Goal: Task Accomplishment & Management: Manage account settings

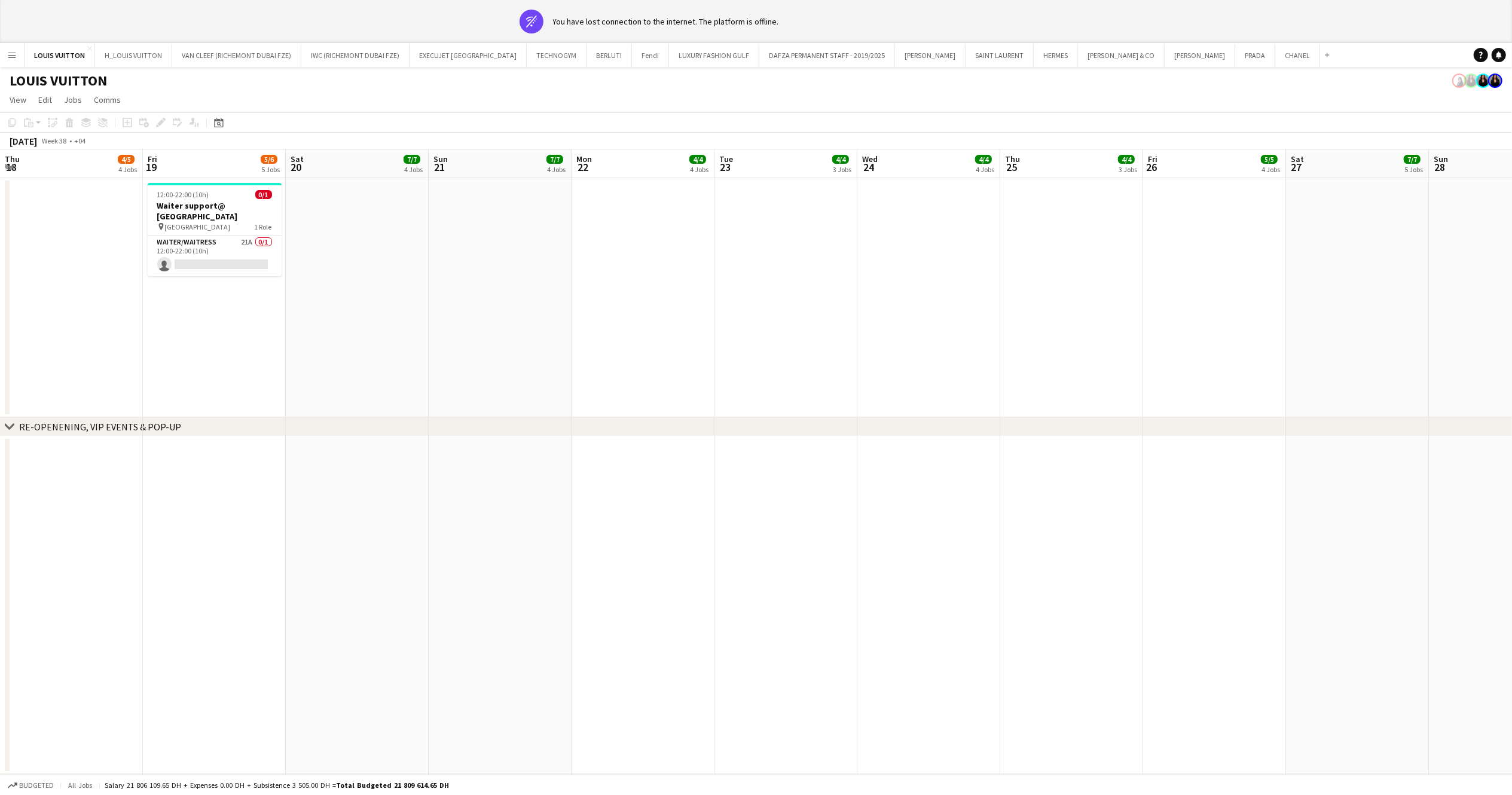
scroll to position [0, 286]
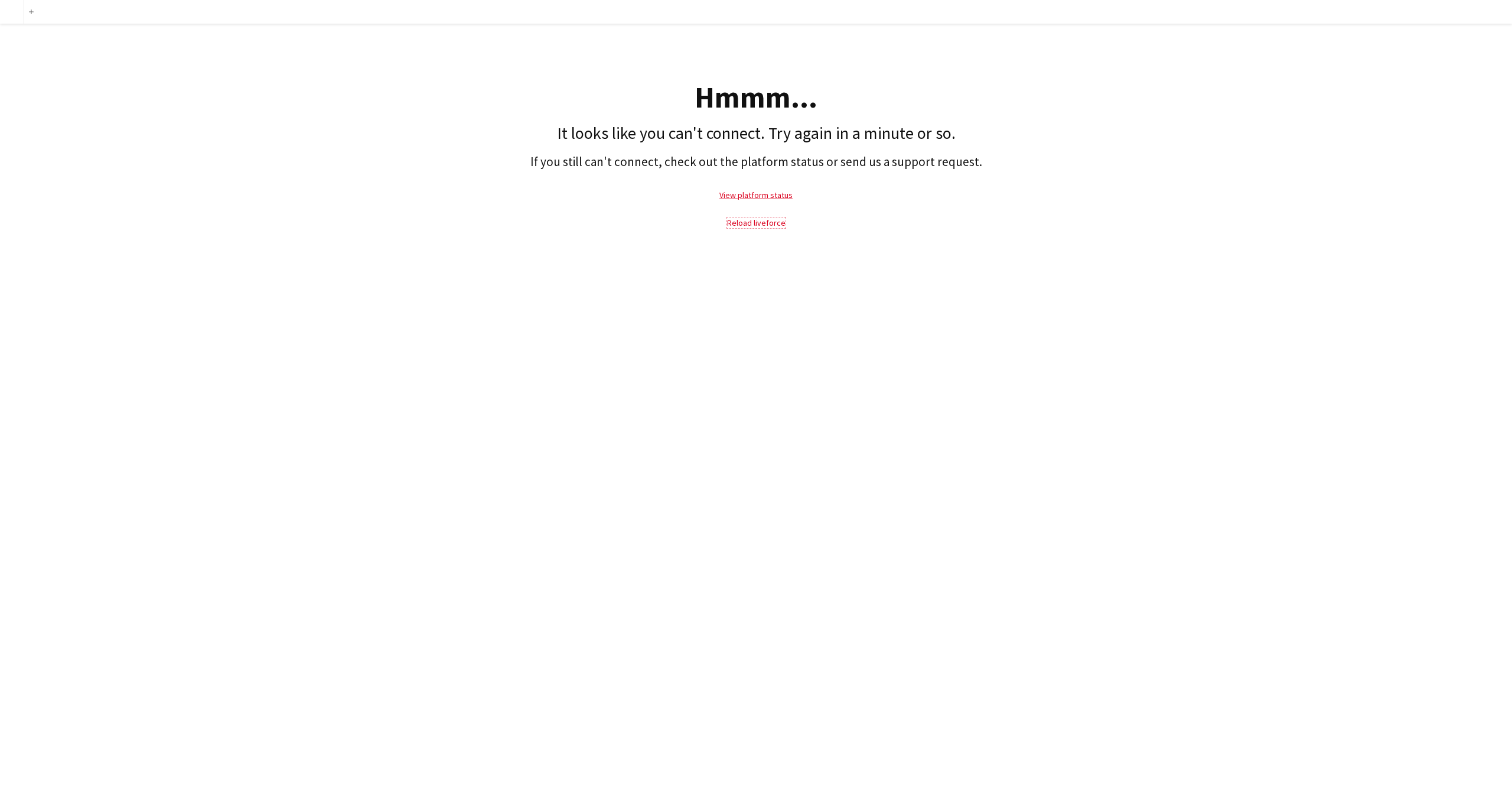
drag, startPoint x: 759, startPoint y: 222, endPoint x: 752, endPoint y: 215, distance: 9.9
click at [759, 222] on link "Reload liveforce" at bounding box center [756, 223] width 58 height 11
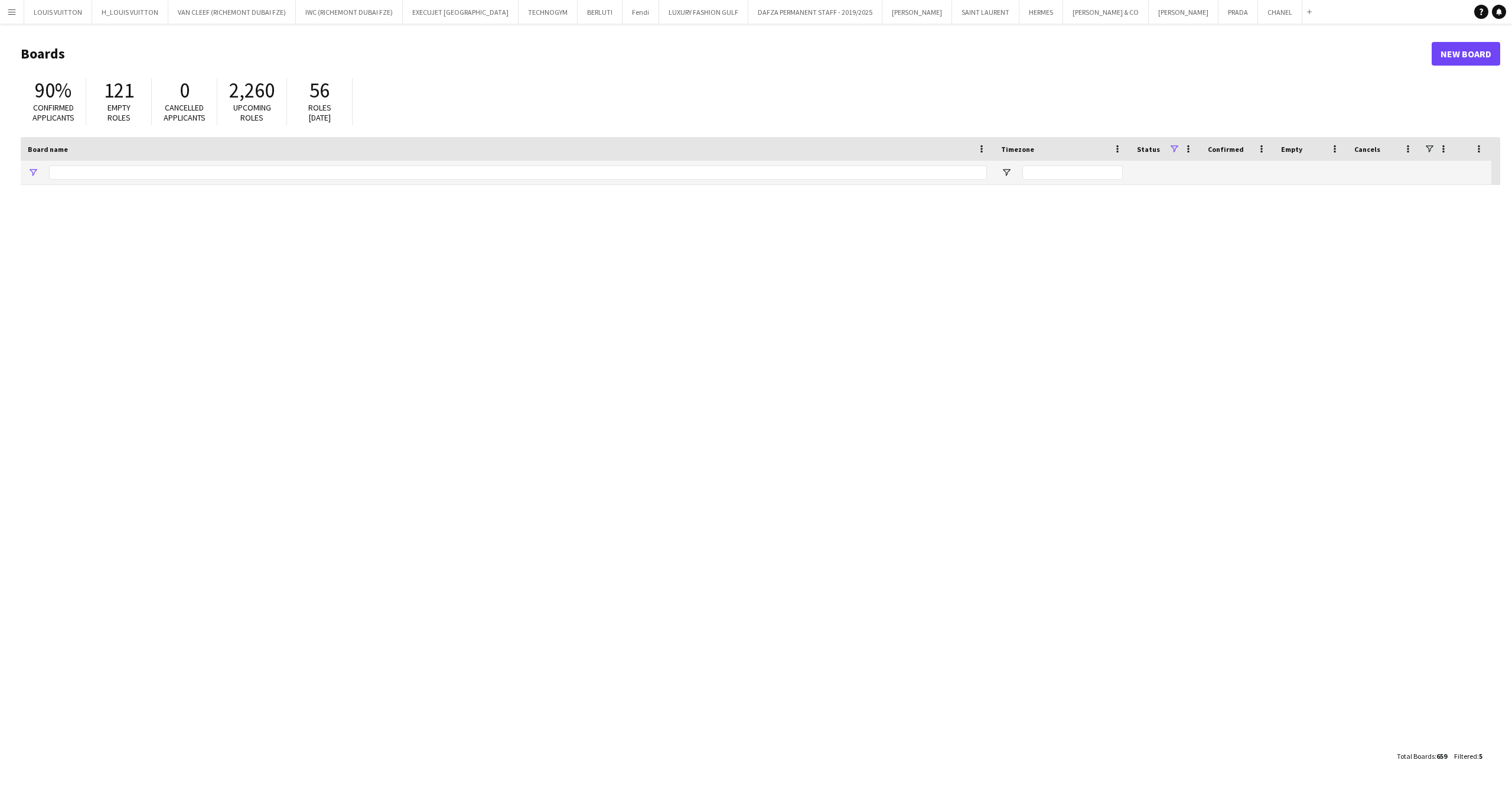
type input "***"
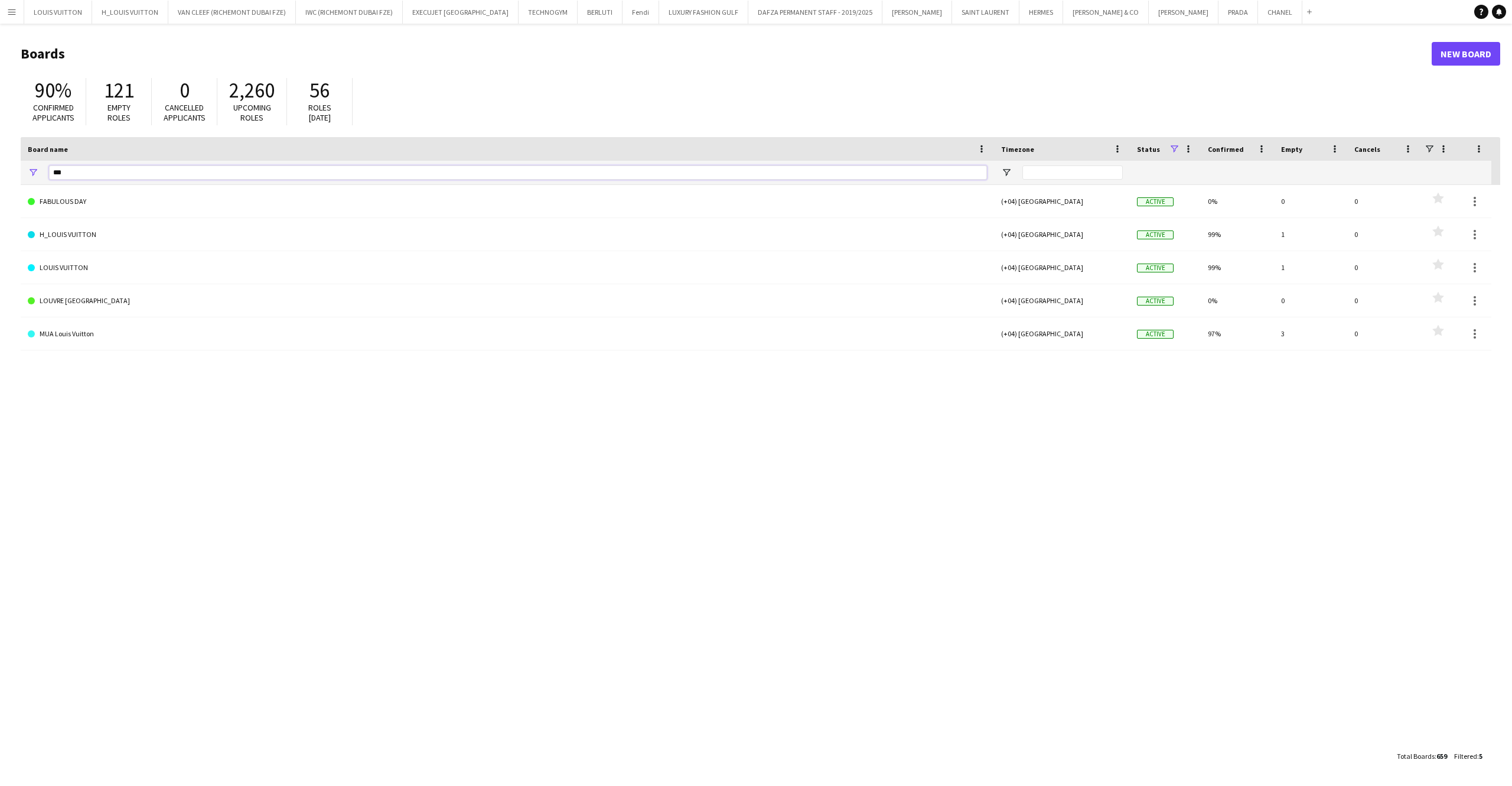
drag, startPoint x: 60, startPoint y: 173, endPoint x: 29, endPoint y: 177, distance: 31.3
click at [29, 177] on div "***" at bounding box center [507, 172] width 974 height 24
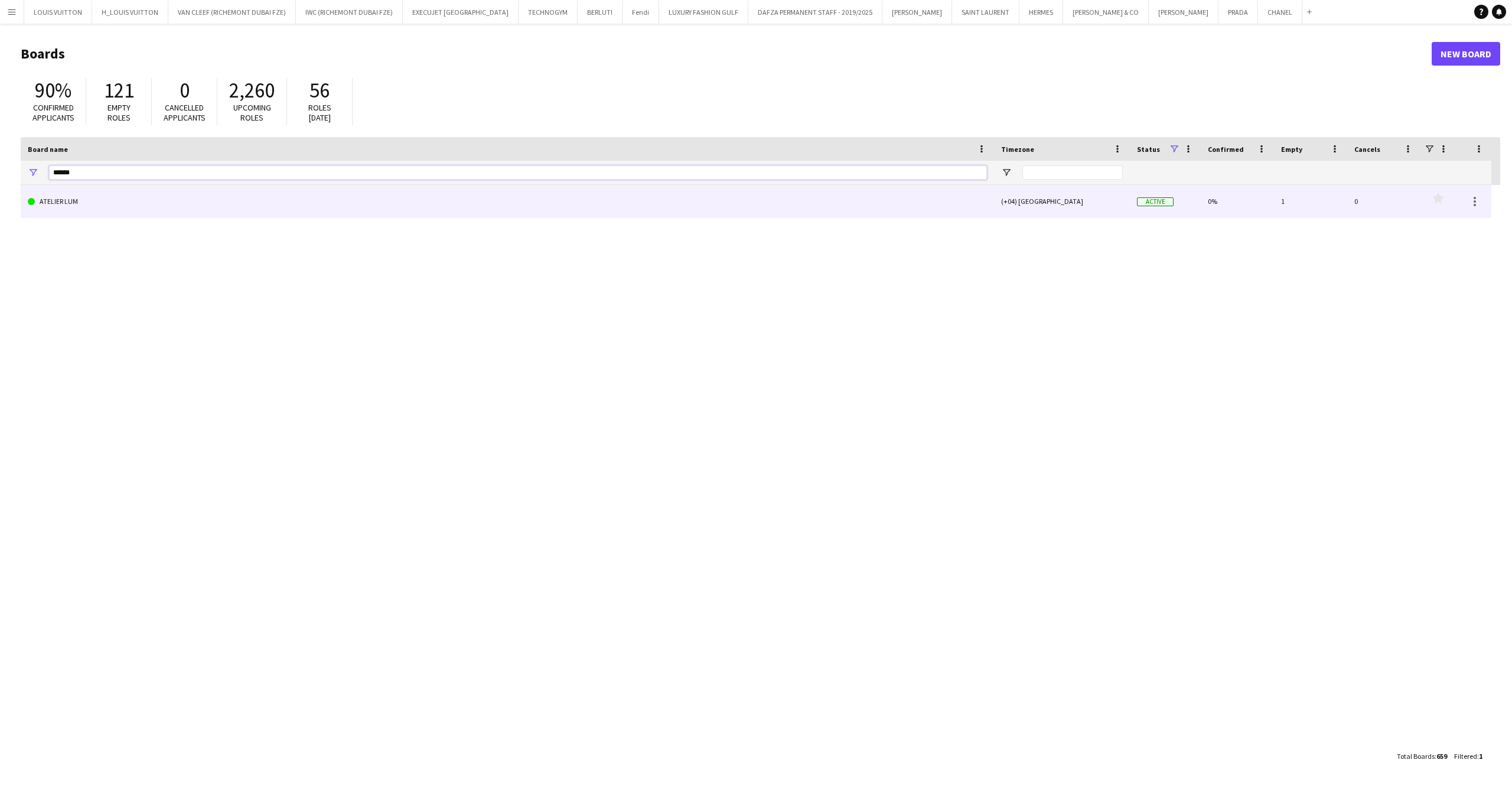
type input "******"
click at [92, 197] on link "ATELIER LUM" at bounding box center [507, 202] width 959 height 33
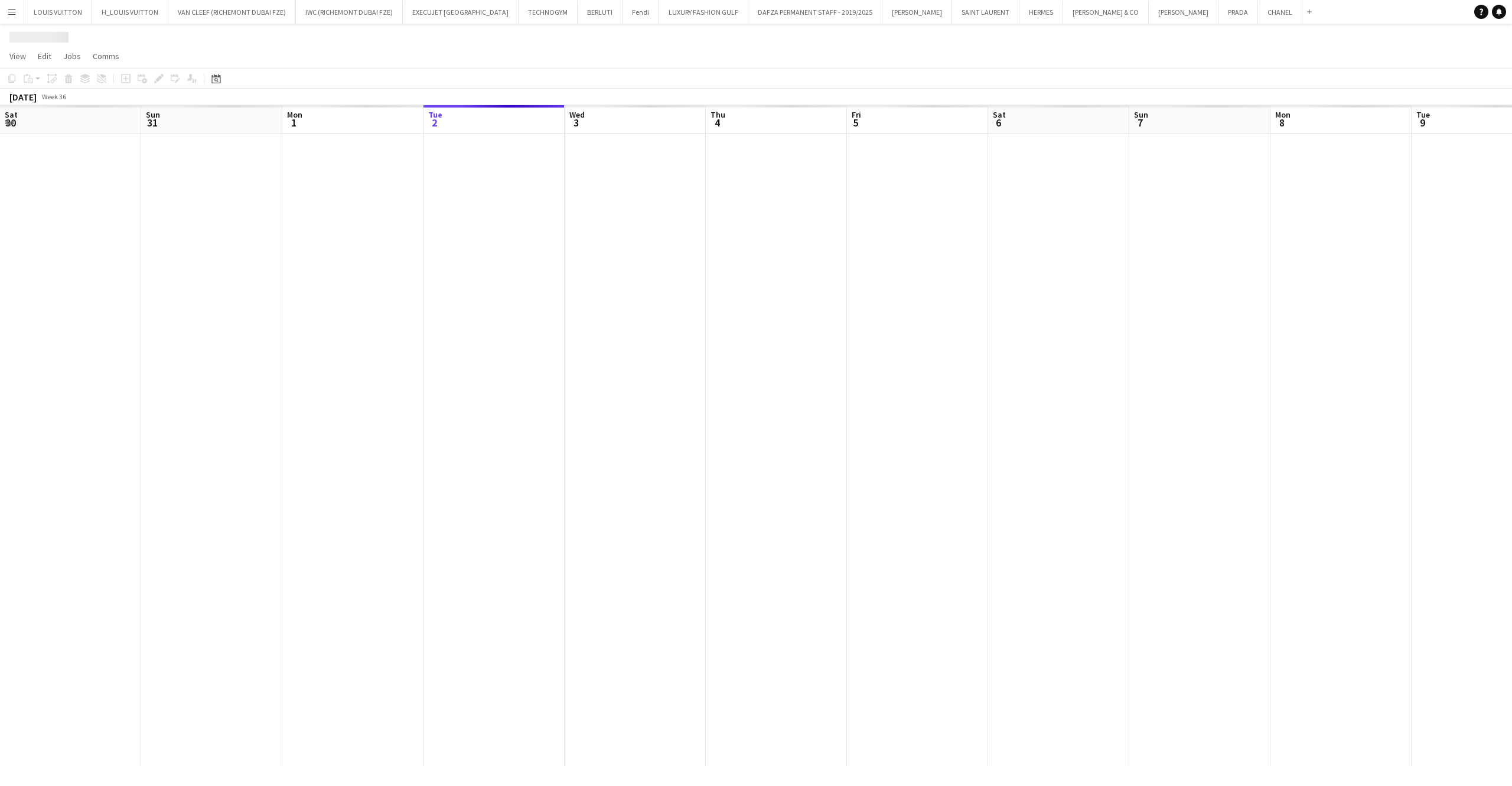
scroll to position [0, 283]
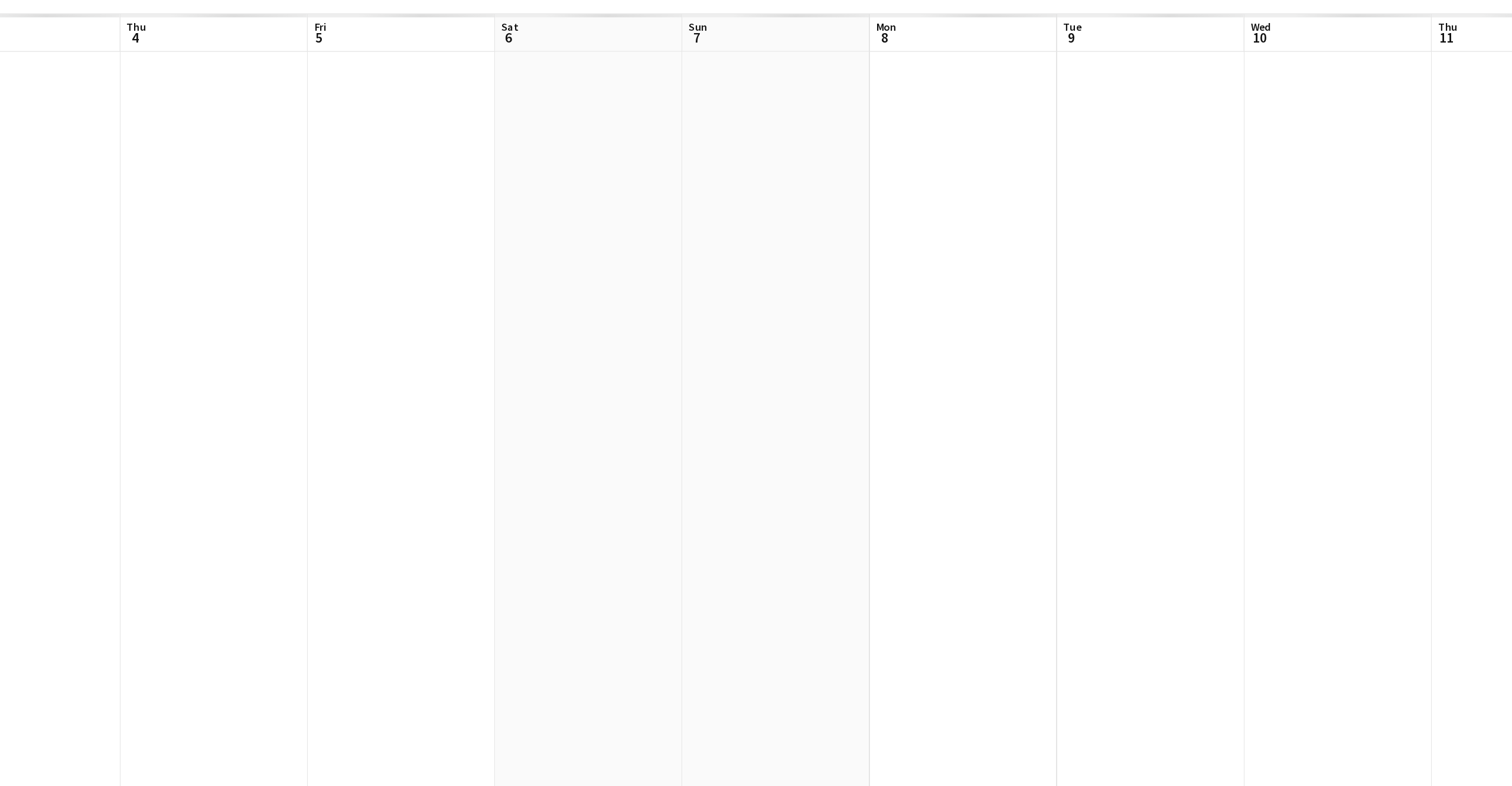
drag, startPoint x: 1140, startPoint y: 416, endPoint x: 1026, endPoint y: 426, distance: 114.4
click at [1029, 423] on app-calendar-viewport "Sat 30 Sun 31 Mon 1 Tue 2 Wed 3 Thu 4 Fri 5 Sat 6 Sun 7 Mon 8 Tue 9 Wed 10 Thu …" at bounding box center [756, 435] width 1512 height 661
drag, startPoint x: 1054, startPoint y: 443, endPoint x: 898, endPoint y: 436, distance: 156.2
click at [899, 436] on app-calendar-viewport "Sat 30 Sun 31 Mon 1 Tue 2 Wed 3 Thu 4 Fri 5 Sat 6 Sun 7 Mon 8 Tue 9 Wed 10 Thu …" at bounding box center [756, 435] width 1512 height 661
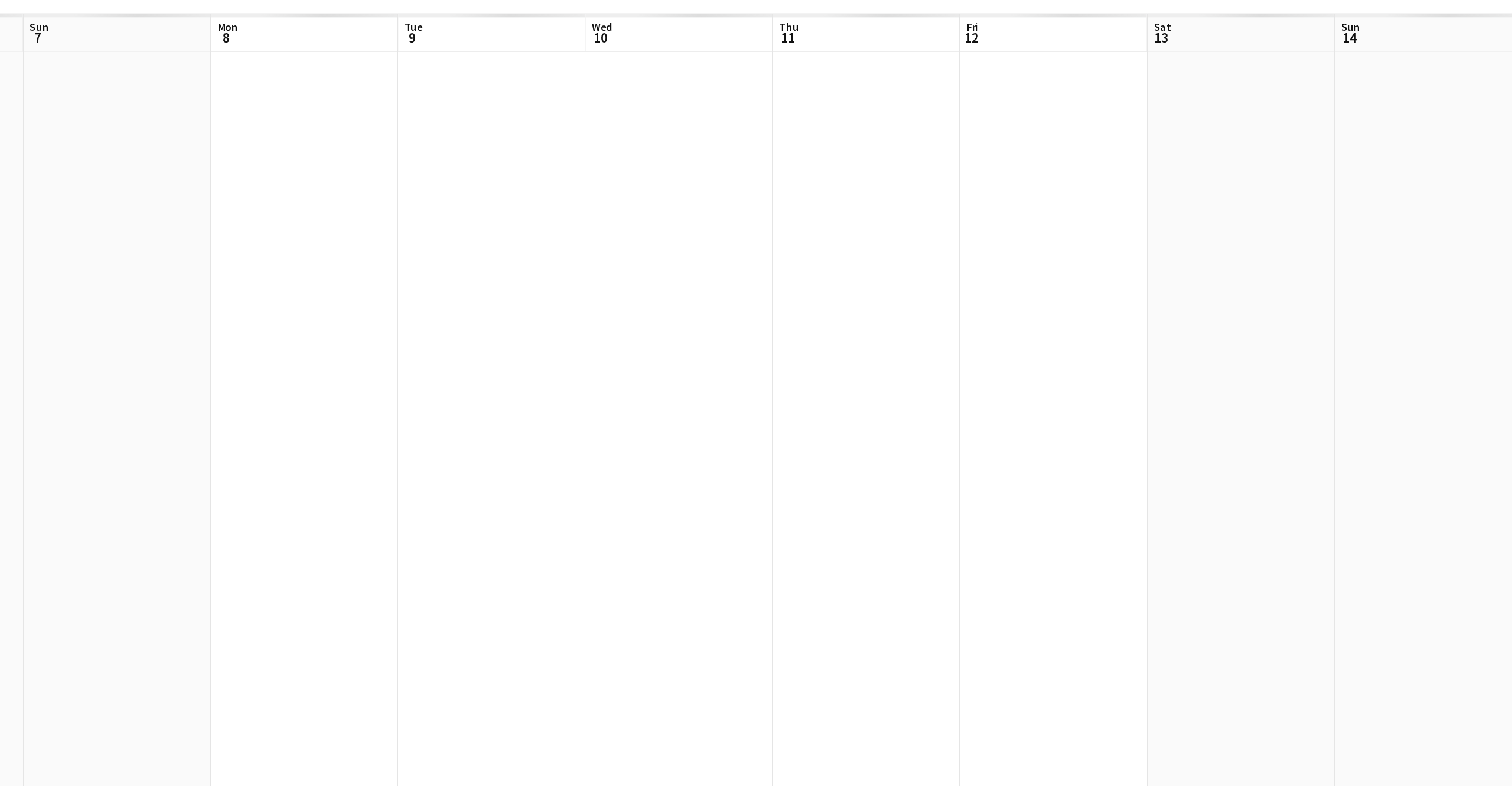
click at [869, 393] on app-calendar-viewport "Tue 2 Wed 3 Thu 4 Fri 5 Sat 6 Sun 7 Mon 8 Tue 9 Wed 10 Thu 11 Fri 12 Sat 13 Sun…" at bounding box center [756, 435] width 1512 height 661
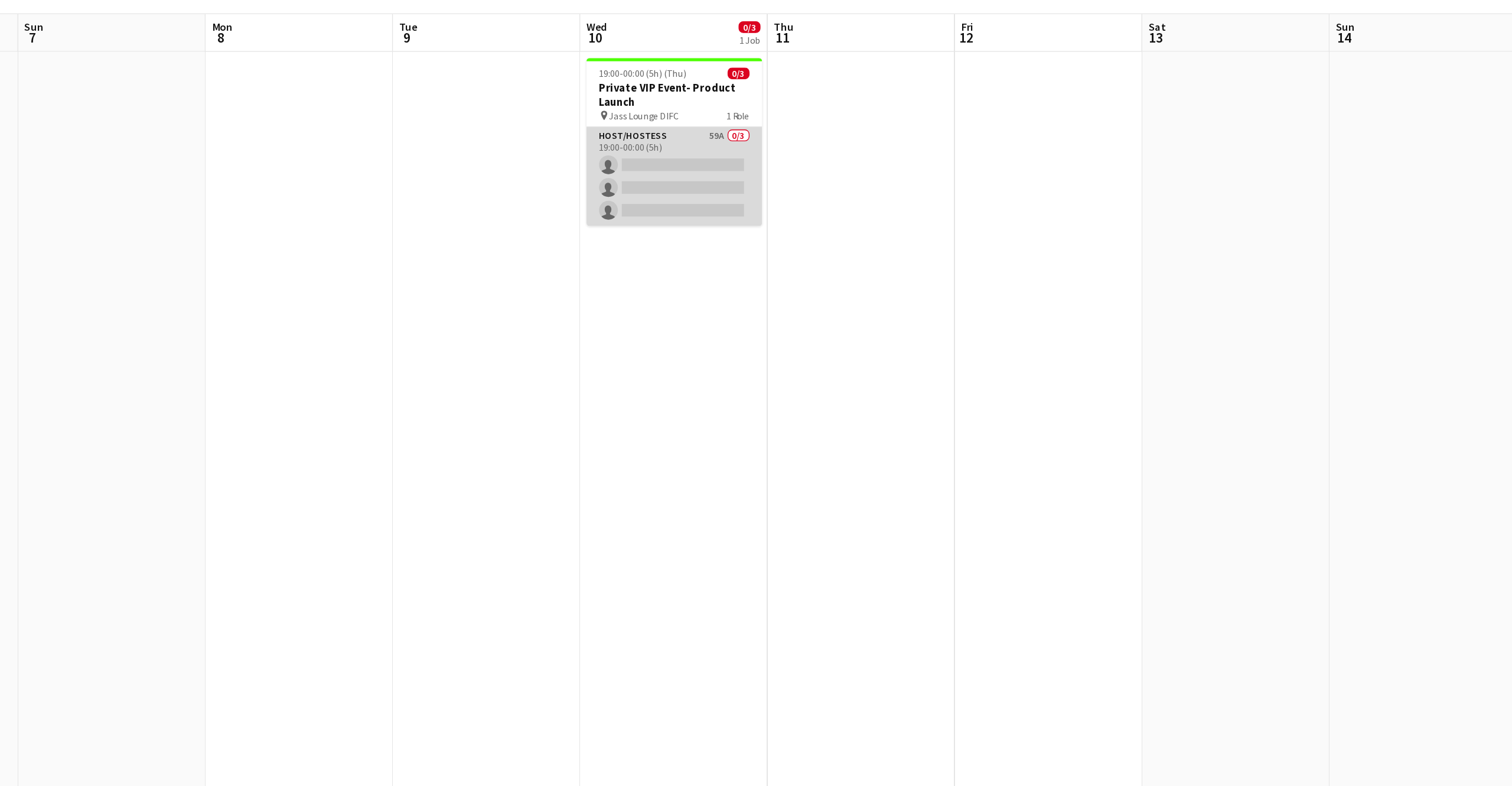
click at [753, 252] on app-card-role "Host/Hostess 59A 0/3 19:00-00:00 (5h) single-neutral-actions single-neutral-act…" at bounding box center [729, 227] width 132 height 75
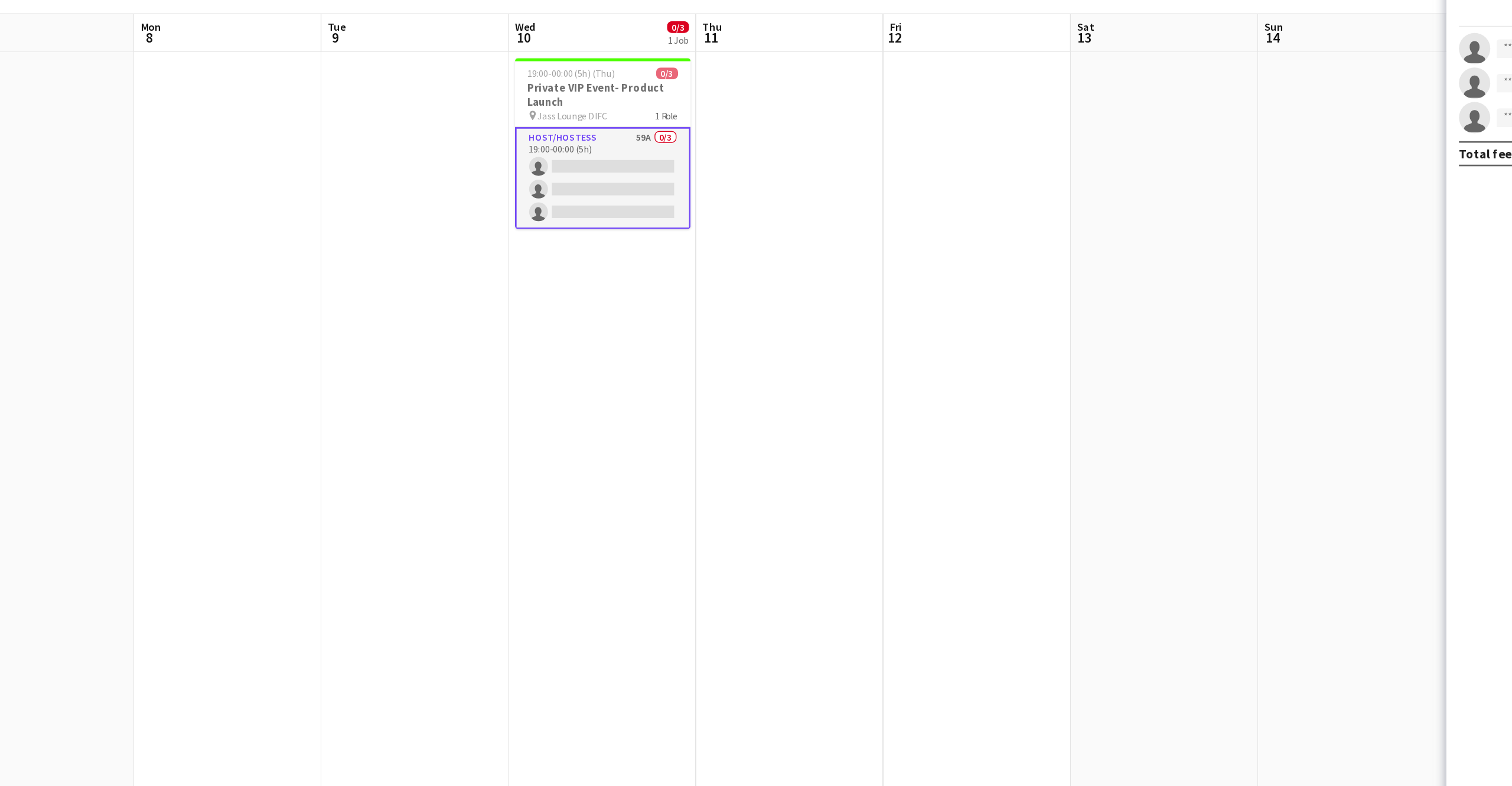
scroll to position [0, 527]
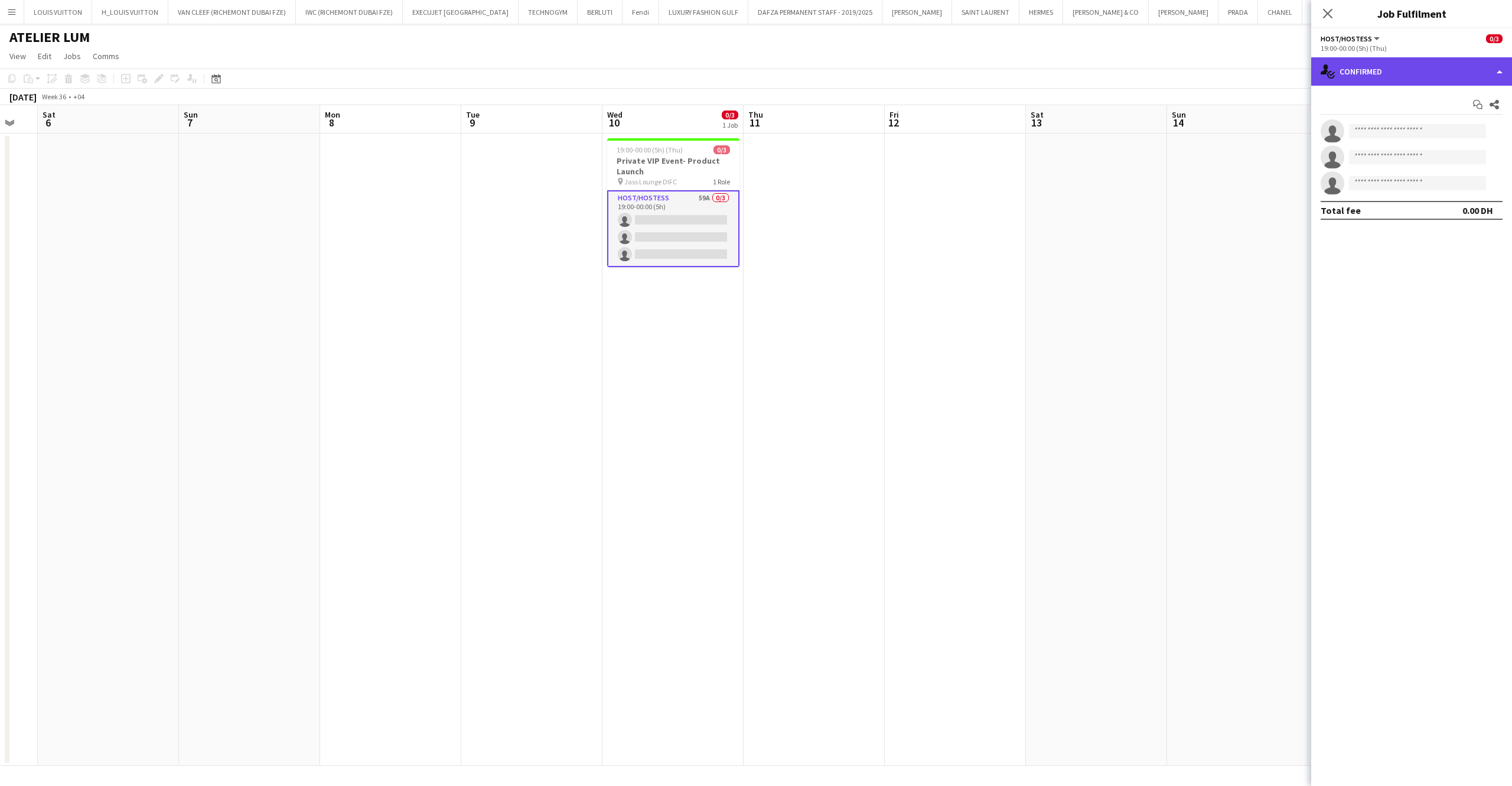
click at [1430, 80] on div "single-neutral-actions-check-2 Confirmed" at bounding box center [1412, 71] width 201 height 28
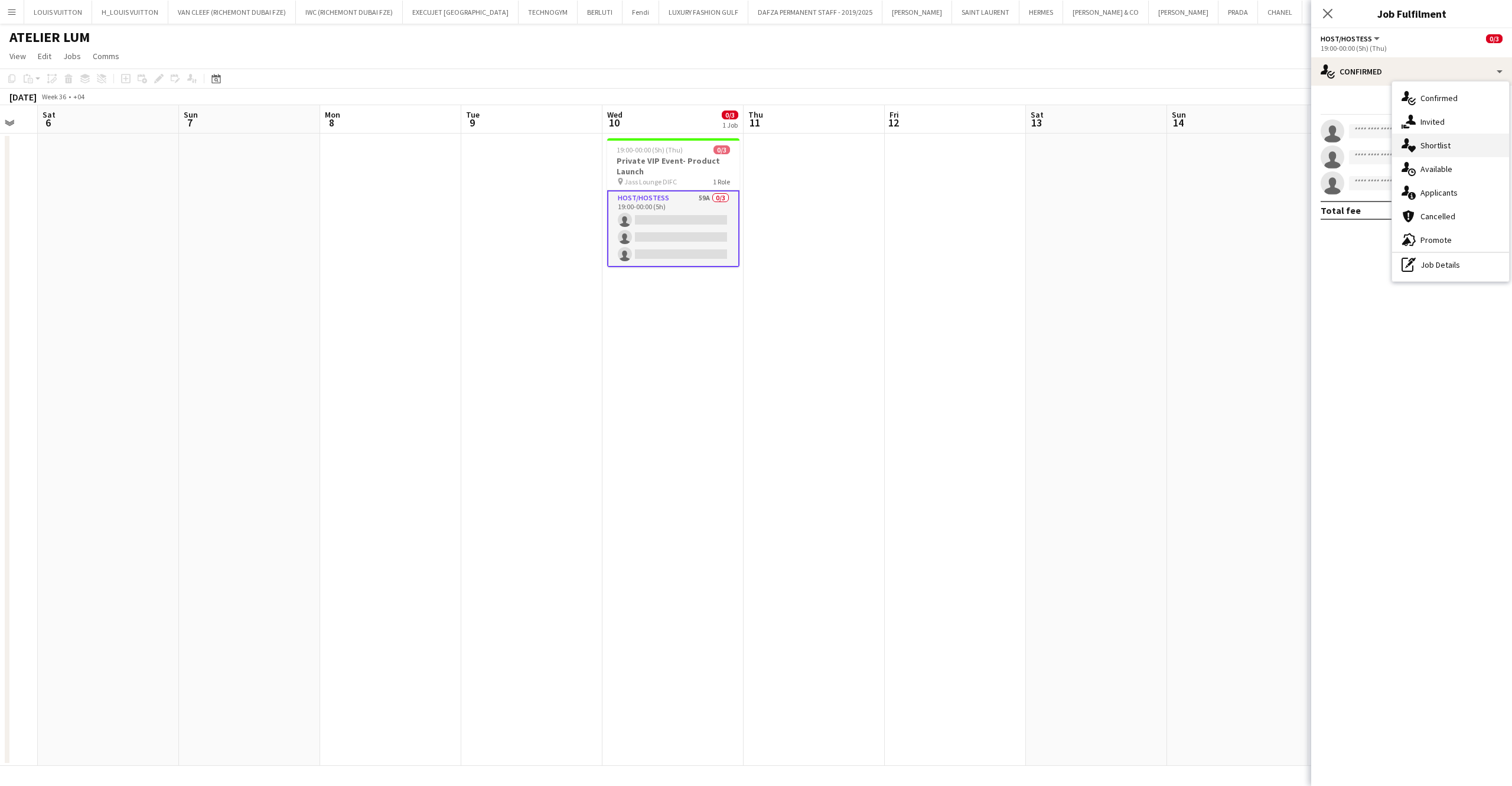
click at [1444, 141] on span "Shortlist" at bounding box center [1435, 145] width 30 height 11
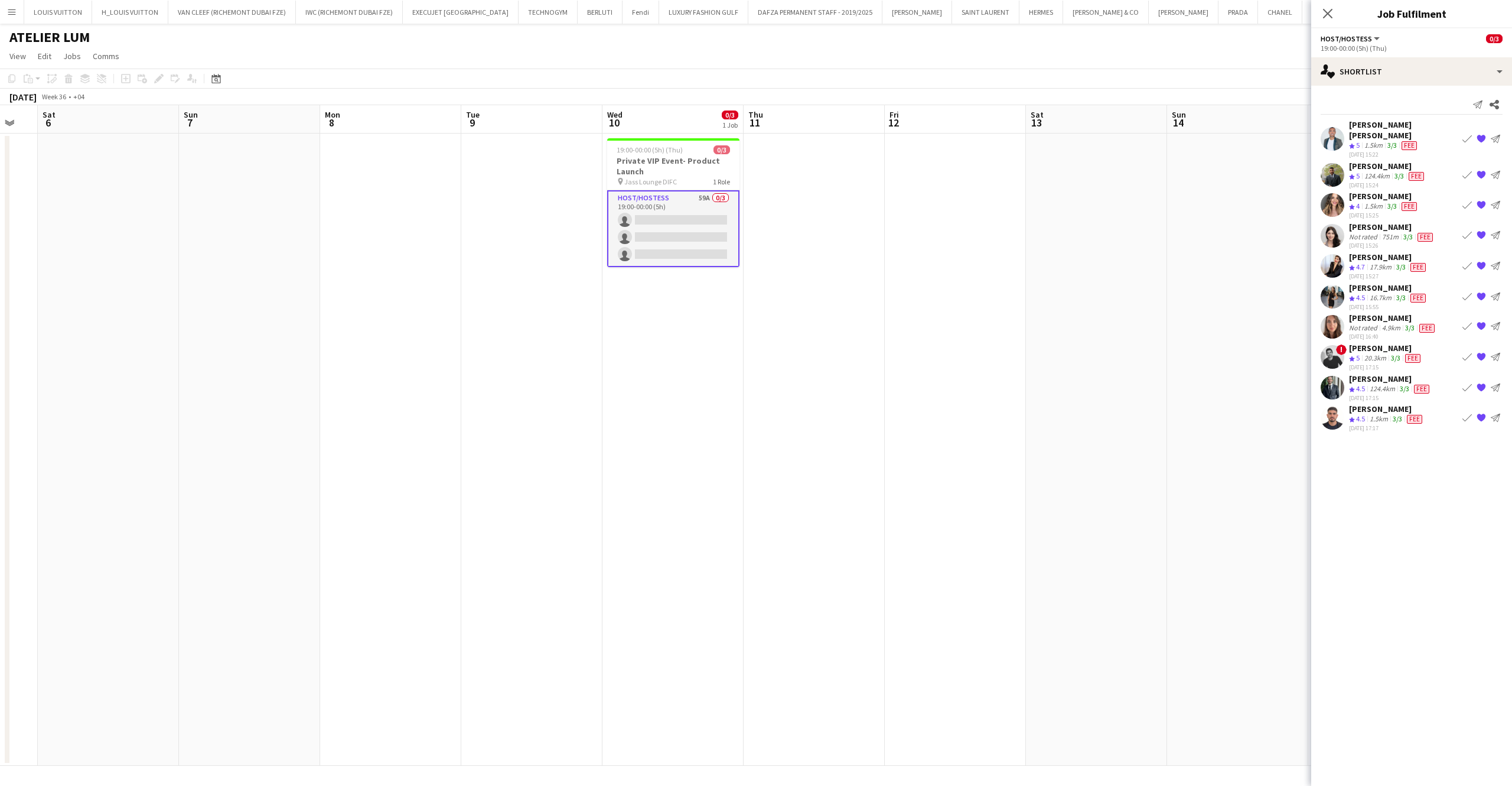
click at [1377, 160] on div "[PERSON_NAME]" at bounding box center [1388, 166] width 77 height 11
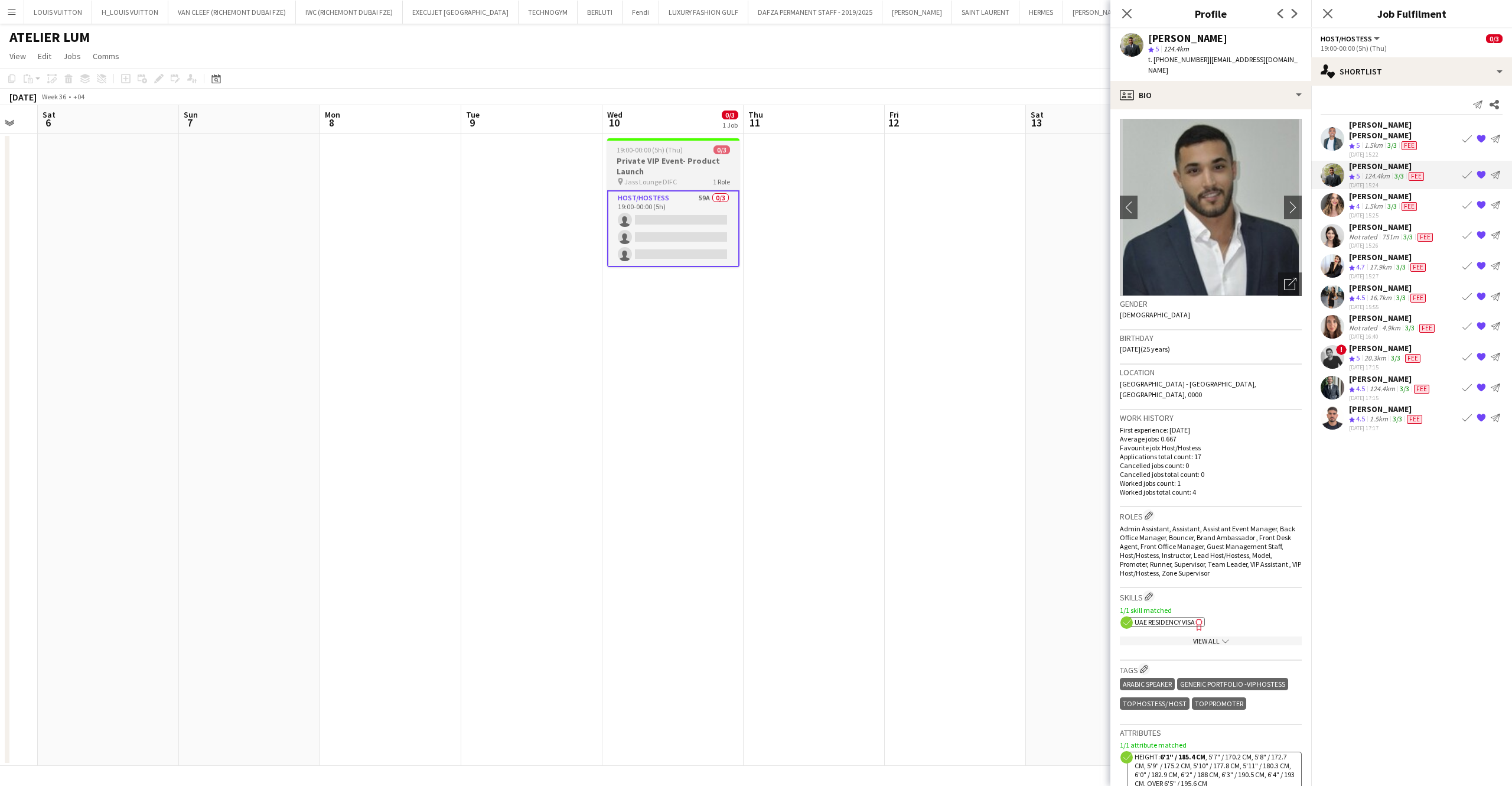
click at [681, 156] on h3 "Private VIP Event- Product Launch" at bounding box center [674, 166] width 132 height 21
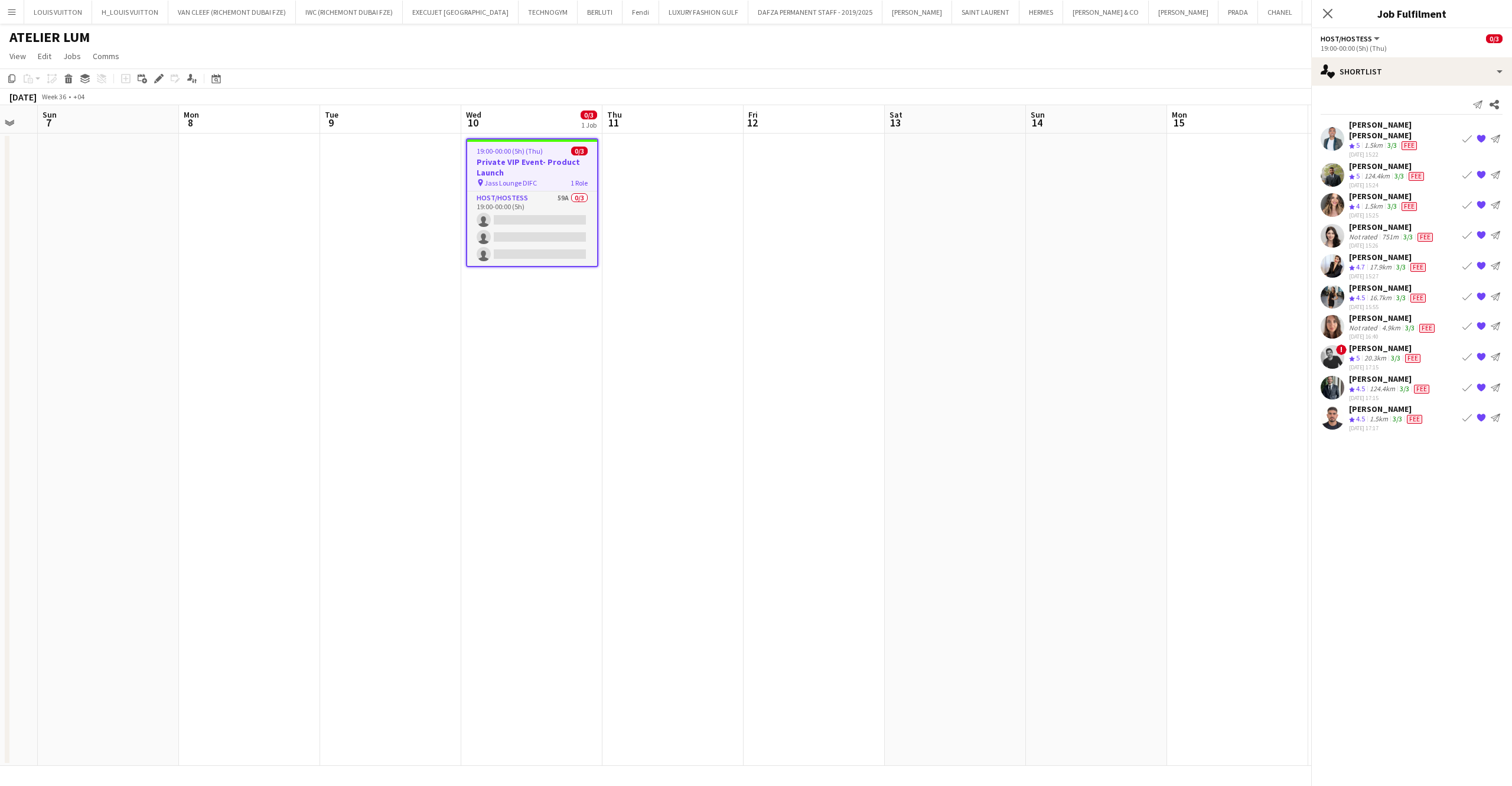
scroll to position [0, 388]
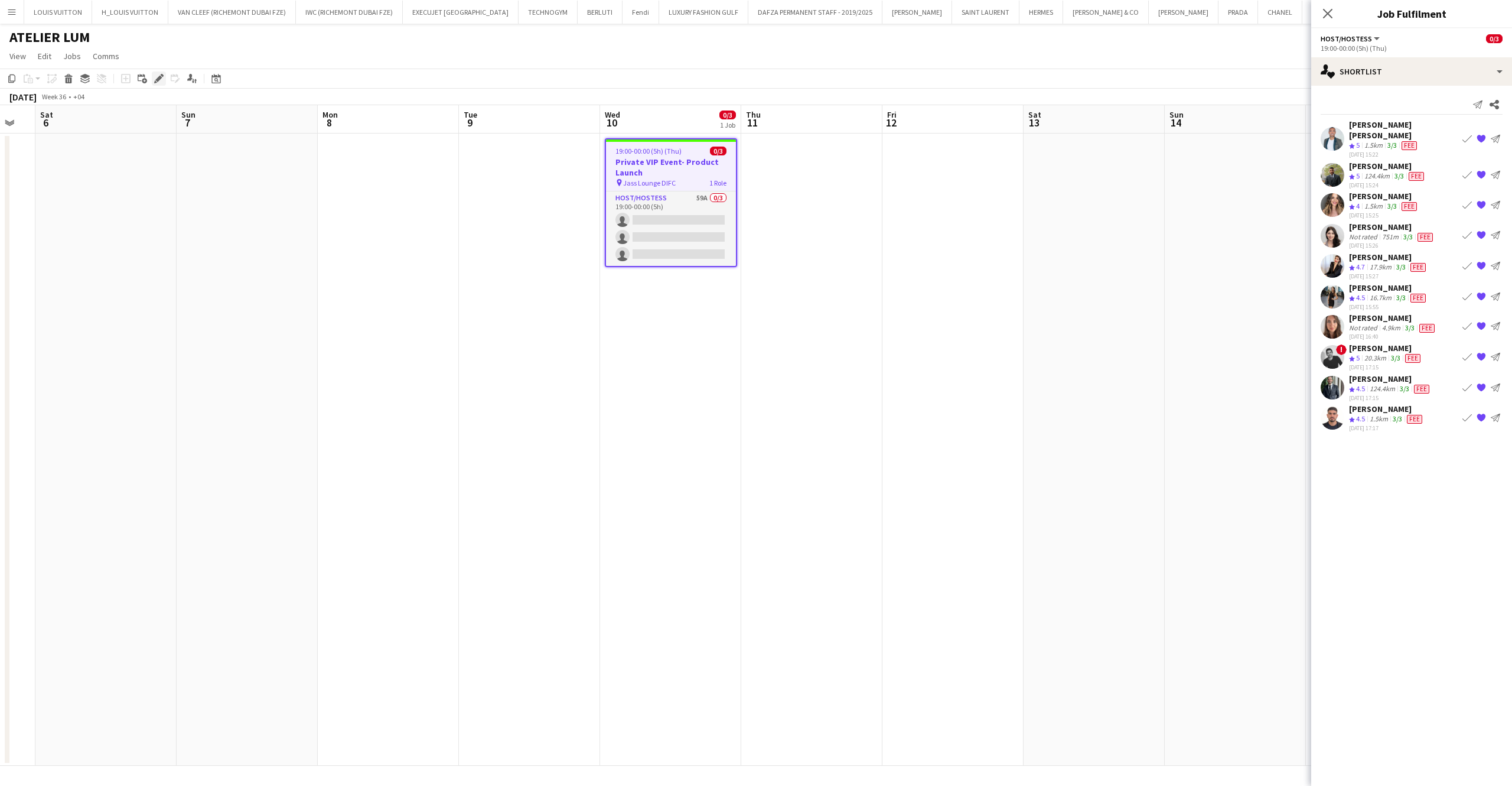
click at [157, 73] on div "Edit" at bounding box center [159, 78] width 14 height 14
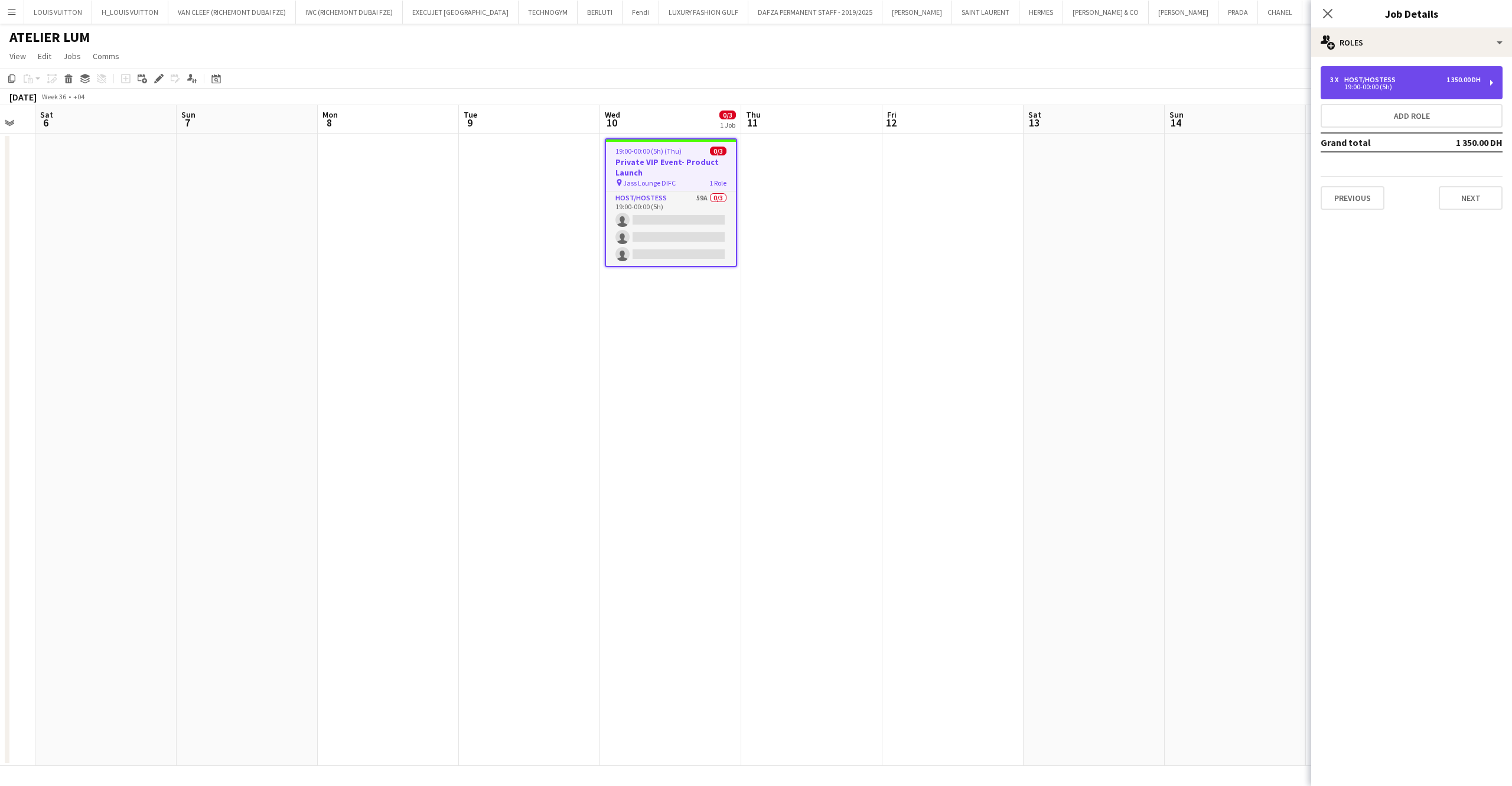
click at [1410, 87] on div "19:00-00:00 (5h)" at bounding box center [1405, 86] width 151 height 6
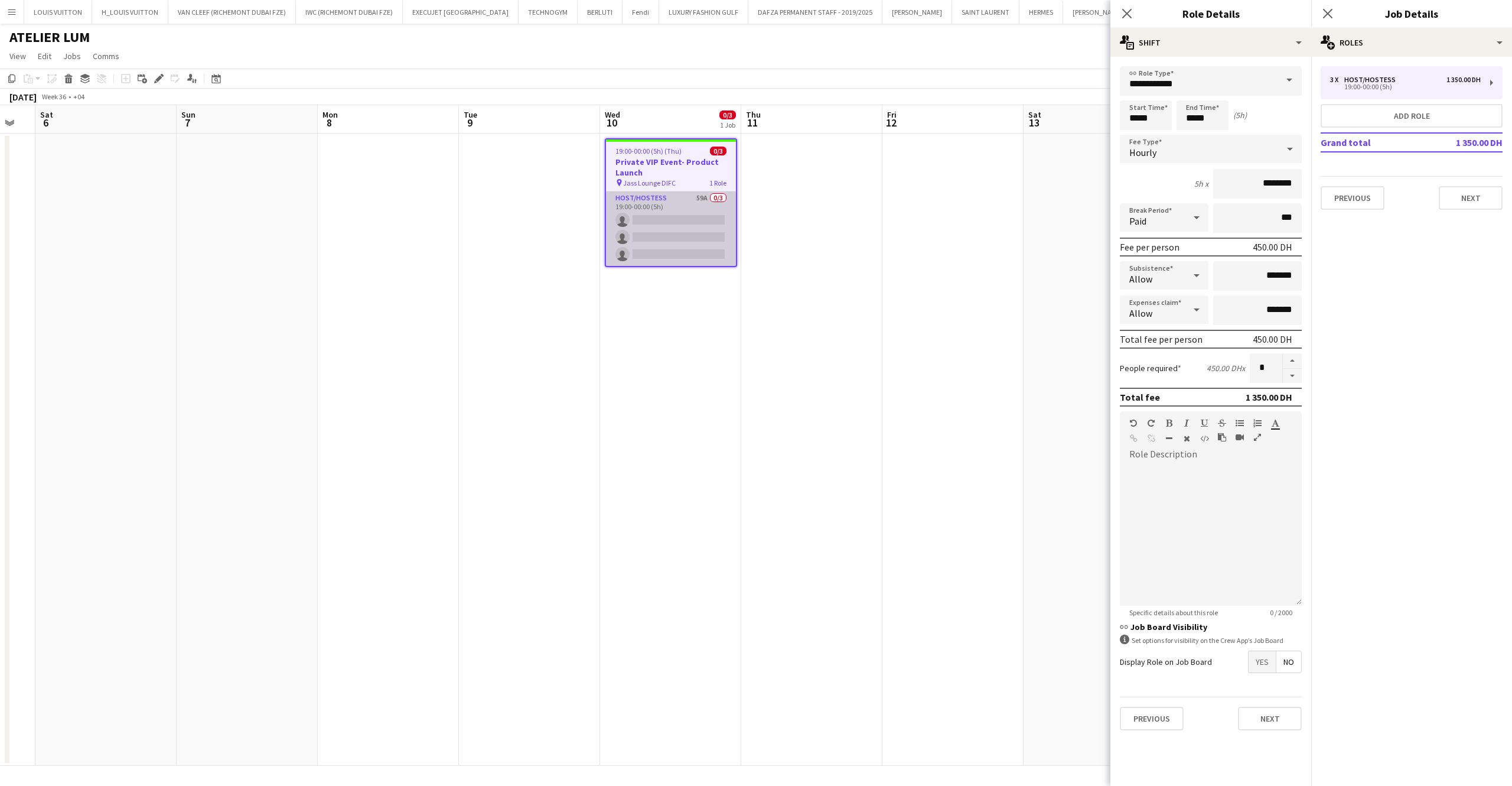
click at [696, 224] on app-card-role "Host/Hostess 59A 0/3 19:00-00:00 (5h) single-neutral-actions single-neutral-act…" at bounding box center [671, 228] width 130 height 75
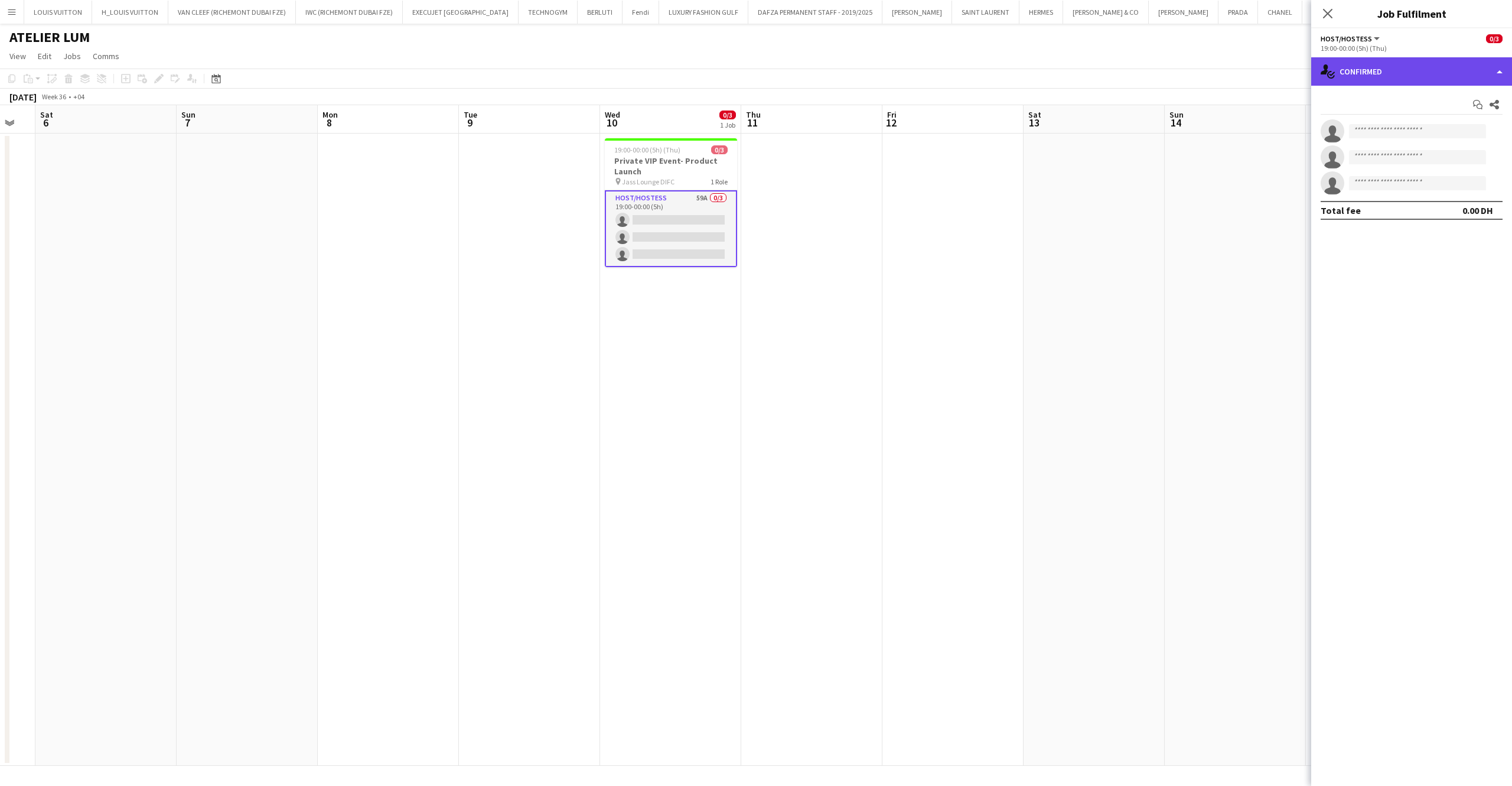
click at [1423, 70] on div "single-neutral-actions-check-2 Confirmed" at bounding box center [1412, 71] width 201 height 28
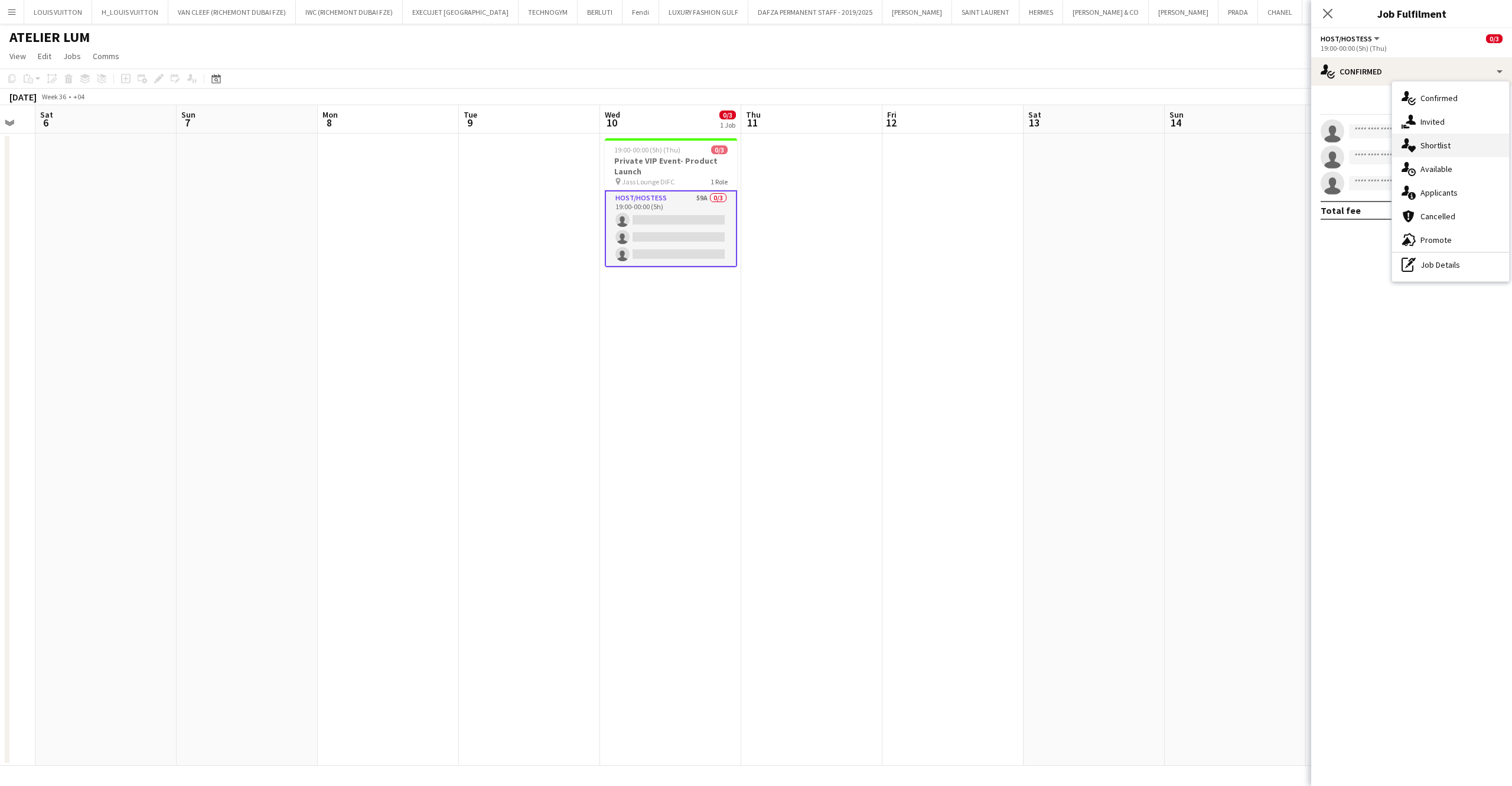
click at [1451, 149] on div "single-neutral-actions-heart Shortlist" at bounding box center [1450, 145] width 117 height 24
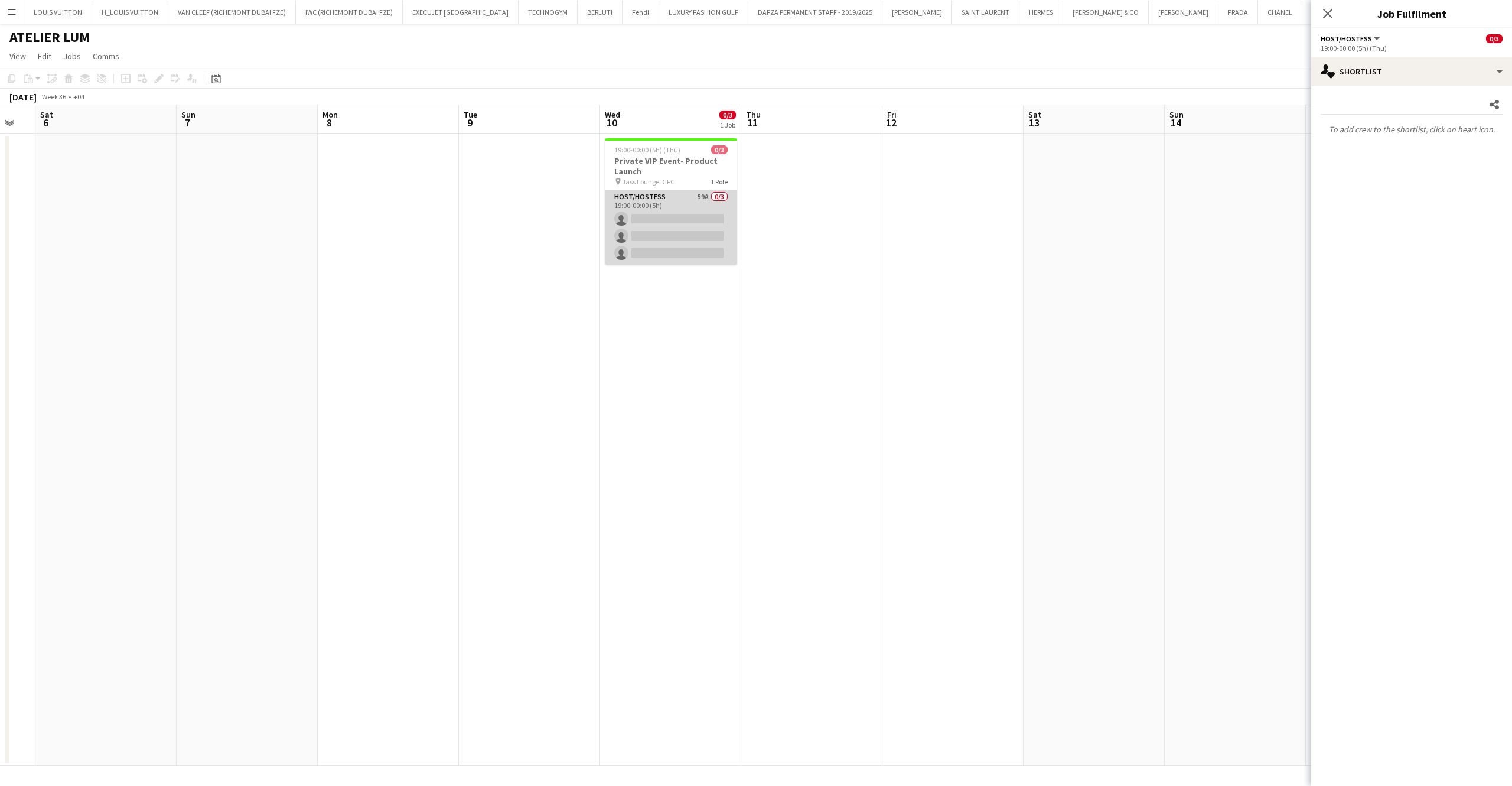
click at [687, 204] on app-card-role "Host/Hostess 59A 0/3 19:00-00:00 (5h) single-neutral-actions single-neutral-act…" at bounding box center [671, 227] width 132 height 75
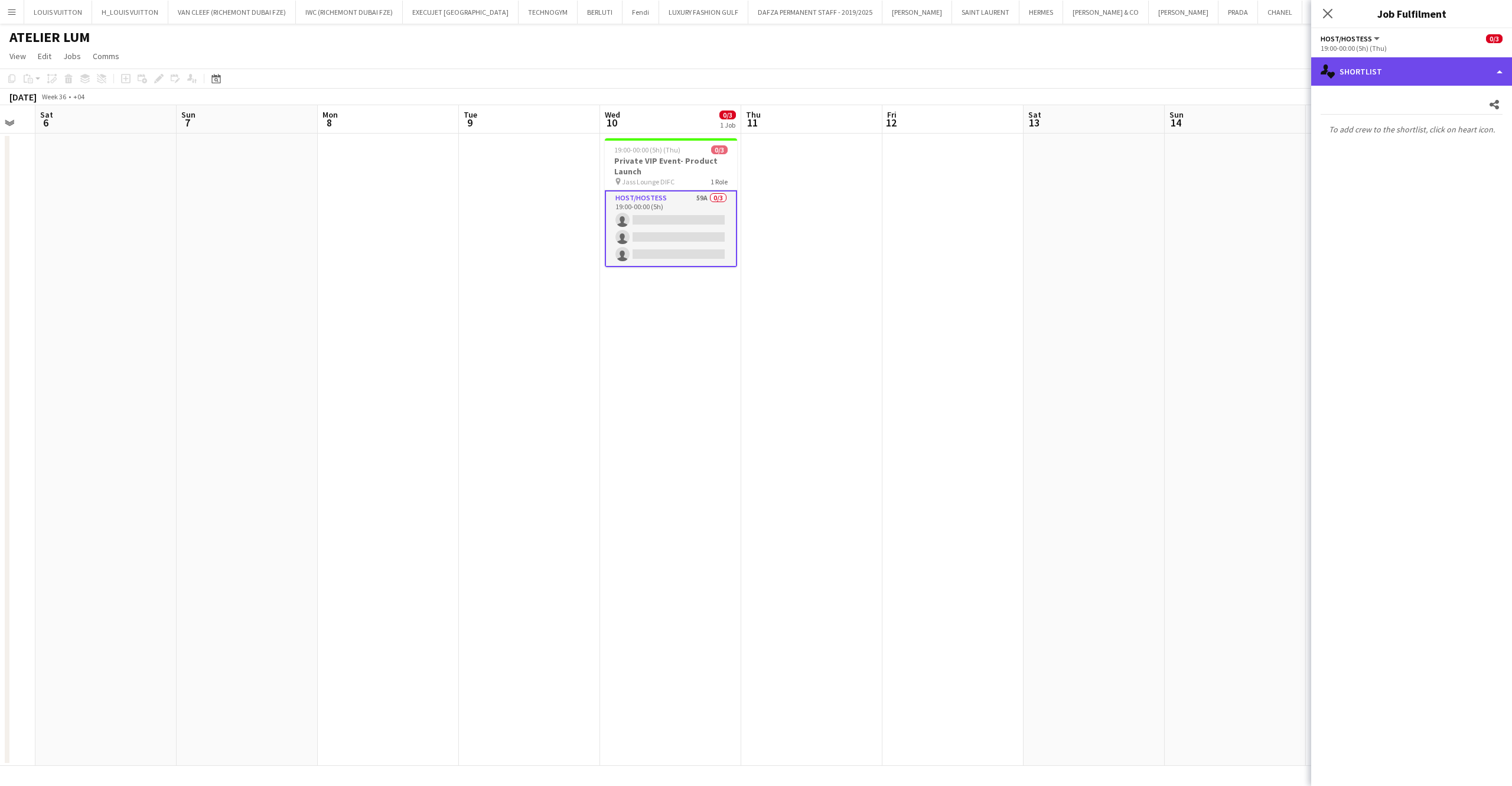
click at [1376, 72] on div "single-neutral-actions-heart Shortlist" at bounding box center [1412, 71] width 201 height 28
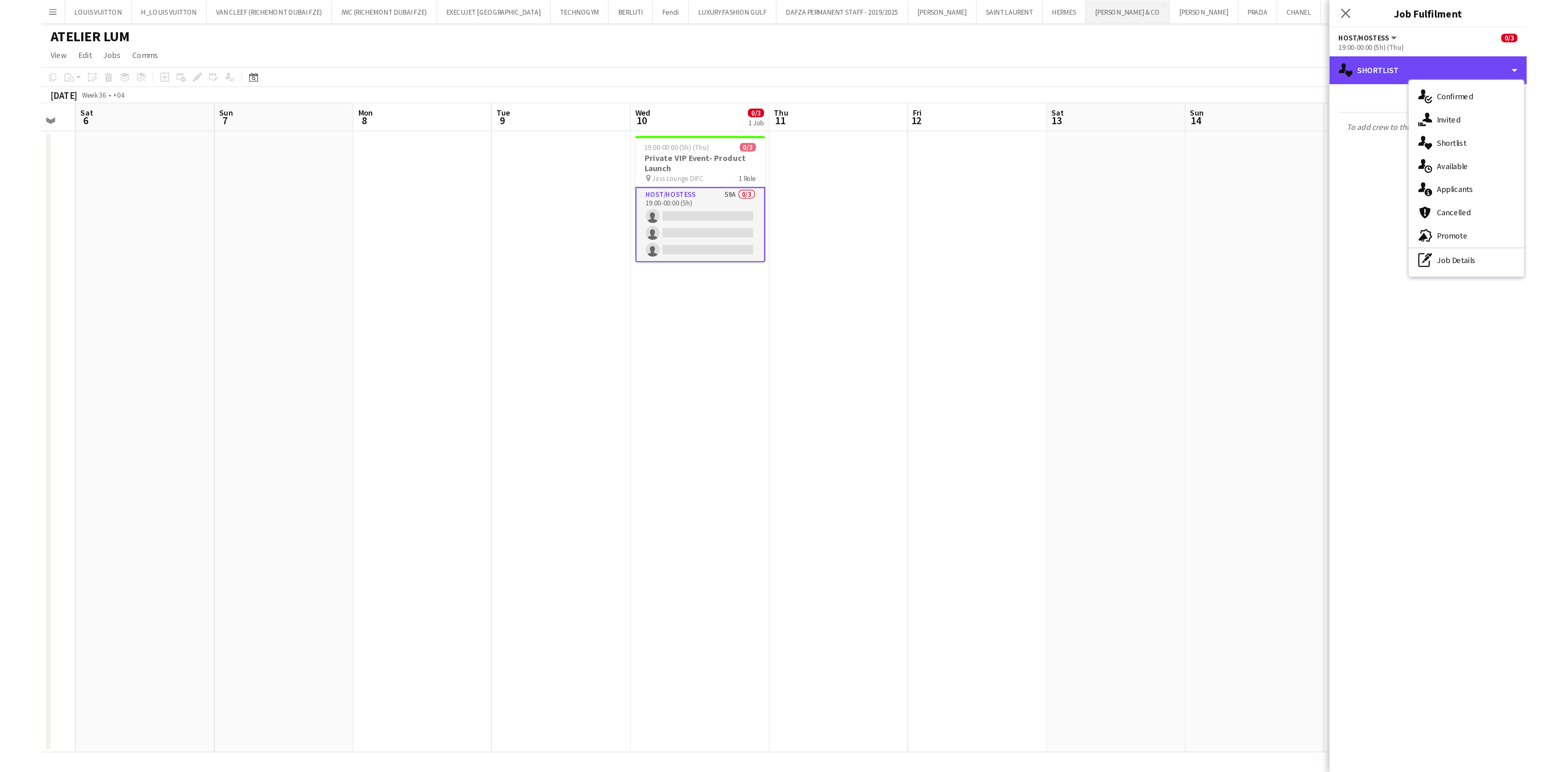
scroll to position [0, 268]
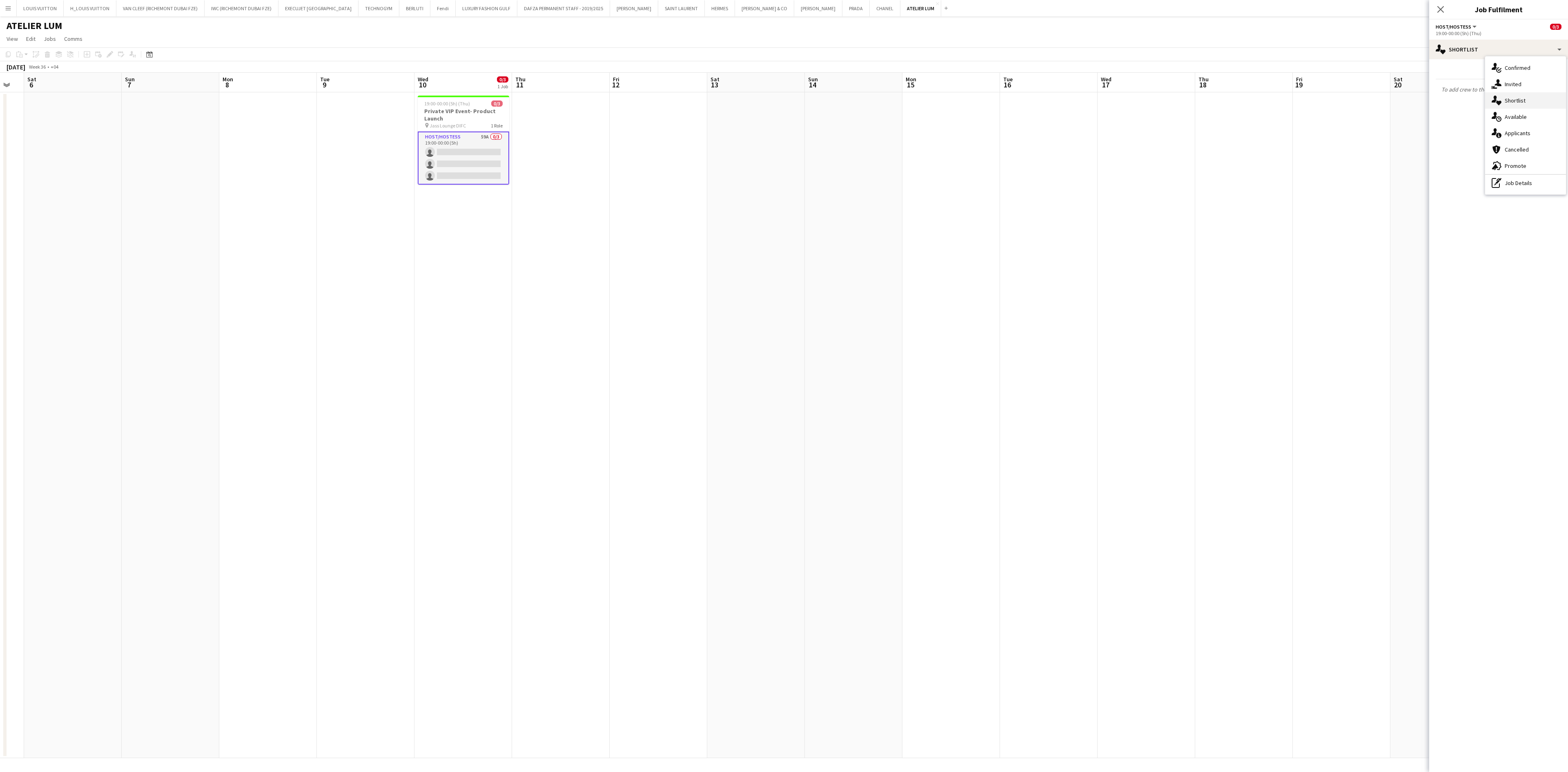
click at [1045, 103] on span "Shortlist" at bounding box center [1515, 100] width 21 height 7
click at [464, 153] on app-card-role "Host/Hostess 59A 0/3 19:00-00:00 (5h) single-neutral-actions single-neutral-act…" at bounding box center [463, 158] width 91 height 53
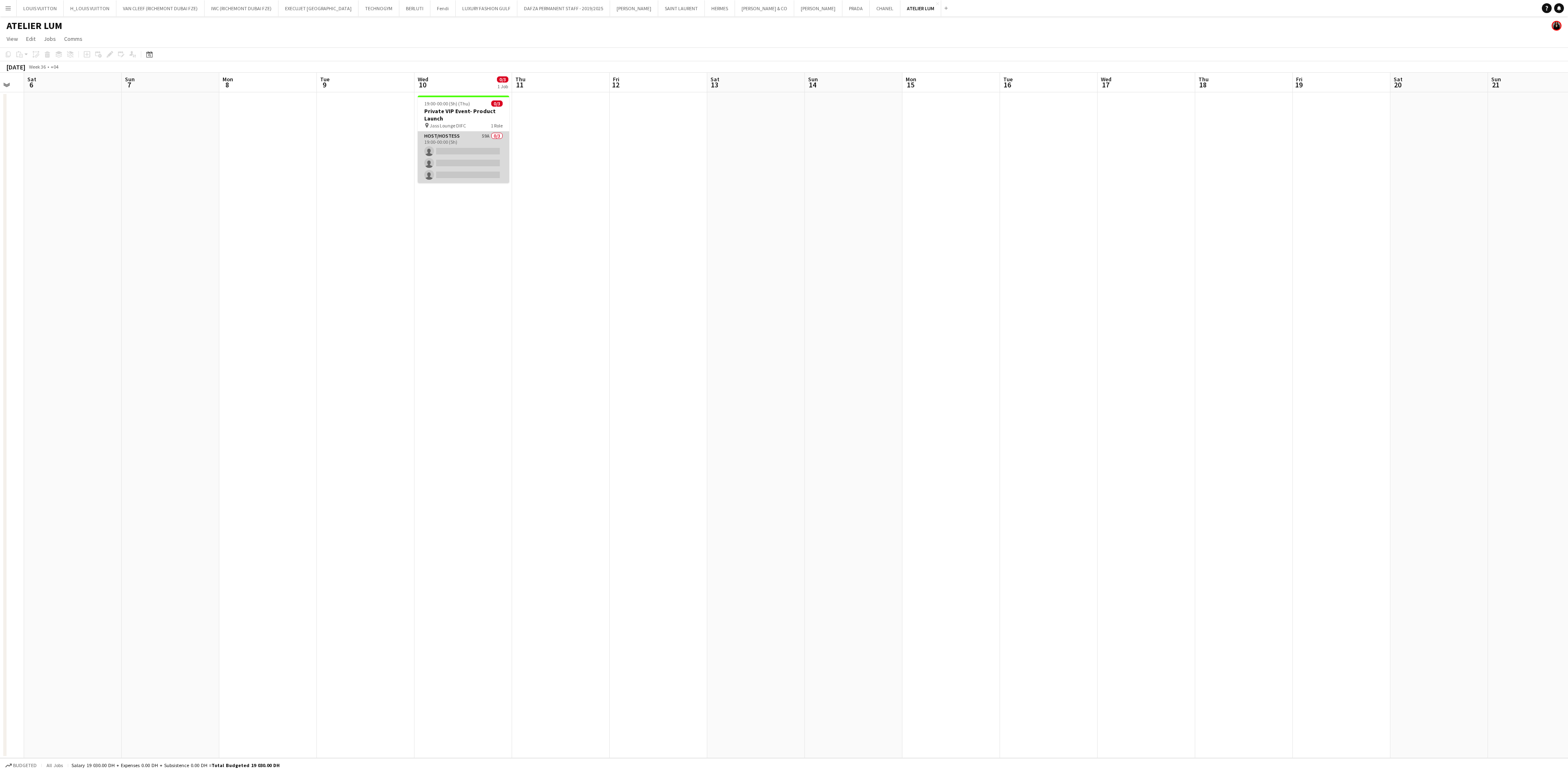
click at [464, 153] on app-card-role "Host/Hostess 59A 0/3 19:00-00:00 (5h) single-neutral-actions single-neutral-act…" at bounding box center [463, 157] width 91 height 52
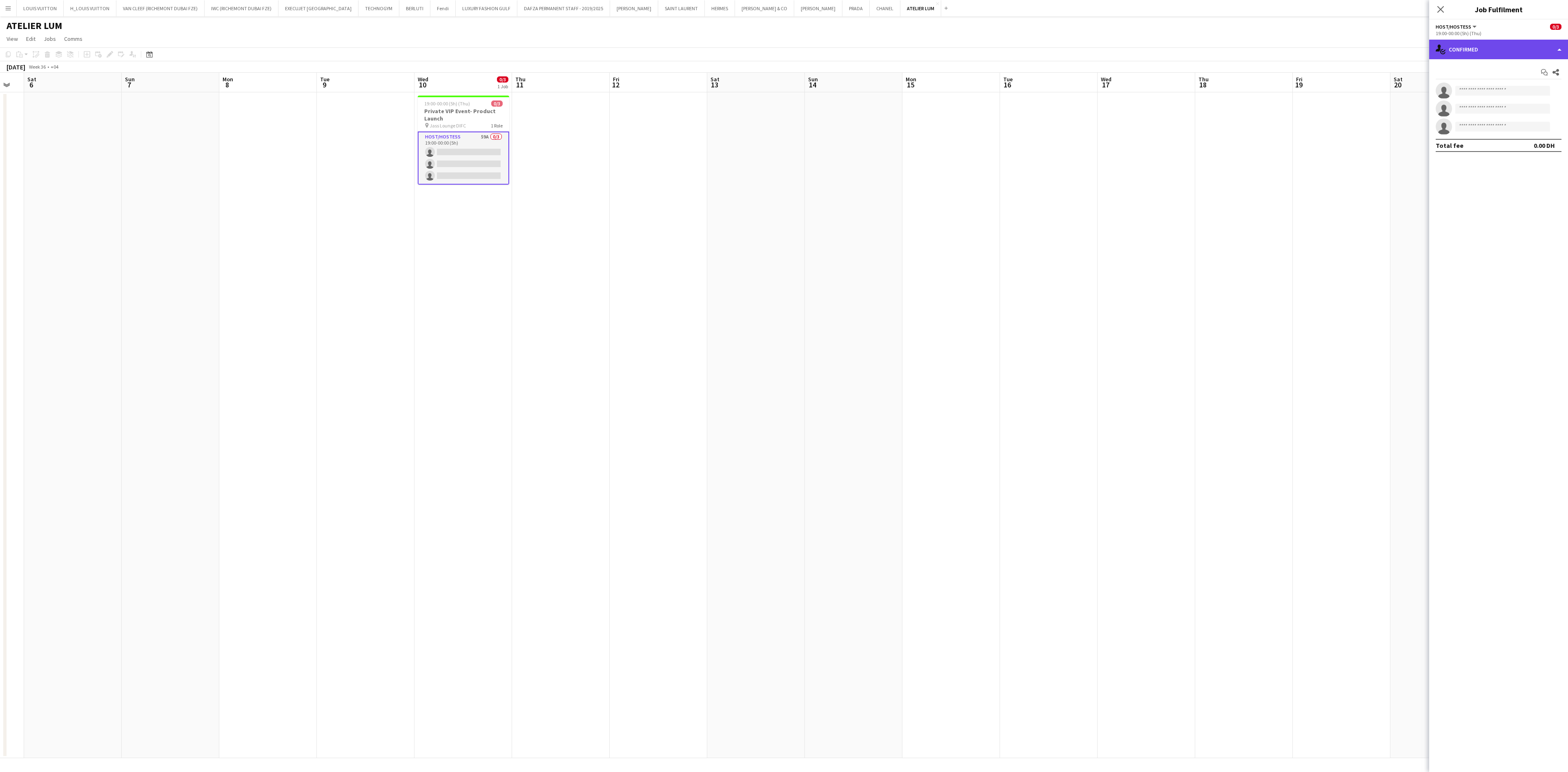
click at [1045, 53] on icon "single-neutral-actions-check-2" at bounding box center [1441, 49] width 10 height 10
click at [1045, 104] on span "Shortlist" at bounding box center [1515, 100] width 21 height 7
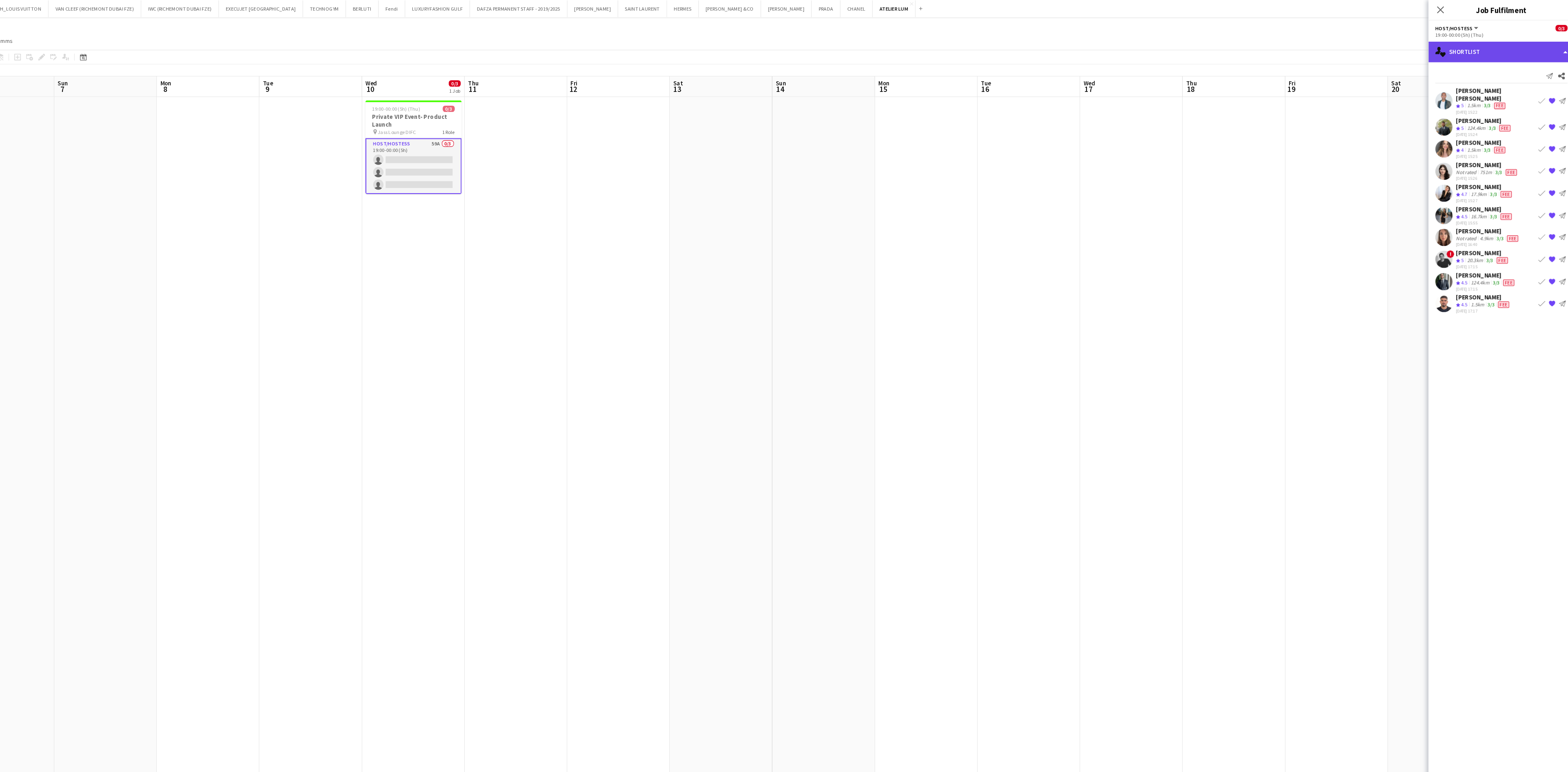
click at [1045, 51] on div "single-neutral-actions-heart Shortlist" at bounding box center [1499, 49] width 139 height 19
click at [1045, 136] on span "Applicants" at bounding box center [1511, 133] width 26 height 7
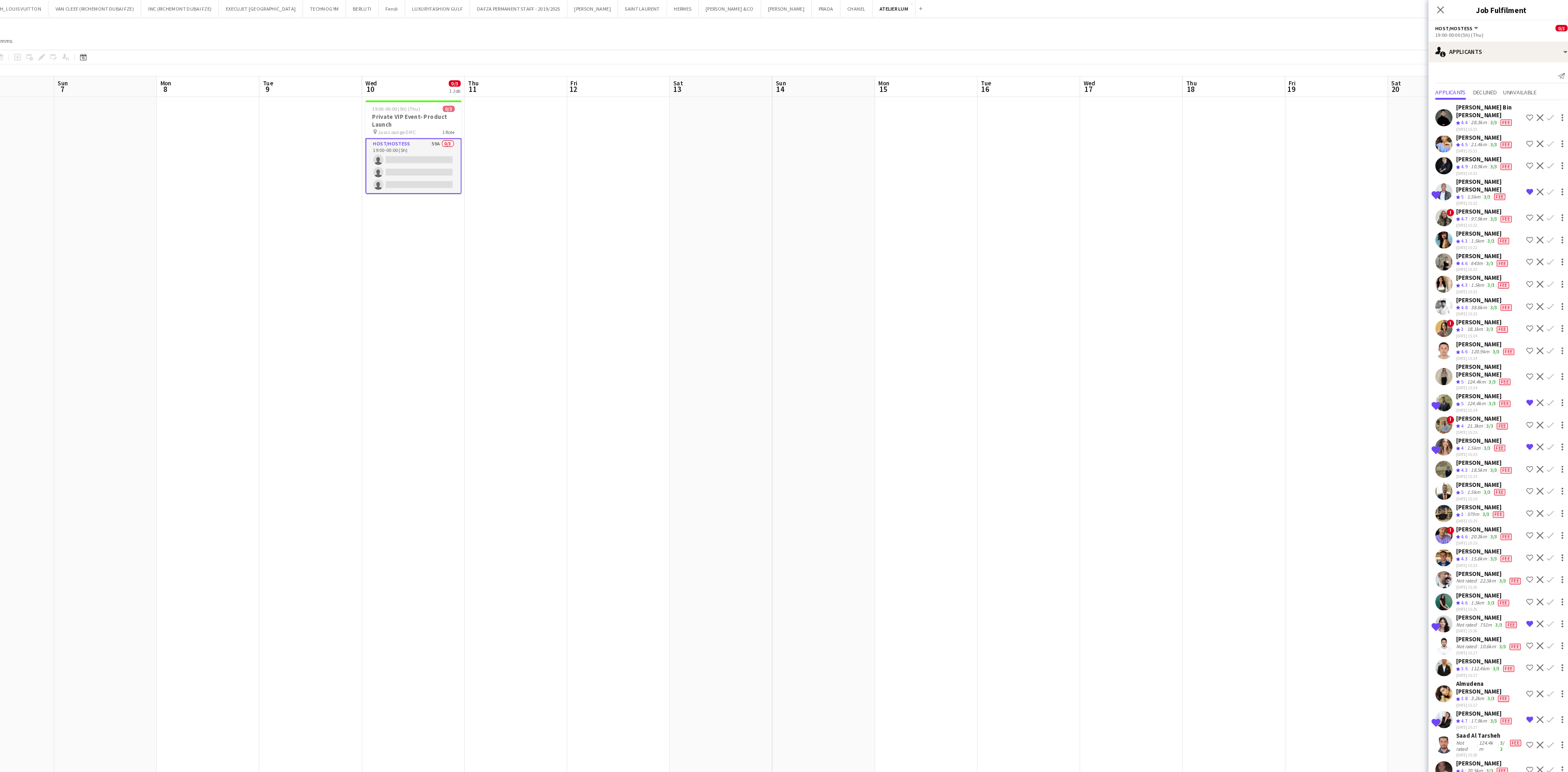
click at [1045, 429] on app-icon "Remove crew from shortlist" at bounding box center [1525, 425] width 7 height 7
click at [1045, 186] on app-icon "Remove crew from shortlist" at bounding box center [1525, 182] width 7 height 7
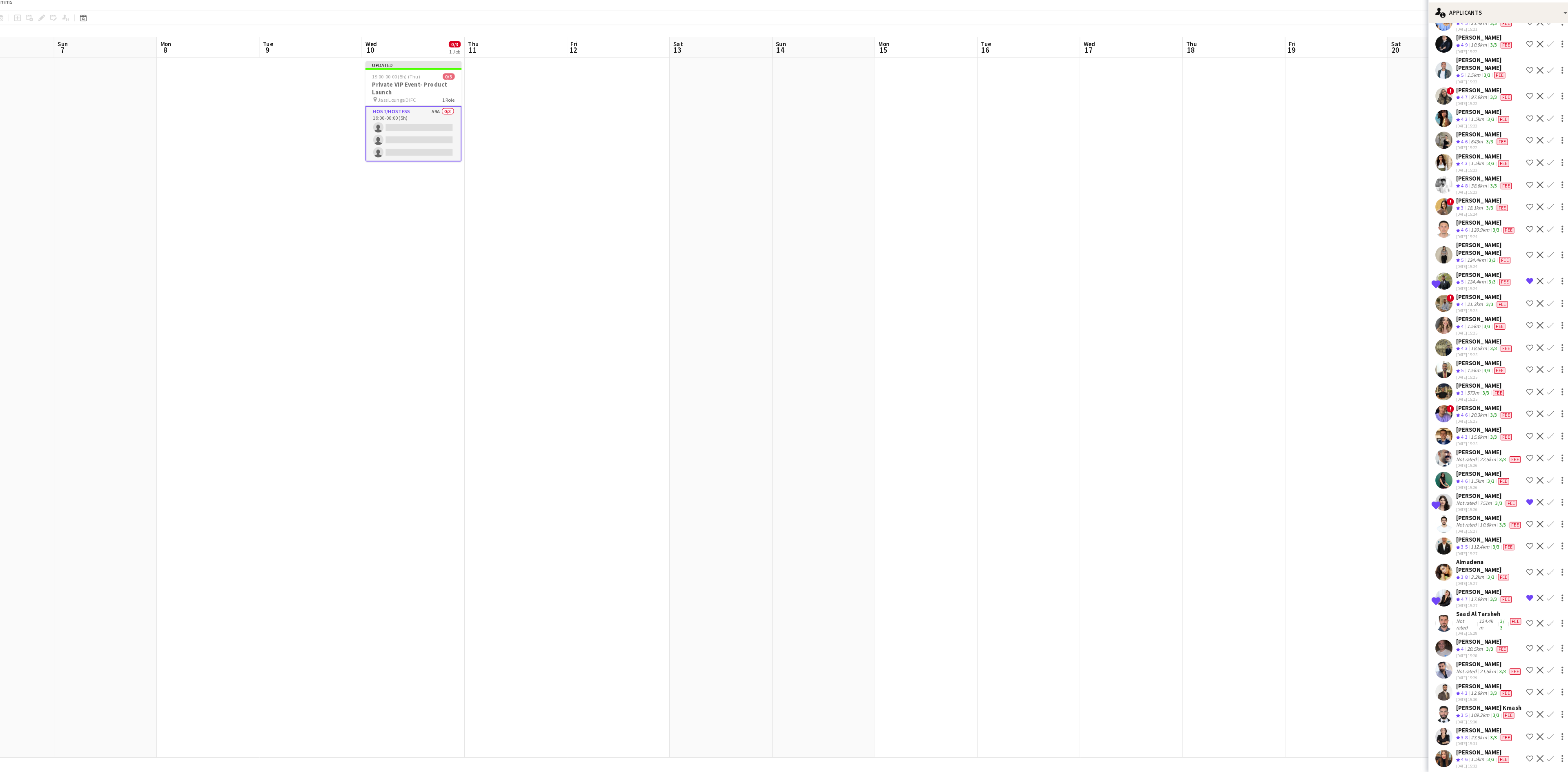
scroll to position [155, 0]
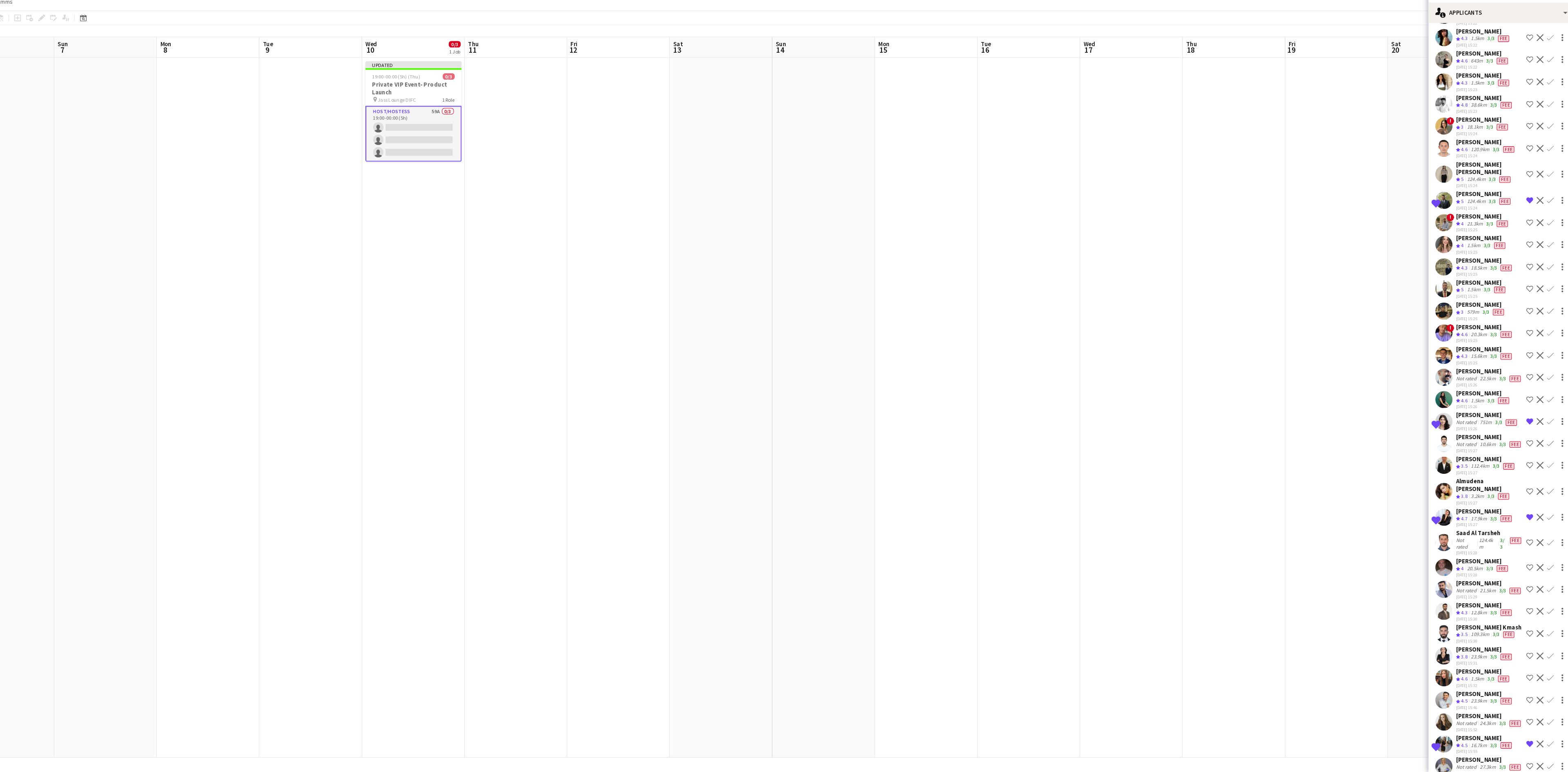
click at [1045, 533] on app-icon "Remove crew from shortlist" at bounding box center [1525, 529] width 7 height 7
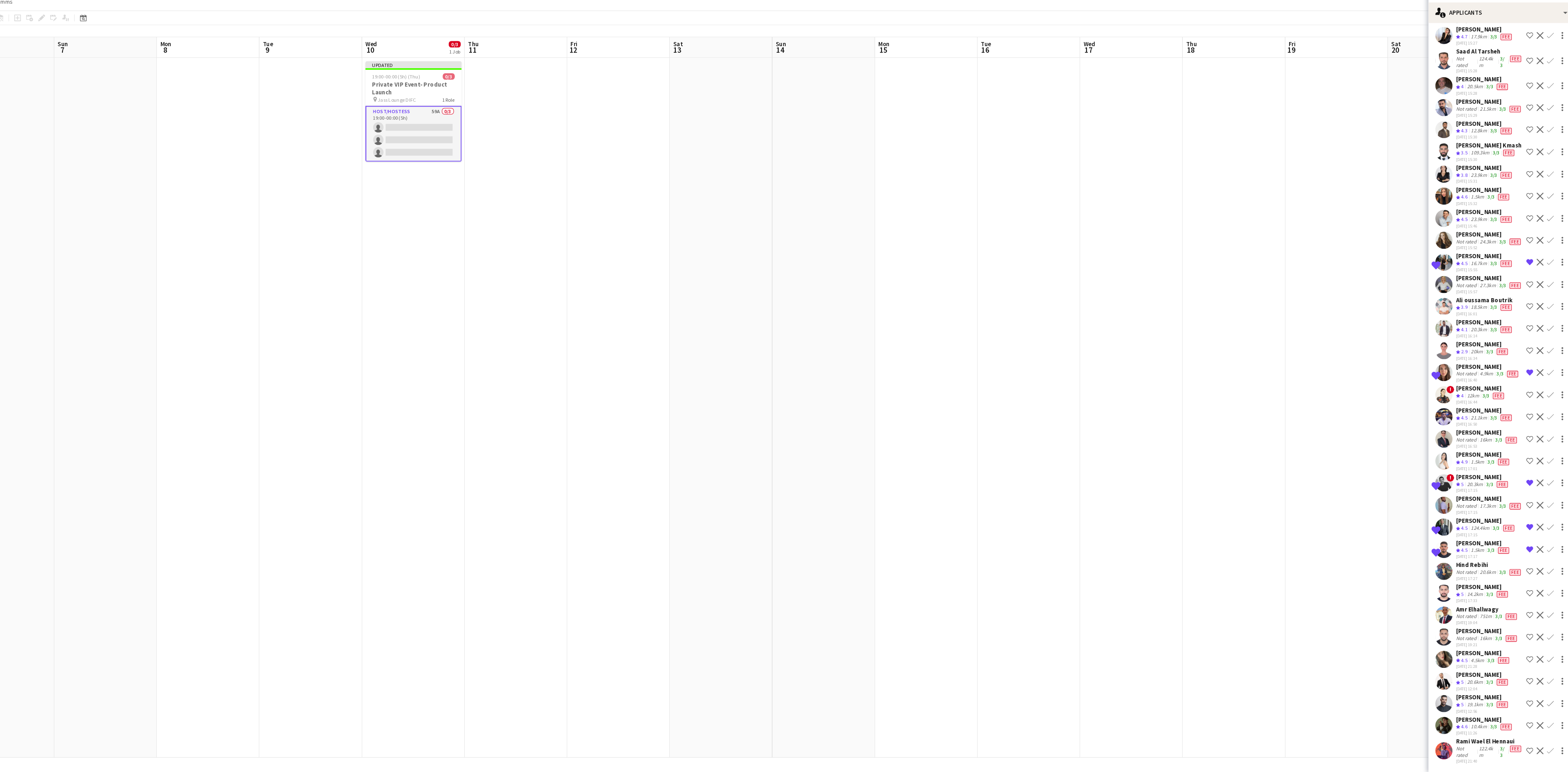
scroll to position [947, 0]
click at [1045, 543] on div "Rami Wael El Hennaui" at bounding box center [1487, 743] width 64 height 7
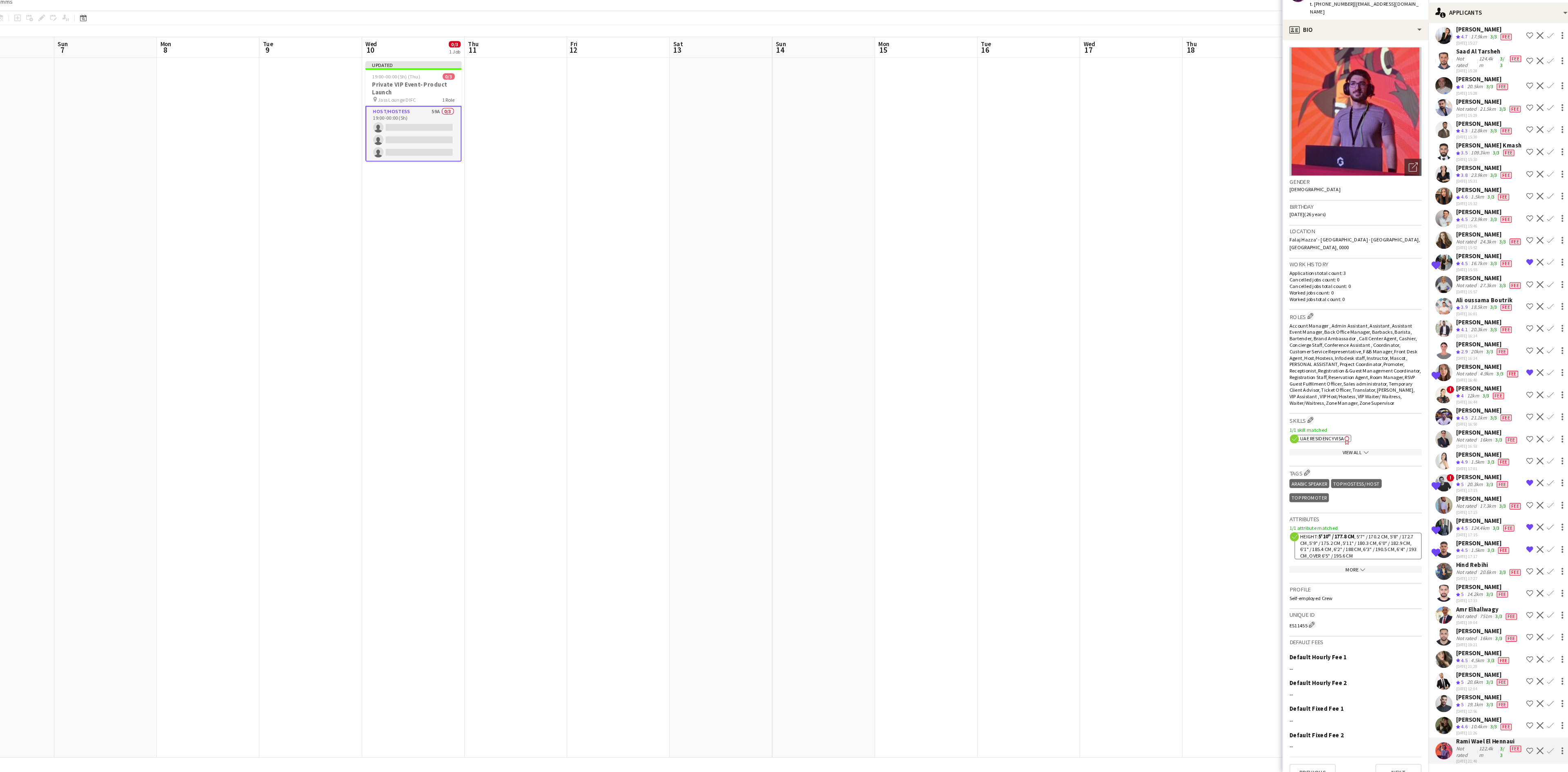
click at [1045, 543] on div "[PERSON_NAME]" at bounding box center [1483, 721] width 55 height 7
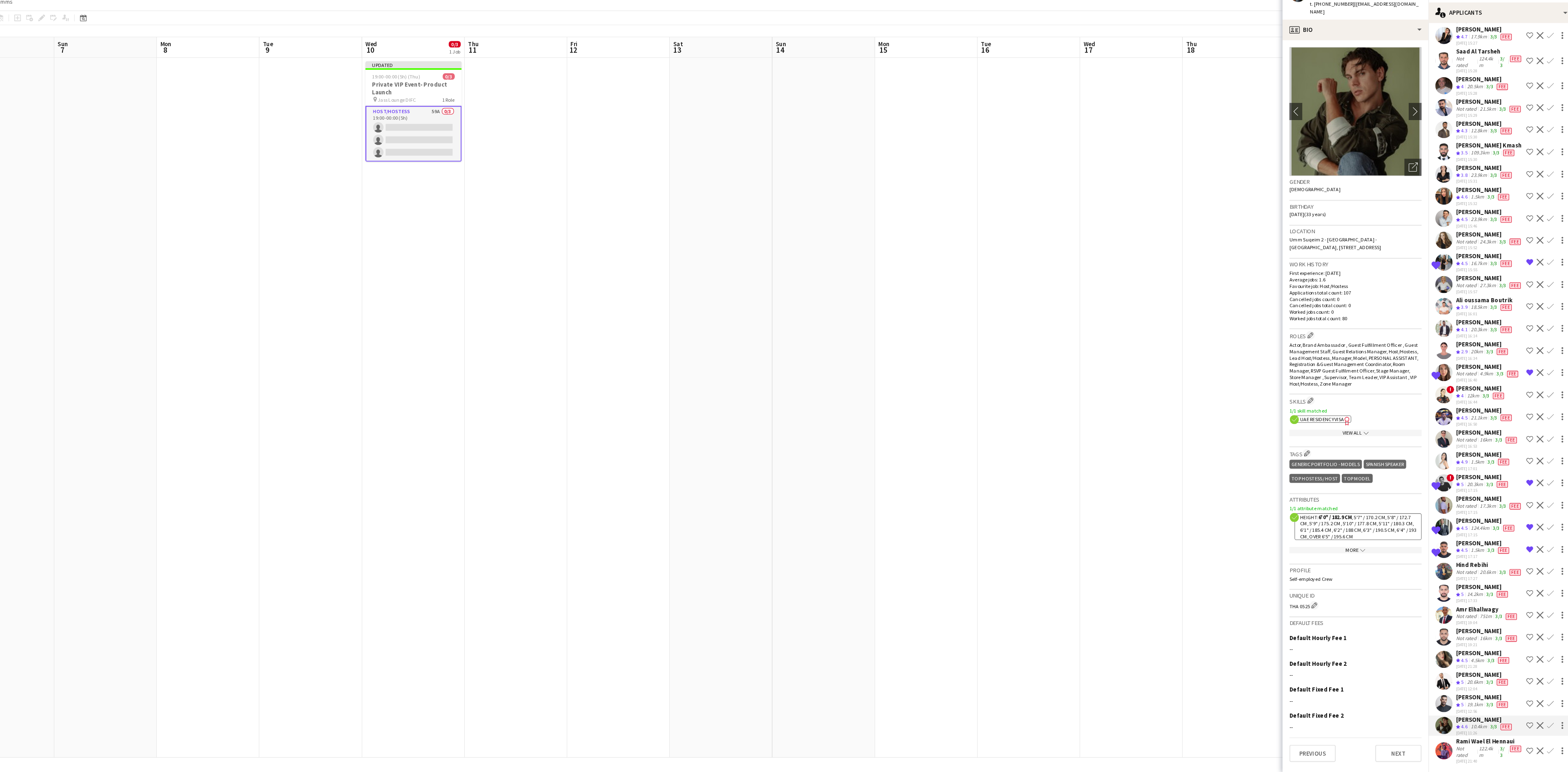
click at [1045, 543] on div "Crew rating 5" at bounding box center [1460, 707] width 9 height 7
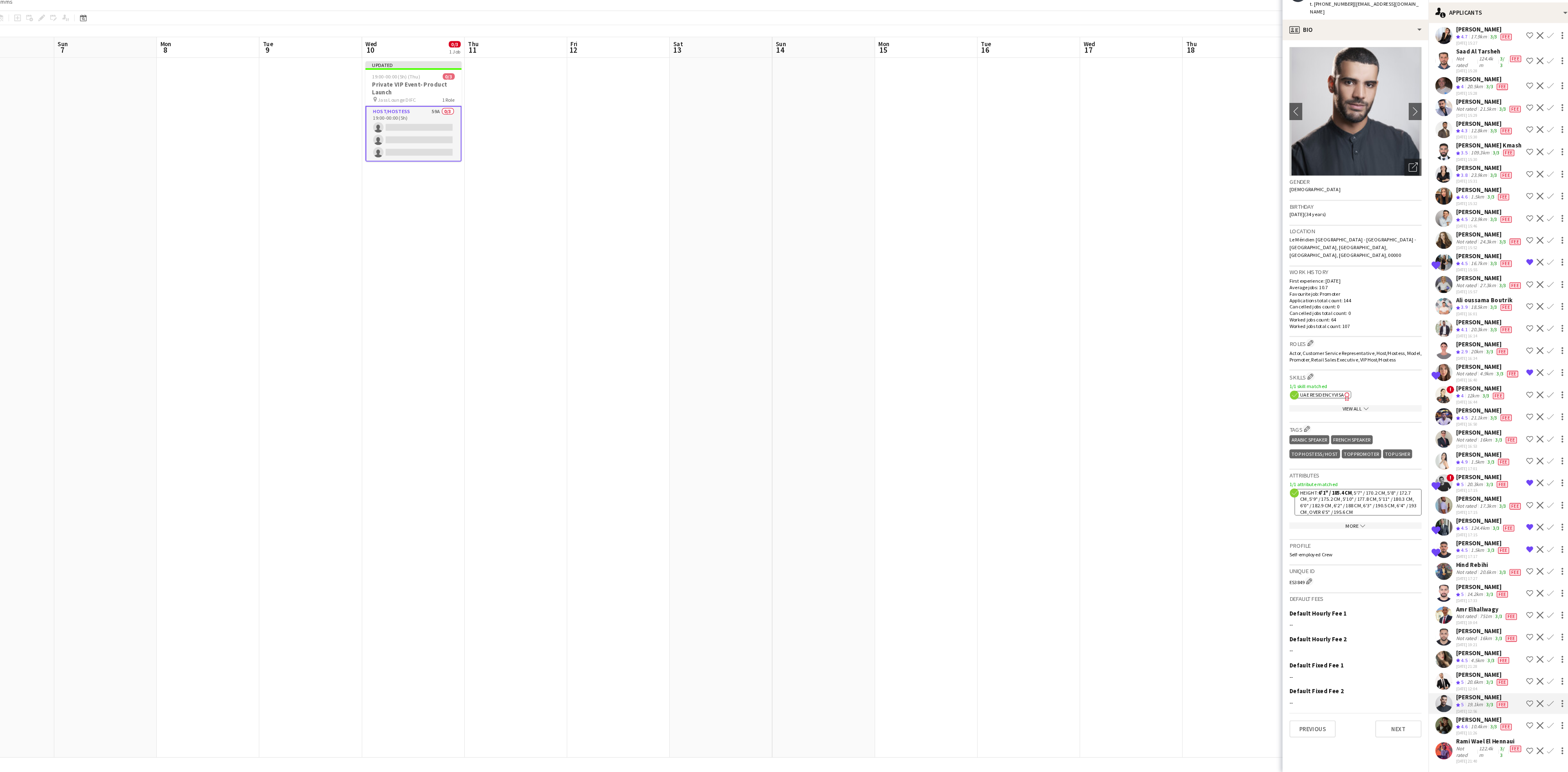
click at [1045, 543] on div "20.6km" at bounding box center [1474, 686] width 18 height 7
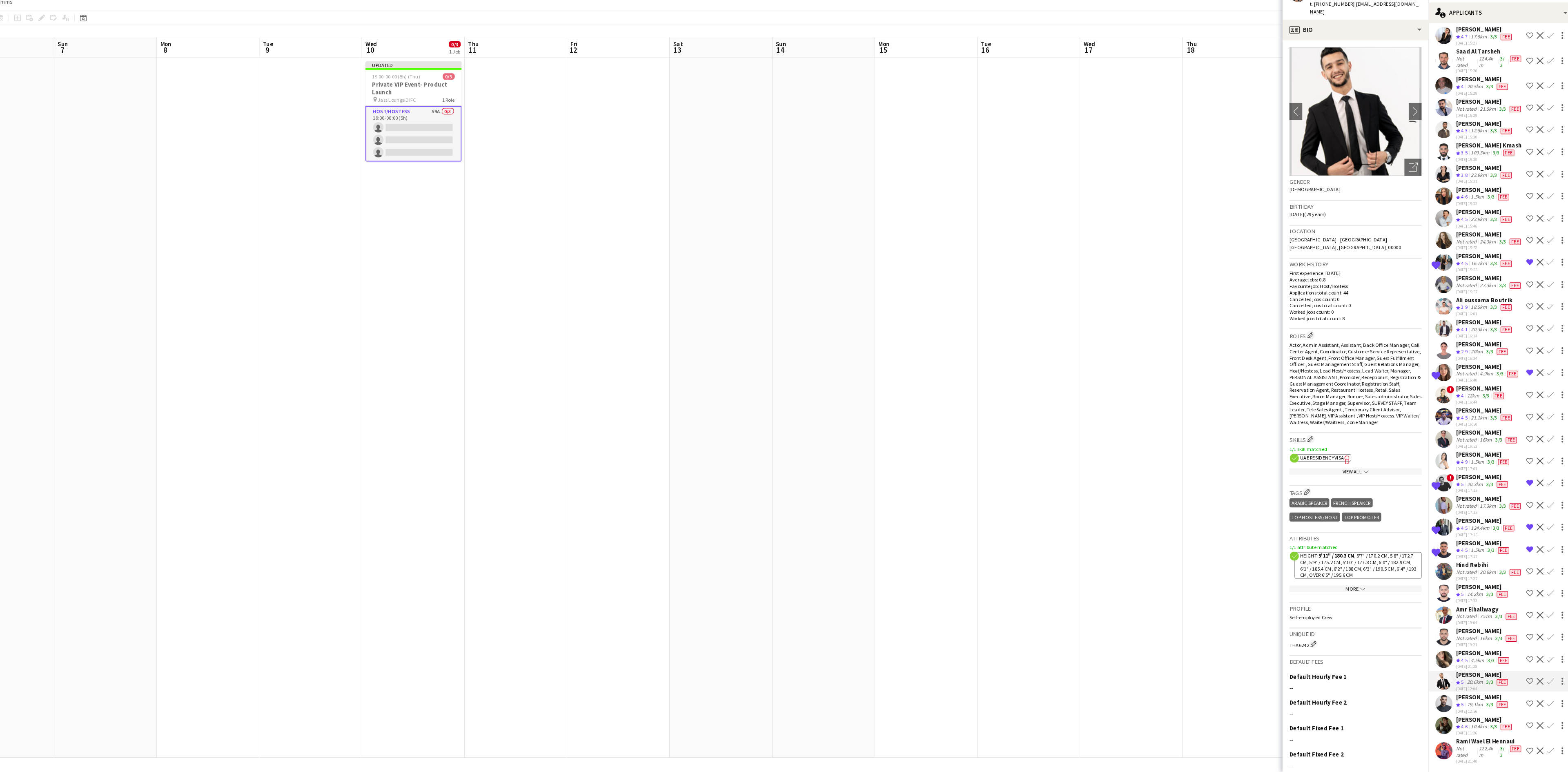
click at [1045, 543] on div "[PERSON_NAME]" at bounding box center [1482, 658] width 52 height 7
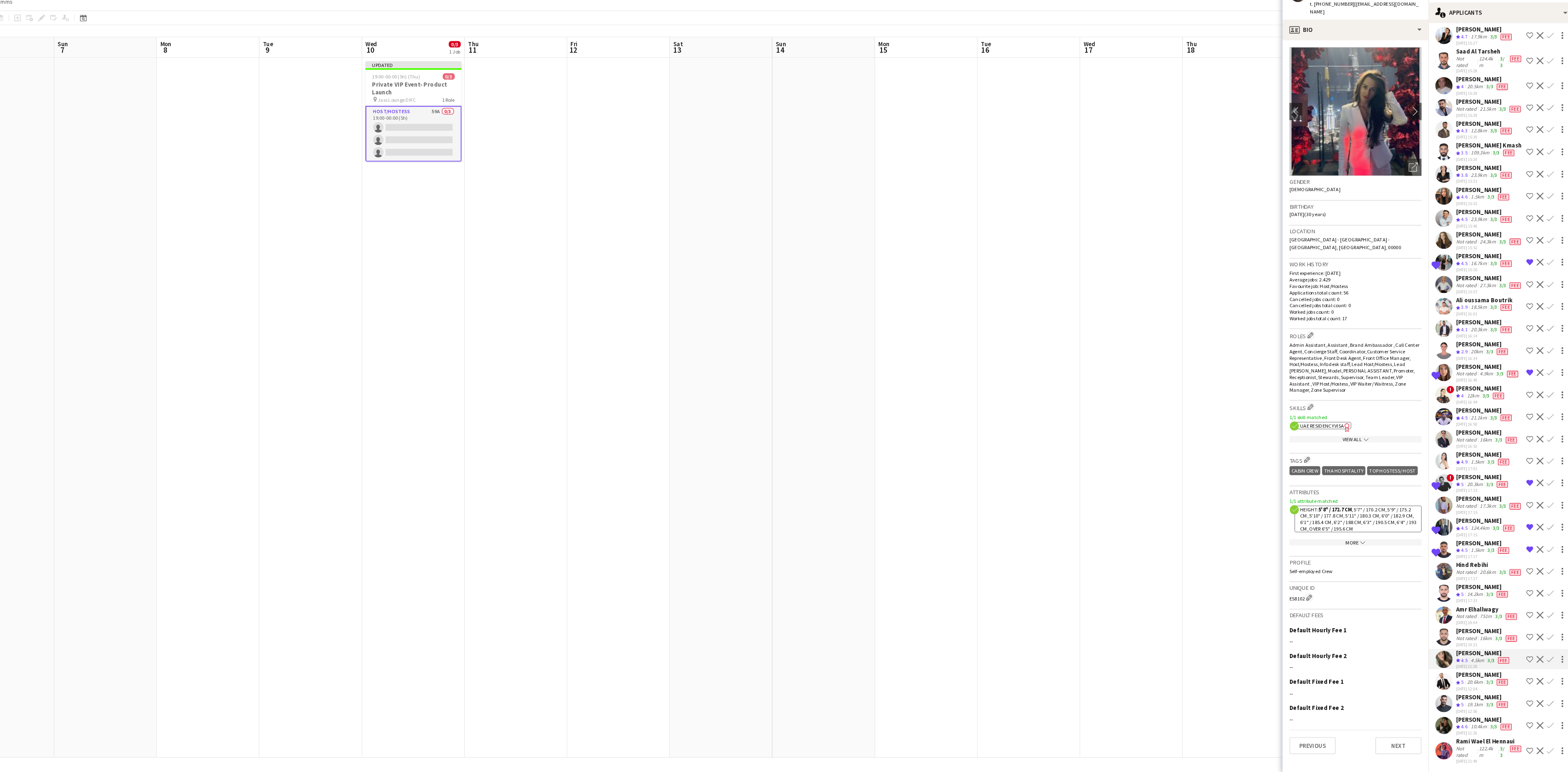
click at [1045, 347] on app-date-cell at bounding box center [1244, 425] width 97 height 665
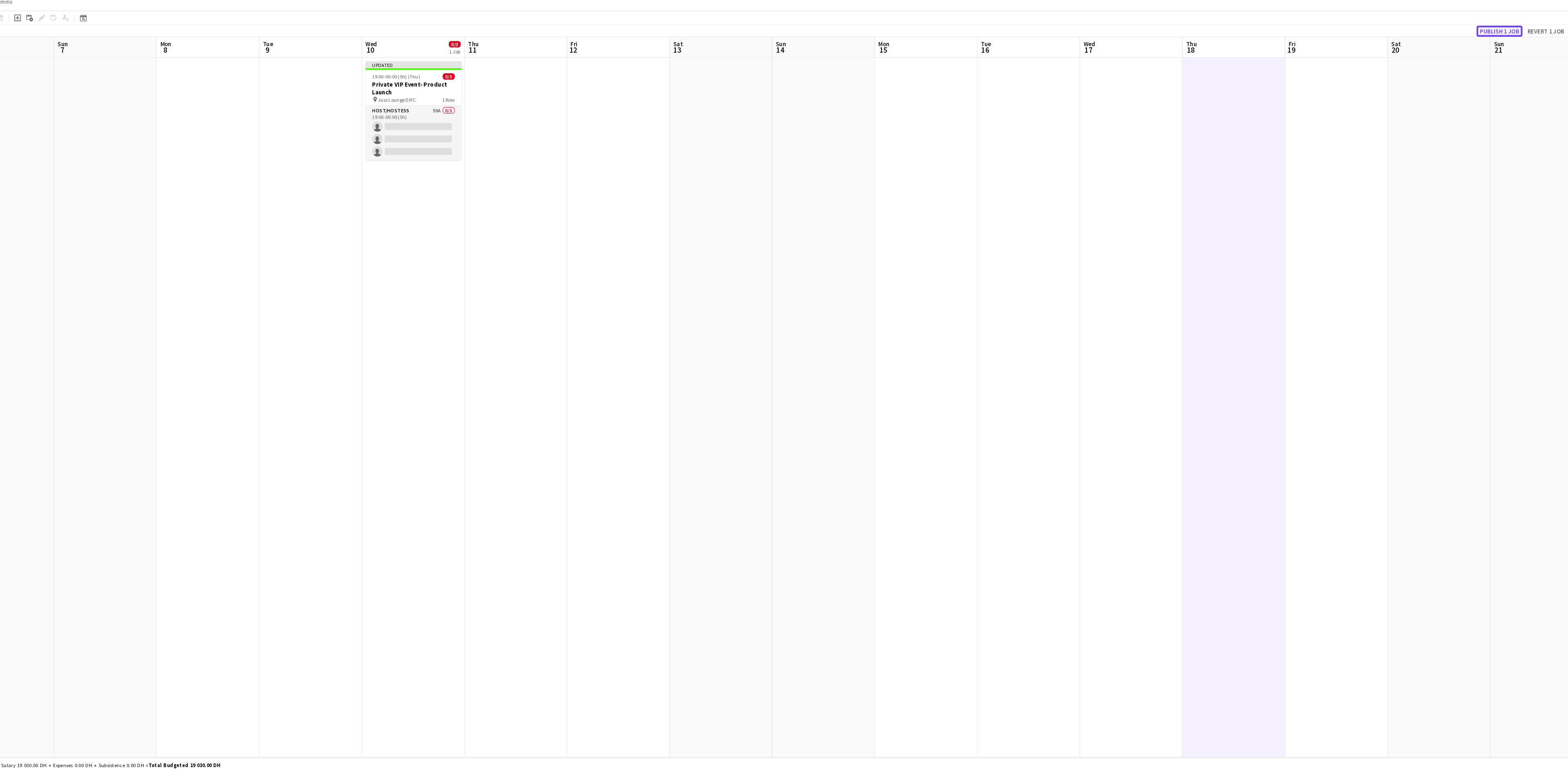
click at [1045, 65] on button "Publish 1 job" at bounding box center [1497, 66] width 44 height 10
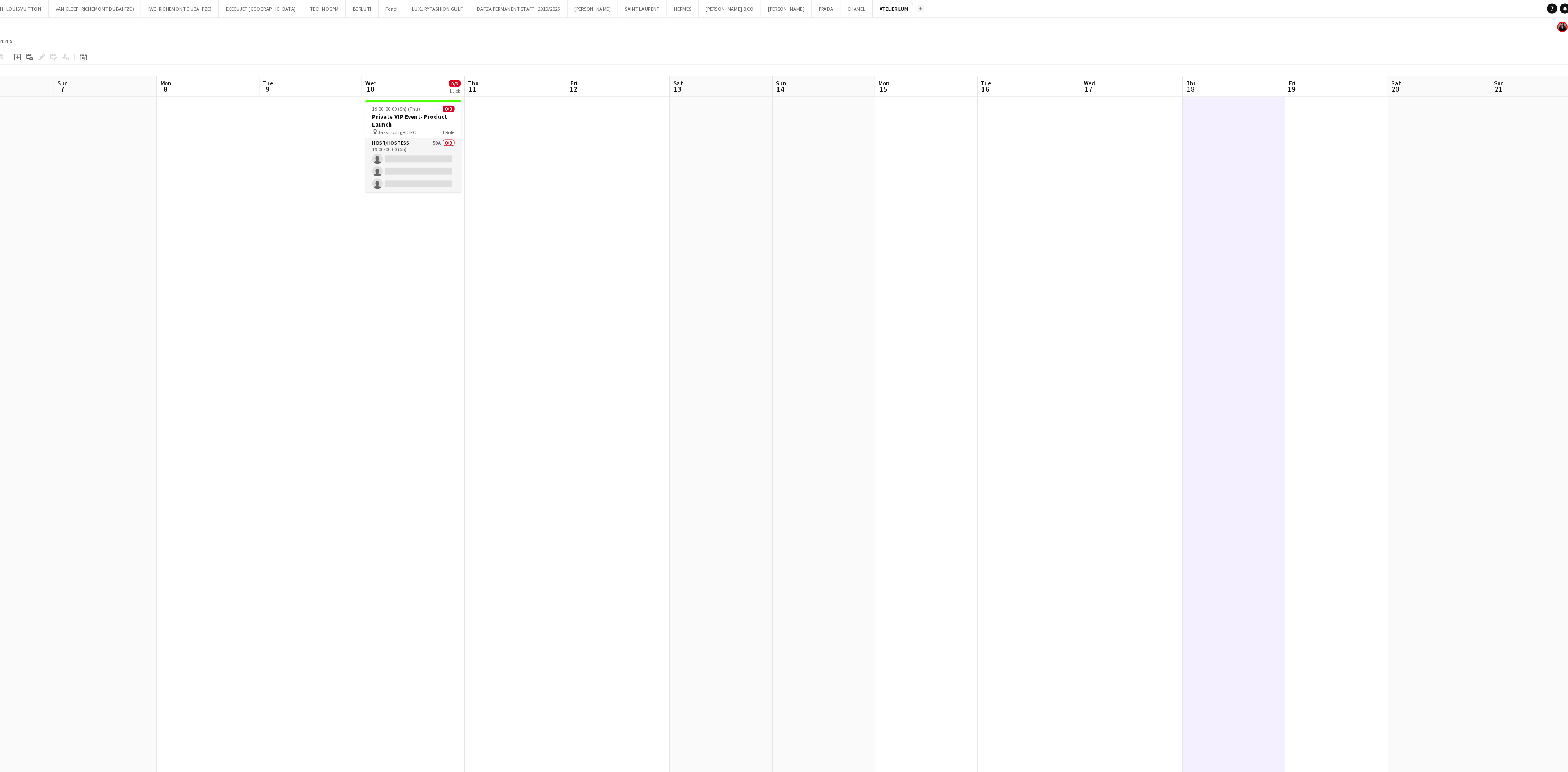
click at [945, 8] on app-icon "Add" at bounding box center [946, 8] width 3 height 3
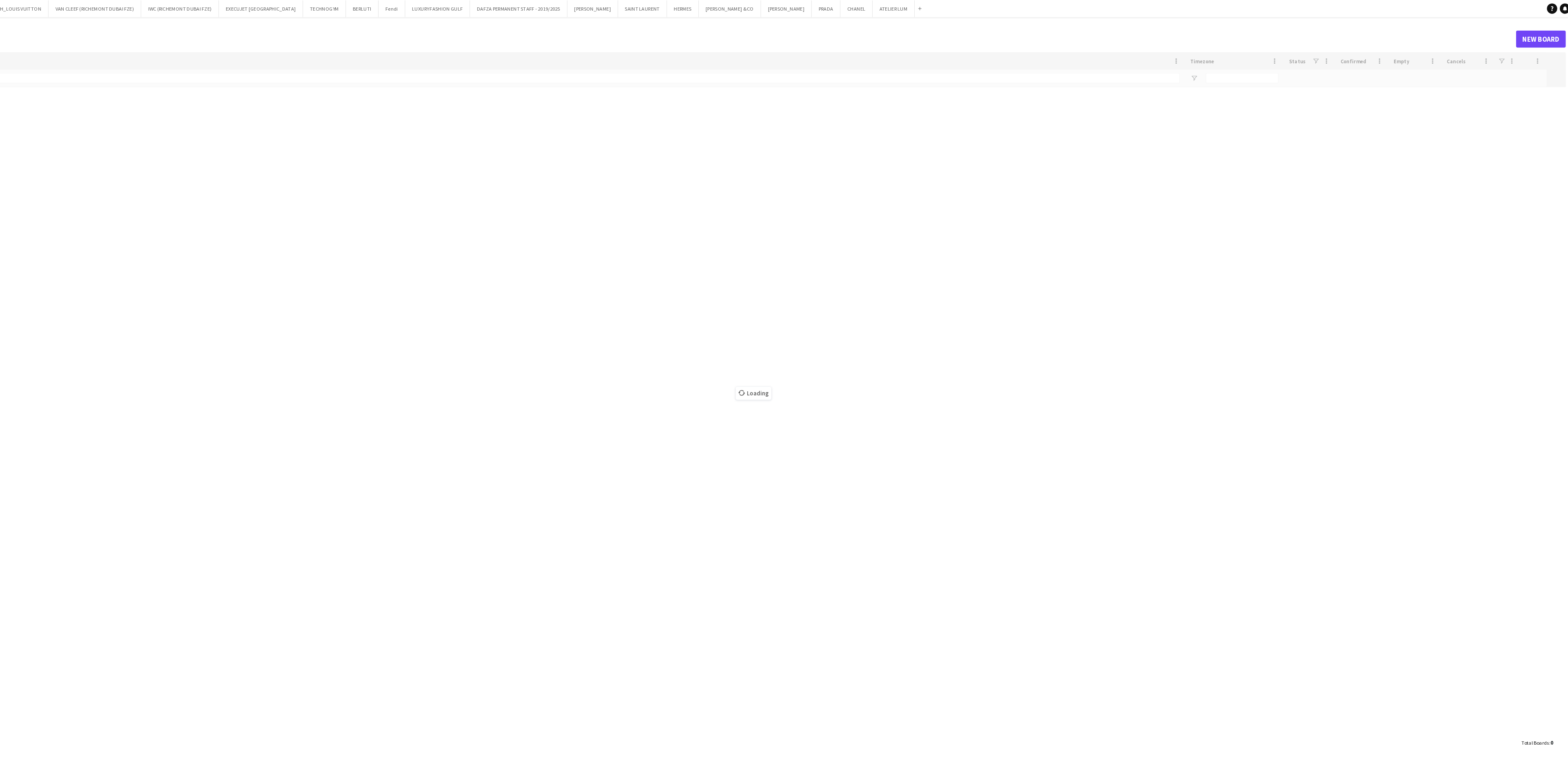
type input "******"
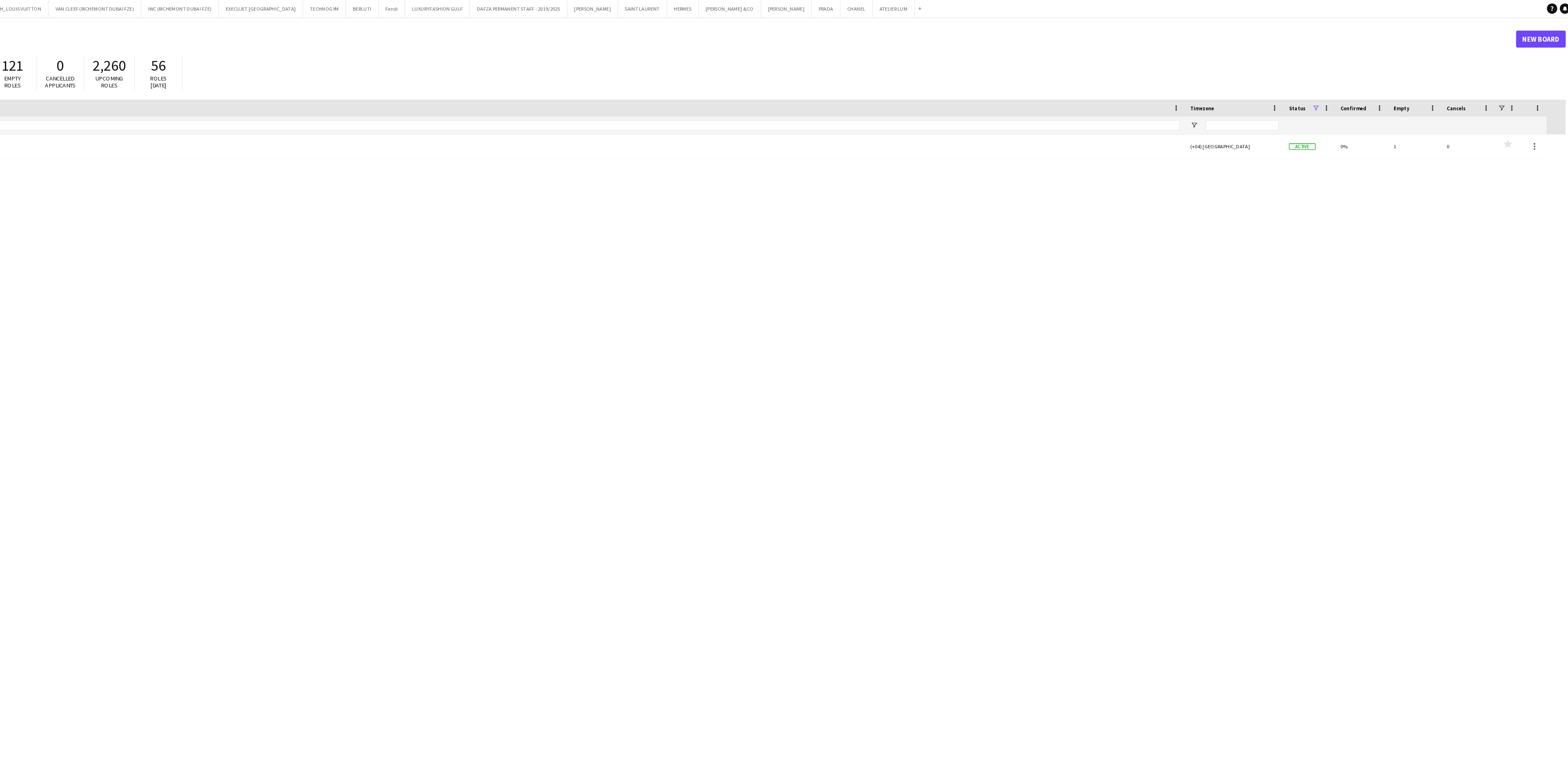
drag, startPoint x: 366, startPoint y: 222, endPoint x: 356, endPoint y: 220, distance: 10.2
click at [1045, 15] on div "Menu Boards Boards Boards All jobs Status Workforce Workforce My Workforce Recr…" at bounding box center [784, 386] width 1568 height 772
drag, startPoint x: 38, startPoint y: 119, endPoint x: 21, endPoint y: 121, distance: 17.1
click at [21, 121] on div "******" at bounding box center [606, 119] width 1183 height 16
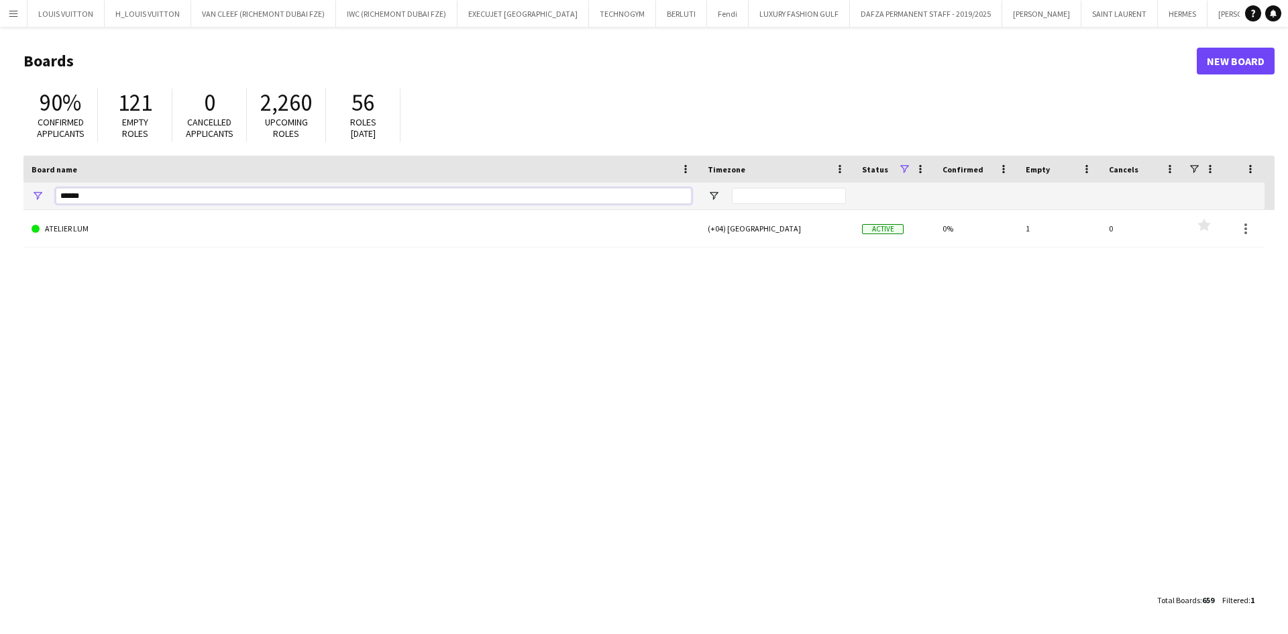
click at [109, 203] on input "******" at bounding box center [374, 196] width 636 height 16
drag, startPoint x: 94, startPoint y: 203, endPoint x: 63, endPoint y: 203, distance: 30.9
click at [63, 203] on input "******" at bounding box center [374, 196] width 636 height 16
drag, startPoint x: 73, startPoint y: 193, endPoint x: 571, endPoint y: 246, distance: 500.6
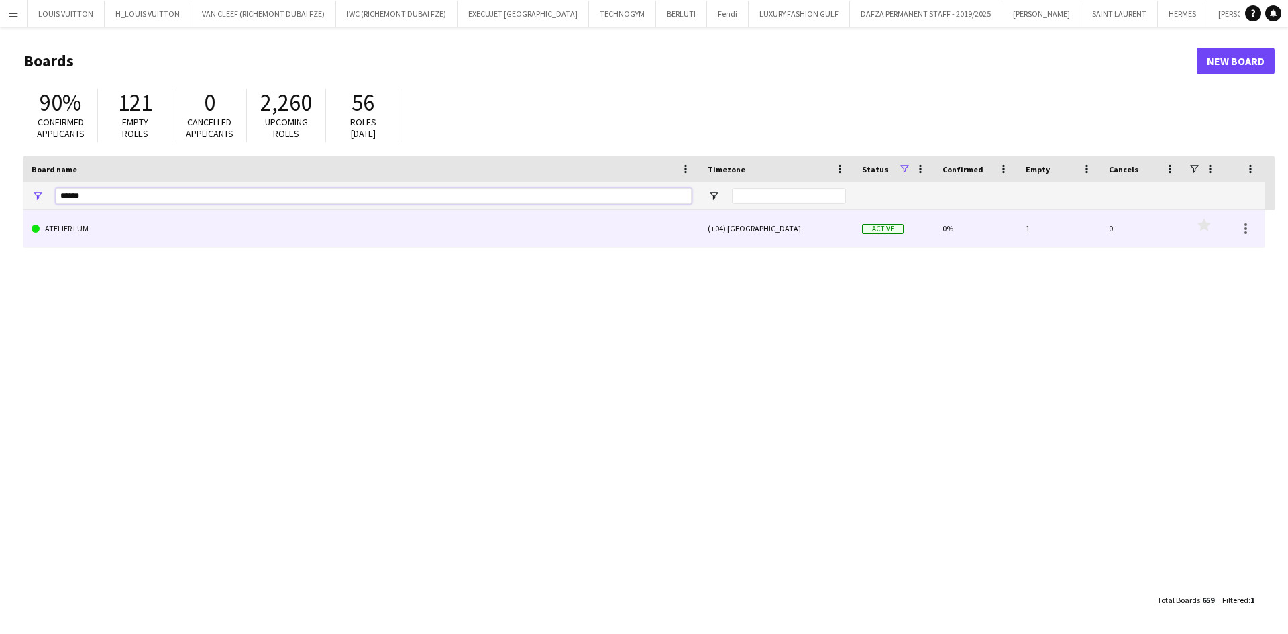
drag, startPoint x: 571, startPoint y: 246, endPoint x: 398, endPoint y: 202, distance: 178.6
click at [398, 202] on input "******" at bounding box center [374, 196] width 636 height 16
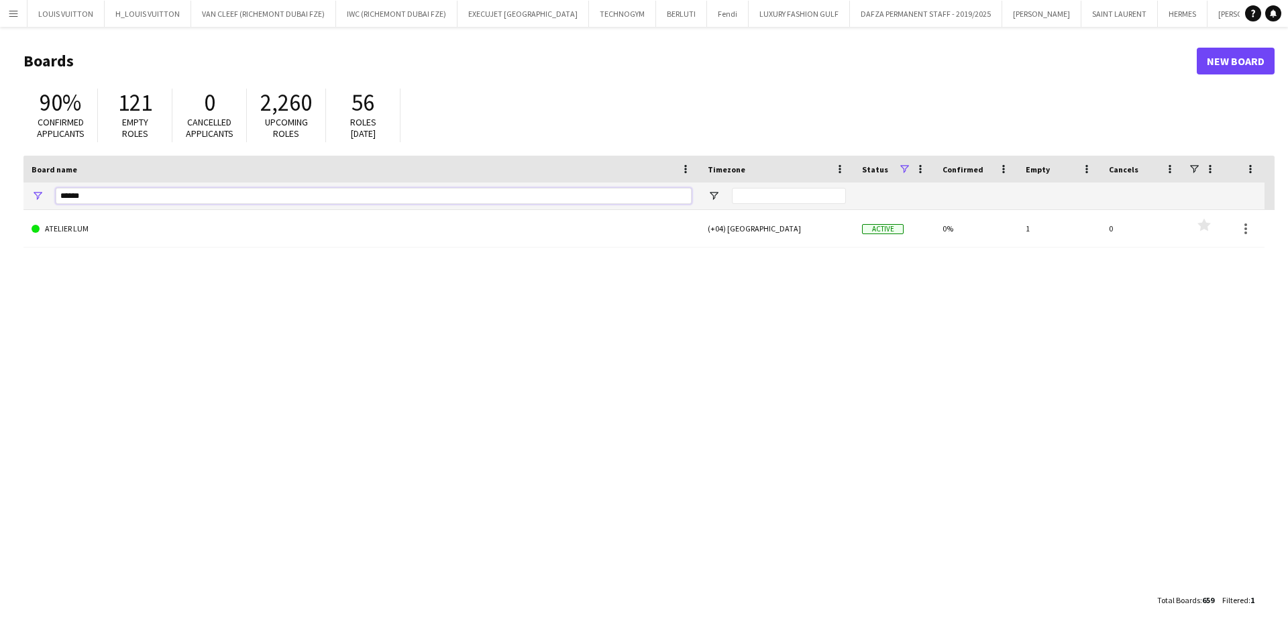
drag, startPoint x: 91, startPoint y: 196, endPoint x: 36, endPoint y: 197, distance: 54.4
click at [36, 197] on div "******" at bounding box center [361, 195] width 676 height 27
type input "**********"
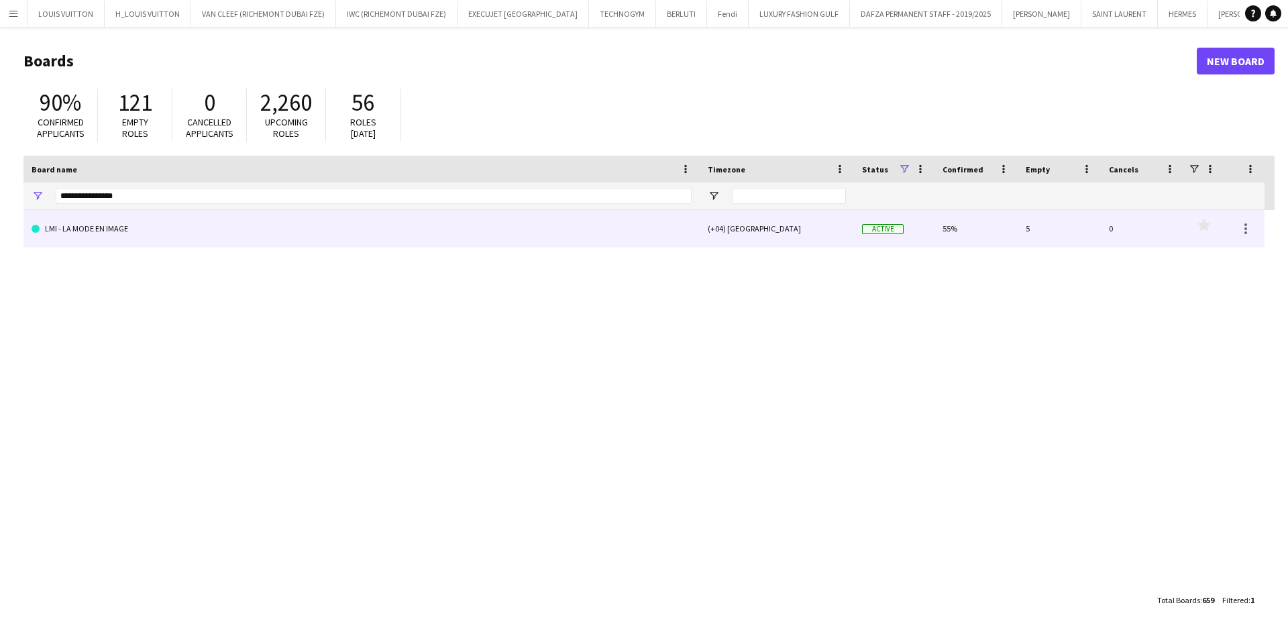
click at [113, 223] on link "LMI - LA MODE EN IMAGE" at bounding box center [362, 229] width 660 height 38
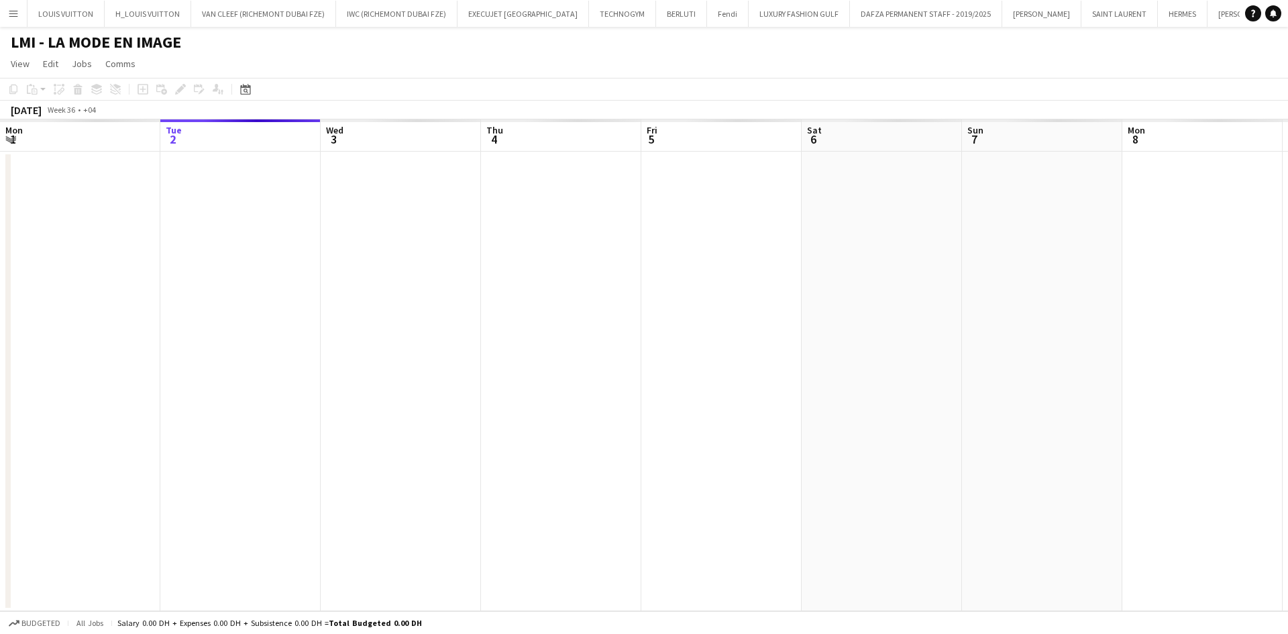
scroll to position [0, 317]
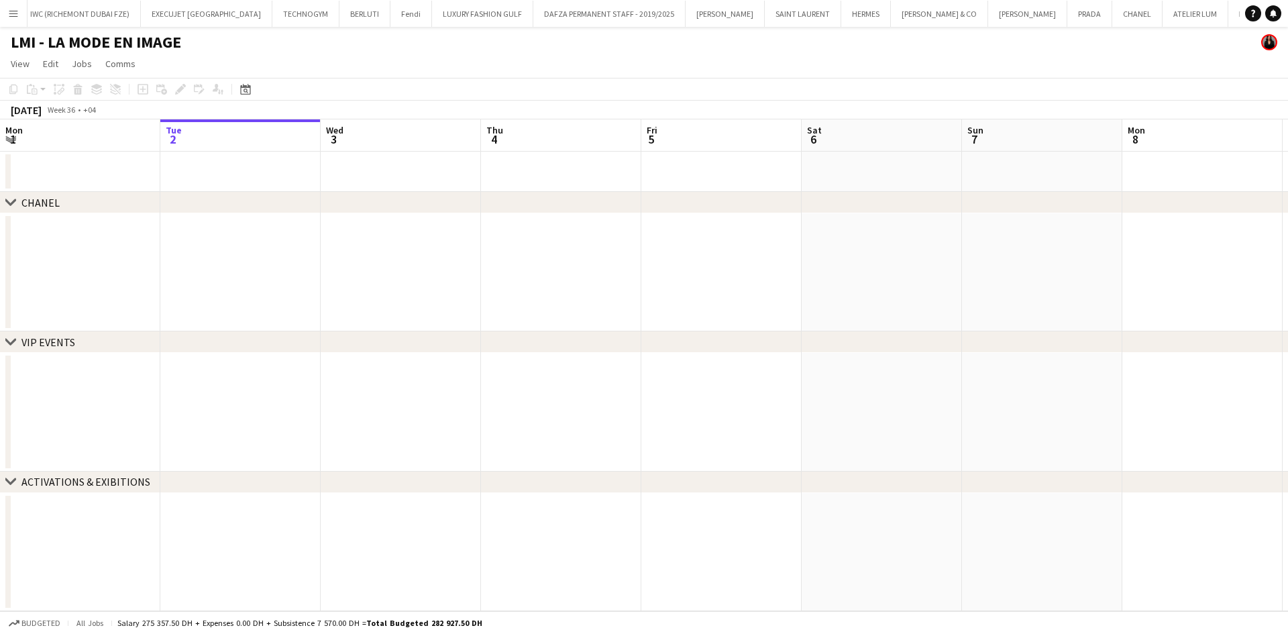
drag, startPoint x: 470, startPoint y: 277, endPoint x: 1206, endPoint y: 294, distance: 736.8
click at [1107, 283] on app-calendar-viewport "Sat 30 Sun 31 Mon 1 Tue 2 Wed 3 Thu 4 Fri 5 Sat 6 Sun 7 Mon 8 Tue 9 Wed 10 Thu …" at bounding box center [644, 365] width 1288 height 492
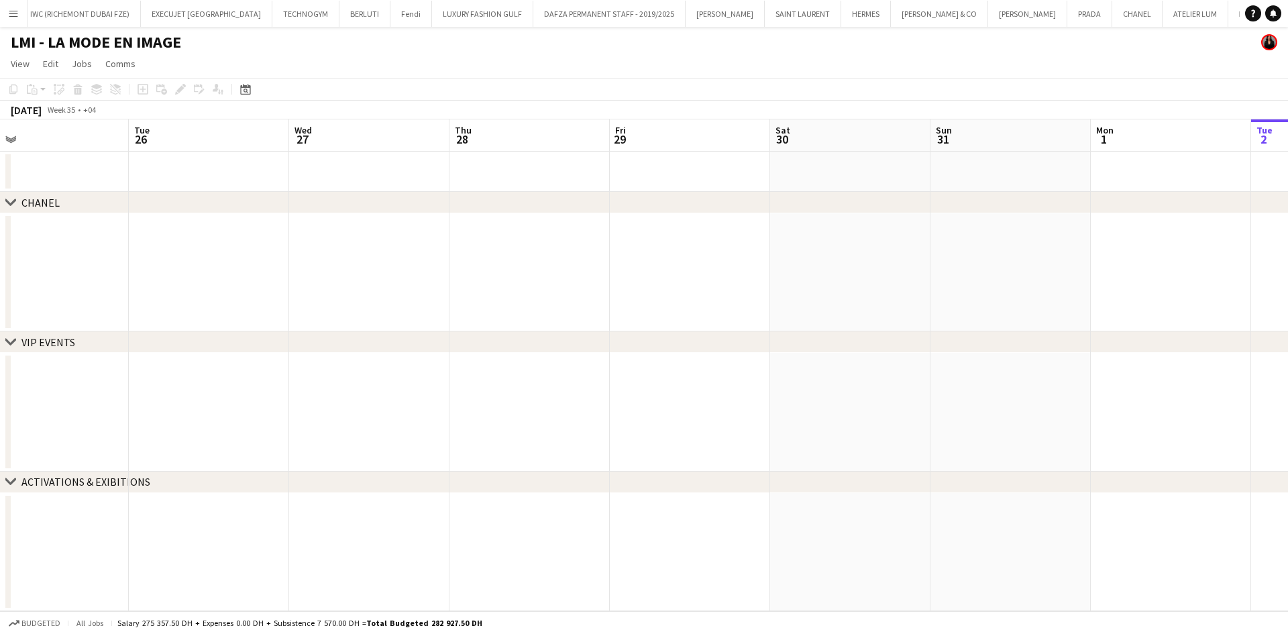
drag, startPoint x: 275, startPoint y: 229, endPoint x: 877, endPoint y: 235, distance: 602.4
click at [861, 231] on app-calendar-viewport "Sat 23 Sun 24 Mon 25 Tue 26 Wed 27 Thu 28 Fri 29 Sat 30 Sun 31 Mon 1 Tue 2 Wed …" at bounding box center [644, 365] width 1288 height 492
drag, startPoint x: 294, startPoint y: 248, endPoint x: 867, endPoint y: 272, distance: 573.4
click at [857, 270] on app-calendar-viewport "Thu 21 Fri 22 Sat 23 Sun 24 Mon 25 Tue 26 Wed 27 Thu 28 Fri 29 Sat 30 Sun 31 Mo…" at bounding box center [644, 365] width 1288 height 492
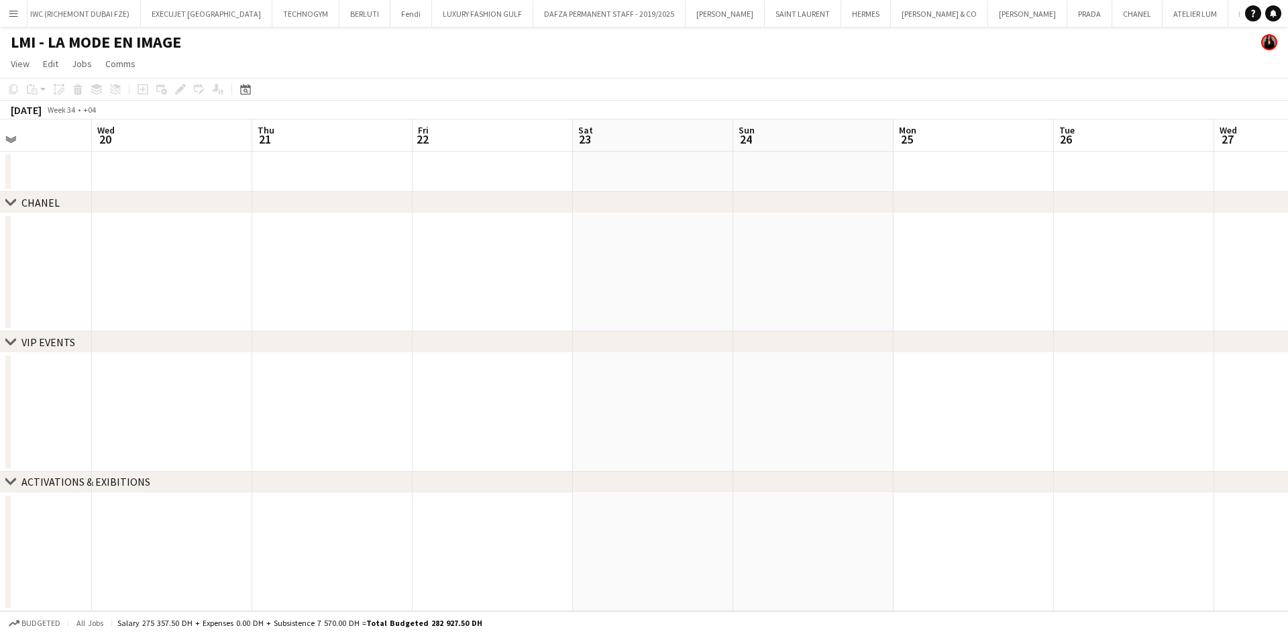
drag, startPoint x: 221, startPoint y: 210, endPoint x: 685, endPoint y: 207, distance: 464.2
click at [681, 208] on div "chevron-right CHANEL" at bounding box center [644, 202] width 1288 height 21
click at [244, 82] on div "Date picker" at bounding box center [245, 89] width 16 height 16
click at [326, 134] on span "Previous month" at bounding box center [327, 135] width 27 height 27
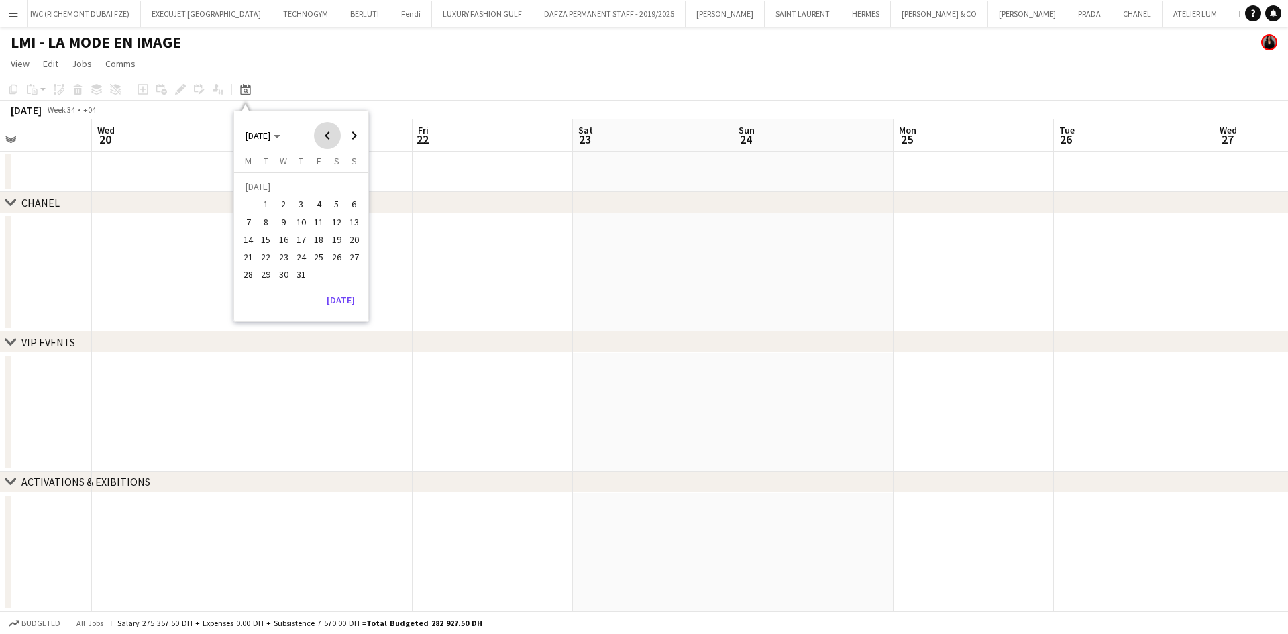
click at [326, 134] on span "Previous month" at bounding box center [327, 135] width 27 height 27
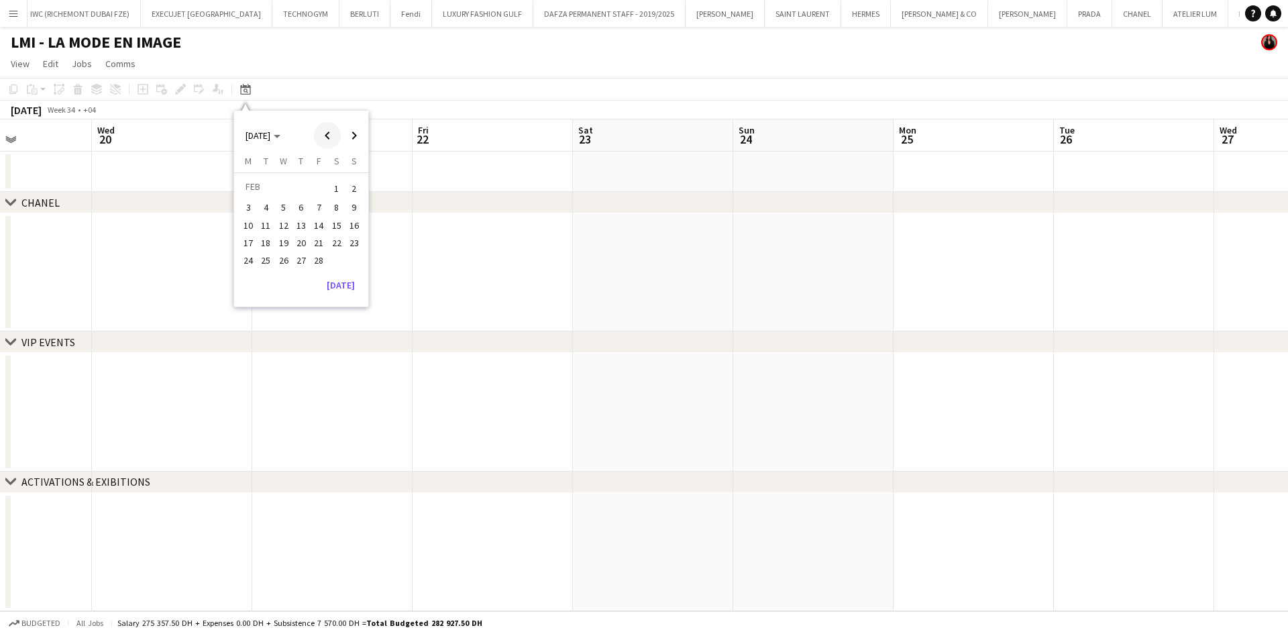
click at [326, 134] on span "Previous month" at bounding box center [327, 135] width 27 height 27
click at [267, 203] on span "1" at bounding box center [266, 205] width 16 height 16
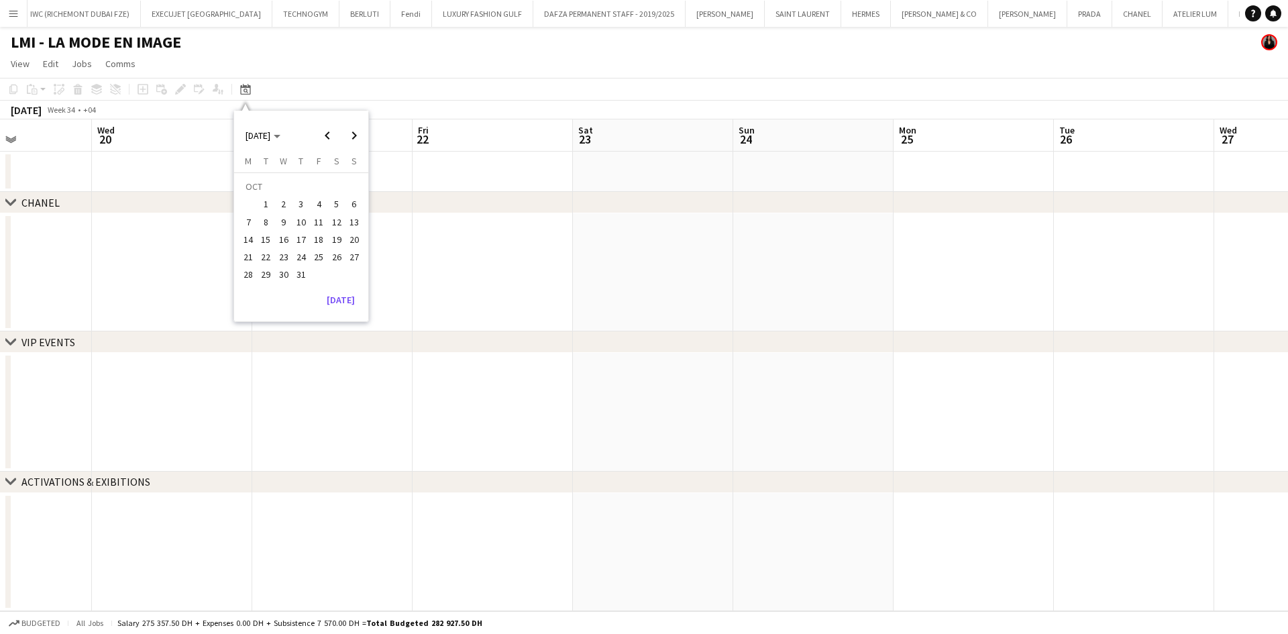
scroll to position [0, 462]
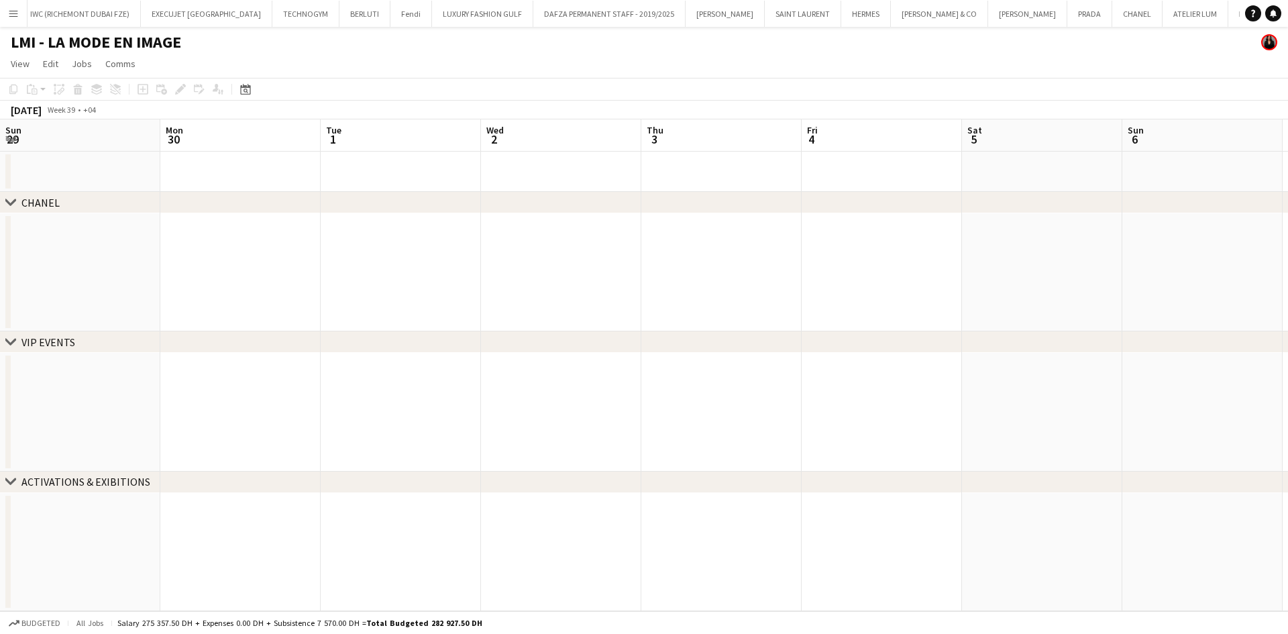
drag, startPoint x: 843, startPoint y: 279, endPoint x: 217, endPoint y: 293, distance: 626.0
click at [217, 293] on app-calendar-viewport "Thu 26 Fri 27 Sat 28 Sun 29 Mon 30 Tue 1 Wed 2 Thu 3 Fri 4 Sat 5 Sun 6 Mon 7 Tu…" at bounding box center [644, 365] width 1288 height 492
drag, startPoint x: 575, startPoint y: 237, endPoint x: 17, endPoint y: 260, distance: 558.0
click at [0, 260] on app-calendar-viewport "Tue 1 Wed 2 Thu 3 Fri 4 Sat 5 Sun 6 Mon 7 Tue 8 Wed 9 Thu 10 Fri 11 Sat 12 Sun …" at bounding box center [644, 365] width 1288 height 492
drag, startPoint x: 498, startPoint y: 284, endPoint x: 299, endPoint y: 276, distance: 199.4
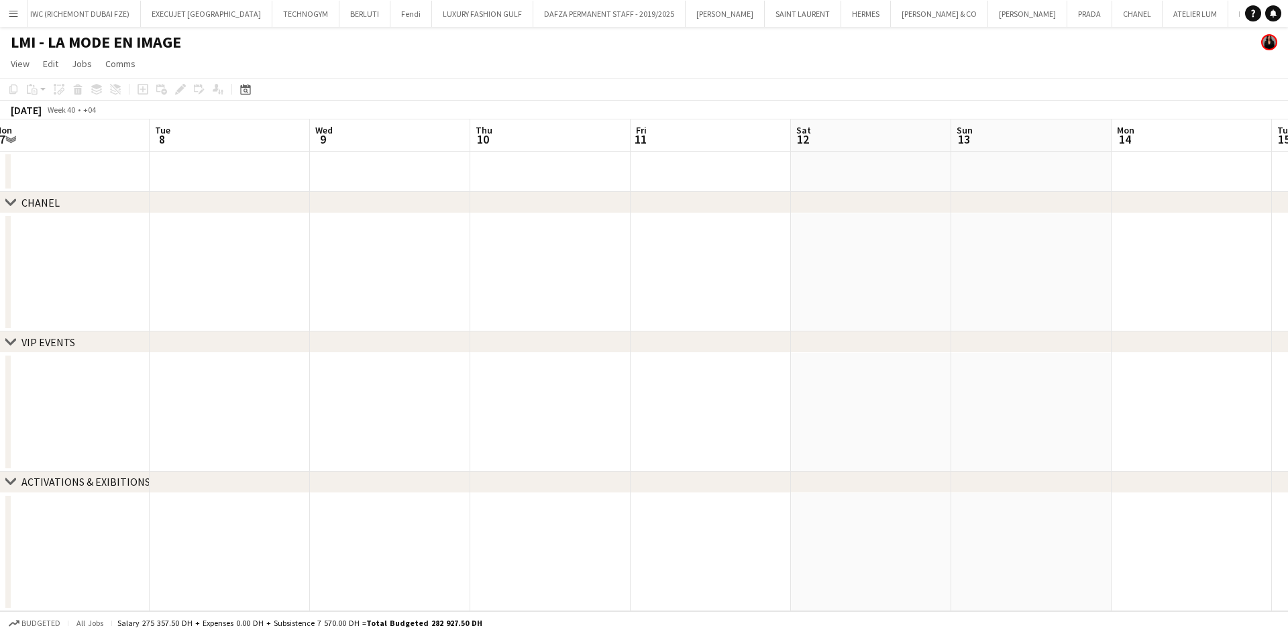
click at [146, 292] on app-calendar-viewport "Sat 5 Sun 6 Mon 7 Tue 8 Wed 9 Thu 10 Fri 11 Sat 12 Sun 13 Mon 14 Tue 15 Wed 16 …" at bounding box center [644, 365] width 1288 height 492
drag, startPoint x: 532, startPoint y: 278, endPoint x: 263, endPoint y: 260, distance: 269.6
click at [209, 269] on app-calendar-viewport "Wed 9 Thu 10 Fri 11 Sat 12 Sun 13 Mon 14 Tue 15 Wed 16 Thu 17 Fri 18 Sat 19 Sun…" at bounding box center [644, 365] width 1288 height 492
click at [74, 211] on div "chevron-right CHANEL chevron-right VIP EVENTS chevron-right ACTIVATIONS & EXIBI…" at bounding box center [644, 365] width 1288 height 492
drag, startPoint x: 577, startPoint y: 201, endPoint x: 95, endPoint y: 215, distance: 481.9
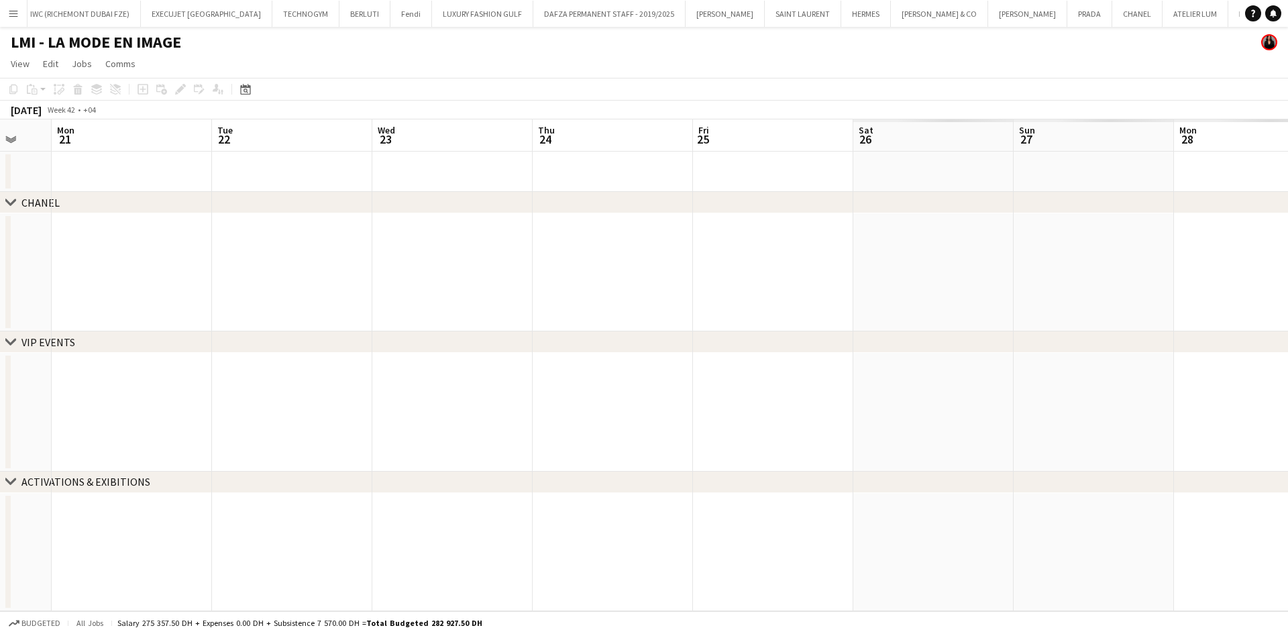
click at [95, 215] on div "chevron-right CHANEL chevron-right VIP EVENTS chevron-right ACTIVATIONS & EXIBI…" at bounding box center [644, 365] width 1288 height 492
drag, startPoint x: 400, startPoint y: 286, endPoint x: 0, endPoint y: 299, distance: 400.0
click at [0, 299] on app-calendar-viewport "Fri 18 Sat 19 Sun 20 Mon 21 Tue 22 Wed 23 Thu 24 Fri 25 Sat 26 Sun 27 Mon 28 Tu…" at bounding box center [644, 365] width 1288 height 492
drag, startPoint x: 241, startPoint y: 262, endPoint x: 752, endPoint y: 238, distance: 511.0
click at [166, 264] on app-calendar-viewport "Fri 25 Sat 26 Sun 27 Mon 28 Tue 29 Wed 30 Thu 31 Fri 1 Sat 2 Sun 3 Mon 4 Tue 5 …" at bounding box center [644, 365] width 1288 height 492
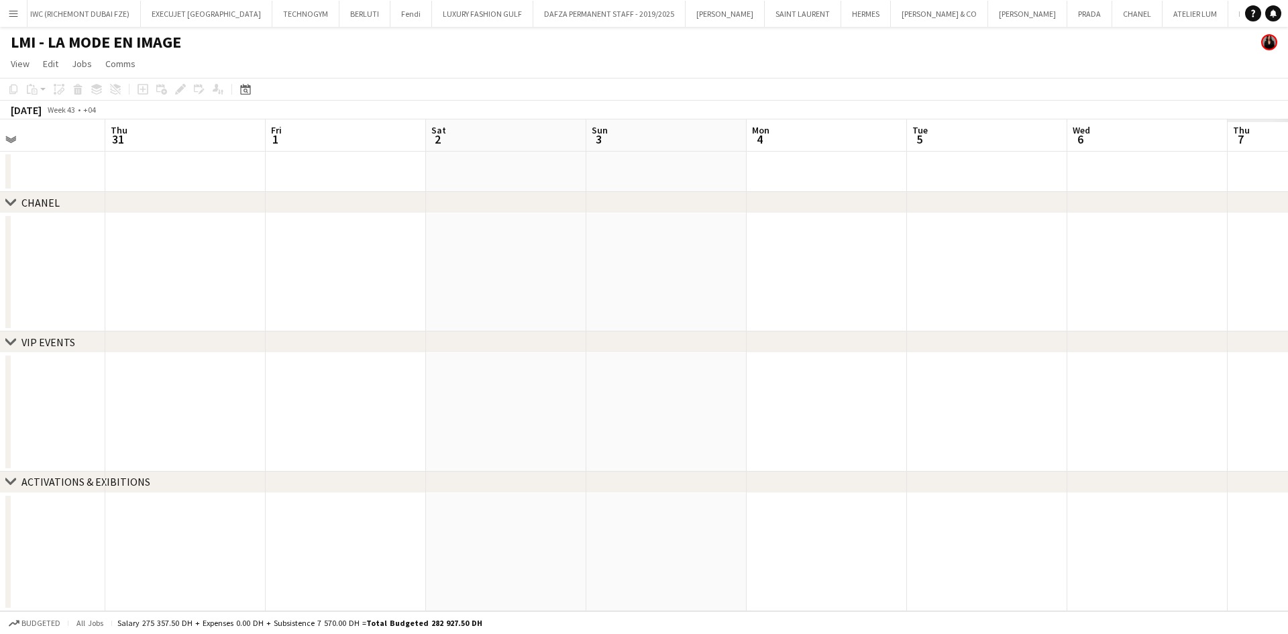
drag, startPoint x: 221, startPoint y: 285, endPoint x: 0, endPoint y: 289, distance: 220.7
click at [0, 289] on app-calendar-viewport "Mon 28 Tue 29 Wed 30 Thu 31 Fri 1 Sat 2 Sun 3 Mon 4 Tue 5 Wed 6 Thu 7 Fri 8 Sat…" at bounding box center [644, 365] width 1288 height 492
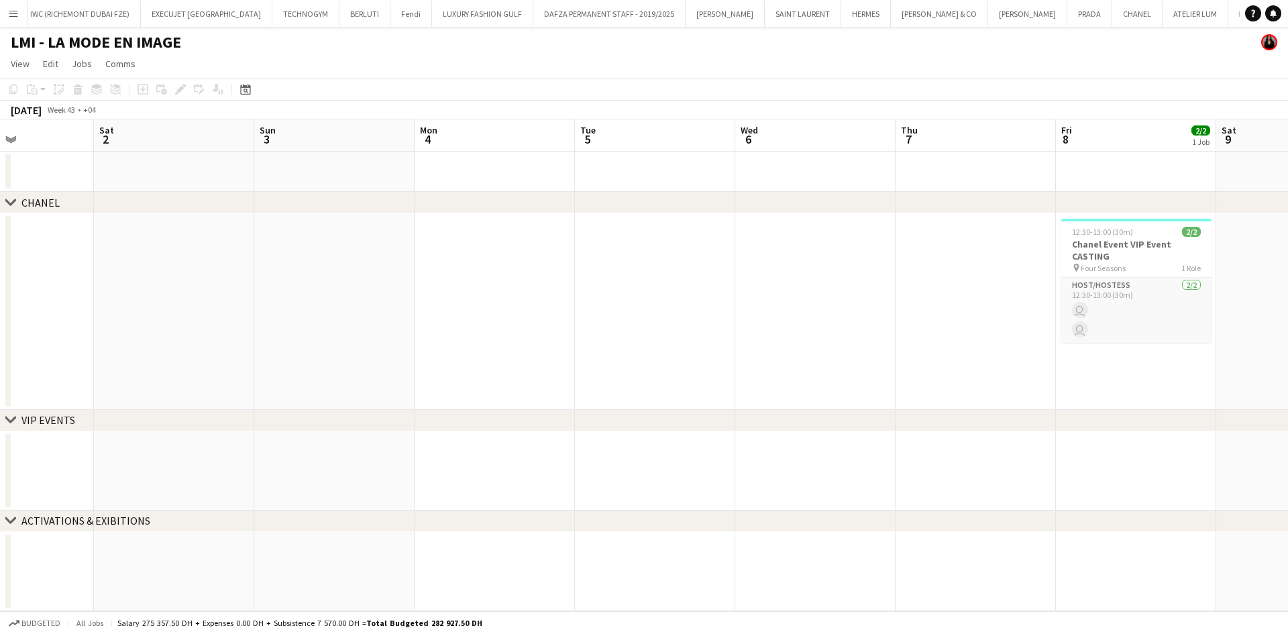
drag, startPoint x: 415, startPoint y: 313, endPoint x: 68, endPoint y: 319, distance: 346.2
click at [0, 321] on app-calendar-viewport "Wed 30 Thu 31 Fri 1 Sat 2 Sun 3 Mon 4 Tue 5 Wed 6 Thu 7 Fri 8 2/2 1 Job Sat 9 S…" at bounding box center [644, 365] width 1288 height 492
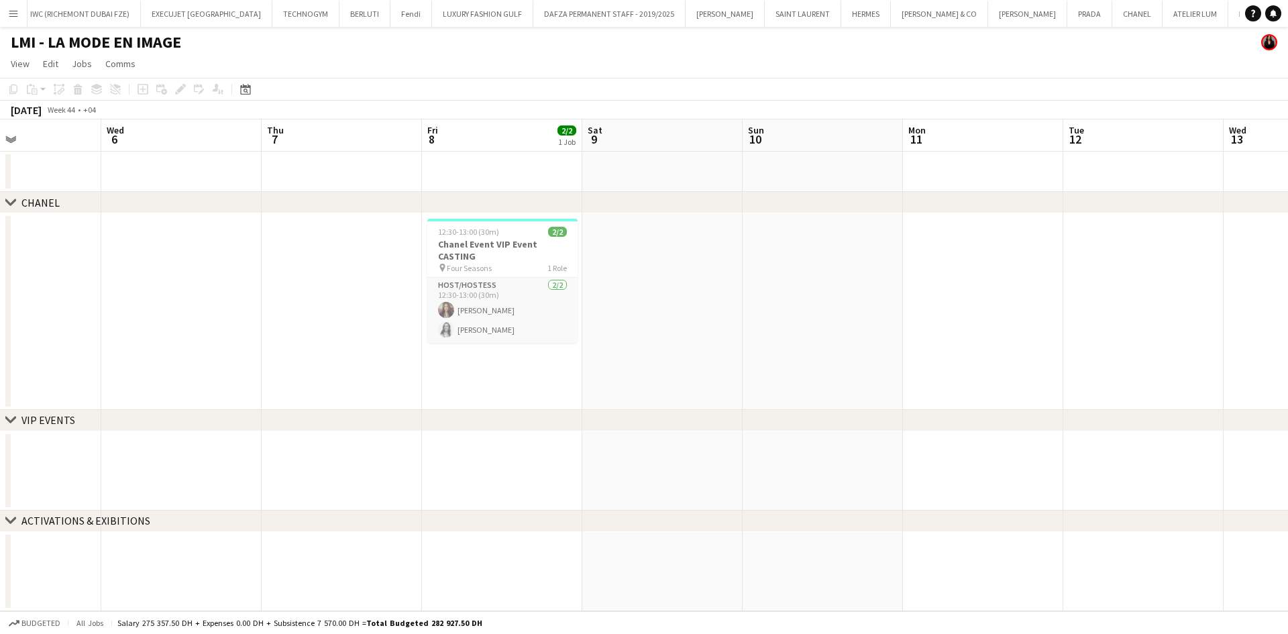
drag, startPoint x: 623, startPoint y: 318, endPoint x: 618, endPoint y: 292, distance: 25.9
click at [69, 329] on app-calendar-viewport "Sun 3 Mon 4 Tue 5 Wed 6 Thu 7 Fri 8 2/2 1 Job Sat 9 Sun 10 Mon 11 Tue 12 Wed 13…" at bounding box center [644, 365] width 1288 height 492
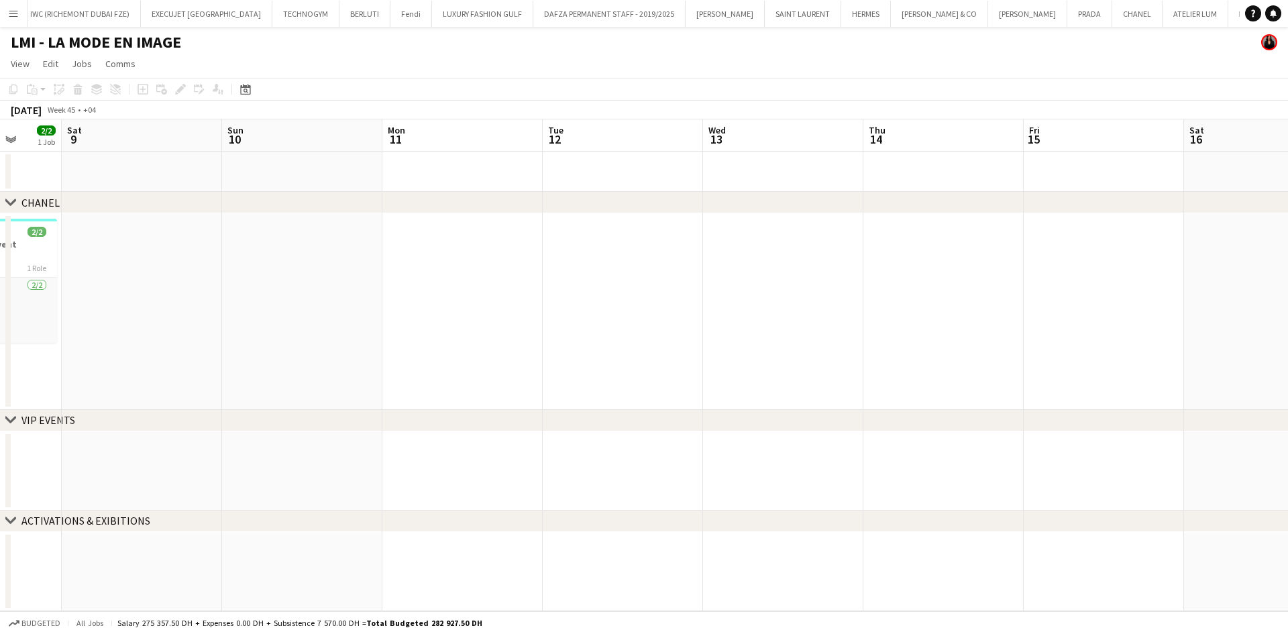
drag, startPoint x: 431, startPoint y: 294, endPoint x: 906, endPoint y: 305, distance: 475.1
click at [900, 304] on app-calendar-viewport "Wed 6 Thu 7 Fri 8 2/2 1 Job Sat 9 Sun 10 Mon 11 Tue 12 Wed 13 Thu 14 Fri 15 Sat…" at bounding box center [644, 365] width 1288 height 492
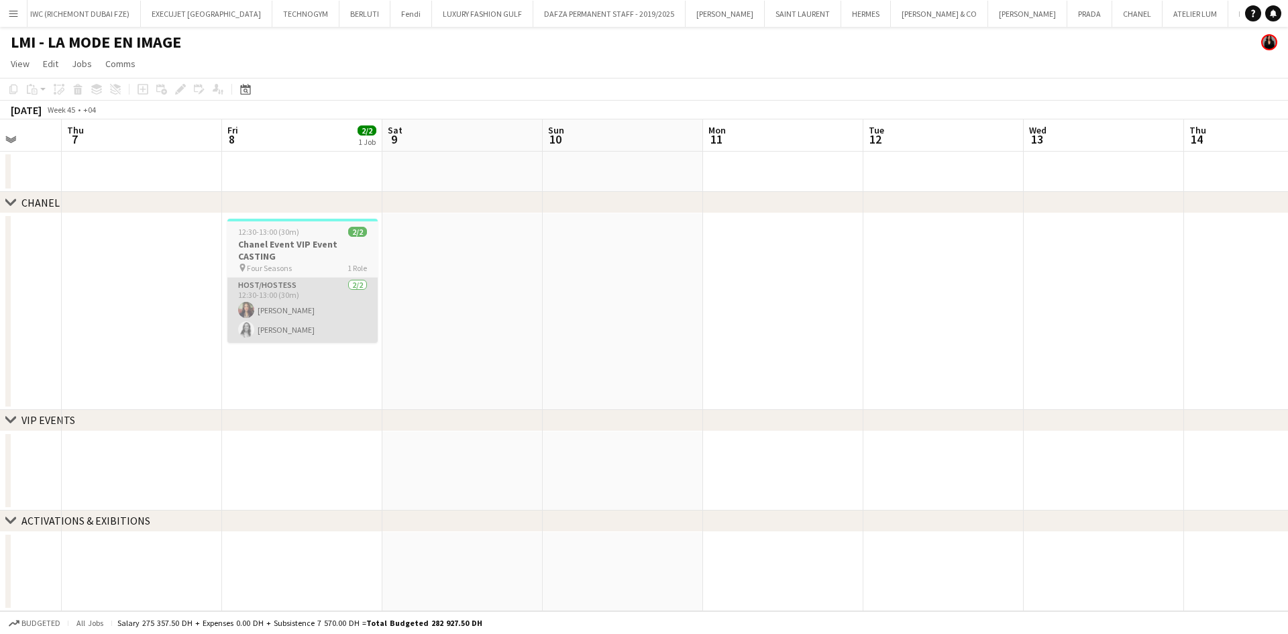
scroll to position [0, 384]
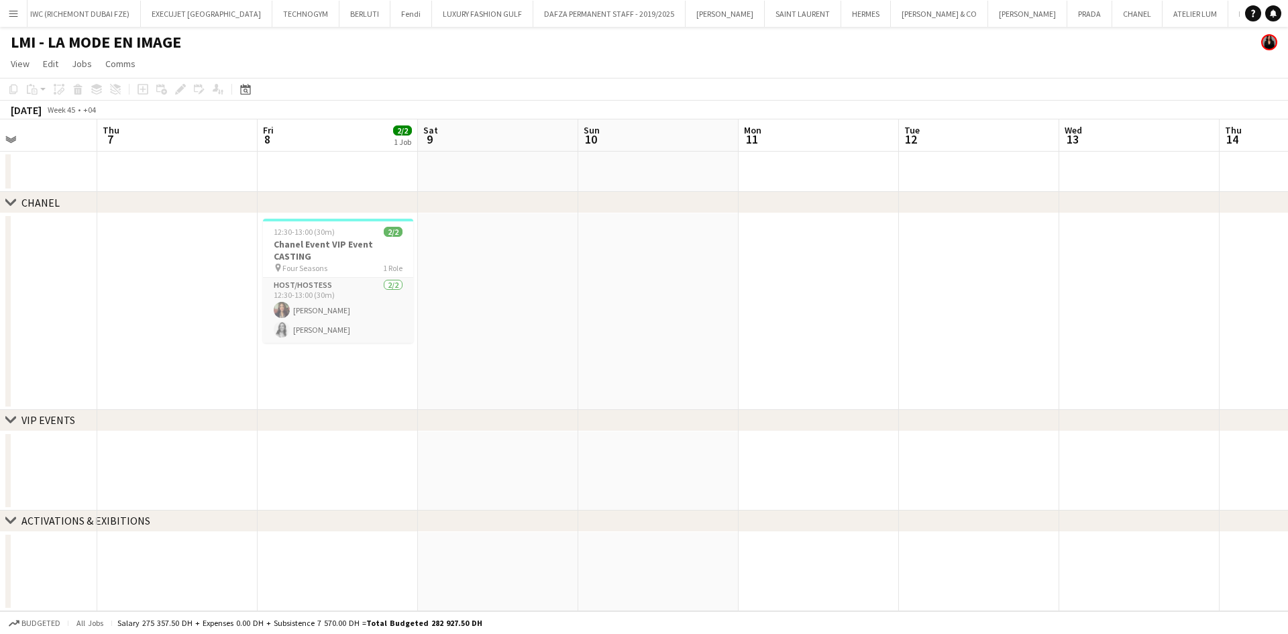
drag, startPoint x: 729, startPoint y: 319, endPoint x: 465, endPoint y: 303, distance: 264.2
click at [101, 376] on app-calendar-viewport "Mon 4 Tue 5 Wed 6 Thu 7 Fri 8 2/2 1 Job Sat 9 Sun 10 Mon 11 Tue 12 Wed 13 Thu 1…" at bounding box center [644, 365] width 1288 height 492
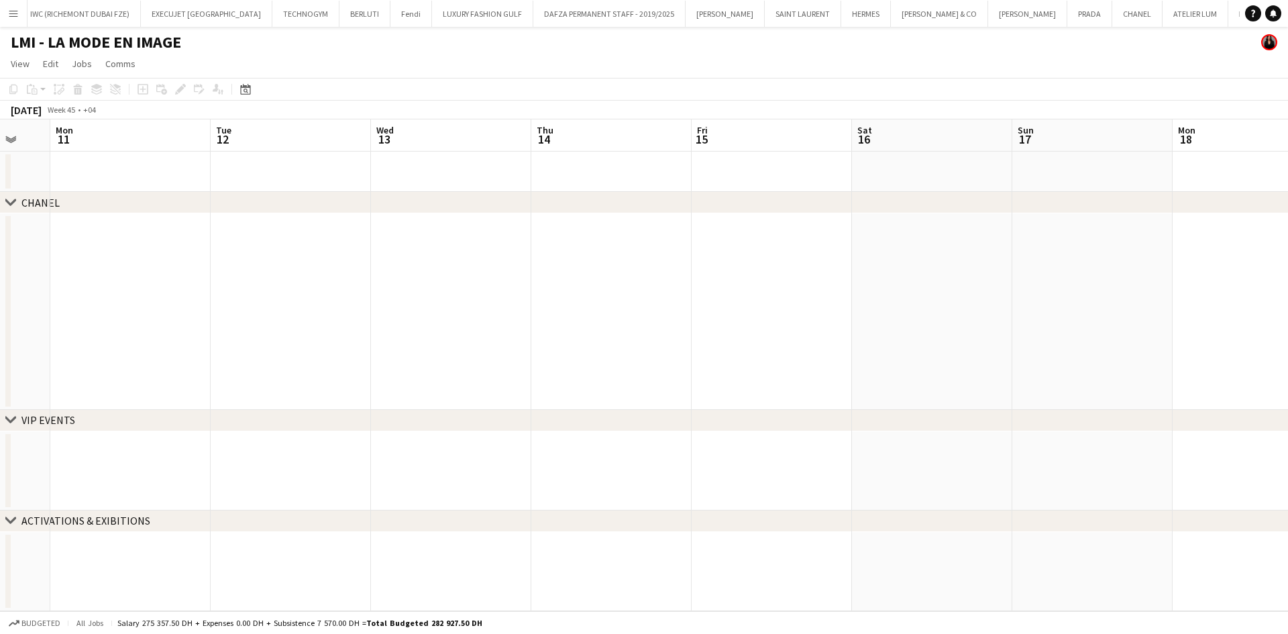
drag, startPoint x: 150, startPoint y: 280, endPoint x: 270, endPoint y: 259, distance: 122.0
click at [15, 284] on app-calendar-viewport "Fri 8 2/2 1 Job Sat 9 Sun 10 Mon 11 Tue 12 Wed 13 Thu 14 Fri 15 Sat 16 Sun 17 M…" at bounding box center [644, 365] width 1288 height 492
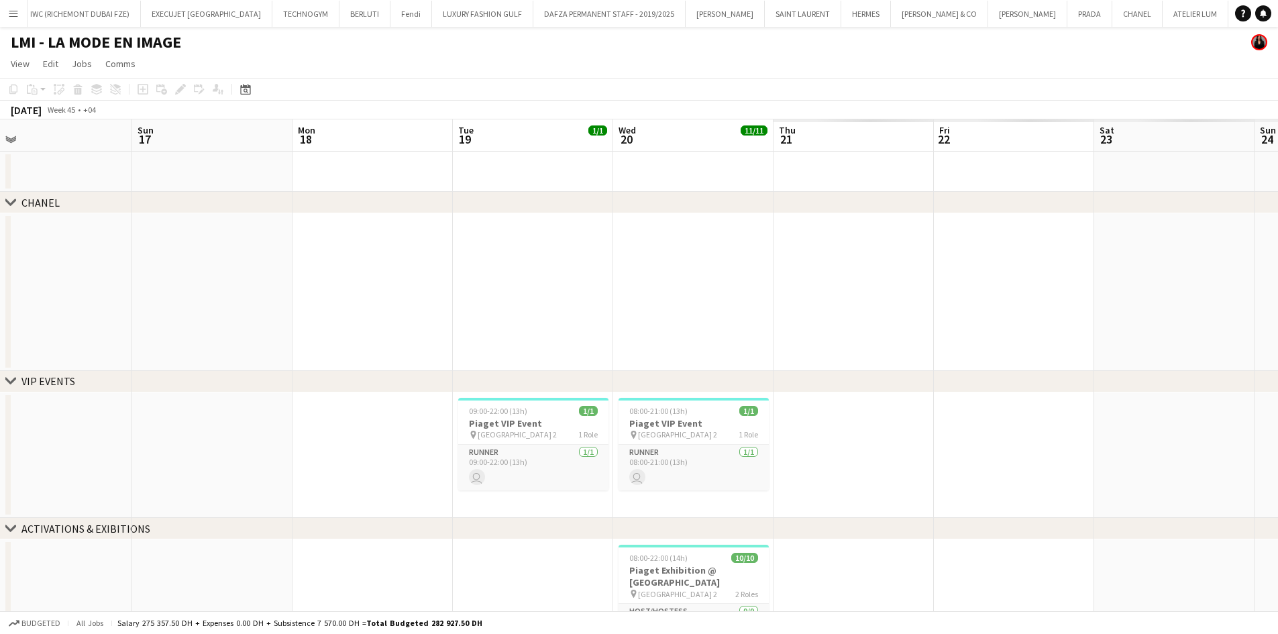
click at [51, 345] on app-calendar-viewport "Thu 14 Fri 15 Sat 16 Sun 17 Mon 18 Tue 19 1/1 1 Job Wed 20 11/11 2 Jobs Thu 21 …" at bounding box center [639, 444] width 1278 height 651
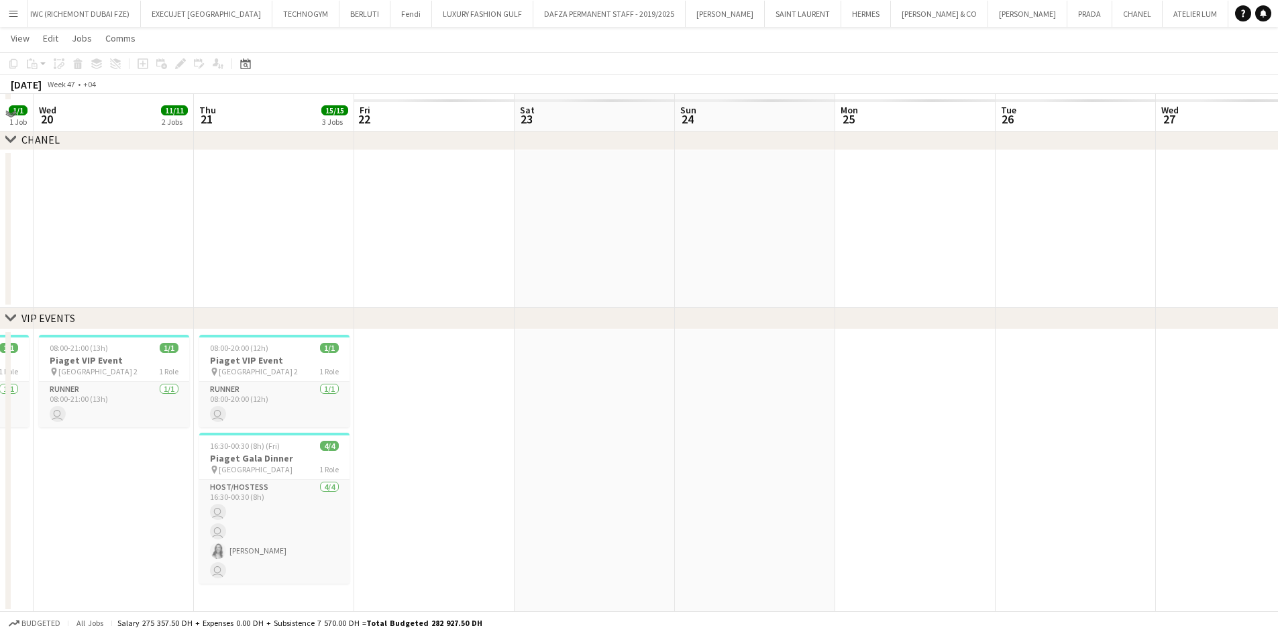
scroll to position [67, 0]
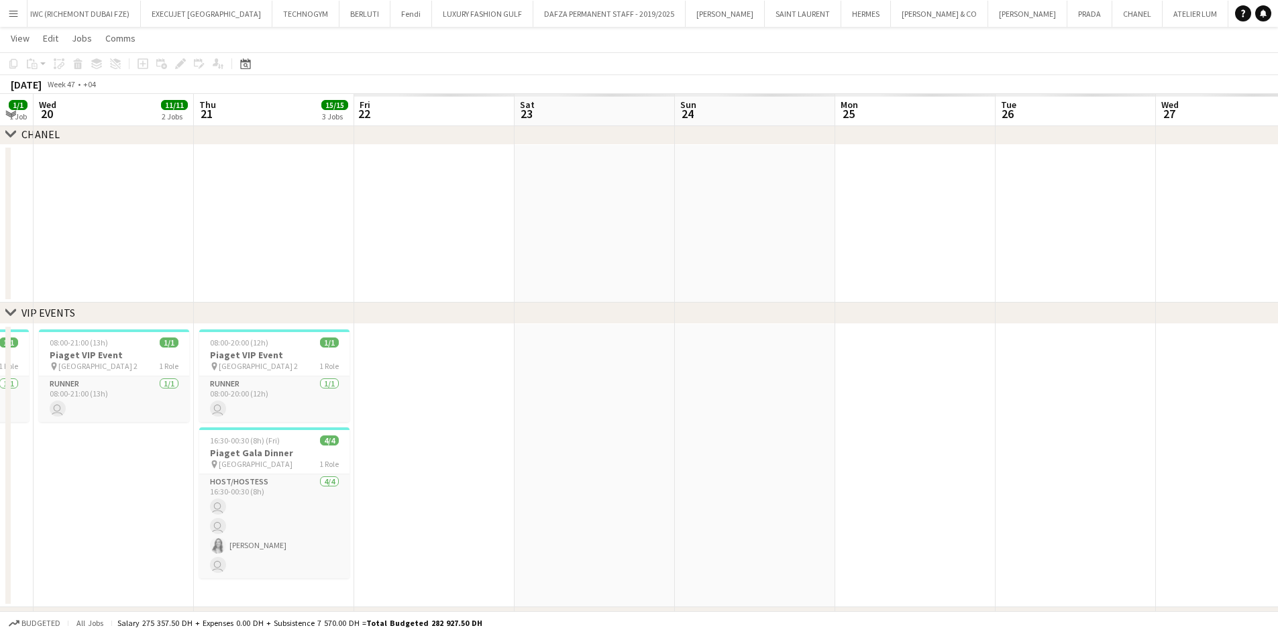
drag, startPoint x: 498, startPoint y: 323, endPoint x: 835, endPoint y: 329, distance: 336.8
click at [835, 329] on div "chevron-right CHANEL chevron-right VIP EVENTS chevron-right ACTIVATIONS & EXIBI…" at bounding box center [639, 422] width 1278 height 874
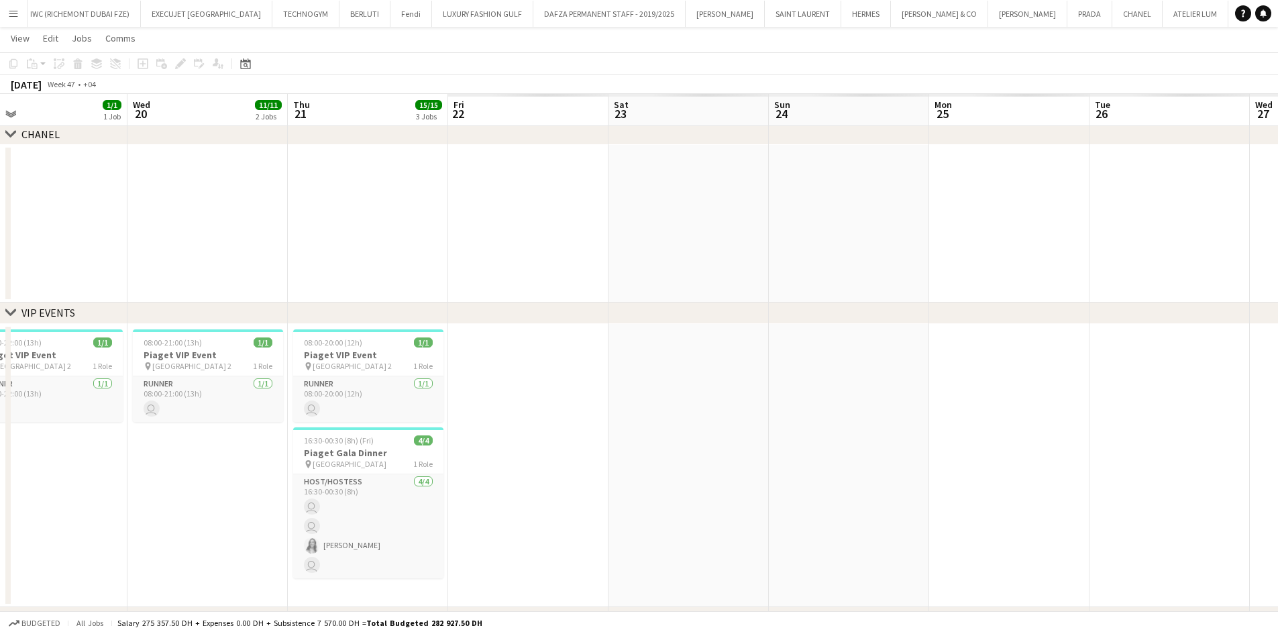
click at [833, 418] on app-calendar-viewport "Sun 17 Mon 18 Tue 19 1/1 1 Job Wed 20 11/11 2 Jobs Thu 21 15/15 3 Jobs Fri 22 S…" at bounding box center [639, 422] width 1278 height 874
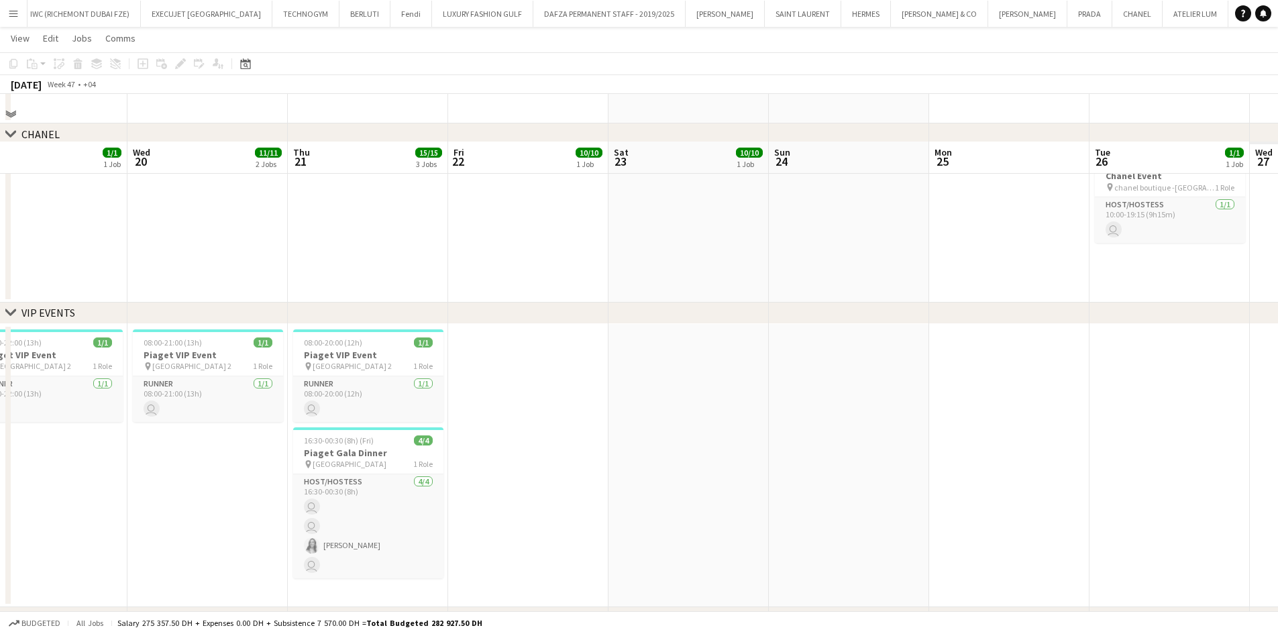
scroll to position [134, 0]
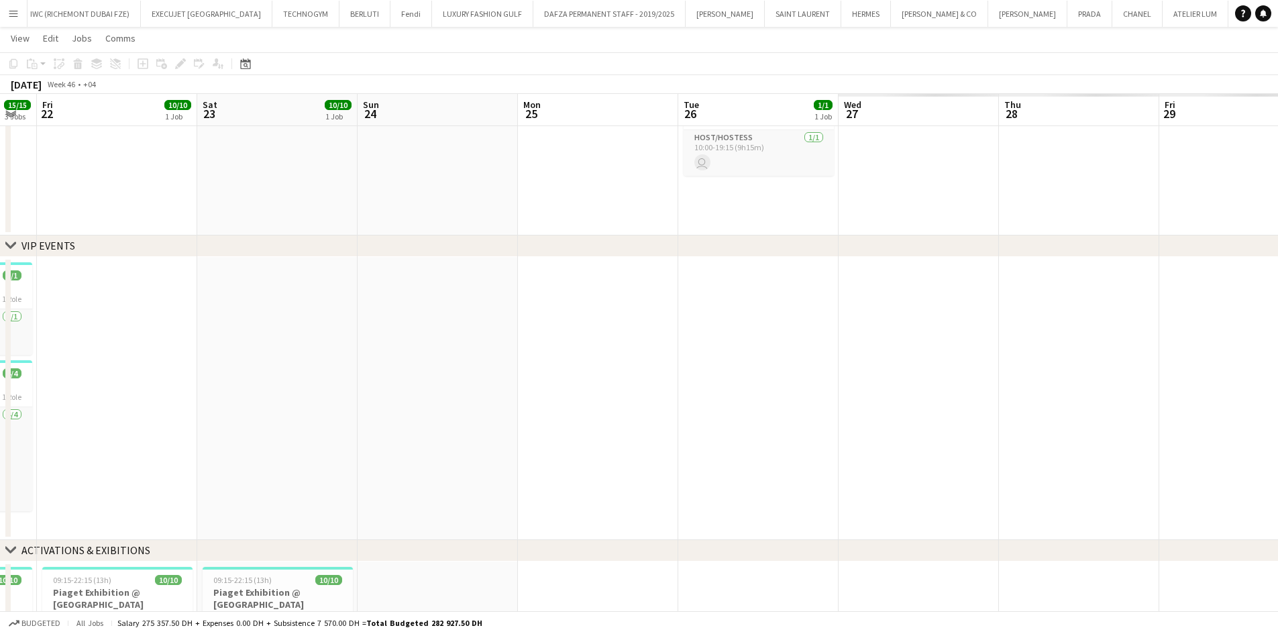
drag, startPoint x: 543, startPoint y: 322, endPoint x: 34, endPoint y: 381, distance: 512.6
click at [34, 381] on app-calendar-viewport "Tue 19 1/1 1 Job Wed 20 11/11 2 Jobs Thu 21 15/15 3 Jobs Fri 22 10/10 1 Job Sat…" at bounding box center [639, 355] width 1278 height 874
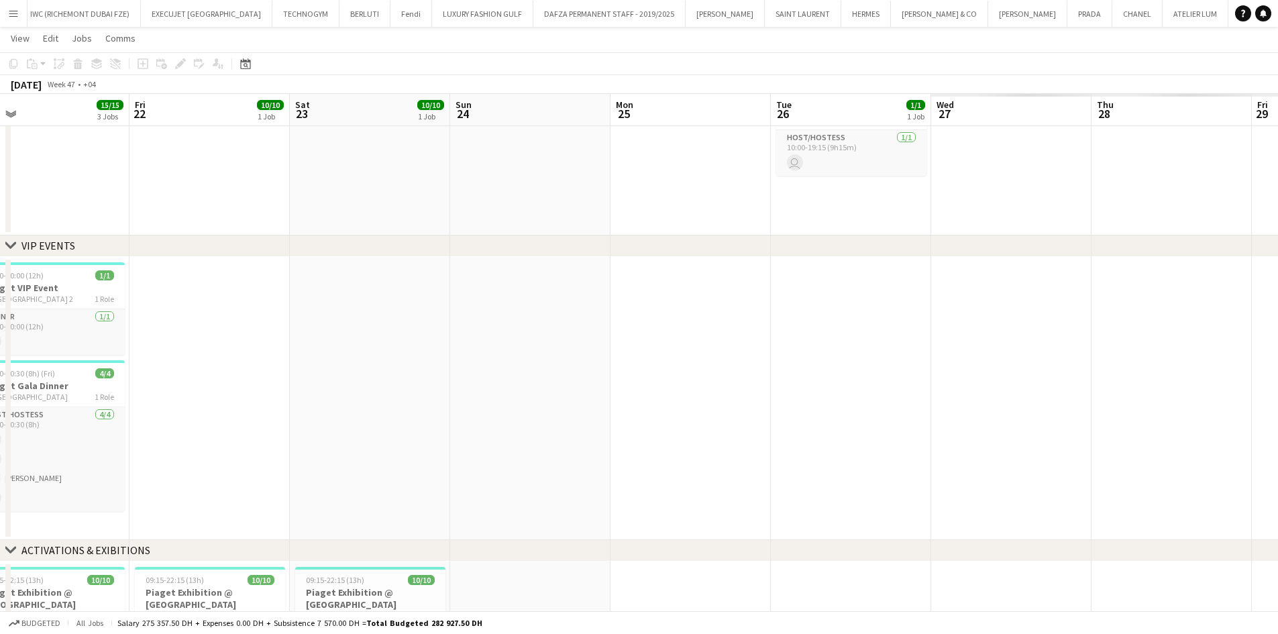
drag, startPoint x: 0, startPoint y: 374, endPoint x: 39, endPoint y: 372, distance: 39.0
click at [0, 381] on app-calendar-viewport "Tue 19 1/1 1 Job Wed 20 11/11 2 Jobs Thu 21 15/15 3 Jobs Fri 22 10/10 1 Job Sat…" at bounding box center [639, 355] width 1278 height 874
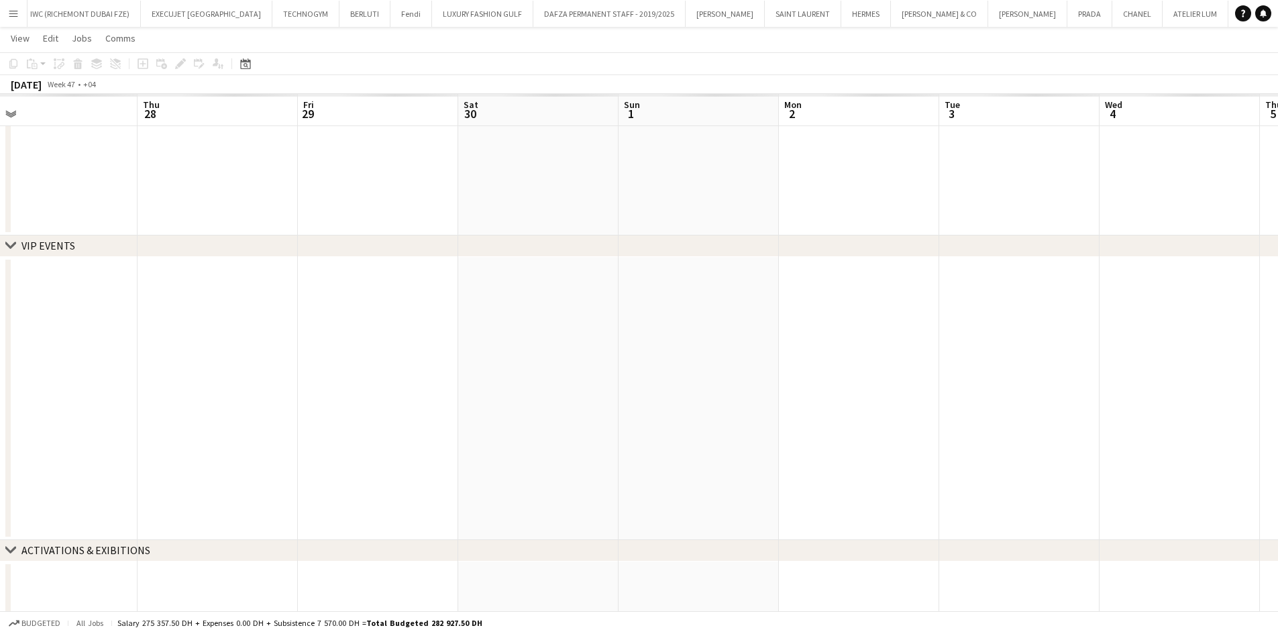
drag, startPoint x: 294, startPoint y: 321, endPoint x: 128, endPoint y: 329, distance: 166.6
click at [128, 329] on app-calendar-viewport "Sun 24 Mon 25 Tue 26 1/1 1 Job Wed 27 Thu 28 Fri 29 Sat 30 Sun 1 Mon 2 Tue 3 We…" at bounding box center [639, 355] width 1278 height 874
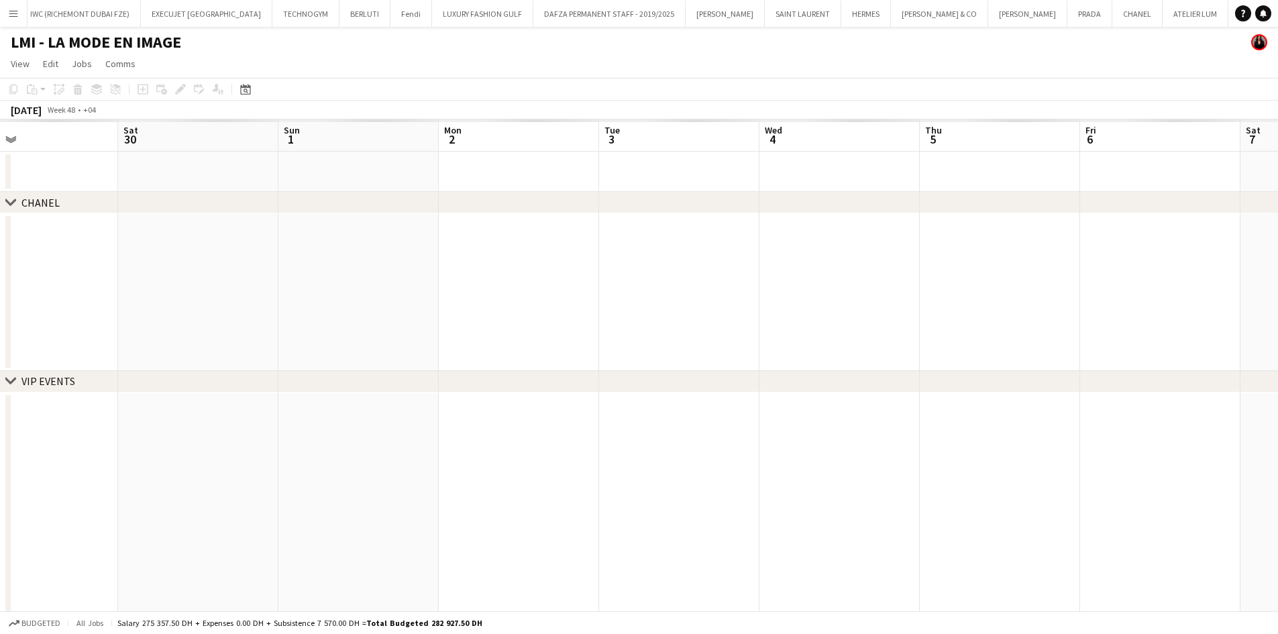
scroll to position [0, 304]
drag, startPoint x: 557, startPoint y: 292, endPoint x: 776, endPoint y: 299, distance: 219.5
click at [776, 299] on app-calendar-viewport "Wed 27 Thu 28 Fri 29 Sat 30 Sun 1 Mon 2 Tue 3 Wed 4 Thu 5 Fri 6 Sat 7 Sun 8 Mon…" at bounding box center [639, 523] width 1278 height 808
click at [353, 291] on app-calendar-viewport "Tue 26 1/1 1 Job Wed 27 Thu 28 Fri 29 Sat 30 Sun 1 Mon 2 Tue 3 Wed 4 Thu 5 Fri …" at bounding box center [639, 523] width 1278 height 808
drag, startPoint x: 877, startPoint y: 275, endPoint x: 400, endPoint y: 298, distance: 478.2
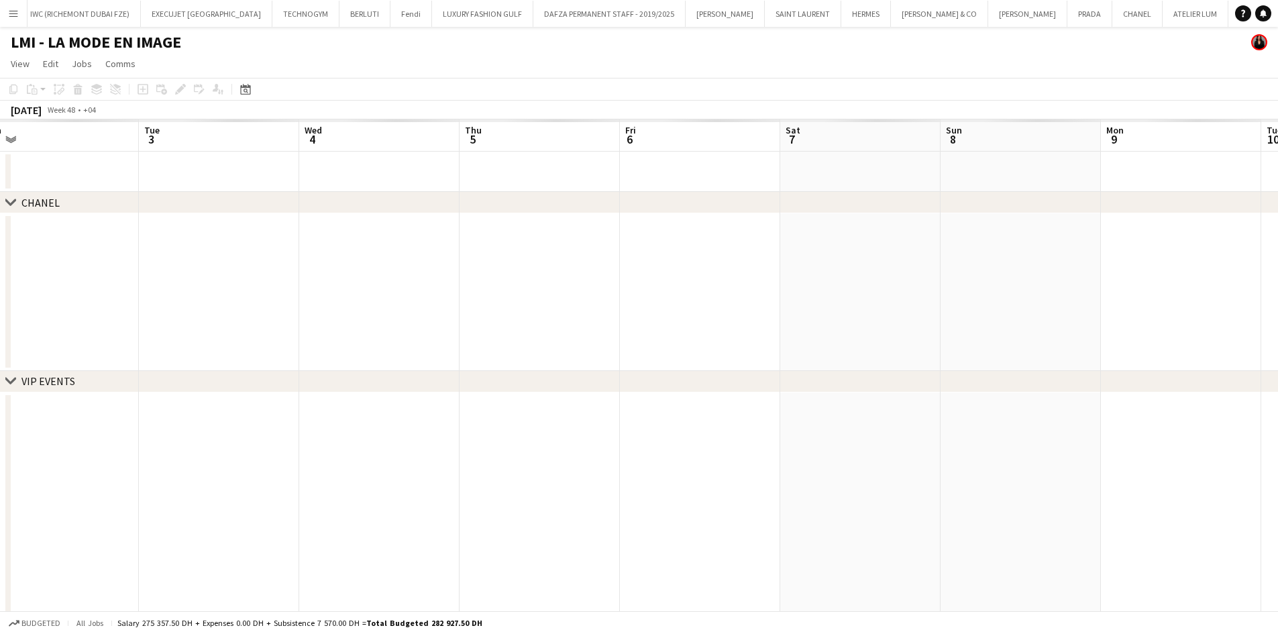
click at [454, 294] on app-calendar-viewport "Fri 29 Sat 30 Sun 1 Mon 2 Tue 3 Wed 4 Thu 5 Fri 6 Sat 7 Sun 8 Mon 9 Tue 10 Wed …" at bounding box center [639, 523] width 1278 height 808
drag, startPoint x: 379, startPoint y: 268, endPoint x: 560, endPoint y: 255, distance: 181.6
click at [372, 268] on app-calendar-viewport "Mon 2 Tue 3 Wed 4 Thu 5 Fri 6 Sat 7 Sun 8 Mon 9 Tue 10 Wed 11 Thu 12 Fri 13 Sat…" at bounding box center [639, 523] width 1278 height 808
drag, startPoint x: 441, startPoint y: 305, endPoint x: 323, endPoint y: 305, distance: 118.1
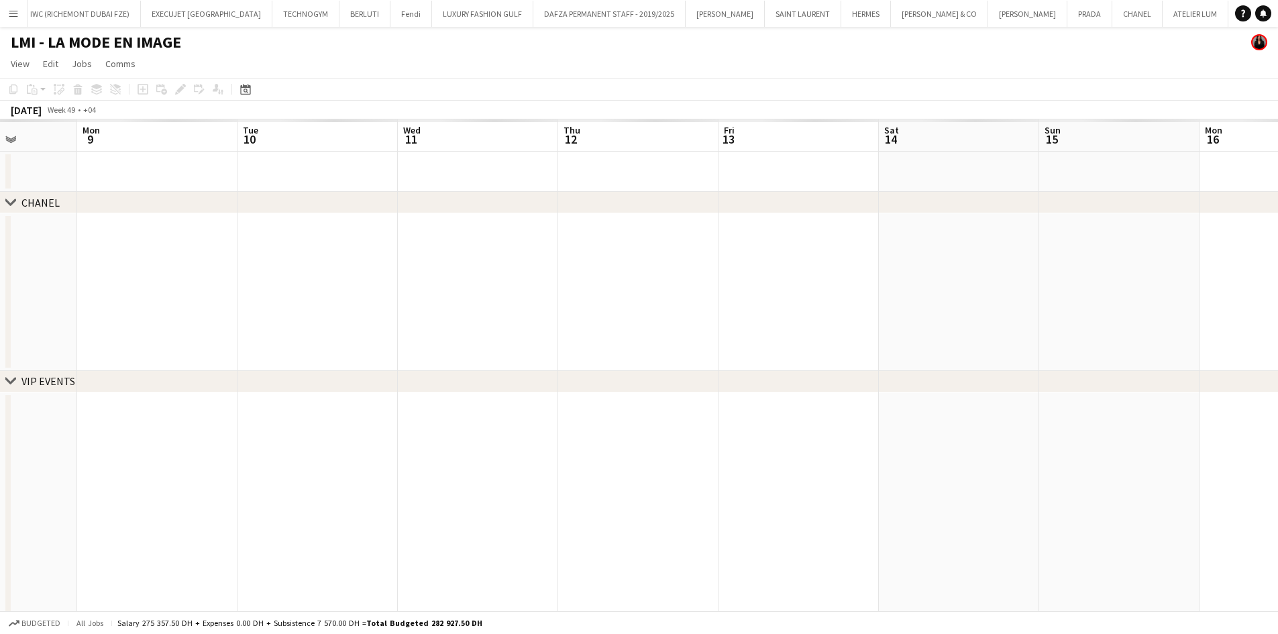
click at [366, 305] on app-calendar-viewport "Thu 5 Fri 6 Sat 7 Sun 8 Mon 9 Tue 10 Wed 11 Thu 12 Fri 13 Sat 14 Sun 15 Mon 16 …" at bounding box center [639, 523] width 1278 height 808
drag, startPoint x: 787, startPoint y: 277, endPoint x: 230, endPoint y: 278, distance: 556.8
click at [272, 282] on app-calendar-viewport "Sun 8 Mon 9 Tue 10 Wed 11 Thu 12 Fri 13 Sat 14 Sun 15 Mon 16 Tue 17 Wed 18 Thu …" at bounding box center [639, 523] width 1278 height 808
drag
click at [217, 234] on app-calendar-viewport "Thu 12 Fri 13 Sat 14 Sun 15 Mon 16 Tue 17 Wed 18 Thu 19 Fri 20 Sat 21 Sun 22 Mo…" at bounding box center [639, 523] width 1278 height 808
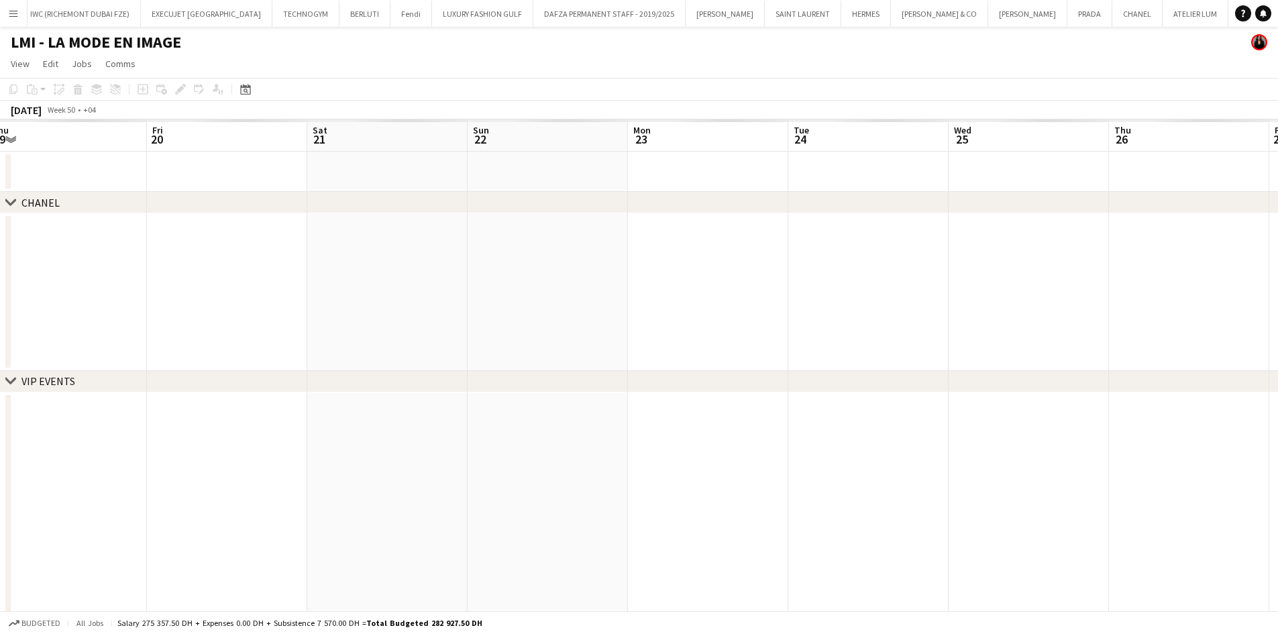
click at [375, 239] on div "chevron-right CHANEL chevron-right VIP EVENTS chevron-right ACTIVATIONS & EXIBI…" at bounding box center [639, 523] width 1278 height 808
click at [140, 266] on app-calendar-viewport "Thu 19 Fri 20 Sat 21 Sun 22 Mon 23 Tue 24 Wed 25 Thu 26 Fri 27 Sat 28 Sun 29 Mo…" at bounding box center [639, 523] width 1278 height 808
click at [299, 295] on app-calendar-viewport "Sat 21 Sun 22 Mon 23 Tue 24 Wed 25 Thu 26 Fri 27 Sat 28 Sun 29 Mon 30 Tue 31 We…" at bounding box center [639, 523] width 1278 height 808
click at [126, 283] on app-calendar-viewport "Mon 23 Tue 24 Wed 25 Thu 26 Fri 27 Sat 28 Sun 29 Mon 30 Tue 31 Wed 1 Thu 2 Fri …" at bounding box center [639, 523] width 1278 height 808
click at [138, 259] on app-calendar-viewport "Fri 27 Sat 28 Sun 29 Mon 30 Tue 31 Wed 1 Thu 2 Fri 3 Sat 4 Sun 5 Mon 6 Tue 7 We…" at bounding box center [639, 523] width 1278 height 808
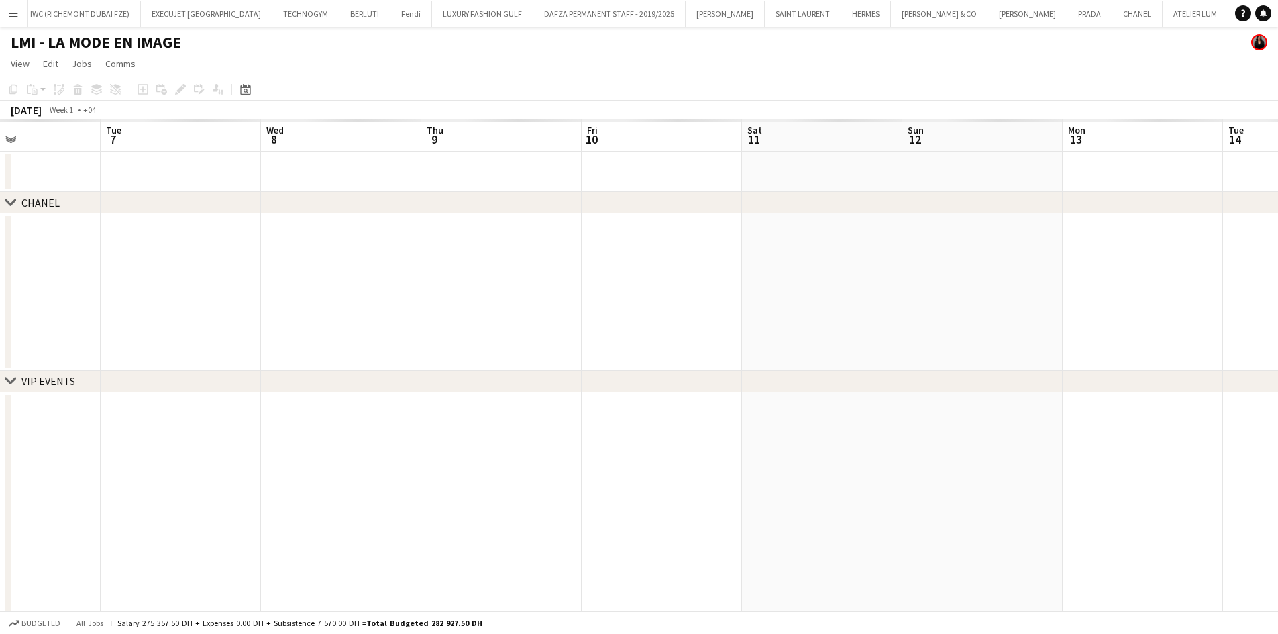
click at [114, 231] on app-calendar-viewport "Sat 4 Sun 5 Mon 6 Tue 7 Wed 8 Thu 9 Fri 10 Sat 11 Sun 12 Mon 13 Tue 14 Wed 15 T…" at bounding box center [639, 523] width 1278 height 808
click at [19, 234] on app-calendar-viewport "Mon 6 Tue 7 Wed 8 Thu 9 Fri 10 Sat 11 Sun 12 Mon 13 Tue 14 Wed 15 Thu 16 Fri 17…" at bounding box center [639, 523] width 1278 height 808
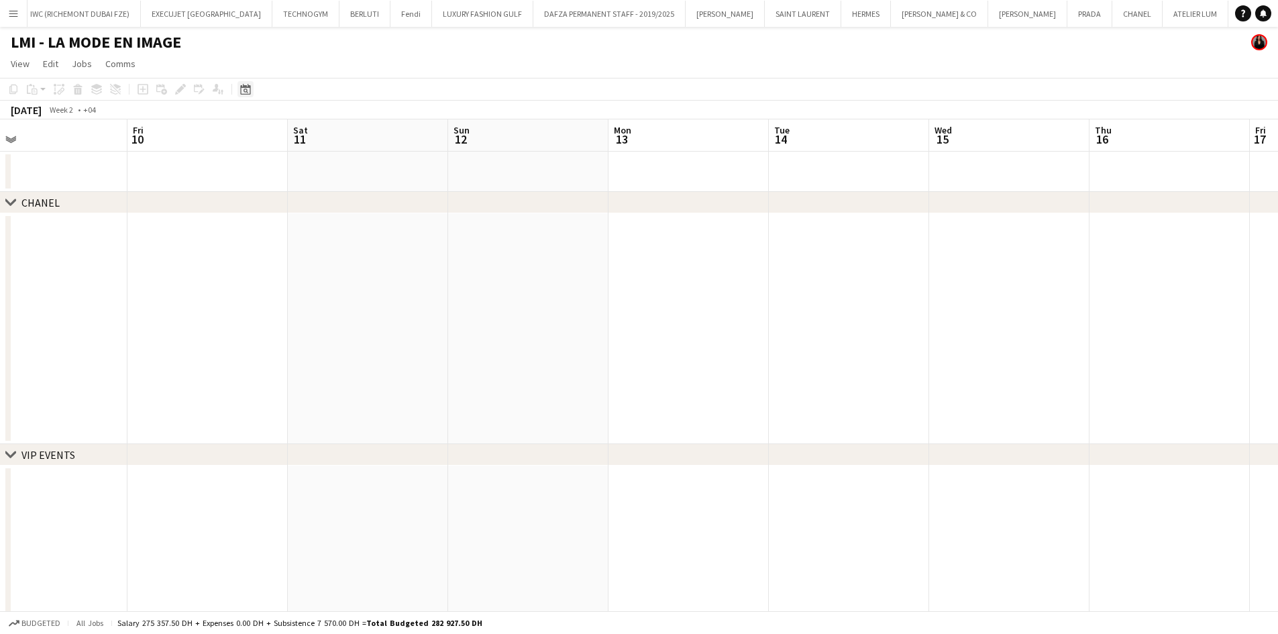
click at [246, 87] on icon at bounding box center [245, 89] width 10 height 11
click at [270, 131] on span "[DATE]" at bounding box center [258, 135] width 25 height 12
click at [345, 183] on span "2023" at bounding box center [347, 187] width 28 height 16
click at [256, 180] on span "JAN" at bounding box center [255, 187] width 28 height 16
click at [351, 188] on span "1" at bounding box center [354, 188] width 16 height 19
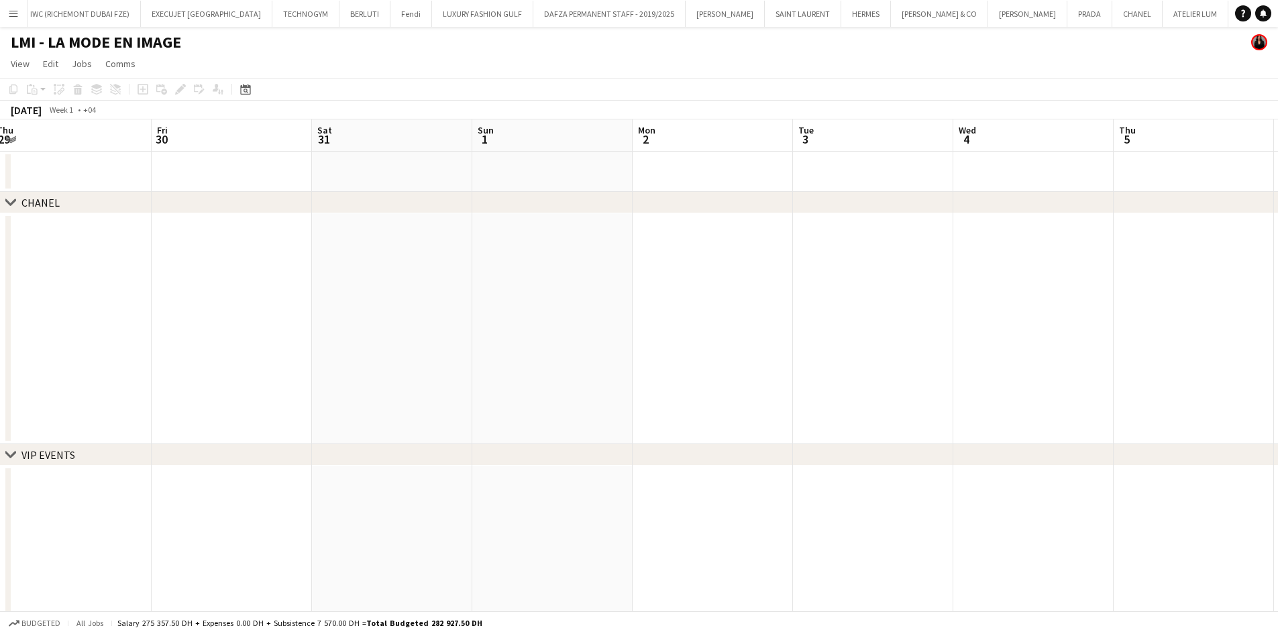
click at [227, 291] on app-calendar-viewport "Tue 27 Wed 28 Thu 29 Fri 30 Sat 31 Sun 1 Mon 2 Tue 3 Wed 4 Thu 5 Fri 6 Sat 7 Su…" at bounding box center [639, 559] width 1278 height 881
click at [123, 285] on app-calendar-viewport "Mon 2 Tue 3 Wed 4 Thu 5 Fri 6 Sat 7 Sun 8 Mon 9 Tue 10 Wed 11 Thu 12 Fri 13 Sat…" at bounding box center [639, 559] width 1278 height 881
click at [48, 274] on app-calendar-viewport "Thu 5 Fri 6 Sat 7 Sun 8 Mon 9 Tue 10 Wed 11 Thu 12 Fri 13 Sat 14 Sun 15 Mon 16 …" at bounding box center [639, 559] width 1278 height 881
click at [178, 280] on app-calendar-viewport "Sun 8 Mon 9 Tue 10 Wed 11 Thu 12 Fri 13 Sat 14 Sun 15 Mon 16 Tue 17 Wed 18 Thu …" at bounding box center [639, 559] width 1278 height 881
click at [171, 279] on app-calendar-viewport "Tue 10 Wed 11 Thu 12 Fri 13 Sat 14 Sun 15 Mon 16 Tue 17 Wed 18 Thu 19 Fri 20 Sa…" at bounding box center [639, 559] width 1278 height 881
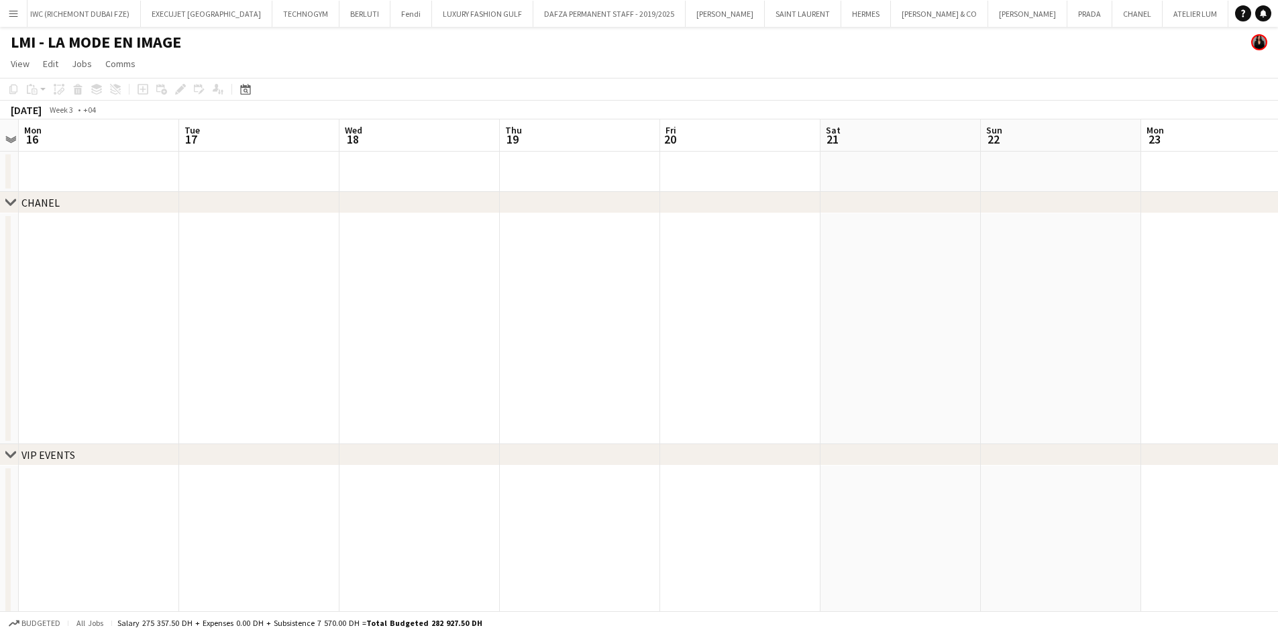
click at [241, 286] on app-calendar-viewport "Fri 13 Sat 14 Sun 15 Mon 16 Tue 17 Wed 18 Thu 19 Fri 20 Sat 21 Sun 22 Mon 23 Tu…" at bounding box center [639, 559] width 1278 height 881
click at [116, 299] on app-calendar-viewport "Mon 16 Tue 17 Wed 18 Thu 19 Fri 20 Sat 21 Sun 22 Mon 23 Tue 24 Wed 25 Thu 26 Fr…" at bounding box center [639, 559] width 1278 height 881
click at [118, 290] on app-calendar-viewport "Fri 20 Sat 21 Sun 22 Mon 23 Tue 24 Wed 25 Thu 26 Fri 27 Sat 28 Sun 29 Mon 30 Tu…" at bounding box center [639, 559] width 1278 height 881
click at [264, 305] on app-calendar-viewport "Mon 23 Tue 24 Wed 25 Thu 26 Fri 27 Sat 28 Sun 29 Mon 30 Tue 31 Wed 1 Thu 2 Fri …" at bounding box center [639, 559] width 1278 height 881
click at [280, 324] on app-calendar-viewport "Fri 27 Sat 28 Sun 29 Mon 30 Tue 31 Wed 1 Thu 2 Fri 3 Sat 4 Sun 5 Mon 6 Tue 7 We…" at bounding box center [639, 559] width 1278 height 881
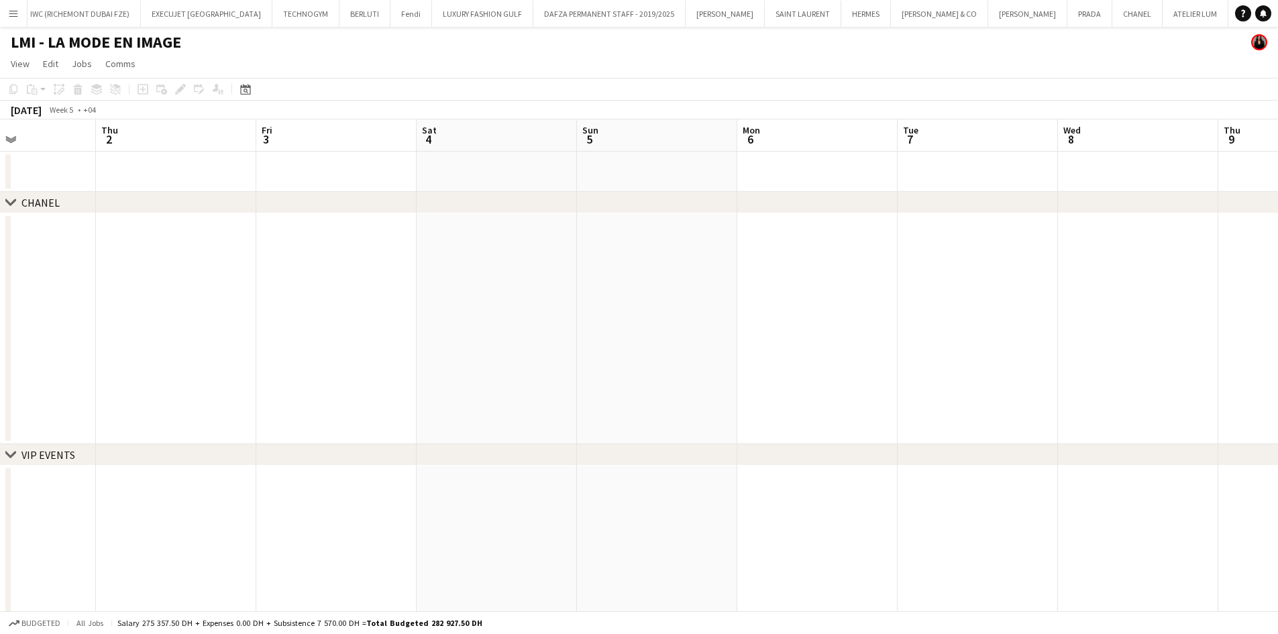
click at [196, 341] on app-calendar-viewport "Mon 30 Tue 31 Wed 1 Thu 2 Fri 3 Sat 4 Sun 5 Mon 6 Tue 7 Wed 8 Thu 9 Fri 10 Sat …" at bounding box center [639, 559] width 1278 height 881
click at [301, 331] on app-calendar-viewport "Fri 3 Sat 4 Sun 5 Mon 6 Tue 7 Wed 8 Thu 9 Fri 10 Sat 11 Sun 12 Mon 13 Tue 14 We…" at bounding box center [639, 559] width 1278 height 881
click at [249, 315] on app-calendar-viewport "Mon 6 Tue 7 Wed 8 Thu 9 Fri 10 Sat 11 Sun 12 Mon 13 Tue 14 Wed 15 Thu 16 Fri 17…" at bounding box center [639, 559] width 1278 height 881
click at [313, 366] on app-calendar-viewport "Sat 11 Sun 12 Mon 13 Tue 14 Wed 15 Thu 16 Fri 17 Sat 18 Sun 19 Mon 20 Tue 21 We…" at bounding box center [639, 559] width 1278 height 881
click at [221, 371] on app-calendar-viewport "Tue 14 Wed 15 Thu 16 Fri 17 Sat 18 Sun 19 Mon 20 Tue 21 Wed 22 Thu 23 Fri 24 Sa…" at bounding box center [639, 559] width 1278 height 881
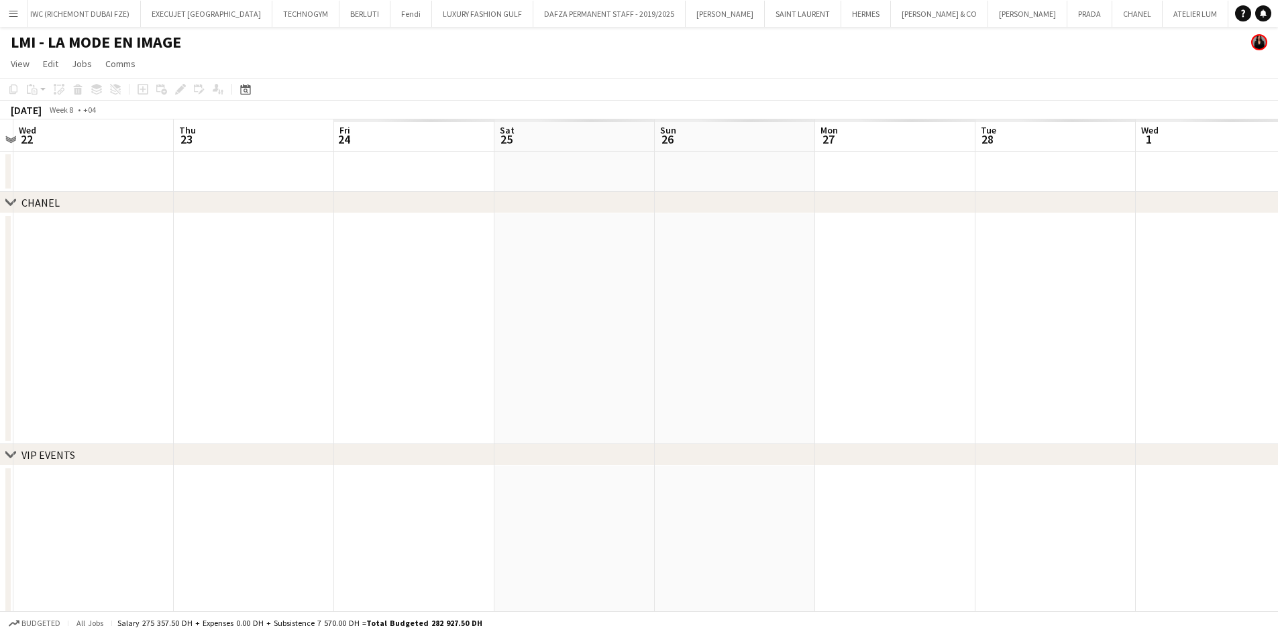
click at [279, 369] on app-calendar-viewport "Sun 19 Mon 20 Tue 21 Wed 22 Thu 23 Fri 24 Sat 25 Sun 26 Mon 27 Tue 28 Wed 1 Thu…" at bounding box center [639, 559] width 1278 height 881
click at [372, 362] on app-calendar-viewport "Fri 24 Sat 25 Sun 26 Mon 27 Tue 28 Wed 1 Thu 2 Fri 3 Sat 4 Sun 5 Mon 6 Tue 7 We…" at bounding box center [639, 559] width 1278 height 881
click at [343, 342] on app-calendar-viewport "Tue 28 Wed 1 Thu 2 Fri 3 Sat 4 Sun 5 Mon 6 Tue 7 Wed 8 Thu 9 Fri 10 Sat 11 Sun …" at bounding box center [639, 559] width 1278 height 881
click at [264, 324] on app-calendar-viewport "Wed 8 Thu 9 Fri 10 Sat 11 Sun 12 Mon 13 Tue 14 Wed 15 Thu 16 Fri 17 Sat 18 Sun …" at bounding box center [639, 559] width 1278 height 881
click at [234, 334] on app-calendar-viewport "Sun 12 Mon 13 Tue 14 Wed 15 Thu 16 Fri 17 Sat 18 Sun 19 Mon 20 Tue 21 Wed 22 Th…" at bounding box center [639, 559] width 1278 height 881
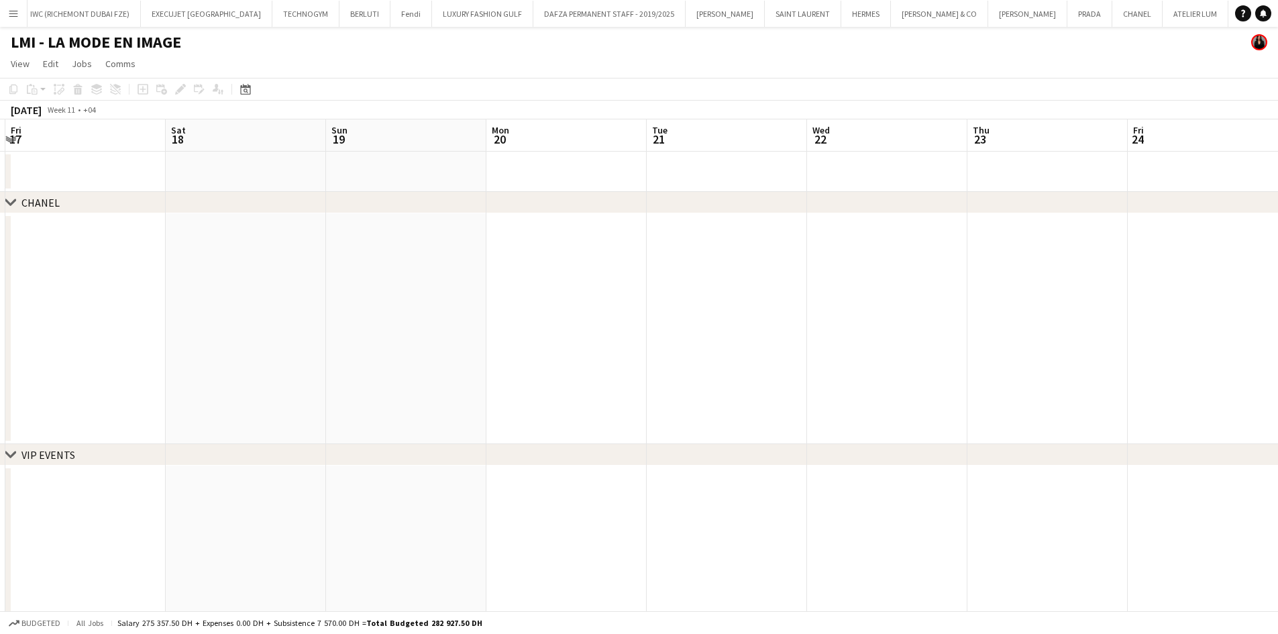
click at [283, 339] on app-calendar-viewport "Tue 14 Wed 15 Thu 16 Fri 17 Sat 18 Sun 19 Mon 20 Tue 21 Wed 22 Thu 23 Fri 24 Sa…" at bounding box center [639, 559] width 1278 height 881
click at [266, 327] on app-calendar-viewport "Mon 20 Tue 21 Wed 22 Thu 23 Fri 24 Sat 25 Sun 26 Mon 27 Tue 28 Wed 29 Thu 30 Fr…" at bounding box center [639, 559] width 1278 height 881
click at [209, 348] on app-calendar-viewport "Fri 24 Sat 25 Sun 26 Mon 27 Tue 28 Wed 29 Thu 30 Fri 31 Sat 1 Sun 2 Mon 3 Tue 4…" at bounding box center [639, 559] width 1278 height 881
click at [308, 373] on app-calendar-viewport "Mon 27 Tue 28 Wed 29 Thu 30 Fri 31 Sat 1 Sun 2 Mon 3 Tue 4 Wed 5 Thu 6 Fri 7 Sa…" at bounding box center [639, 559] width 1278 height 881
click at [243, 351] on app-calendar-viewport "Fri 31 Sat 1 Sun 2 Mon 3 Tue 4 Wed 5 Thu 6 Fri 7 Sat 8 Sun 9 Mon 10 Tue 11 Wed …" at bounding box center [639, 559] width 1278 height 881
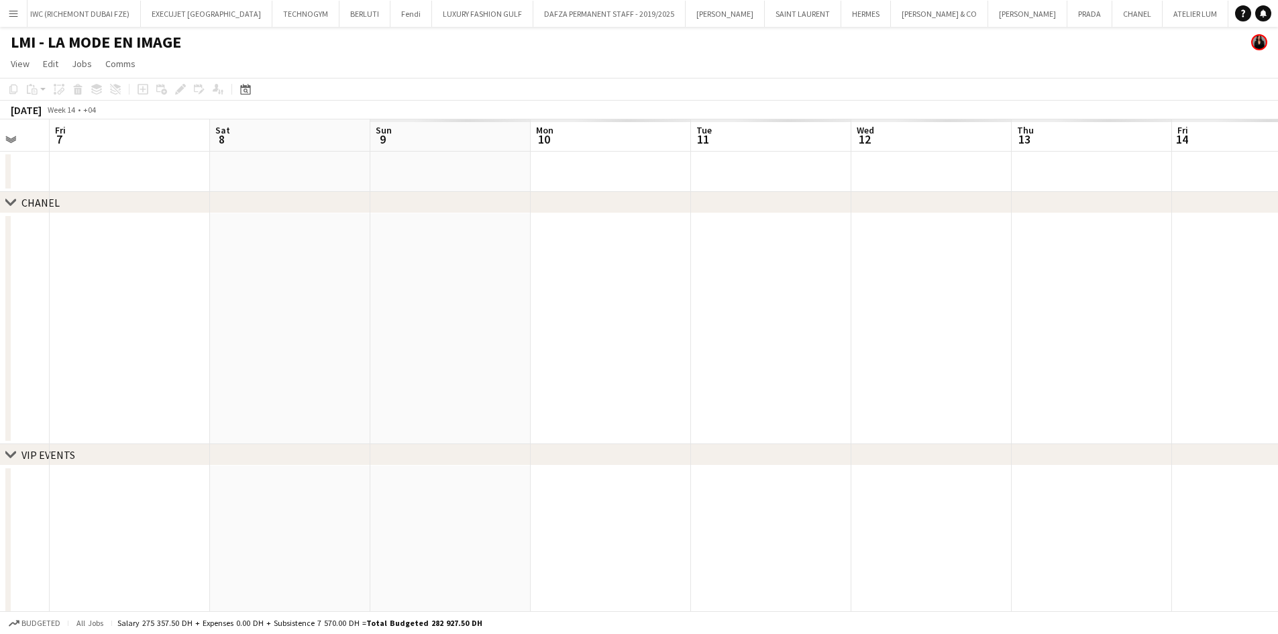
scroll to position [0, 411]
click at [501, 329] on app-calendar-viewport "Tue 4 Wed 5 Thu 6 Fri 7 Sat 8 Sun 9 Mon 10 Tue 11 Wed 12 Thu 13 Fri 14 Sat 15 S…" at bounding box center [639, 559] width 1278 height 881
click at [456, 267] on app-calendar-viewport "Sat 8 Sun 9 Mon 10 Tue 11 Wed 12 Thu 13 Fri 14 Sat 15 Sun 16 Mon 17 Tue 18 Wed …" at bounding box center [639, 559] width 1278 height 881
click at [242, 83] on div "Date picker" at bounding box center [245, 89] width 16 height 16
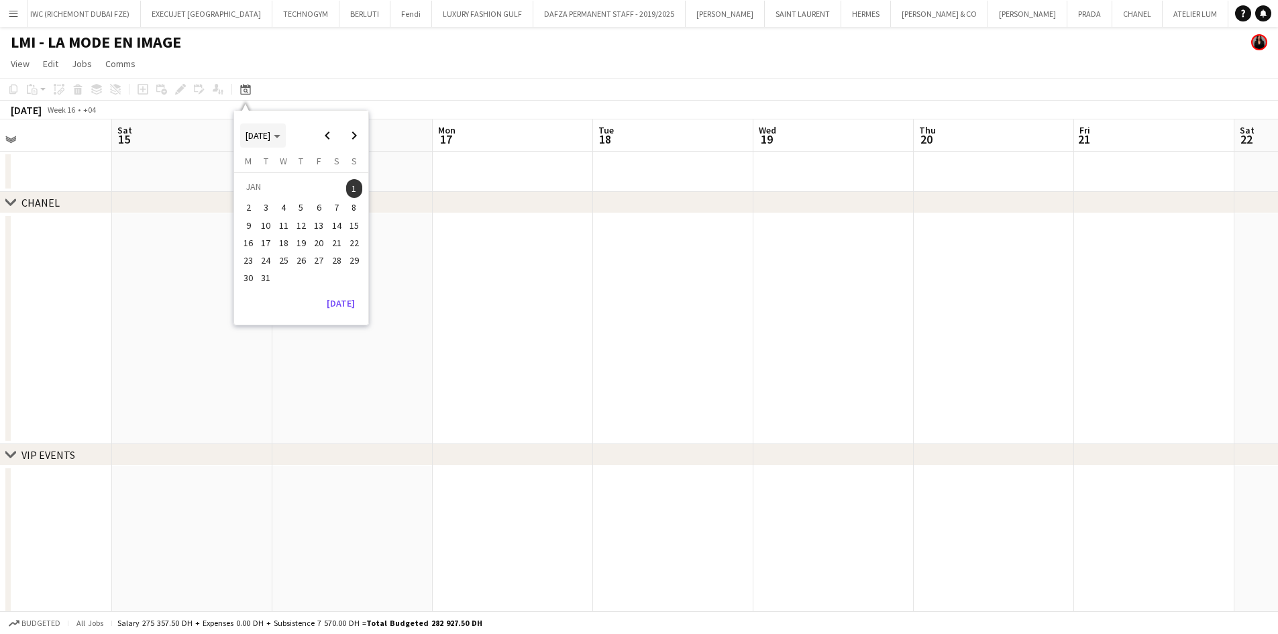
click at [266, 137] on span "[DATE]" at bounding box center [258, 135] width 25 height 12
click at [317, 188] on span "2022" at bounding box center [317, 187] width 28 height 16
click at [252, 182] on span "JAN" at bounding box center [255, 187] width 28 height 16
click at [335, 187] on span "1" at bounding box center [337, 188] width 16 height 19
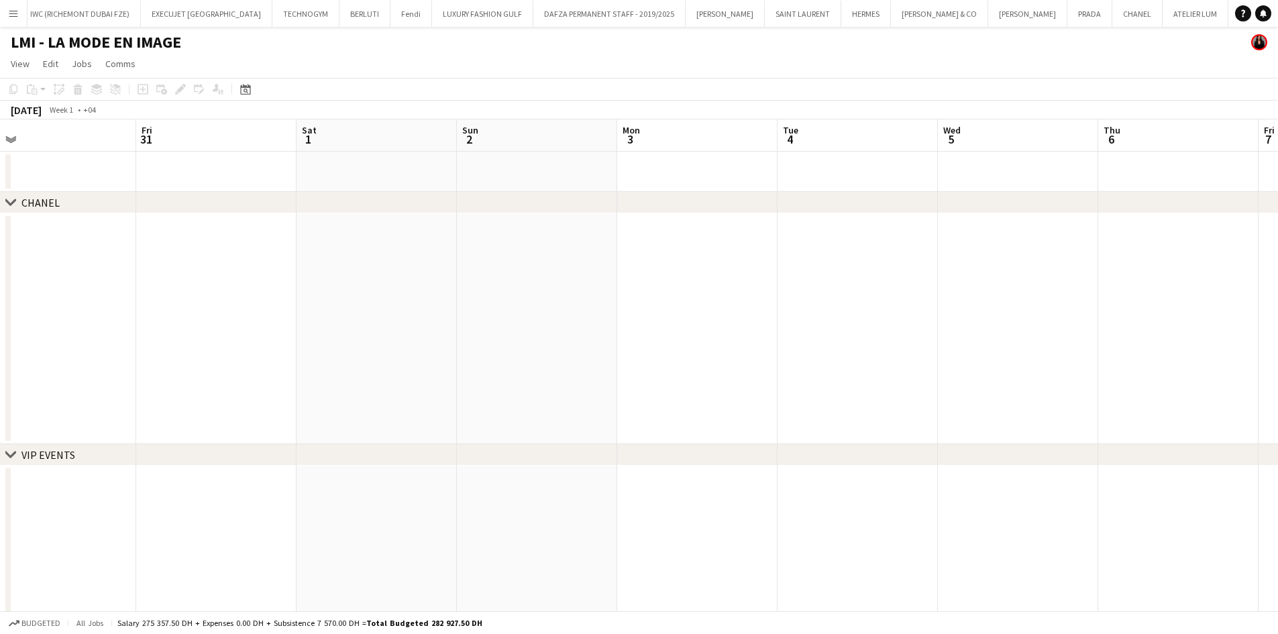
click at [197, 270] on app-calendar-viewport "Mon 27 Tue 28 Wed 29 Thu 30 Fri 31 Sat 1 Sun 2 Mon 3 Tue 4 Wed 5 Thu 6 Fri 7 Sa…" at bounding box center [639, 559] width 1278 height 881
click at [186, 280] on app-calendar-viewport "Wed 29 Thu 30 Fri 31 Sat 1 Sun 2 Mon 3 Tue 4 Wed 5 Thu 6 Fri 7 Sat 8 Sun 9 Mon …" at bounding box center [639, 559] width 1278 height 881
click at [99, 339] on app-calendar-viewport "Sun 2 Mon 3 Tue 4 Wed 5 Thu 6 Fri 7 Sat 8 Sun 9 Mon 10 Tue 11 Wed 12 Thu 13 Fri…" at bounding box center [639, 559] width 1278 height 881
click at [171, 425] on app-calendar-viewport "Sat 8 Sun 9 Mon 10 Tue 11 Wed 12 Thu 13 Fri 14 Sat 15 Sun 16 Mon 17 Tue 18 Wed …" at bounding box center [639, 559] width 1278 height 881
click at [443, 354] on app-calendar-viewport "Mon 10 Tue 11 Wed 12 Thu 13 Fri 14 Sat 15 Sun 16 Mon 17 Tue 18 Wed 19 Thu 20 Fr…" at bounding box center [639, 559] width 1278 height 881
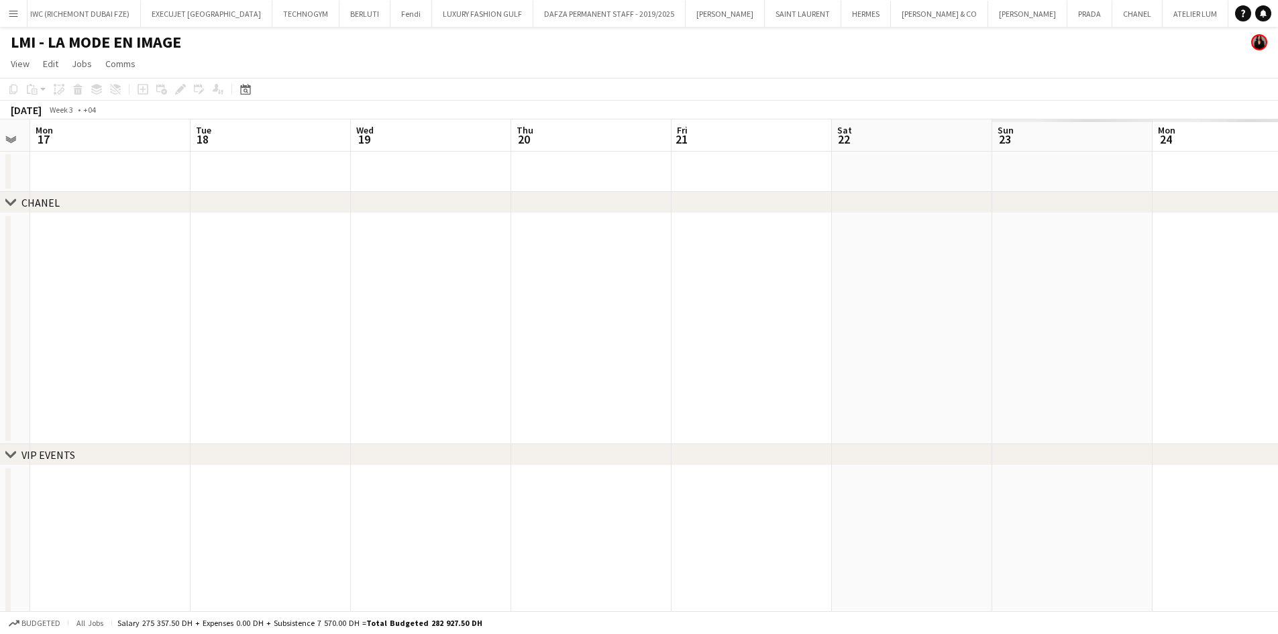
click at [509, 311] on app-calendar-viewport "Fri 14 Sat 15 Sun 16 Mon 17 Tue 18 Wed 19 Thu 20 Fri 21 Sat 22 Sun 23 Mon 24 Tu…" at bounding box center [639, 559] width 1278 height 881
click at [451, 295] on app-calendar-viewport "Mon 17 Tue 18 Wed 19 Thu 20 Fri 21 Sat 22 Sun 23 Mon 24 Tue 25 Wed 26 Thu 27 Fr…" at bounding box center [639, 559] width 1278 height 881
click at [386, 327] on app-calendar-viewport "Thu 20 Fri 21 Sat 22 Sun 23 Mon 24 Tue 25 Wed 26 Thu 27 Fri 28 Sat 29 Sun 30 Mo…" at bounding box center [639, 559] width 1278 height 881
click at [278, 363] on app-calendar-viewport "Mon 24 Tue 25 Wed 26 Thu 27 Fri 28 Sat 29 Sun 30 Mon 31 Tue 1 Wed 2 Thu 3 Fri 4…" at bounding box center [639, 559] width 1278 height 881
click at [324, 365] on app-calendar-viewport "Fri 28 Sat 29 Sun 30 Mon 31 Tue 1 Wed 2 Thu 3 Fri 4 Sat 5 Sun 6 Mon 7 Tue 8 Wed…" at bounding box center [639, 559] width 1278 height 881
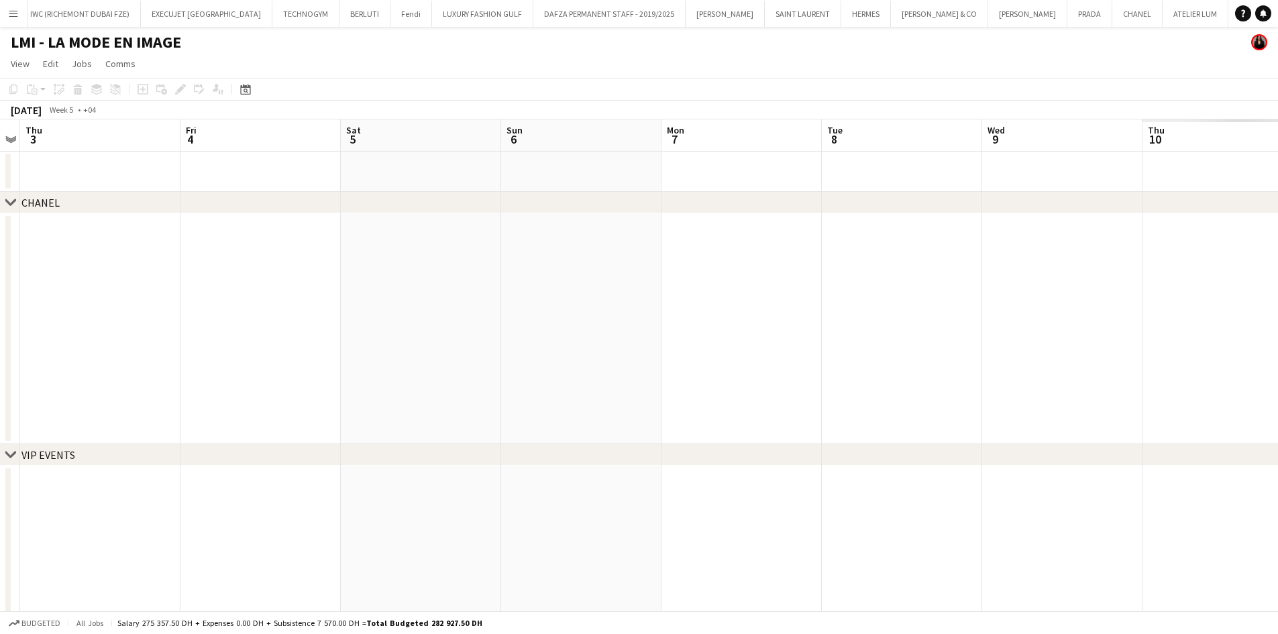
click at [335, 354] on app-calendar-viewport "Mon 31 Tue 1 Wed 2 Thu 3 Fri 4 Sat 5 Sun 6 Mon 7 Tue 8 Wed 9 Thu 10 Fri 11 Sat …" at bounding box center [639, 559] width 1278 height 881
click at [405, 350] on app-calendar-viewport "Fri 4 Sat 5 Sun 6 Mon 7 Tue 8 Wed 9 Thu 10 Fri 11 Sat 12 Sun 13 Mon 14 Tue 15 W…" at bounding box center [639, 559] width 1278 height 881
click at [385, 313] on app-calendar-viewport "Mon 7 Tue 8 Wed 9 Thu 10 Fri 11 Sat 12 Sun 13 Mon 14 Tue 15 Wed 16 Thu 17 Fri 1…" at bounding box center [639, 559] width 1278 height 881
click at [481, 286] on app-calendar-viewport "Fri 11 Sat 12 Sun 13 Mon 14 Tue 15 Wed 16 Thu 17 Fri 18 Sat 19 Sun 20 Mon 21 Tu…" at bounding box center [639, 559] width 1278 height 881
click at [357, 301] on app-calendar-viewport "Tue 15 Wed 16 Thu 17 Fri 18 Sat 19 Sun 20 Mon 21 Tue 22 Wed 23 Thu 24 Fri 25 Sa…" at bounding box center [639, 559] width 1278 height 881
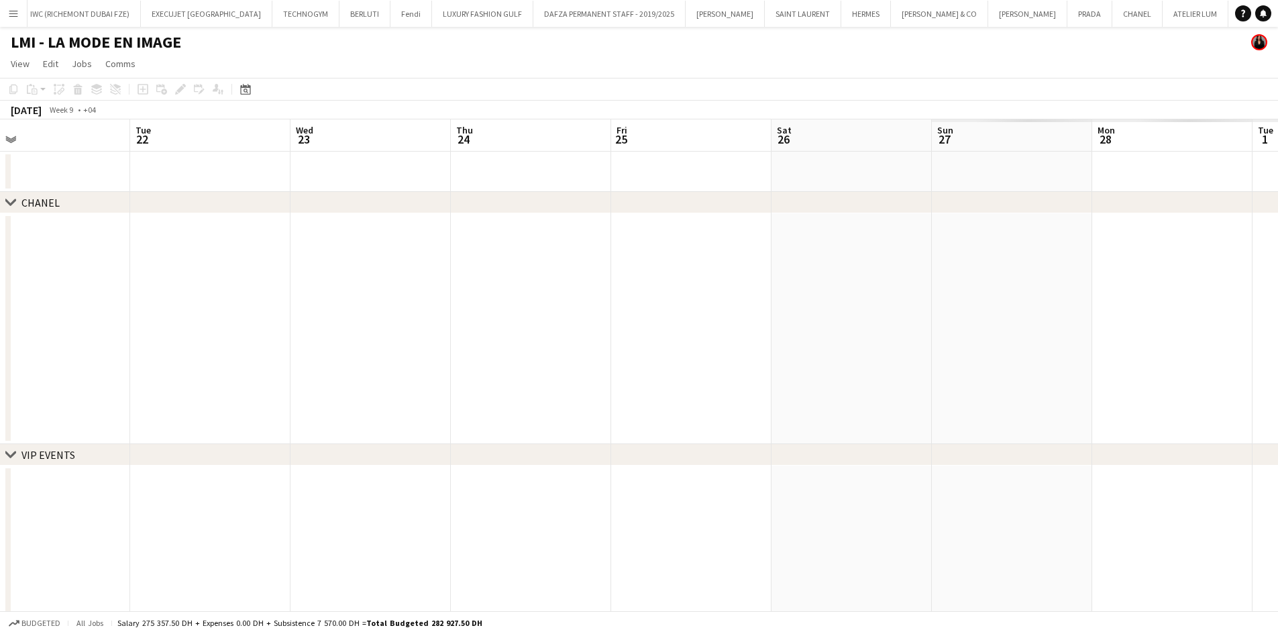
click at [426, 319] on app-calendar-viewport "Sat 19 Sun 20 Mon 21 Tue 22 Wed 23 Thu 24 Fri 25 Sat 26 Sun 27 Mon 28 Tue 1 Wed…" at bounding box center [639, 559] width 1278 height 881
click at [487, 362] on app-calendar-viewport "Wed 23 Thu 24 Fri 25 Sat 26 Sun 27 Mon 28 Tue 1 Wed 2 Thu 3 Fri 4 Sat 5 Sun 6 M…" at bounding box center [639, 559] width 1278 height 881
click at [458, 366] on app-calendar-viewport "Sun 27 Mon 28 Tue 1 Wed 2 Thu 3 Fri 4 Sat 5 Sun 6 Mon 7 Tue 8 Wed 9 Thu 10 Fri …" at bounding box center [639, 559] width 1278 height 881
click at [543, 337] on app-calendar-viewport "Thu 3 Fri 4 Sat 5 Sun 6 Mon 7 Tue 8 Wed 9 Thu 10 Fri 11 Sat 12 Sun 13 Mon 14 Tu…" at bounding box center [639, 559] width 1278 height 881
click at [602, 297] on app-calendar-viewport "Sat 5 Sun 6 Mon 7 Tue 8 Wed 9 Thu 10 Fri 11 Sat 12 Sun 13 Mon 14 Tue 15 Wed 16 …" at bounding box center [639, 559] width 1278 height 881
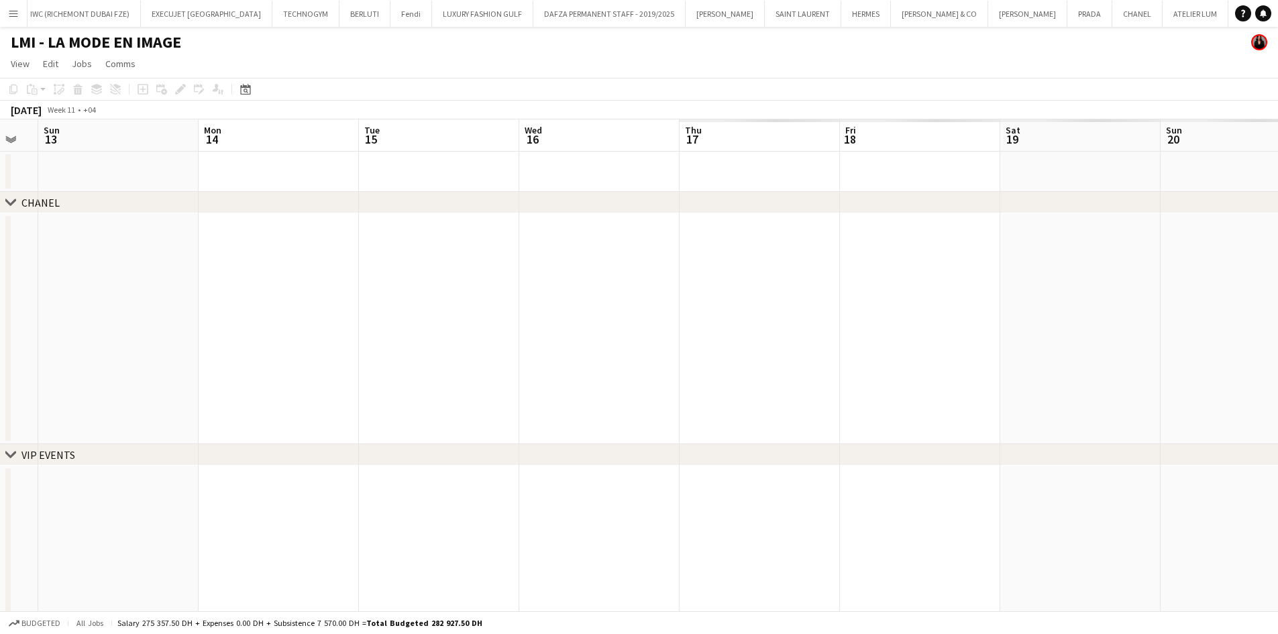
click at [381, 258] on app-calendar-viewport "Thu 10 Fri 11 Sat 12 Sun 13 Mon 14 Tue 15 Wed 16 Thu 17 Fri 18 Sat 19 Sun 20 Mo…" at bounding box center [639, 559] width 1278 height 881
click at [345, 248] on app-calendar-viewport "Mon 14 Tue 15 Wed 16 Thu 17 Fri 18 Sat 19 Sun 20 Mon 21 Tue 22 Wed 23 Thu 24 Fr…" at bounding box center [639, 559] width 1278 height 881
click at [339, 274] on app-calendar-viewport "Fri 18 Sat 19 Sun 20 Mon 21 Tue 22 Wed 23 Thu 24 Fri 25 Sat 26 Sun 27 Mon 28 Tu…" at bounding box center [639, 559] width 1278 height 881
click at [166, 346] on app-calendar-viewport "Tue 22 Wed 23 Thu 24 Fri 25 Sat 26 Sun 27 Mon 28 Tue 29 Wed 30 Thu 31 Fri 1 Sat…" at bounding box center [639, 559] width 1278 height 881
click at [32, 387] on app-calendar-viewport "Sun 27 Mon 28 Tue 29 Wed 30 Thu 31 Fri 1 Sat 2 Sun 3 Mon 4 Tue 5 Wed 6 Thu 7 Fr…" at bounding box center [639, 559] width 1278 height 881
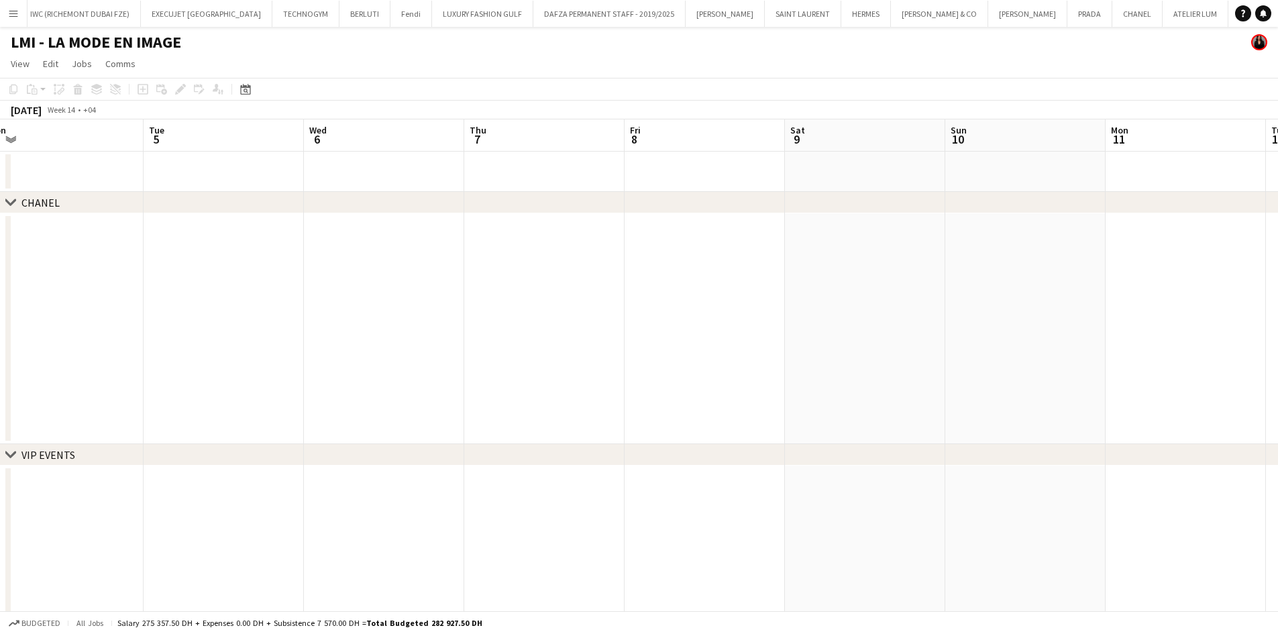
click at [170, 384] on app-calendar-viewport "Sat 2 Sun 3 Mon 4 Tue 5 Wed 6 Thu 7 Fri 8 Sat 9 Sun 10 Mon 11 Tue 12 Wed 13 Thu…" at bounding box center [639, 559] width 1278 height 881
click at [97, 372] on app-calendar-viewport "Wed 6 Thu 7 Fri 8 Sat 9 Sun 10 Mon 11 Tue 12 Wed 13 Thu 14 Fri 15 Sat 16 Sun 17…" at bounding box center [639, 559] width 1278 height 881
click at [146, 360] on app-calendar-viewport "Wed 13 Thu 14 Fri 15 Sat 16 Sun 17 Mon 18 Tue 19 Wed 20 Thu 21 Fri 22 Sat 23 Su…" at bounding box center [639, 559] width 1278 height 881
click at [366, 354] on app-calendar-viewport "Sun 17 Mon 18 Tue 19 Wed 20 Thu 21 Fri 22 Sat 23 Sun 24 Mon 25 Tue 26 Wed 27 Th…" at bounding box center [639, 559] width 1278 height 881
click at [522, 350] on app-calendar-viewport "Wed 20 Thu 21 Fri 22 Sat 23 Sun 24 Mon 25 Tue 26 Wed 27 Thu 28 Fri 29 Sat 30 Su…" at bounding box center [639, 559] width 1278 height 881
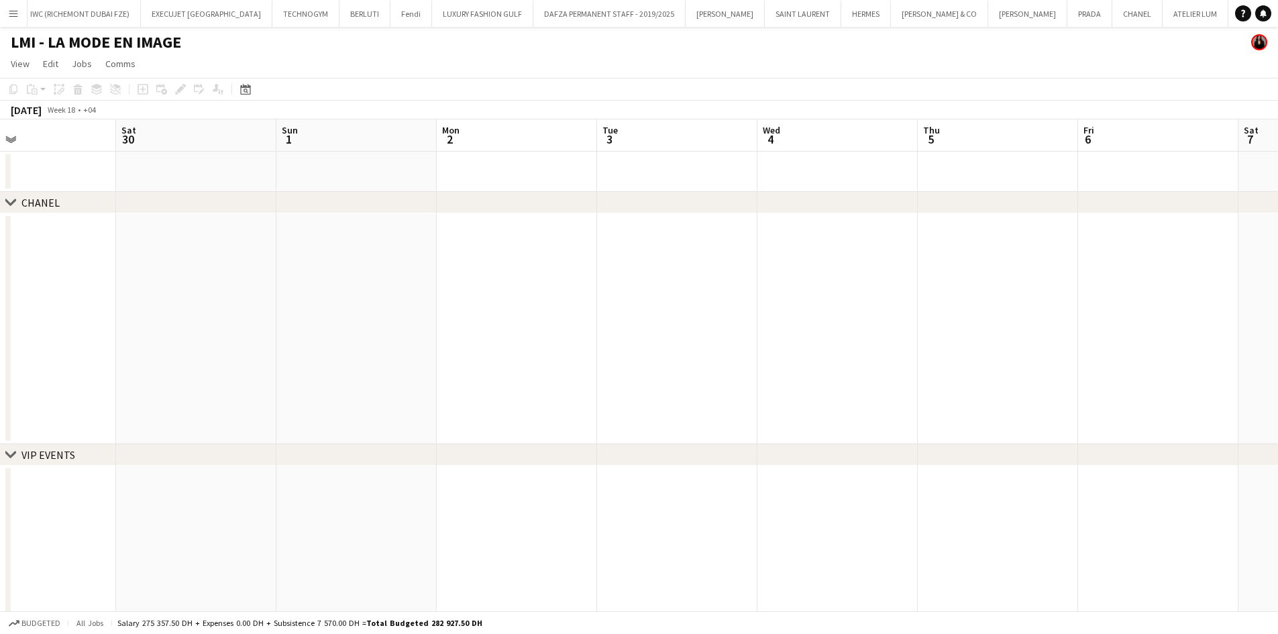
click at [535, 357] on app-calendar-viewport "Tue 26 Wed 27 Thu 28 Fri 29 Sat 30 Sun 1 Mon 2 Tue 3 Wed 4 Thu 5 Fri 6 Sat 7 Su…" at bounding box center [639, 559] width 1278 height 881
click at [458, 331] on app-calendar-viewport "Fri 29 Sat 30 Sun 1 Mon 2 Tue 3 Wed 4 Thu 5 Fri 6 Sat 7 Sun 8 Mon 9 Tue 10 Wed …" at bounding box center [639, 559] width 1278 height 881
click at [506, 318] on app-calendar-viewport "Tue 3 Wed 4 Thu 5 Fri 6 Sat 7 Sun 8 Mon 9 Tue 10 Wed 11 Thu 12 Fri 13 Sat 14 Su…" at bounding box center [639, 559] width 1278 height 881
click at [467, 322] on app-calendar-viewport "Sat 7 Sun 8 Mon 9 Tue 10 Wed 11 Thu 12 Fri 13 Sat 14 Sun 15 Mon 16 Tue 17 Wed 1…" at bounding box center [639, 559] width 1278 height 881
click at [461, 317] on app-calendar-viewport "Wed 11 Thu 12 Fri 13 Sat 14 Sun 15 Mon 16 Tue 17 Wed 18 Thu 19 Fri 20 Sat 21 Su…" at bounding box center [639, 559] width 1278 height 881
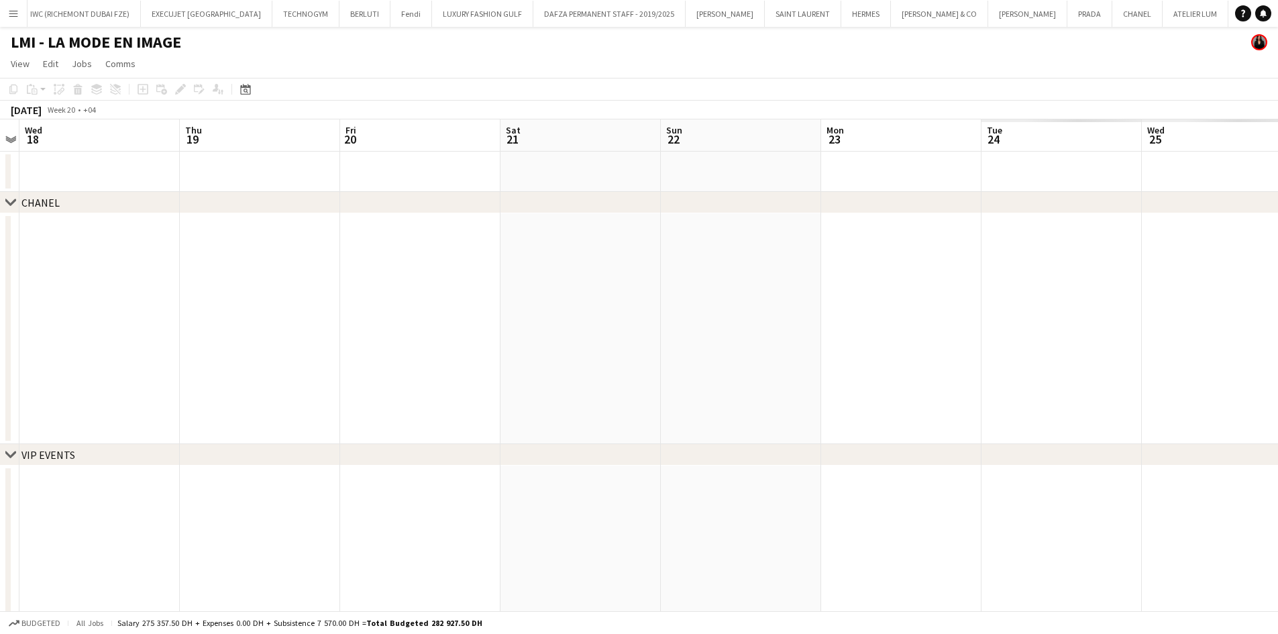
click at [336, 284] on app-calendar-viewport "Sun 15 Mon 16 Tue 17 Wed 18 Thu 19 Fri 20 Sat 21 Sun 22 Mon 23 Tue 24 Wed 25 Th…" at bounding box center [639, 559] width 1278 height 881
click at [366, 299] on app-calendar-viewport "Mon 23 Tue 24 Wed 25 Thu 26 Fri 27 Sat 28 Sun 29 Mon 30 Tue 31 Wed 1 Thu 2 Fri …" at bounding box center [639, 559] width 1278 height 881
click at [471, 262] on app-calendar-viewport "Thu 26 Fri 27 Sat 28 Sun 29 Mon 30 Tue 31 Wed 1 Thu 2 Fri 3 Sat 4 Sun 5 Mon 6 T…" at bounding box center [639, 559] width 1278 height 881
click at [580, 233] on app-calendar-viewport "Sun 29 Mon 30 Tue 31 Wed 1 Thu 2 Fri 3 Sat 4 Sun 5 Mon 6 Tue 7 Wed 8 Thu 9 Fri …" at bounding box center [639, 559] width 1278 height 881
click at [304, 198] on div "chevron-right CHANEL chevron-right VIP EVENTS chevron-right ACTIVATIONS & EXIBI…" at bounding box center [639, 559] width 1278 height 881
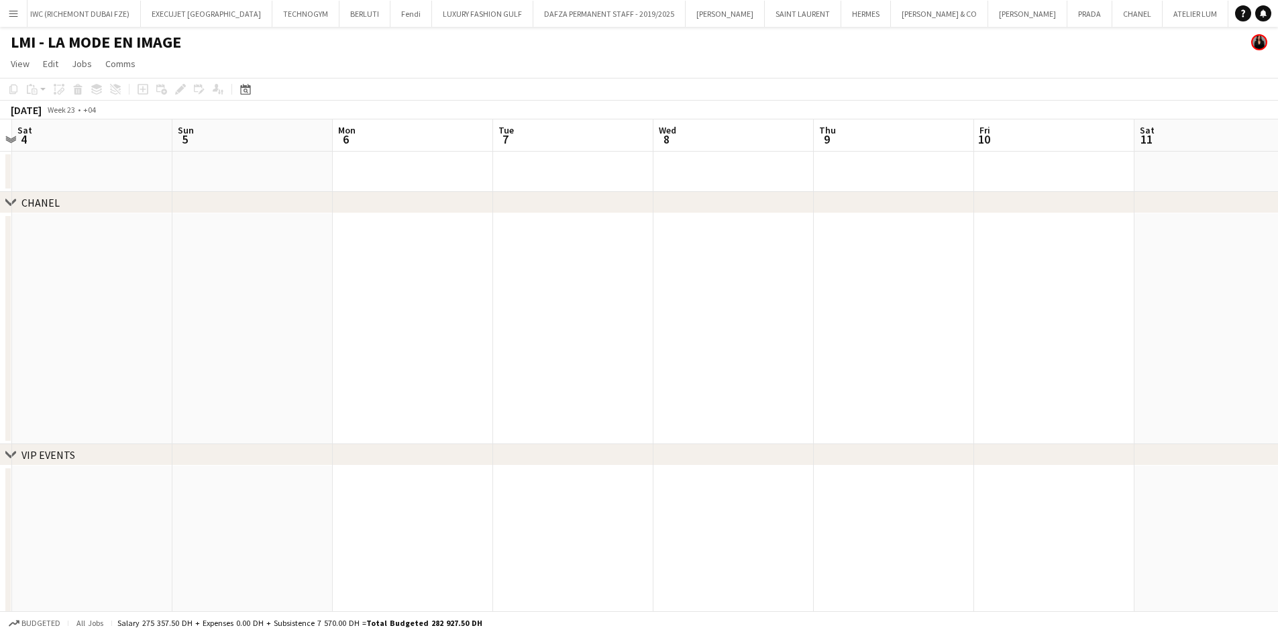
click at [376, 256] on app-calendar-viewport "Wed 1 Thu 2 Fri 3 Sat 4 Sun 5 Mon 6 Tue 7 Wed 8 Thu 9 Fri 10 Sat 11 Sun 12 Mon …" at bounding box center [639, 559] width 1278 height 881
click at [412, 272] on app-calendar-viewport "Sun 5 Mon 6 Tue 7 Wed 8 Thu 9 Fri 10 Sat 11 Sun 12 Mon 13 Tue 14 Wed 15 Thu 16 …" at bounding box center [639, 559] width 1278 height 881
click at [227, 289] on app-calendar-viewport "Wed 8 Thu 9 Fri 10 Sat 11 Sun 12 Mon 13 Tue 14 Wed 15 Thu 16 Fri 17 Sat 18 Sun …" at bounding box center [639, 559] width 1278 height 881
click at [417, 284] on app-calendar-viewport "Mon 13 Tue 14 Wed 15 Thu 16 Fri 17 Sat 18 Sun 19 Mon 20 Tue 21 Wed 22 Thu 23 Fr…" at bounding box center [639, 559] width 1278 height 881
click at [421, 314] on app-calendar-viewport "Thu 16 Fri 17 Sat 18 Sun 19 Mon 20 Tue 21 Wed 22 Thu 23 Fri 24 Sat 25 Sun 26 Mo…" at bounding box center [639, 559] width 1278 height 881
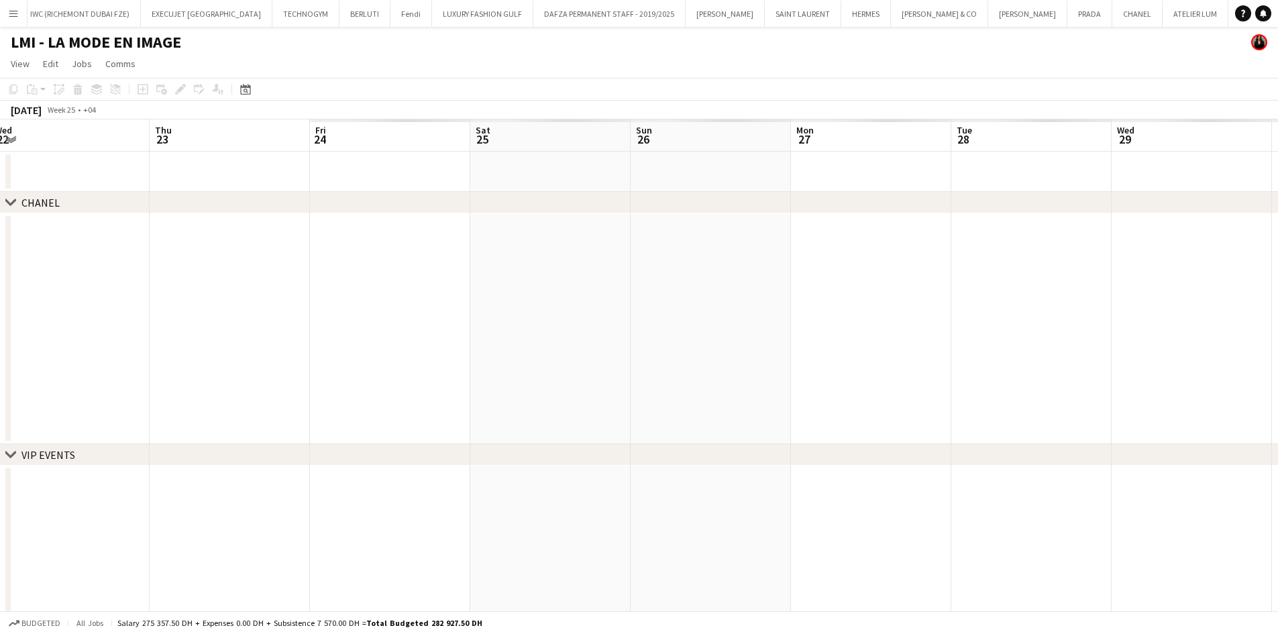
click at [480, 335] on app-calendar-viewport "Sun 19 Mon 20 Tue 21 Wed 22 Thu 23 Fri 24 Sat 25 Sun 26 Mon 27 Tue 28 Wed 29 Th…" at bounding box center [639, 559] width 1278 height 881
click at [449, 343] on app-calendar-viewport "Thu 23 Fri 24 Sat 25 Sun 26 Mon 27 Tue 28 Wed 29 Thu 30 Fri 1 Sat 2 Sun 3 Mon 4…" at bounding box center [639, 559] width 1278 height 881
click at [471, 335] on app-calendar-viewport "Sun 26 Mon 27 Tue 28 Wed 29 Thu 30 Fri 1 Sat 2 Sun 3 Mon 4 Tue 5 Wed 6 Thu 7 Fr…" at bounding box center [639, 559] width 1278 height 881
click at [390, 315] on app-calendar-viewport "Thu 30 Fri 1 Sat 2 Sun 3 Mon 4 Tue 5 Wed 6 Thu 7 Fri 8 Sat 9 Sun 10 Mon 11 Tue …" at bounding box center [639, 559] width 1278 height 881
click at [425, 295] on app-calendar-viewport "Mon 4 Tue 5 Wed 6 Thu 7 Fri 8 Sat 9 Sun 10 Mon 11 Tue 12 Wed 13 Thu 14 Fri 15 S…" at bounding box center [639, 559] width 1278 height 881
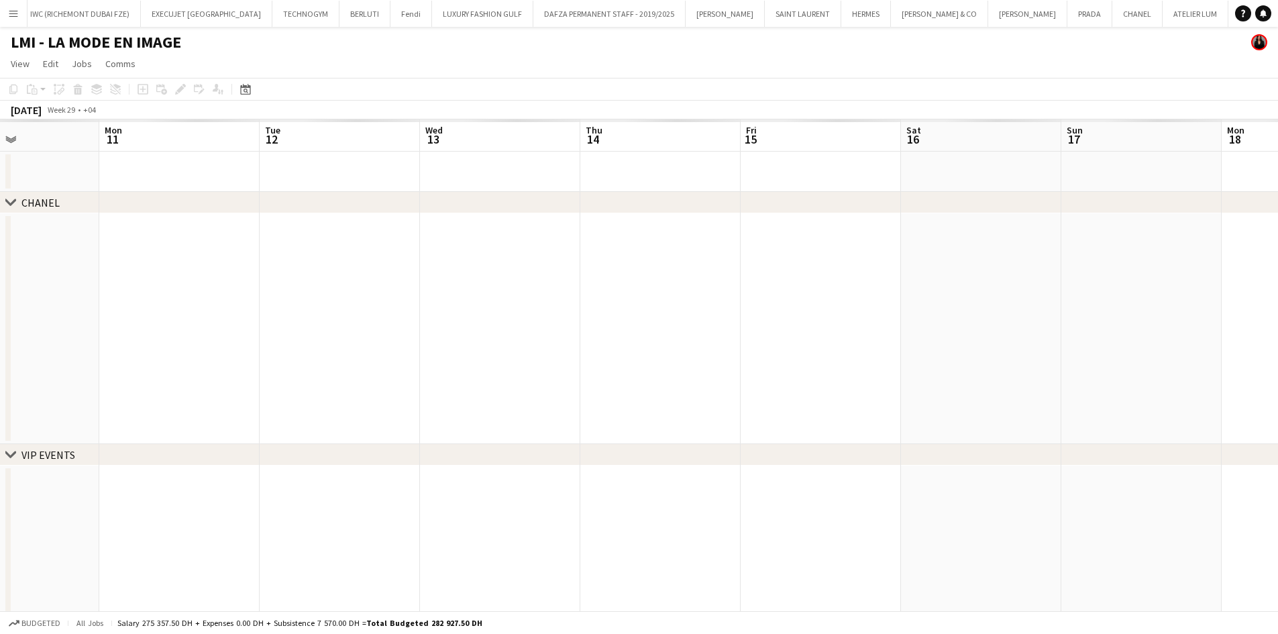
click at [548, 286] on app-calendar-viewport "Fri 8 Sat 9 Sun 10 Mon 11 Tue 12 Wed 13 Thu 14 Fri 15 Sat 16 Sun 17 Mon 18 Tue …" at bounding box center [639, 559] width 1278 height 881
click at [543, 291] on app-calendar-viewport "Wed 13 Thu 14 Fri 15 Sat 16 Sun 17 Mon 18 Tue 19 Wed 20 Thu 21 Fri 22 Sat 23 Su…" at bounding box center [639, 559] width 1278 height 881
click at [570, 241] on app-calendar-viewport "Sat 16 Sun 17 Mon 18 Tue 19 Wed 20 Thu 21 Fri 22 Sat 23 Sun 24 Mon 25 Tue 26 We…" at bounding box center [639, 559] width 1278 height 881
click at [512, 286] on app-calendar-viewport "Wed 20 Thu 21 Fri 22 Sat 23 Sun 24 Mon 25 Tue 26 Wed 27 Thu 28 Fri 29 Sat 30 Su…" at bounding box center [639, 559] width 1278 height 881
click at [523, 284] on app-calendar-viewport "Sun 24 Mon 25 Tue 26 Wed 27 Thu 28 Fri 29 Sat 30 Sun 31 Mon 1 Tue 2 Wed 3 Thu 4…" at bounding box center [639, 559] width 1278 height 881
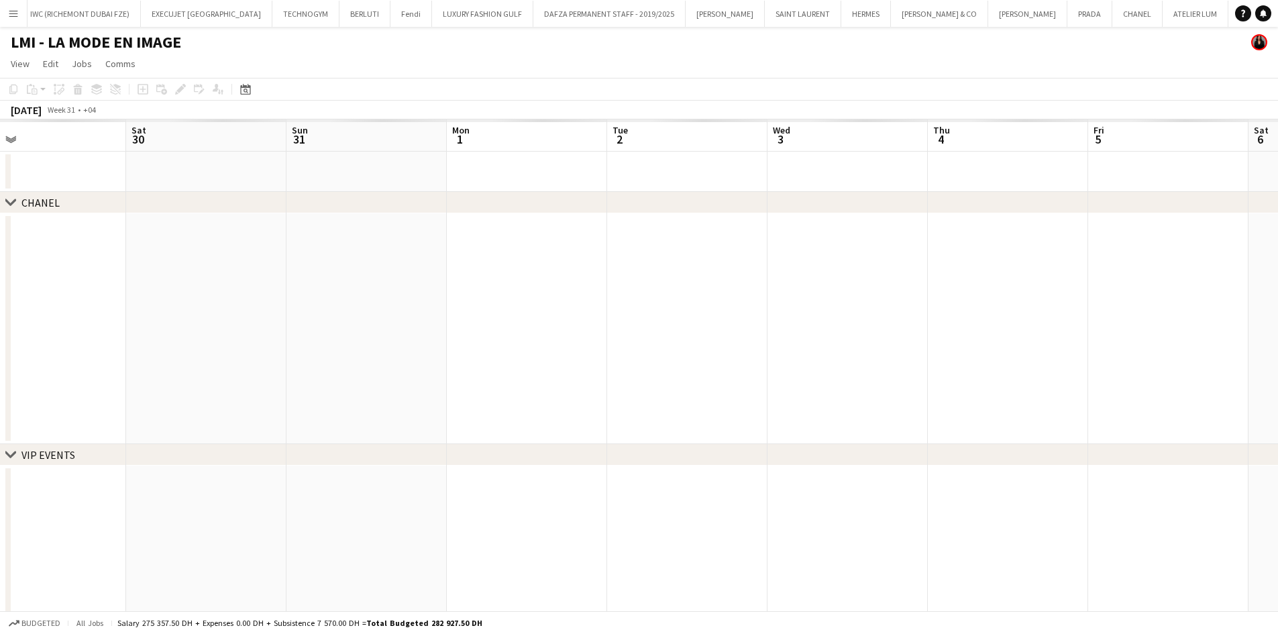
click at [399, 221] on app-calendar-viewport "Wed 27 Thu 28 Fri 29 Sat 30 Sun 31 Mon 1 Tue 2 Wed 3 Thu 4 Fri 5 Sat 6 Sun 7 Mo…" at bounding box center [639, 559] width 1278 height 881
click at [498, 274] on app-calendar-viewport "Tue 2 Wed 3 Thu 4 Fri 5 Sat 6 Sun 7 Mon 8 Tue 9 Wed 10 Thu 11 Fri 12 Sat 13 Sun…" at bounding box center [639, 559] width 1278 height 881
click at [410, 268] on app-calendar-viewport "Sat 6 Sun 7 Mon 8 Tue 9 Wed 10 Thu 11 Fri 12 Sat 13 Sun 14 Mon 15 Tue 16 Wed 17…" at bounding box center [639, 559] width 1278 height 881
click at [496, 252] on app-calendar-viewport "Fri 12 Sat 13 Sun 14 Mon 15 Tue 16 Wed 17 Thu 18 Fri 19 Sat 20 Sun 21 Mon 22 Tu…" at bounding box center [639, 559] width 1278 height 881
click at [482, 254] on app-calendar-viewport "Thu 18 Fri 19 Sat 20 Sun 21 Mon 22 Tue 23 Wed 24 Thu 25 Fri 26 Sat 27 Sun 28 Mo…" at bounding box center [639, 559] width 1278 height 881
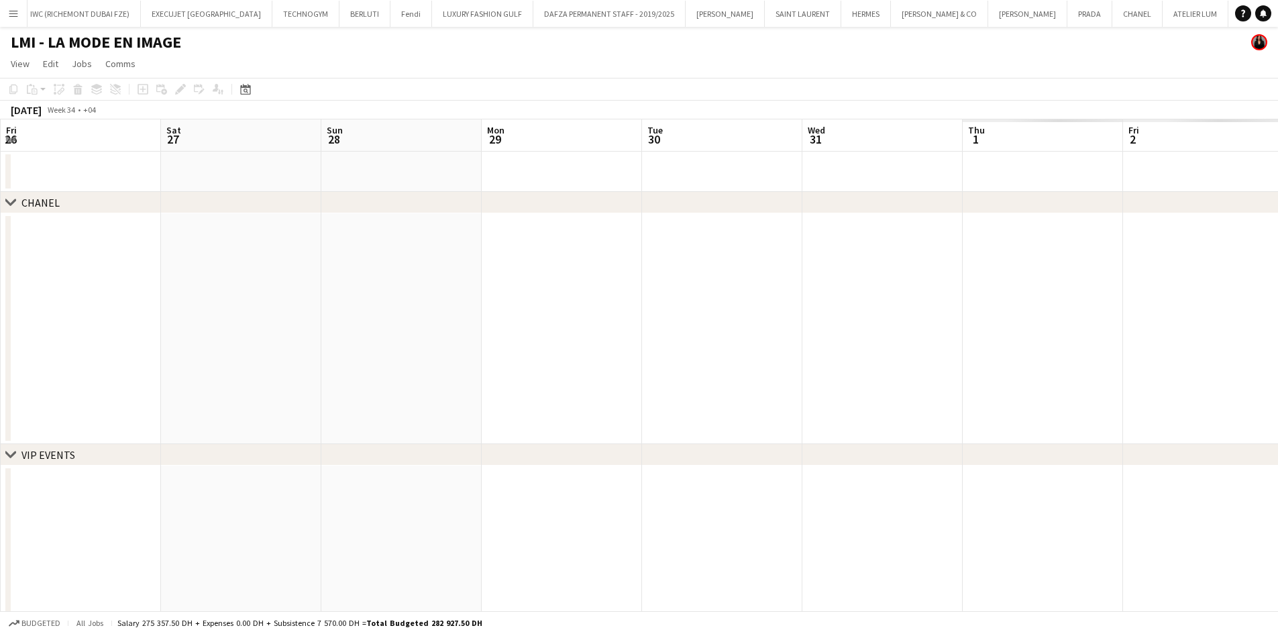
click at [429, 262] on app-calendar-viewport "Tue 23 Wed 24 Thu 25 Fri 26 Sat 27 Sun 28 Mon 29 Tue 30 Wed 31 Thu 1 Fri 2 Sat …" at bounding box center [639, 559] width 1278 height 881
click at [409, 290] on app-calendar-viewport "Mon 29 Tue 30 Wed 31 Thu 1 Fri 2 Sat 3 Sun 4 Mon 5 Tue 6 Wed 7 Thu 8 Fri 9 Sat …" at bounding box center [639, 559] width 1278 height 881
click at [471, 323] on app-calendar-viewport "Mon 29 Tue 30 Wed 31 Thu 1 Fri 2 Sat 3 Sun 4 Mon 5 Tue 6 Wed 7 Thu 8 Fri 9 Sat …" at bounding box center [639, 559] width 1278 height 881
click at [606, 317] on app-calendar-viewport "Sat 3 Sun 4 Mon 5 Tue 6 Wed 7 Thu 8 Fri 9 Sat 10 Sun 11 Mon 12 Tue 13 Wed 14 Th…" at bounding box center [639, 559] width 1278 height 881
click at [662, 296] on app-calendar-viewport "Tue 6 Wed 7 Thu 8 Fri 9 Sat 10 Sun 11 Mon 12 Tue 13 Wed 14 Thu 15 Fri 16 Sat 17…" at bounding box center [639, 559] width 1278 height 881
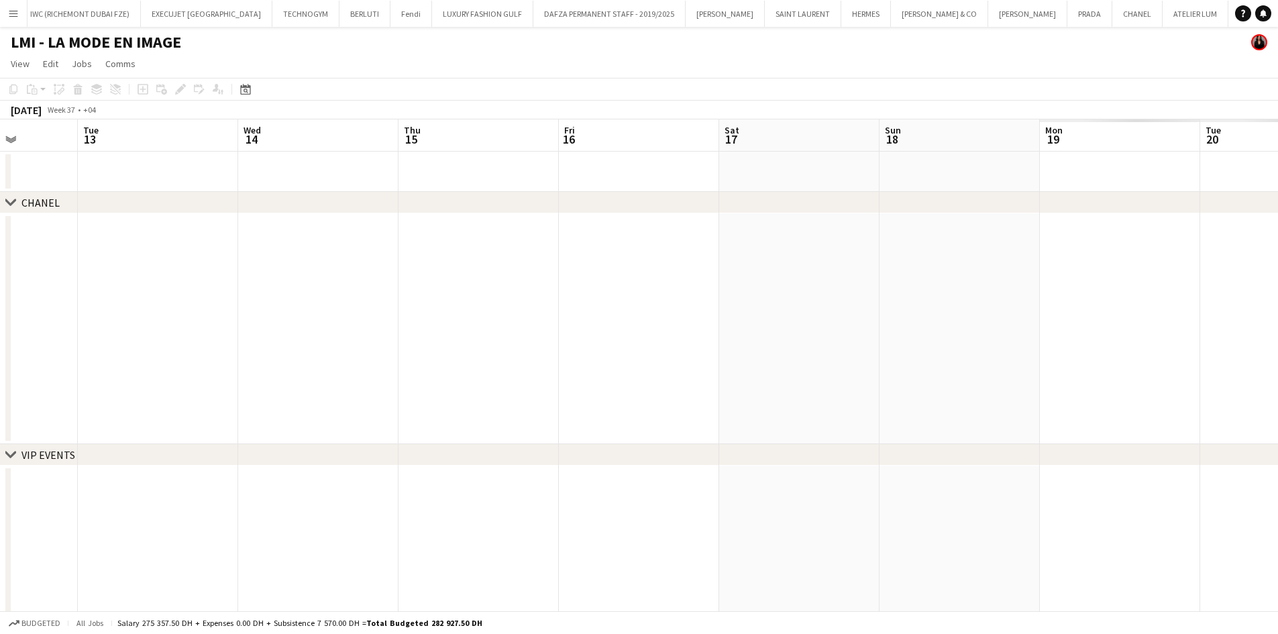
click at [570, 310] on app-calendar-viewport "Sat 10 Sun 11 Mon 12 Tue 13 Wed 14 Thu 15 Fri 16 Sat 17 Sun 18 Mon 19 Tue 20 We…" at bounding box center [639, 559] width 1278 height 881
click at [525, 292] on app-calendar-viewport "Wed 14 Thu 15 Fri 16 Sat 17 Sun 18 Mon 19 Tue 20 Wed 21 Thu 22 Fri 23 Sat 24 Su…" at bounding box center [639, 559] width 1278 height 881
click at [494, 282] on app-calendar-viewport "Sun 18 Mon 19 Tue 20 Wed 21 Thu 22 Fri 23 Sat 24 Sun 25 Mon 26 Tue 27 Wed 28 Th…" at bounding box center [639, 559] width 1278 height 881
click at [497, 251] on app-calendar-viewport "Tue 27 Wed 28 Thu 29 Fri 30 Sat 1 Sun 2 Mon 3 Tue 4 Wed 5 Thu 6 Fri 7 Sat 8 Sun…" at bounding box center [639, 559] width 1278 height 881
click at [547, 258] on app-calendar-viewport "Fri 30 Sat 1 Sun 2 Mon 3 Tue 4 Wed 5 Thu 6 Fri 7 Sat 8 Sun 9 Mon 10 Tue 11 Wed …" at bounding box center [639, 559] width 1278 height 881
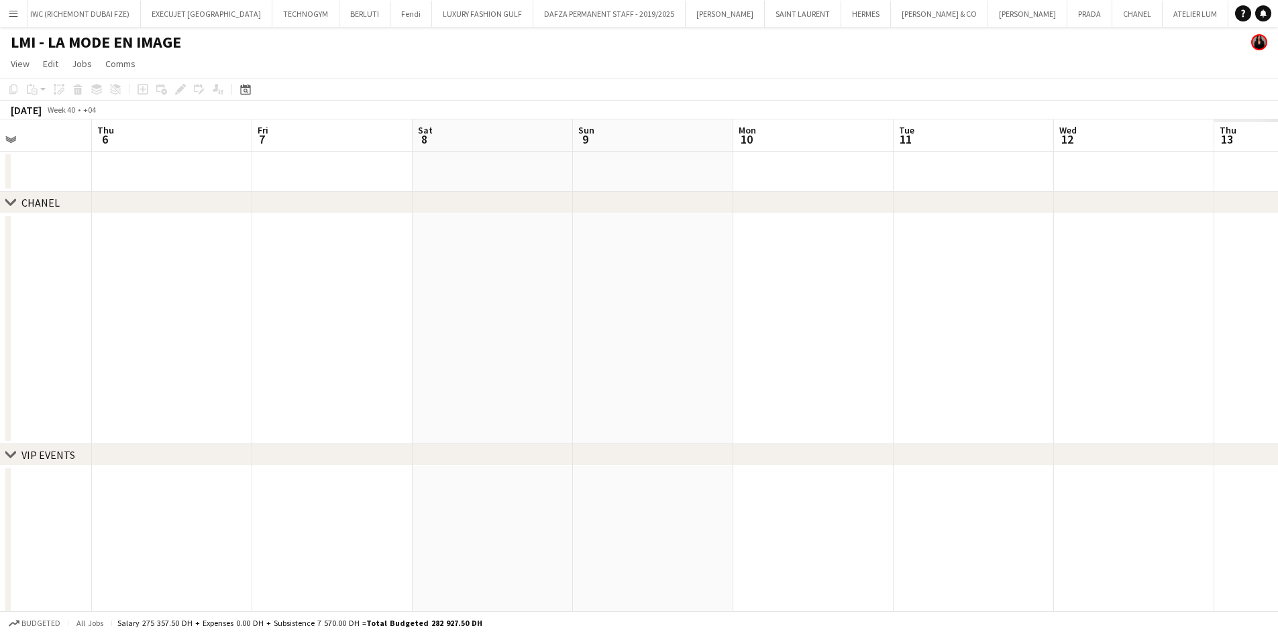
click at [481, 203] on div "chevron-right CHANEL chevron-right VIP EVENTS chevron-right ACTIVATIONS & EXIBI…" at bounding box center [639, 559] width 1278 height 881
click at [346, 270] on app-calendar-viewport "Mon 3 Tue 4 Wed 5 Thu 6 Fri 7 Sat 8 Sun 9 Mon 10 Tue 11 Wed 12 Thu 13 Fri 14 Sa…" at bounding box center [639, 559] width 1278 height 881
click at [531, 332] on app-calendar-viewport "Fri 7 Sat 8 Sun 9 Mon 10 Tue 11 Wed 12 Thu 13 Fri 14 Sat 15 Sun 16 Mon 17 Tue 1…" at bounding box center [639, 559] width 1278 height 881
click at [527, 388] on app-calendar-viewport "Tue 11 Wed 12 Thu 13 Fri 14 Sat 15 Sun 16 Mon 17 Tue 18 Wed 19 Thu 20 Fri 21 Sa…" at bounding box center [639, 559] width 1278 height 881
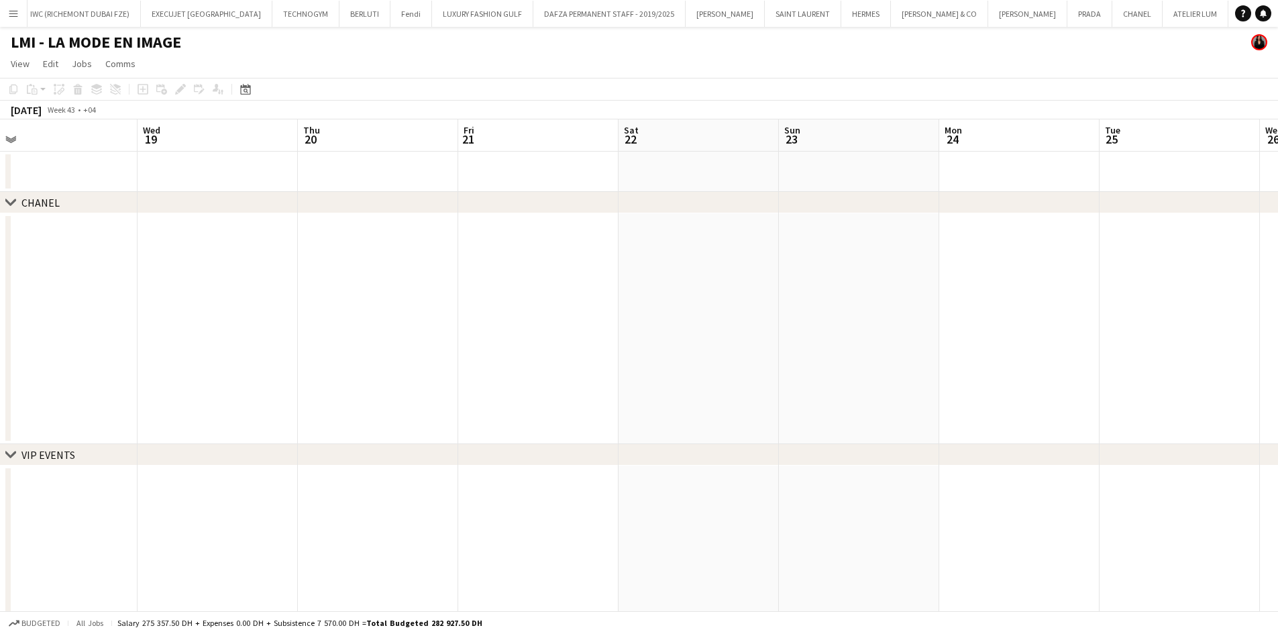
click at [350, 213] on div "chevron-right CHANEL chevron-right VIP EVENTS chevron-right ACTIVATIONS & EXIBI…" at bounding box center [639, 559] width 1278 height 881
click at [274, 279] on app-calendar-viewport "Wed 19 Thu 20 Fri 21 Sat 22 Sun 23 Mon 24 Tue 25 Wed 26 Thu 27 Fri 28 Sat 29 Su…" at bounding box center [639, 559] width 1278 height 881
click at [417, 327] on app-calendar-viewport "Sun 23 Mon 24 Tue 25 Wed 26 Thu 27 Fri 28 Sat 29 Sun 30 Mon 31 Tue 1 Wed 2 Thu …" at bounding box center [639, 559] width 1278 height 881
click at [612, 236] on app-calendar-viewport "Sat 29 Sun 30 Mon 31 Tue 1 Wed 2 Thu 3 Fri 4 Sat 5 Sun 6 Mon 7 Tue 8 Wed 9 Thu …" at bounding box center [639, 559] width 1278 height 881
click at [584, 222] on app-calendar-viewport "Sat 29 Sun 30 Mon 31 Tue 1 Wed 2 Thu 3 Fri 4 Sat 5 Sun 6 Mon 7 Tue 8 Wed 9 Thu …" at bounding box center [639, 559] width 1278 height 881
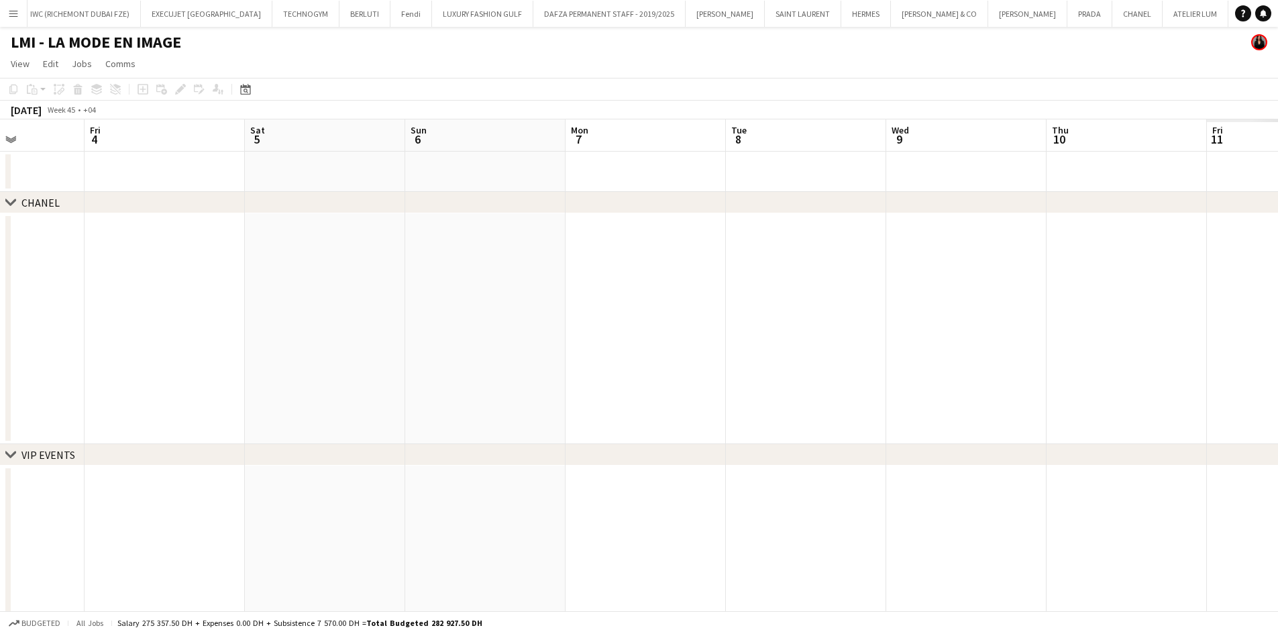
click at [455, 244] on app-calendar-viewport "Tue 1 Wed 2 Thu 3 Fri 4 Sat 5 Sun 6 Mon 7 Tue 8 Wed 9 Thu 10 Fri 11 Sat 12 Sun …" at bounding box center [639, 559] width 1278 height 881
click at [420, 248] on app-calendar-viewport "Tue 8 Wed 9 Thu 10 Fri 11 Sat 12 Sun 13 Mon 14 Tue 15 Wed 16 Thu 17 Fri 18 Sat …" at bounding box center [639, 559] width 1278 height 881
click at [335, 266] on app-calendar-viewport "Fri 11 Sat 12 Sun 13 Mon 14 Tue 15 Wed 16 Thu 17 Fri 18 Sat 19 Sun 20 Mon 21 Tu…" at bounding box center [639, 559] width 1278 height 881
click at [565, 245] on app-calendar-viewport "Sat 12 Sun 13 Mon 14 Tue 15 Wed 16 Thu 17 Fri 18 Sat 19 Sun 20 Mon 21 Tue 22 We…" at bounding box center [639, 559] width 1278 height 881
click at [479, 256] on app-calendar-viewport "Tue 15 Wed 16 Thu 17 Fri 18 Sat 19 Sun 20 Mon 21 Tue 22 Wed 23 Thu 24 Fri 25 Sa…" at bounding box center [639, 559] width 1278 height 881
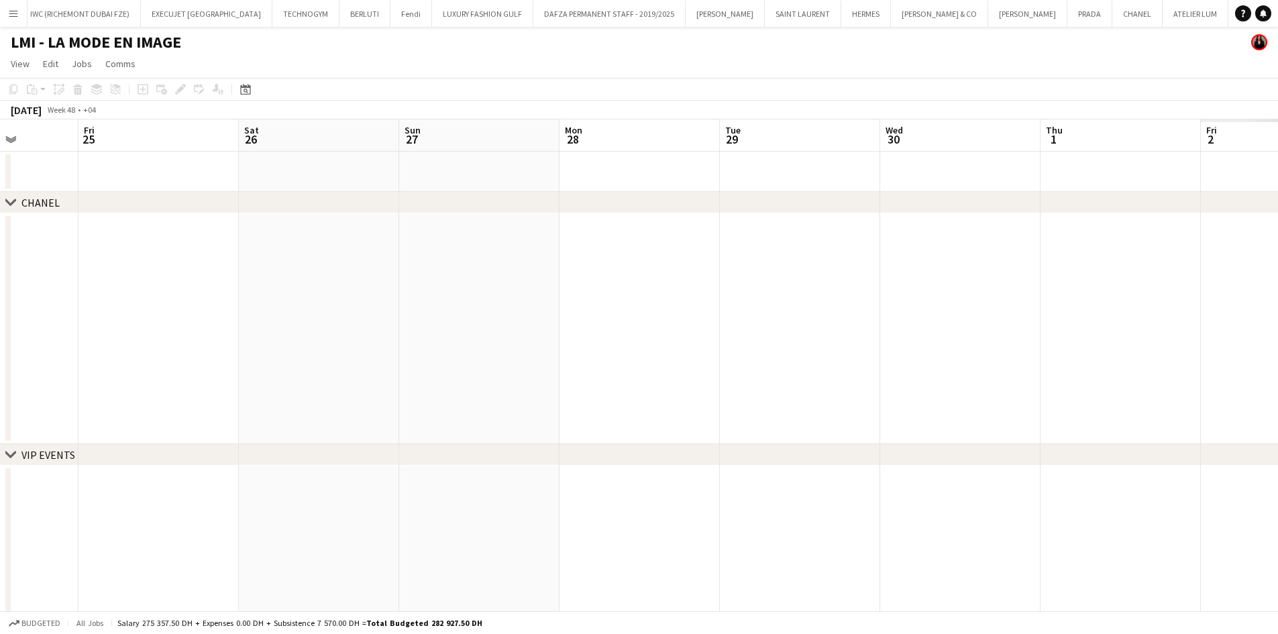
click at [380, 276] on app-calendar-viewport "Tue 22 Wed 23 Thu 24 Fri 25 Sat 26 Sun 27 Mon 28 Tue 29 Wed 30 Thu 1 Fri 2 Sat …" at bounding box center [639, 559] width 1278 height 881
click at [352, 305] on app-calendar-viewport "Wed 23 Thu 24 Fri 25 Sat 26 Sun 27 Mon 28 Tue 29 Wed 30 Thu 1 Fri 2 Sat 3 Sun 4…" at bounding box center [639, 559] width 1278 height 881
click at [447, 290] on app-calendar-viewport "Sun 27 Mon 28 Tue 29 Wed 30 Thu 1 Fri 2 Sat 3 Sun 4 Mon 5 Tue 6 Wed 7 Thu 8 Fri…" at bounding box center [639, 559] width 1278 height 881
click at [402, 233] on app-calendar-viewport "Mon 5 Tue 6 Wed 7 Thu 8 Fri 9 Sat 10 Sun 11 Mon 12 Tue 13 Wed 14 Thu 15 Fri 16 …" at bounding box center [639, 559] width 1278 height 881
click at [502, 240] on app-calendar-viewport "Thu 8 Fri 9 Sat 10 Sun 11 Mon 12 Tue 13 Wed 14 Thu 15 Fri 16 Sat 17 Sun 18 Mon …" at bounding box center [639, 559] width 1278 height 881
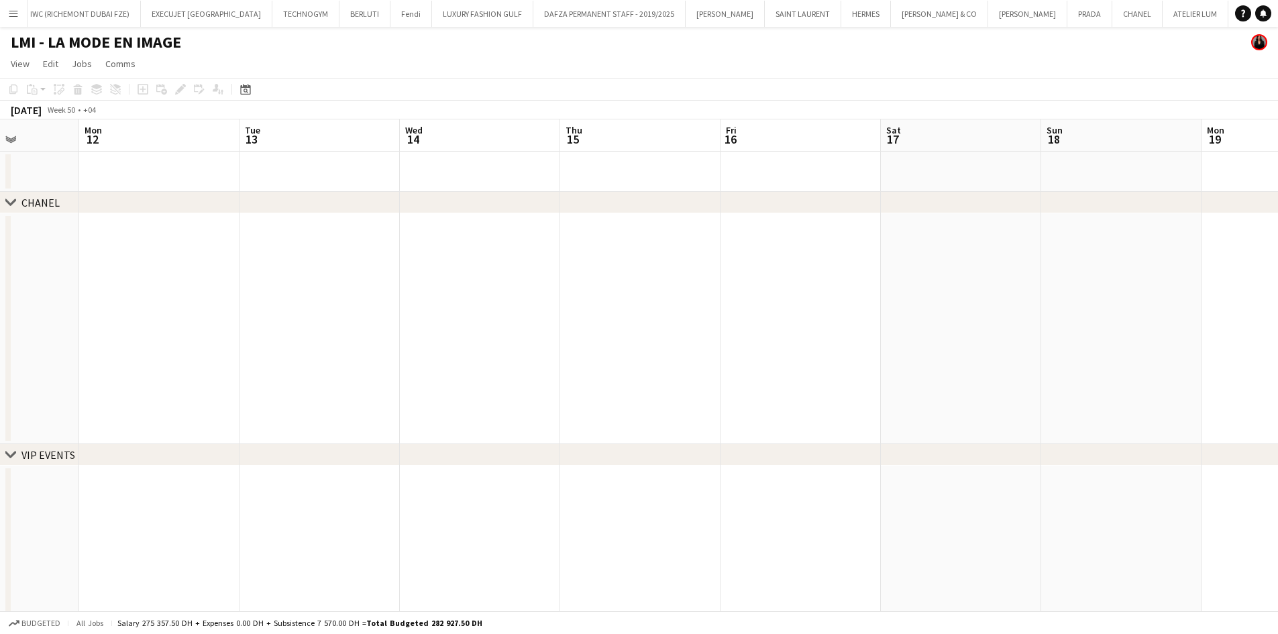
click at [347, 193] on div "chevron-right CHANEL chevron-right VIP EVENTS chevron-right ACTIVATIONS & EXIBI…" at bounding box center [639, 559] width 1278 height 881
click at [462, 218] on app-calendar-viewport "Mon 12 Tue 13 Wed 14 Thu 15 Fri 16 Sat 17 Sun 18 Mon 19 Tue 20 Wed 21 Thu 22 Fr…" at bounding box center [639, 559] width 1278 height 881
click at [360, 244] on app-calendar-viewport "Sun 18 Mon 19 Tue 20 Wed 21 Thu 22 Fri 23 Sat 24 Sun 25 Mon 26 Tue 27 Wed 28 Th…" at bounding box center [639, 559] width 1278 height 881
click at [503, 284] on app-calendar-viewport "Mon 19 Tue 20 Wed 21 Thu 22 Fri 23 Sat 24 Sun 25 Mon 26 Tue 27 Wed 28 Thu 29 Fr…" at bounding box center [639, 559] width 1278 height 881
click at [487, 268] on app-calendar-viewport "Fri 23 Sat 24 Sun 25 Mon 26 Tue 27 Wed 28 Thu 29 Fri 30 Sat 31 Sun 1 Mon 2 Tue …" at bounding box center [639, 559] width 1278 height 881
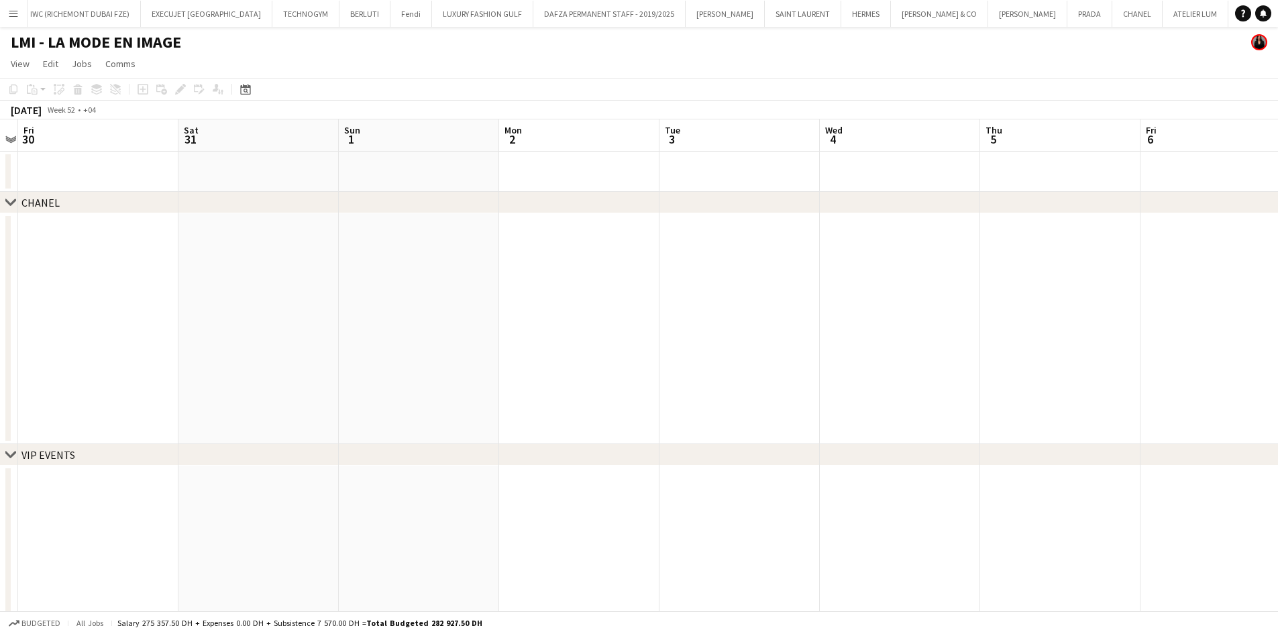
click at [406, 235] on app-calendar-viewport "Tue 27 Wed 28 Thu 29 Fri 30 Sat 31 Sun 1 Mon 2 Tue 3 Wed 4 Thu 5 Fri 6 Sat 7 Su…" at bounding box center [639, 559] width 1278 height 881
click at [339, 239] on app-calendar-viewport "Tue 3 Wed 4 Thu 5 Fri 6 Sat 7 Sun 8 Mon 9 Tue 10 Wed 11 Thu 12 Fri 13 Sat 14 Su…" at bounding box center [639, 559] width 1278 height 881
click at [447, 254] on app-calendar-viewport "Thu 5 Fri 6 Sat 7 Sun 8 Mon 9 Tue 10 Wed 11 Thu 12 Fri 13 Sat 14 Sun 15 Mon 16 …" at bounding box center [639, 559] width 1278 height 881
click at [415, 275] on app-calendar-viewport "Mon 9 Tue 10 Wed 11 Thu 12 Fri 13 Sat 14 Sun 15 Mon 16 Tue 17 Wed 18 Thu 19 Fri…" at bounding box center [639, 559] width 1278 height 881
click at [365, 306] on app-calendar-viewport "Fri 13 Sat 14 Sun 15 Mon 16 Tue 17 Wed 18 Thu 19 Fri 20 Sat 21 Sun 22 Mon 23 Tu…" at bounding box center [639, 559] width 1278 height 881
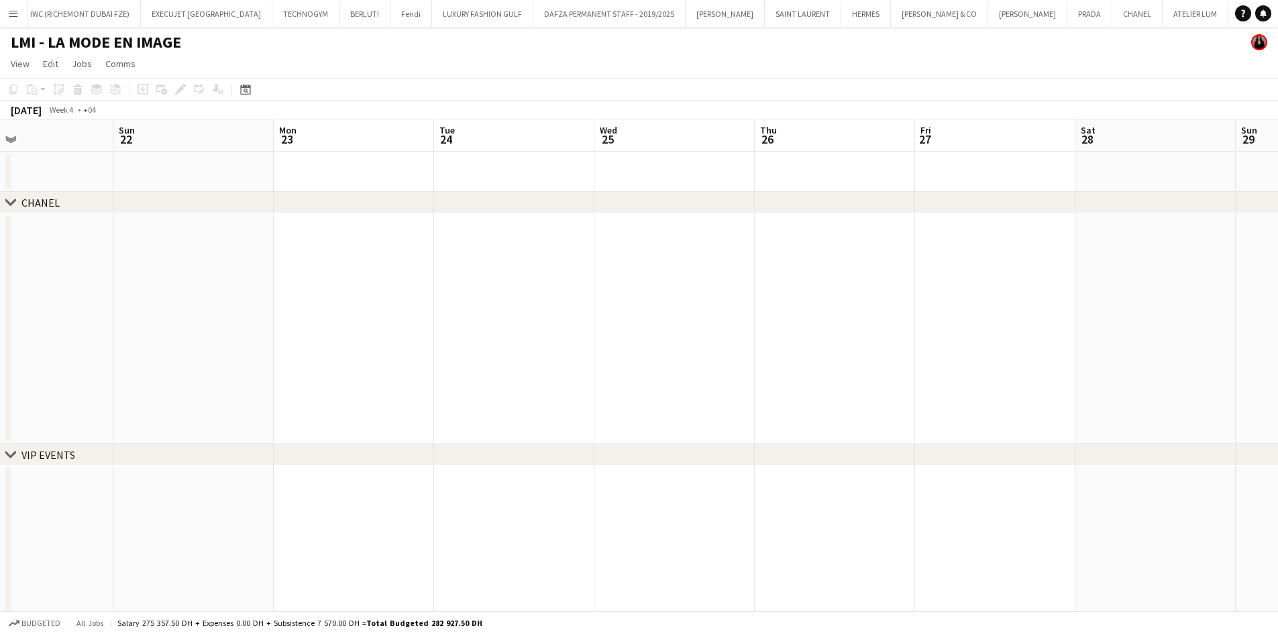
click at [281, 288] on app-calendar-viewport "Thu 19 Fri 20 Sat 21 Sun 22 Mon 23 Tue 24 Wed 25 Thu 26 Fri 27 Sat 28 Sun 29 Mo…" at bounding box center [639, 559] width 1278 height 881
click at [310, 285] on app-calendar-viewport "Sat 21 Sun 22 Mon 23 Tue 24 Wed 25 Thu 26 Fri 27 Sat 28 Sun 29 Mon 30 Tue 31 We…" at bounding box center [639, 559] width 1278 height 881
click at [317, 262] on app-calendar-viewport "Thu 26 Fri 27 Sat 28 Sun 29 Mon 30 Tue 31 Wed 1 Thu 2 Fri 3 Sat 4 Sun 5 Mon 6 T…" at bounding box center [639, 559] width 1278 height 881
click at [439, 236] on div "chevron-right CHANEL chevron-right VIP EVENTS chevron-right ACTIVATIONS & EXIBI…" at bounding box center [639, 559] width 1278 height 881
click at [386, 276] on app-calendar-viewport "Mon 30 Tue 31 Wed 1 Thu 2 Fri 3 Sat 4 Sun 5 Mon 6 Tue 7 Wed 8 Thu 9 Fri 10 Sat …" at bounding box center [639, 559] width 1278 height 881
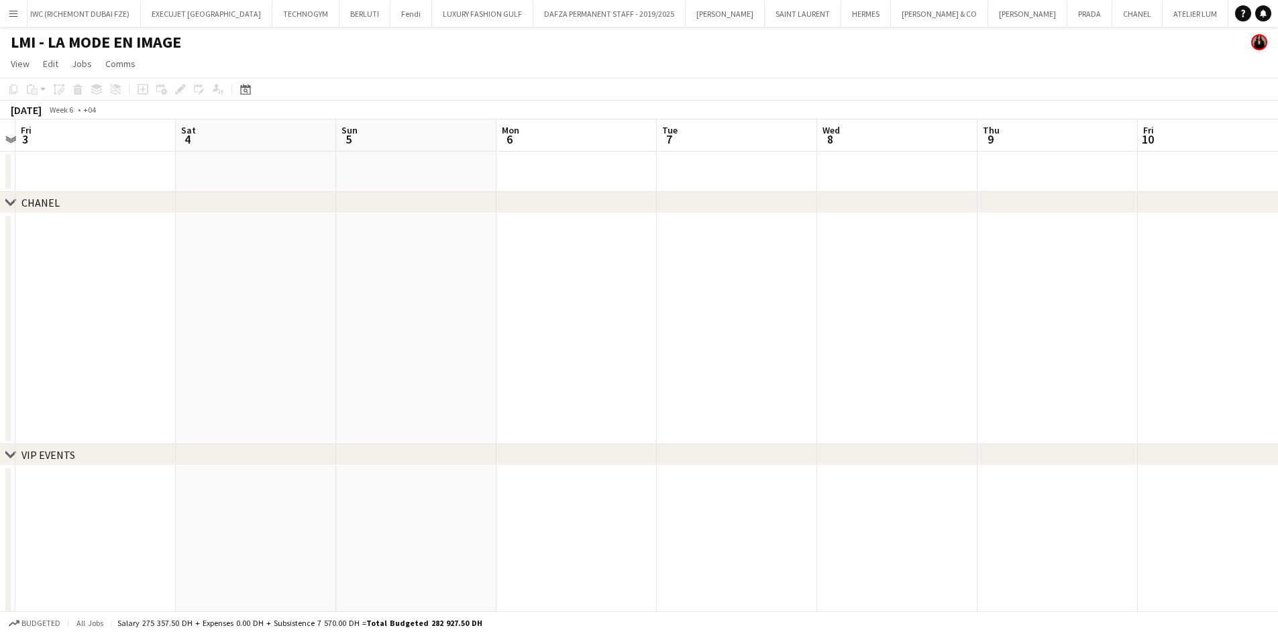
click at [588, 294] on app-calendar-viewport "Tue 31 Wed 1 Thu 2 Fri 3 Sat 4 Sun 5 Mon 6 Tue 7 Wed 8 Thu 9 Fri 10 Sat 11 Sun …" at bounding box center [639, 559] width 1278 height 881
click at [600, 276] on app-calendar-viewport "Thu 2 Fri 3 Sat 4 Sun 5 Mon 6 Tue 7 Wed 8 Thu 9 Fri 10 Sat 11 Sun 12 Mon 13 Tue…" at bounding box center [639, 559] width 1278 height 881
click at [633, 281] on app-calendar-viewport "Wed 8 Thu 9 Fri 10 Sat 11 Sun 12 Mon 13 Tue 14 Wed 15 Thu 16 Fri 17 Sat 18 Sun …" at bounding box center [639, 559] width 1278 height 881
click at [628, 292] on app-calendar-viewport "Fri 10 Sat 11 Sun 12 Mon 13 Tue 14 Wed 15 Thu 16 Fri 17 Sat 18 Sun 19 Mon 20 Tu…" at bounding box center [639, 559] width 1278 height 881
click at [696, 315] on app-calendar-viewport "Mon 13 Tue 14 Wed 15 Thu 16 Fri 17 Sat 18 Sun 19 Mon 20 Tue 21 Wed 22 Thu 23 Fr…" at bounding box center [639, 559] width 1278 height 881
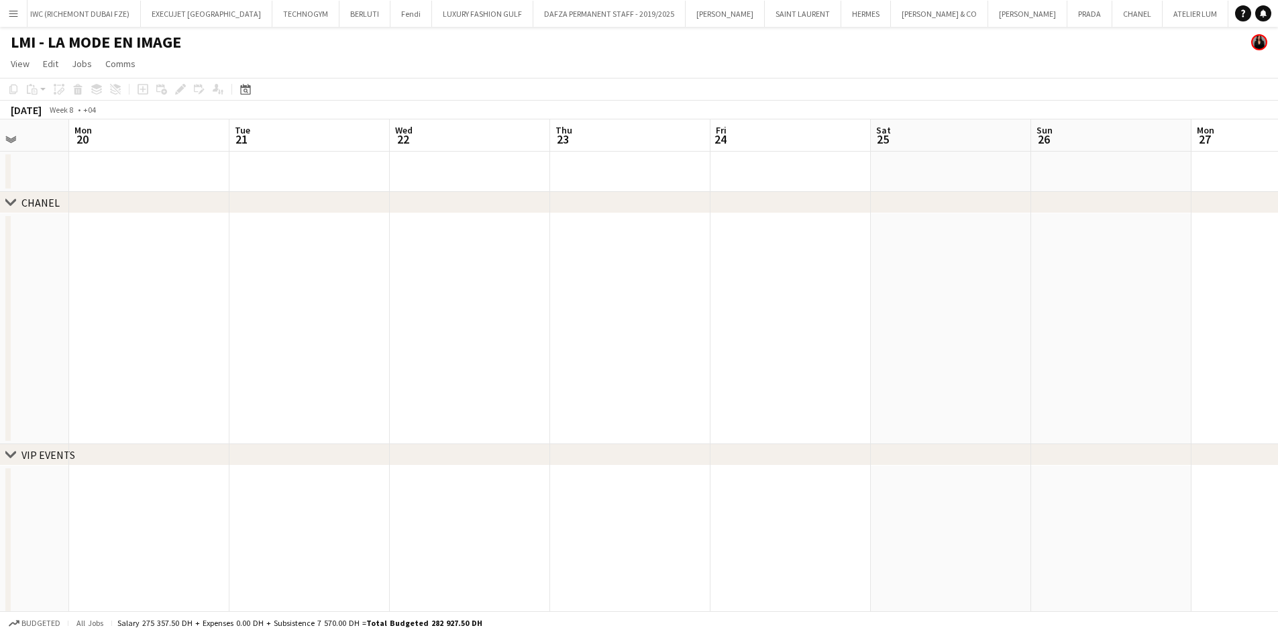
click at [262, 306] on app-calendar-viewport "Fri 17 Sat 18 Sun 19 Mon 20 Tue 21 Wed 22 Thu 23 Fri 24 Sat 25 Sun 26 Mon 27 Tu…" at bounding box center [639, 559] width 1278 height 881
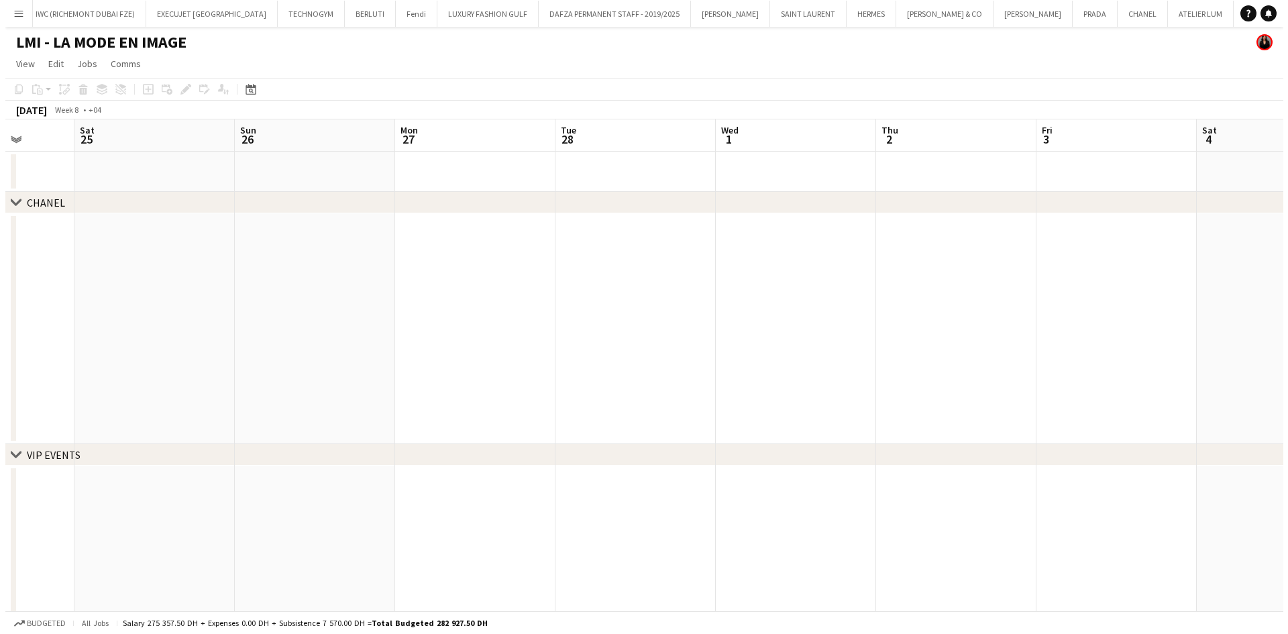
scroll to position [0, 466]
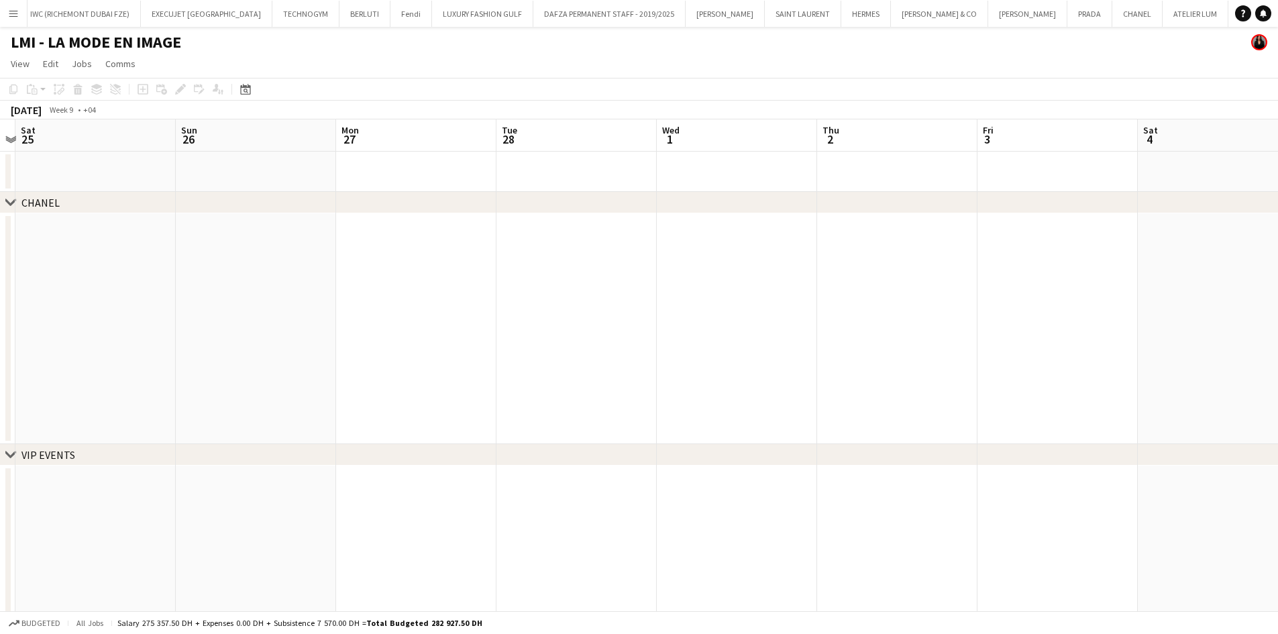
click at [0, 18] on button "Menu" at bounding box center [13, 13] width 27 height 27
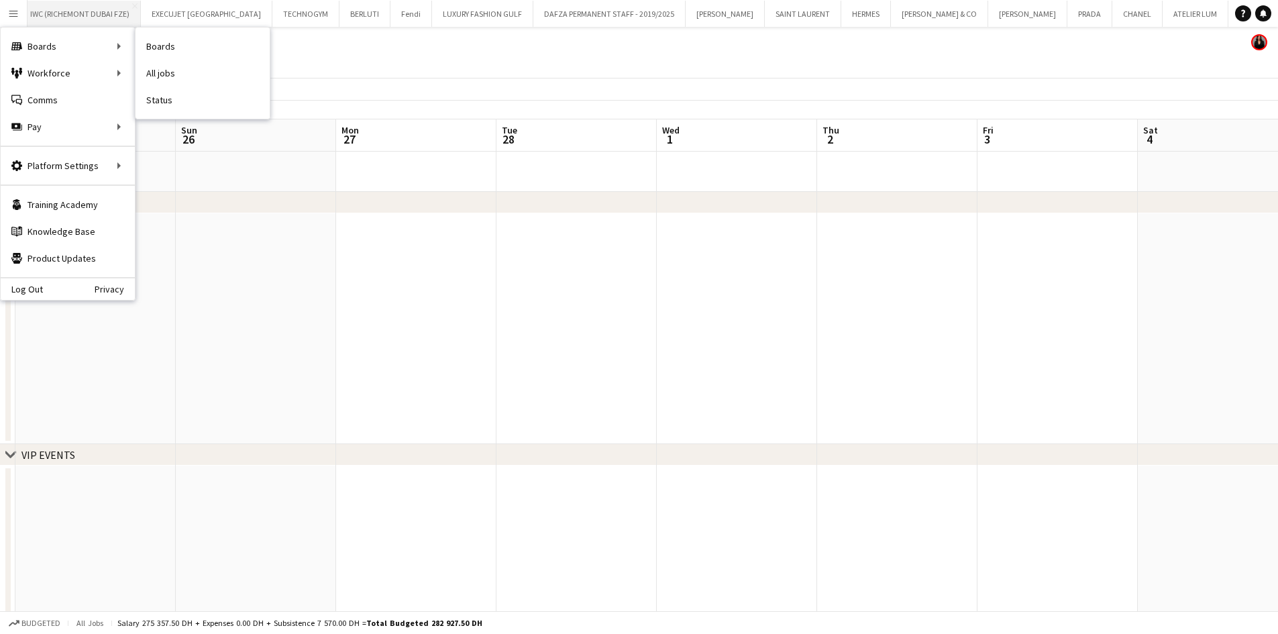
click at [182, 43] on link "Boards" at bounding box center [203, 46] width 134 height 27
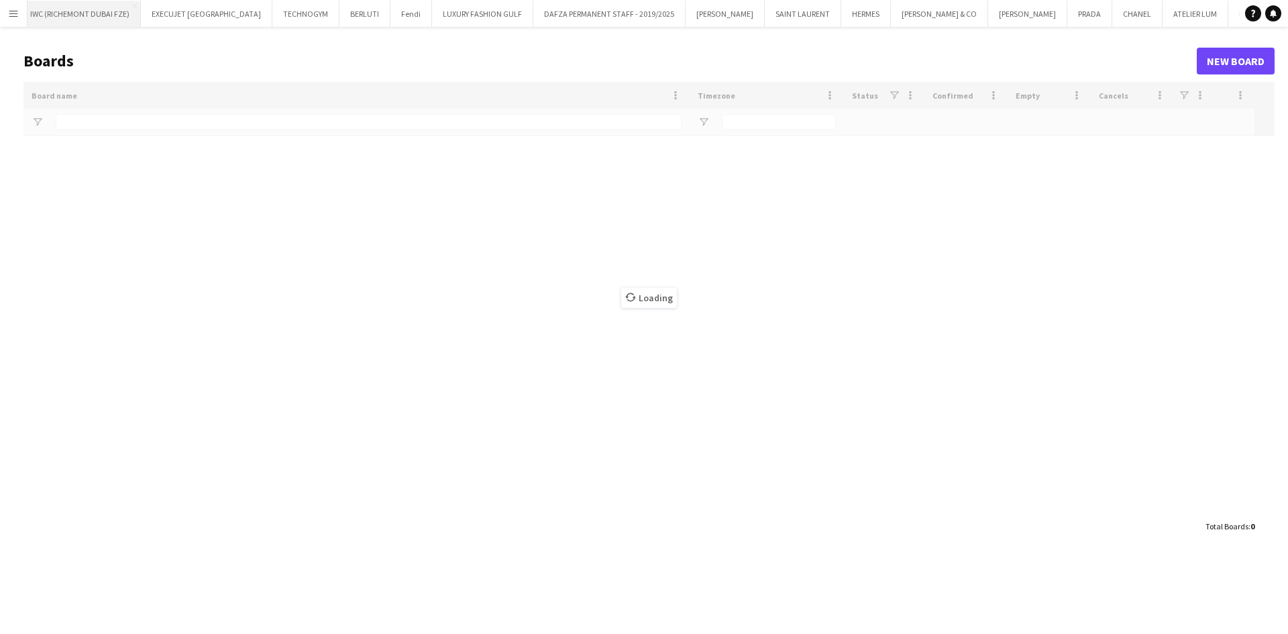
scroll to position [0, 315]
click at [1114, 9] on button "CHANEL Close" at bounding box center [1139, 14] width 50 height 26
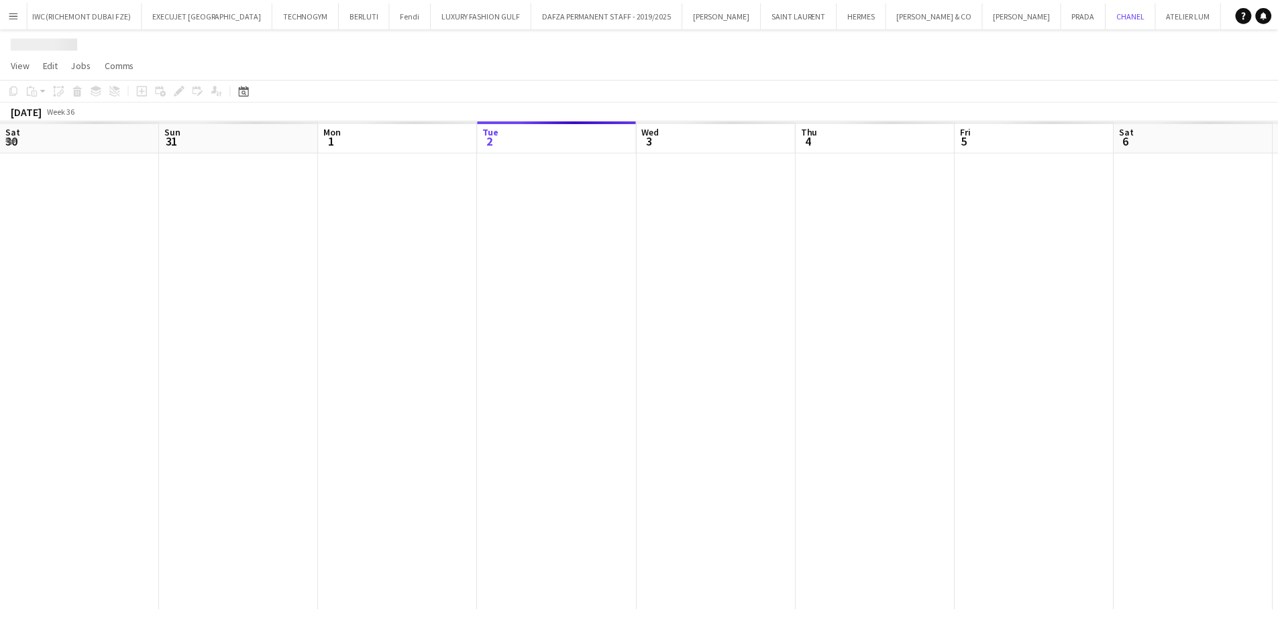
scroll to position [0, 321]
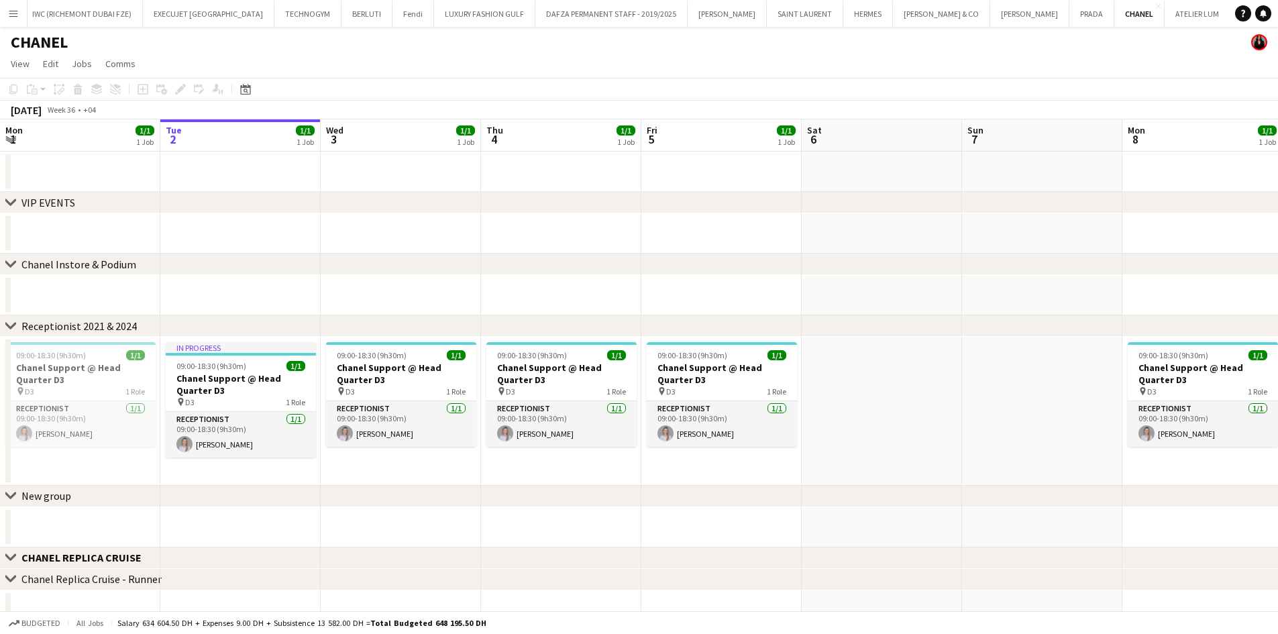
click at [674, 316] on div "chevron-right VIP EVENTS chevron-right Chanel Instore & Podium chevron-right Re…" at bounding box center [639, 350] width 1278 height 396
click at [519, 212] on div "chevron-right VIP EVENTS chevron-right Chanel Instore & Podium chevron-right Re…" at bounding box center [639, 436] width 1278 height 635
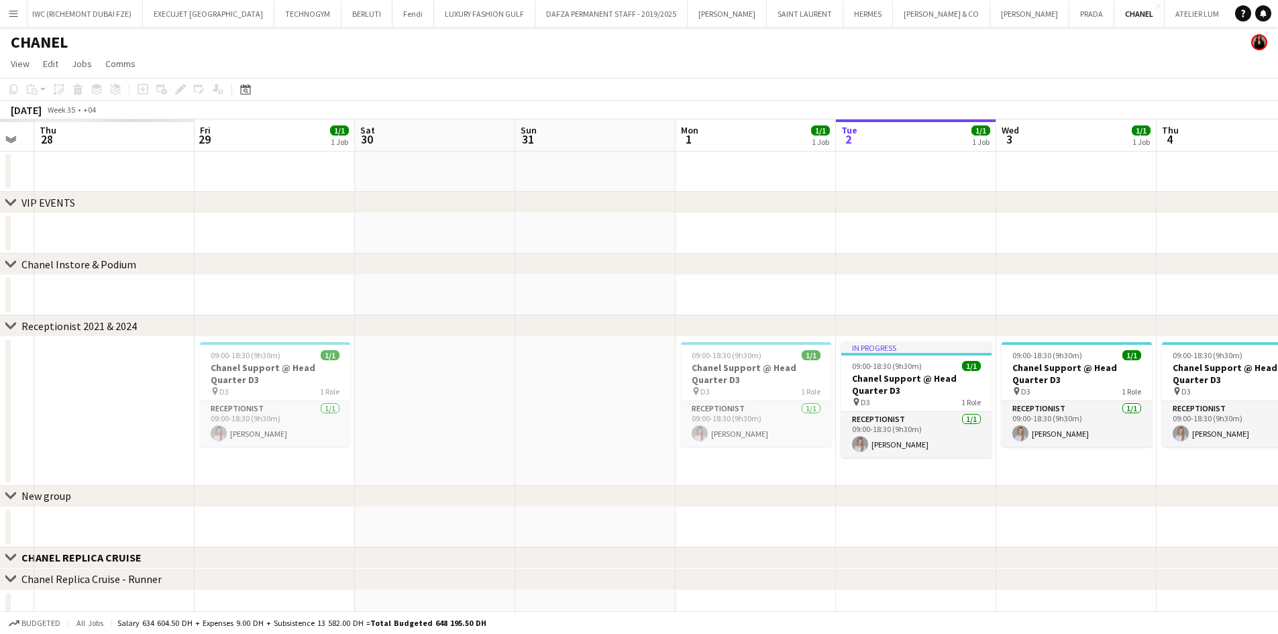
click at [598, 236] on app-calendar-viewport "Tue 26 Wed 27 Thu 28 Fri 29 1/1 1 Job Sat 30 Sun 31 Mon 1 1/1 1 Job Tue 2 1/1 1…" at bounding box center [639, 436] width 1278 height 635
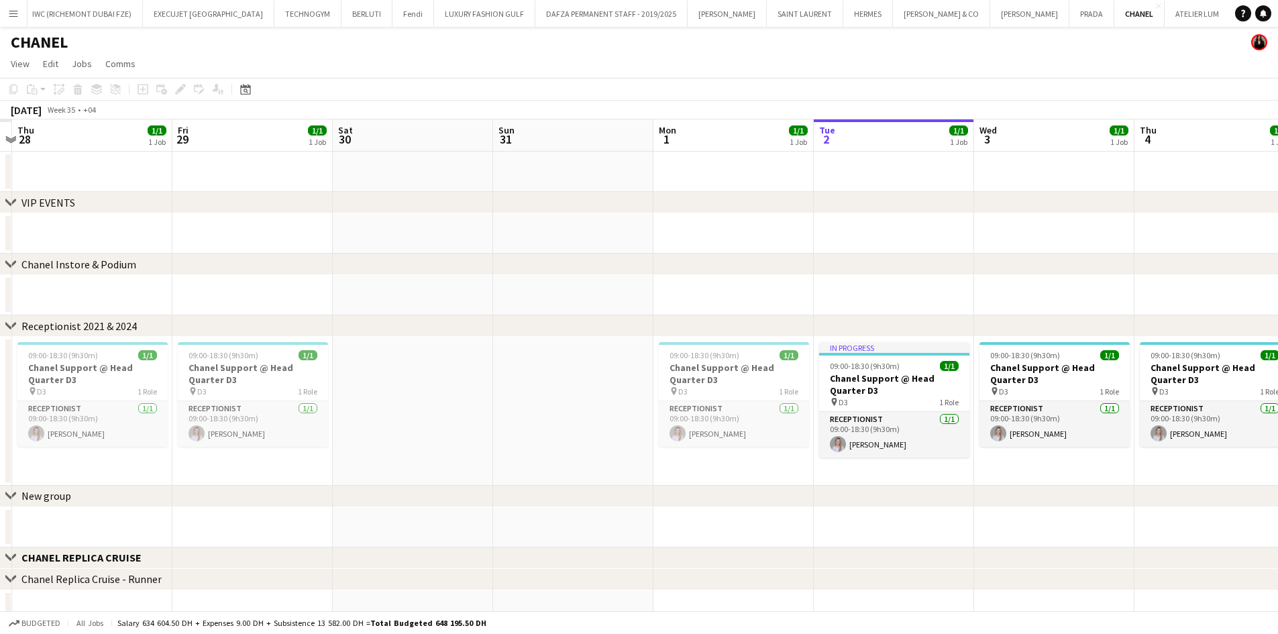
click at [437, 245] on app-calendar-viewport "Mon 25 Tue 26 Wed 27 Thu 28 1/1 1 Job Fri 29 1/1 1 Job Sat 30 Sun 31 Mon 1 1/1 …" at bounding box center [639, 436] width 1278 height 635
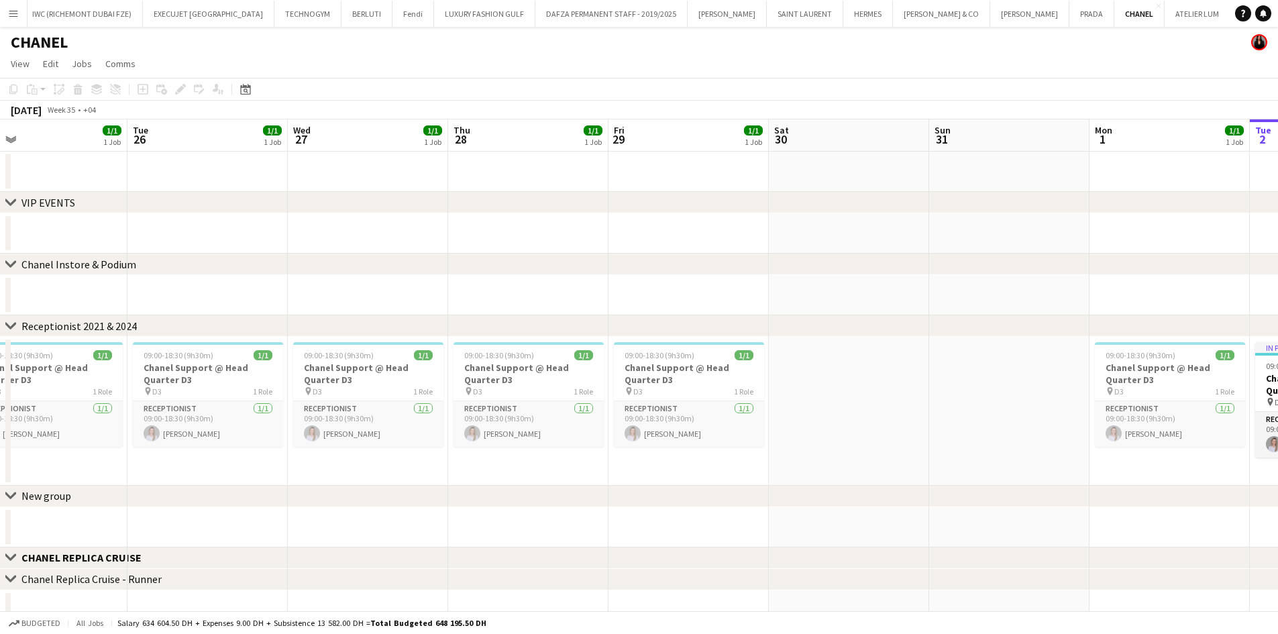
click at [399, 231] on div "chevron-right VIP EVENTS chevron-right Chanel Instore & Podium chevron-right Re…" at bounding box center [639, 436] width 1278 height 635
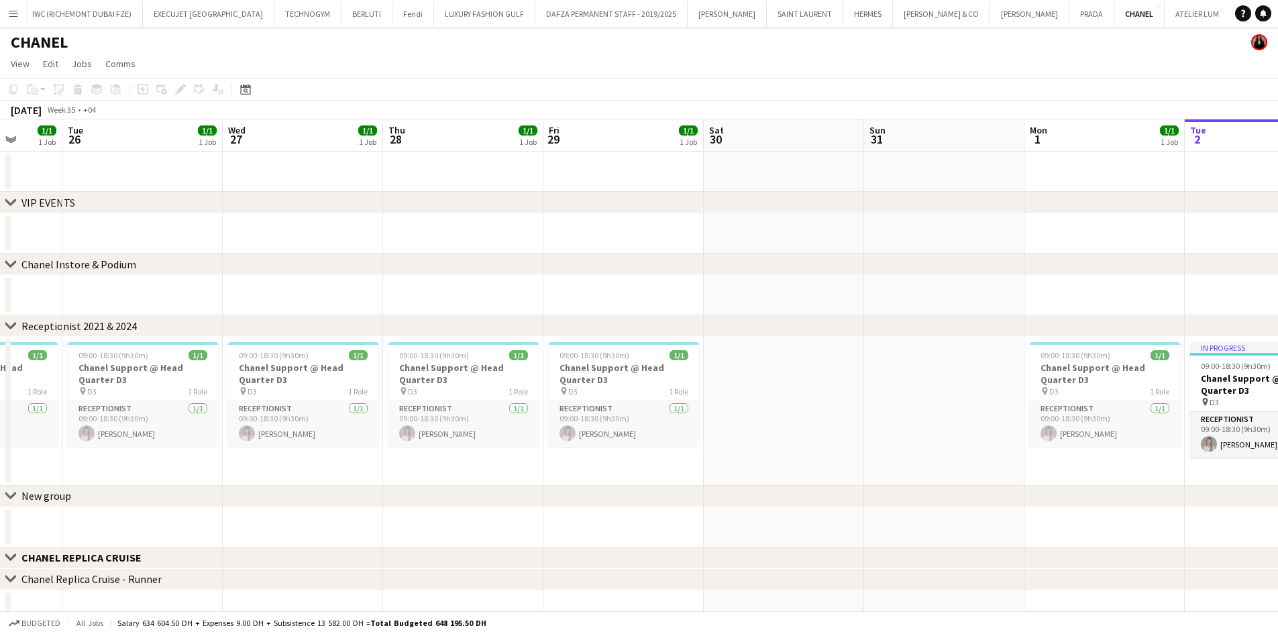
click at [419, 205] on div "chevron-right VIP EVENTS chevron-right Chanel Instore & Podium chevron-right Re…" at bounding box center [639, 436] width 1278 height 635
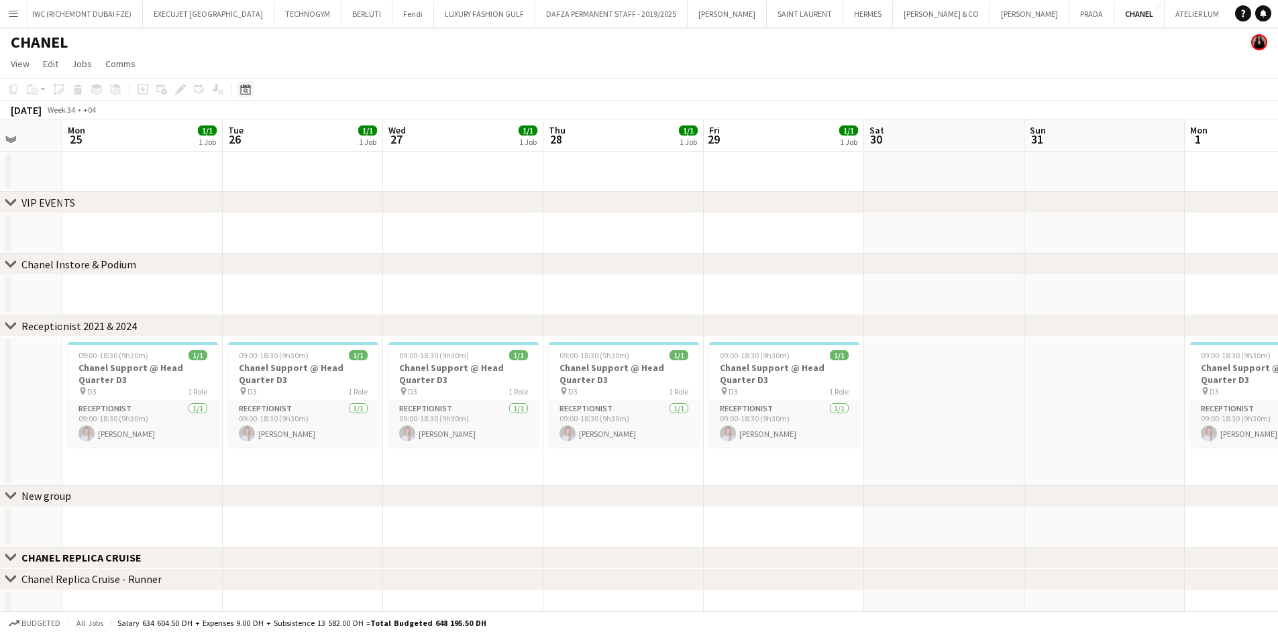
click at [237, 82] on div "Date picker" at bounding box center [245, 89] width 16 height 16
click at [326, 131] on span "Previous month" at bounding box center [327, 135] width 27 height 27
click at [270, 134] on span "[DATE]" at bounding box center [258, 135] width 25 height 12
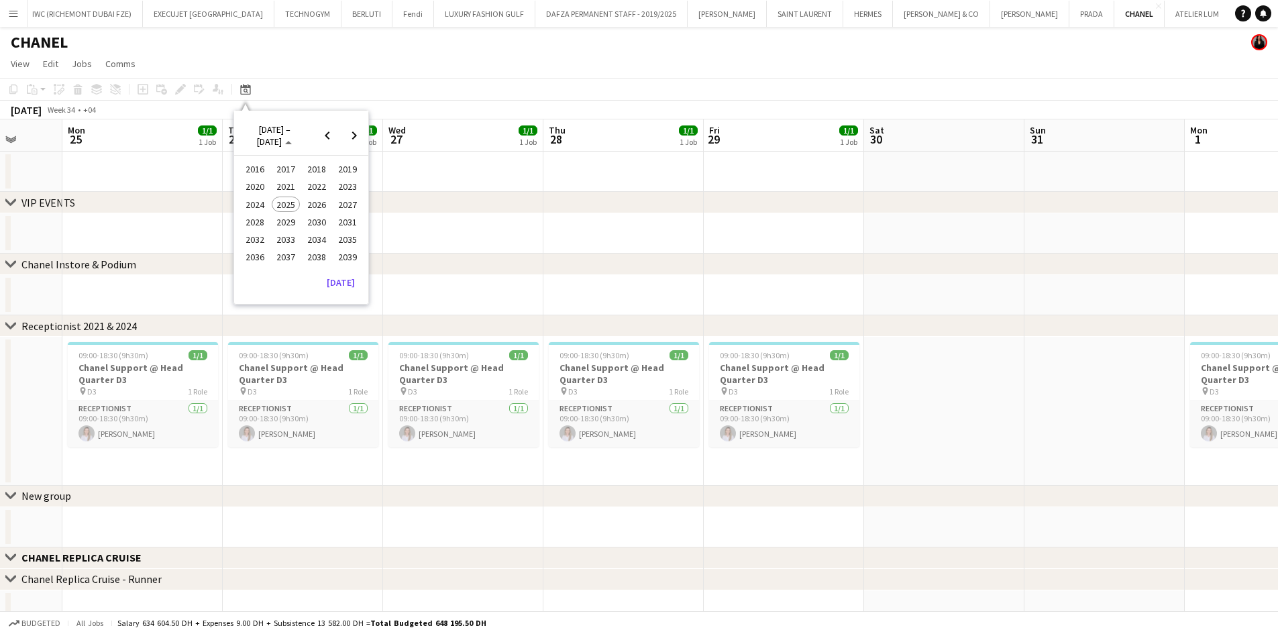
click at [319, 185] on span "2022" at bounding box center [317, 187] width 28 height 16
click at [246, 186] on span "JAN" at bounding box center [255, 187] width 28 height 16
click at [334, 308] on button "[DATE]" at bounding box center [340, 302] width 39 height 21
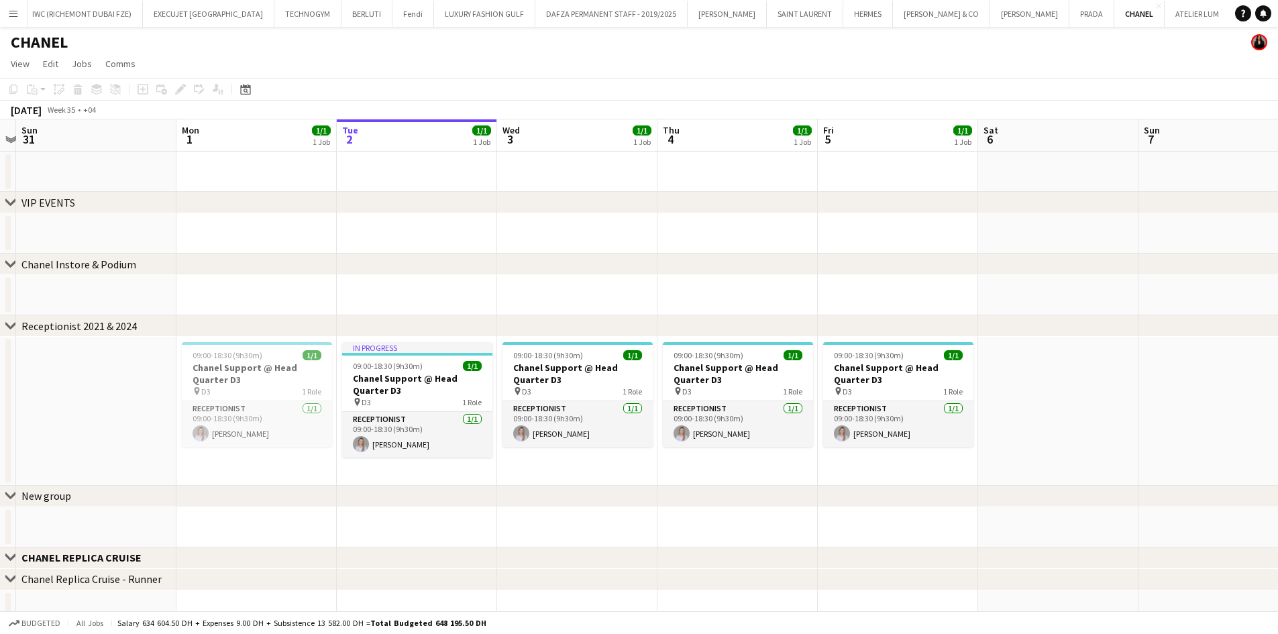
click at [173, 248] on app-calendar-viewport "Thu 28 1/1 1 Job Fri 29 1/1 1 Job Sat 30 Sun 31 Mon 1 1/1 1 Job Tue 2 1/1 1 Job…" at bounding box center [639, 436] width 1278 height 635
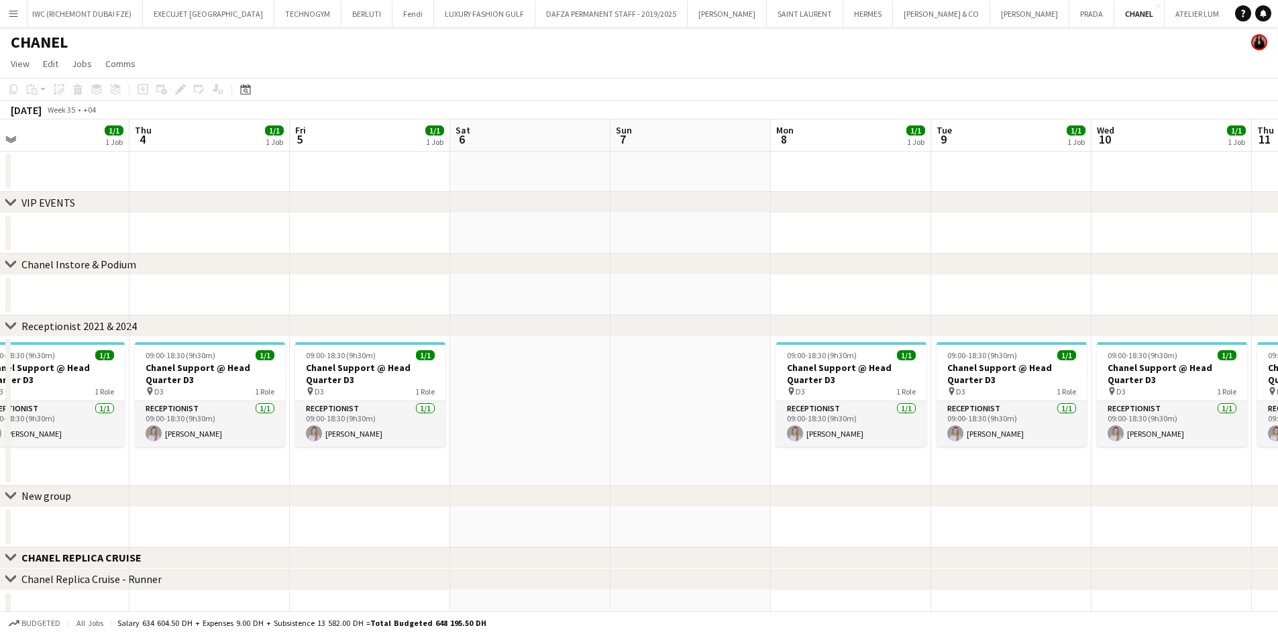
click at [33, 195] on div "chevron-right VIP EVENTS" at bounding box center [639, 202] width 1278 height 21
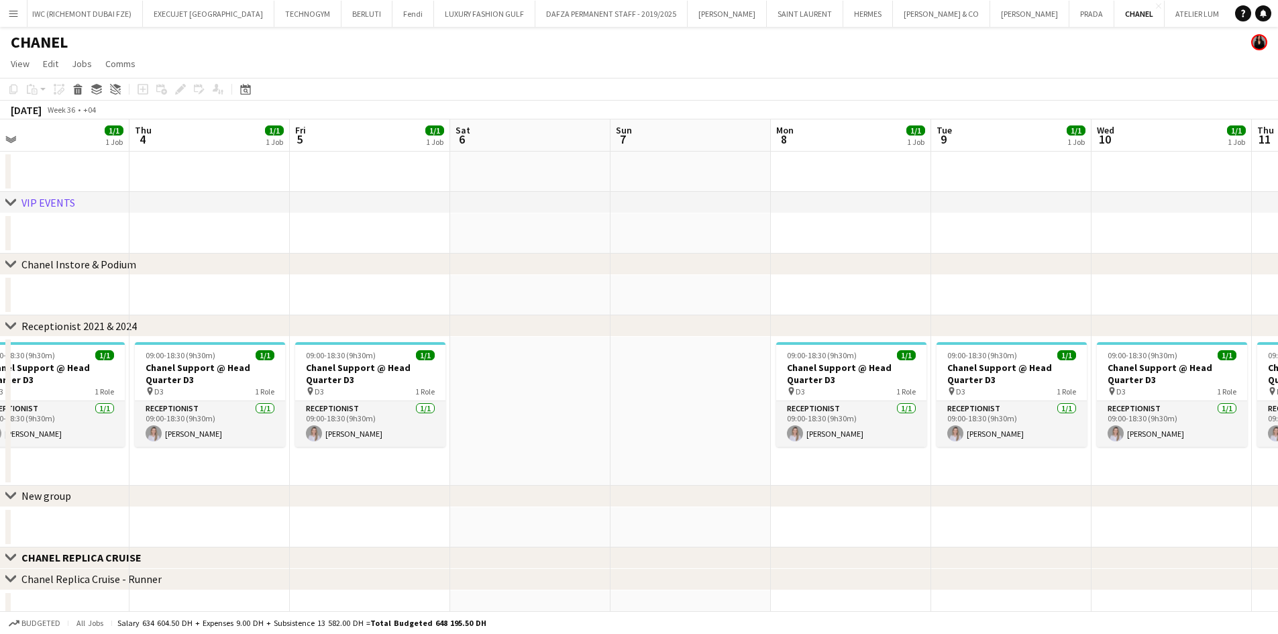
click at [97, 239] on div "chevron-right VIP EVENTS chevron-right Chanel Instore & Podium chevron-right Re…" at bounding box center [639, 436] width 1278 height 635
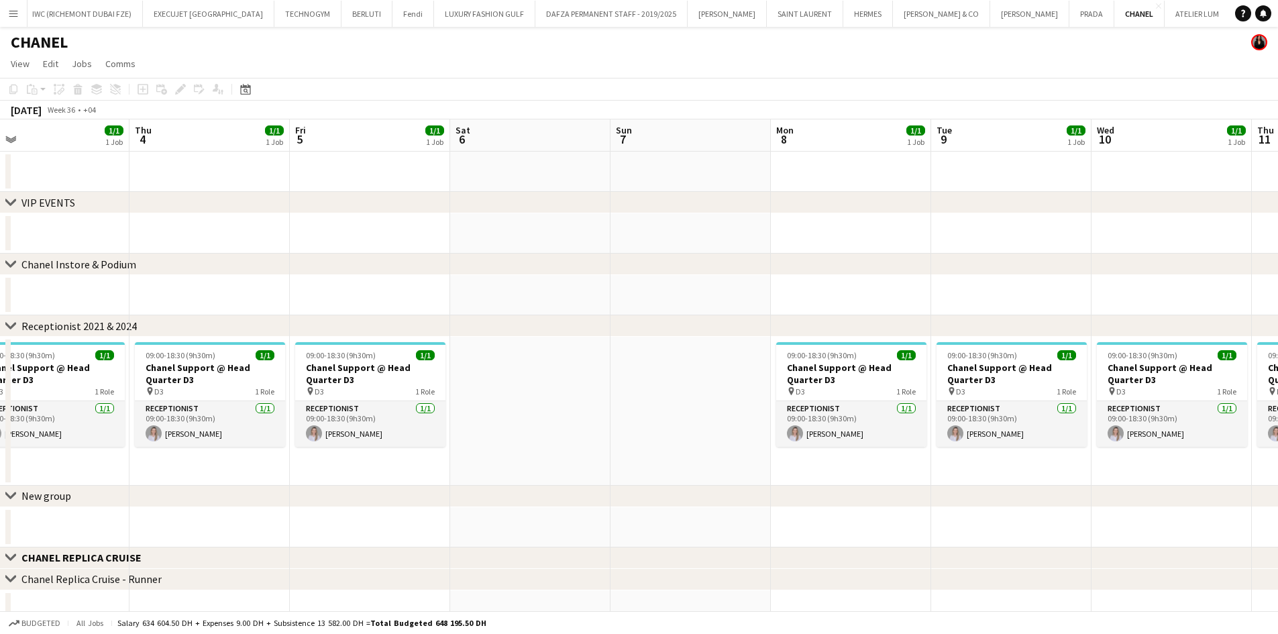
click at [101, 268] on div "chevron-right Chanel Instore & Podium" at bounding box center [639, 264] width 1278 height 21
click at [1, 193] on div "chevron-right VIP EVENTS chevron-right Chanel Instore & Podium chevron-right Re…" at bounding box center [639, 436] width 1278 height 635
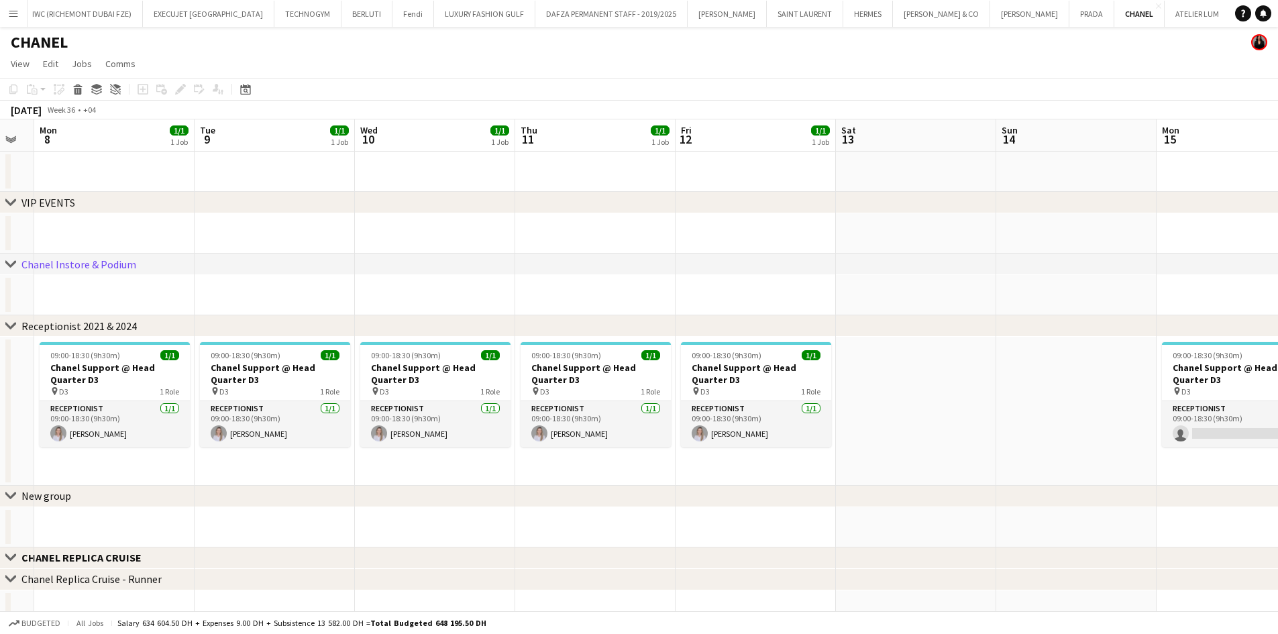
click at [129, 187] on app-calendar-viewport "Fri 5 1/1 1 Job Sat 6 Sun 7 Mon 8 1/1 1 Job Tue 9 1/1 1 Job Wed 10 1/1 1 Job Th…" at bounding box center [639, 436] width 1278 height 635
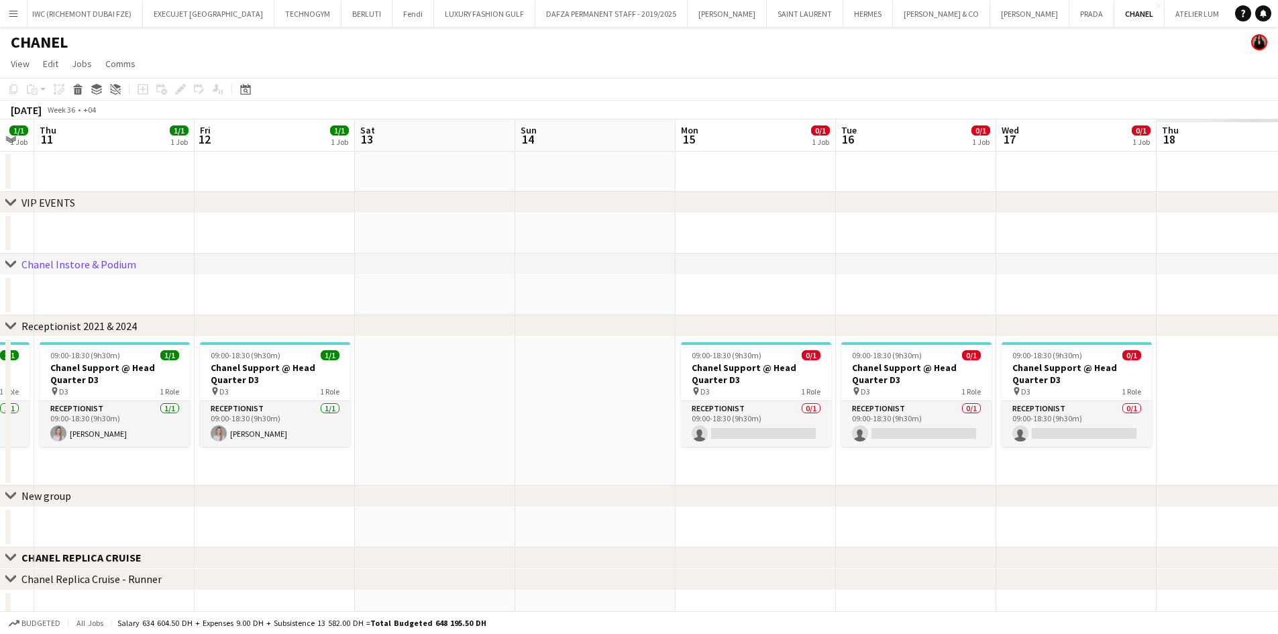
scroll to position [0, 470]
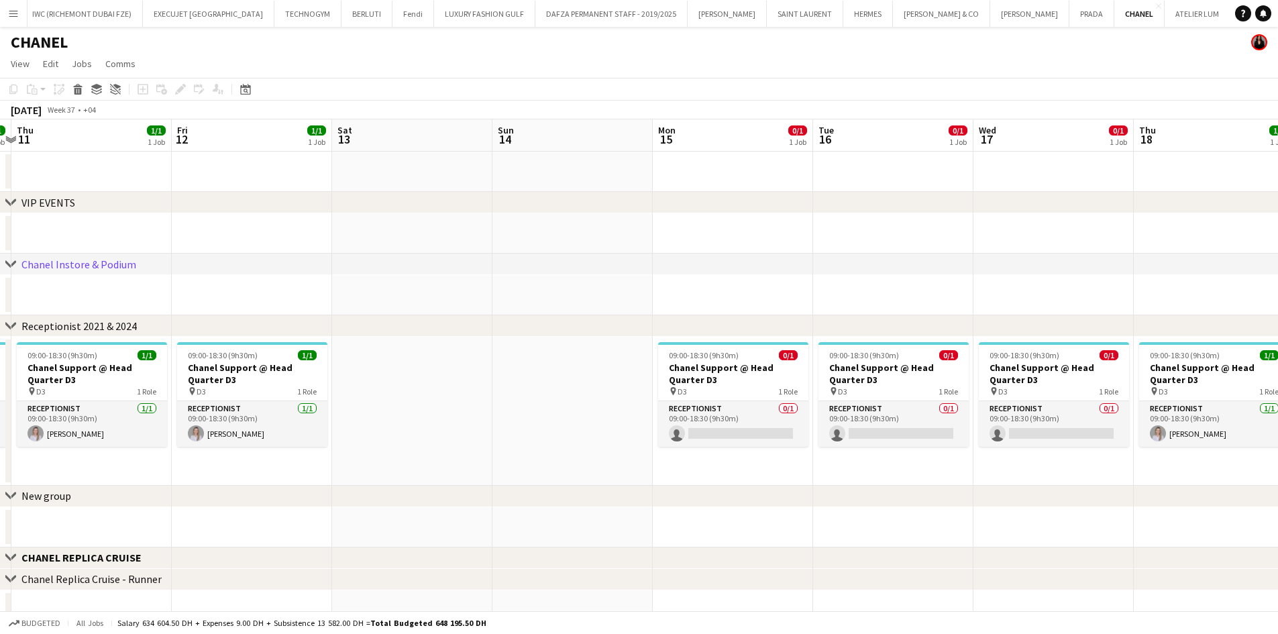
click at [46, 243] on div "chevron-right VIP EVENTS chevron-right Chanel Instore & Podium chevron-right Re…" at bounding box center [639, 436] width 1278 height 635
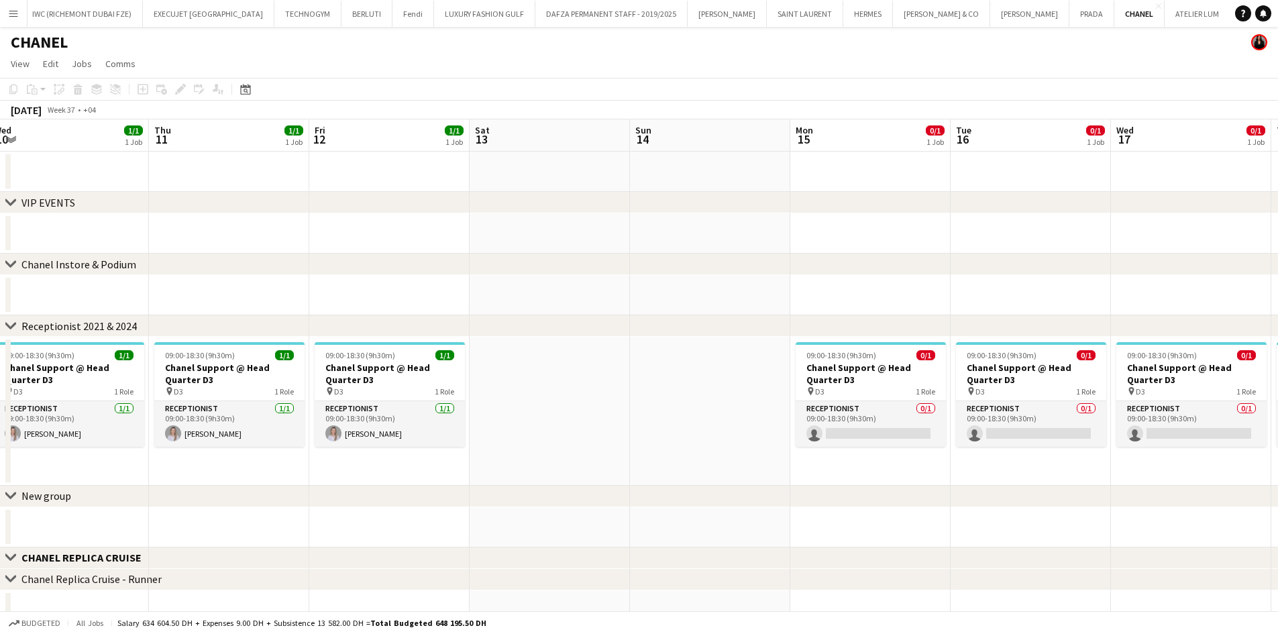
click at [74, 263] on div "chevron-right VIP EVENTS chevron-right Chanel Instore & Podium chevron-right Re…" at bounding box center [639, 436] width 1278 height 635
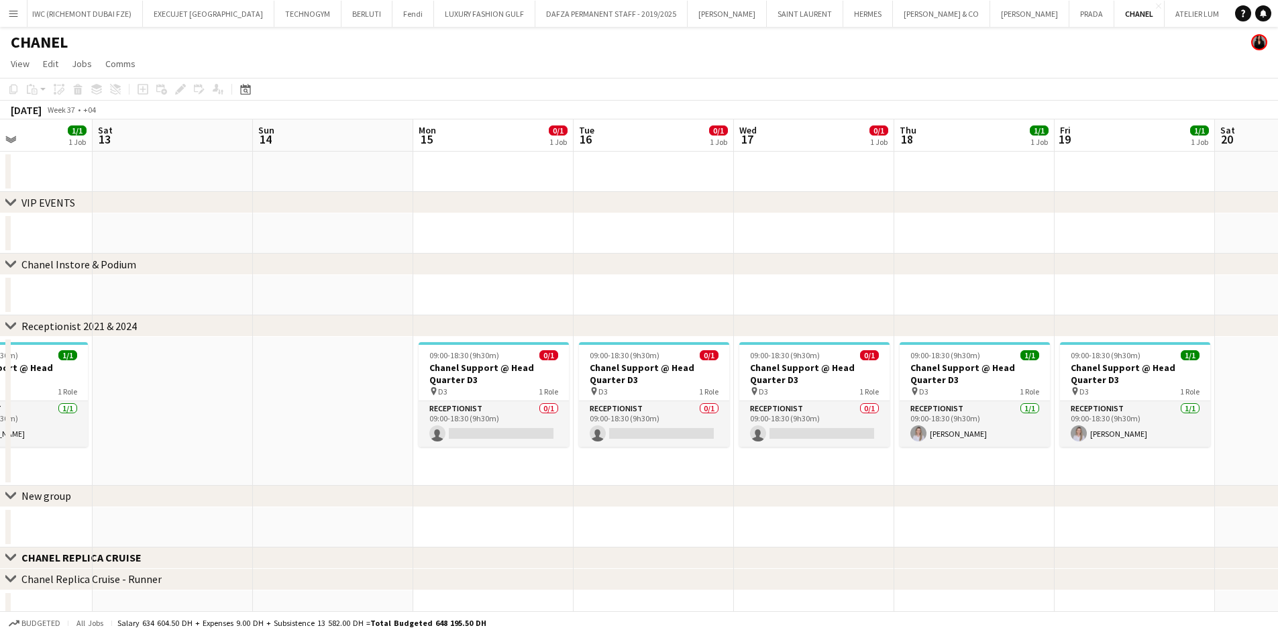
click at [0, 266] on div "chevron-right VIP EVENTS chevron-right Chanel Instore & Podium chevron-right Re…" at bounding box center [639, 436] width 1278 height 635
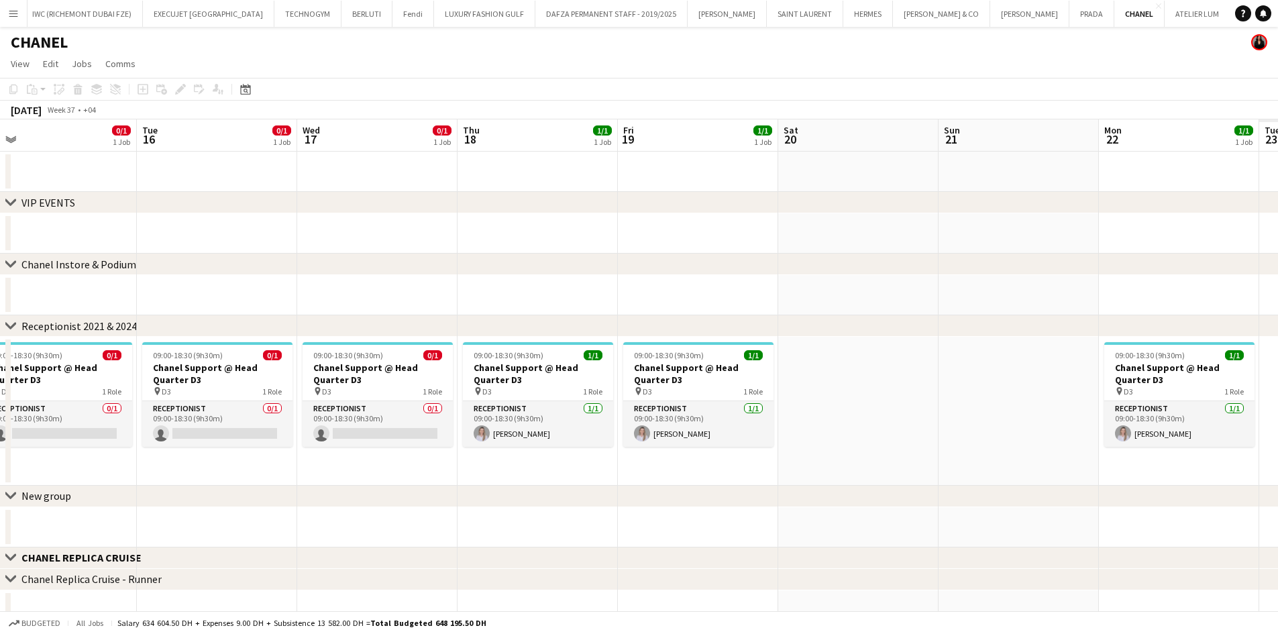
click at [38, 228] on app-calendar-viewport "Fri 12 1/1 1 Job Sat 13 Sun 14 Mon 15 0/1 1 Job Tue 16 0/1 1 Job Wed 17 0/1 1 J…" at bounding box center [639, 436] width 1278 height 635
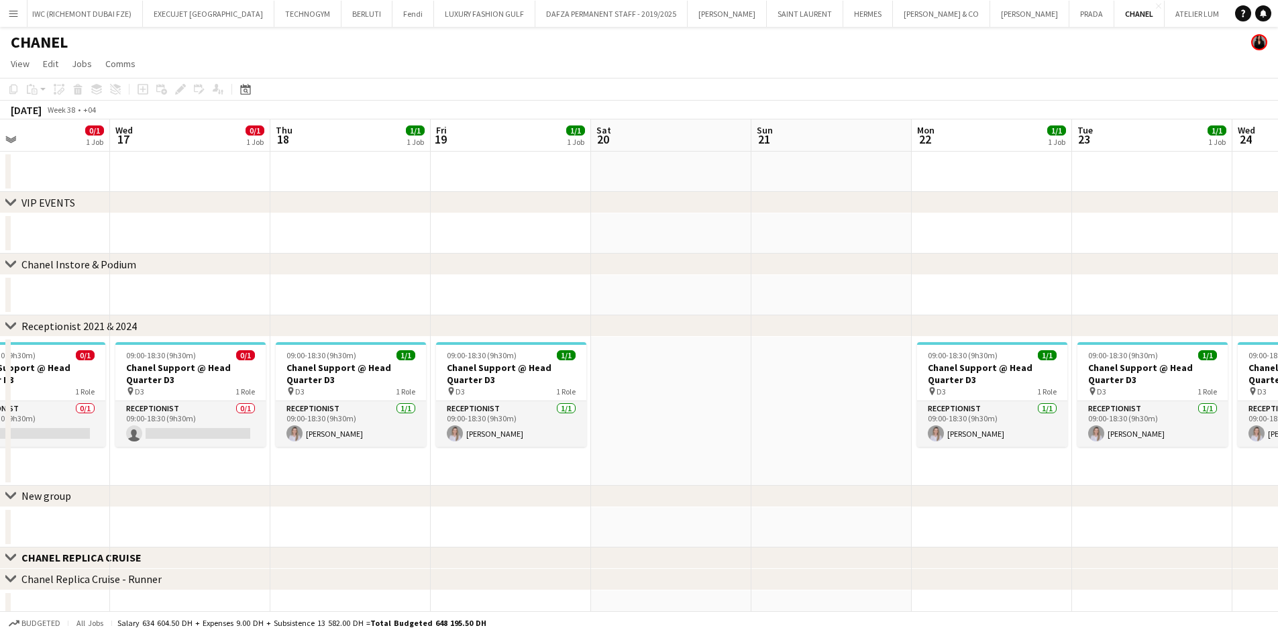
click at [252, 80] on app-toolbar "Copy Paste Paste Ctrl+V Paste with crew Ctrl+Shift+V Paste linked Job [GEOGRAPH…" at bounding box center [639, 89] width 1278 height 23
click at [243, 96] on div "Date picker" at bounding box center [245, 89] width 16 height 16
click at [268, 133] on span "[DATE]" at bounding box center [258, 135] width 25 height 12
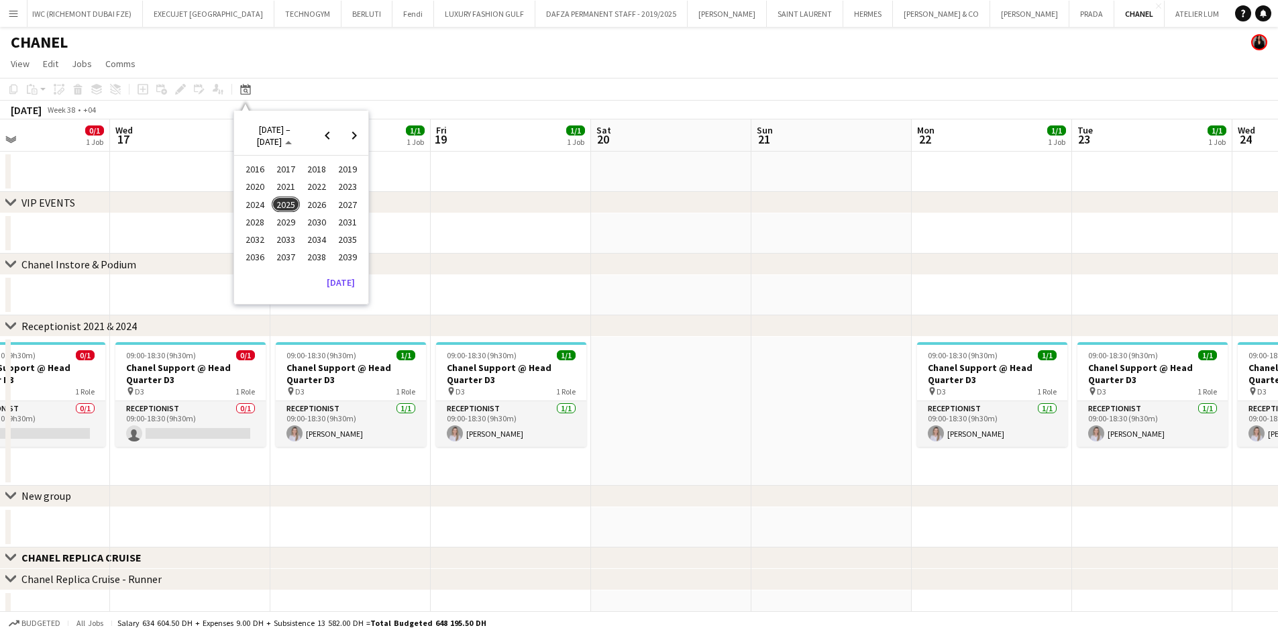
click at [316, 186] on span "2022" at bounding box center [317, 187] width 28 height 16
click at [255, 190] on span "JAN" at bounding box center [255, 187] width 28 height 16
click at [332, 187] on span "1" at bounding box center [337, 188] width 16 height 19
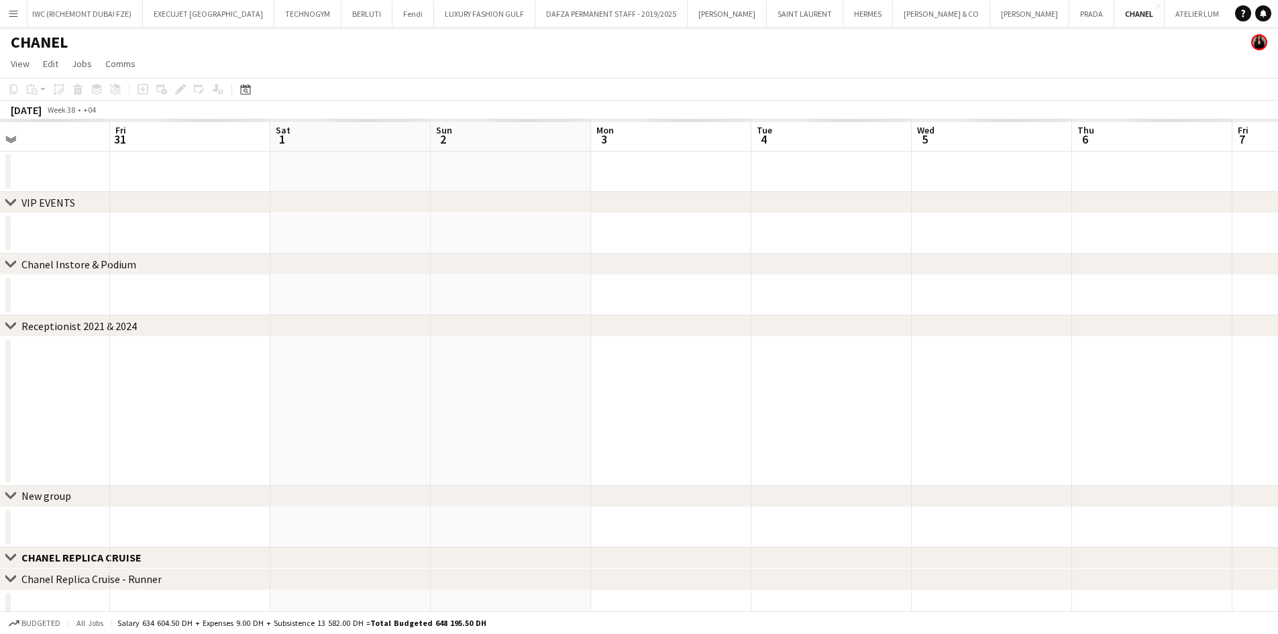
scroll to position [0, 462]
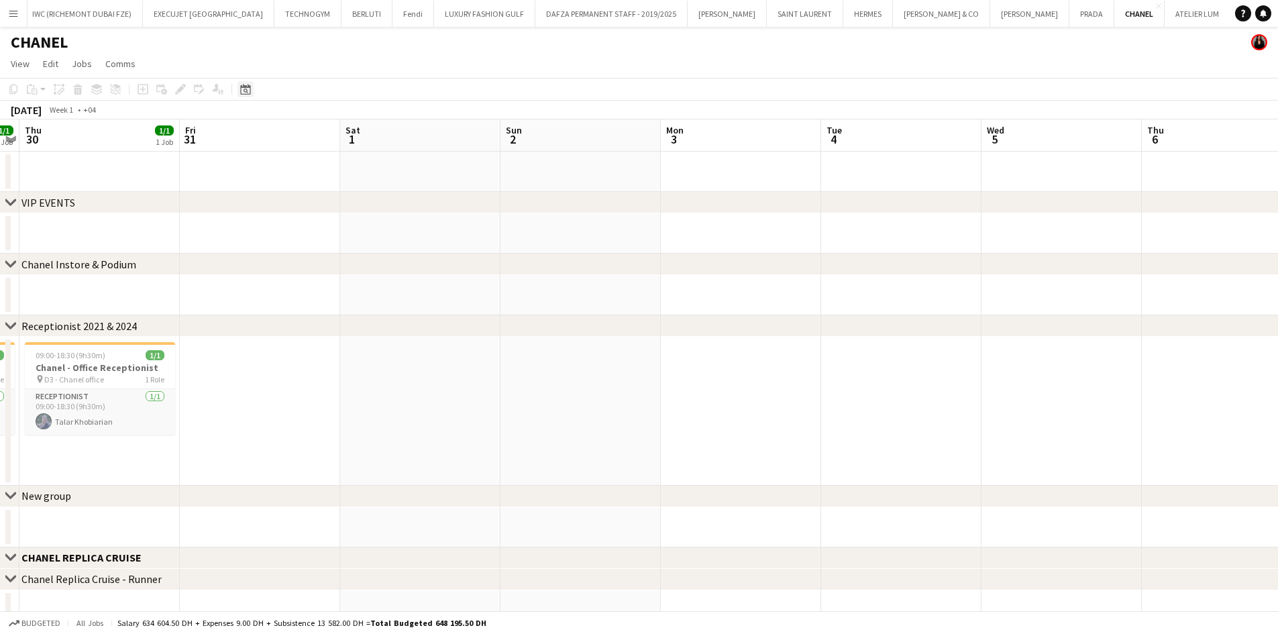
click at [251, 92] on div "Date picker" at bounding box center [245, 89] width 16 height 16
click at [270, 138] on span "[DATE]" at bounding box center [258, 135] width 25 height 12
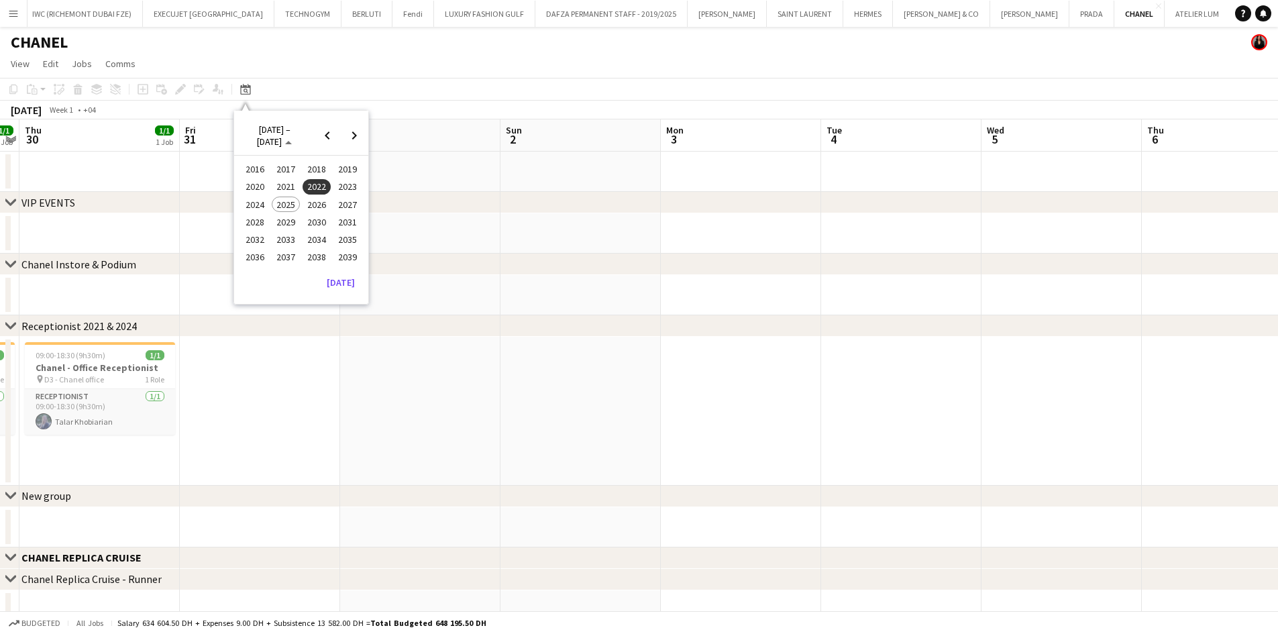
click at [334, 189] on span "2023" at bounding box center [347, 187] width 28 height 16
click at [254, 187] on span "JAN" at bounding box center [255, 187] width 28 height 16
click at [356, 186] on span "1" at bounding box center [354, 188] width 16 height 19
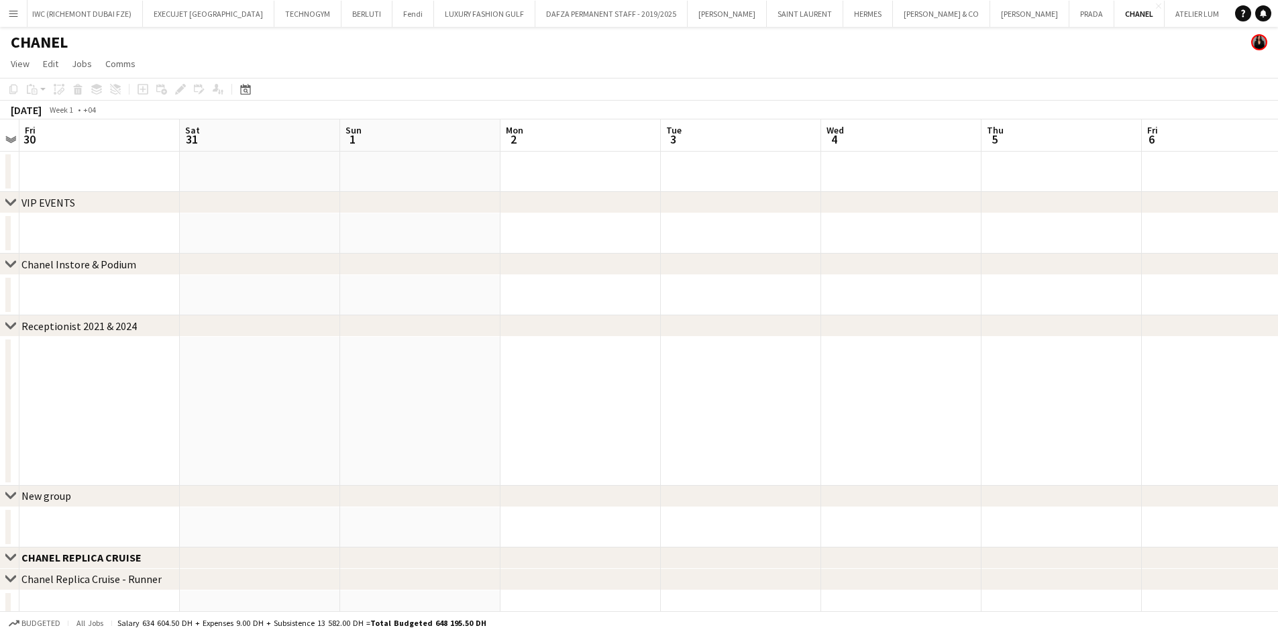
click at [243, 204] on div "chevron-right VIP EVENTS" at bounding box center [639, 202] width 1278 height 21
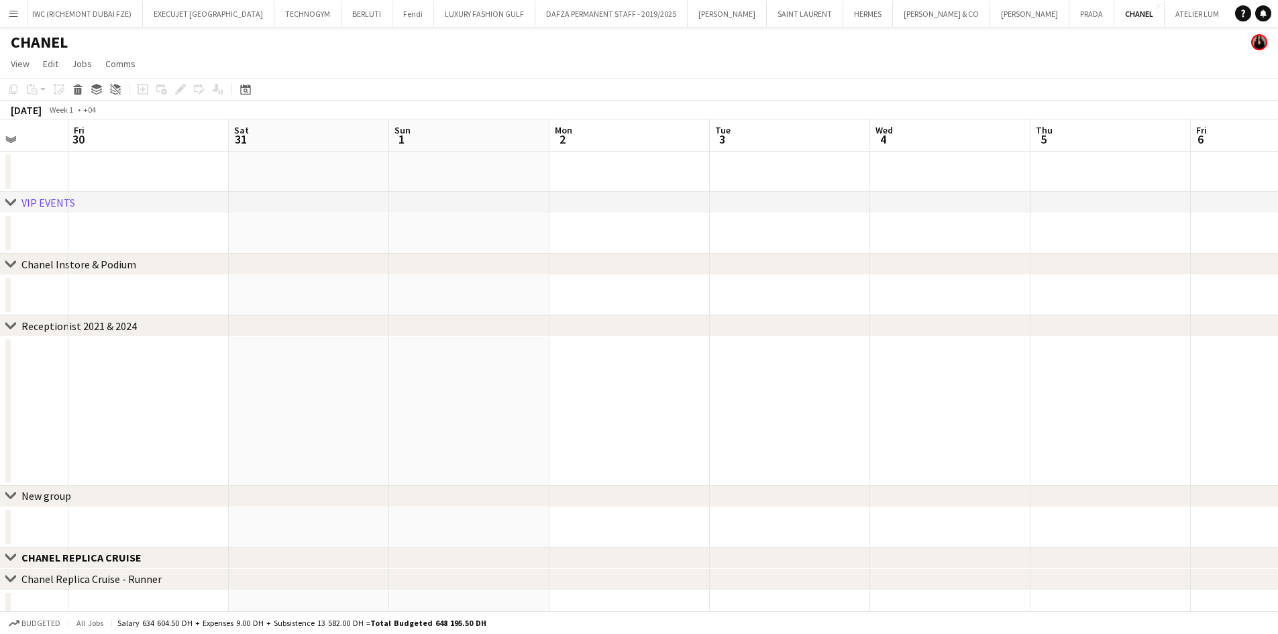
click at [239, 280] on app-calendar-viewport "Tue 27 Wed 28 Thu 29 Fri 30 Sat 31 Sun 1 Mon 2 Tue 3 Wed 4 Thu 5 Fri 6 Sat 7 Su…" at bounding box center [639, 436] width 1278 height 635
click at [207, 268] on div "chevron-right VIP EVENTS chevron-right Chanel Instore & Podium chevron-right Re…" at bounding box center [639, 436] width 1278 height 635
click at [307, 207] on div "chevron-right VIP EVENTS chevron-right Chanel Instore & Podium chevron-right Re…" at bounding box center [639, 436] width 1278 height 635
click at [350, 200] on div "chevron-right VIP EVENTS" at bounding box center [639, 202] width 1278 height 21
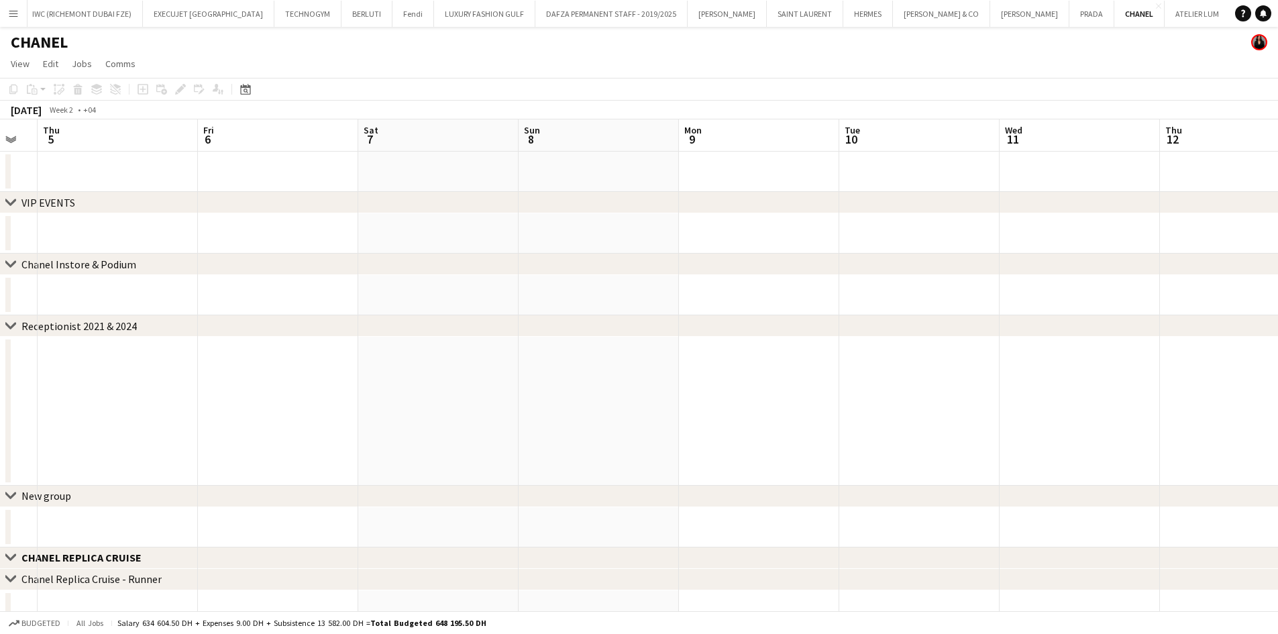
click at [260, 237] on div "chevron-right VIP EVENTS chevron-right Chanel Instore & Podium chevron-right Re…" at bounding box center [639, 436] width 1278 height 635
click at [217, 276] on app-calendar-viewport "Mon 2 Tue 3 Wed 4 Thu 5 Fri 6 Sat 7 Sun 8 Mon 9 Tue 10 Wed 11 Thu 12 Fri 13 Sat…" at bounding box center [639, 436] width 1278 height 635
click at [184, 292] on app-calendar-viewport "Fri 6 Sat 7 Sun 8 Mon 9 Tue 10 Wed 11 Thu 12 Fri 13 Sat 14 Sun 15 Mon 16 Tue 17…" at bounding box center [639, 436] width 1278 height 635
click at [62, 254] on div "chevron-right VIP EVENTS chevron-right Chanel Instore & Podium chevron-right Re…" at bounding box center [639, 436] width 1278 height 635
click at [48, 278] on div "chevron-right VIP EVENTS chevron-right Chanel Instore & Podium chevron-right Re…" at bounding box center [639, 436] width 1278 height 635
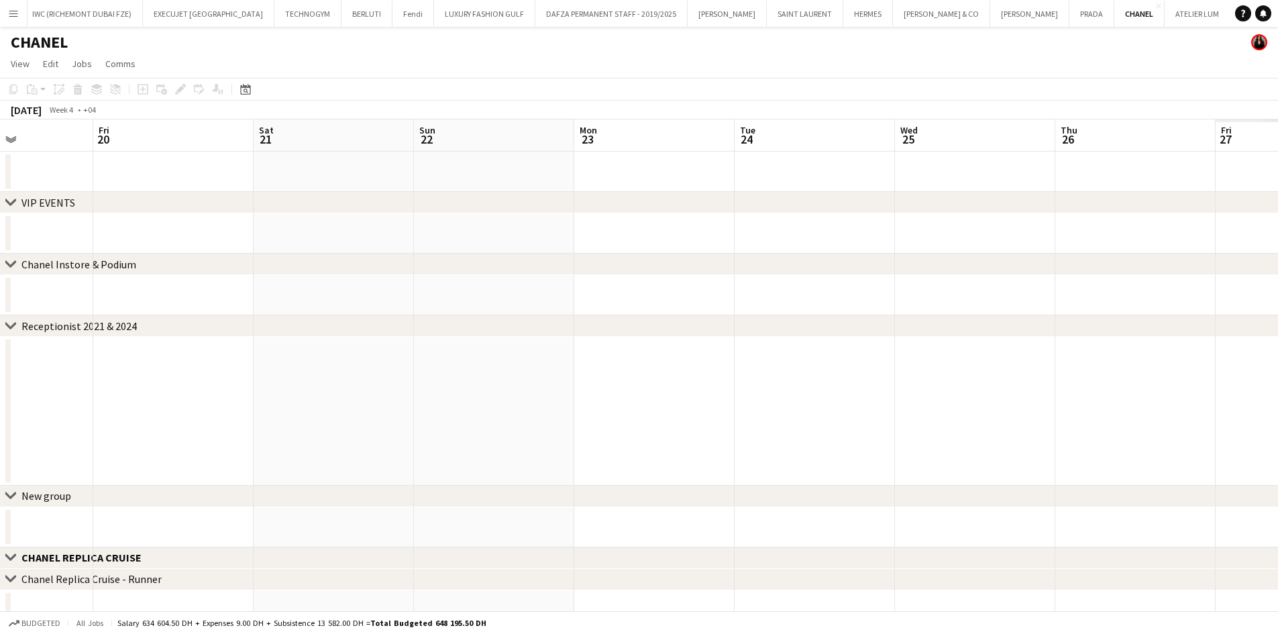
click at [267, 240] on app-calendar-viewport "Tue 17 Wed 18 Thu 19 Fri 20 Sat 21 Sun 22 Mon 23 Tue 24 Wed 25 Thu 26 Fri 27 Sa…" at bounding box center [639, 436] width 1278 height 635
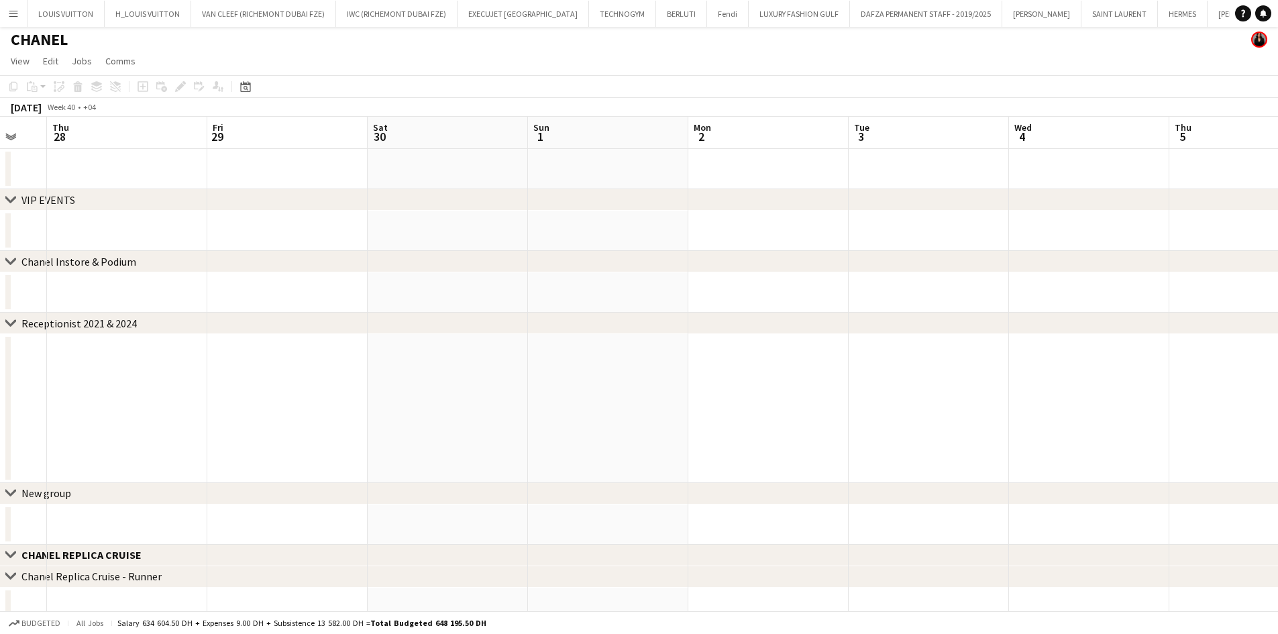
scroll to position [0, 0]
click at [288, 63] on app-page-menu "View Day view expanded Day view collapsed Month view Date picker Jump to [DATE]…" at bounding box center [639, 64] width 1278 height 25
click at [15, 18] on app-icon "Menu" at bounding box center [13, 13] width 11 height 11
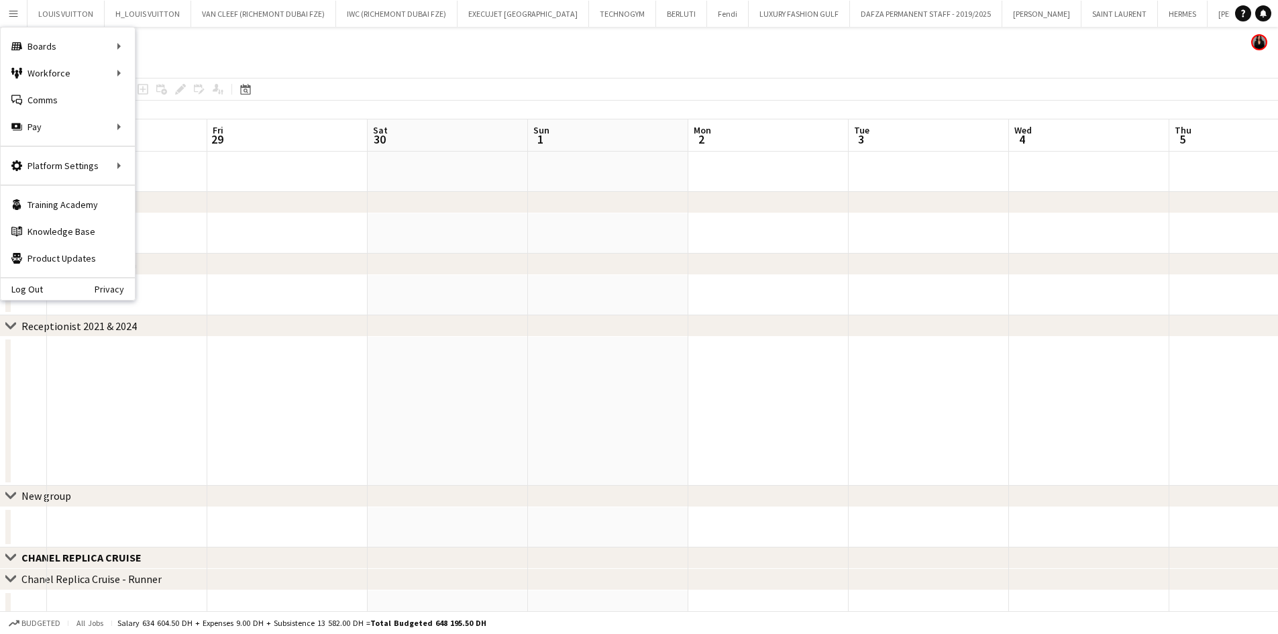
click at [243, 54] on app-page-menu "View Day view expanded Day view collapsed Month view Date picker Jump to [DATE]…" at bounding box center [639, 64] width 1278 height 25
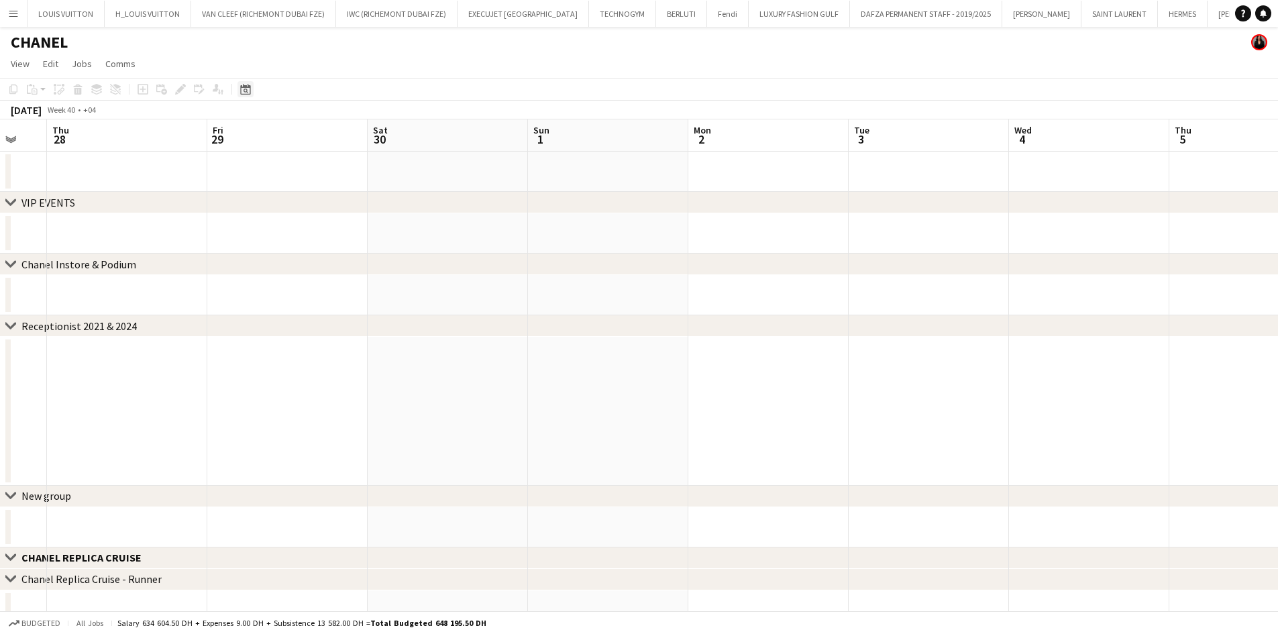
click at [251, 85] on div "Date picker" at bounding box center [245, 89] width 16 height 16
click at [352, 139] on span "Next month" at bounding box center [354, 135] width 27 height 27
click at [352, 138] on span "Next month" at bounding box center [354, 135] width 27 height 27
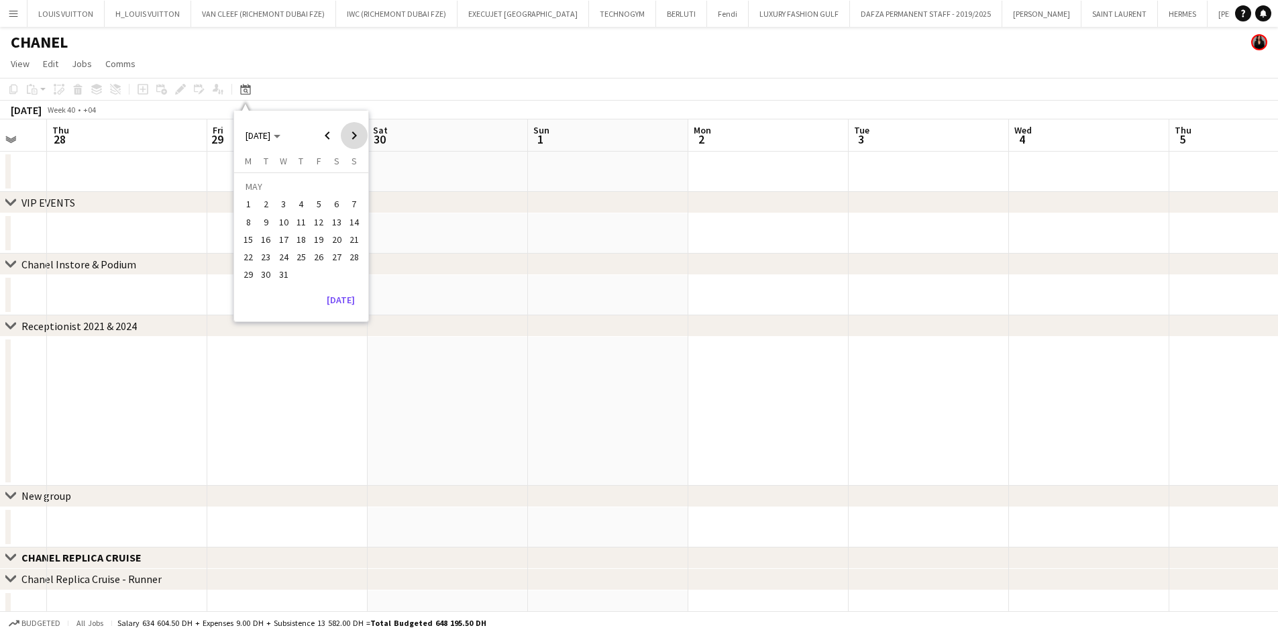
click at [352, 138] on span "Next month" at bounding box center [354, 135] width 27 height 27
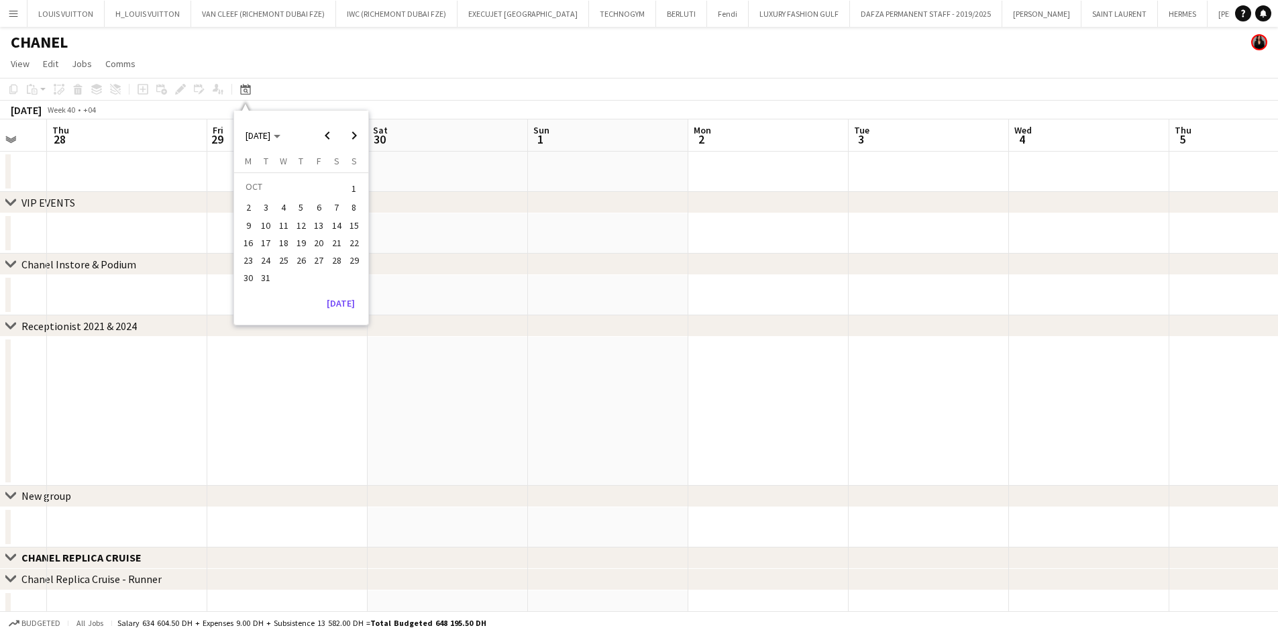
click at [245, 270] on button "30" at bounding box center [247, 277] width 17 height 17
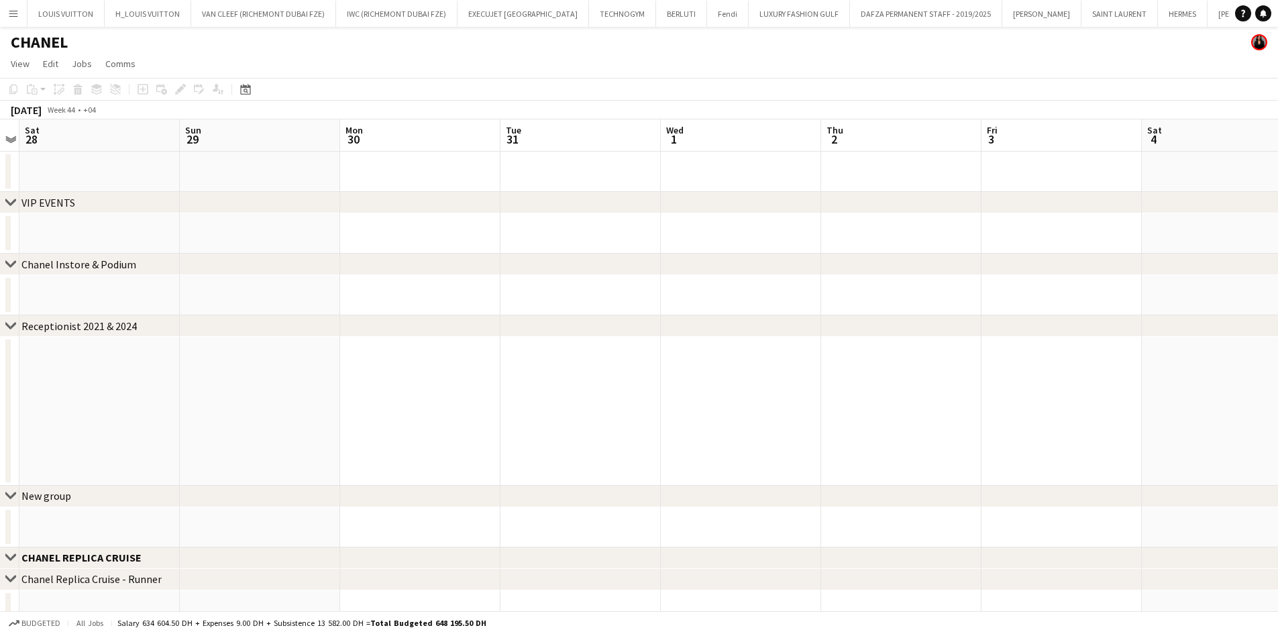
drag, startPoint x: 199, startPoint y: 210, endPoint x: 502, endPoint y: 222, distance: 303.5
click at [494, 221] on div "chevron-right VIP EVENTS chevron-right Chanel Instore & Podium chevron-right Re…" at bounding box center [639, 436] width 1278 height 635
drag, startPoint x: 139, startPoint y: 170, endPoint x: 494, endPoint y: 167, distance: 354.9
click at [487, 168] on app-calendar-viewport "Wed 25 Thu 26 Fri 27 Sat 28 Sun 29 Mon 30 Tue 31 Wed 1 Thu 2 Fri 3 Sat 4 Sun 5 …" at bounding box center [639, 436] width 1278 height 635
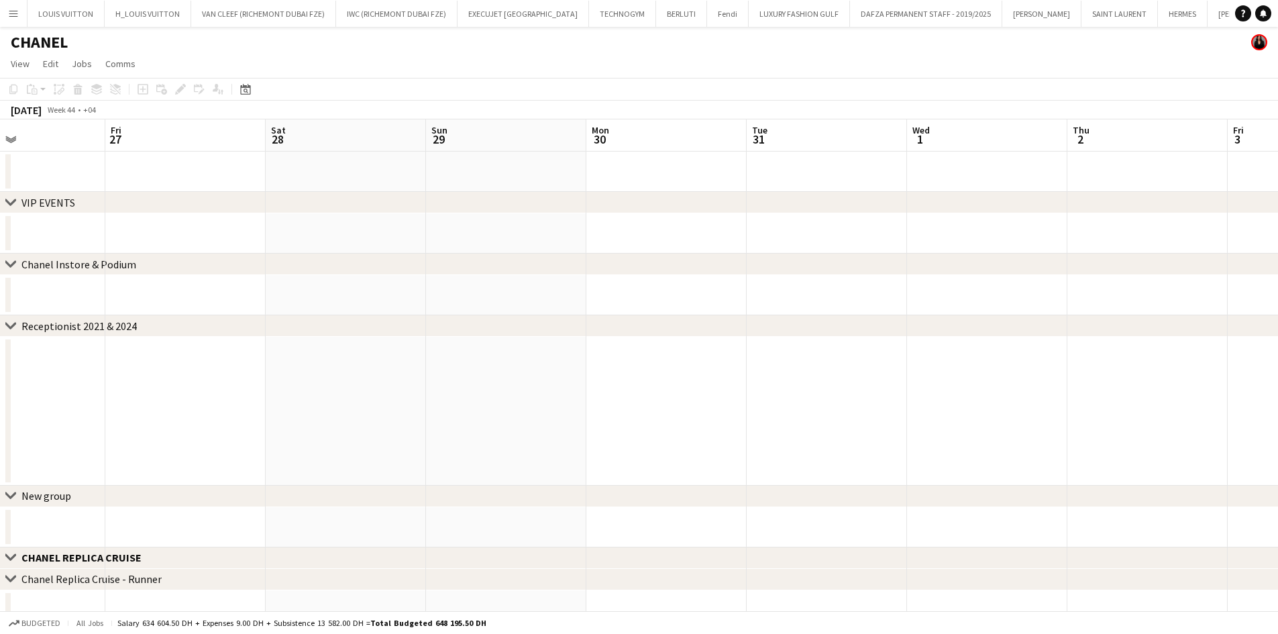
click at [462, 162] on app-calendar-viewport "Tue 24 Wed 25 Thu 26 Fri 27 Sat 28 Sun 29 Mon 30 Tue 31 Wed 1 Thu 2 Fri 3 Sat 4…" at bounding box center [639, 436] width 1278 height 635
click at [241, 89] on icon "Date picker" at bounding box center [245, 89] width 11 height 11
click at [280, 138] on span "[DATE]" at bounding box center [263, 135] width 35 height 12
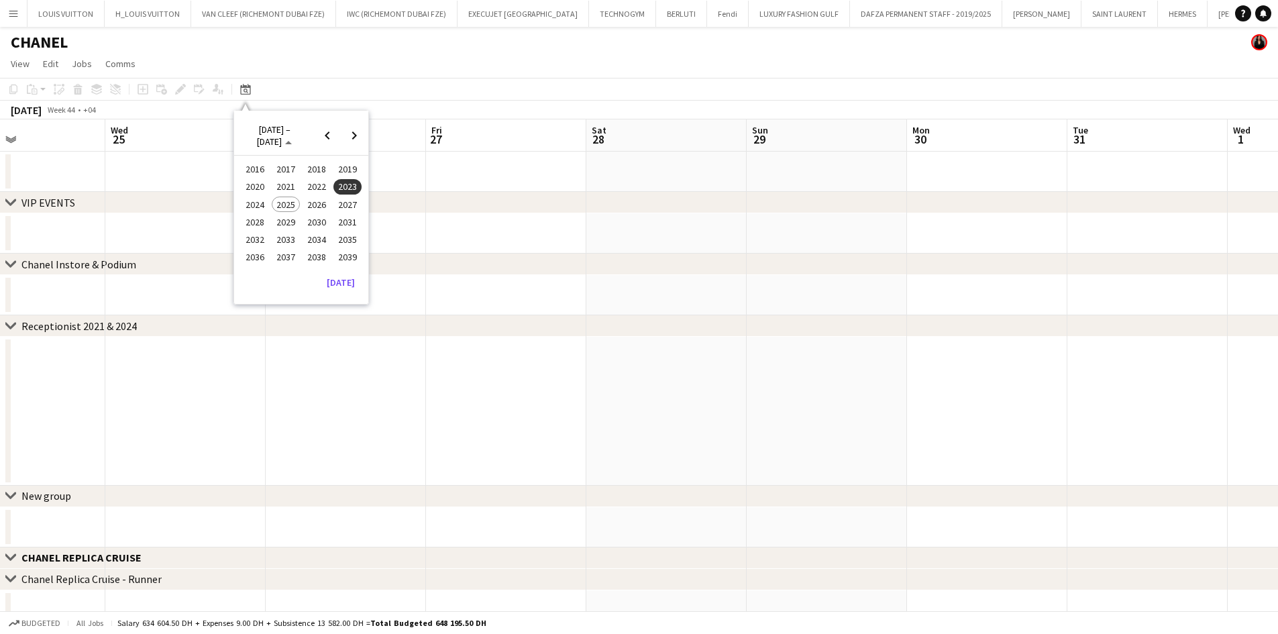
click at [255, 206] on span "2024" at bounding box center [255, 205] width 28 height 16
click at [251, 187] on span "JAN" at bounding box center [255, 187] width 28 height 16
click at [354, 138] on span "Next month" at bounding box center [354, 135] width 27 height 27
click at [354, 136] on span "Next month" at bounding box center [354, 135] width 27 height 27
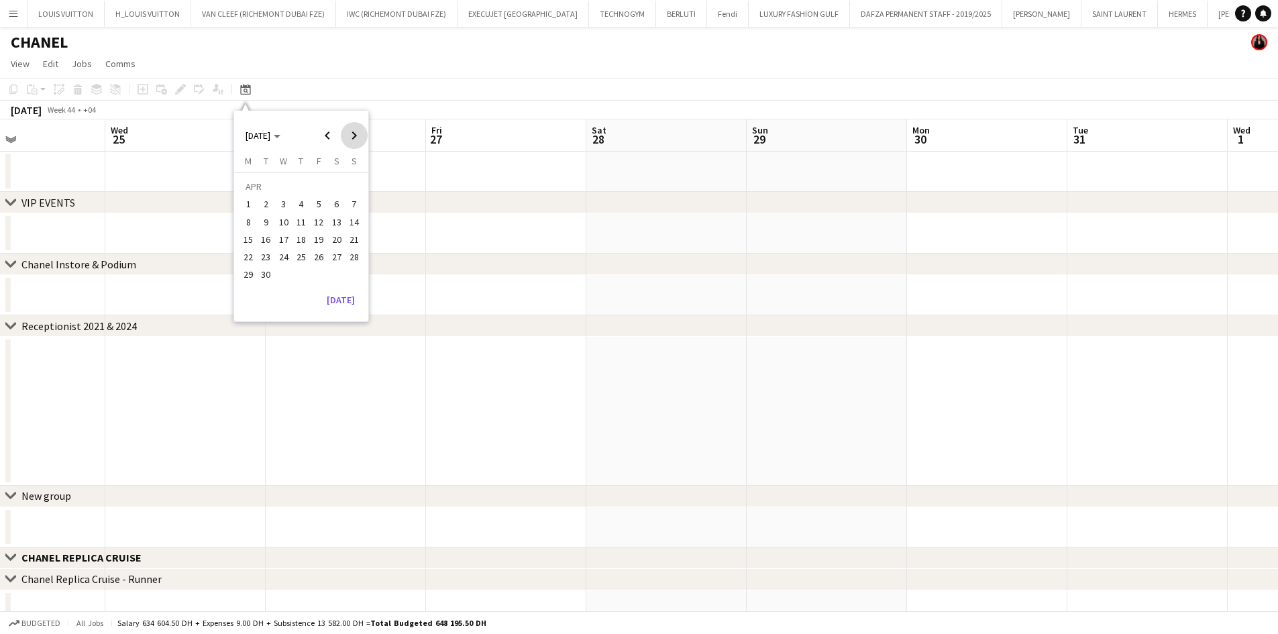
click at [354, 136] on span "Next month" at bounding box center [354, 135] width 27 height 27
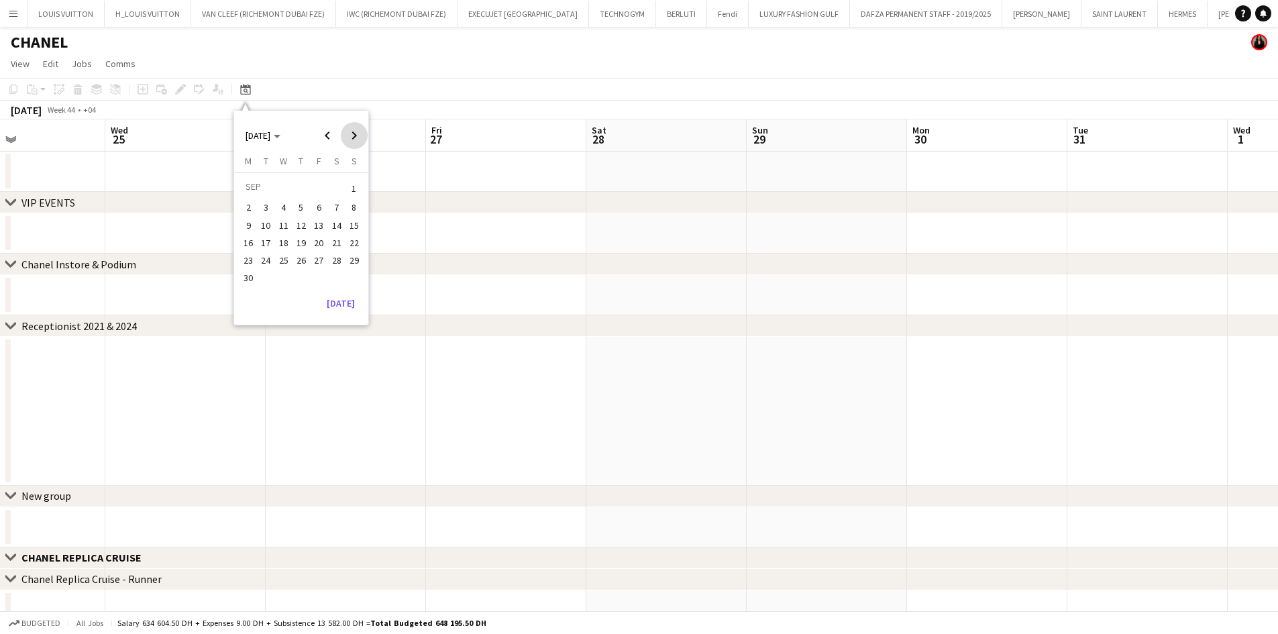
click at [354, 136] on span "Next month" at bounding box center [354, 135] width 27 height 27
click at [263, 202] on span "1" at bounding box center [266, 205] width 16 height 16
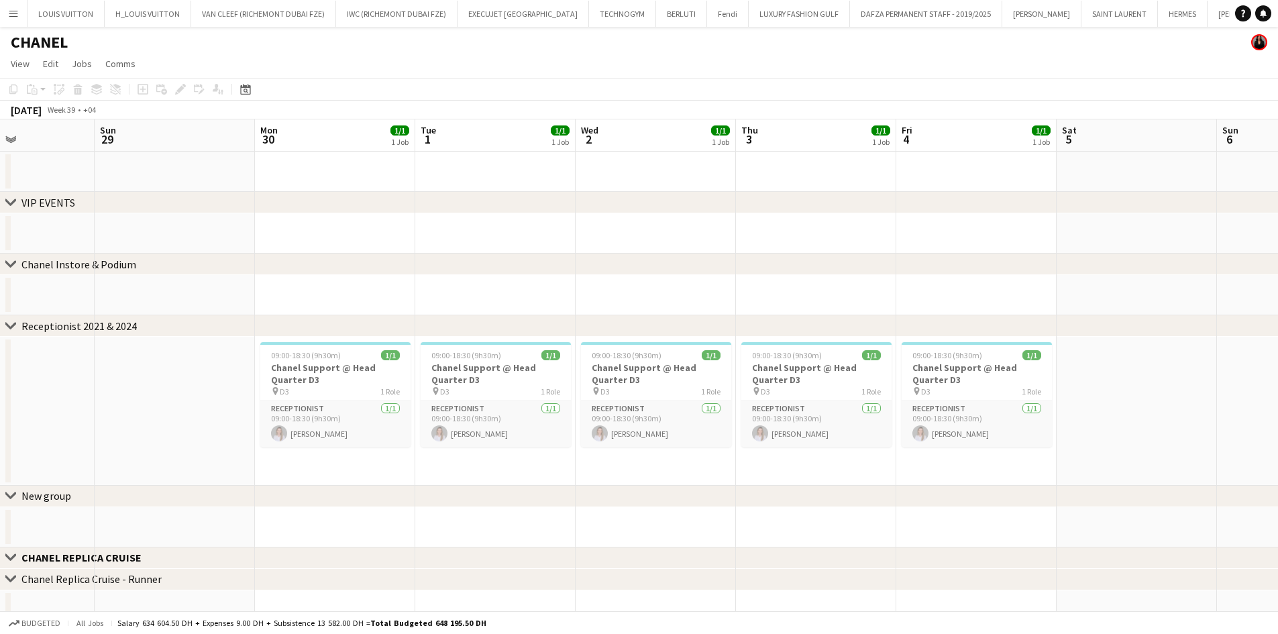
drag, startPoint x: 785, startPoint y: 297, endPoint x: 413, endPoint y: 352, distance: 376.3
click at [417, 352] on app-calendar-viewport "Thu 26 1/1 1 Job Fri 27 1/1 1 Job Sat 28 Sun 29 Mon 30 1/1 1 Job Tue 1 1/1 1 Jo…" at bounding box center [639, 436] width 1278 height 635
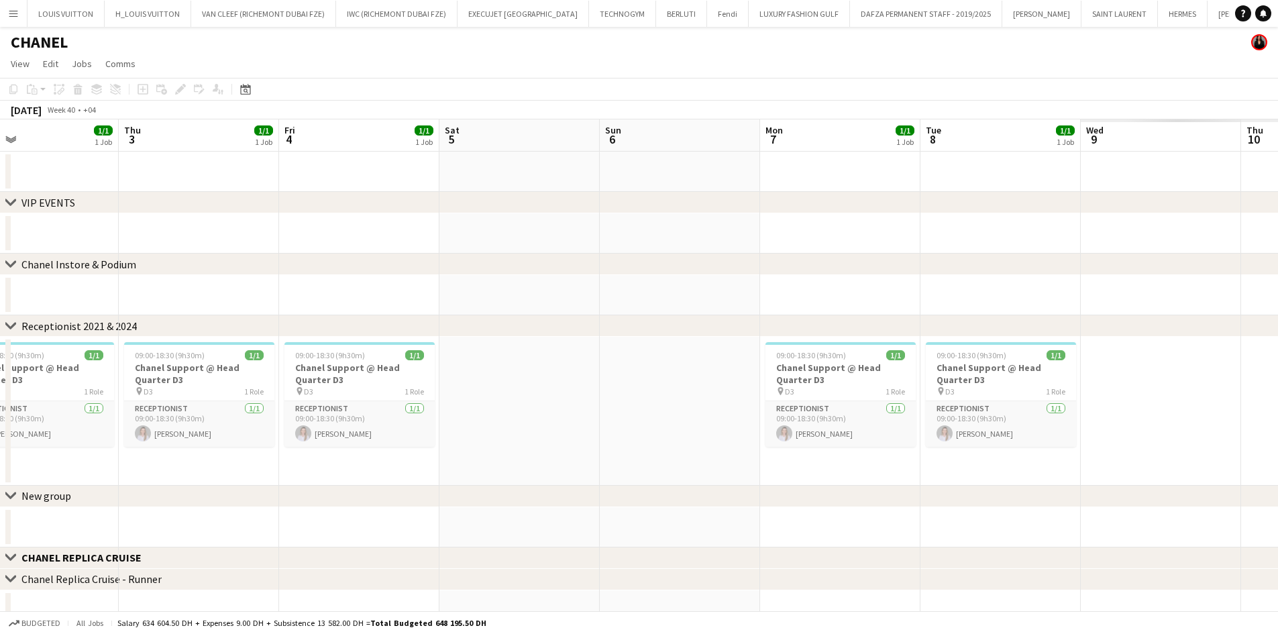
drag, startPoint x: 433, startPoint y: 345, endPoint x: 409, endPoint y: 342, distance: 25.0
click at [377, 352] on app-calendar-viewport "Mon 30 1/1 1 Job Tue 1 1/1 1 Job Wed 2 1/1 1 Job Thu 3 1/1 1 Job Fri 4 1/1 1 Jo…" at bounding box center [639, 436] width 1278 height 635
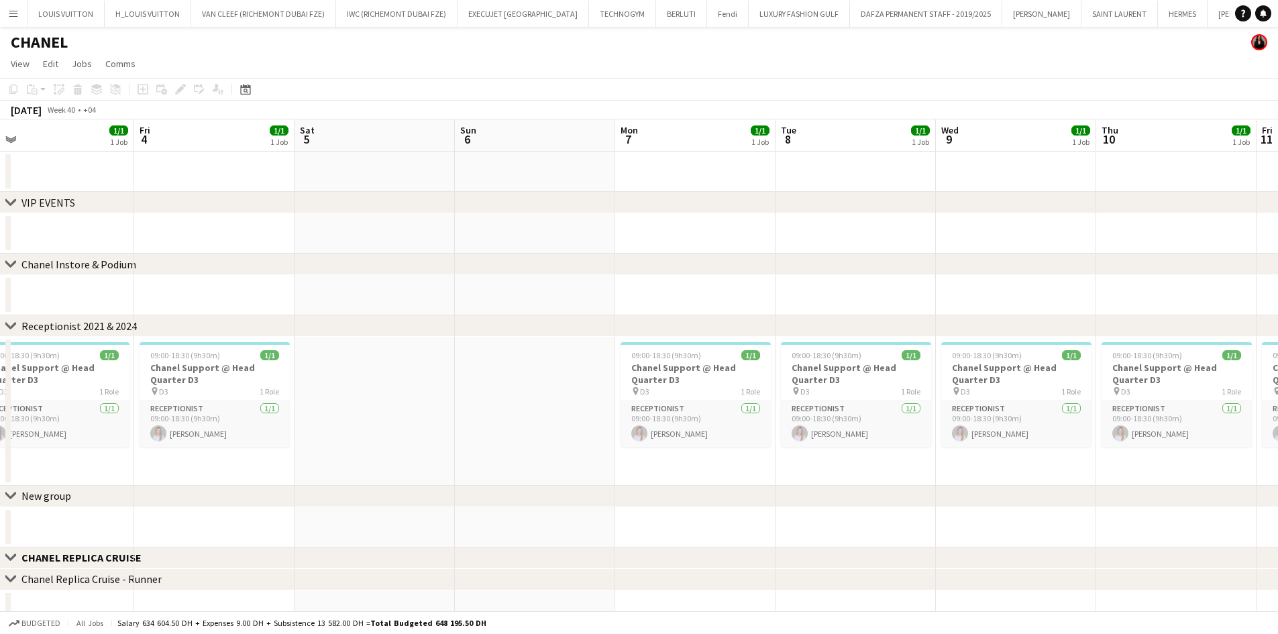
drag, startPoint x: 700, startPoint y: 286, endPoint x: 355, endPoint y: 327, distance: 347.3
click at [355, 327] on div "chevron-right VIP EVENTS chevron-right Chanel Instore & Podium chevron-right Re…" at bounding box center [639, 436] width 1278 height 635
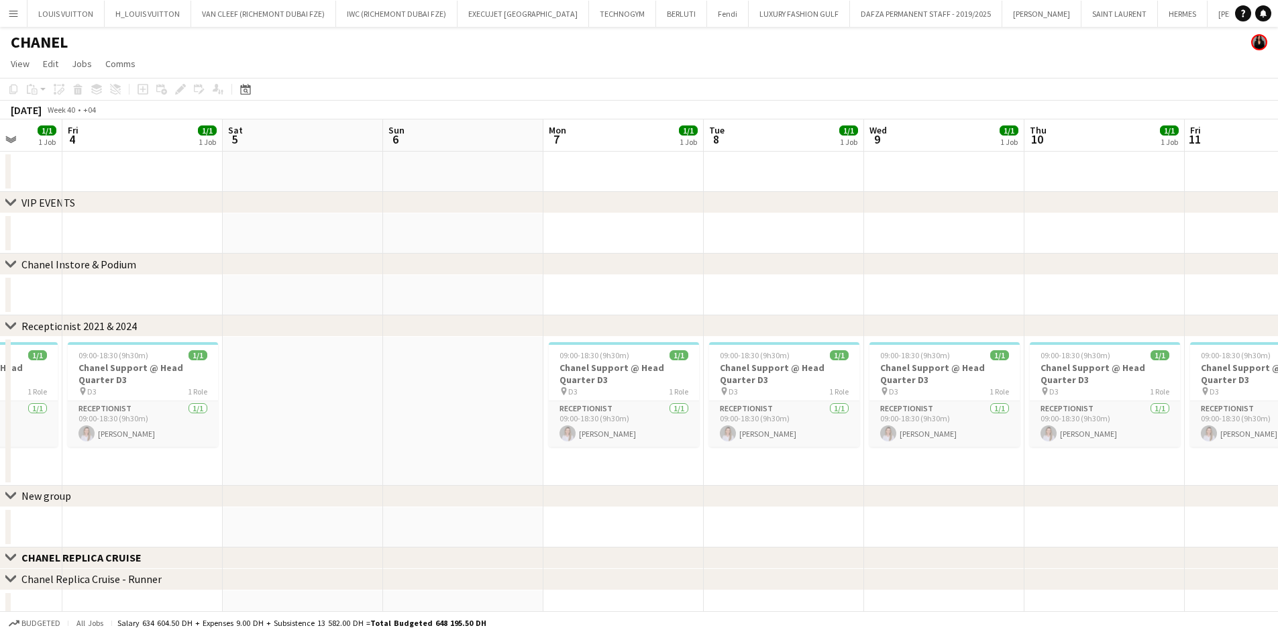
drag, startPoint x: 727, startPoint y: 297, endPoint x: 243, endPoint y: 325, distance: 485.2
click at [243, 325] on div "chevron-right VIP EVENTS chevron-right Chanel Instore & Podium chevron-right Re…" at bounding box center [639, 436] width 1278 height 635
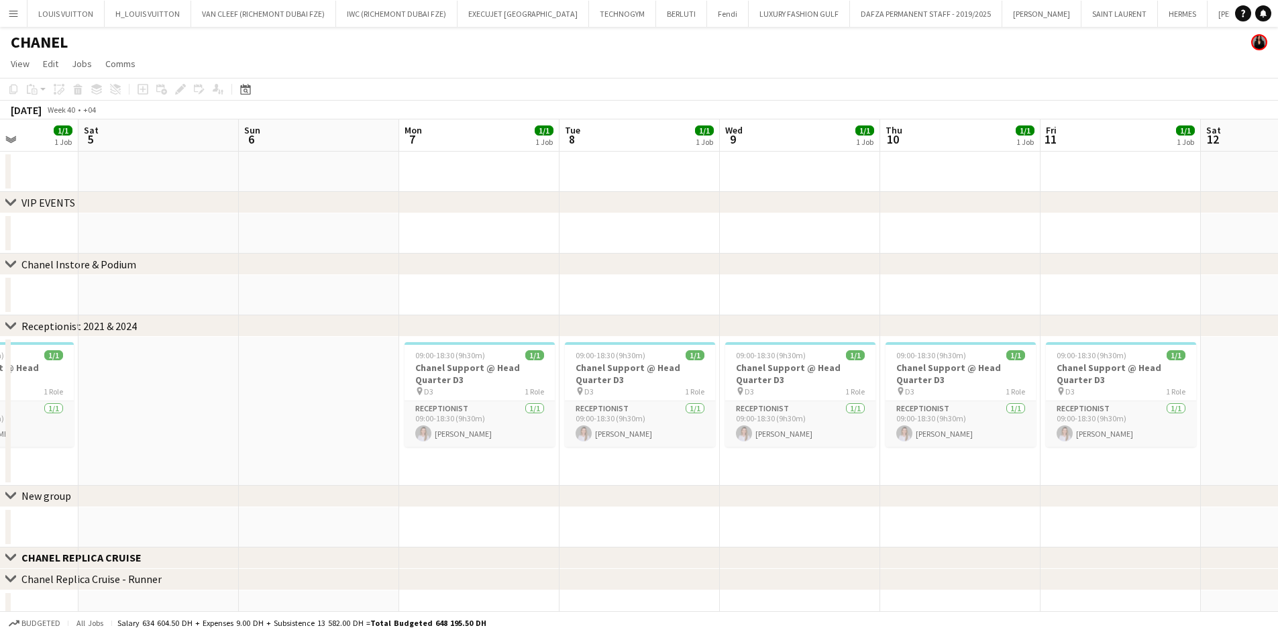
drag, startPoint x: 727, startPoint y: 276, endPoint x: 258, endPoint y: 293, distance: 468.6
click at [242, 296] on app-calendar-viewport "Wed 2 1/1 1 Job Thu 3 1/1 1 Job Fri 4 1/1 1 Job Sat 5 Sun 6 Mon 7 1/1 1 Job Tue…" at bounding box center [639, 436] width 1278 height 635
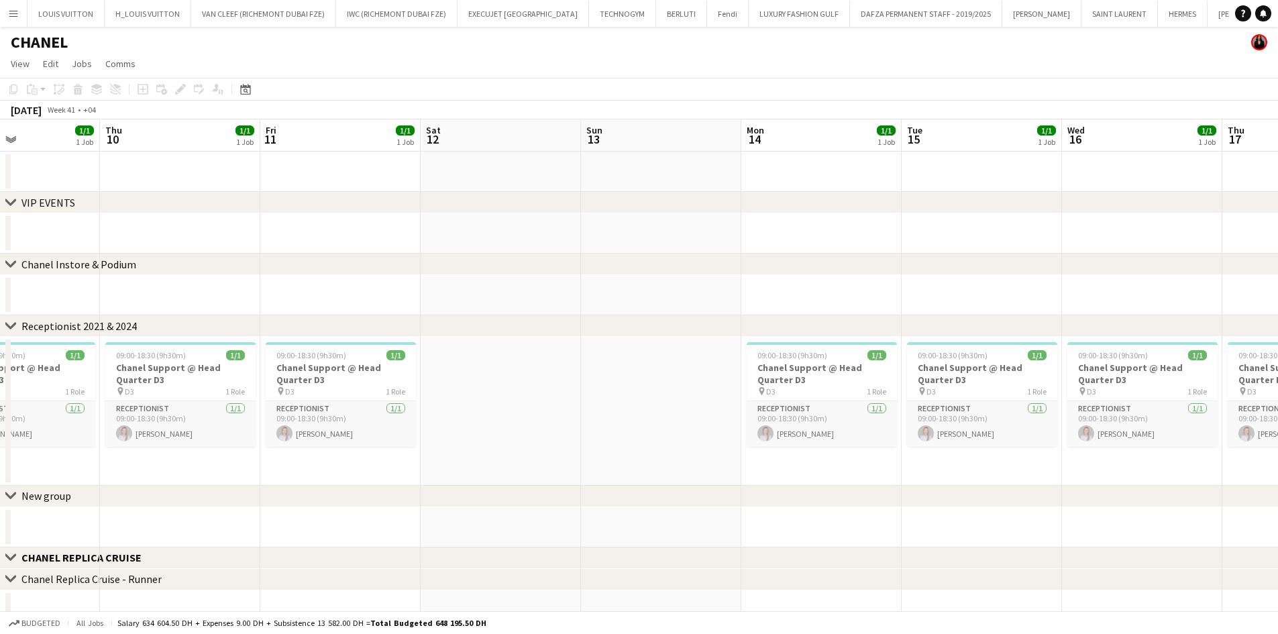
drag, startPoint x: 777, startPoint y: 242, endPoint x: 445, endPoint y: 254, distance: 331.6
click at [445, 254] on div "chevron-right VIP EVENTS chevron-right Chanel Instore & Podium chevron-right Re…" at bounding box center [639, 436] width 1278 height 635
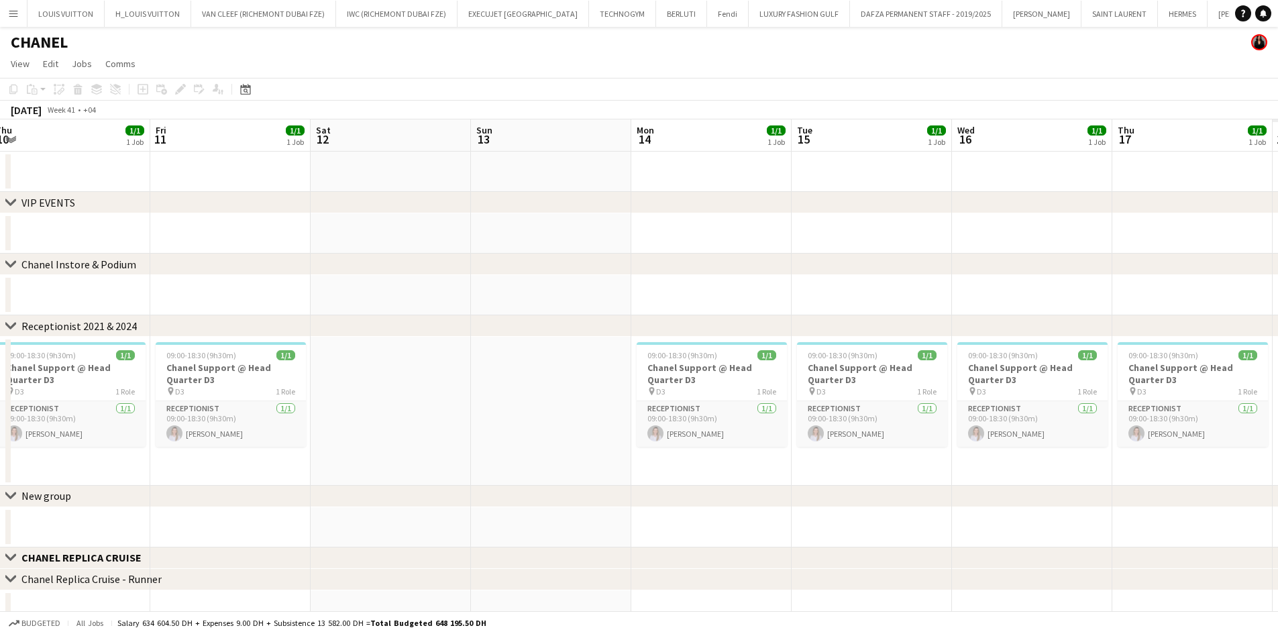
drag, startPoint x: 872, startPoint y: 252, endPoint x: 438, endPoint y: 278, distance: 434.8
click at [438, 278] on app-calendar-viewport "Mon 7 1/1 1 Job Tue 8 1/1 1 Job Wed 9 1/1 1 Job Thu 10 1/1 1 Job Fri 11 1/1 1 J…" at bounding box center [639, 436] width 1278 height 635
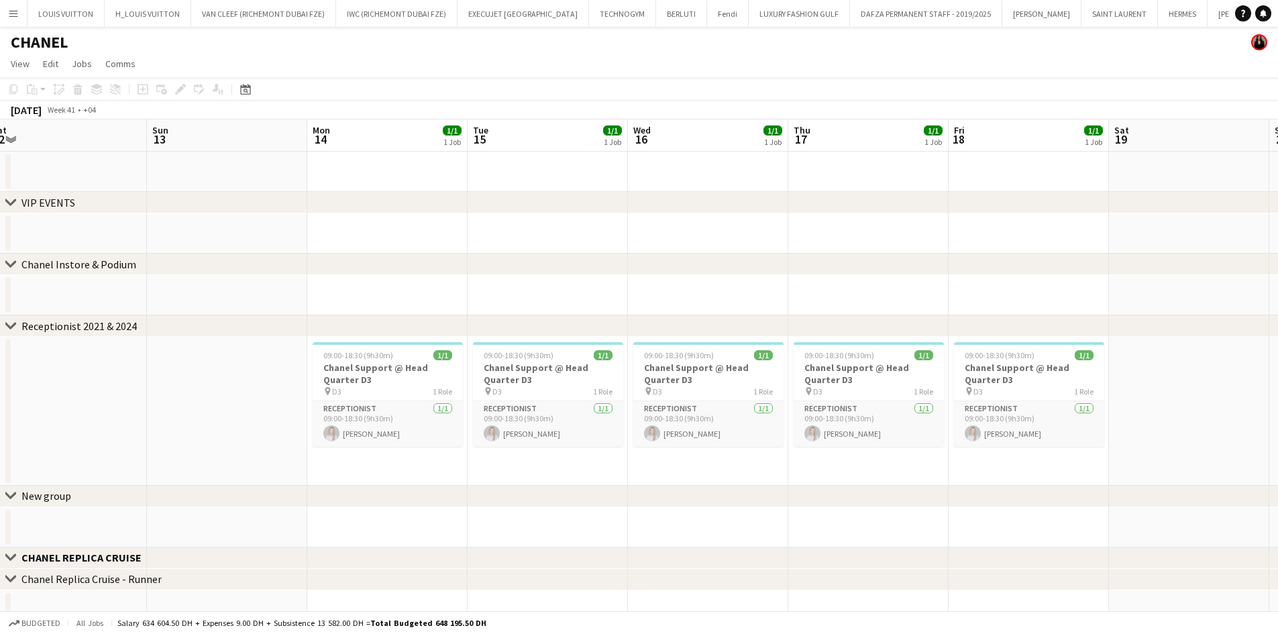
drag, startPoint x: 769, startPoint y: 275, endPoint x: 394, endPoint y: 303, distance: 376.7
click at [394, 303] on div "chevron-right VIP EVENTS chevron-right Chanel Instore & Podium chevron-right Re…" at bounding box center [639, 436] width 1278 height 635
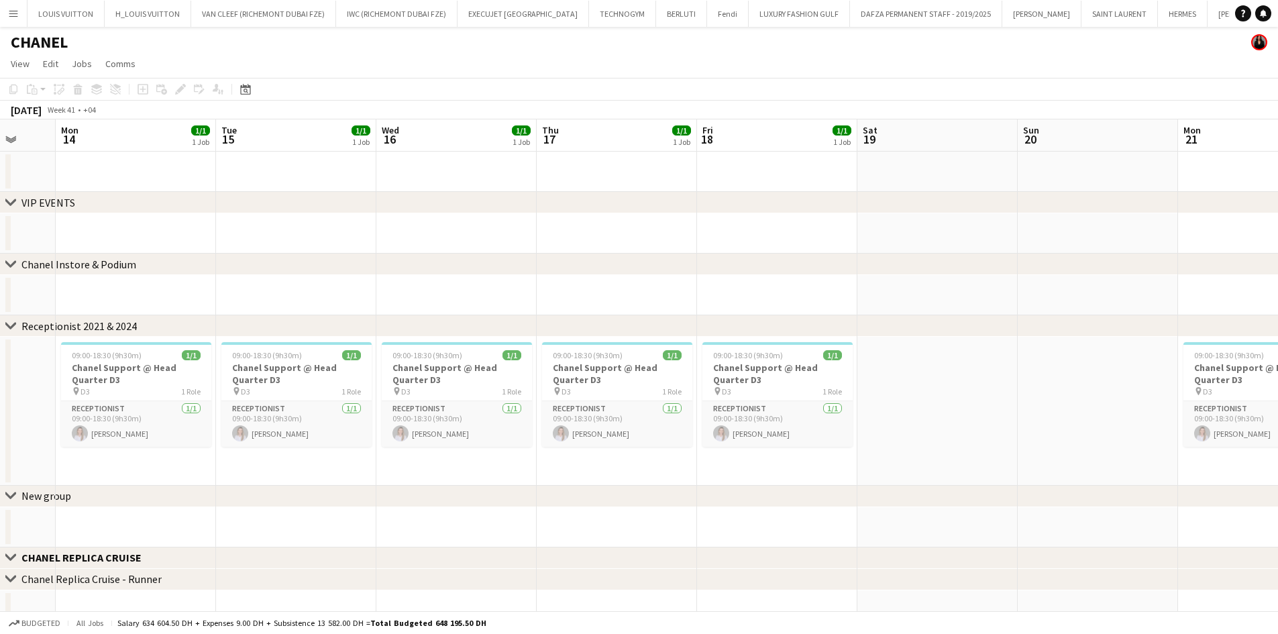
drag, startPoint x: 849, startPoint y: 285, endPoint x: 543, endPoint y: 297, distance: 305.4
click at [477, 307] on app-calendar-viewport "Fri 11 1/1 1 Job Sat 12 Sun 13 Mon 14 1/1 1 Job Tue 15 1/1 1 Job Wed 16 1/1 1 J…" at bounding box center [639, 436] width 1278 height 635
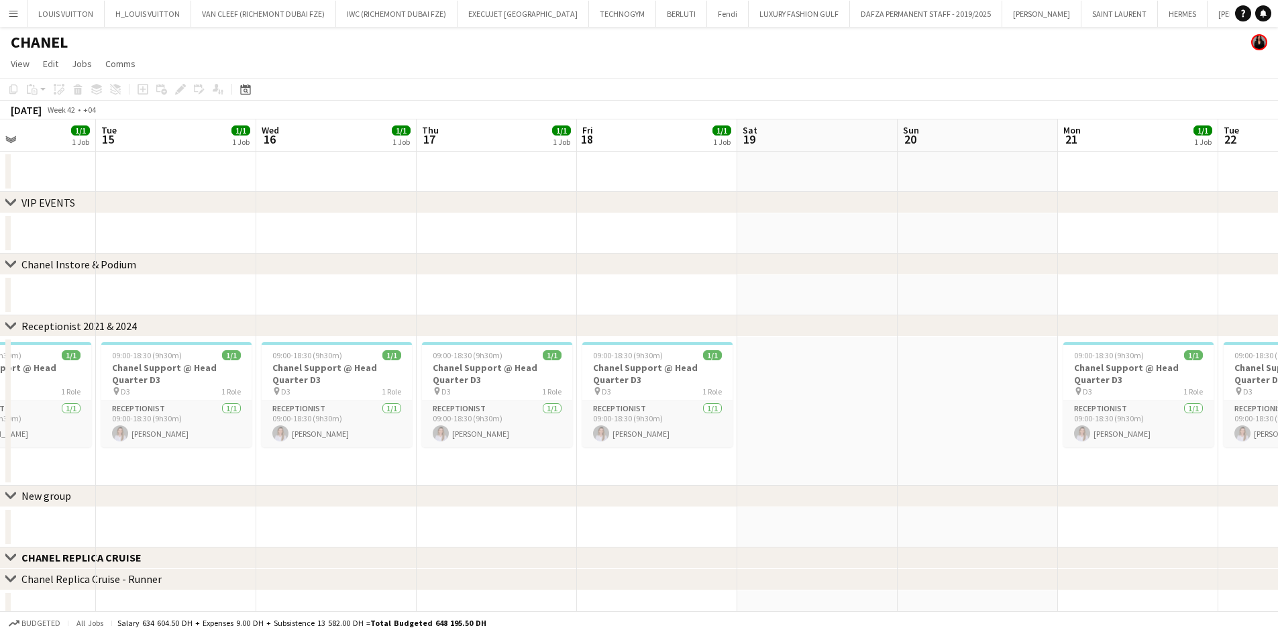
drag, startPoint x: 806, startPoint y: 268, endPoint x: 400, endPoint y: 282, distance: 405.5
click at [400, 282] on div "chevron-right VIP EVENTS chevron-right Chanel Instore & Podium chevron-right Re…" at bounding box center [639, 436] width 1278 height 635
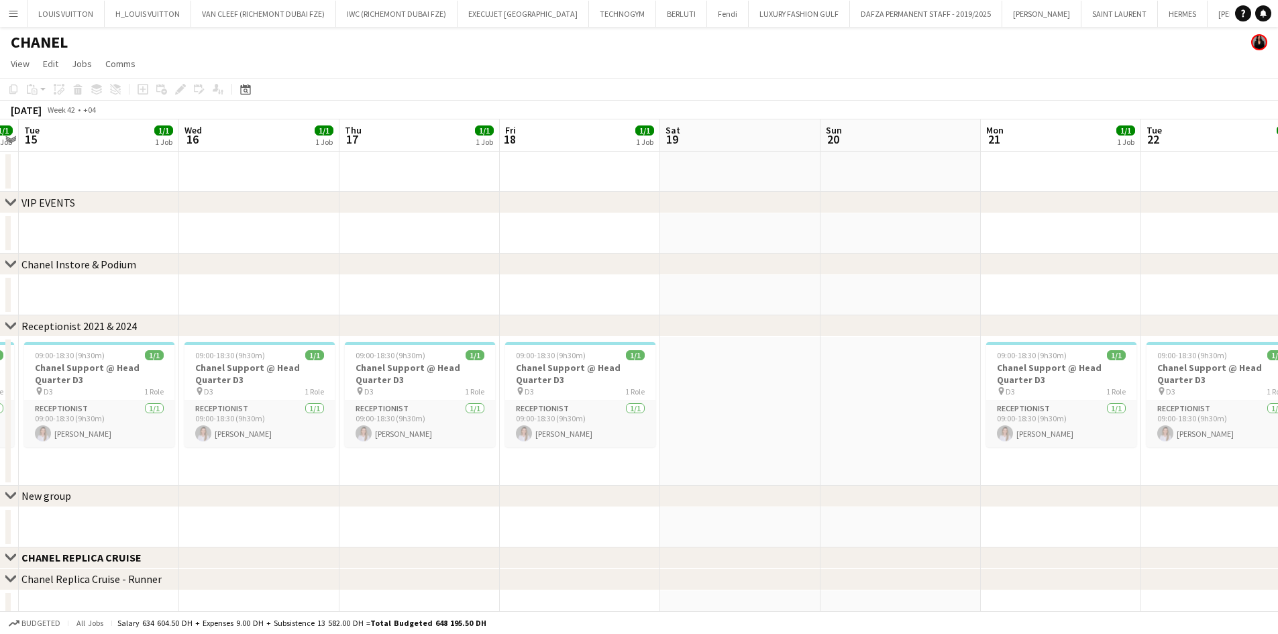
drag, startPoint x: 973, startPoint y: 233, endPoint x: 351, endPoint y: 282, distance: 623.8
click at [351, 282] on app-calendar-viewport "Sat 12 Sun 13 Mon 14 1/1 1 Job Tue 15 1/1 1 Job Wed 16 1/1 1 Job Thu 17 1/1 1 J…" at bounding box center [639, 436] width 1278 height 635
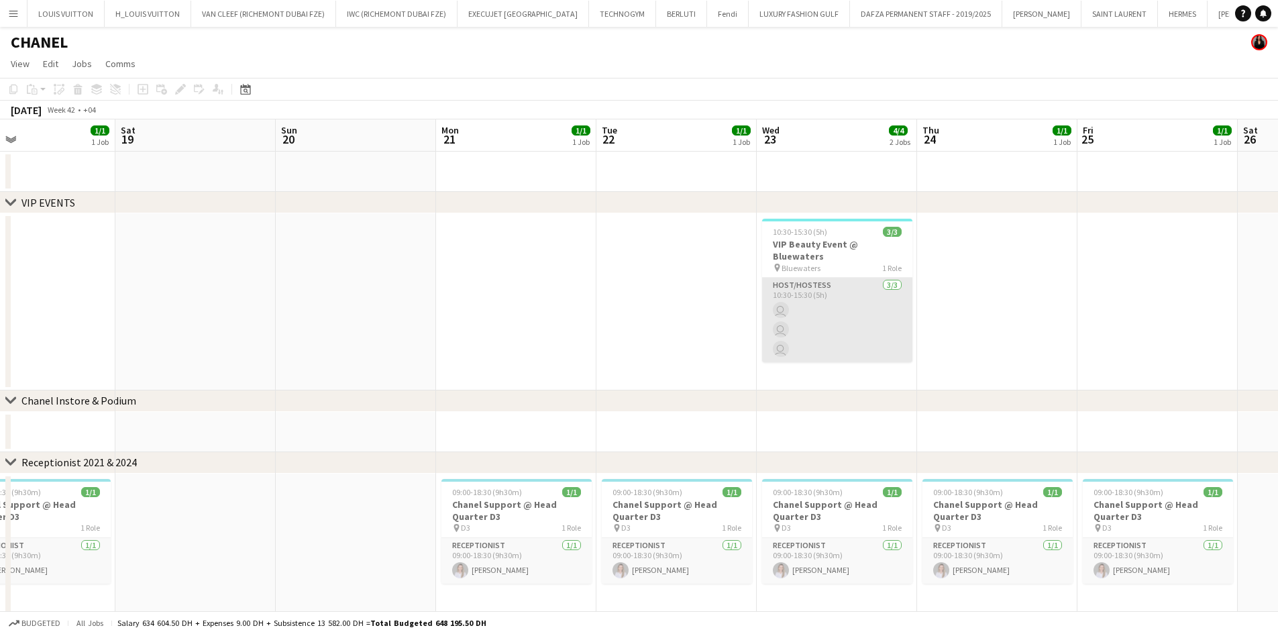
click at [839, 317] on app-card-role "Host/Hostess [DATE] 10:30-15:30 (5h) user user user" at bounding box center [837, 320] width 150 height 85
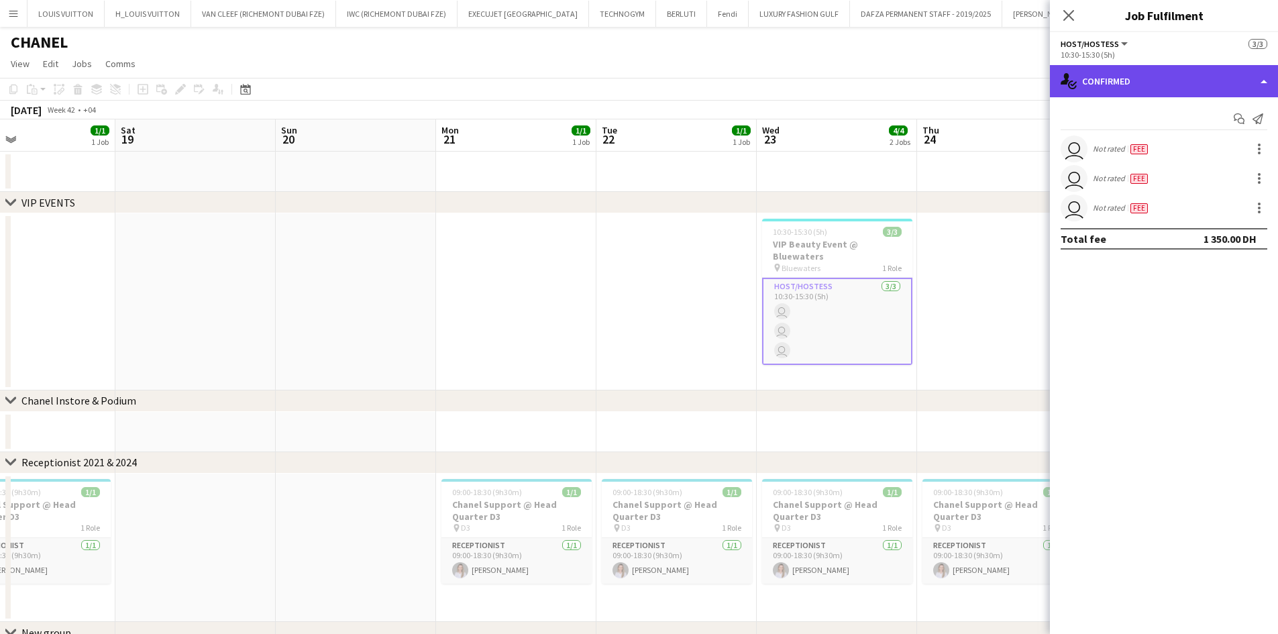
click at [1129, 80] on div "single-neutral-actions-check-2 Confirmed" at bounding box center [1164, 81] width 228 height 32
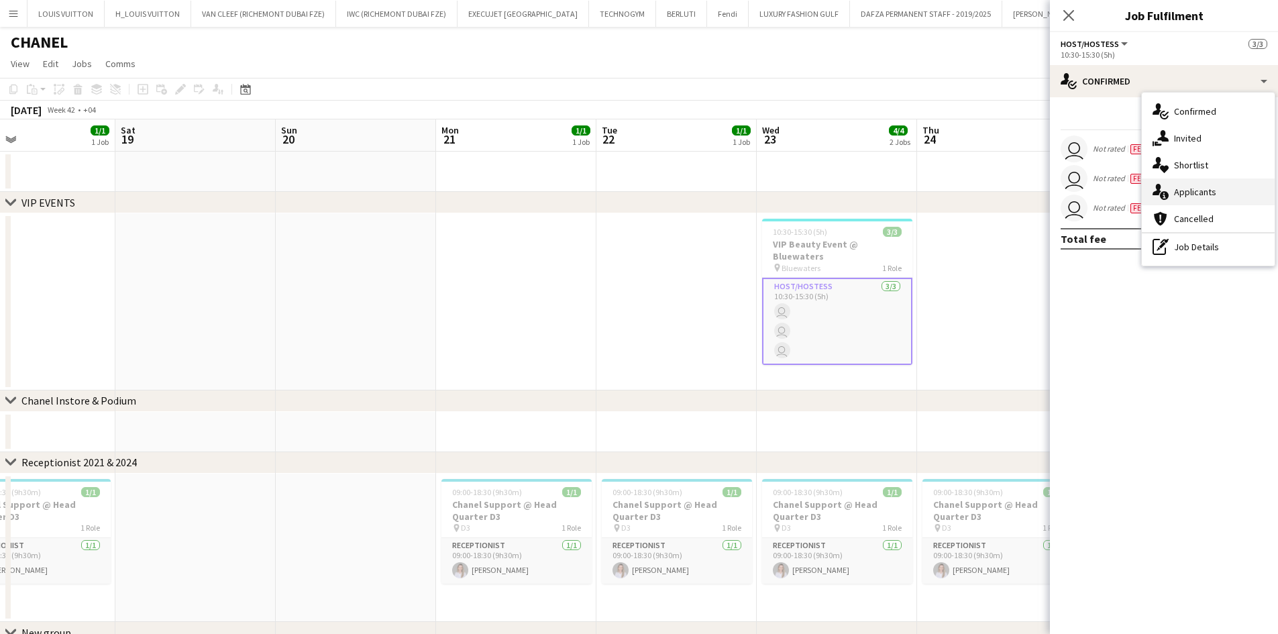
click at [1199, 192] on span "Applicants" at bounding box center [1195, 192] width 42 height 12
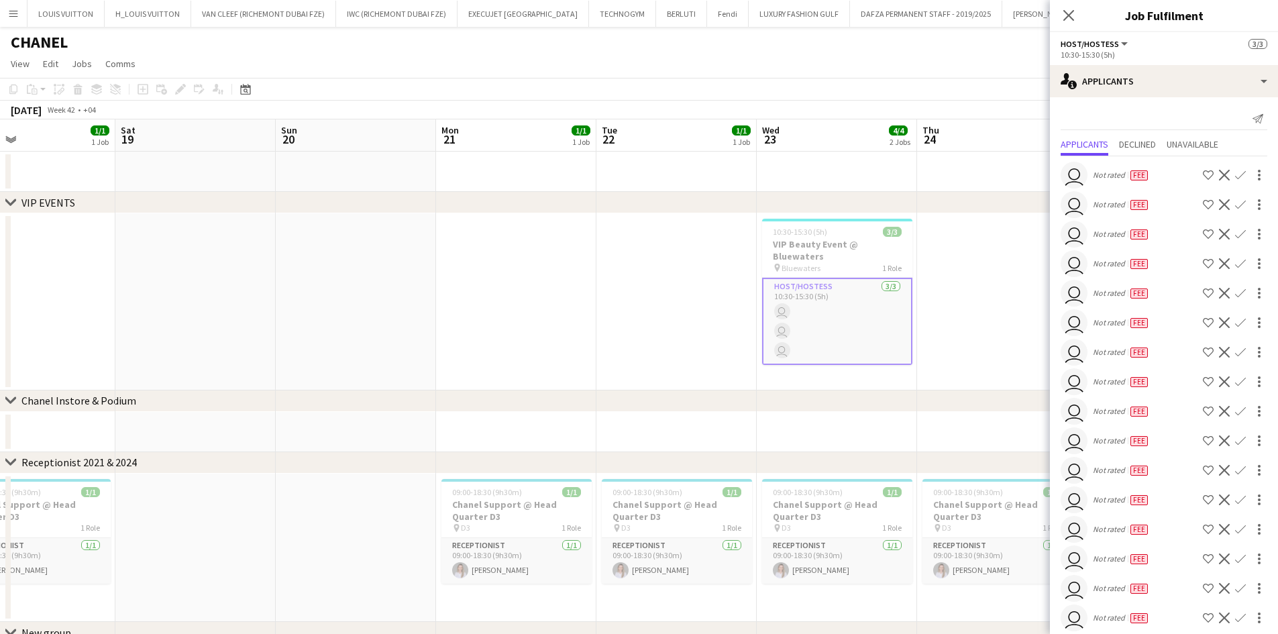
click at [932, 132] on span "24" at bounding box center [929, 138] width 19 height 15
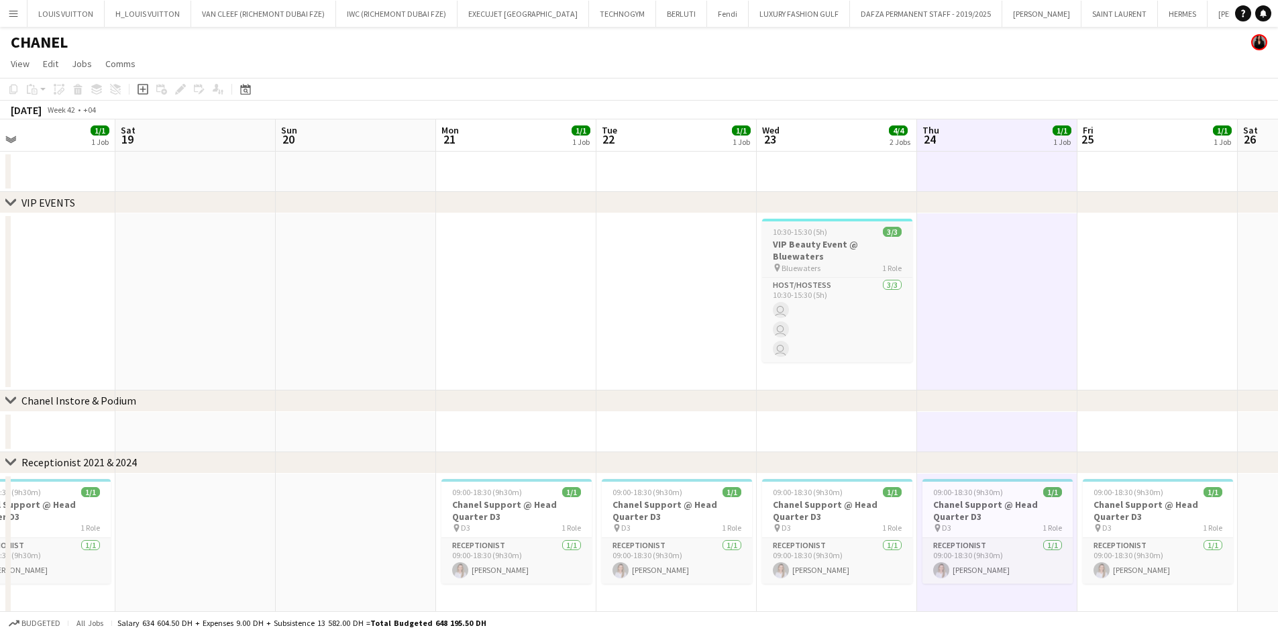
click at [846, 246] on h3 "VIP Beauty Event @ Bluewaters" at bounding box center [837, 250] width 150 height 24
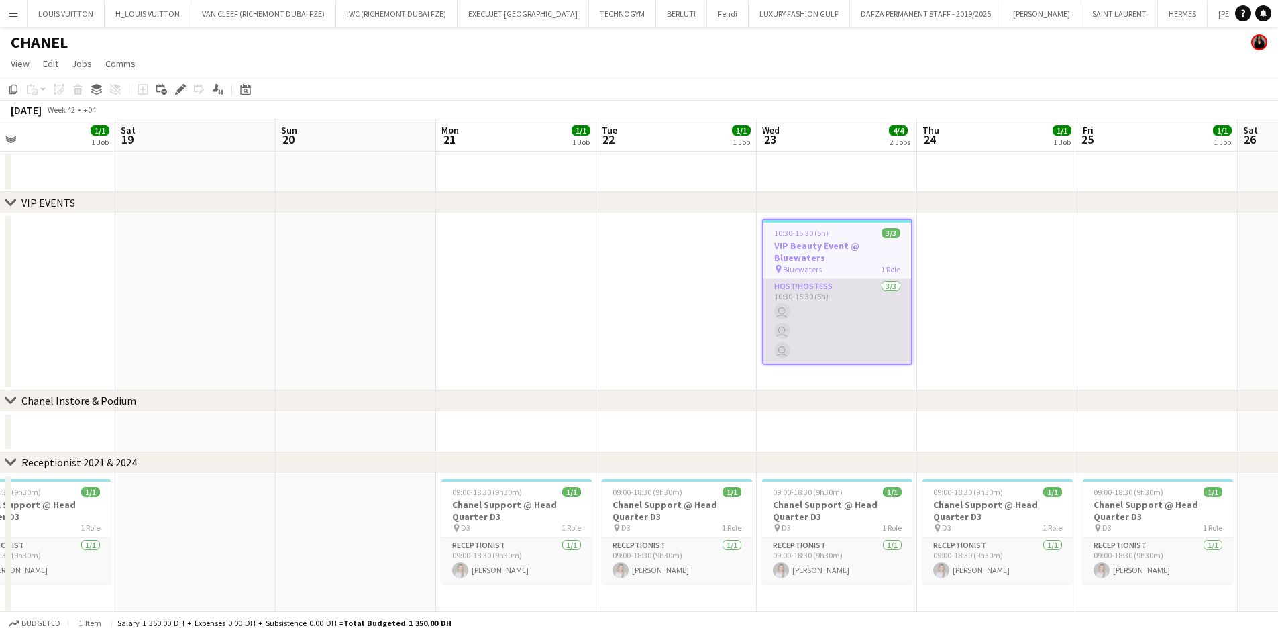
click at [824, 296] on app-card-role "Host/Hostess [DATE] 10:30-15:30 (5h) user user user" at bounding box center [837, 321] width 148 height 85
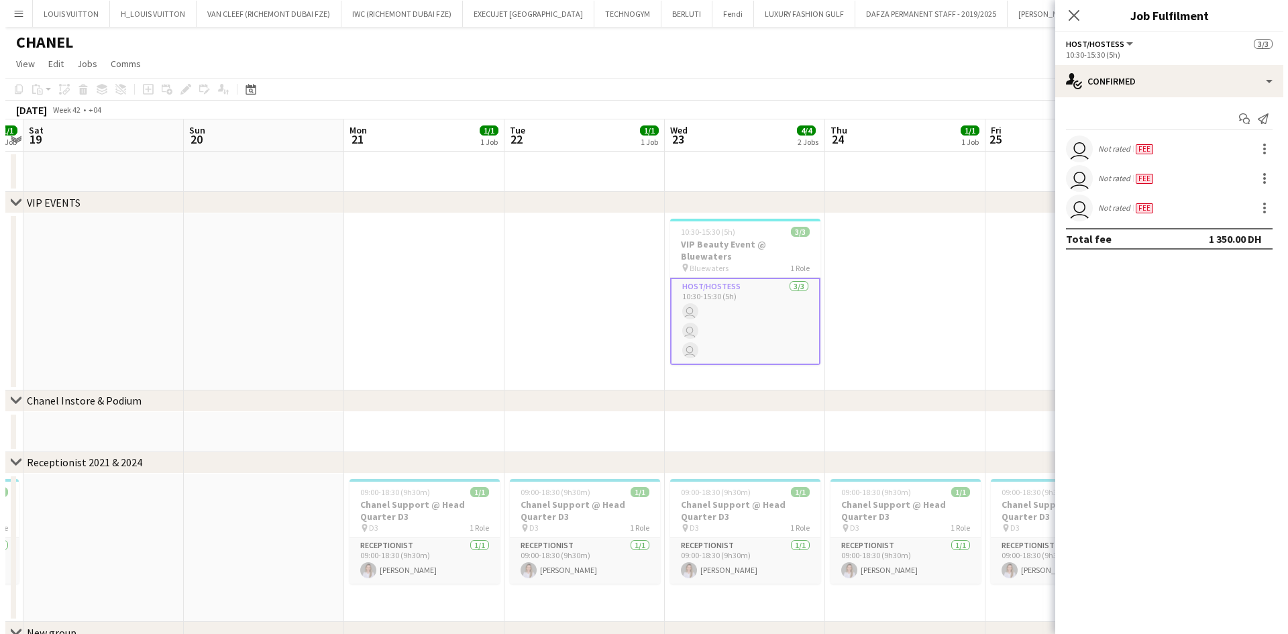
scroll to position [0, 496]
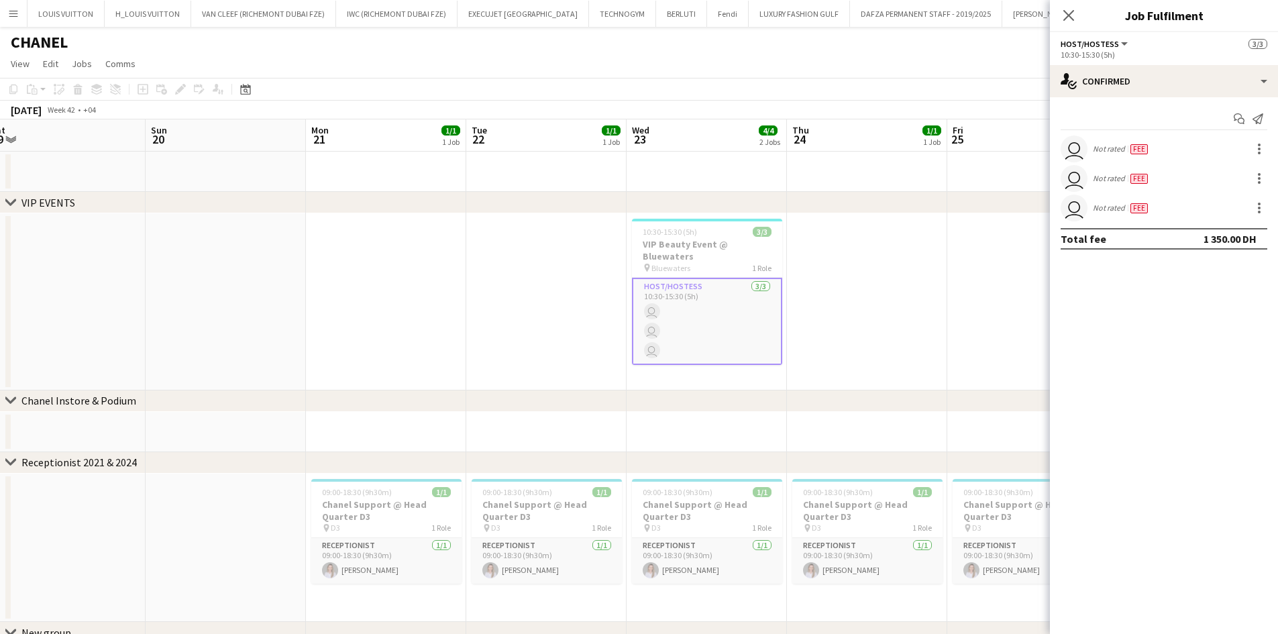
drag, startPoint x: 908, startPoint y: 381, endPoint x: 844, endPoint y: 390, distance: 64.3
click at [844, 390] on div "chevron-right VIP EVENTS chevron-right Chanel Instore & Podium chevron-right Re…" at bounding box center [639, 504] width 1278 height 771
click at [690, 234] on span "10:30-15:30 (5h)" at bounding box center [670, 232] width 54 height 10
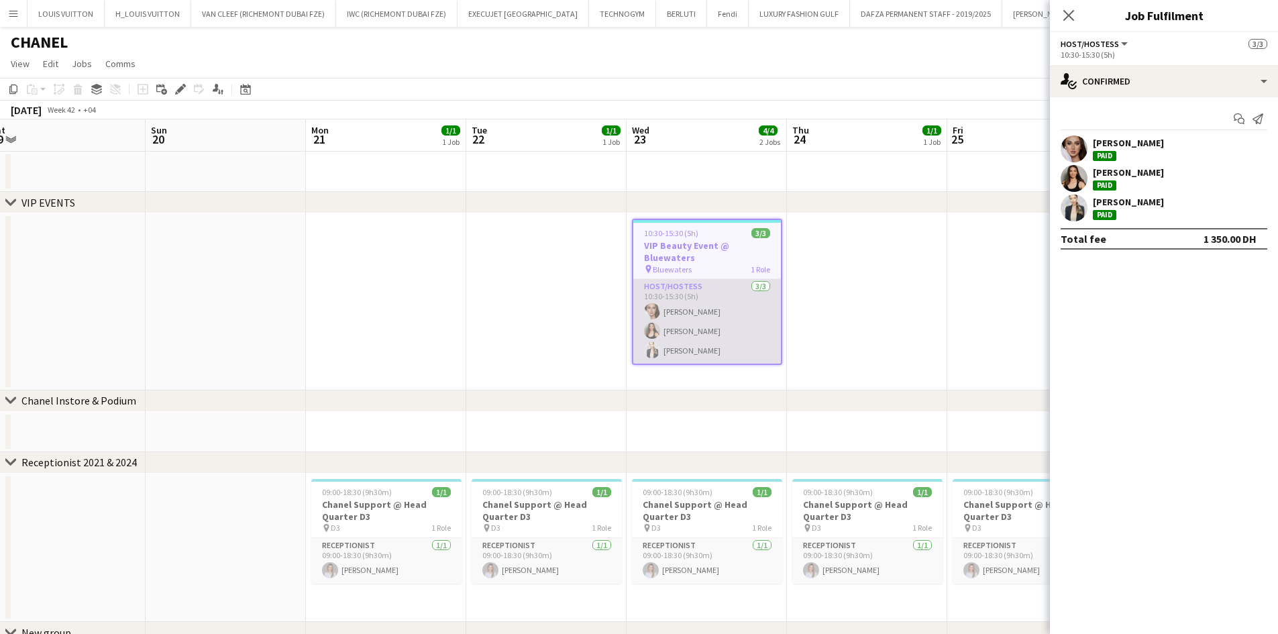
click at [732, 315] on app-card-role "Host/Hostess [DATE] 10:30-15:30 (5h) [PERSON_NAME] [PERSON_NAME] [PERSON_NAME]" at bounding box center [707, 321] width 148 height 85
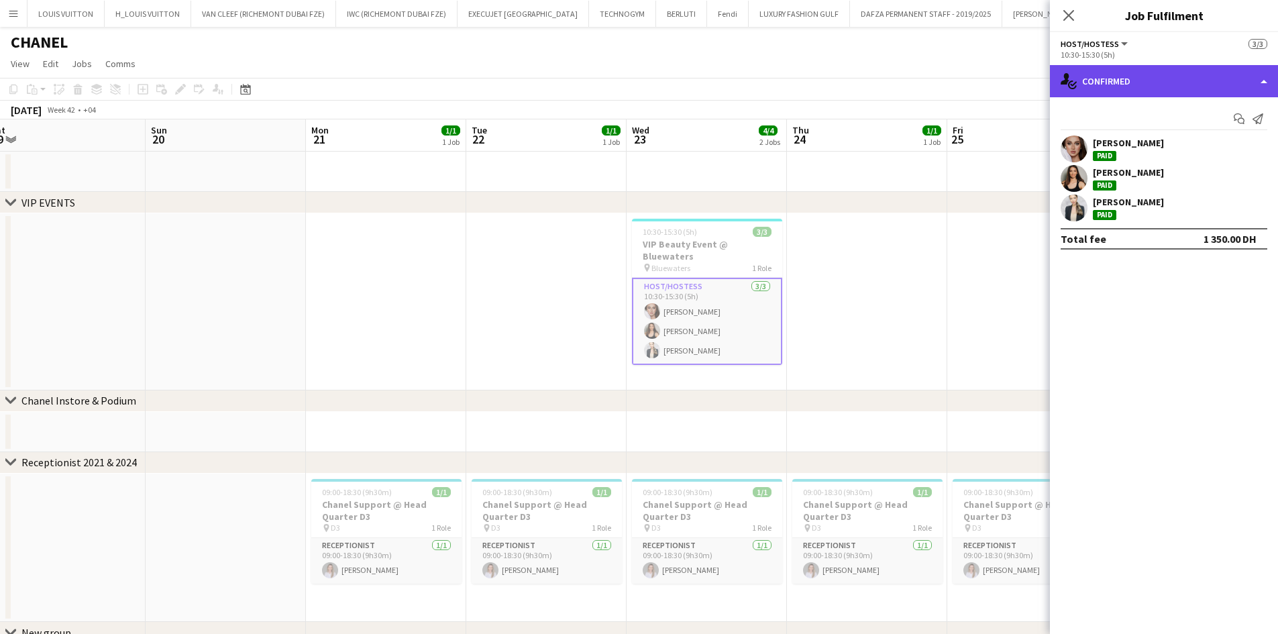
click at [1185, 88] on div "single-neutral-actions-check-2 Confirmed" at bounding box center [1164, 81] width 228 height 32
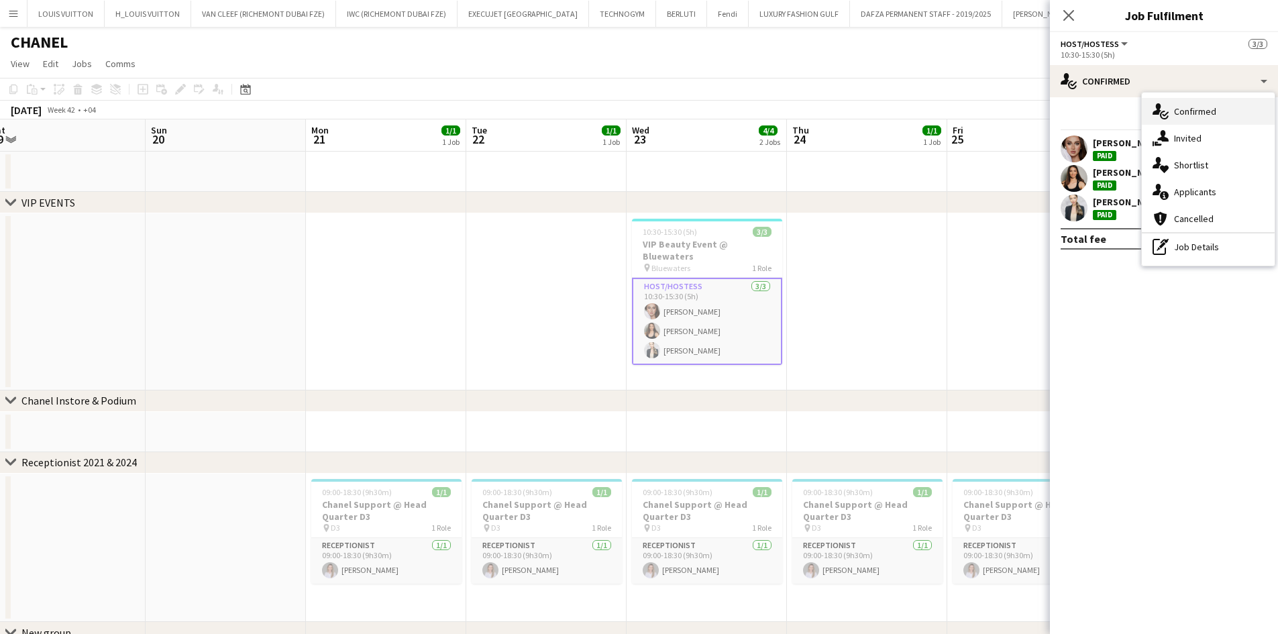
click at [1200, 109] on span "Confirmed" at bounding box center [1195, 111] width 42 height 12
click at [735, 322] on app-card-role "Host/Hostess [DATE] 10:30-15:30 (5h) [PERSON_NAME] [PERSON_NAME] [PERSON_NAME]" at bounding box center [707, 321] width 150 height 87
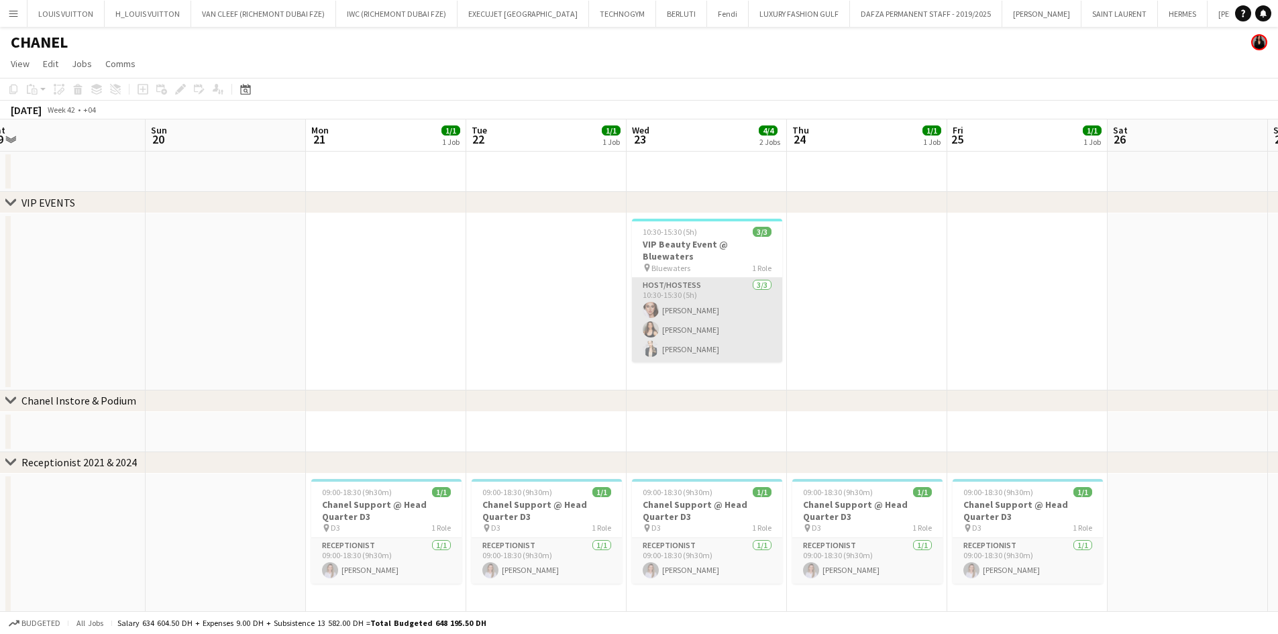
click at [735, 322] on app-card-role "Host/Hostess [DATE] 10:30-15:30 (5h) [PERSON_NAME] [PERSON_NAME] [PERSON_NAME]" at bounding box center [707, 320] width 150 height 85
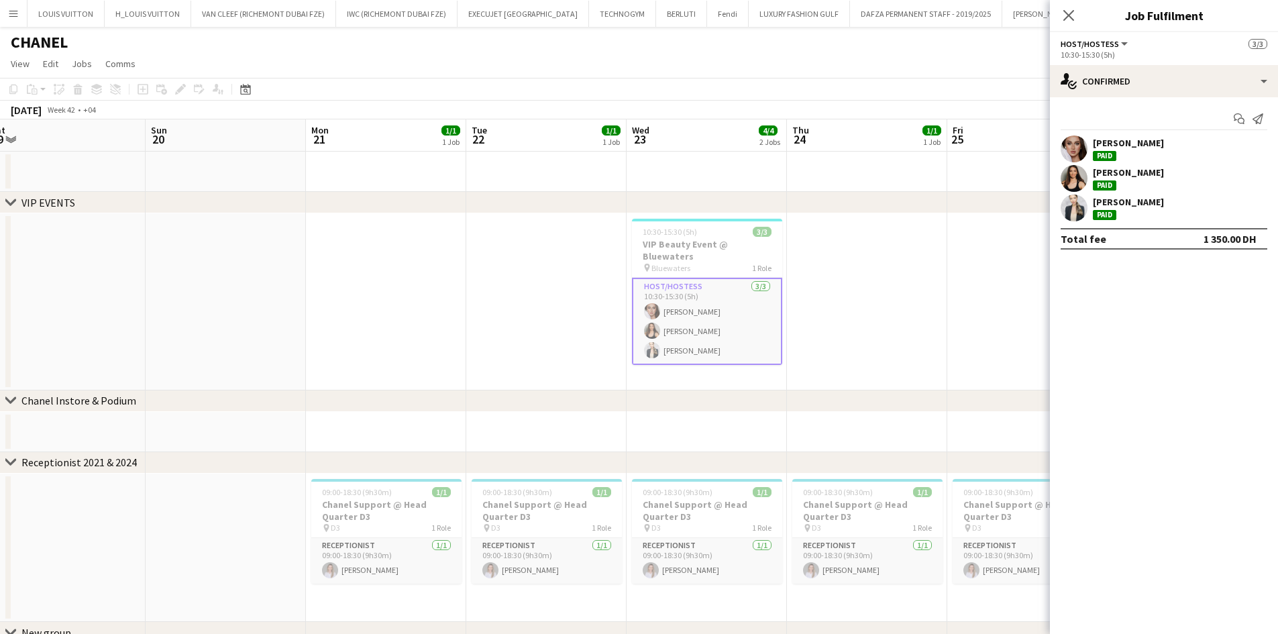
click at [1, 16] on button "Menu" at bounding box center [13, 13] width 27 height 27
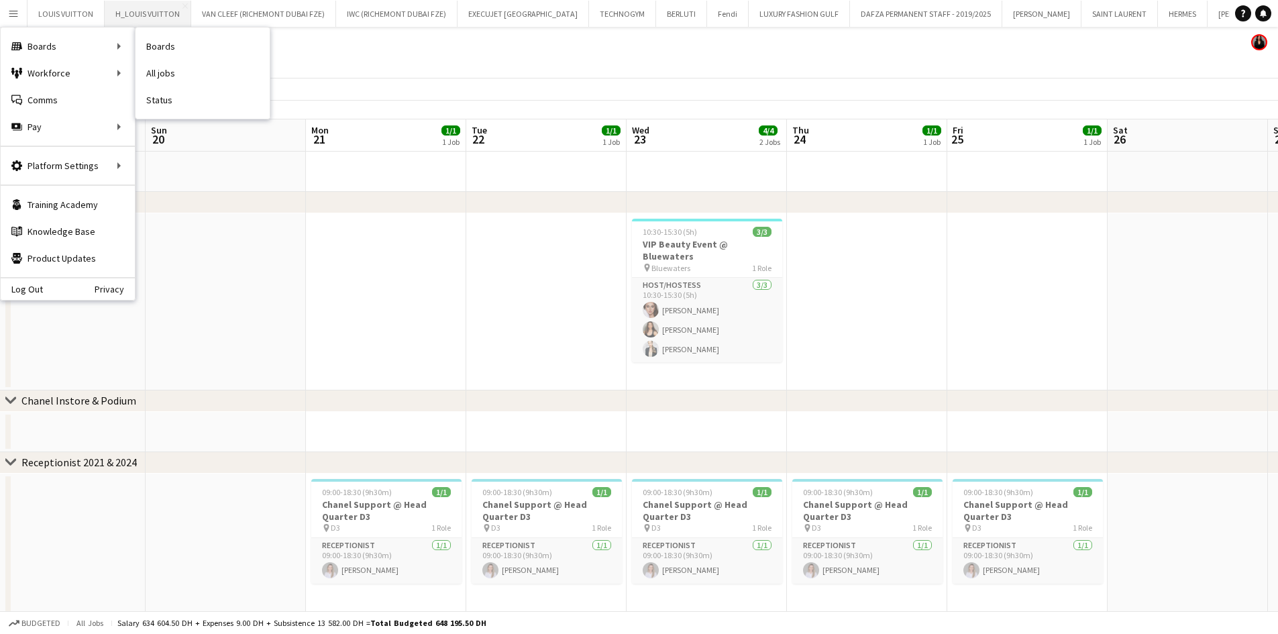
click at [174, 49] on link "Boards" at bounding box center [203, 46] width 134 height 27
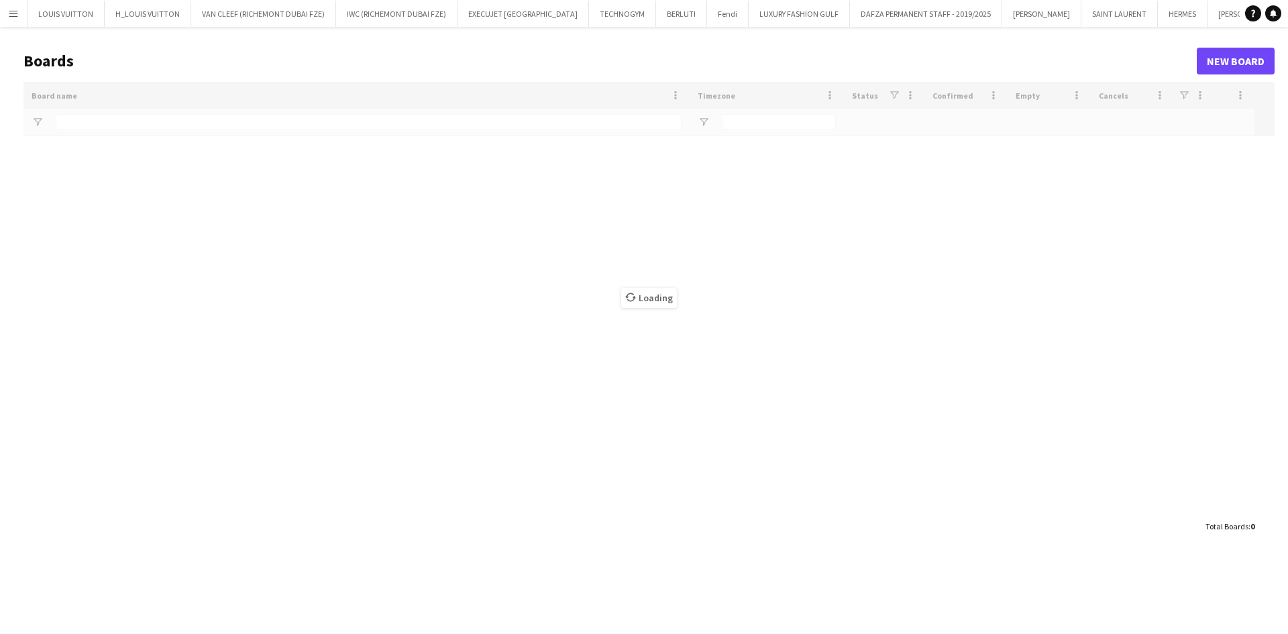
type input "**********"
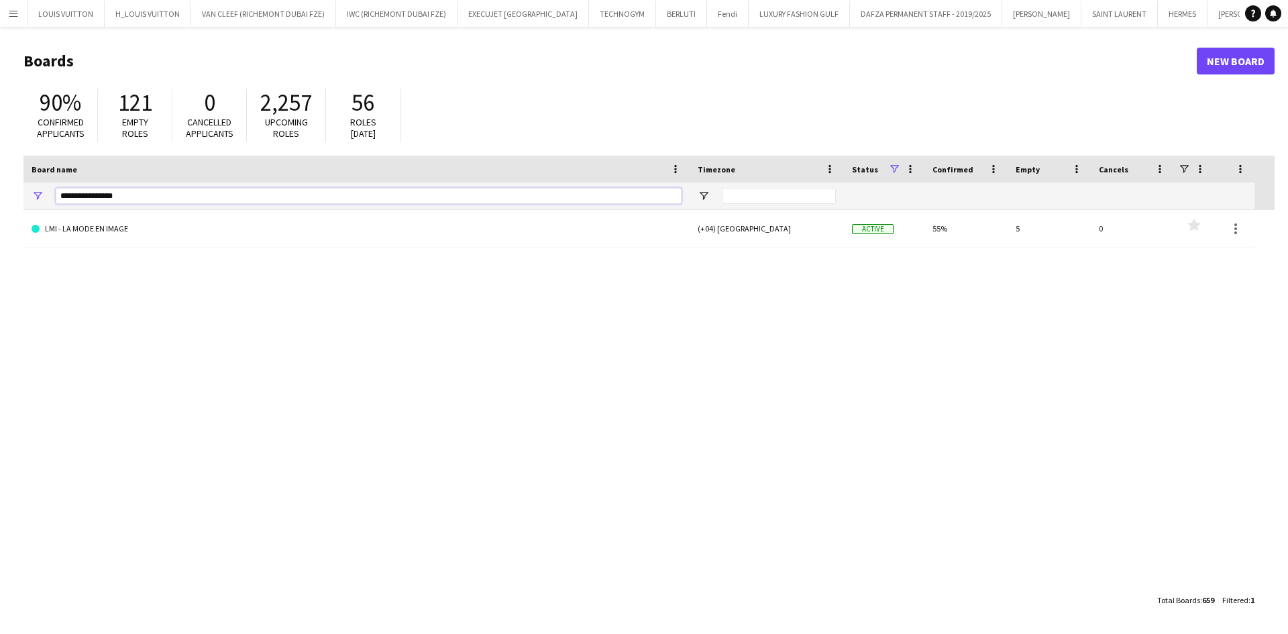
drag, startPoint x: 138, startPoint y: 199, endPoint x: 38, endPoint y: 199, distance: 100.0
click at [38, 199] on div "**********" at bounding box center [356, 195] width 666 height 27
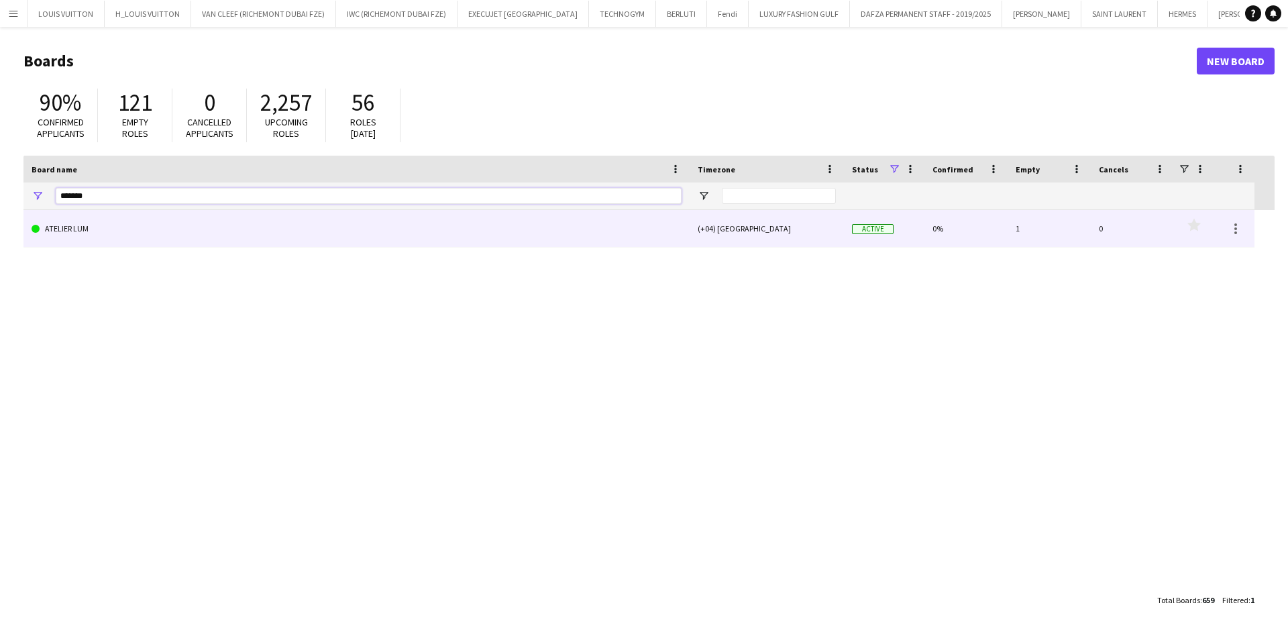
type input "*******"
click at [123, 229] on link "ATELIER LUM" at bounding box center [357, 229] width 650 height 38
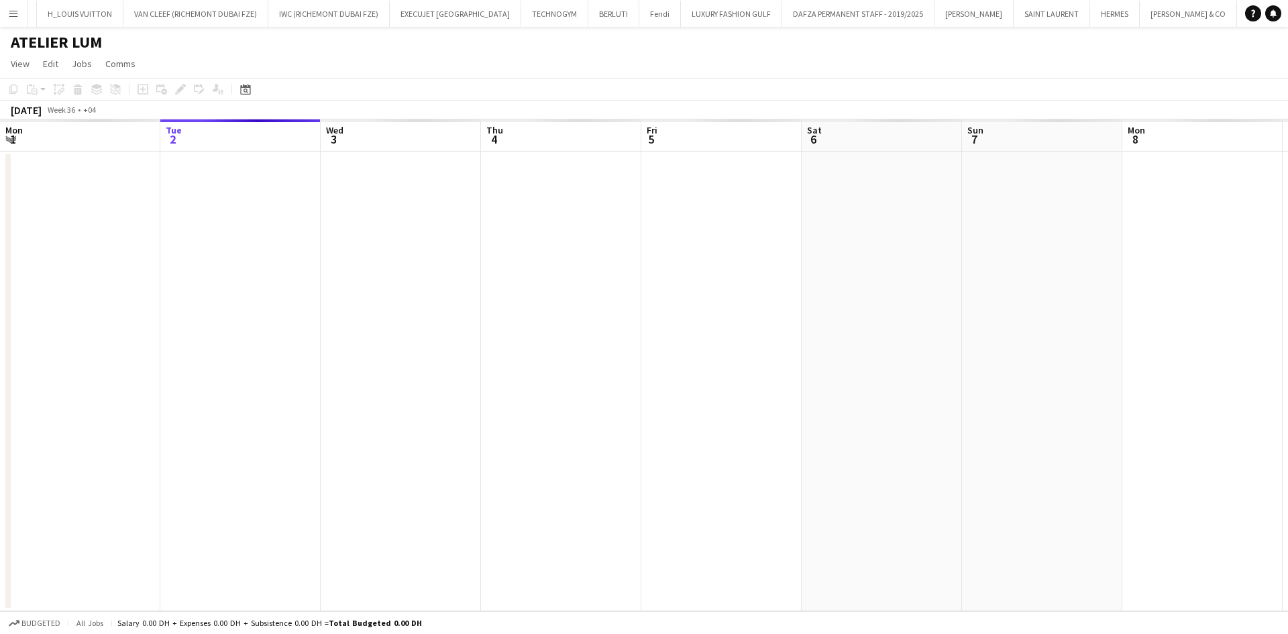
scroll to position [0, 196]
click at [258, 87] on app-toolbar "Copy Paste Paste Ctrl+V Paste with crew Ctrl+Shift+V Paste linked Job [GEOGRAPH…" at bounding box center [644, 89] width 1288 height 23
click at [252, 87] on div "Date picker" at bounding box center [245, 89] width 16 height 16
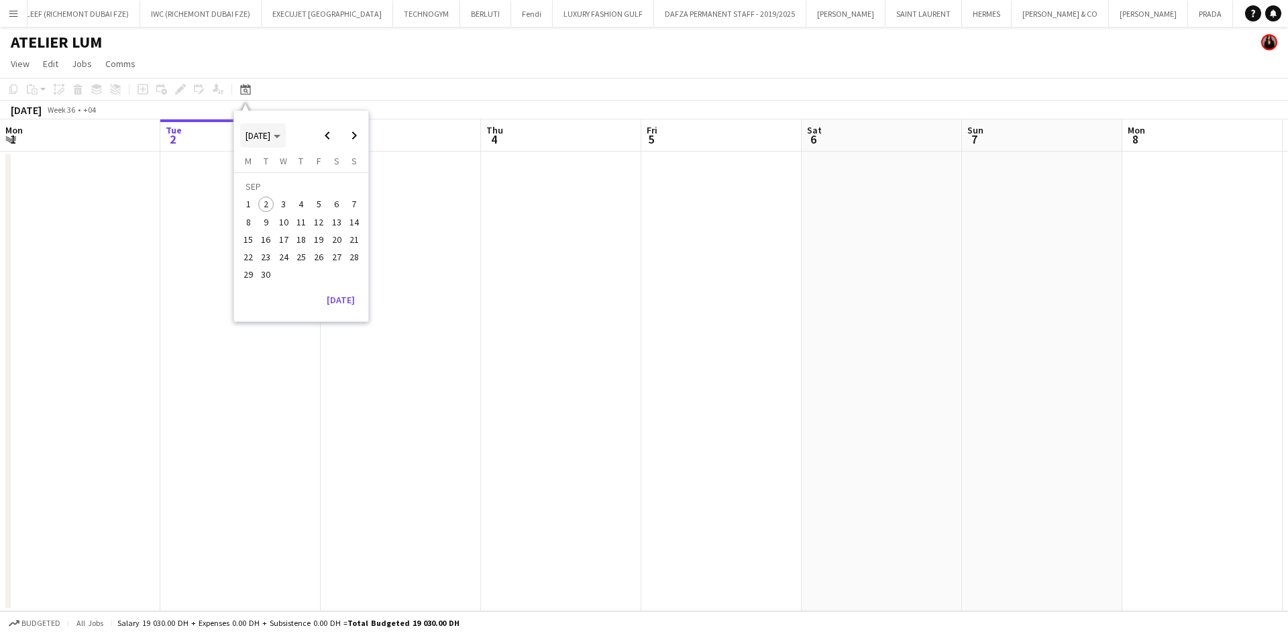
click at [270, 134] on span "[DATE]" at bounding box center [258, 135] width 25 height 12
click at [258, 206] on span "2024" at bounding box center [255, 205] width 28 height 16
click at [284, 189] on span "FEB" at bounding box center [286, 187] width 28 height 16
click at [324, 228] on span "16" at bounding box center [319, 225] width 16 height 16
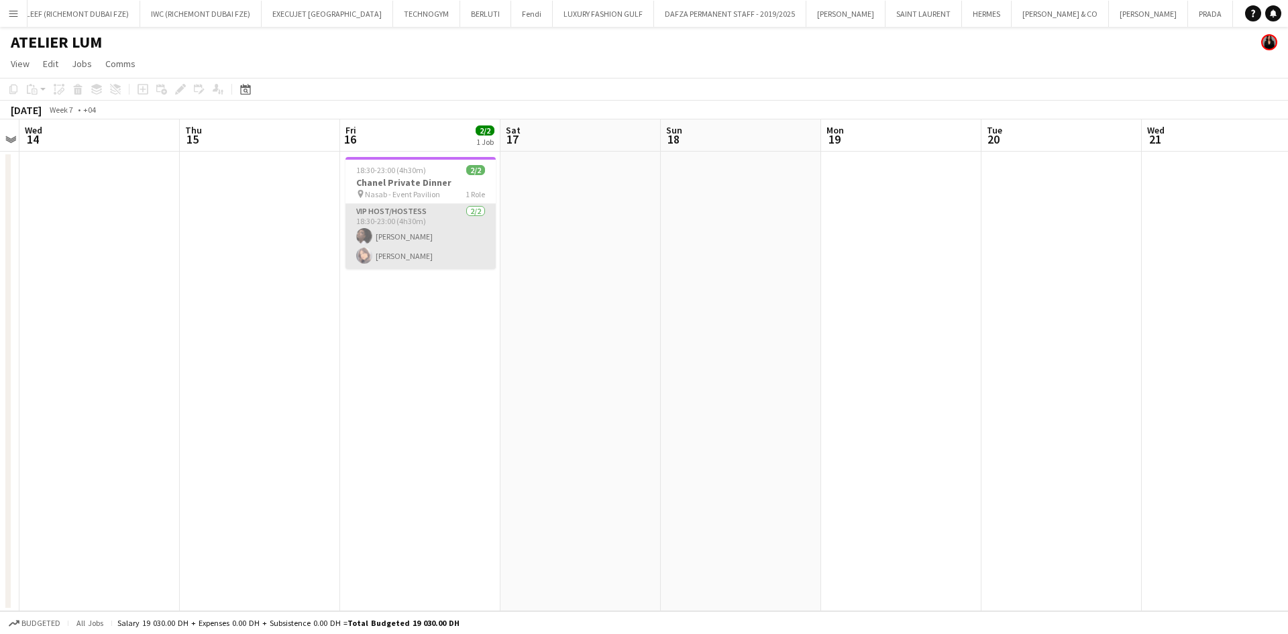
click at [448, 235] on app-card-role "VIP Host/Hostess [DATE] 18:30-23:00 (4h30m) [PERSON_NAME]" at bounding box center [420, 236] width 150 height 65
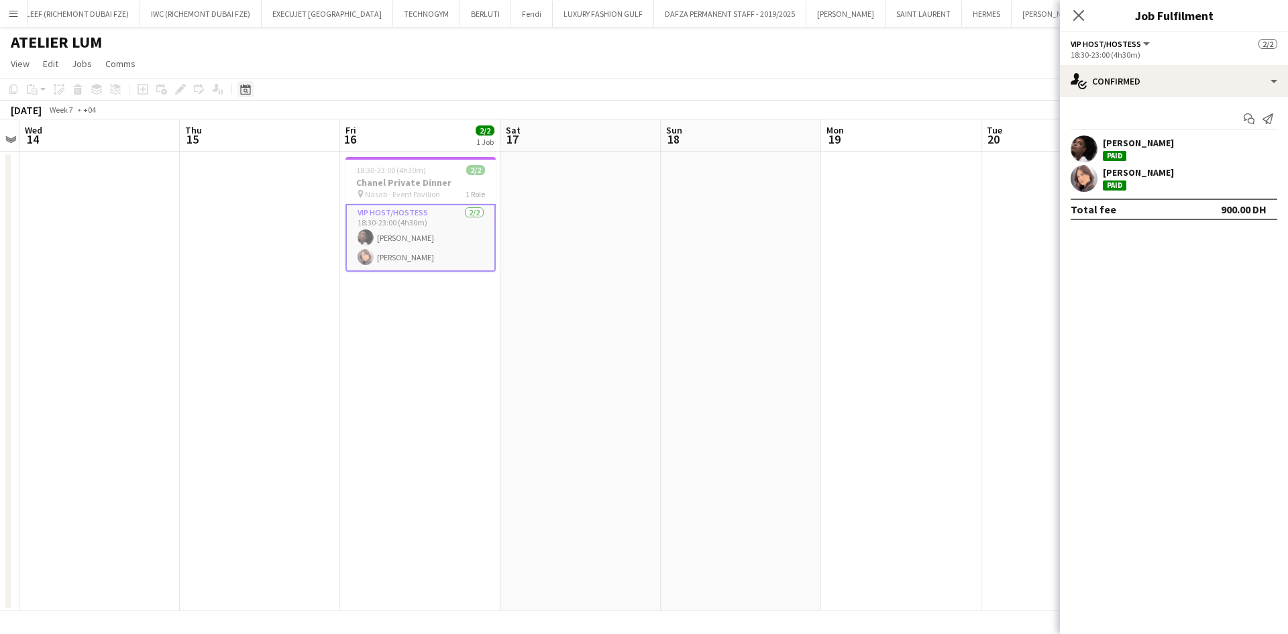
click at [244, 89] on icon "Date picker" at bounding box center [245, 89] width 11 height 11
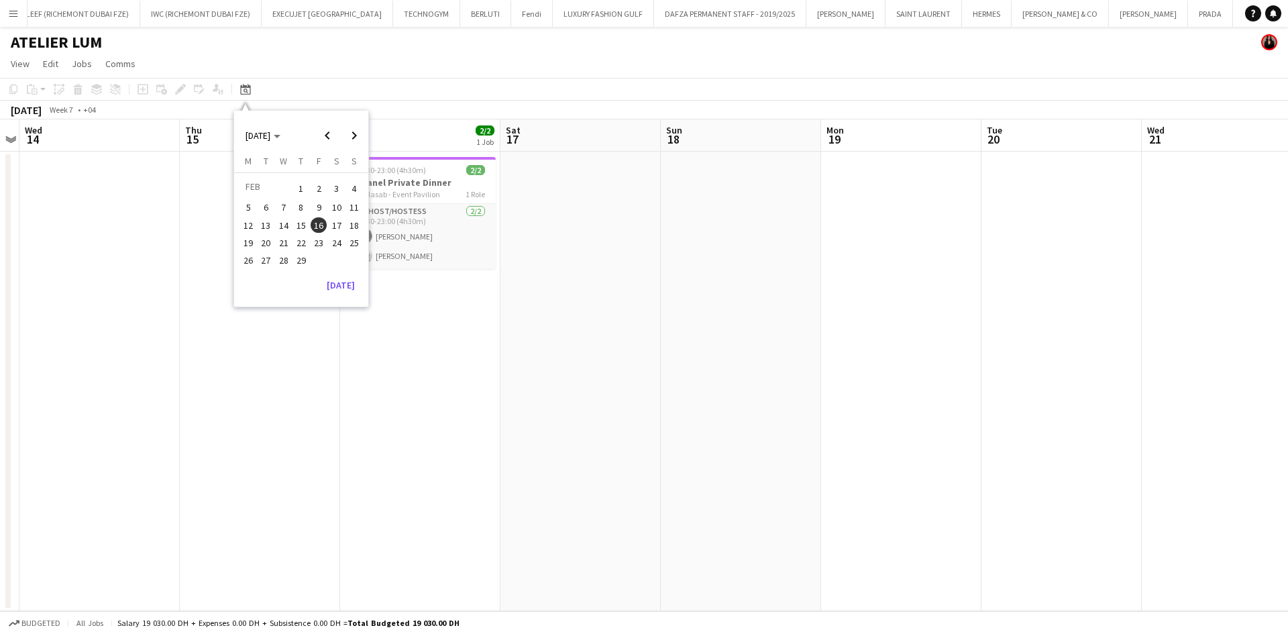
click at [11, 15] on app-icon "Menu" at bounding box center [13, 13] width 11 height 11
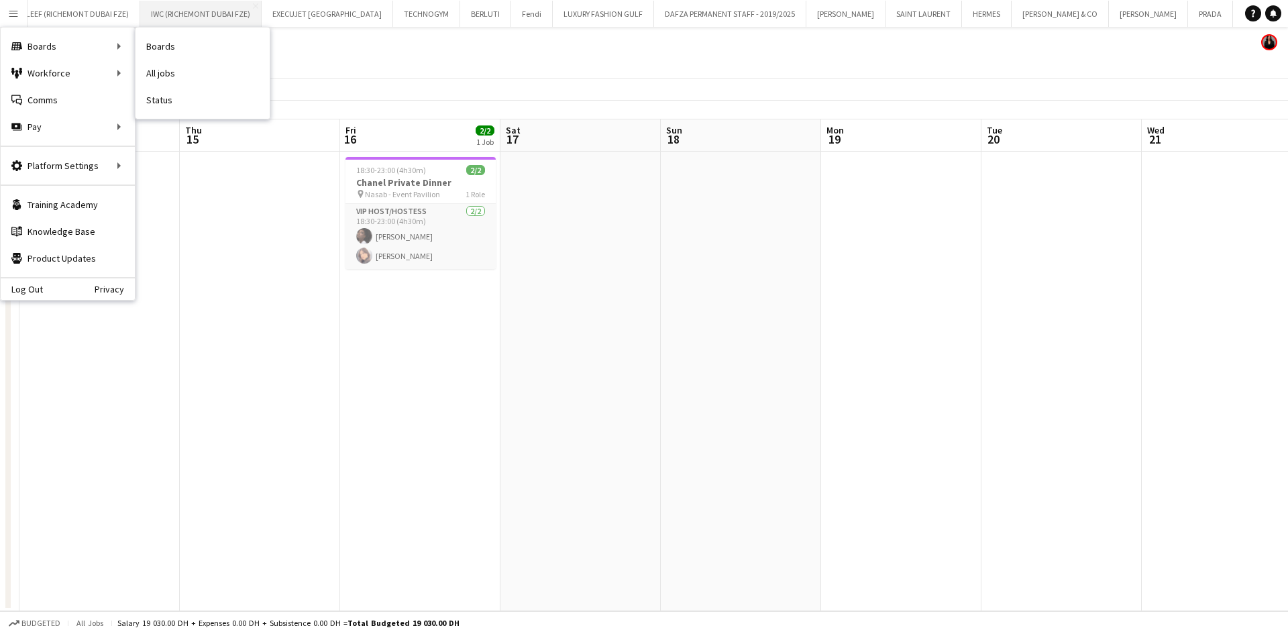
click at [152, 51] on link "Boards" at bounding box center [203, 46] width 134 height 27
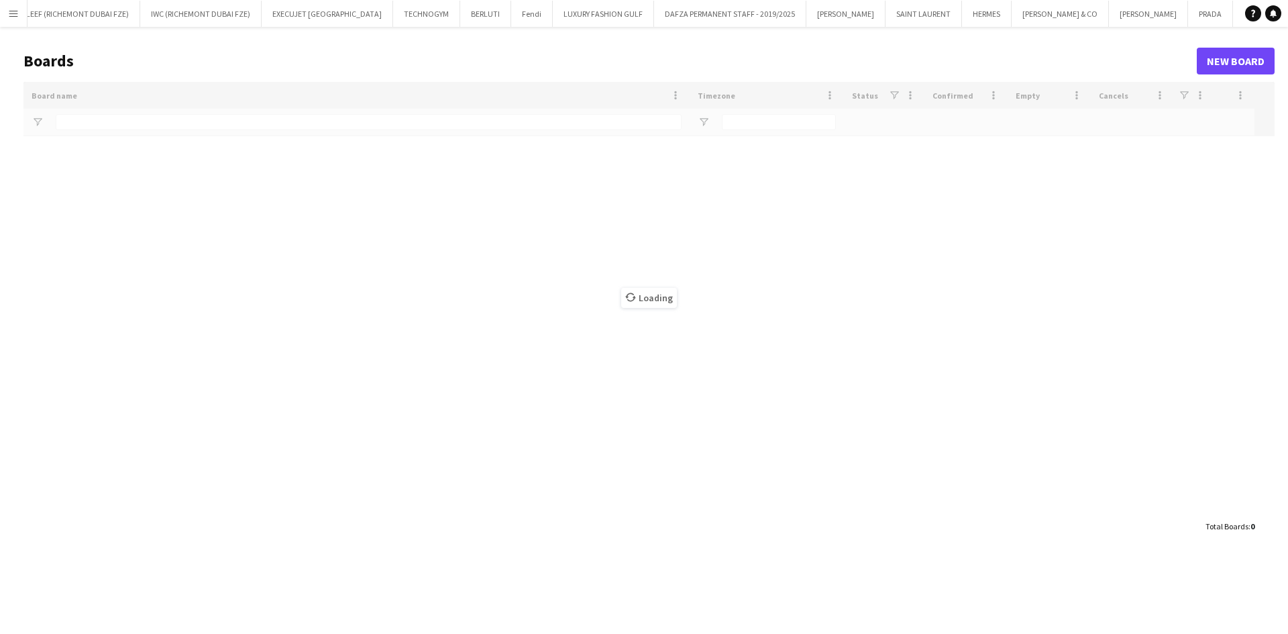
type input "*******"
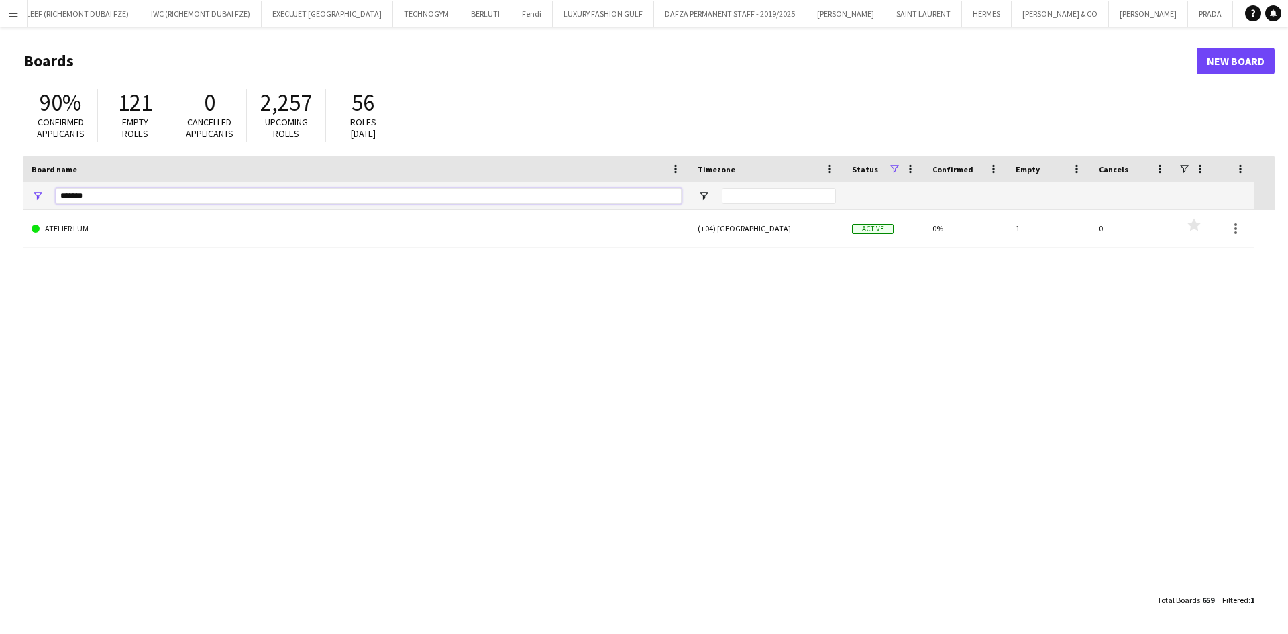
drag, startPoint x: 115, startPoint y: 195, endPoint x: 9, endPoint y: 195, distance: 106.0
click at [9, 195] on main "Boards New Board 90% Confirmed applicants 121 Empty roles 0 Cancelled applicant…" at bounding box center [644, 330] width 1288 height 606
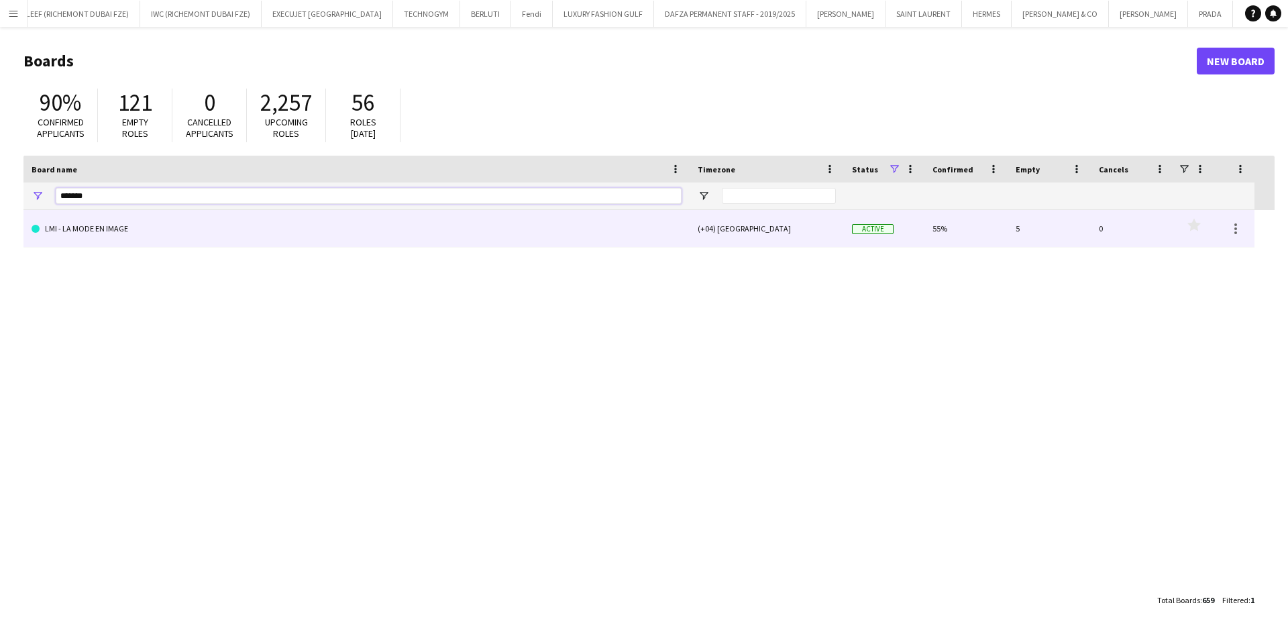
type input "*******"
click at [97, 233] on link "LMI - LA MODE EN IMAGE" at bounding box center [357, 229] width 650 height 38
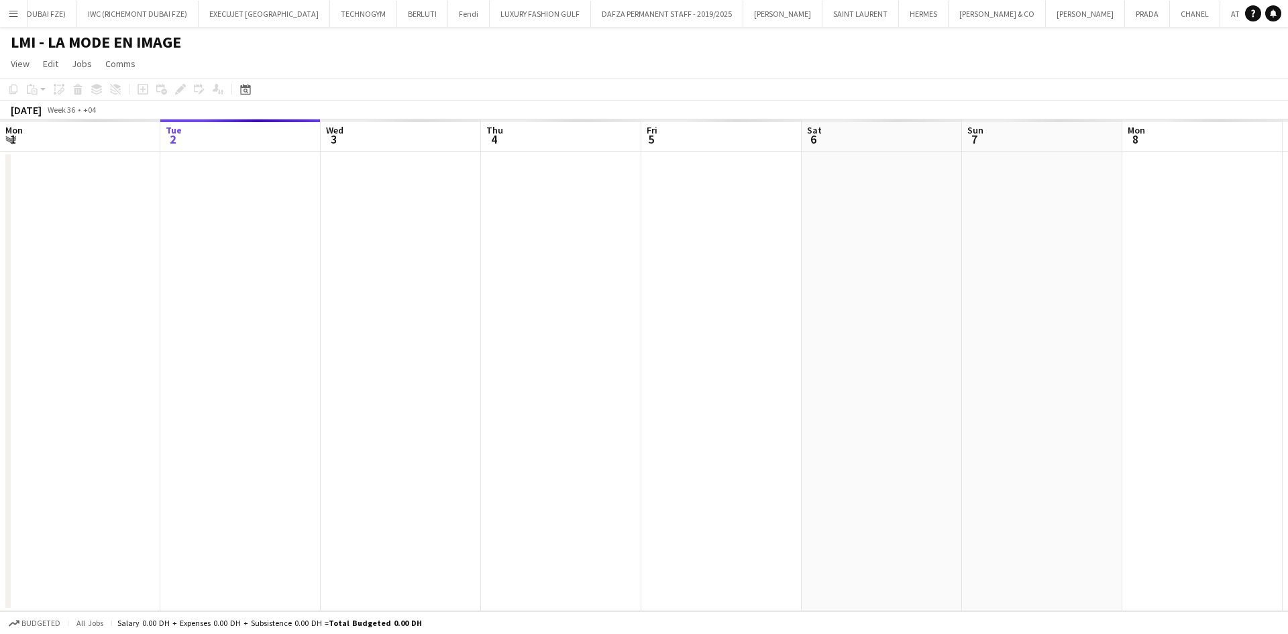
scroll to position [0, 301]
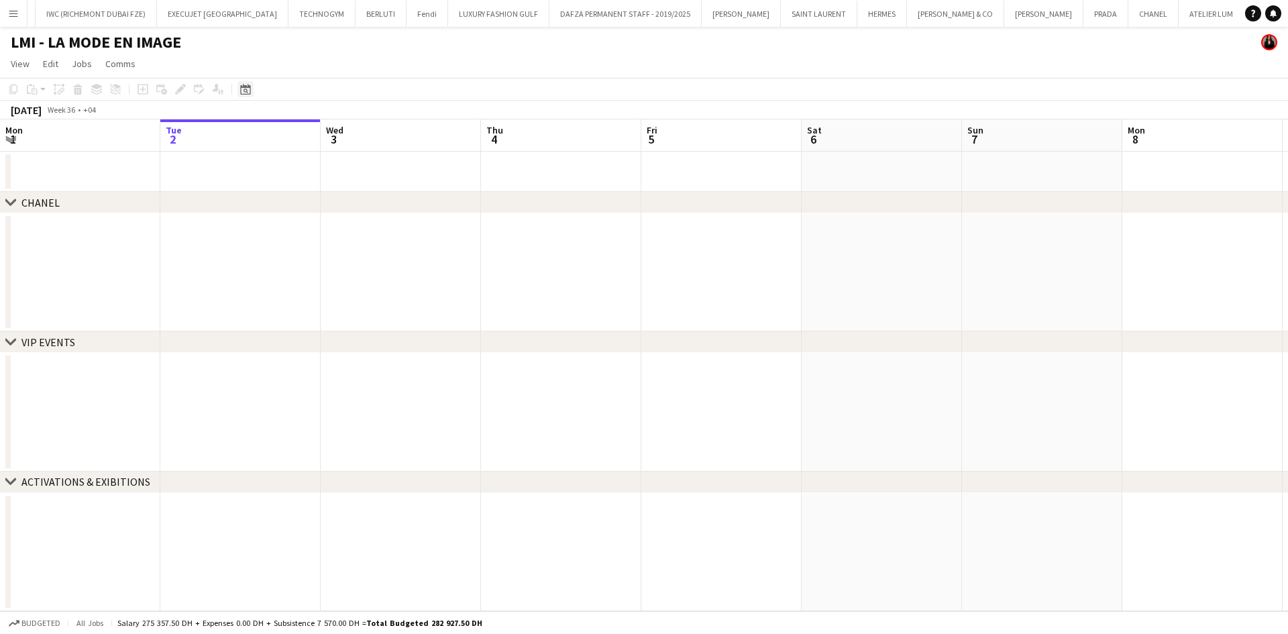
click at [245, 87] on icon at bounding box center [245, 89] width 10 height 11
drag, startPoint x: 276, startPoint y: 136, endPoint x: 284, endPoint y: 132, distance: 9.0
click at [270, 136] on span "[DATE]" at bounding box center [258, 135] width 25 height 12
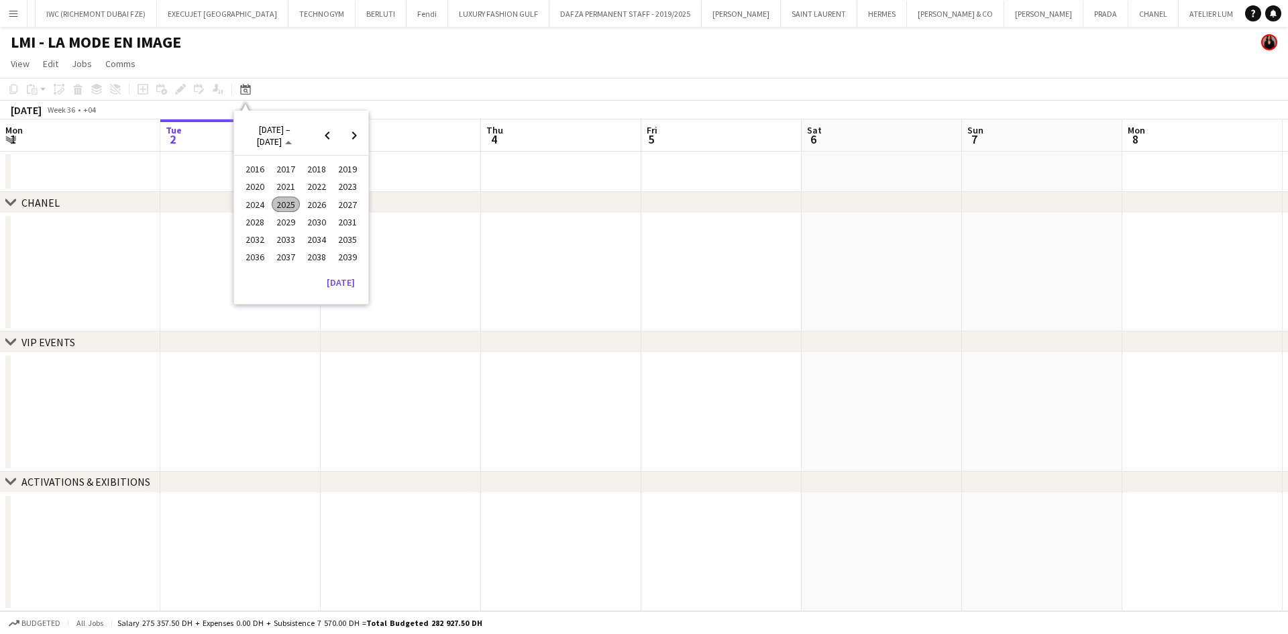
click at [347, 194] on span "2023" at bounding box center [347, 187] width 28 height 16
click at [281, 219] on span "OCT" at bounding box center [286, 222] width 28 height 16
click at [354, 190] on span "1" at bounding box center [354, 188] width 16 height 19
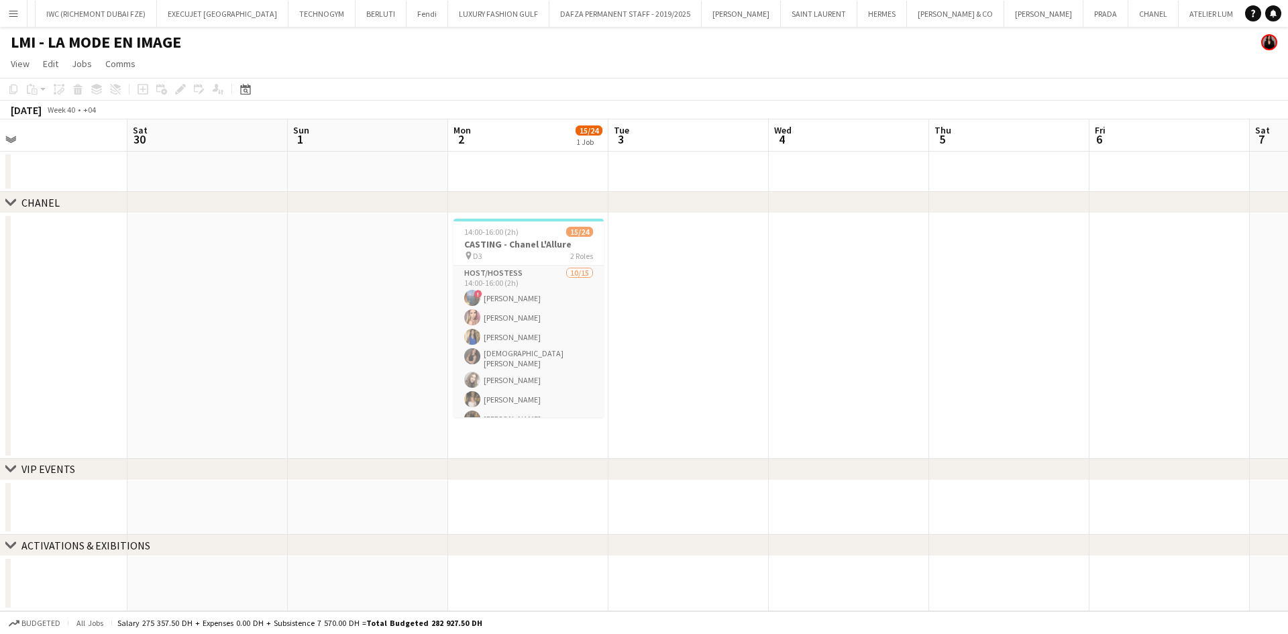
click at [496, 389] on app-calendar-viewport "Tue 26 Wed 27 17/17 1 Job Thu 28 Fri 29 Sat 30 Sun 1 Mon 2 15/24 1 Job Tue 3 We…" at bounding box center [644, 365] width 1288 height 492
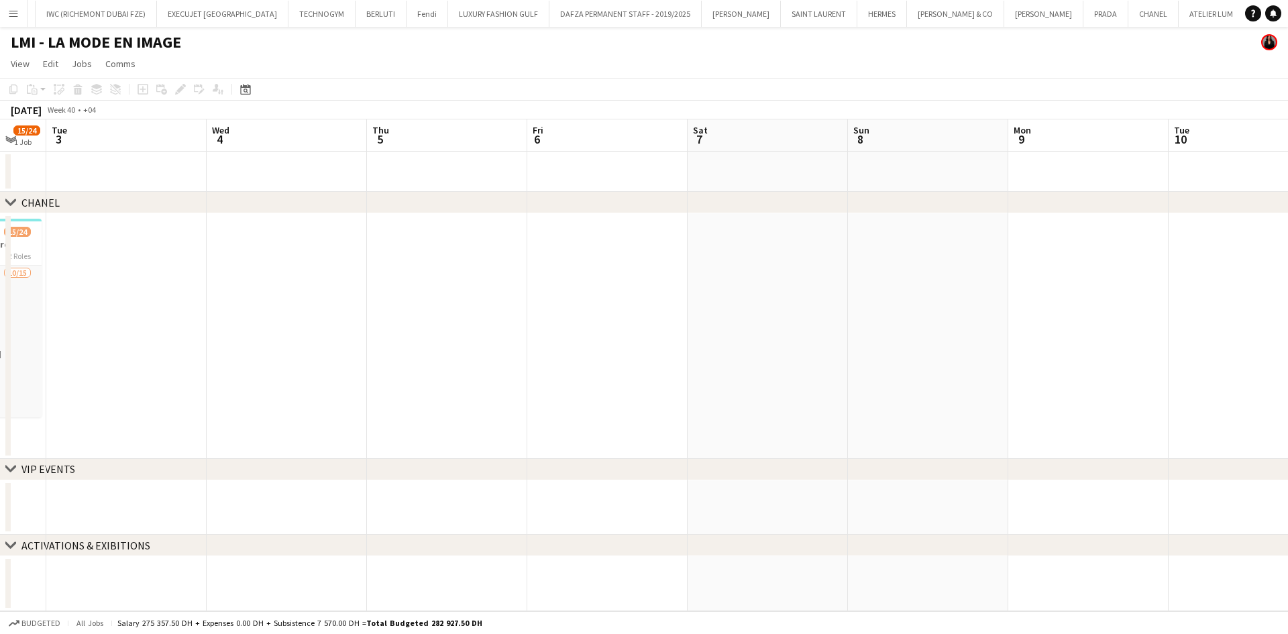
drag, startPoint x: 766, startPoint y: 356, endPoint x: 286, endPoint y: 375, distance: 480.7
click at [288, 375] on app-calendar-viewport "Sat 30 Sun 1 Mon 2 15/24 1 Job Tue 3 Wed 4 Thu 5 Fri 6 Sat 7 Sun 8 Mon 9 Tue 10…" at bounding box center [644, 365] width 1288 height 492
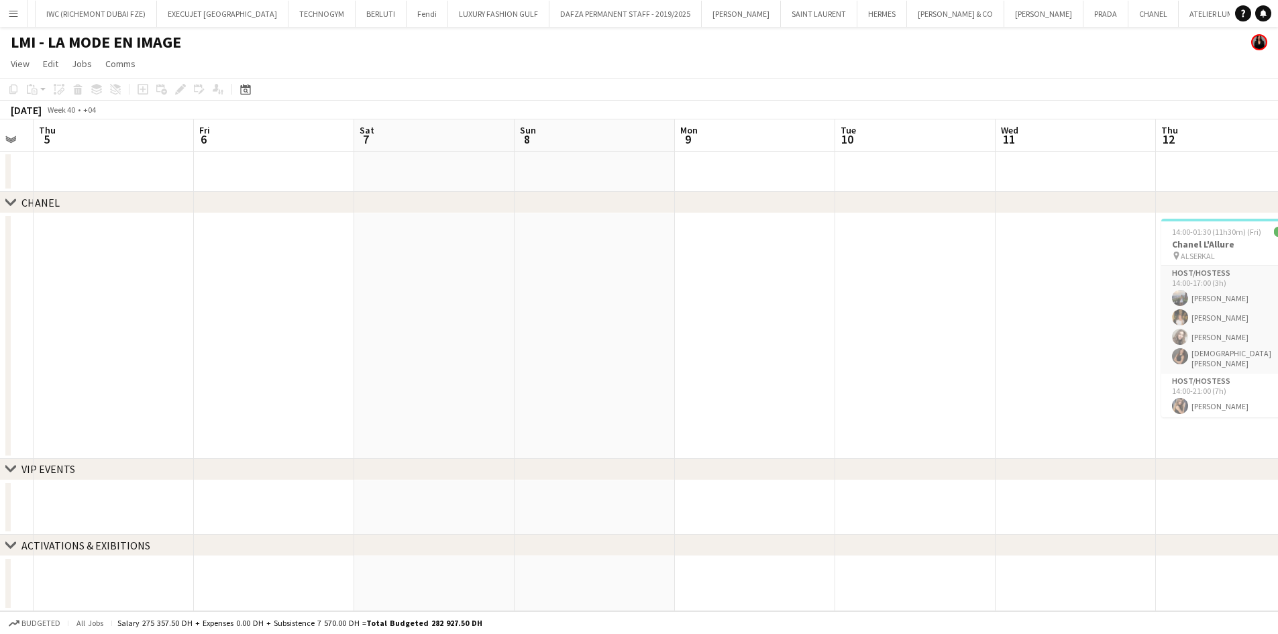
drag, startPoint x: 756, startPoint y: 370, endPoint x: 364, endPoint y: 367, distance: 392.5
click at [319, 379] on app-calendar-viewport "Mon 2 15/24 1 Job Tue 3 Wed 4 Thu 5 Fri 6 Sat 7 Sun 8 Mon 9 Tue 10 Wed 11 Thu 1…" at bounding box center [639, 365] width 1278 height 492
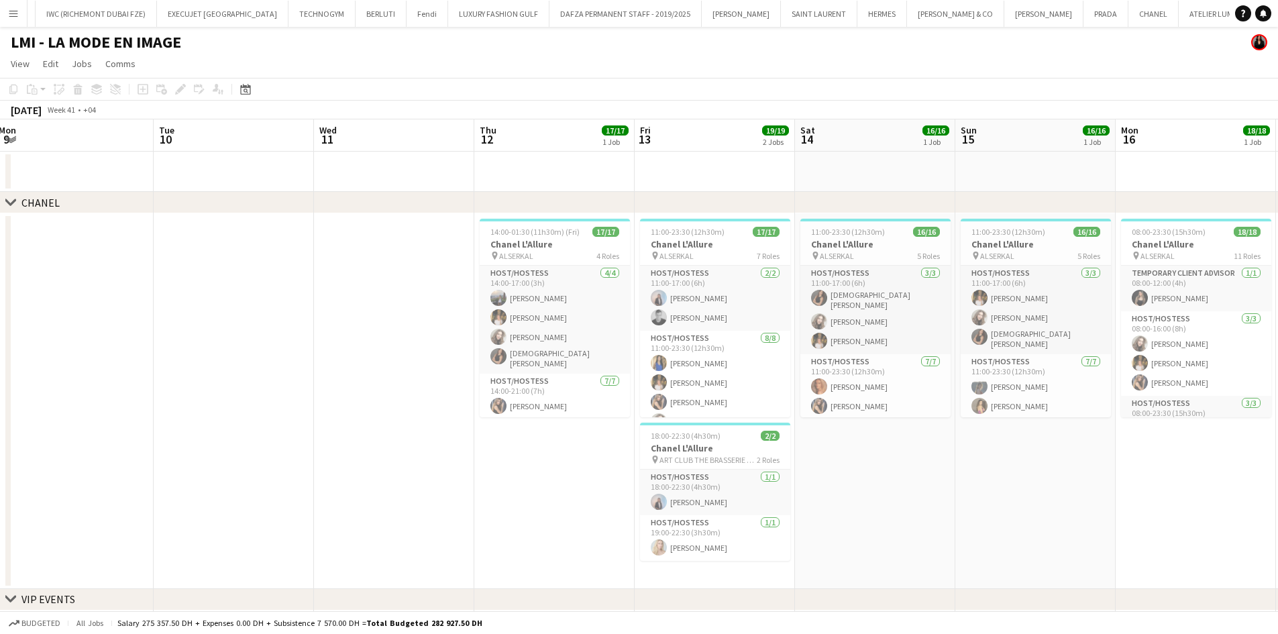
drag, startPoint x: 450, startPoint y: 364, endPoint x: 278, endPoint y: 373, distance: 172.6
click at [199, 373] on app-calendar-viewport "Fri 6 Sat 7 Sun 8 Mon 9 Tue 10 Wed 11 Thu 12 17/17 1 Job Fri 13 19/19 2 Jobs Sa…" at bounding box center [639, 415] width 1278 height 593
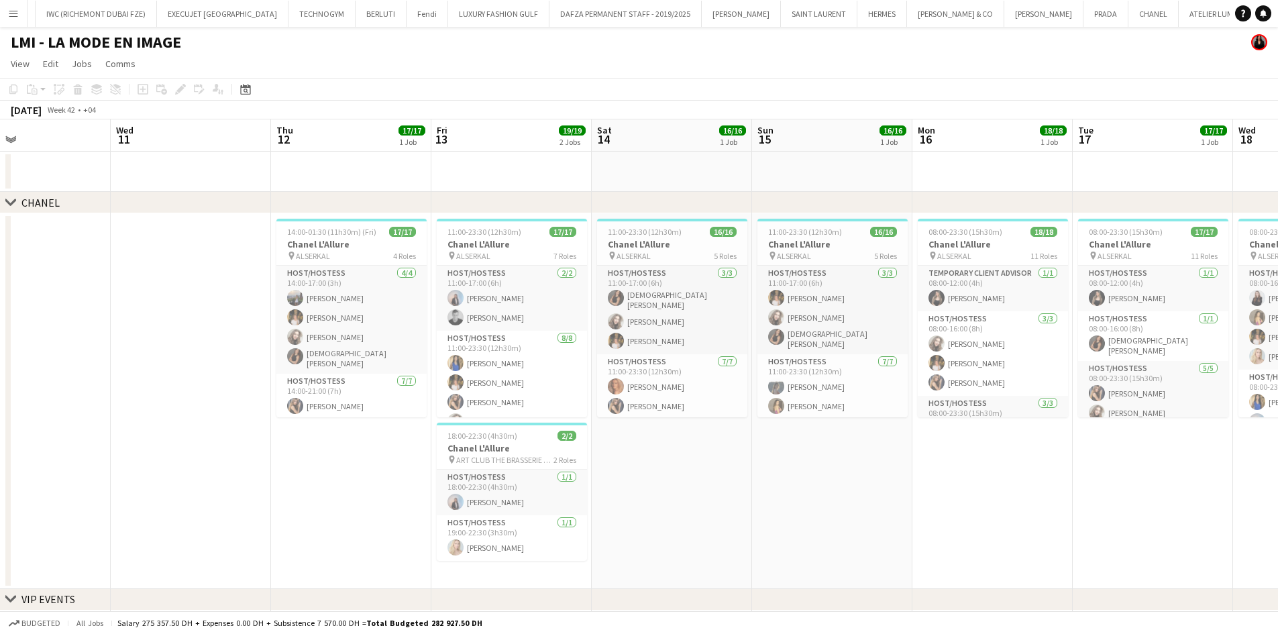
scroll to position [0, 398]
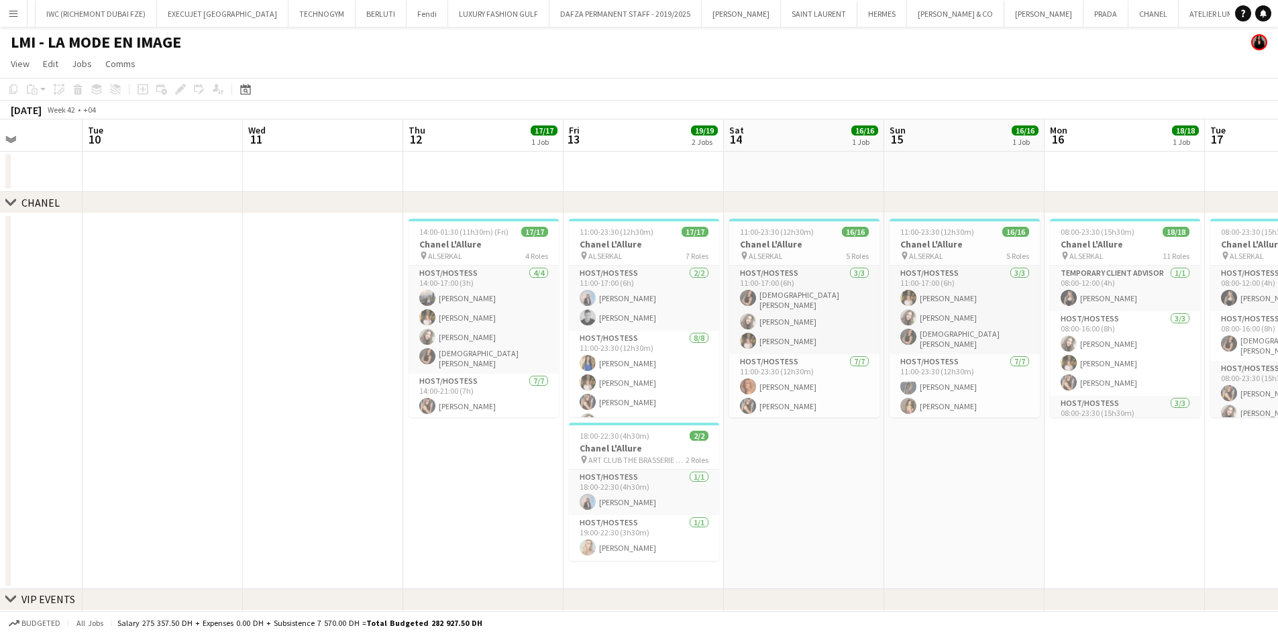
drag, startPoint x: 942, startPoint y: 490, endPoint x: 734, endPoint y: 488, distance: 208.0
click at [734, 488] on app-calendar-viewport "Sat 7 Sun 8 Mon 9 Tue 10 Wed 11 Thu 12 17/17 1 Job Fri 13 19/19 2 Jobs Sat 14 1…" at bounding box center [639, 415] width 1278 height 593
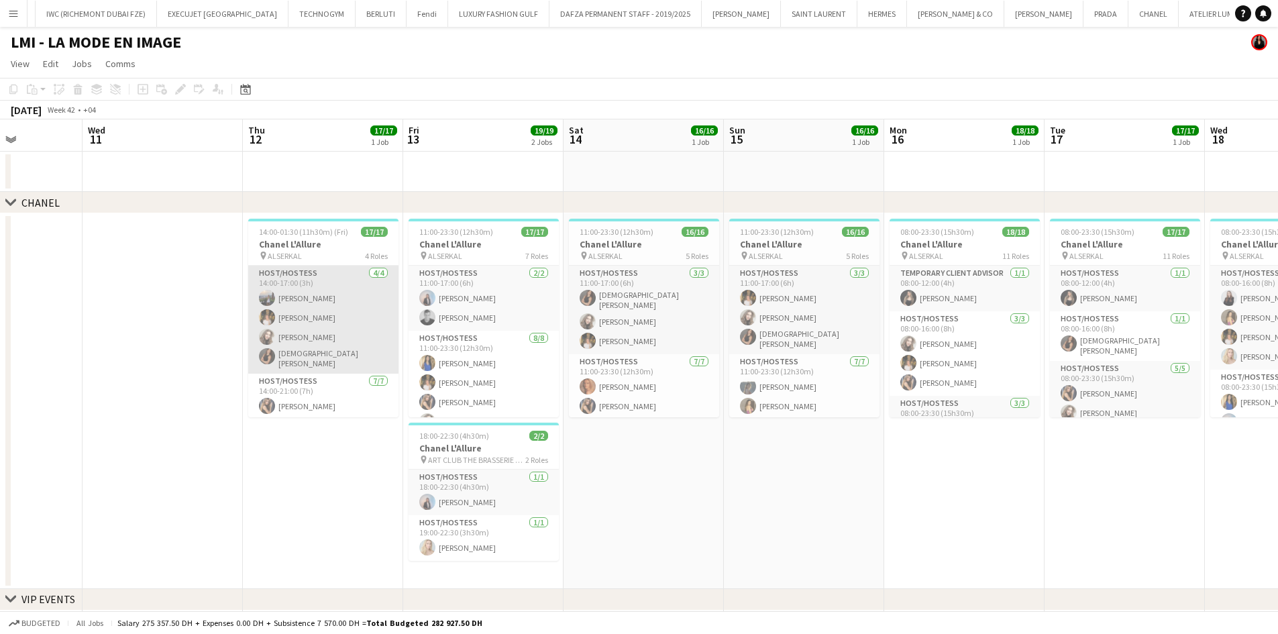
click at [313, 321] on app-card-role "Host/Hostess [DATE] 14:00-17:00 (3h) [PERSON_NAME] [PERSON_NAME] [PERSON_NAME] …" at bounding box center [323, 320] width 150 height 108
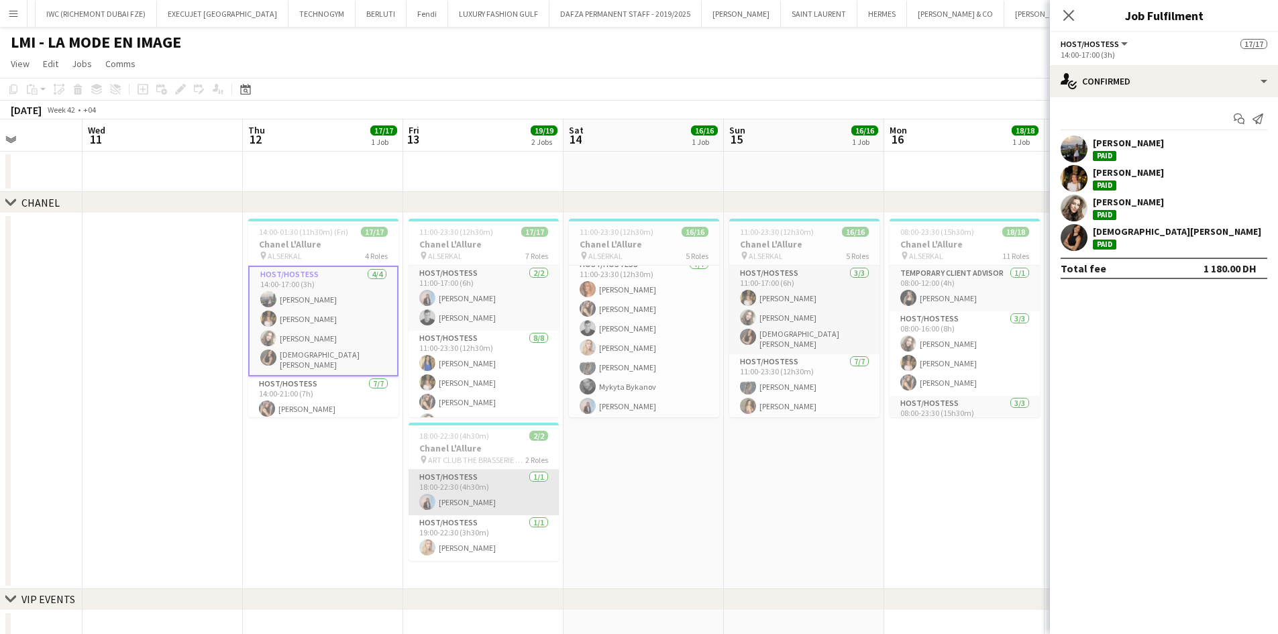
scroll to position [67, 0]
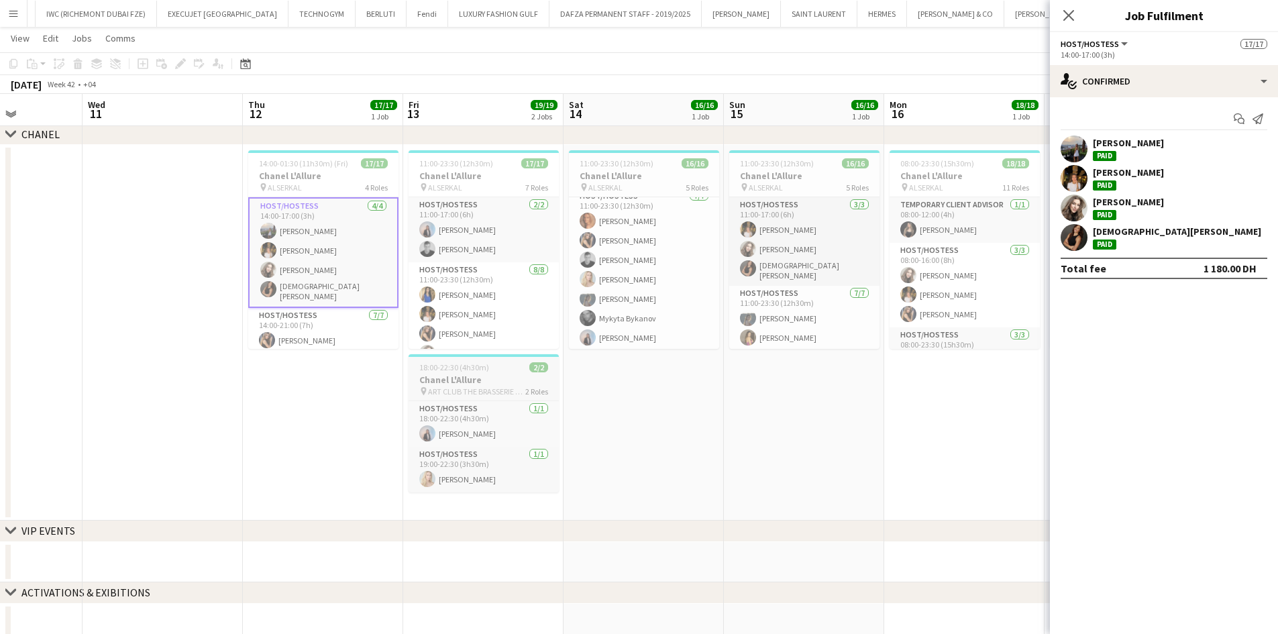
click at [487, 390] on span "ART CLUB THE BRASSERIE DIFC" at bounding box center [476, 391] width 97 height 10
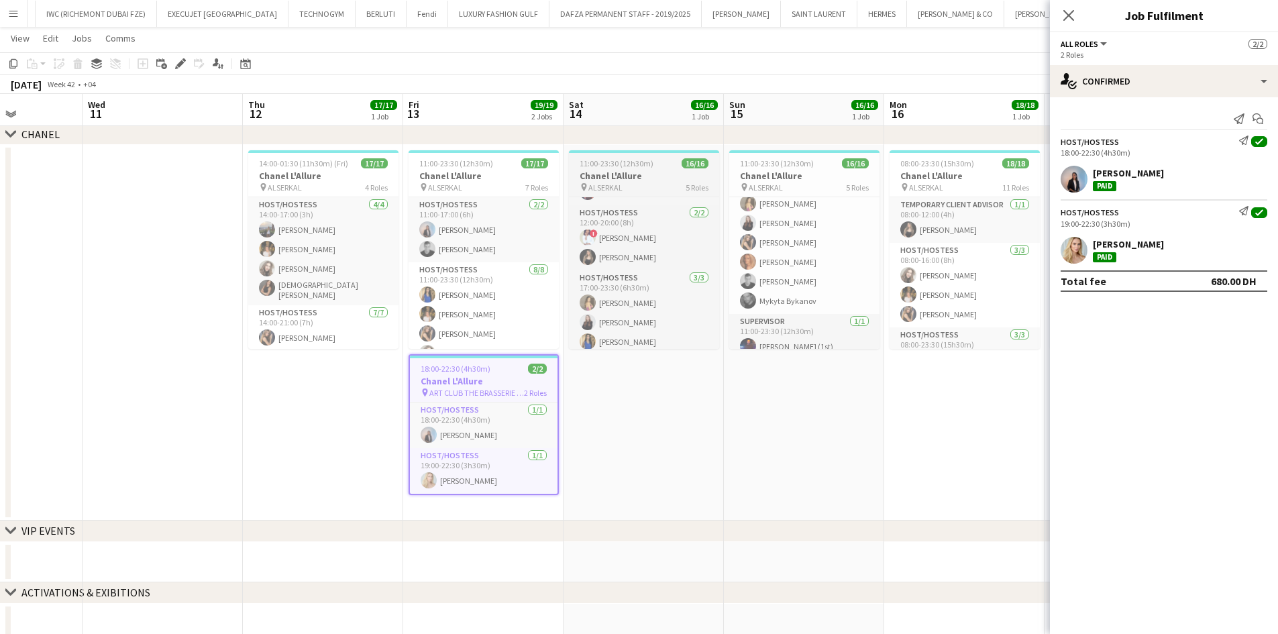
scroll to position [290, 0]
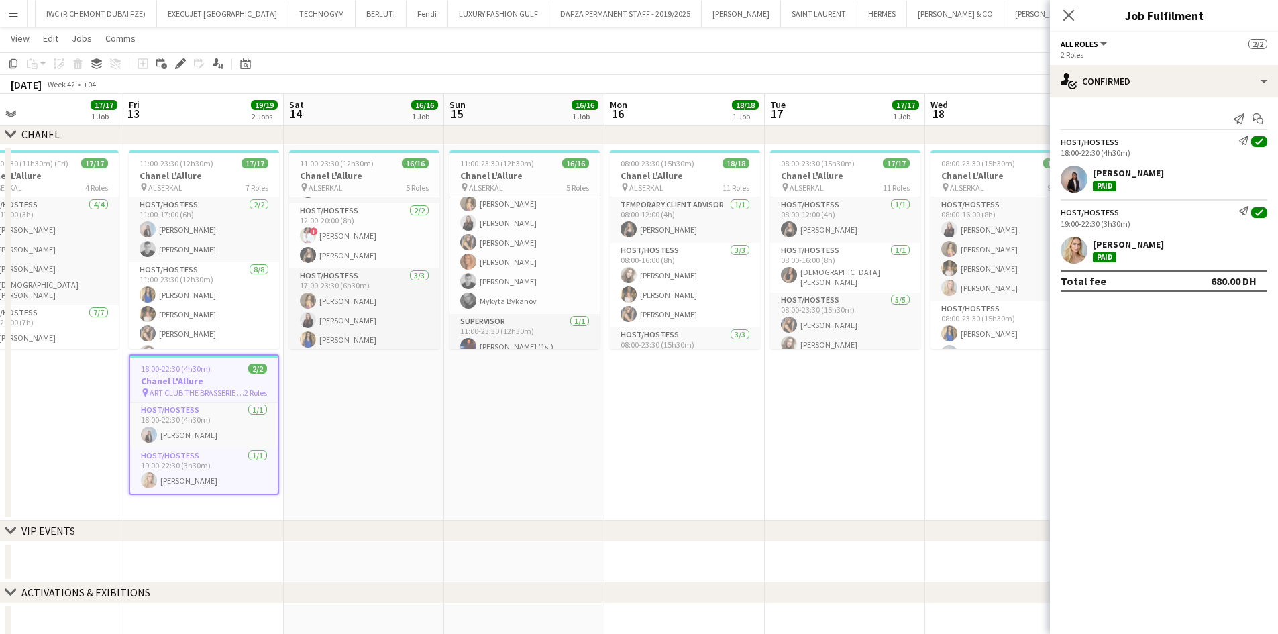
drag, startPoint x: 698, startPoint y: 391, endPoint x: 639, endPoint y: 394, distance: 59.1
click at [639, 394] on app-calendar-viewport "Mon 9 Tue 10 Wed 11 Thu 12 17/17 1 Job Fri 13 19/19 2 Jobs Sat 14 16/16 1 Job S…" at bounding box center [639, 314] width 1278 height 659
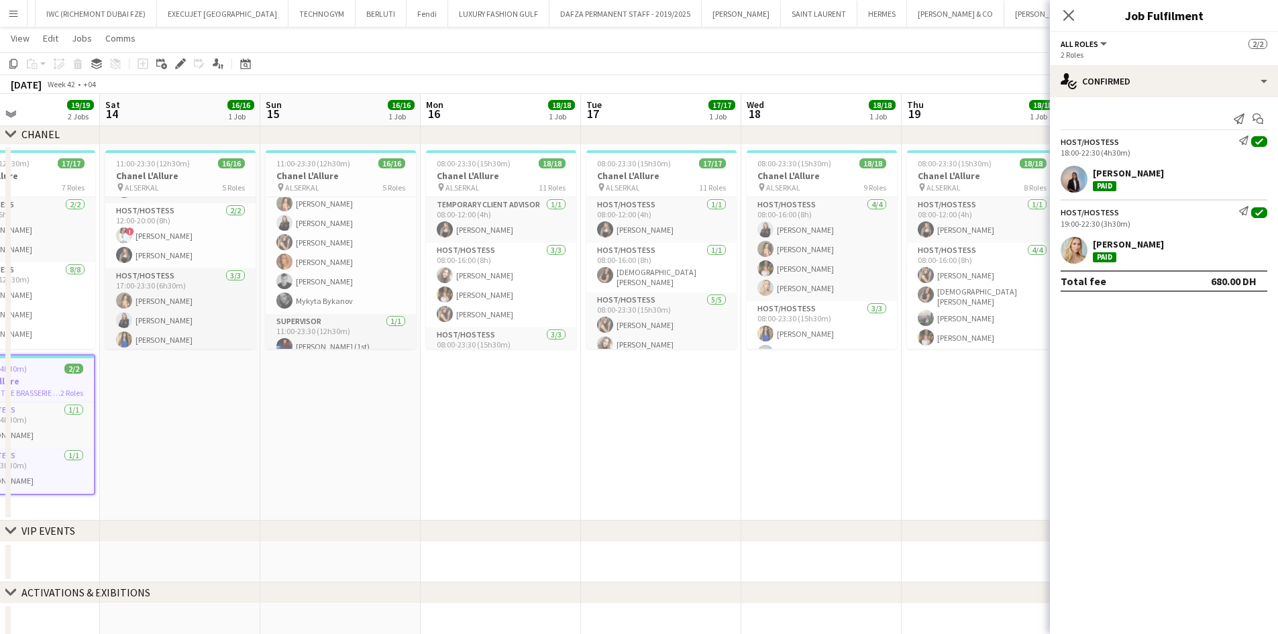
scroll to position [0, 382]
drag, startPoint x: 814, startPoint y: 395, endPoint x: 759, endPoint y: 403, distance: 54.9
click at [759, 403] on app-calendar-viewport "Wed 11 Thu 12 17/17 1 Job Fri 13 19/19 2 Jobs Sat 14 16/16 1 Job Sun 15 16/16 1…" at bounding box center [639, 314] width 1278 height 659
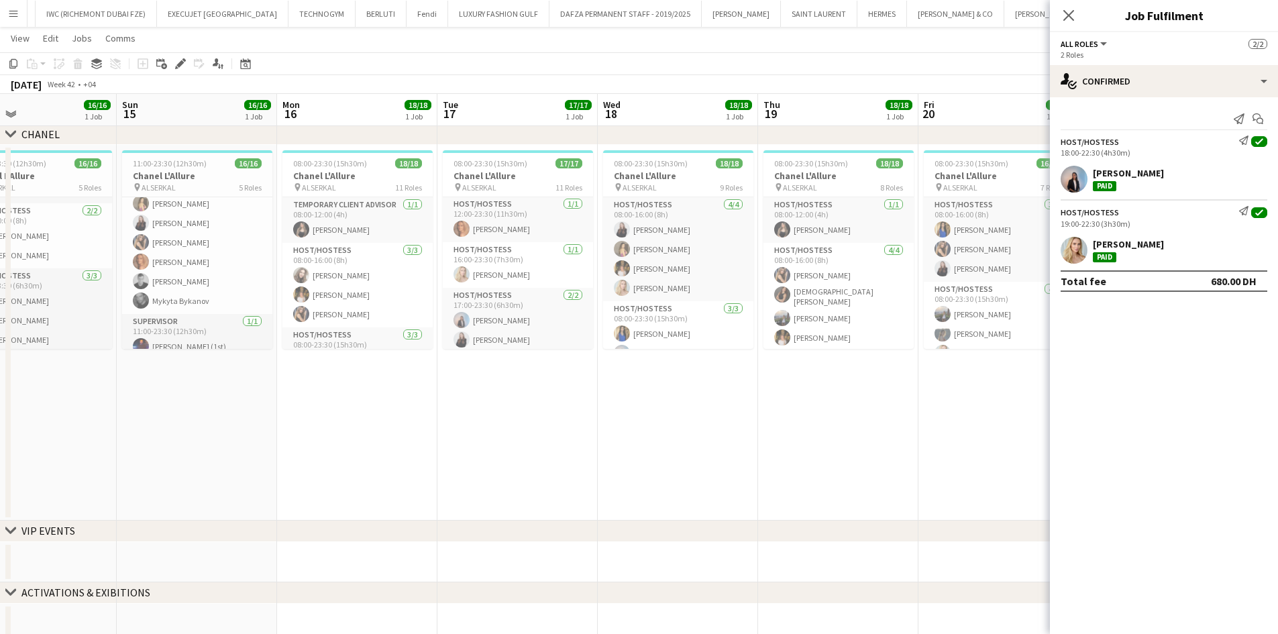
scroll to position [0, 490]
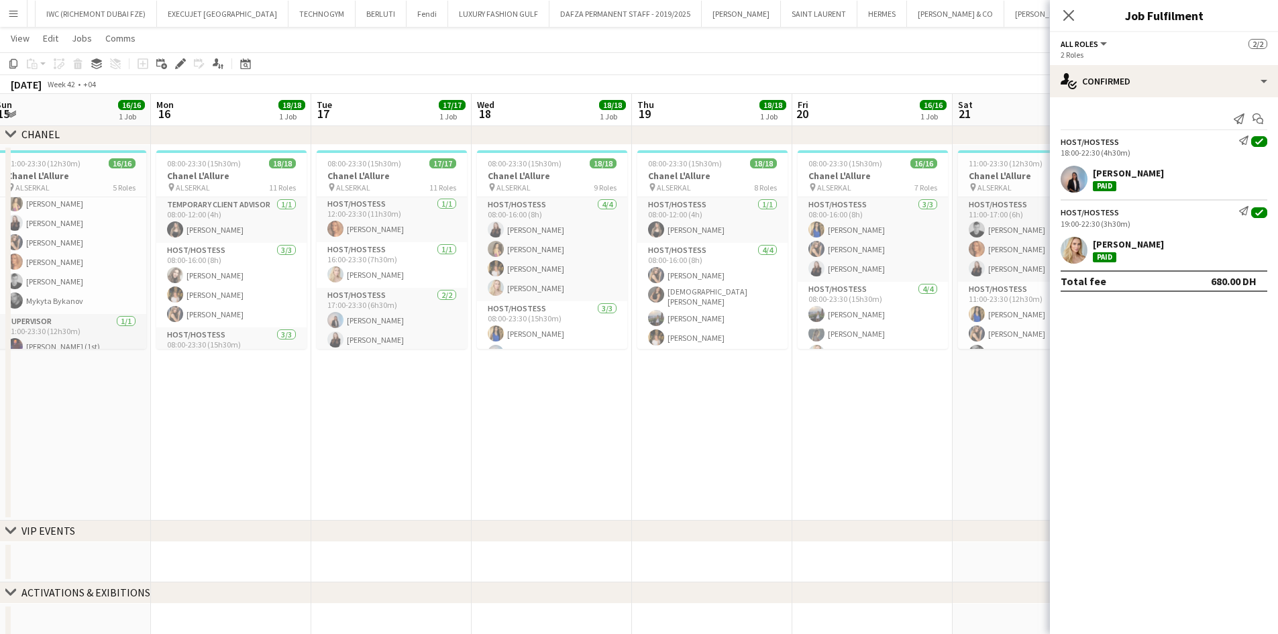
drag, startPoint x: 846, startPoint y: 398, endPoint x: 622, endPoint y: 423, distance: 225.4
click at [622, 423] on app-calendar-viewport "Thu 12 17/17 1 Job Fri 13 19/19 2 Jobs Sat 14 16/16 1 Job Sun 15 16/16 1 Job Mo…" at bounding box center [639, 314] width 1278 height 659
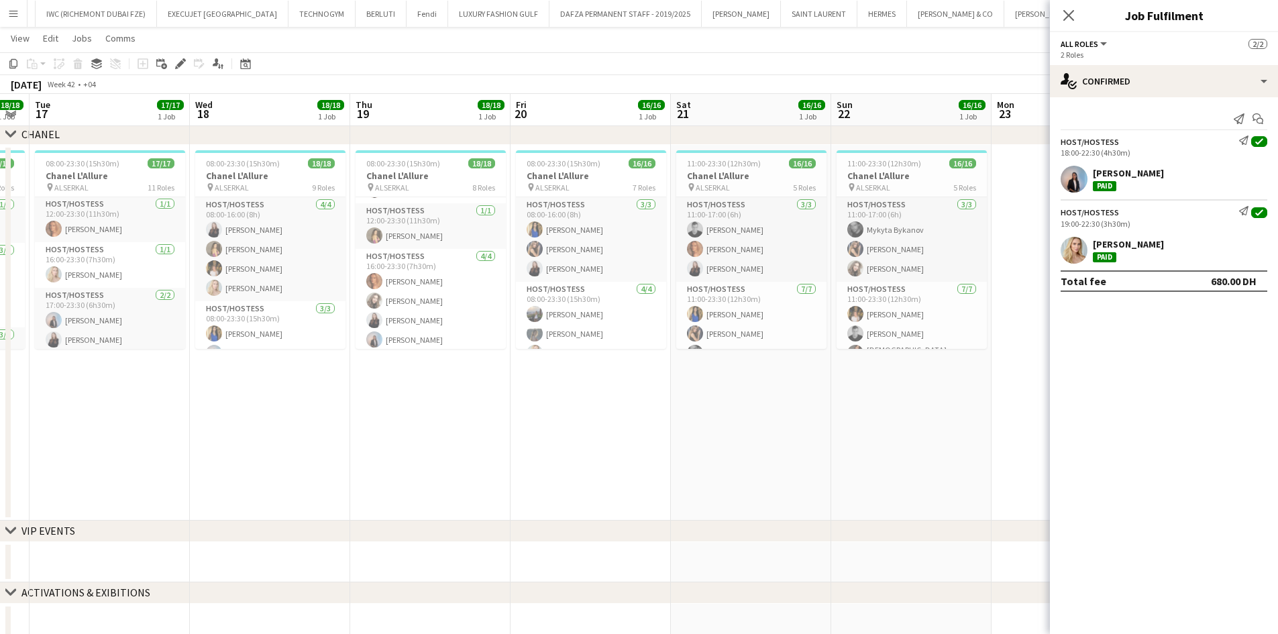
scroll to position [0, 472]
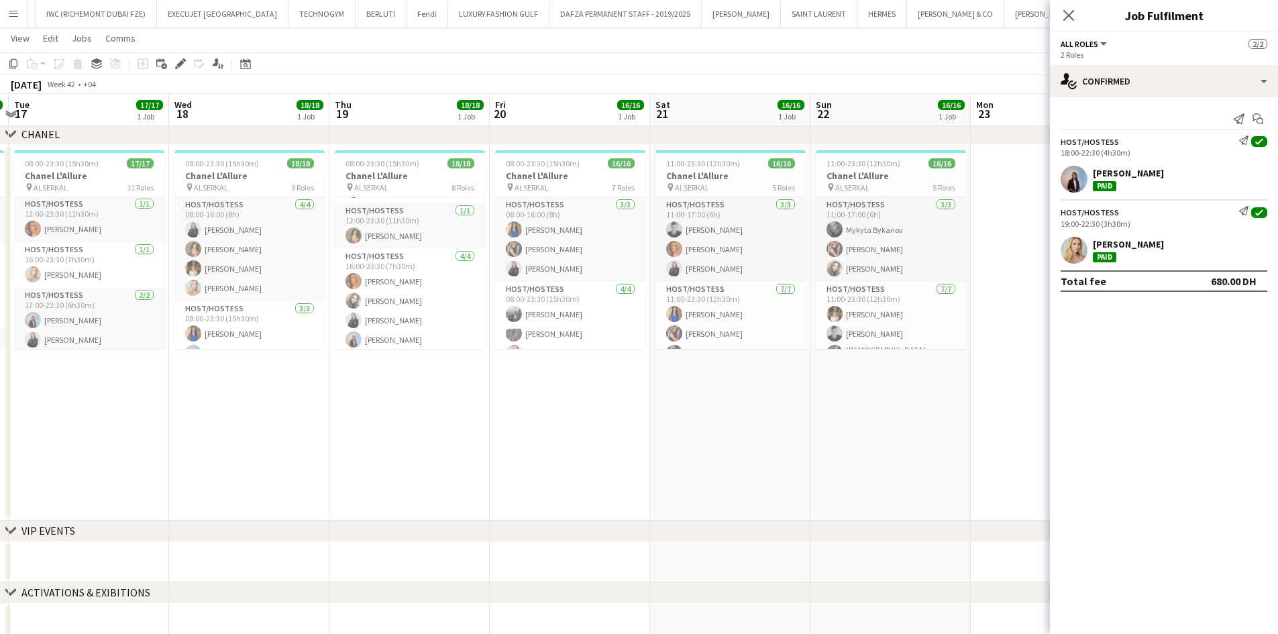
drag, startPoint x: 812, startPoint y: 410, endPoint x: 625, endPoint y: 410, distance: 187.2
click at [625, 410] on app-calendar-viewport "Sat 14 16/16 1 Job Sun 15 16/16 1 Job Mon 16 18/18 1 Job Tue 17 17/17 1 Job Wed…" at bounding box center [639, 314] width 1278 height 659
drag, startPoint x: 765, startPoint y: 397, endPoint x: 608, endPoint y: 409, distance: 158.1
click at [608, 409] on app-calendar-viewport "Sat 14 16/16 1 Job Sun 15 16/16 1 Job Mon 16 18/18 1 Job Tue 17 17/17 1 Job Wed…" at bounding box center [639, 314] width 1278 height 659
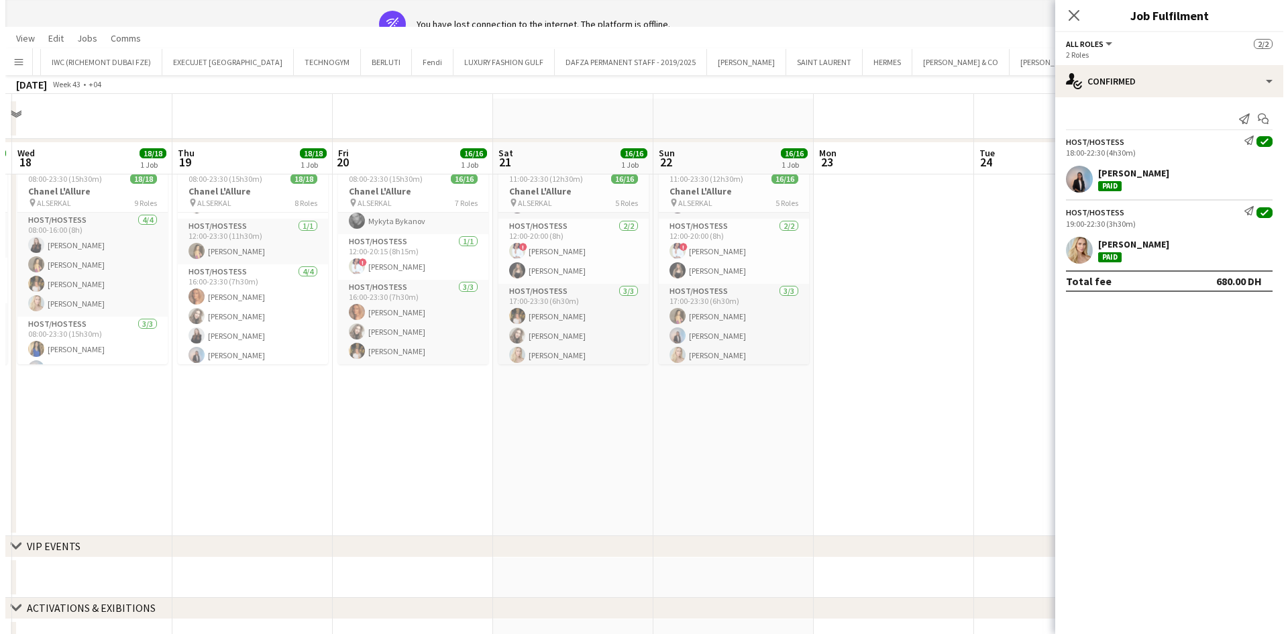
scroll to position [0, 0]
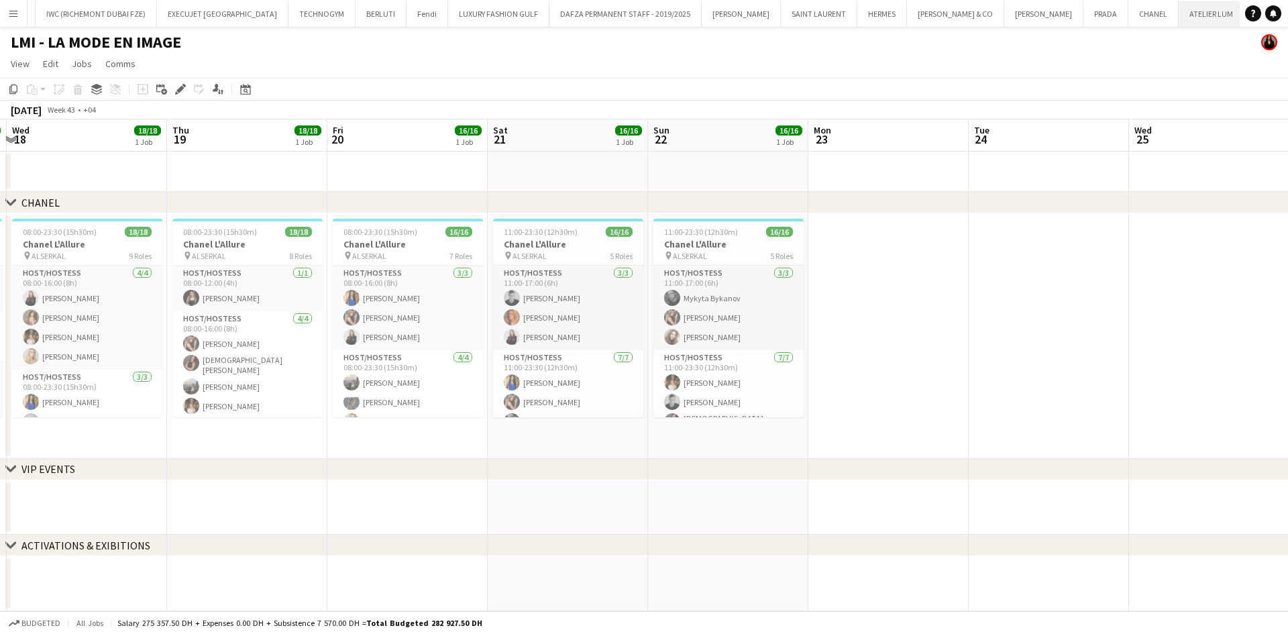
click at [1179, 15] on button "ATELIER [PERSON_NAME] Close" at bounding box center [1212, 14] width 66 height 26
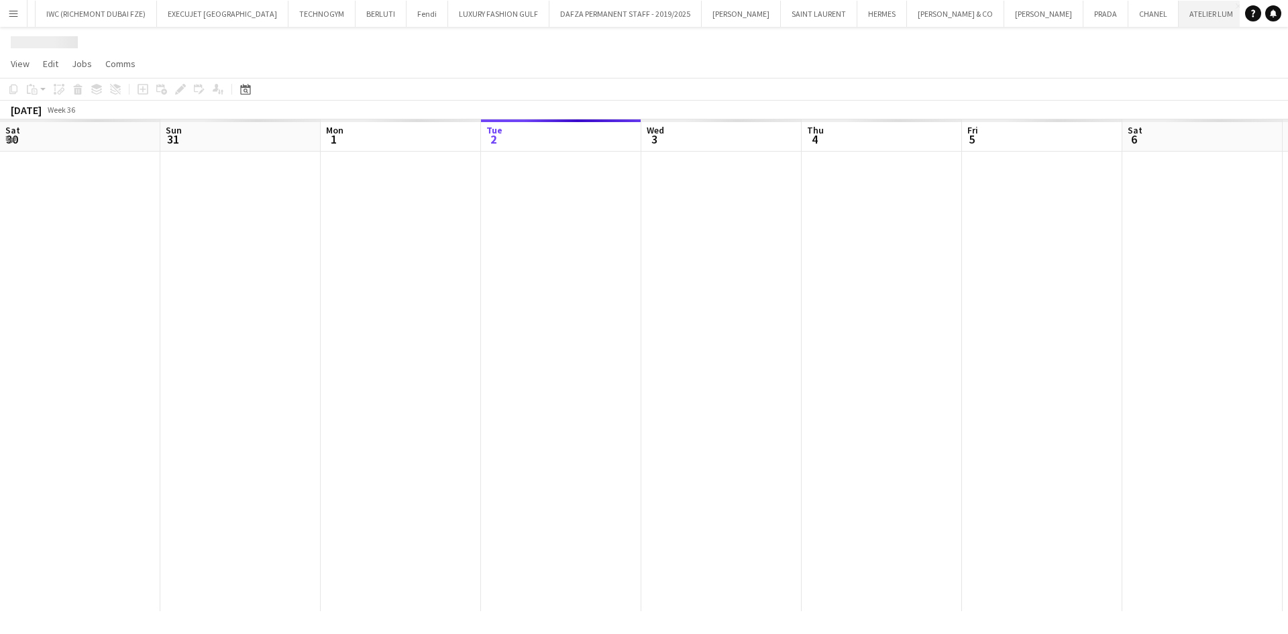
scroll to position [0, 321]
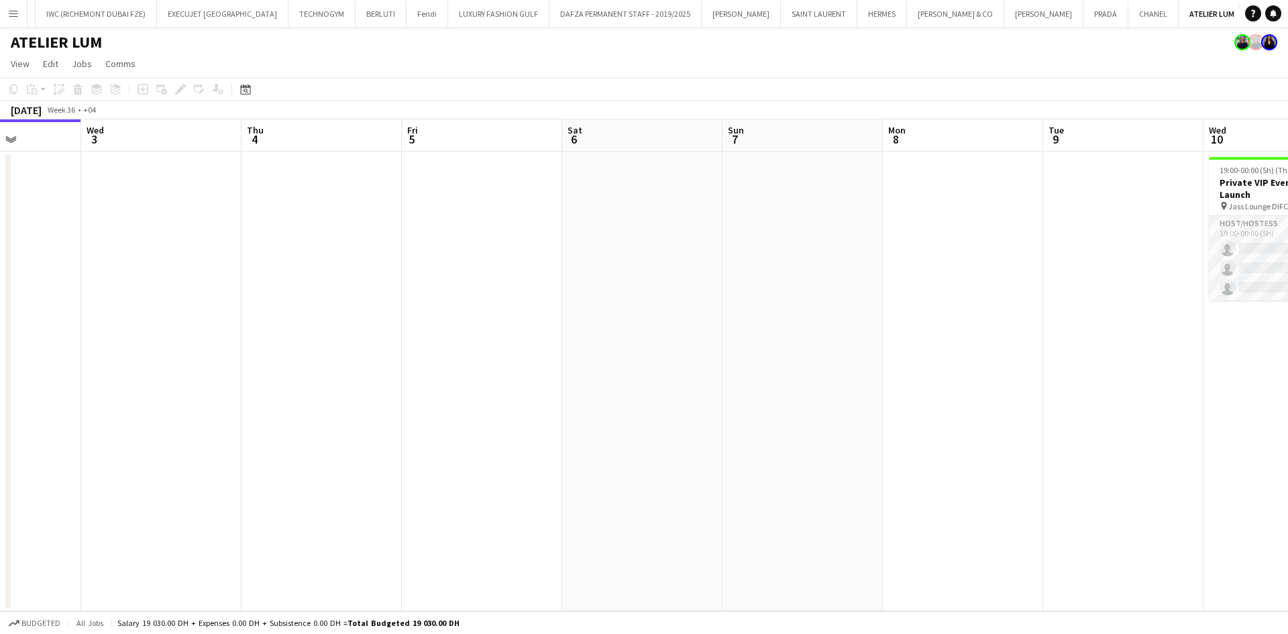
drag, startPoint x: 987, startPoint y: 342, endPoint x: 584, endPoint y: 340, distance: 403.2
click at [584, 340] on app-calendar-viewport "Sat 30 Sun 31 Mon 1 Tue 2 Wed 3 Thu 4 Fri 5 Sat 6 Sun 7 Mon 8 Tue 9 Wed 10 0/3 …" at bounding box center [644, 365] width 1288 height 492
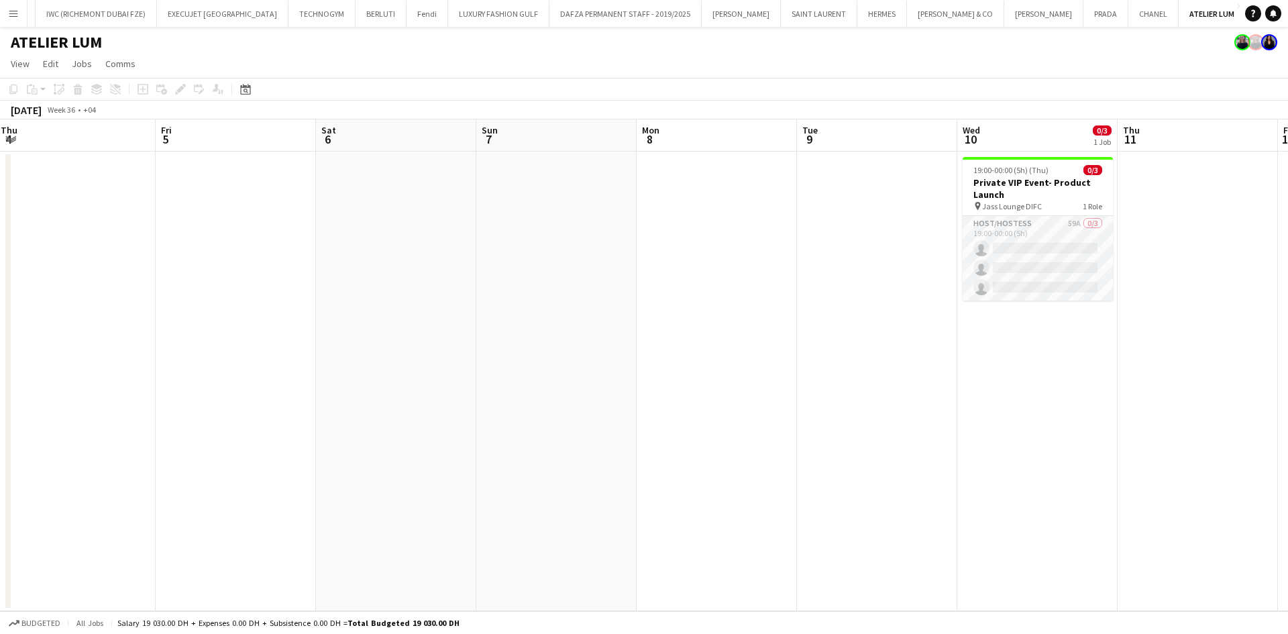
drag, startPoint x: 1005, startPoint y: 314, endPoint x: 588, endPoint y: 327, distance: 416.8
click at [598, 327] on app-calendar-viewport "Mon 1 Tue 2 Wed 3 Thu 4 Fri 5 Sat 6 Sun 7 Mon 8 Tue 9 Wed 10 0/3 1 Job Thu 11 F…" at bounding box center [644, 365] width 1288 height 492
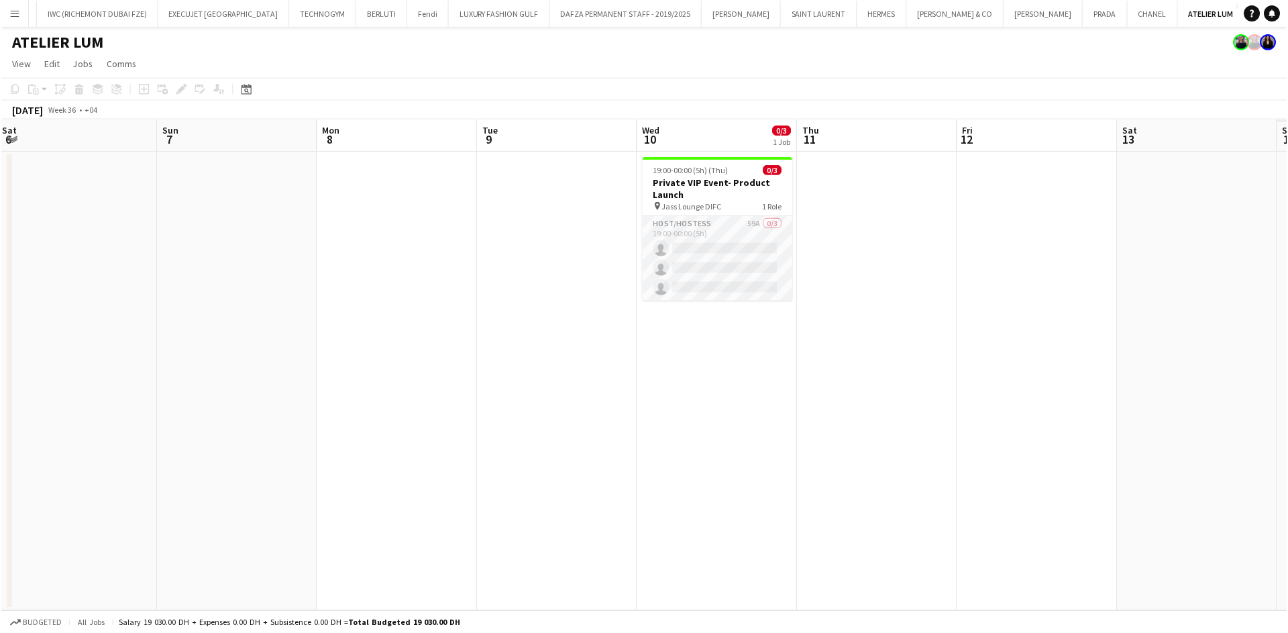
scroll to position [0, 513]
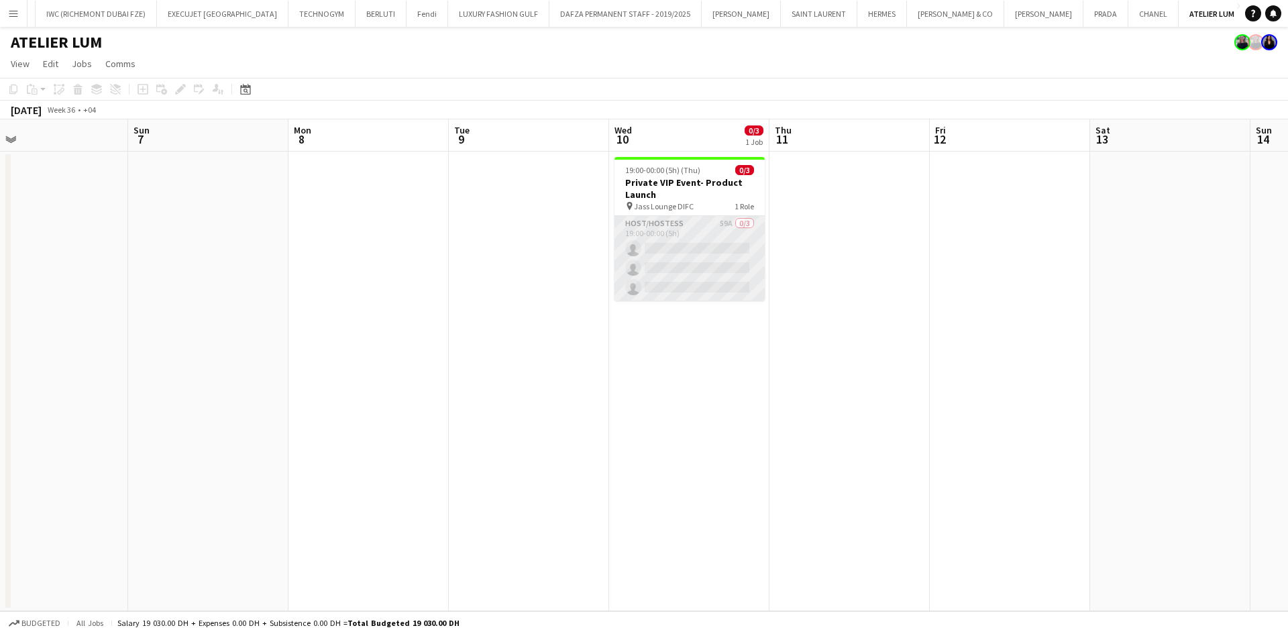
click at [663, 254] on app-card-role "Host/Hostess 59A 0/3 19:00-00:00 (5h) single-neutral-actions single-neutral-act…" at bounding box center [689, 258] width 150 height 85
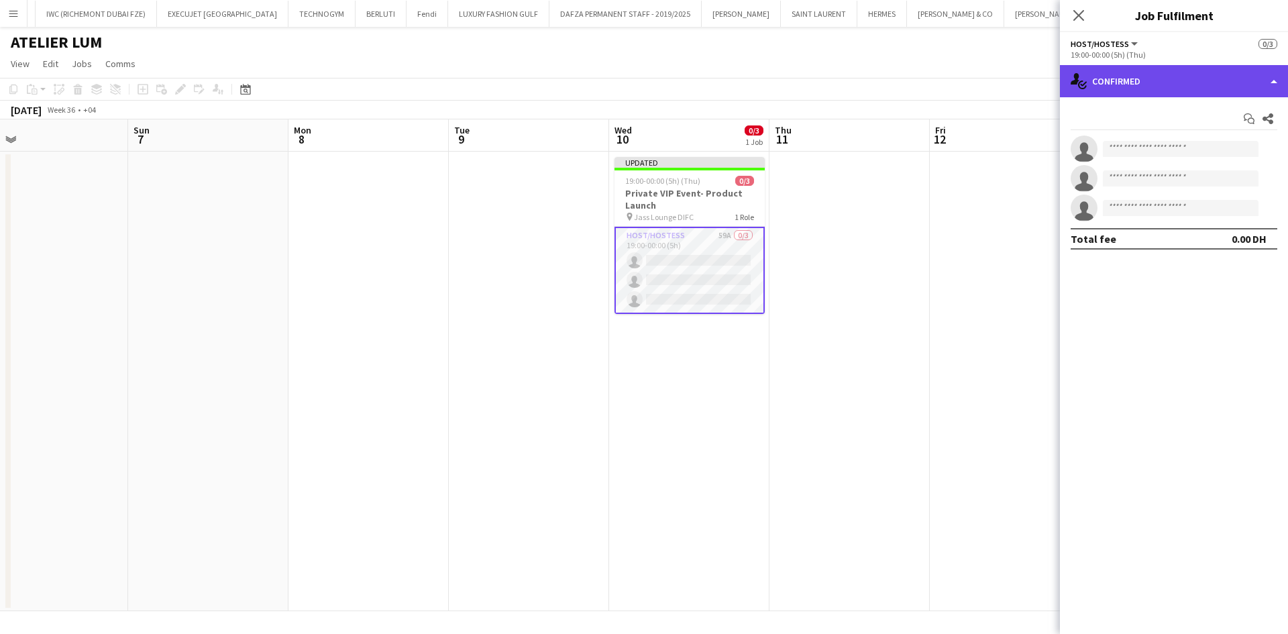
click at [1207, 68] on div "single-neutral-actions-check-2 Confirmed" at bounding box center [1174, 81] width 228 height 32
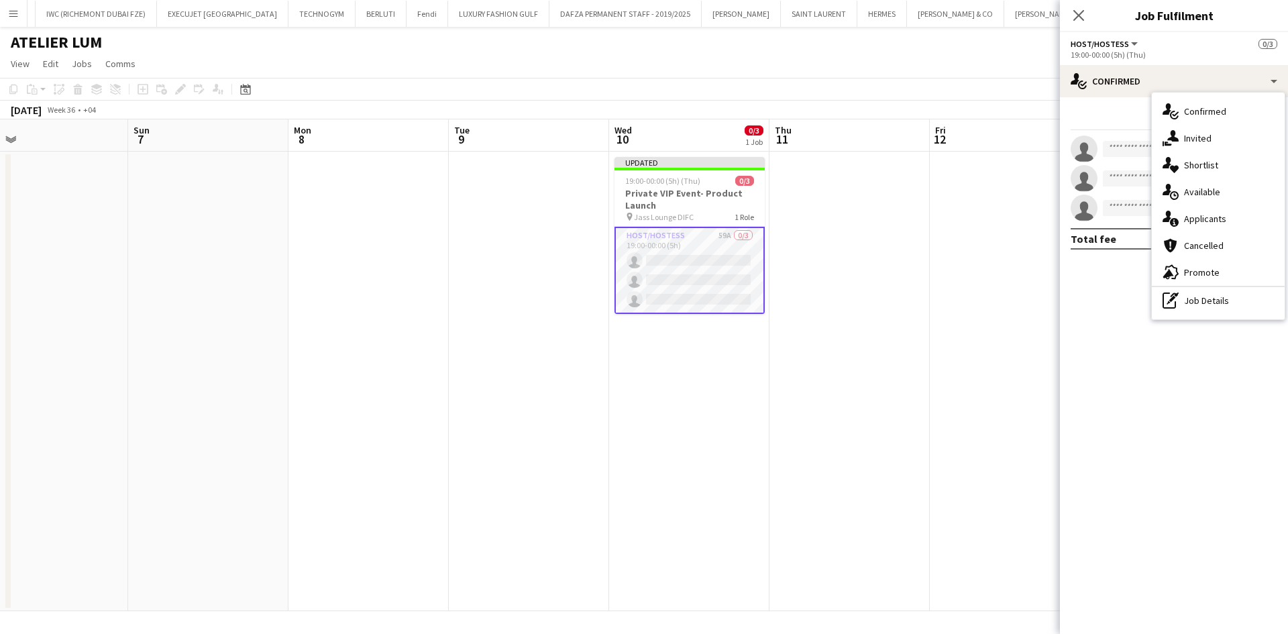
click at [1205, 168] on span "Shortlist" at bounding box center [1201, 165] width 34 height 12
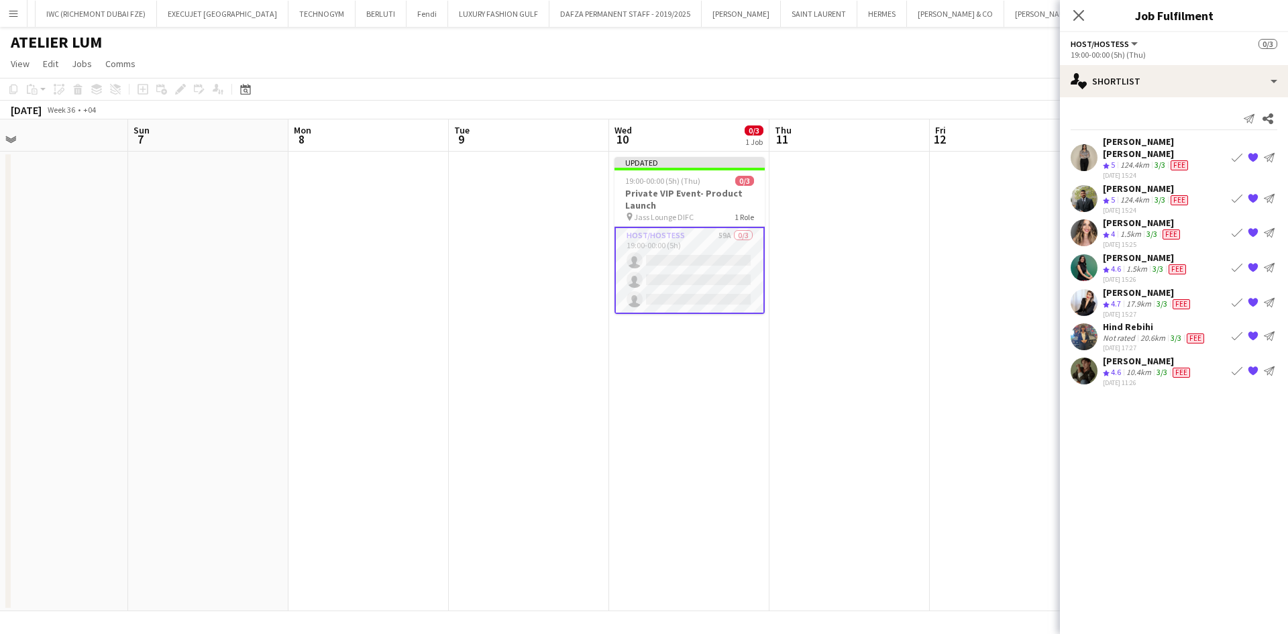
click at [1119, 274] on app-shortlist-tab "[PERSON_NAME] [PERSON_NAME] Crew rating 5 124.4km 3/3 Fee [DATE] 15:24 Book cre…" at bounding box center [1174, 261] width 228 height 251
click at [1122, 286] on div "[PERSON_NAME]" at bounding box center [1148, 292] width 90 height 12
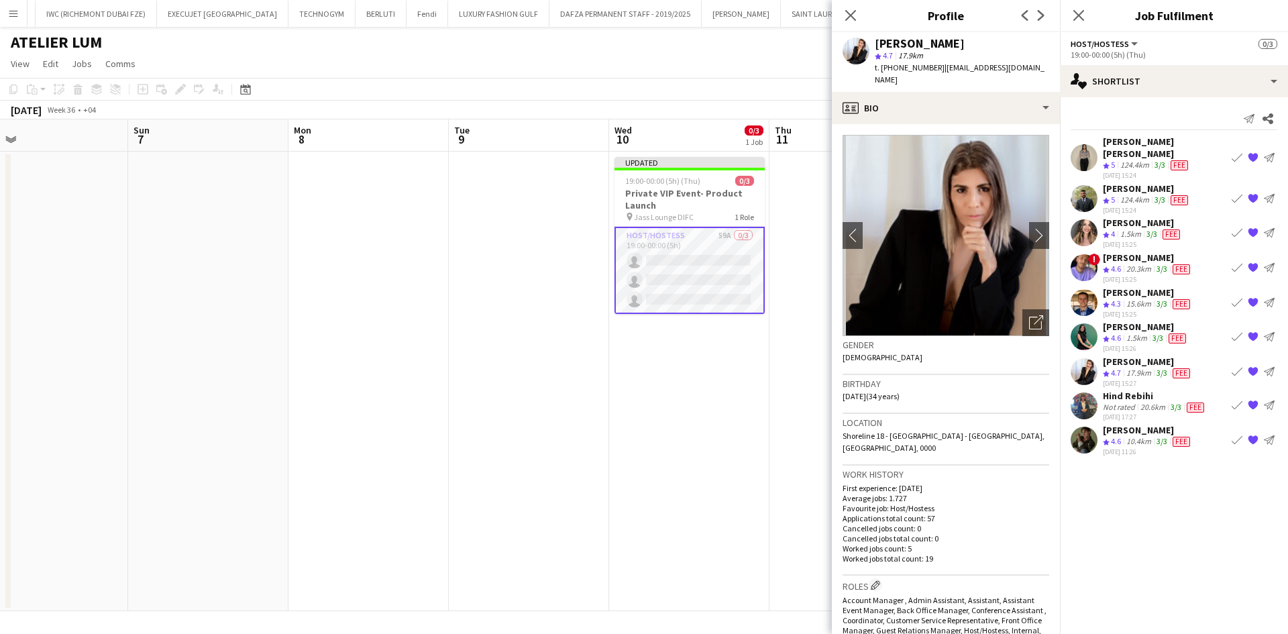
click at [1256, 152] on app-icon "{{ spriteTitle }}" at bounding box center [1253, 157] width 11 height 11
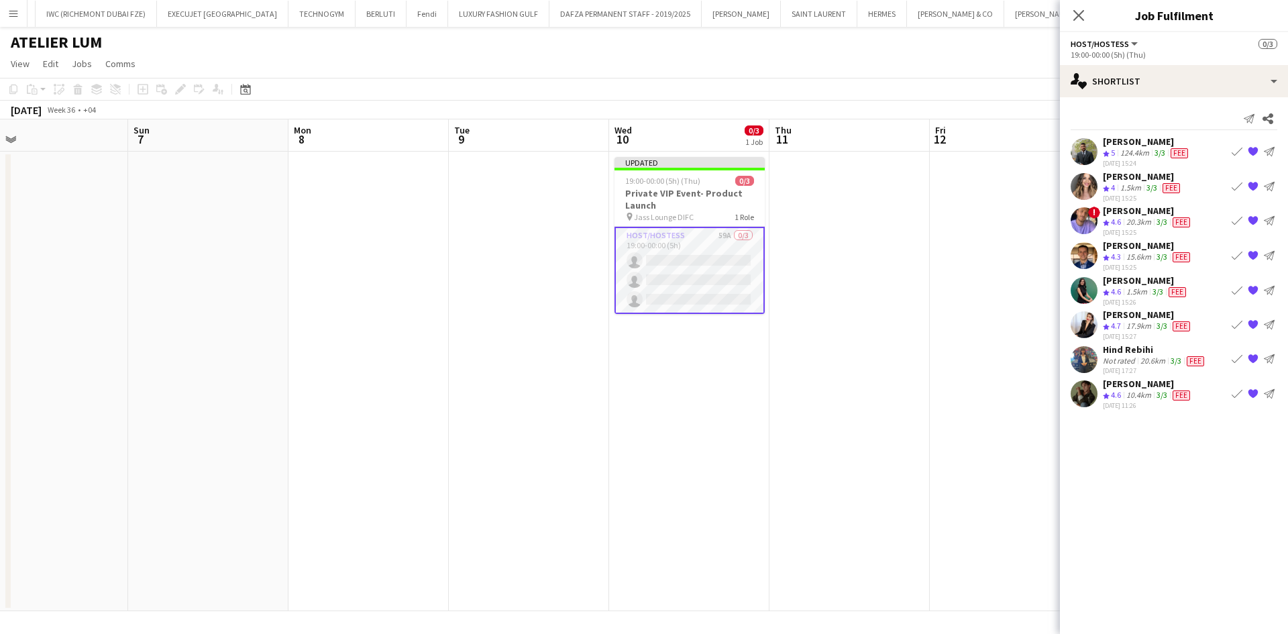
click at [1254, 327] on app-icon "{{ spriteTitle }}" at bounding box center [1253, 324] width 11 height 11
click at [1255, 292] on app-icon "{{ spriteTitle }}" at bounding box center [1253, 289] width 11 height 11
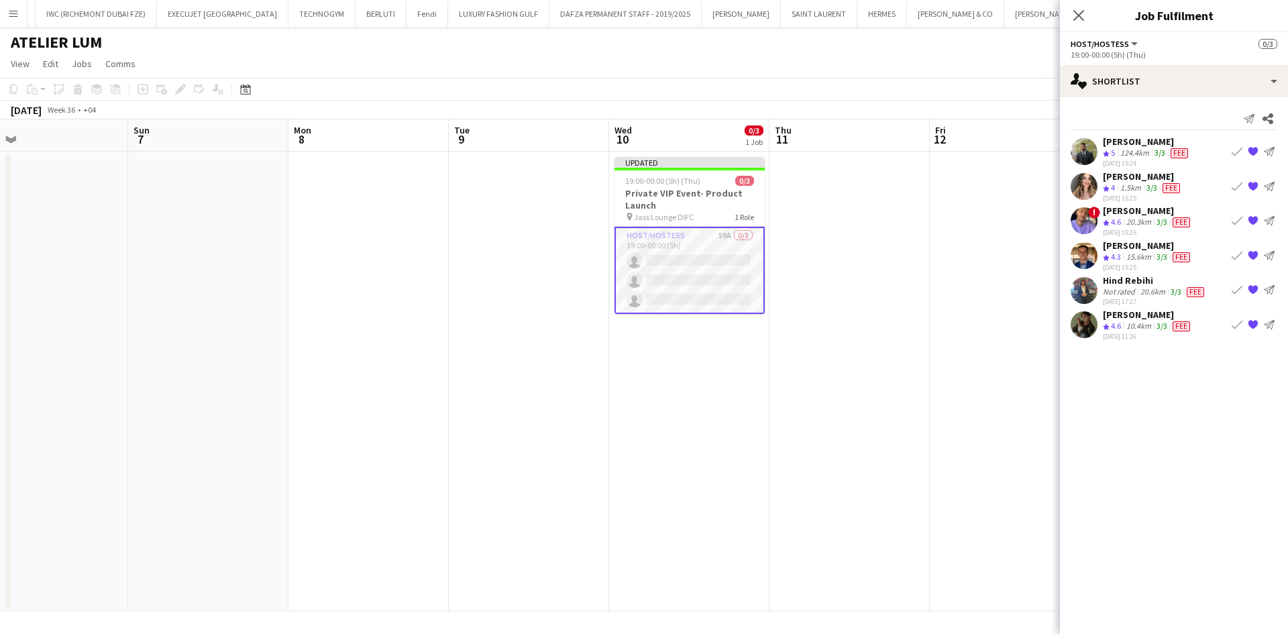
click at [1128, 285] on div "Hind Rebihi" at bounding box center [1155, 280] width 104 height 12
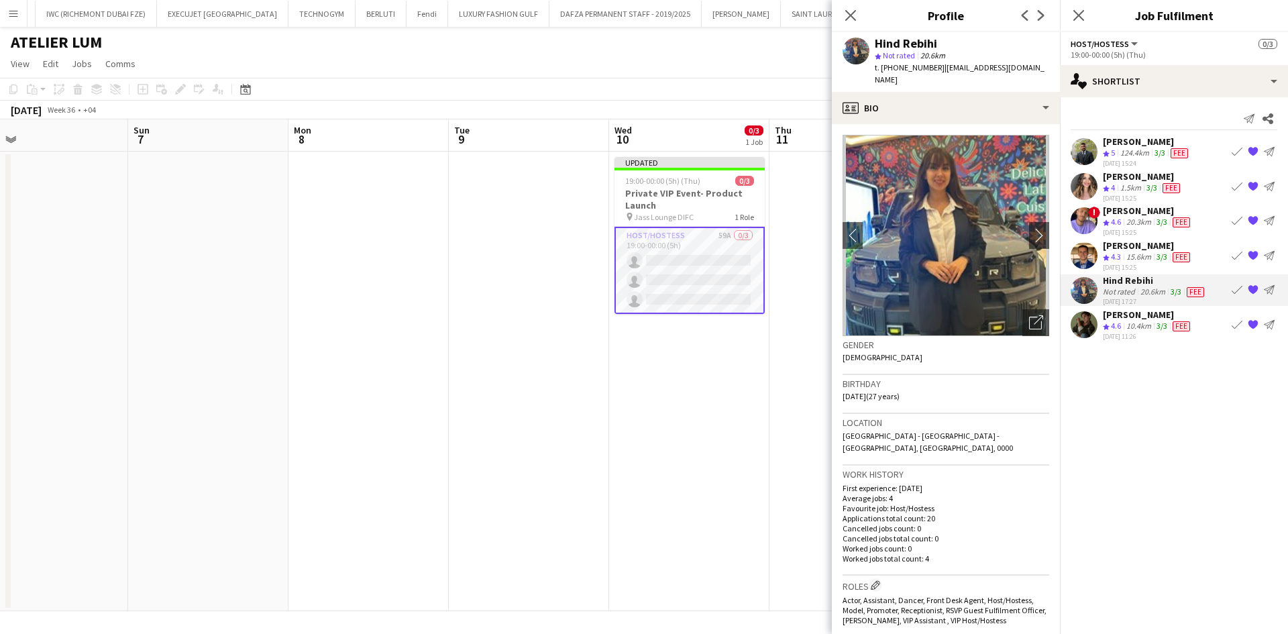
click at [822, 81] on app-toolbar "Copy Paste Paste Ctrl+V Paste with crew Ctrl+Shift+V Paste linked Job [GEOGRAPH…" at bounding box center [644, 89] width 1288 height 23
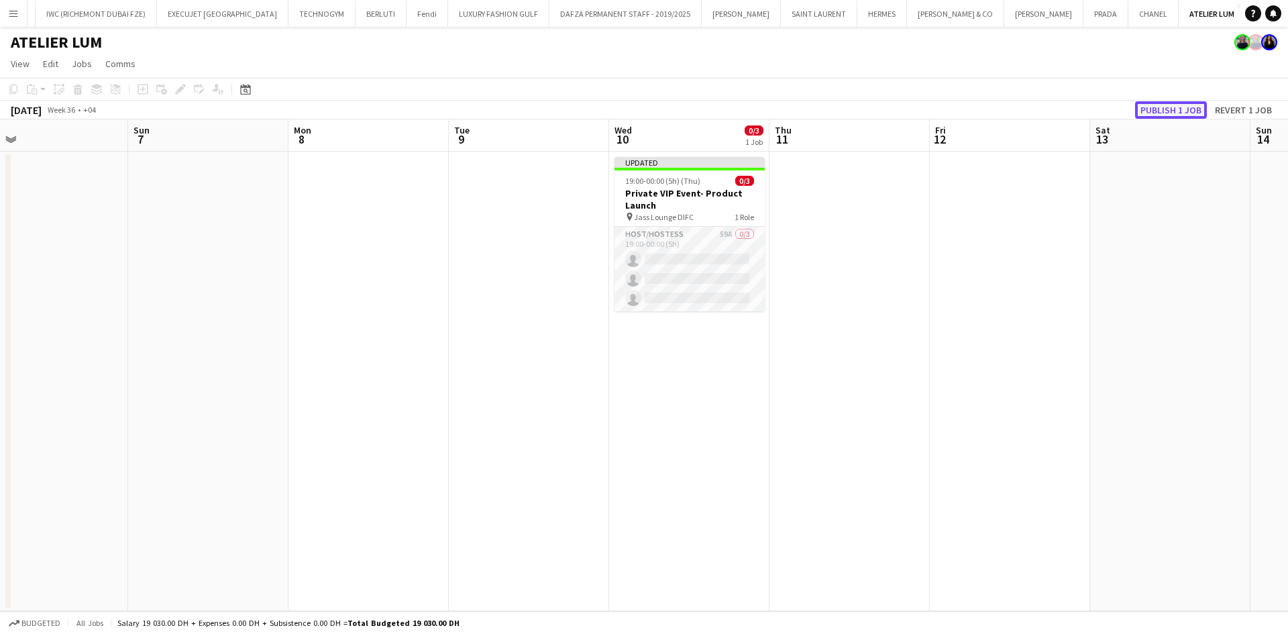
click at [1150, 107] on button "Publish 1 job" at bounding box center [1171, 109] width 72 height 17
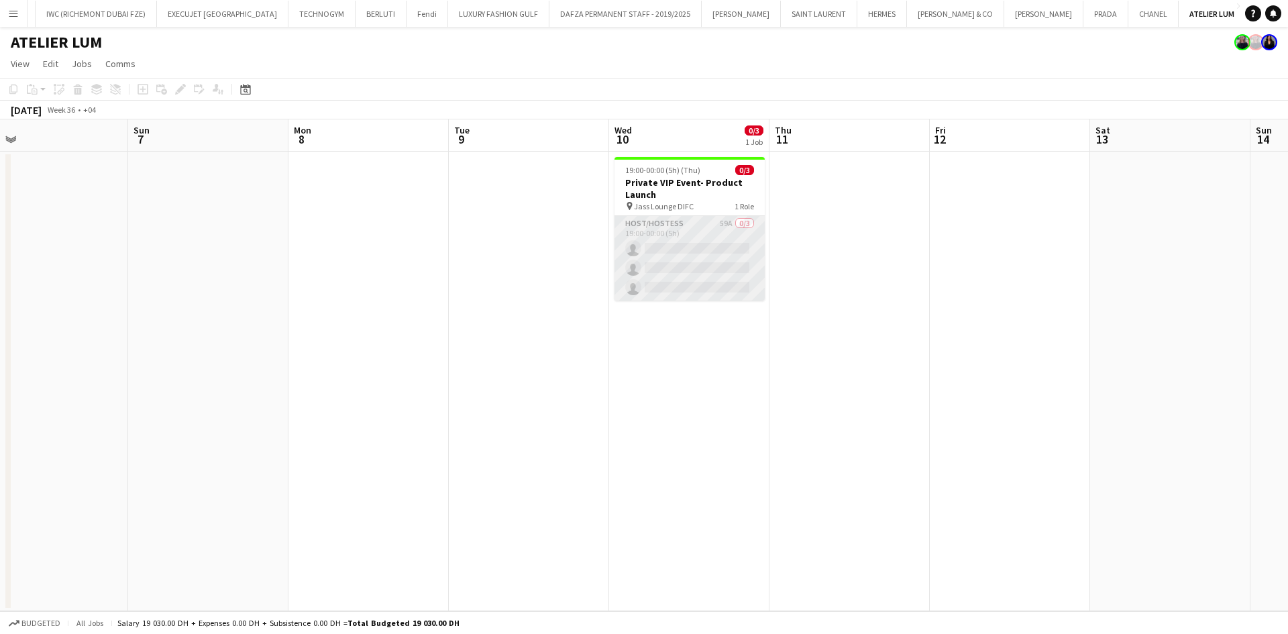
click at [731, 254] on app-card-role "Host/Hostess 59A 0/3 19:00-00:00 (5h) single-neutral-actions single-neutral-act…" at bounding box center [689, 258] width 150 height 85
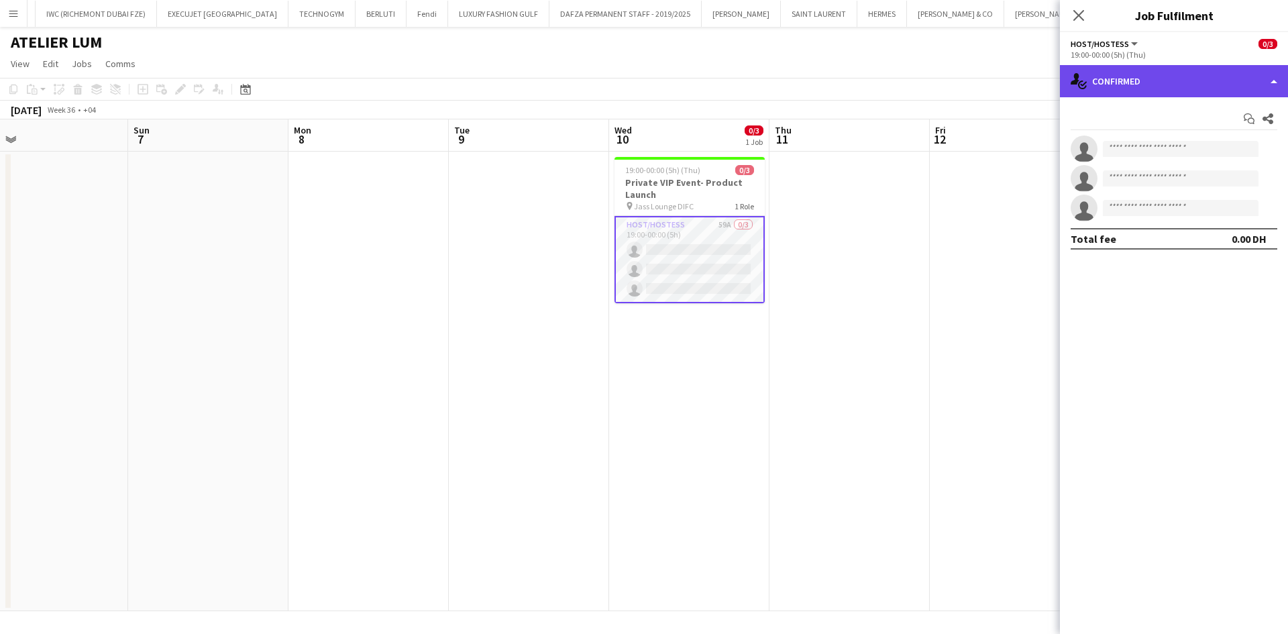
click at [1210, 79] on div "single-neutral-actions-check-2 Confirmed" at bounding box center [1174, 81] width 228 height 32
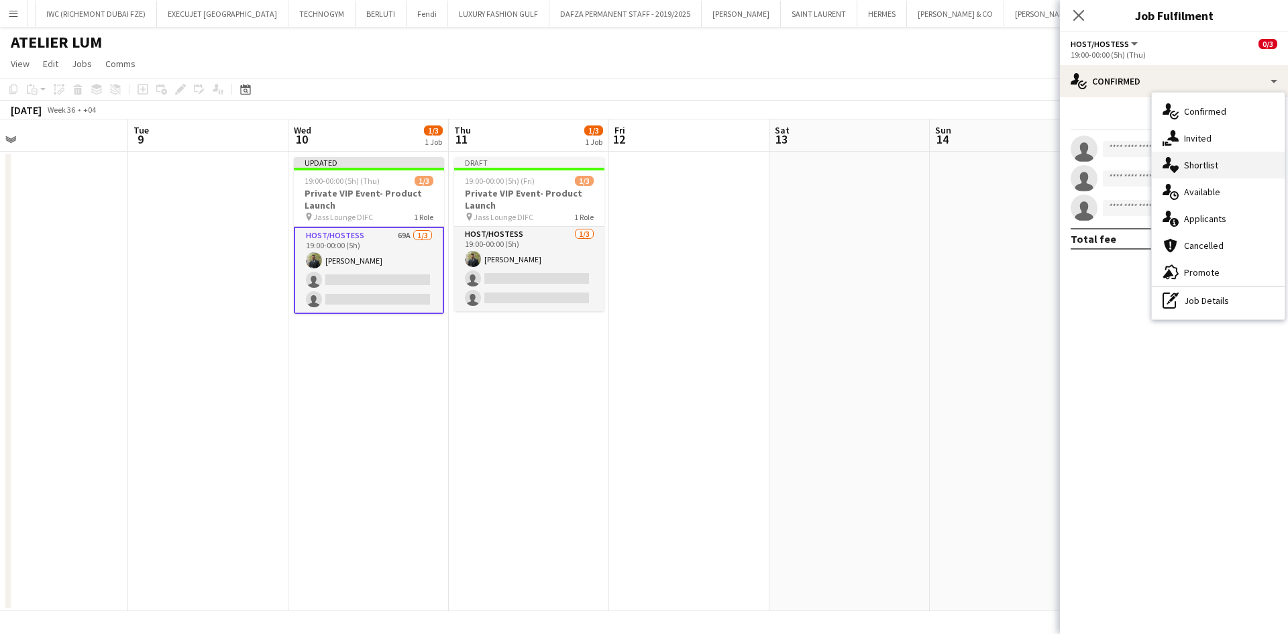
click at [1217, 174] on div "single-neutral-actions-heart Shortlist" at bounding box center [1218, 165] width 133 height 27
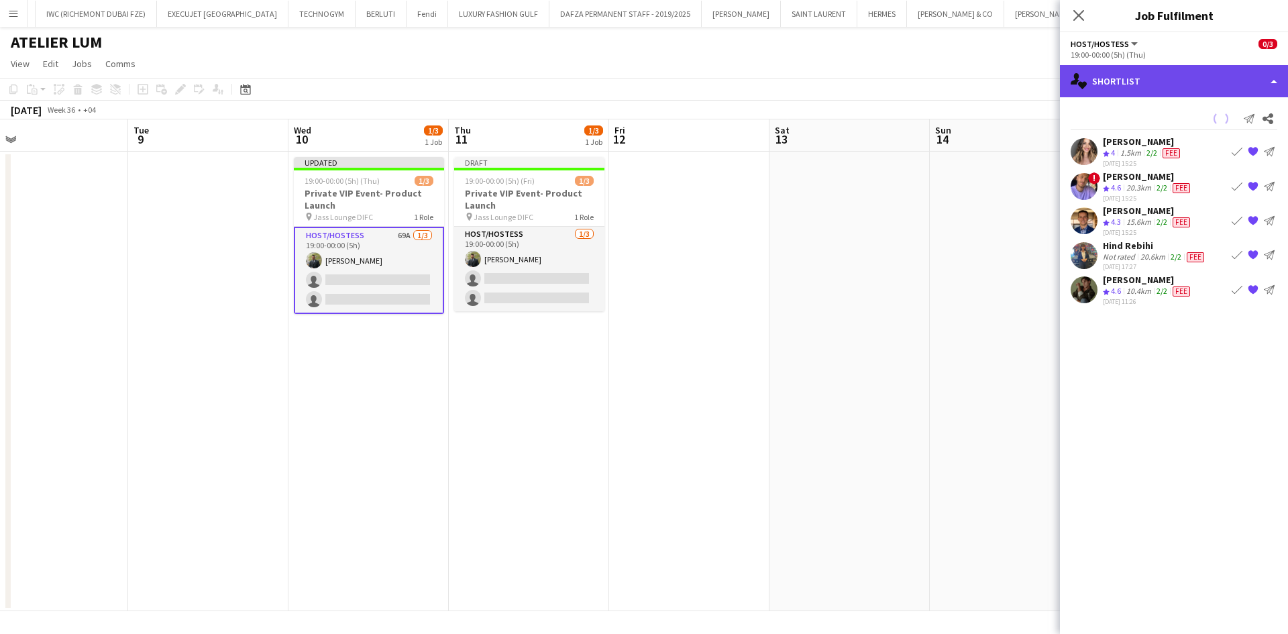
click at [1162, 66] on div "single-neutral-actions-heart Shortlist" at bounding box center [1174, 81] width 228 height 32
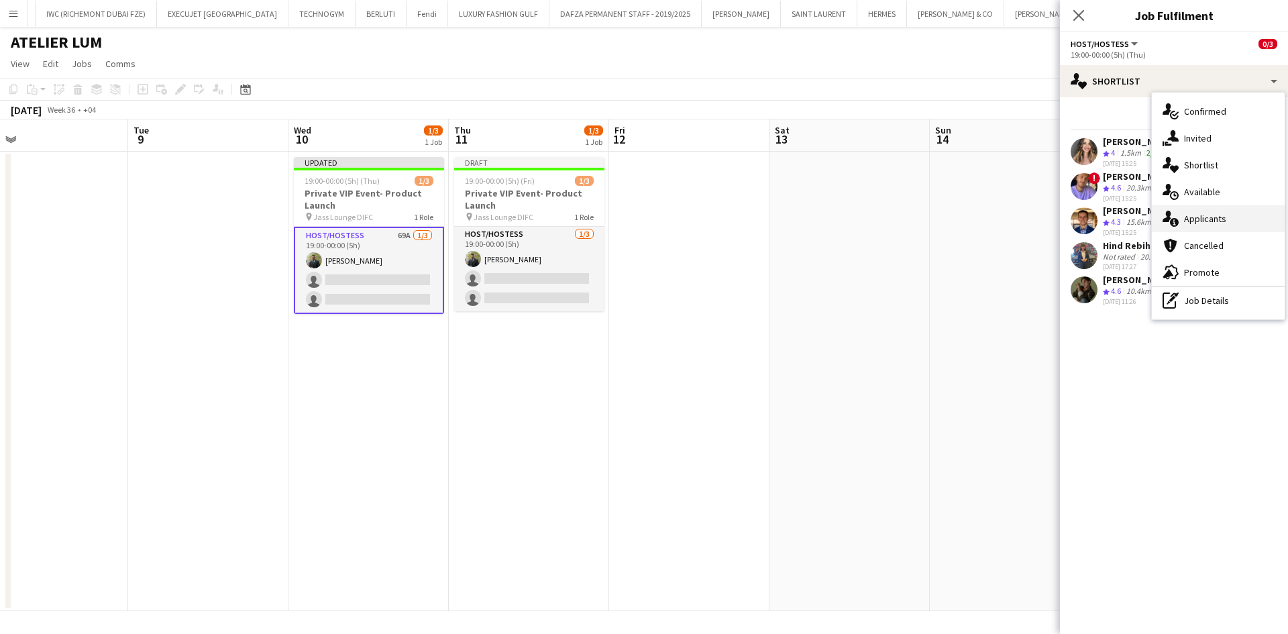
click at [1203, 217] on span "Applicants" at bounding box center [1205, 219] width 42 height 12
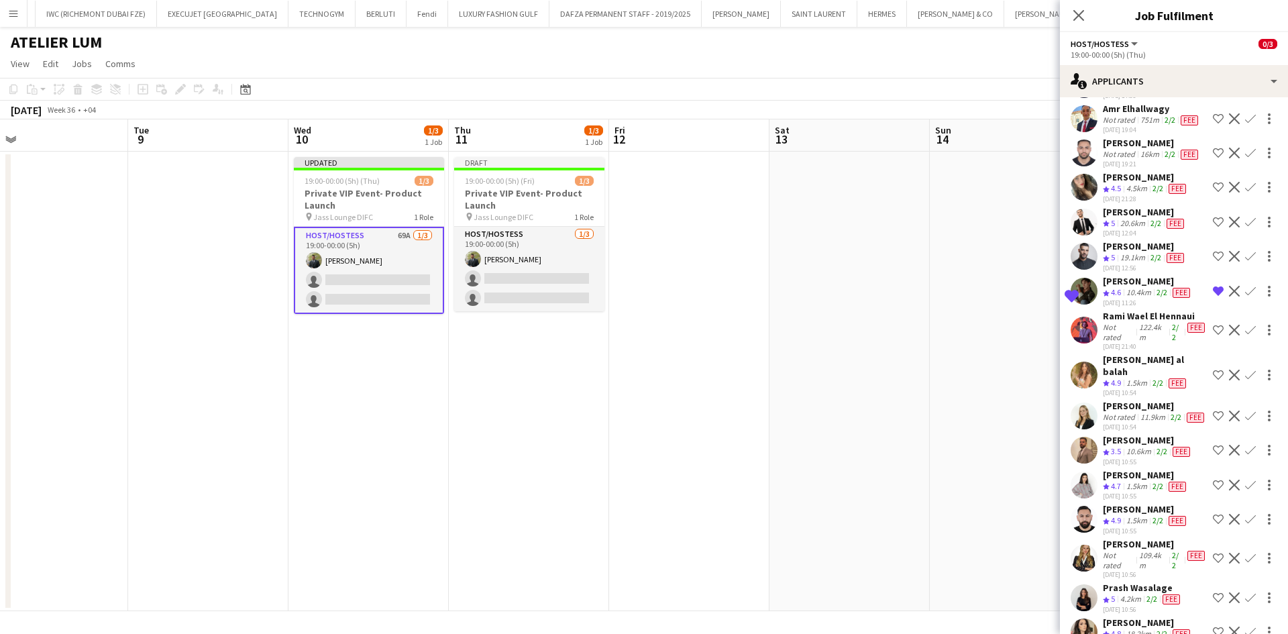
scroll to position [1878, 0]
click at [1130, 376] on div "[PERSON_NAME] al balah" at bounding box center [1155, 364] width 105 height 24
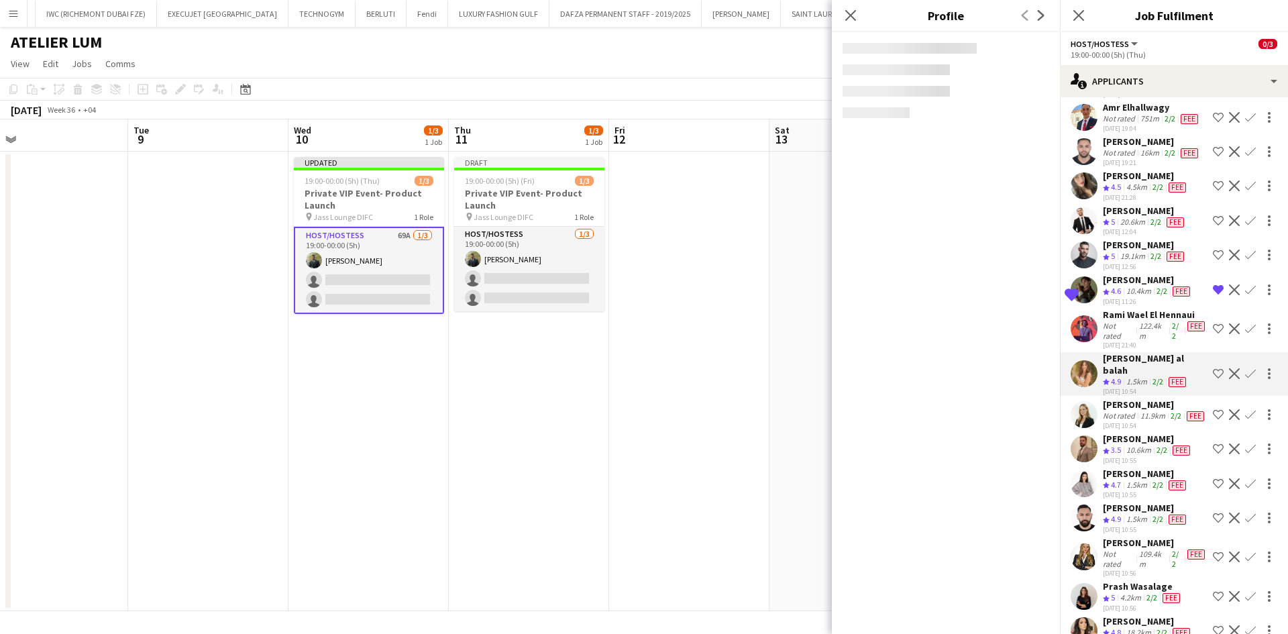
click at [1141, 411] on div "[PERSON_NAME]" at bounding box center [1155, 404] width 104 height 12
click at [1130, 411] on div "[PERSON_NAME]" at bounding box center [1155, 404] width 104 height 12
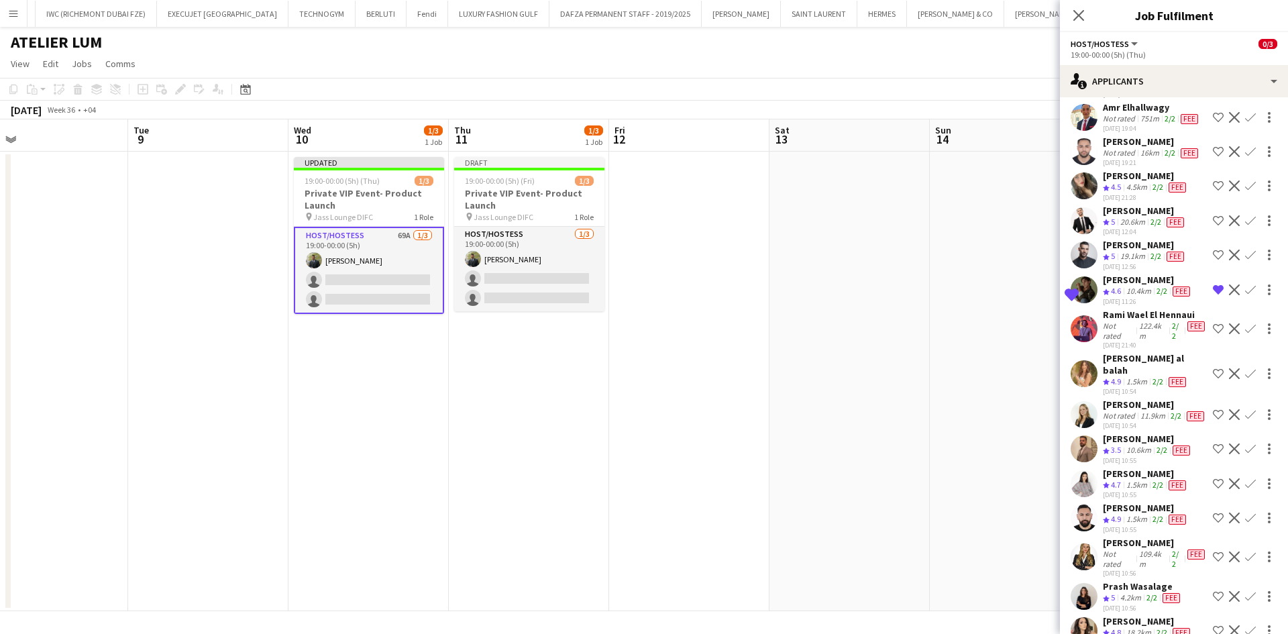
click at [1134, 411] on div "[PERSON_NAME]" at bounding box center [1155, 404] width 104 height 12
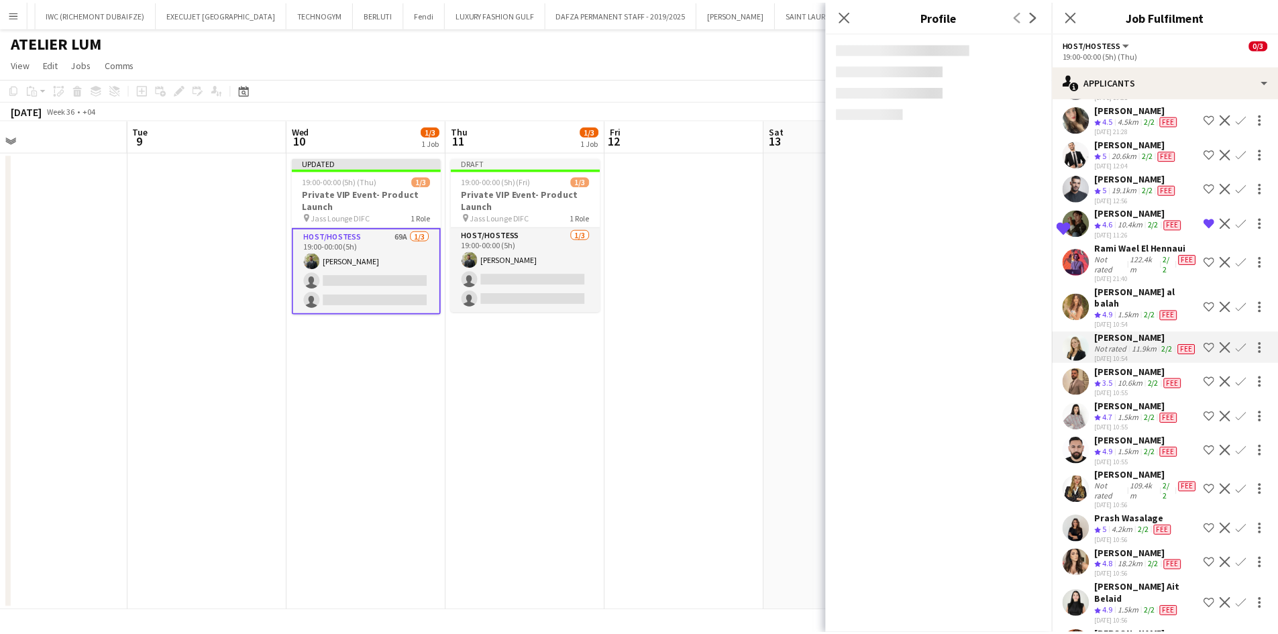
scroll to position [2012, 0]
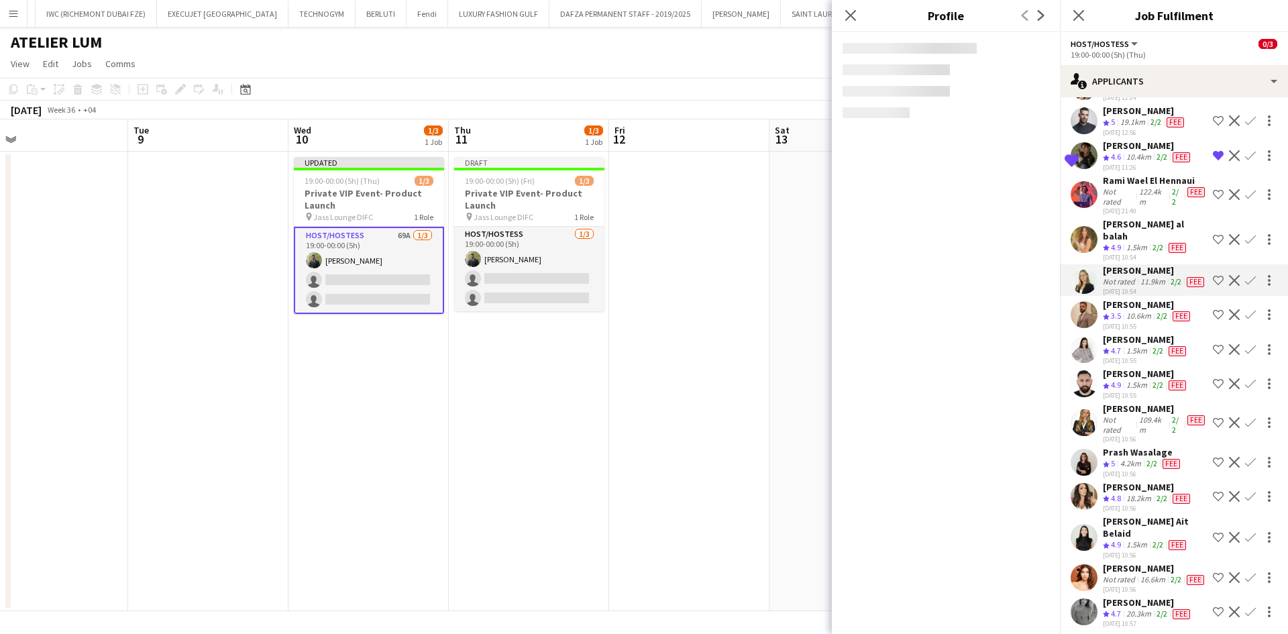
click at [1127, 287] on div "Not rated" at bounding box center [1120, 281] width 35 height 11
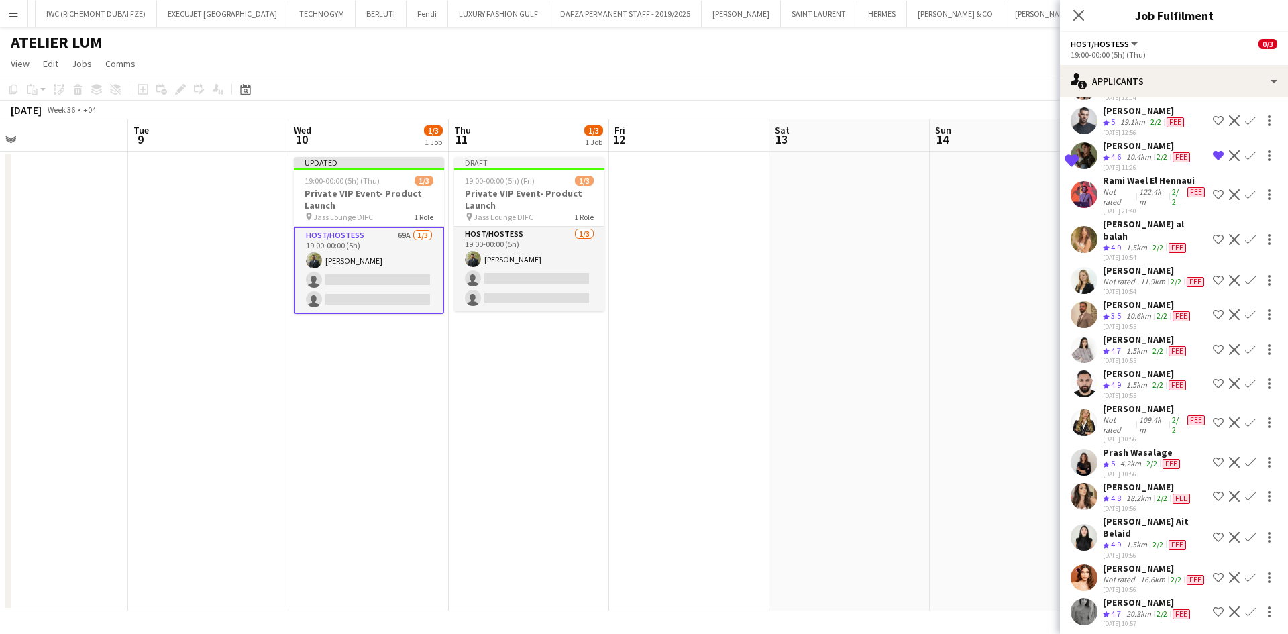
click at [1127, 287] on div "Not rated" at bounding box center [1120, 281] width 35 height 11
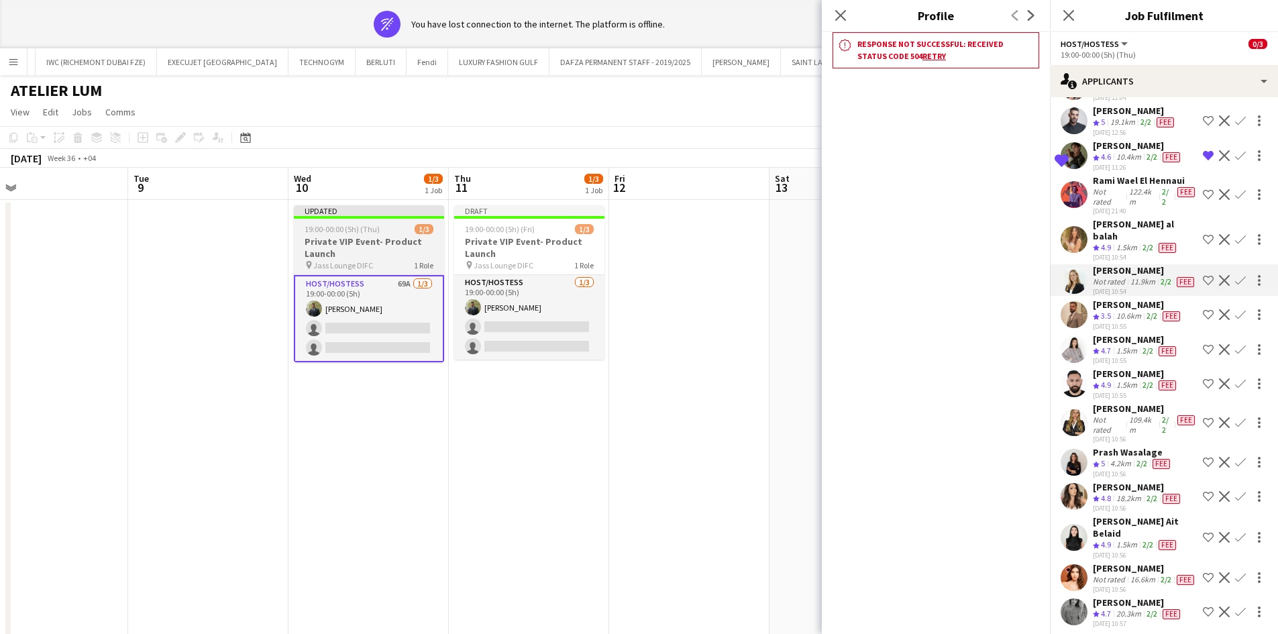
click at [398, 224] on div "19:00-00:00 (5h) (Thu) 1/3" at bounding box center [369, 229] width 150 height 10
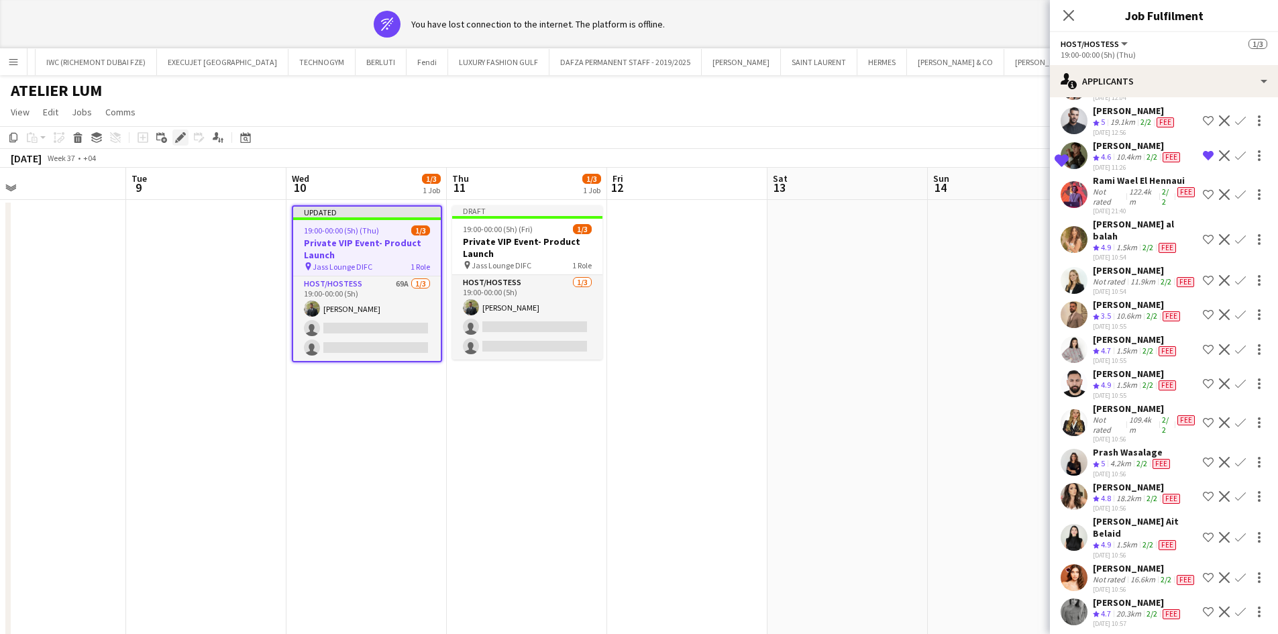
click at [179, 136] on icon "Edit" at bounding box center [180, 137] width 11 height 11
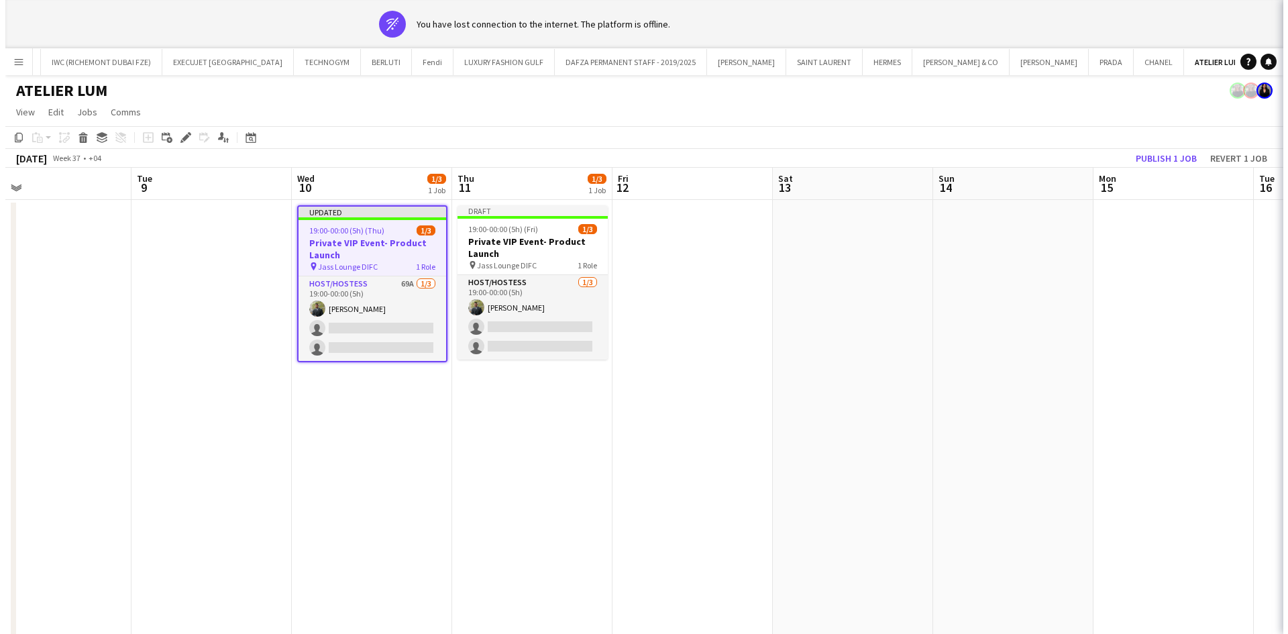
scroll to position [0, 0]
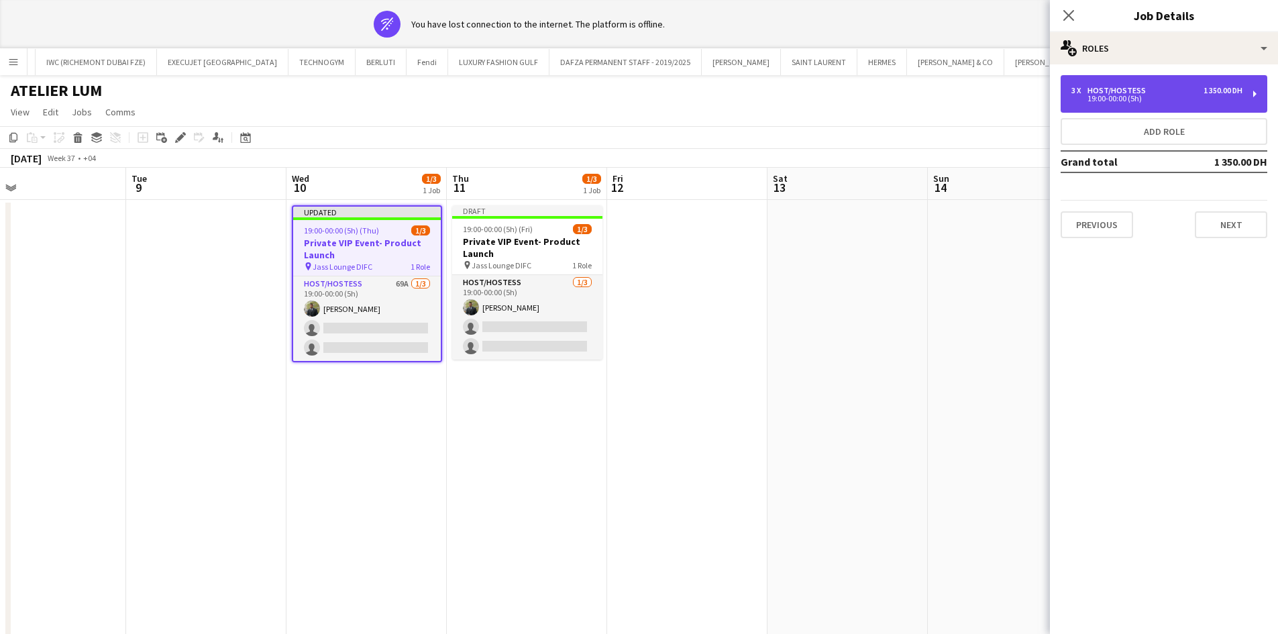
click at [1117, 95] on div "19:00-00:00 (5h)" at bounding box center [1156, 98] width 171 height 7
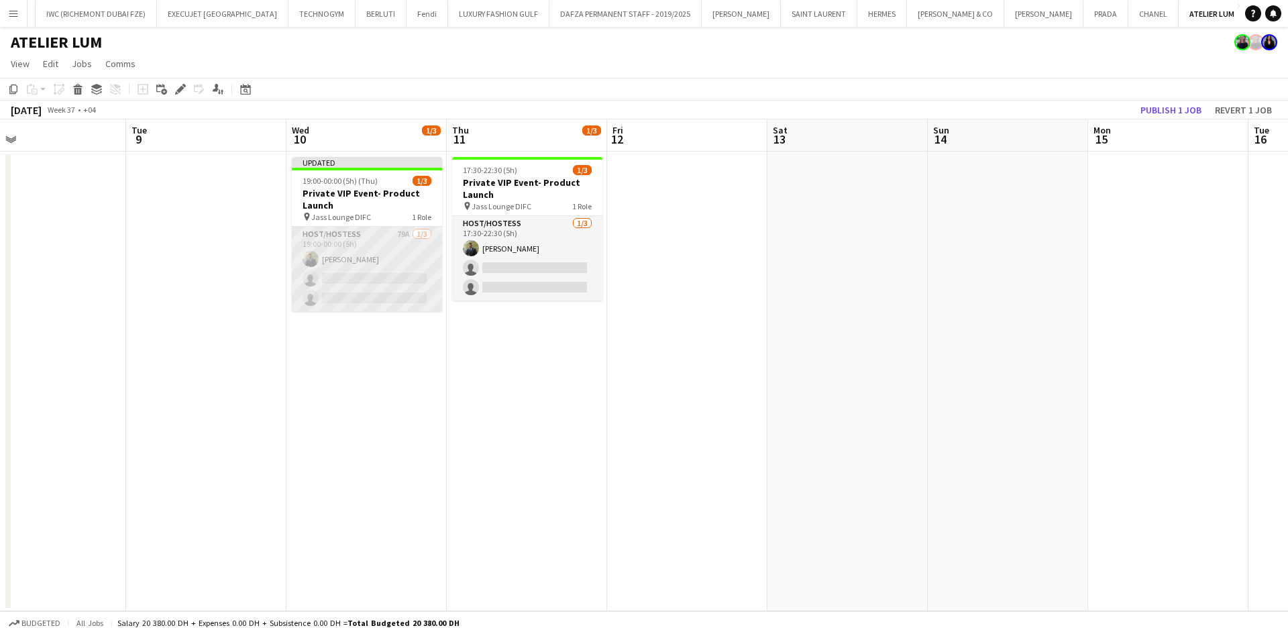
click at [374, 251] on app-card-role "Host/Hostess 79A [DATE] 19:00-00:00 (5h) [PERSON_NAME] single-neutral-actions s…" at bounding box center [367, 269] width 150 height 85
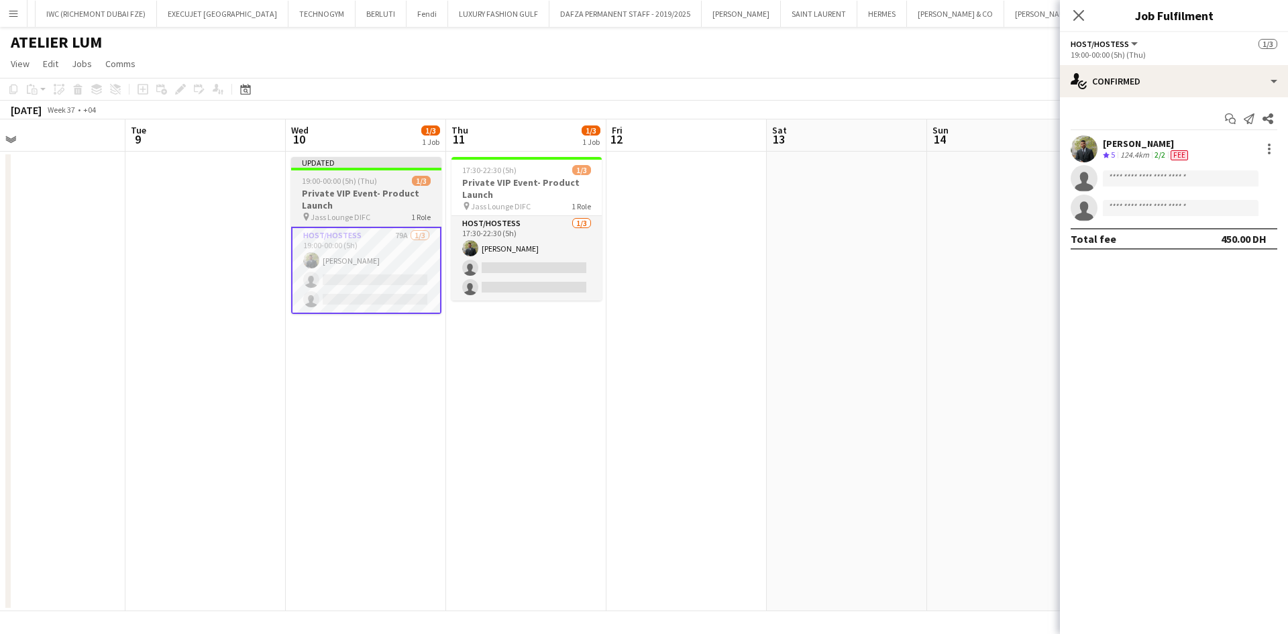
click at [391, 190] on h3 "Private VIP Event- Product Launch" at bounding box center [366, 199] width 150 height 24
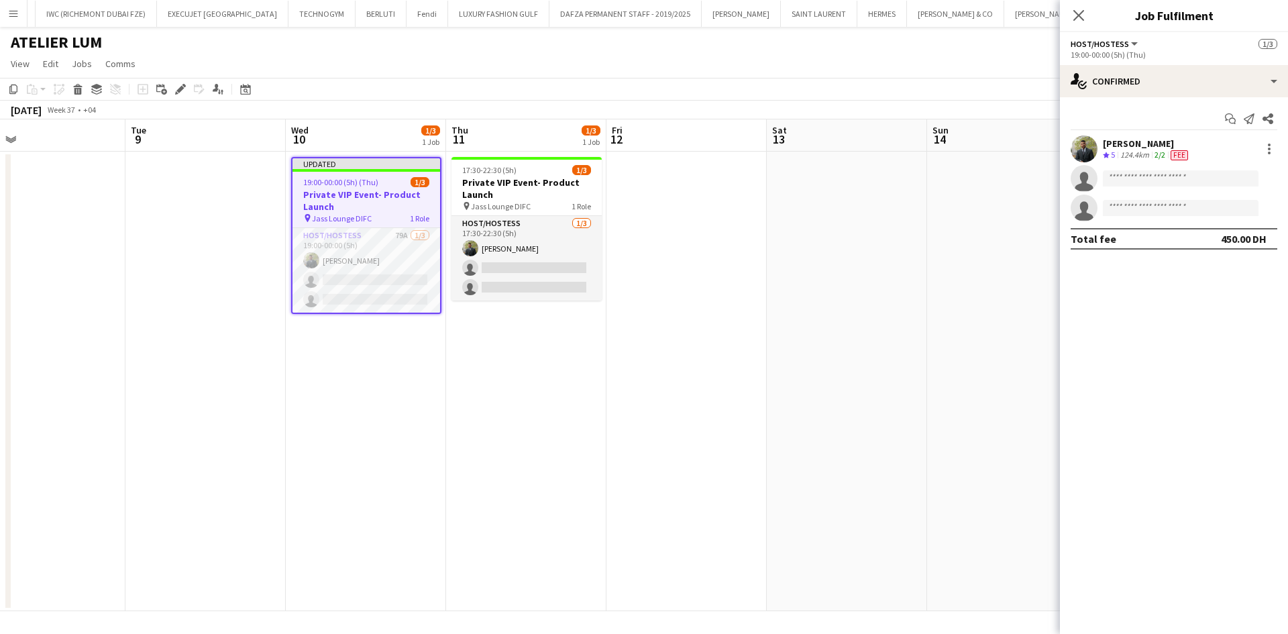
scroll to position [0, 517]
click at [178, 87] on icon "Edit" at bounding box center [180, 89] width 11 height 11
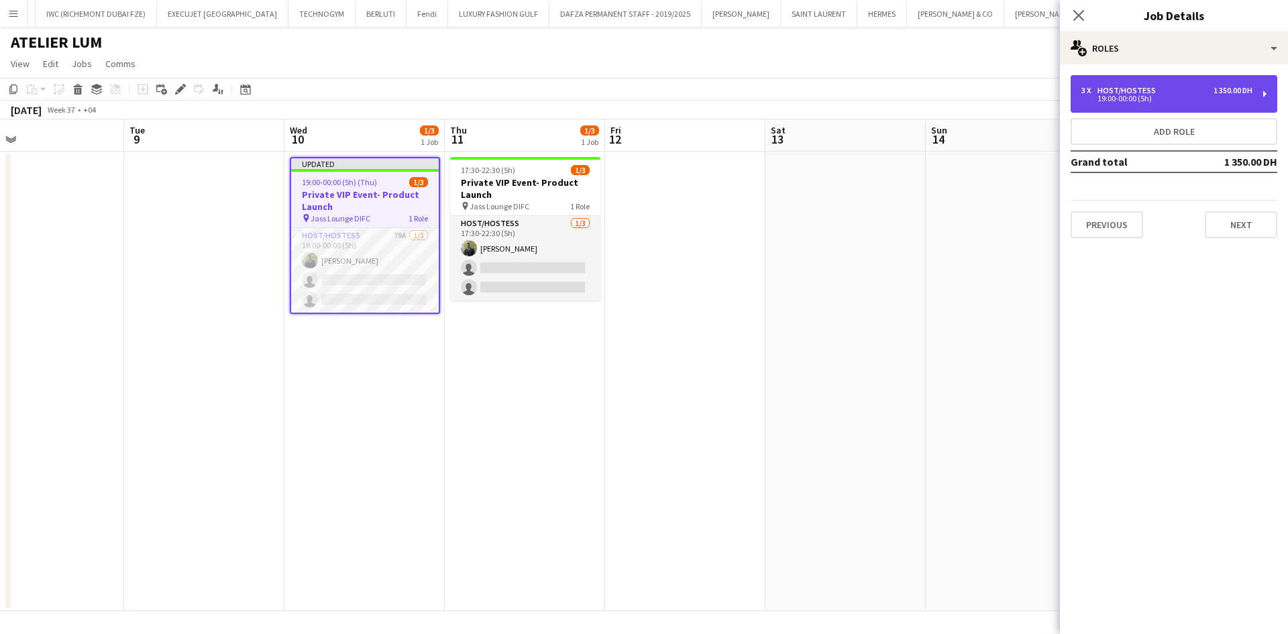
click at [1155, 99] on div "19:00-00:00 (5h)" at bounding box center [1166, 98] width 171 height 7
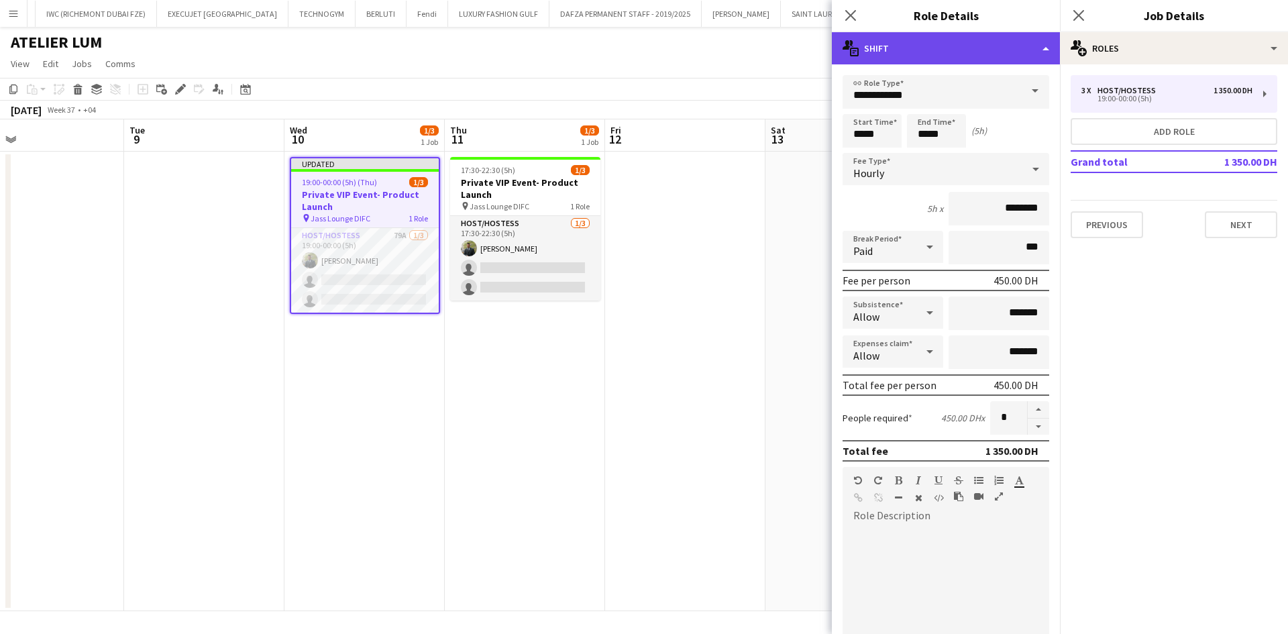
click at [961, 50] on div "multiple-actions-text Shift" at bounding box center [946, 48] width 228 height 32
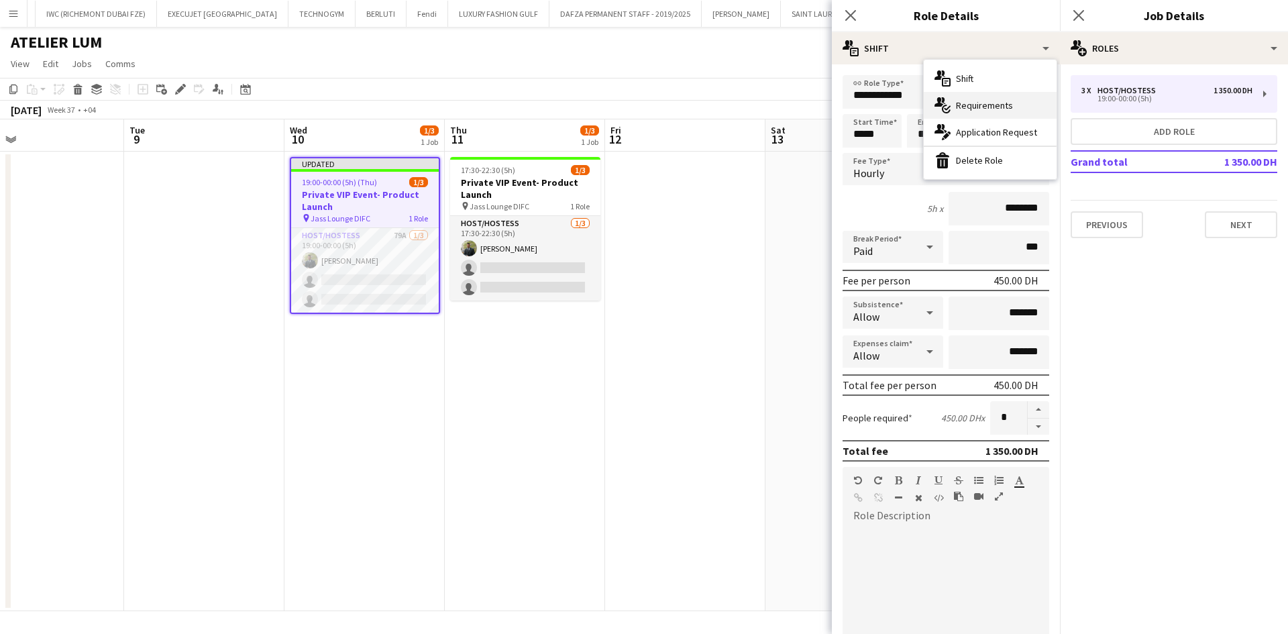
click at [1004, 95] on div "multiple-actions-check-2 Requirements" at bounding box center [990, 105] width 133 height 27
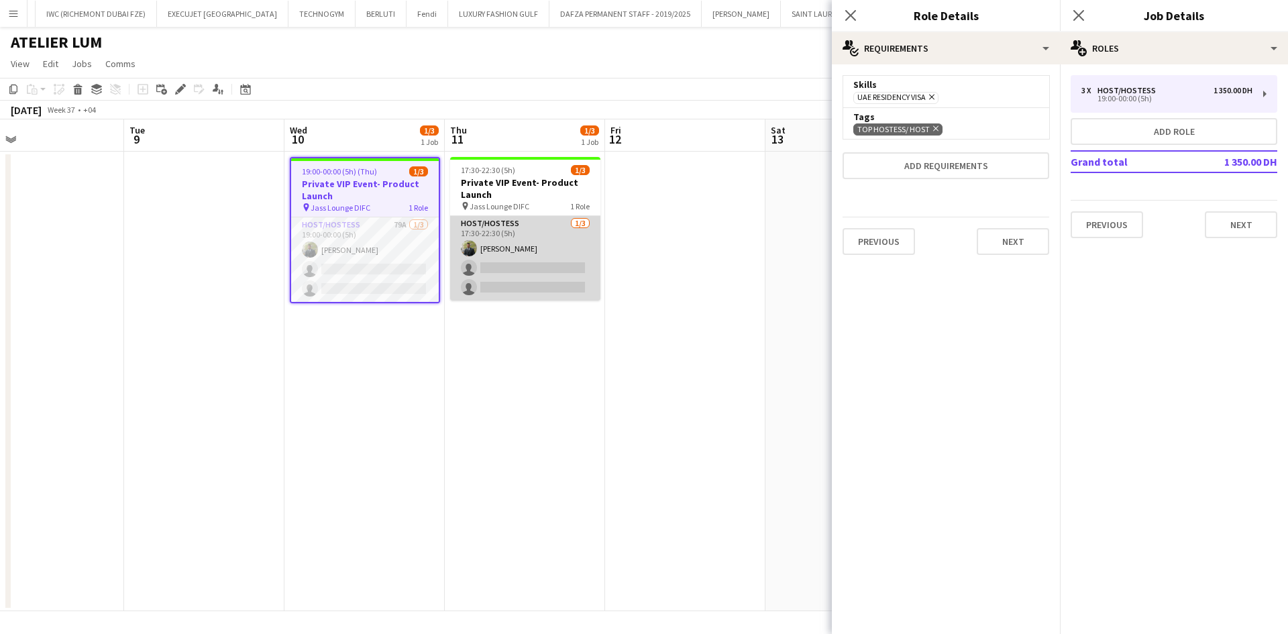
click at [497, 246] on app-card-role "Host/Hostess [DATE] 17:30-22:30 (5h) [PERSON_NAME] single-neutral-actions singl…" at bounding box center [525, 258] width 150 height 85
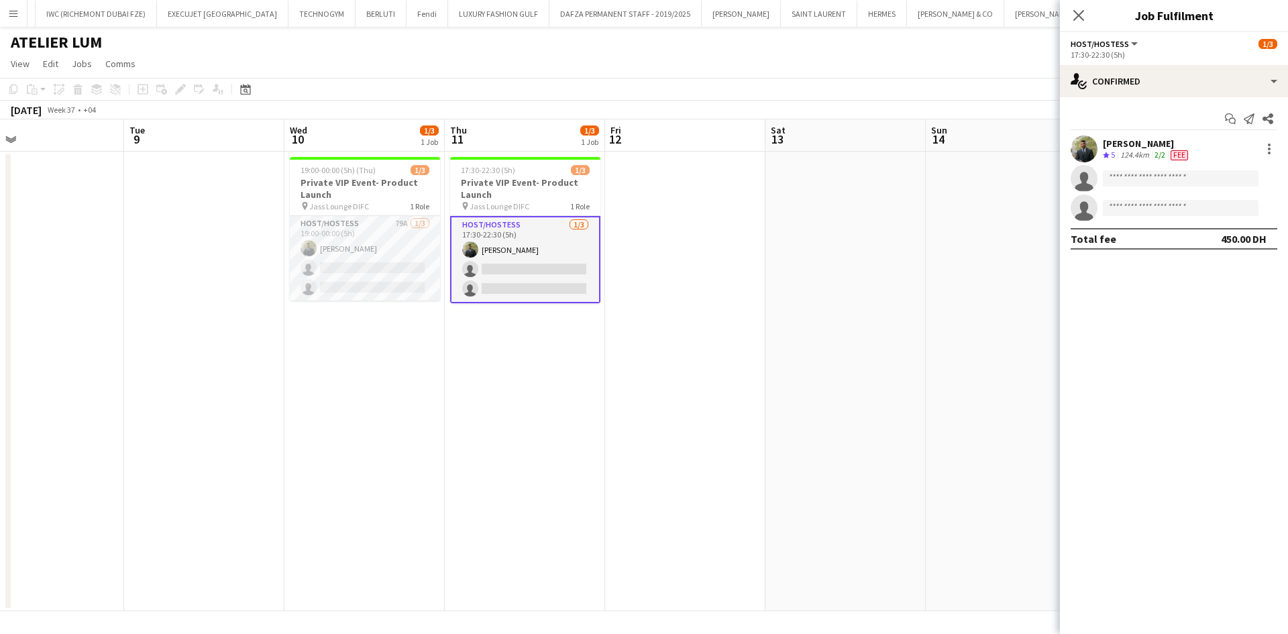
click at [1139, 139] on div "[PERSON_NAME]" at bounding box center [1147, 144] width 88 height 12
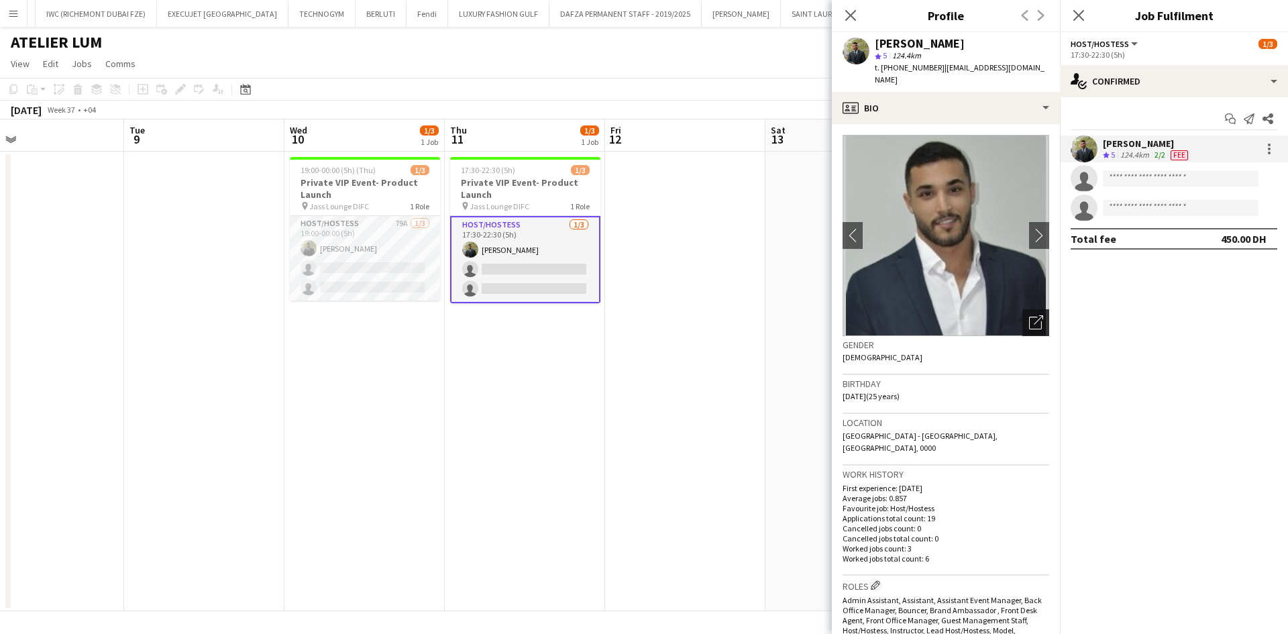
click at [1025, 317] on div "Open photos pop-in" at bounding box center [1035, 322] width 27 height 27
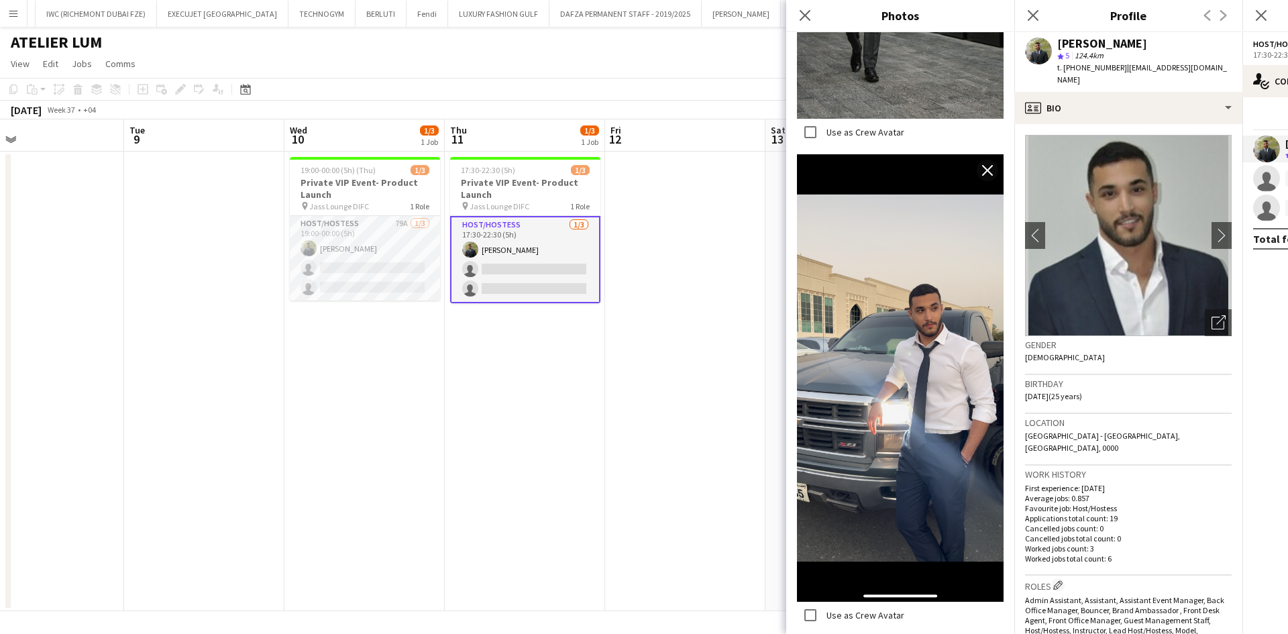
scroll to position [2281, 0]
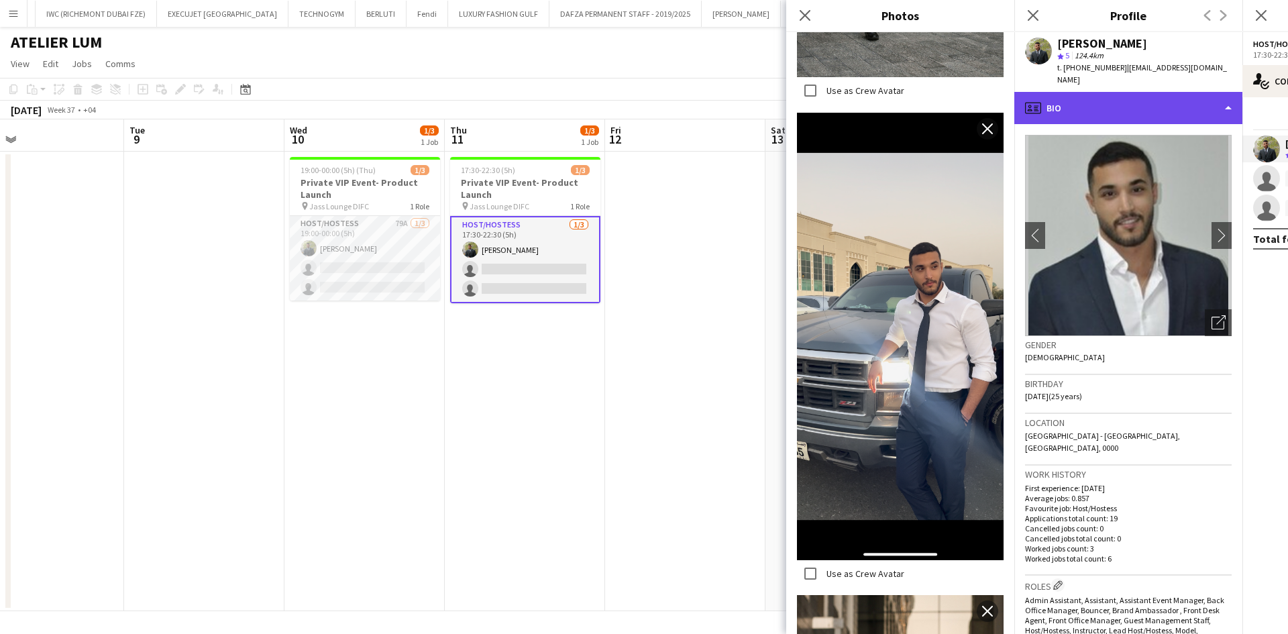
click at [1095, 109] on div "profile Bio" at bounding box center [1128, 108] width 228 height 32
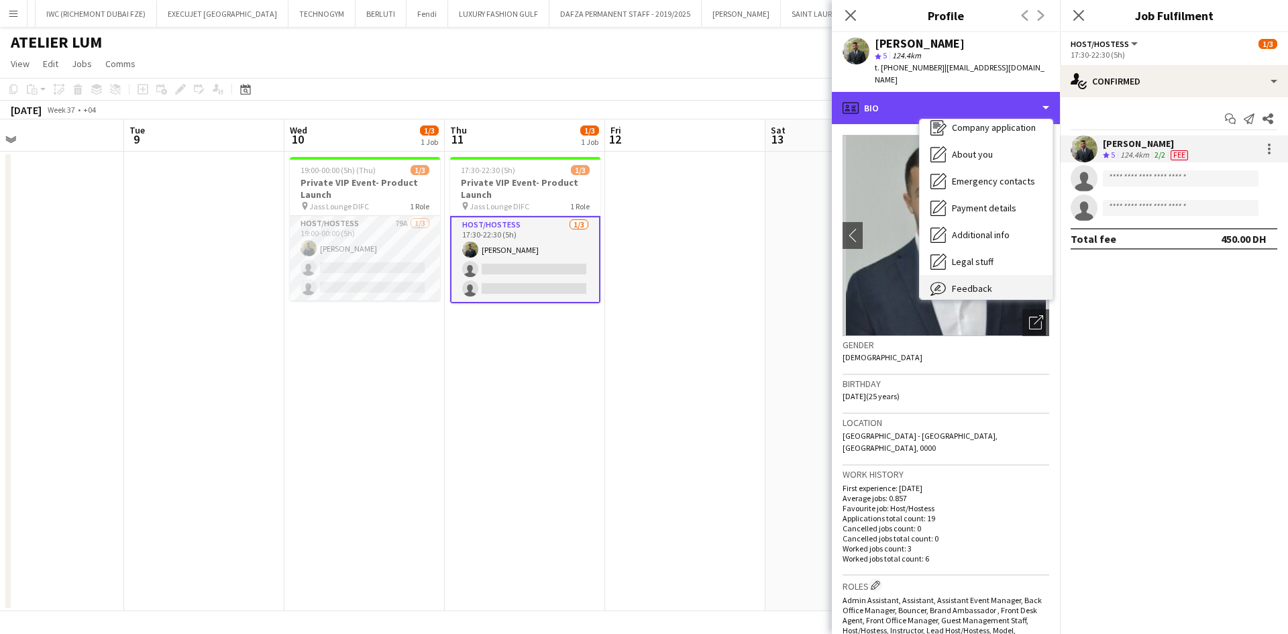
scroll to position [72, 0]
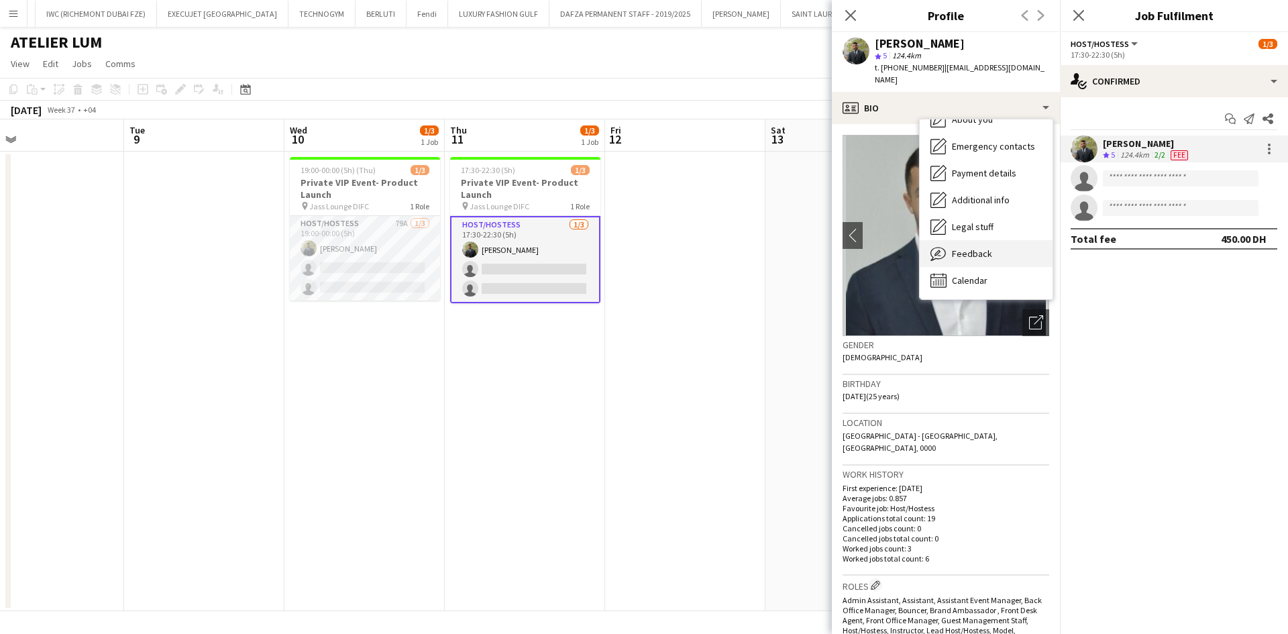
click at [990, 240] on div "Feedback Feedback" at bounding box center [986, 253] width 133 height 27
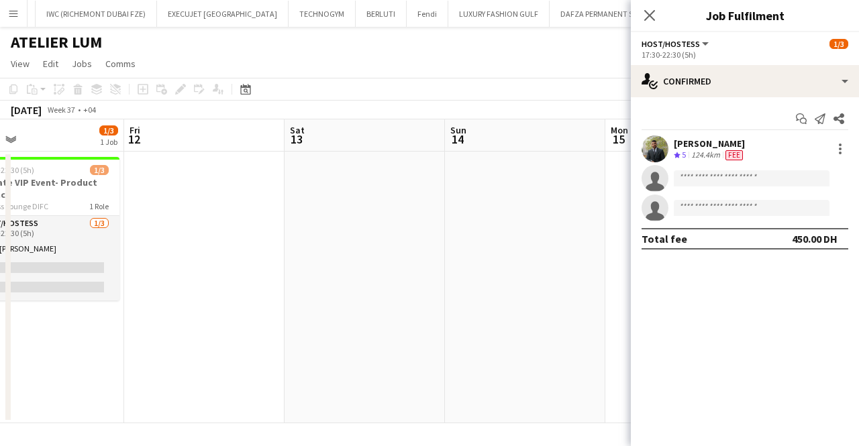
scroll to position [0, 517]
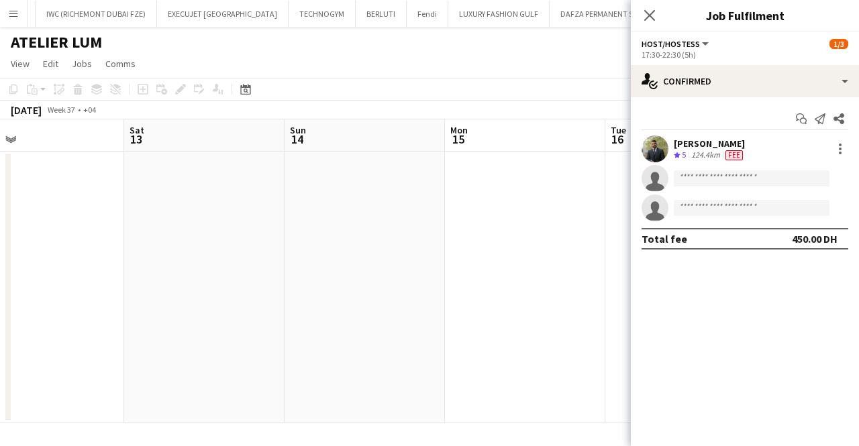
click at [566, 92] on app-toolbar "Copy Paste Paste Ctrl+V Paste with crew Ctrl+Shift+V Paste linked Job [GEOGRAPH…" at bounding box center [429, 89] width 859 height 23
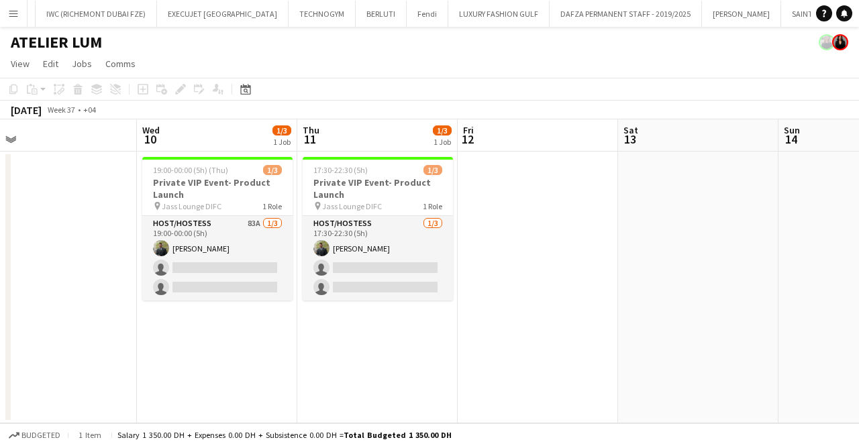
scroll to position [0, 289]
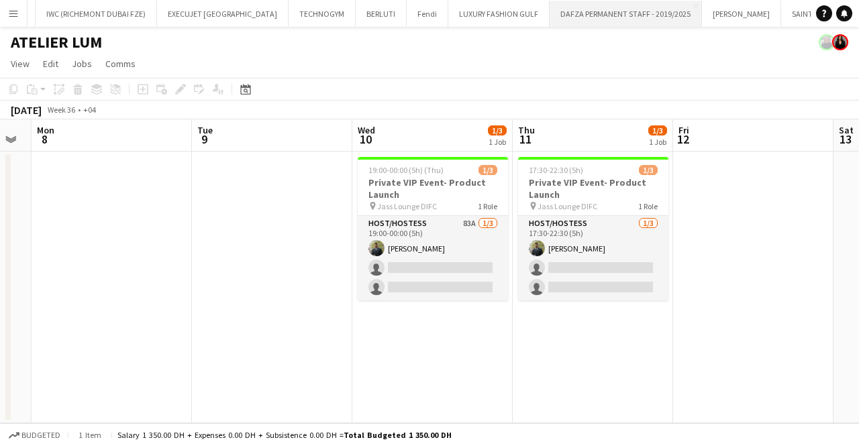
click at [443, 262] on app-card-role "Host/Hostess 83A [DATE] 19:00-00:00 (5h) [PERSON_NAME] single-neutral-actions s…" at bounding box center [433, 258] width 150 height 85
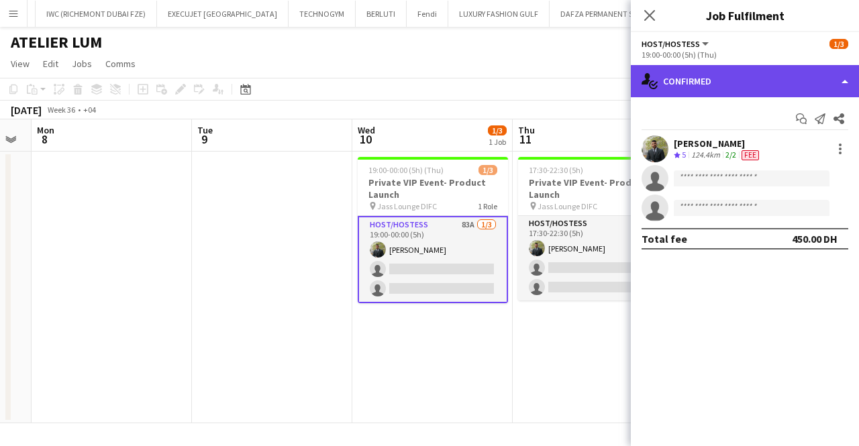
click at [759, 85] on div "single-neutral-actions-check-2 Confirmed" at bounding box center [745, 81] width 228 height 32
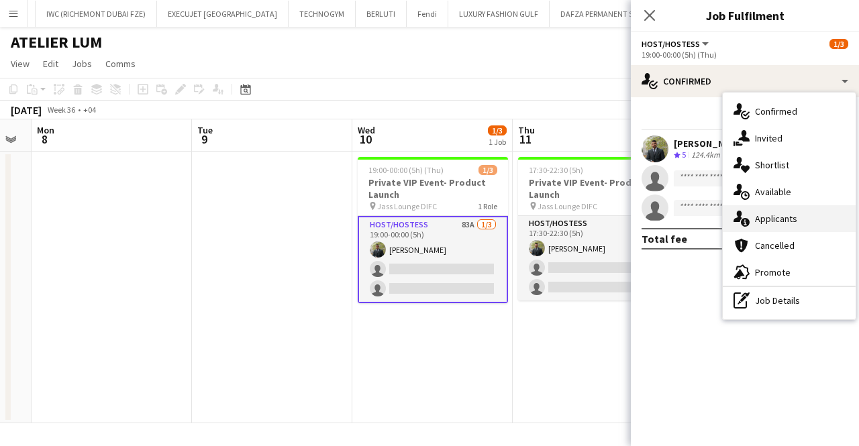
click at [778, 225] on div "single-neutral-actions-information Applicants" at bounding box center [788, 218] width 133 height 27
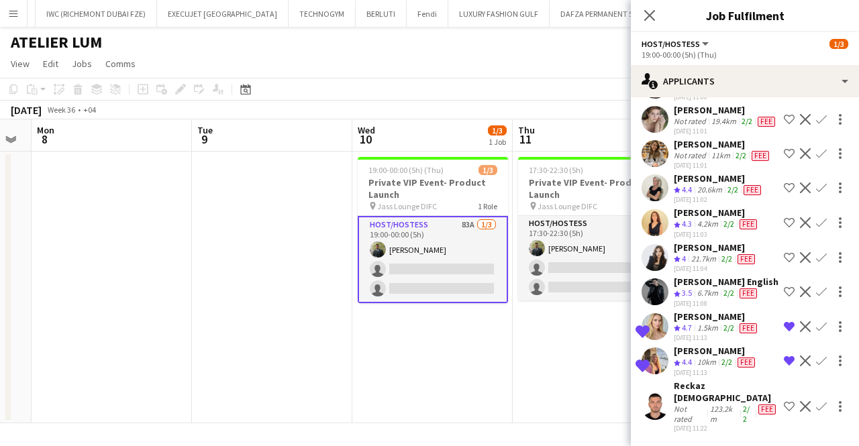
scroll to position [2765, 0]
click at [441, 83] on app-toolbar "Copy Paste Paste Ctrl+V Paste with crew Ctrl+Shift+V Paste linked Job [GEOGRAPH…" at bounding box center [429, 89] width 859 height 23
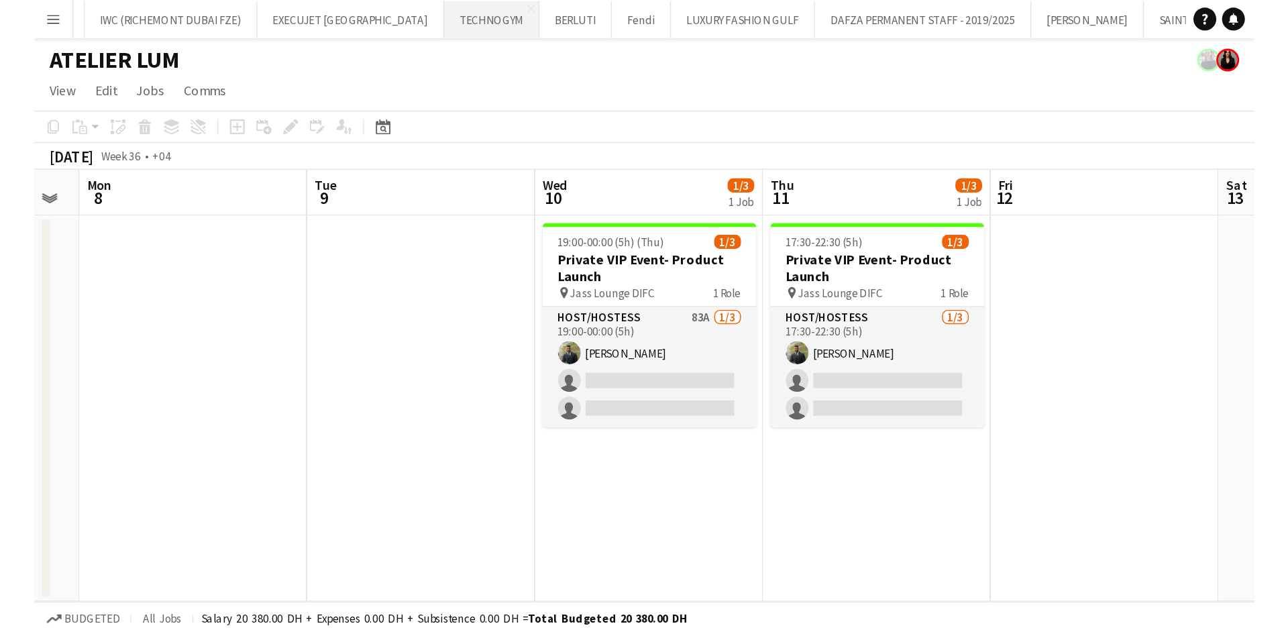
scroll to position [0, 289]
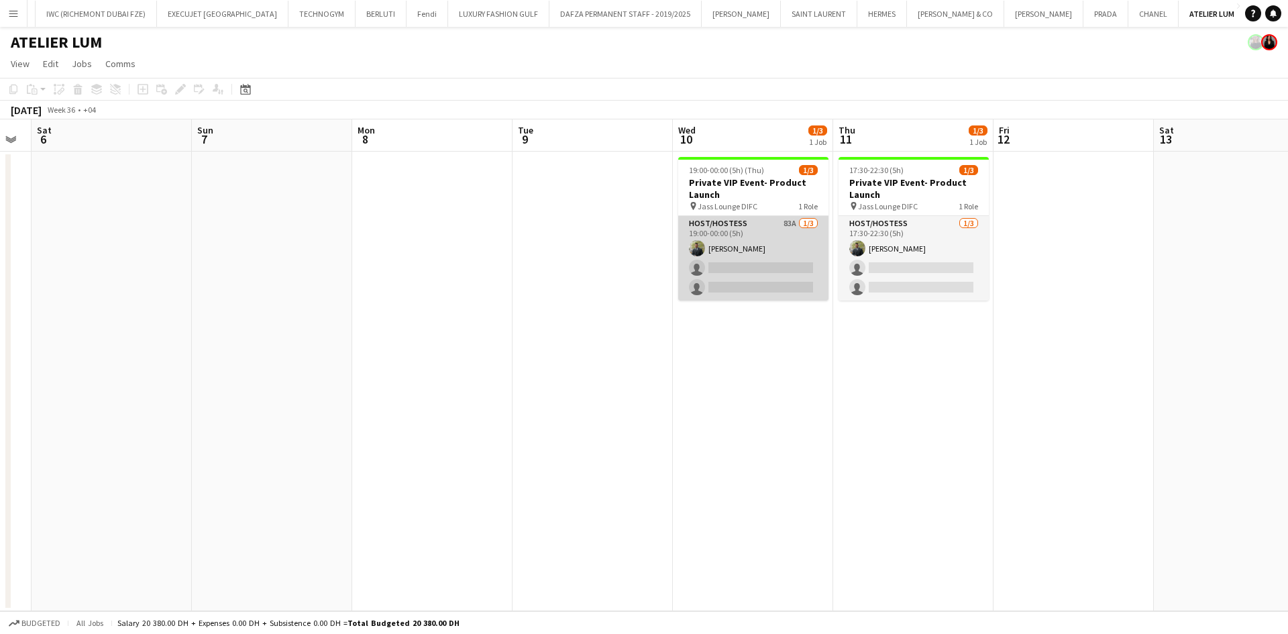
click at [721, 257] on app-card-role "Host/Hostess 83A [DATE] 19:00-00:00 (5h) [PERSON_NAME] single-neutral-actions s…" at bounding box center [753, 258] width 150 height 85
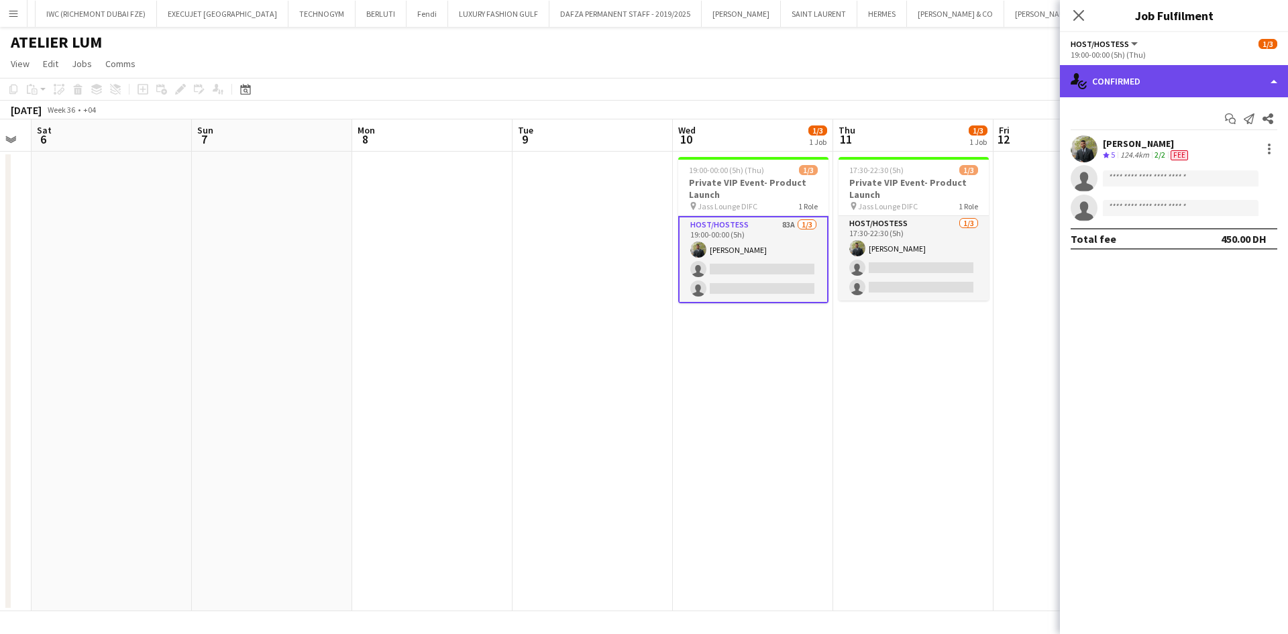
click at [1213, 77] on div "single-neutral-actions-check-2 Confirmed" at bounding box center [1174, 81] width 228 height 32
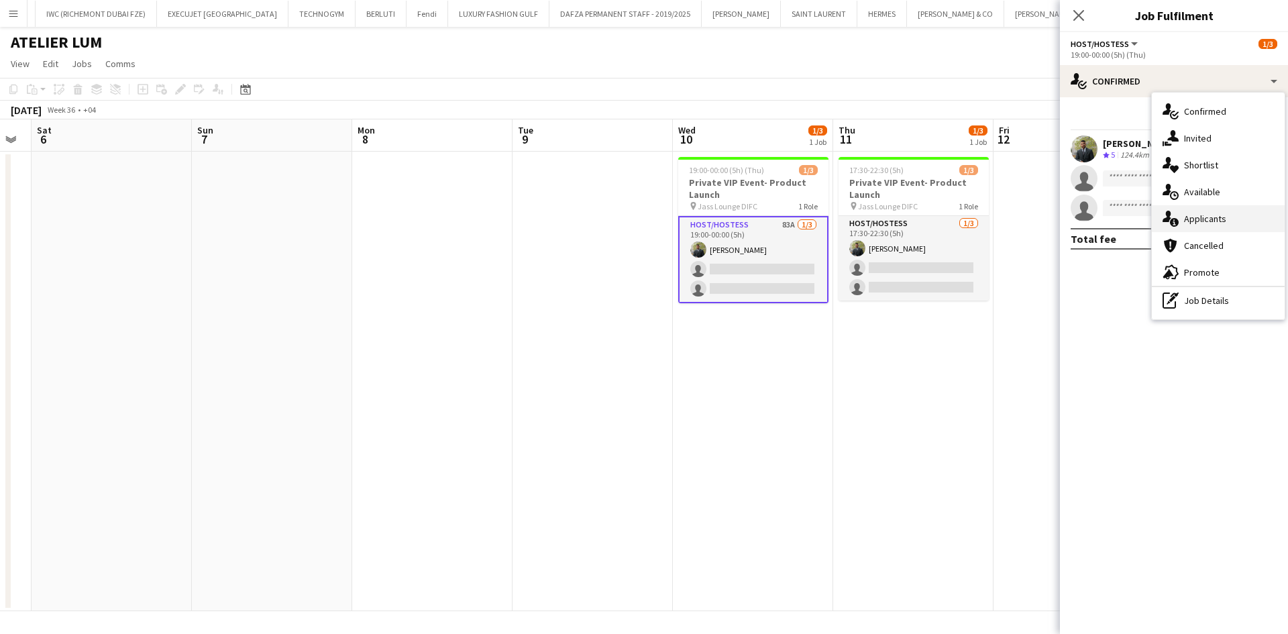
click at [1220, 227] on div "single-neutral-actions-information Applicants" at bounding box center [1218, 218] width 133 height 27
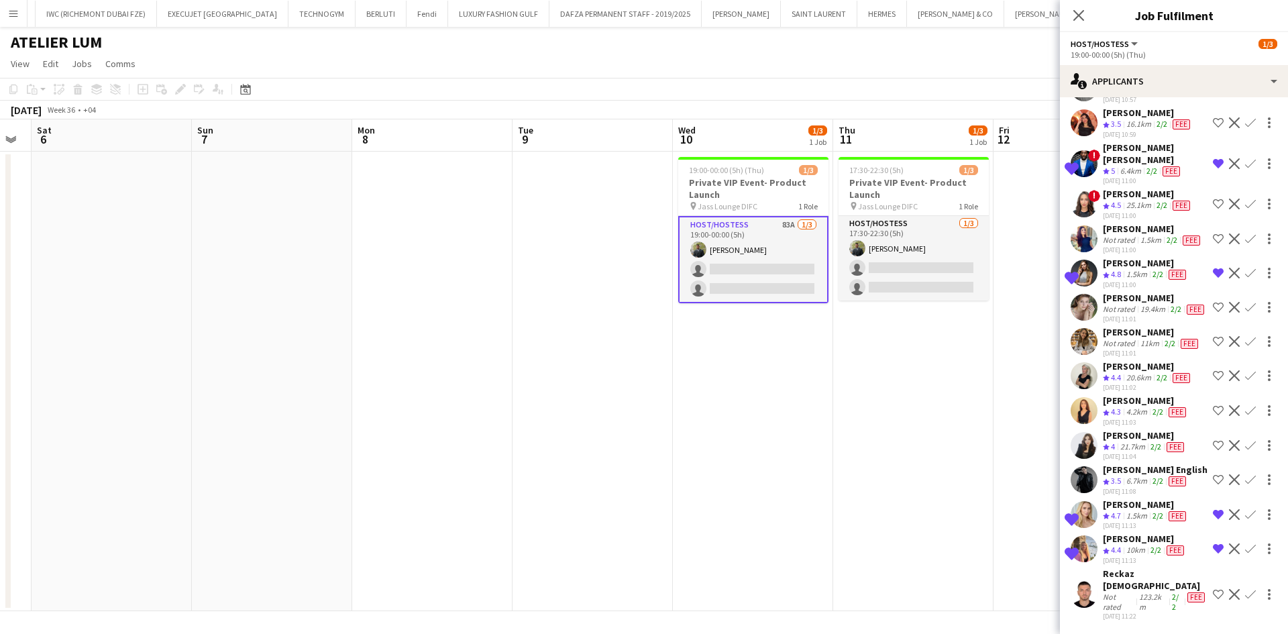
scroll to position [2645, 0]
click at [1132, 338] on div "[PERSON_NAME]" at bounding box center [1152, 332] width 98 height 12
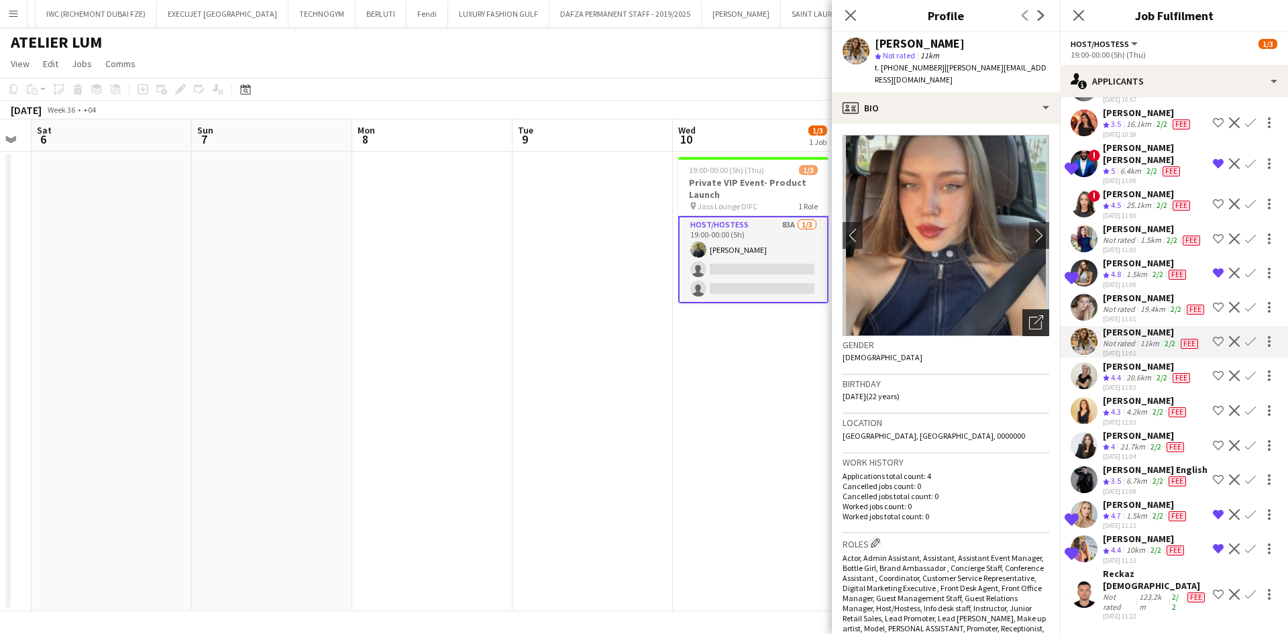
click at [1029, 315] on icon "Open photos pop-in" at bounding box center [1036, 322] width 14 height 14
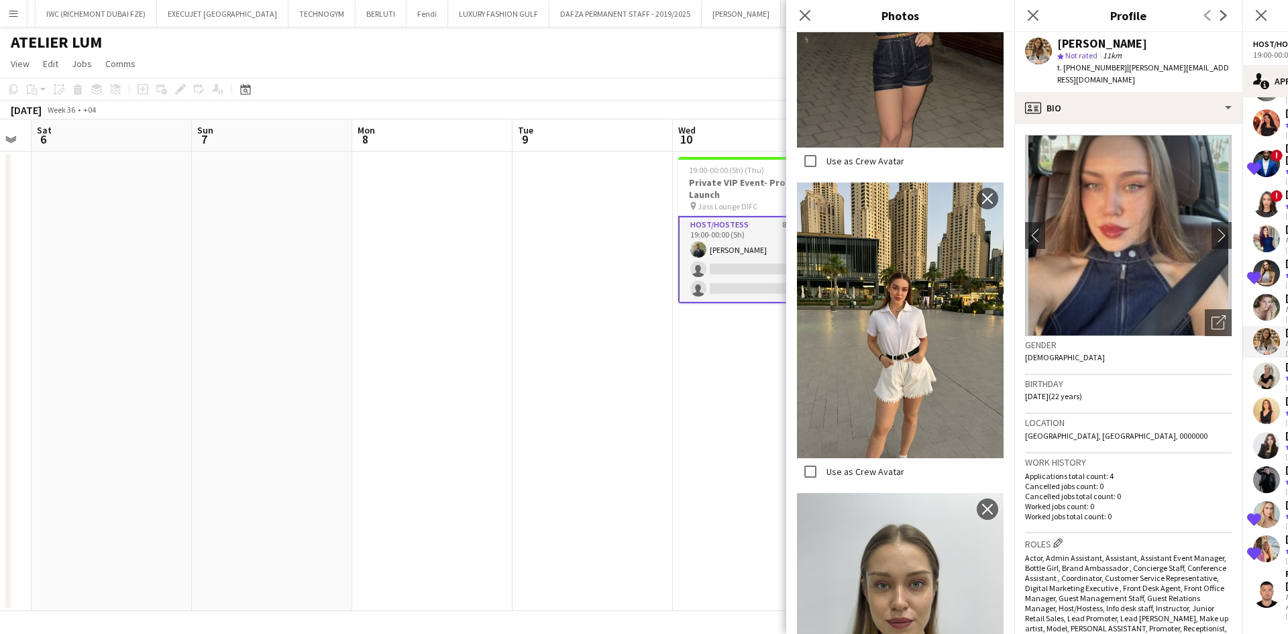
scroll to position [1073, 0]
click at [806, 17] on icon at bounding box center [804, 15] width 13 height 13
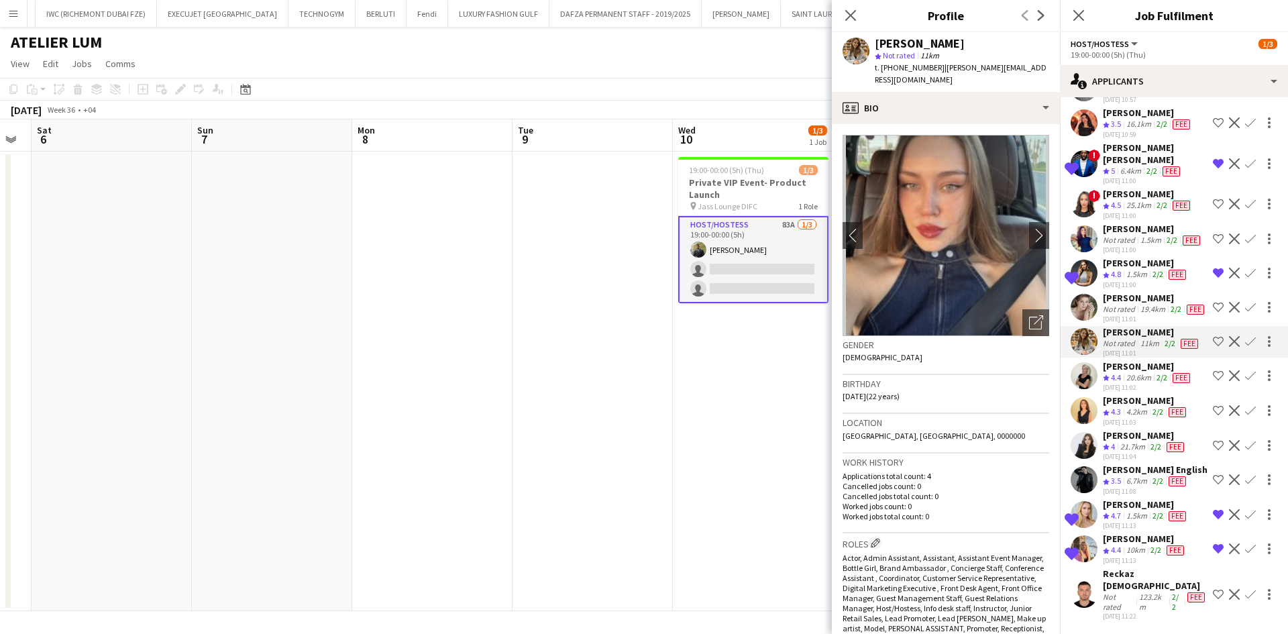
click at [1120, 269] on div "[PERSON_NAME]" at bounding box center [1146, 263] width 86 height 12
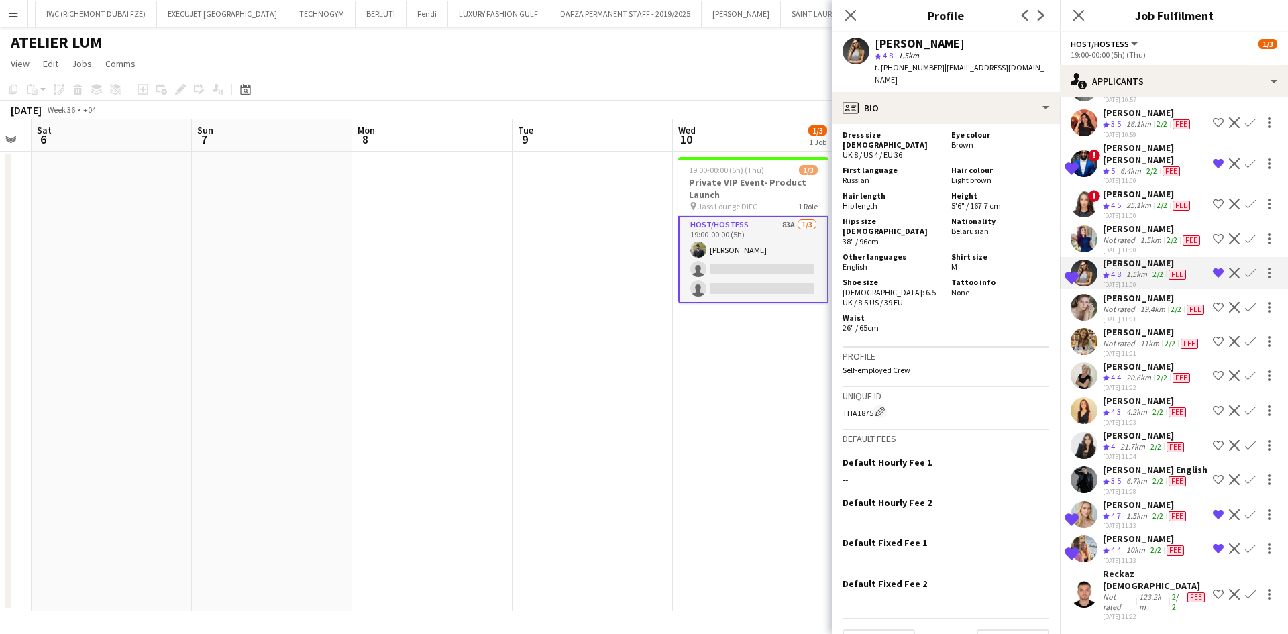
scroll to position [501, 0]
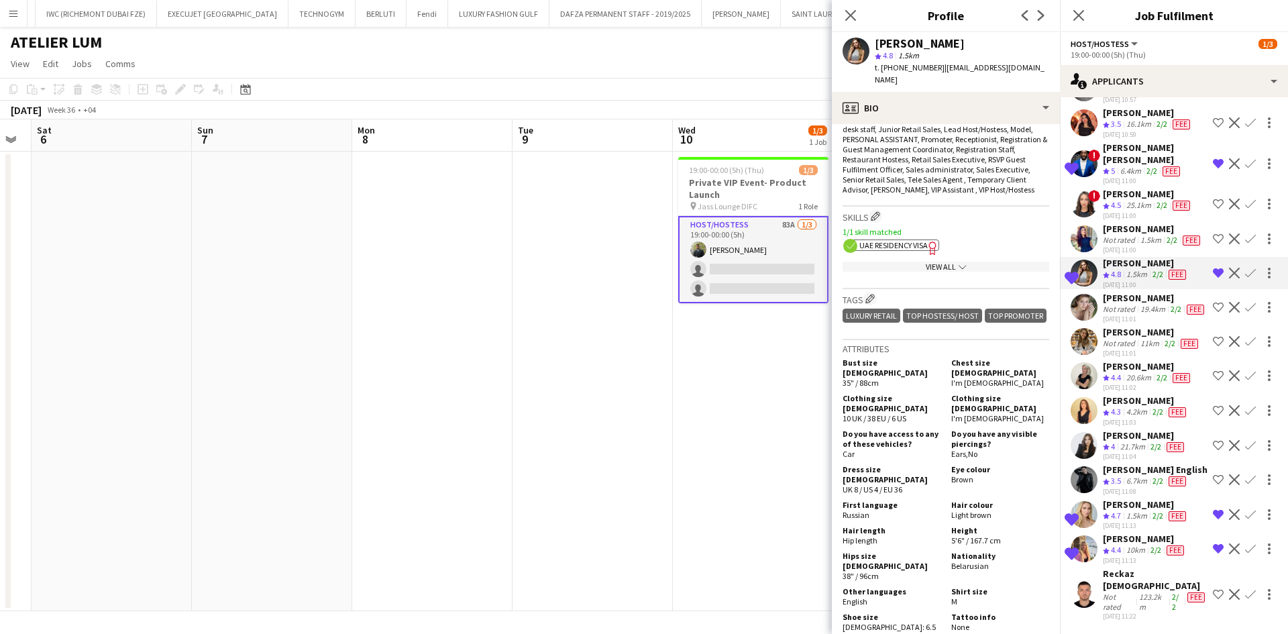
click at [1213, 278] on app-icon "Remove crew from shortlist" at bounding box center [1218, 273] width 11 height 11
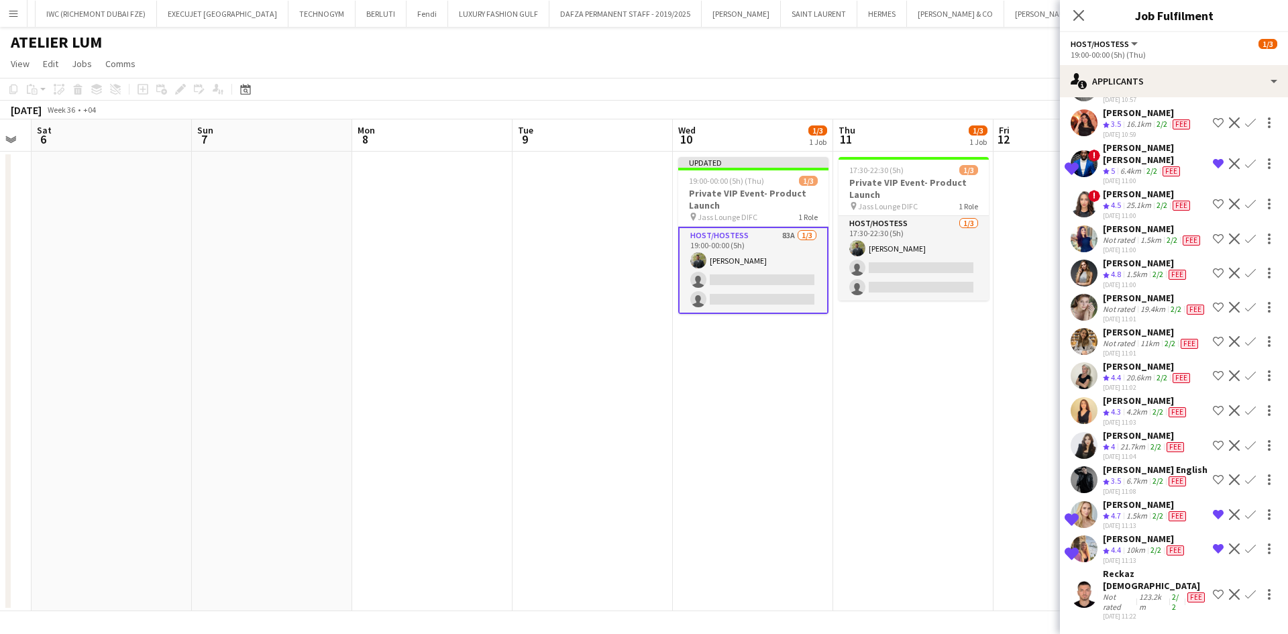
click at [1144, 304] on div "[PERSON_NAME]" at bounding box center [1155, 298] width 104 height 12
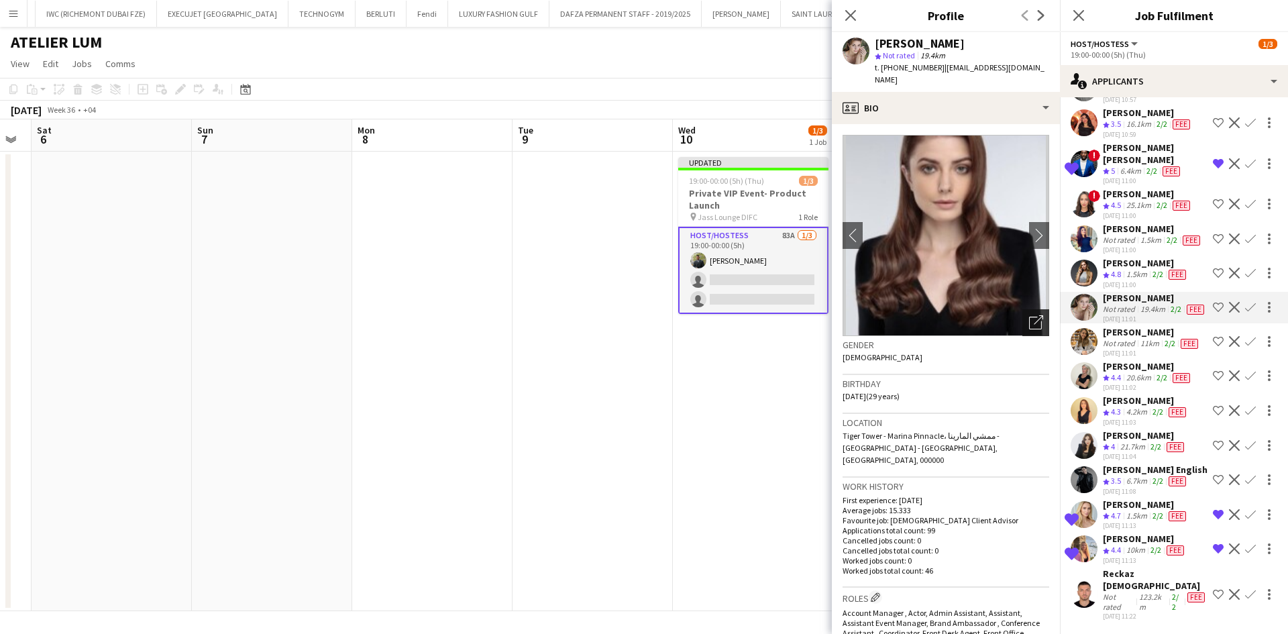
click at [1029, 315] on icon "Open photos pop-in" at bounding box center [1036, 322] width 14 height 14
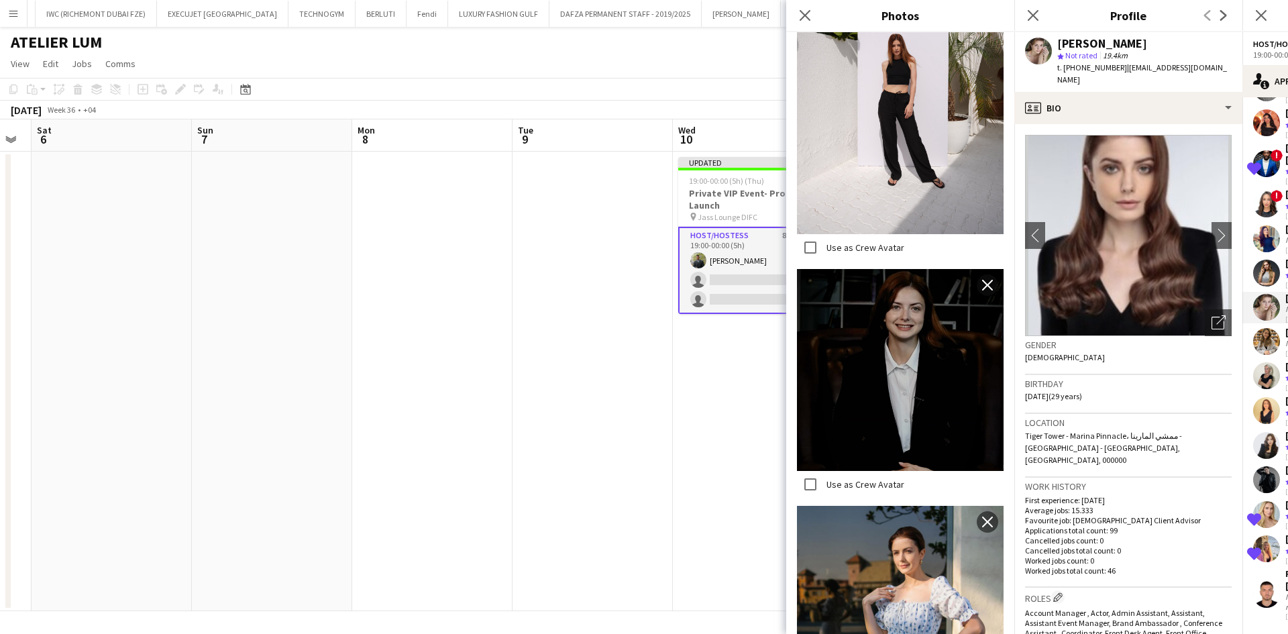
scroll to position [920, 0]
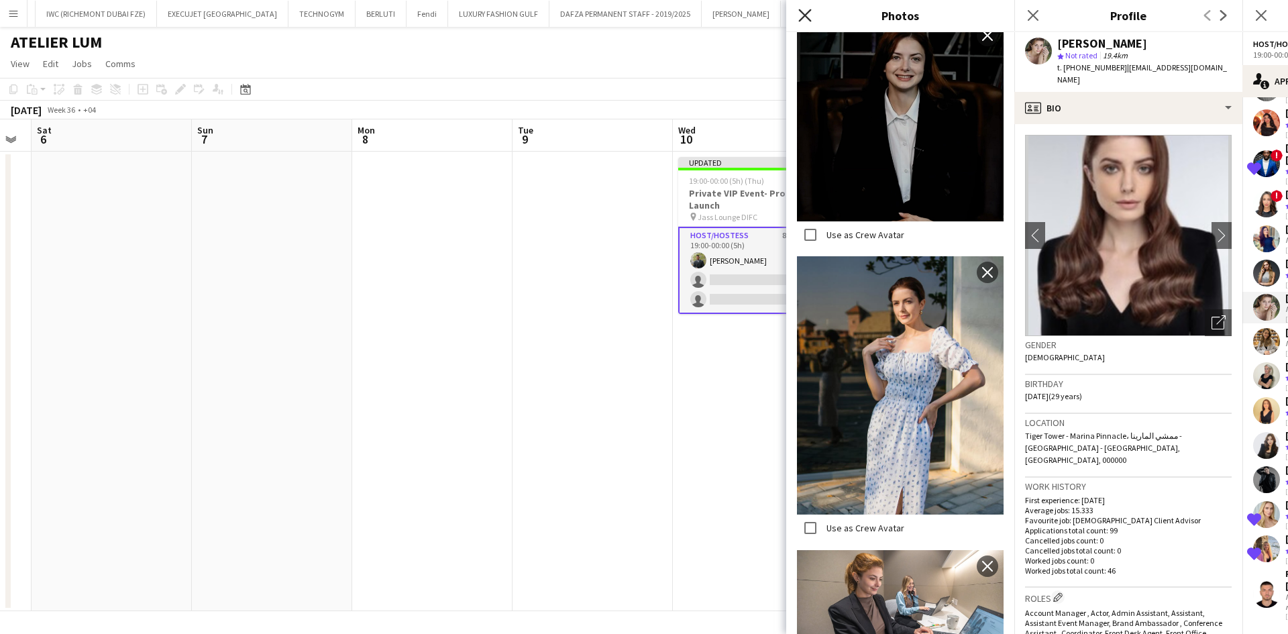
click at [800, 14] on icon "Close pop-in" at bounding box center [804, 15] width 13 height 13
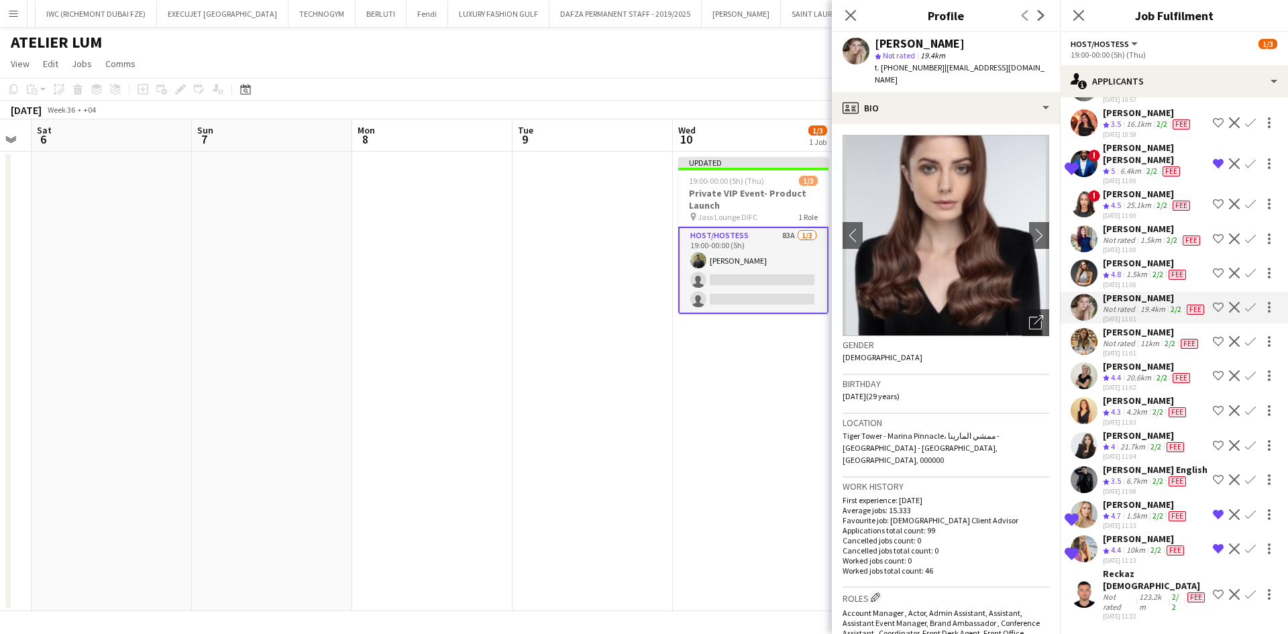
click at [1213, 313] on app-icon "Shortlist crew" at bounding box center [1218, 307] width 11 height 11
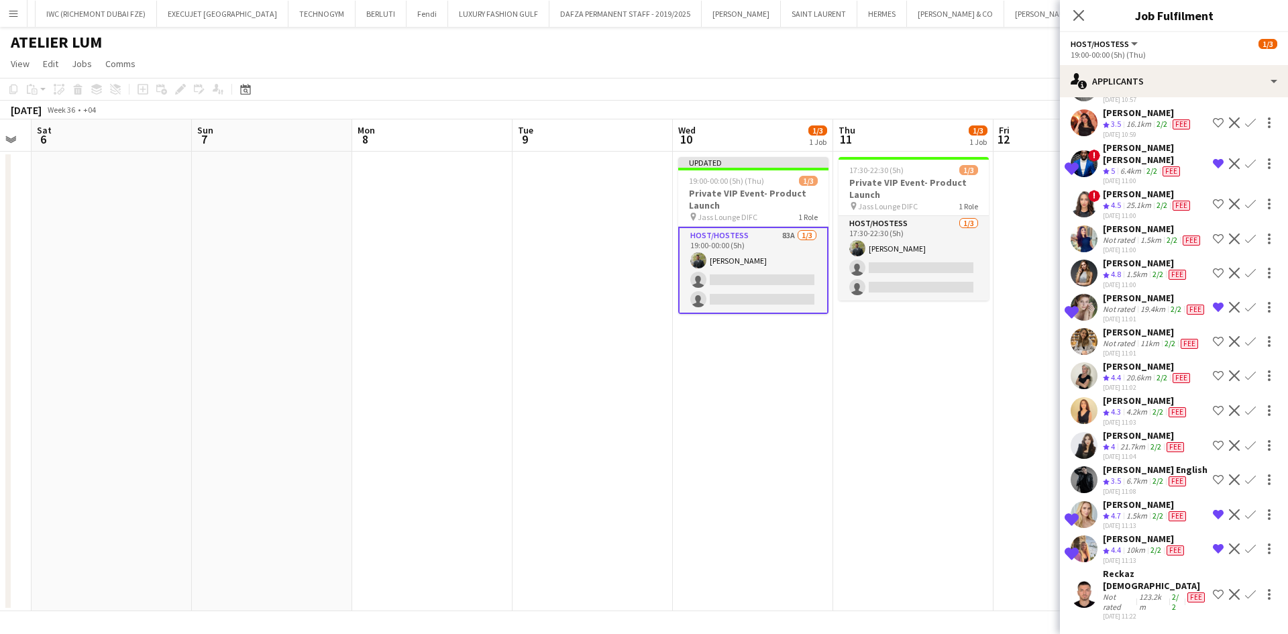
click at [1140, 200] on div "[PERSON_NAME]" at bounding box center [1148, 194] width 90 height 12
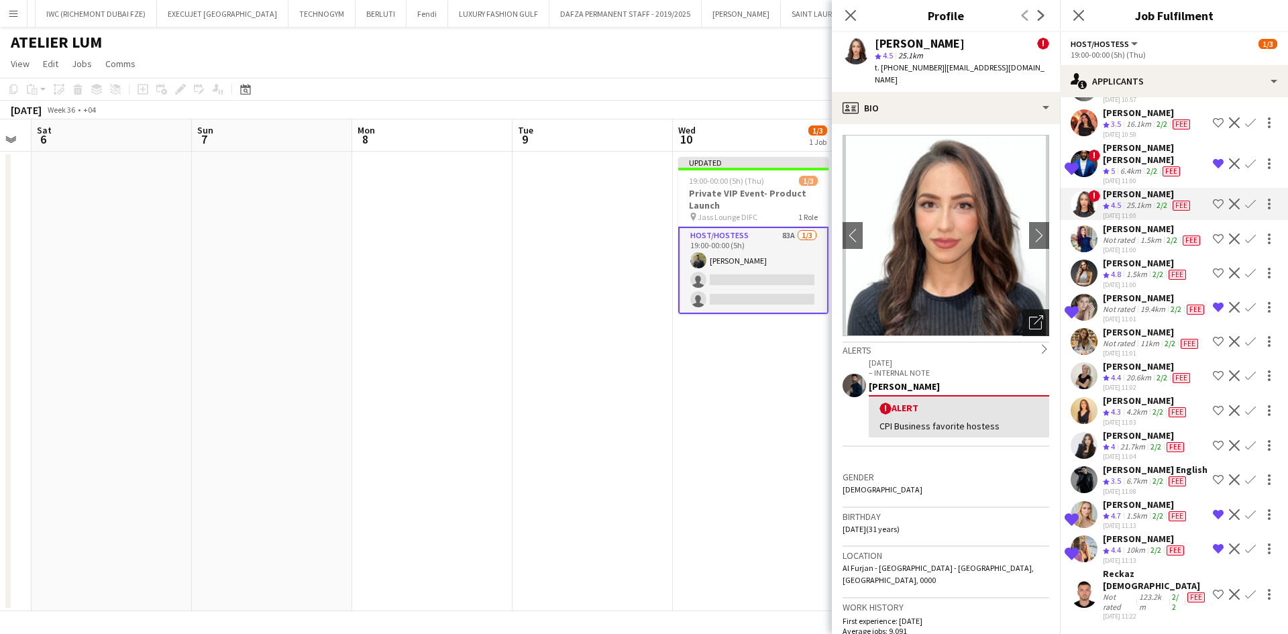
click at [1029, 315] on icon "Open photos pop-in" at bounding box center [1036, 322] width 14 height 14
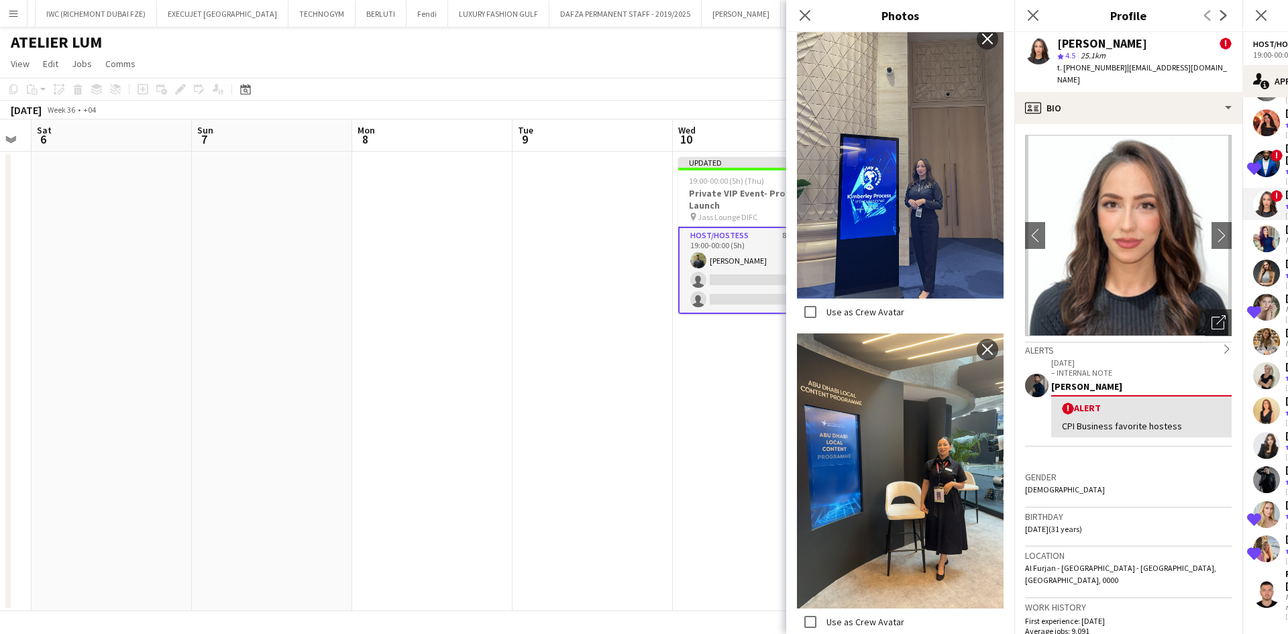
scroll to position [2012, 0]
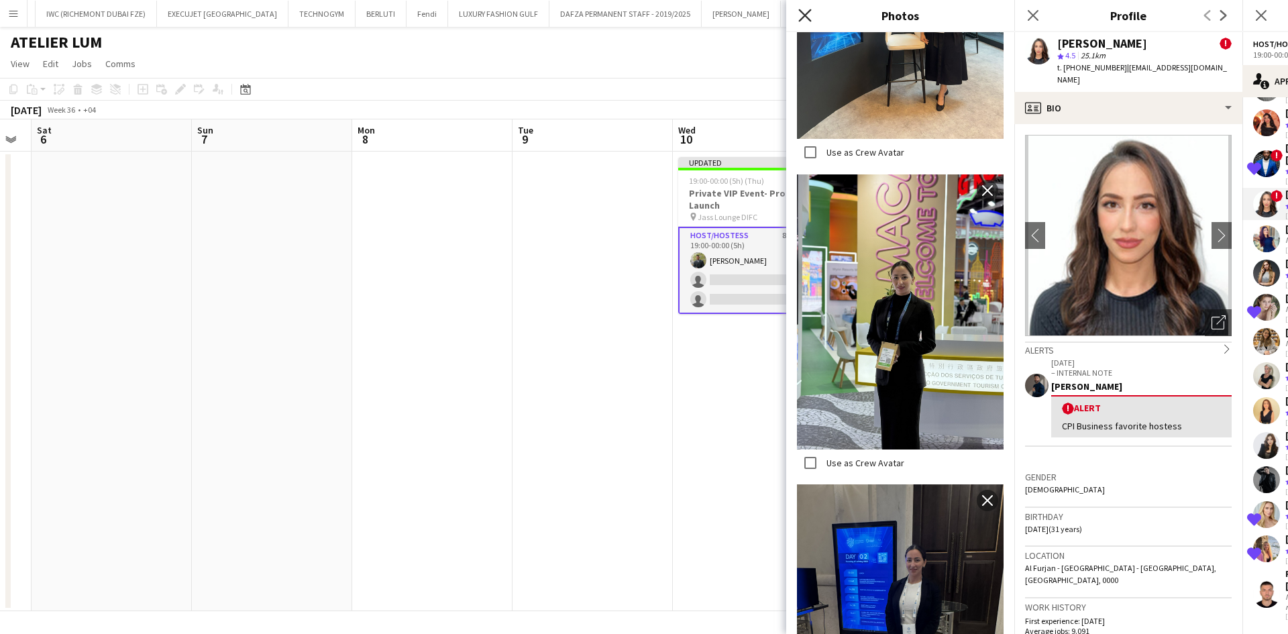
click at [806, 19] on icon "Close pop-in" at bounding box center [804, 15] width 13 height 13
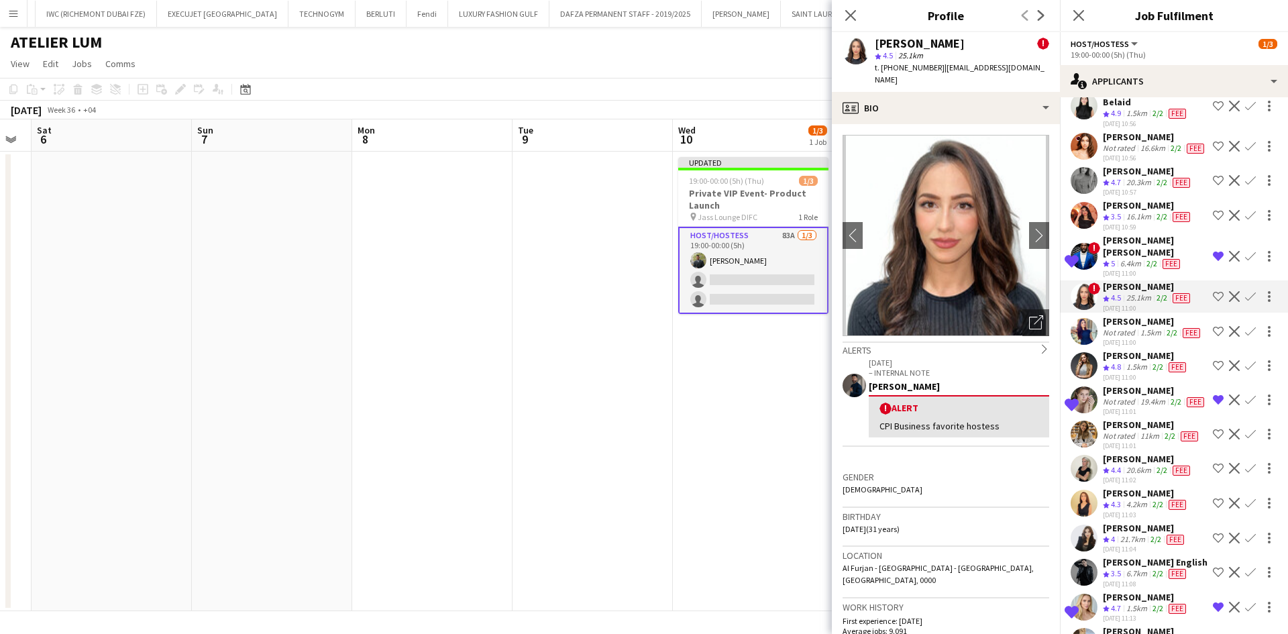
scroll to position [2377, 0]
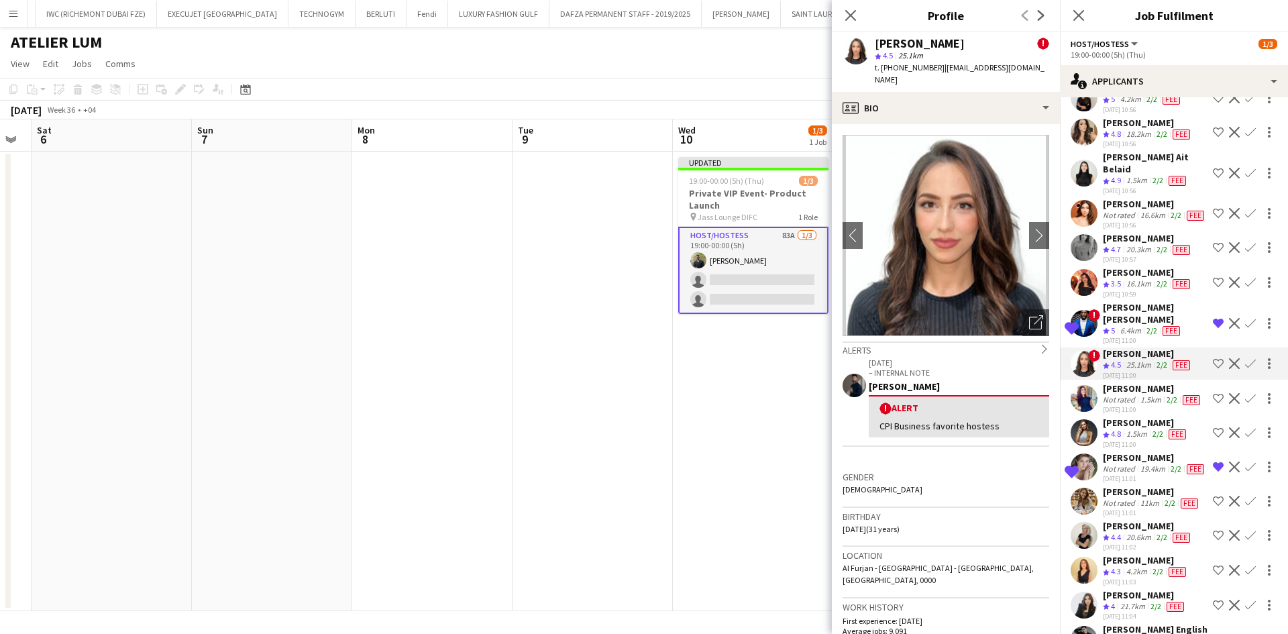
click at [773, 68] on app-page-menu "View Day view expanded Day view collapsed Month view Date picker Jump to [DATE]…" at bounding box center [644, 64] width 1288 height 25
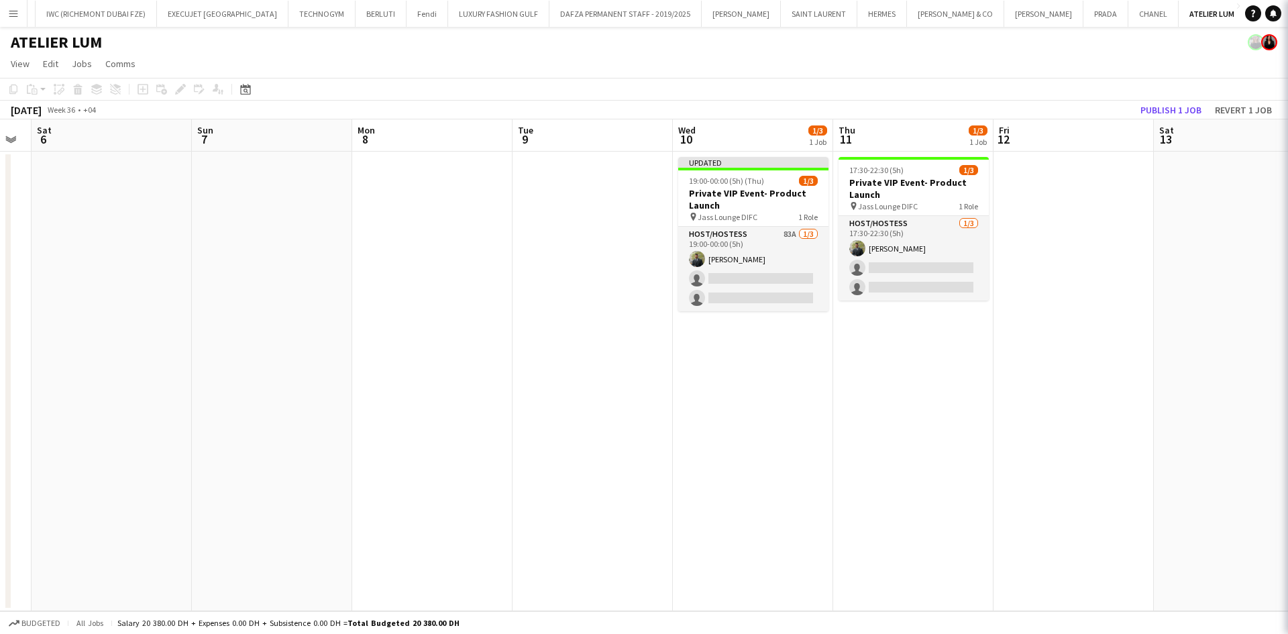
scroll to position [0, 0]
click at [1176, 113] on button "Publish 1 job" at bounding box center [1171, 109] width 72 height 17
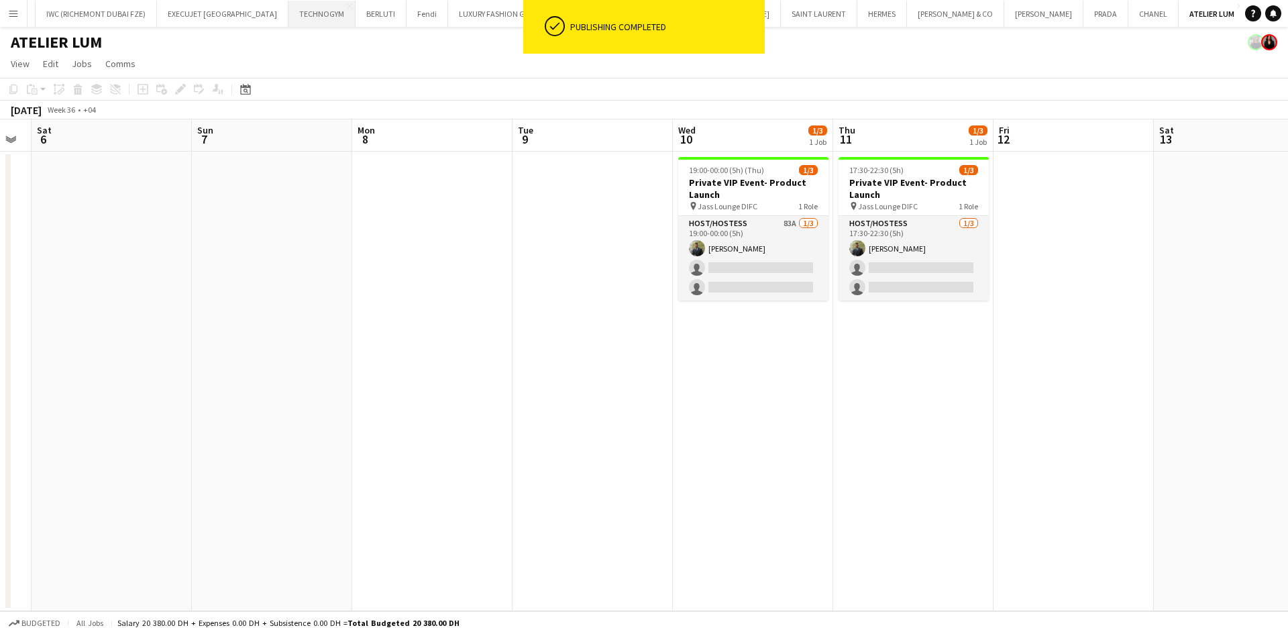
click at [307, 19] on button "TECHNOGYM Close" at bounding box center [321, 14] width 67 height 26
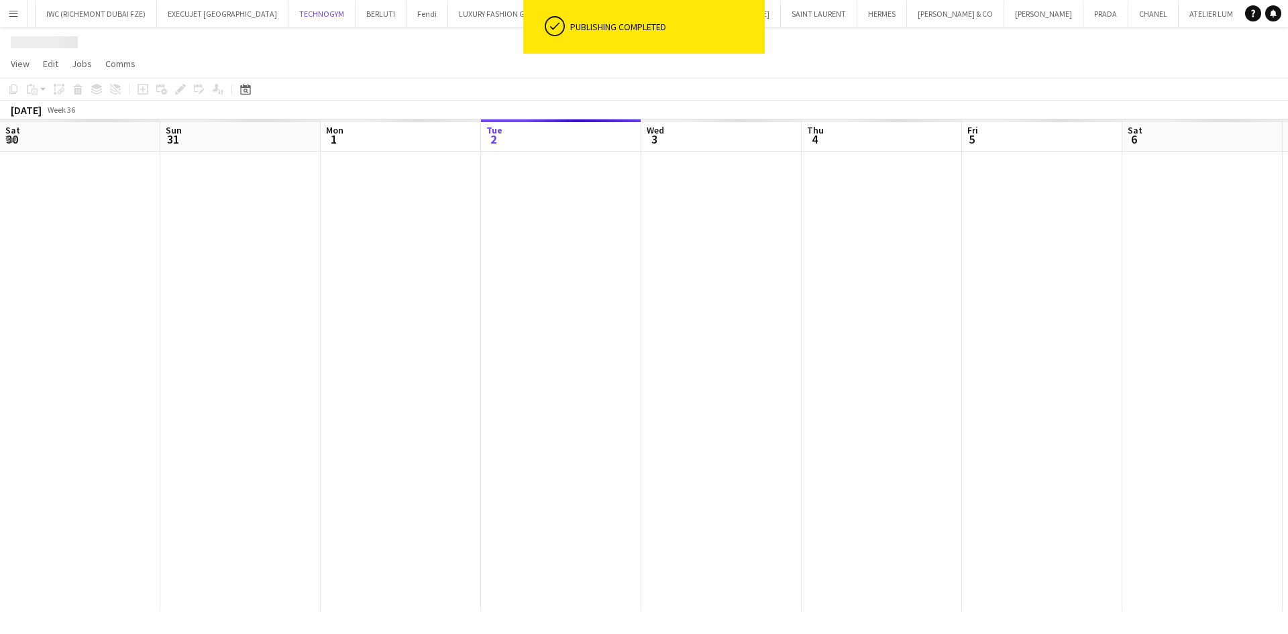
scroll to position [0, 321]
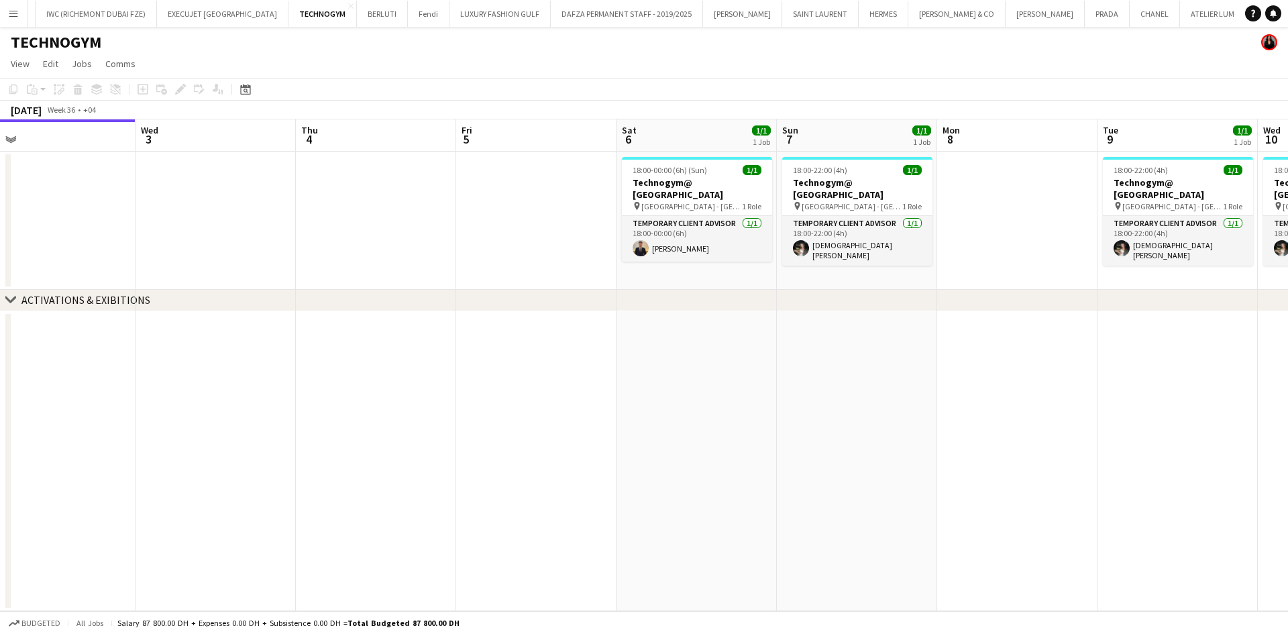
drag, startPoint x: 1010, startPoint y: 223, endPoint x: 503, endPoint y: 178, distance: 508.5
click at [503, 178] on app-calendar-viewport "Sat 30 1/1 1 Job Sun 31 Mon 1 Tue 2 Wed 3 Thu 4 Fri 5 Sat 6 1/1 1 Job Sun 7 1/1…" at bounding box center [644, 365] width 1288 height 492
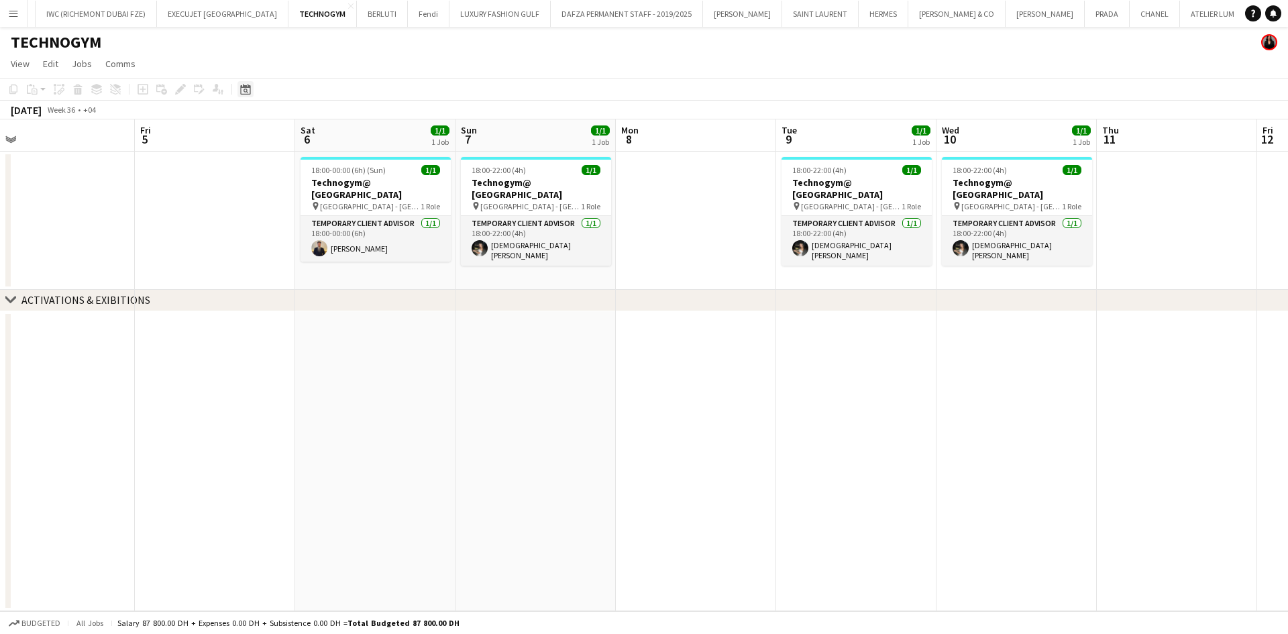
click at [246, 88] on g at bounding box center [245, 89] width 10 height 11
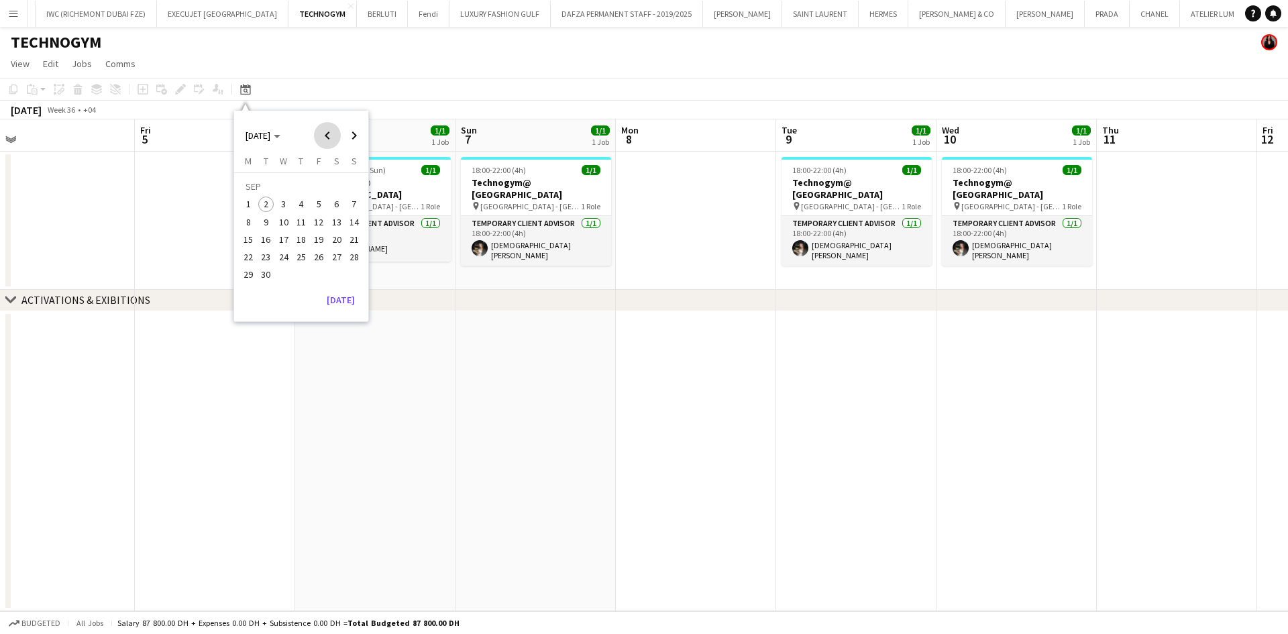
click at [327, 130] on span "Previous month" at bounding box center [327, 135] width 27 height 27
click at [320, 192] on span "1" at bounding box center [319, 188] width 16 height 19
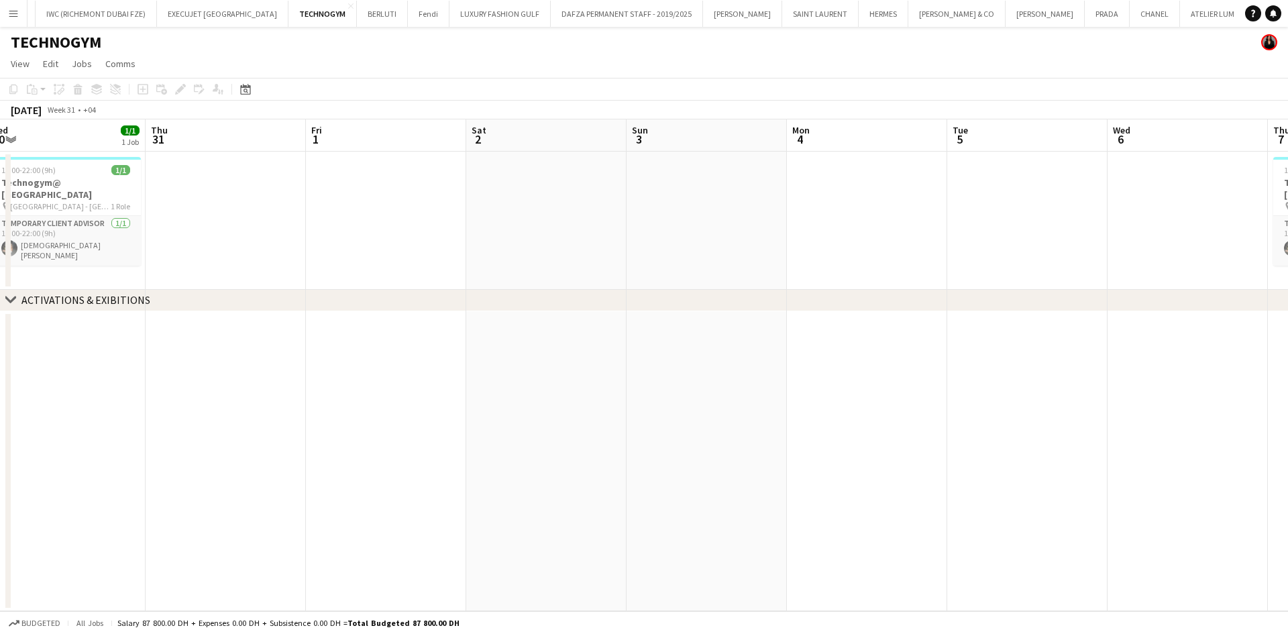
scroll to position [0, 511]
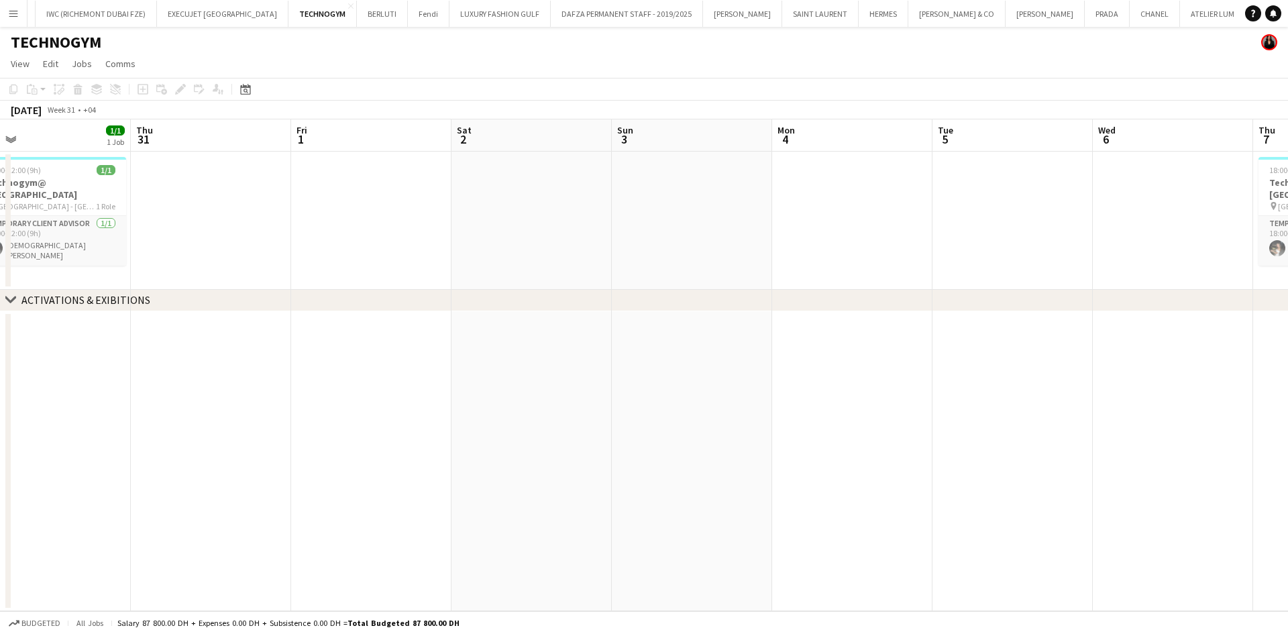
drag, startPoint x: 545, startPoint y: 265, endPoint x: 335, endPoint y: 264, distance: 209.3
click at [335, 264] on app-calendar-viewport "Sun 27 Mon 28 Tue 29 Wed 30 1/1 1 Job Thu 31 Fri 1 Sat 2 Sun 3 Mon 4 Tue 5 Wed …" at bounding box center [644, 365] width 1288 height 492
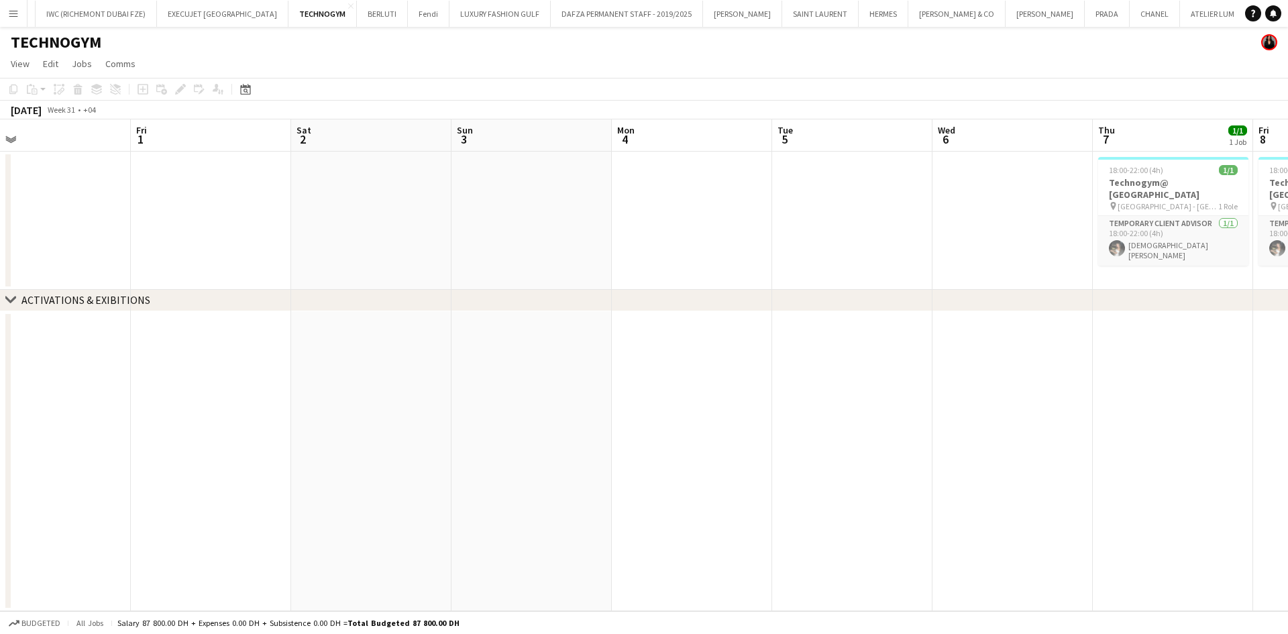
click at [21, 6] on button "Menu" at bounding box center [13, 13] width 27 height 27
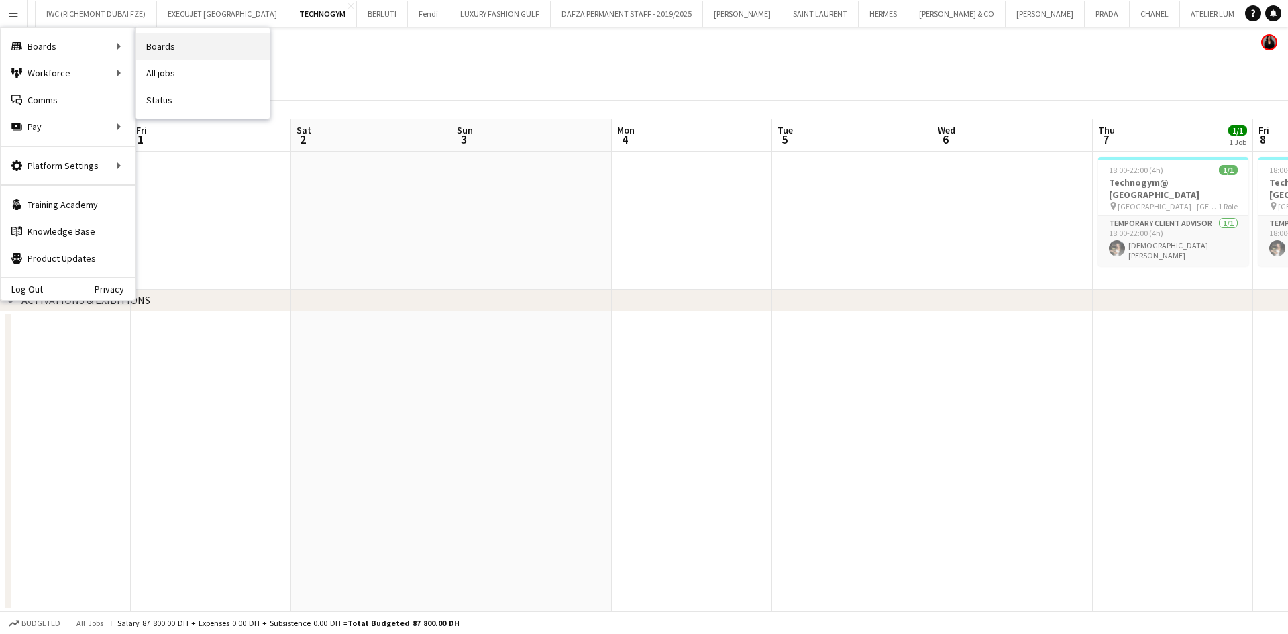
click at [191, 51] on link "Boards" at bounding box center [203, 46] width 134 height 27
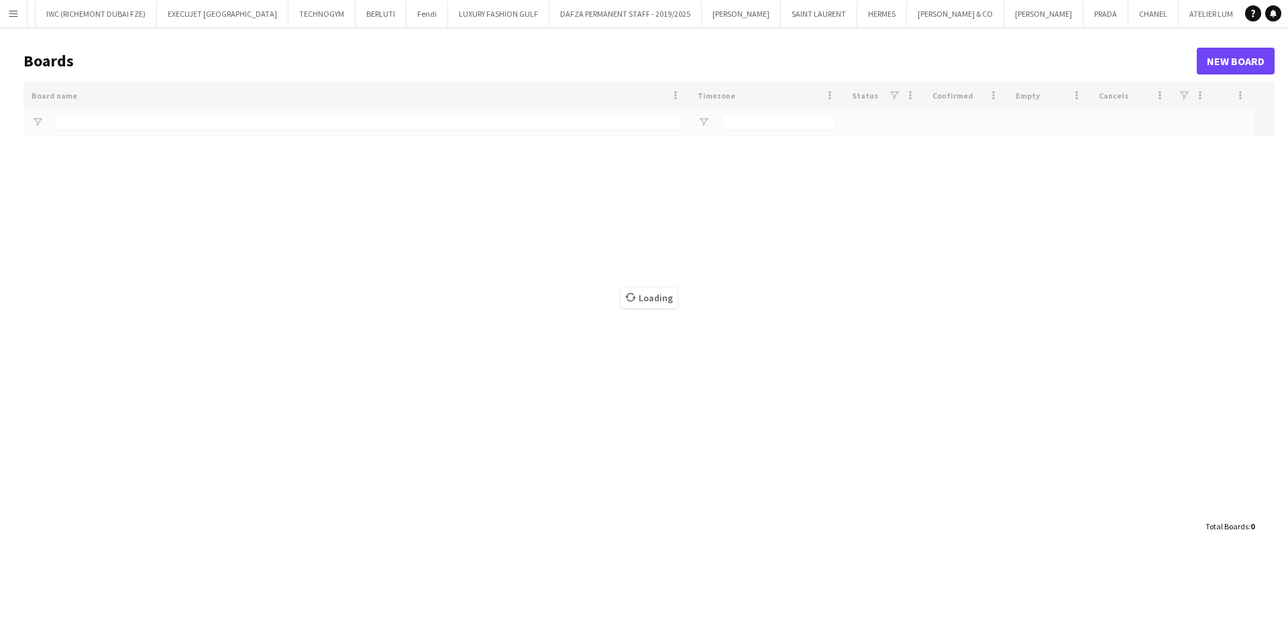
type input "*****"
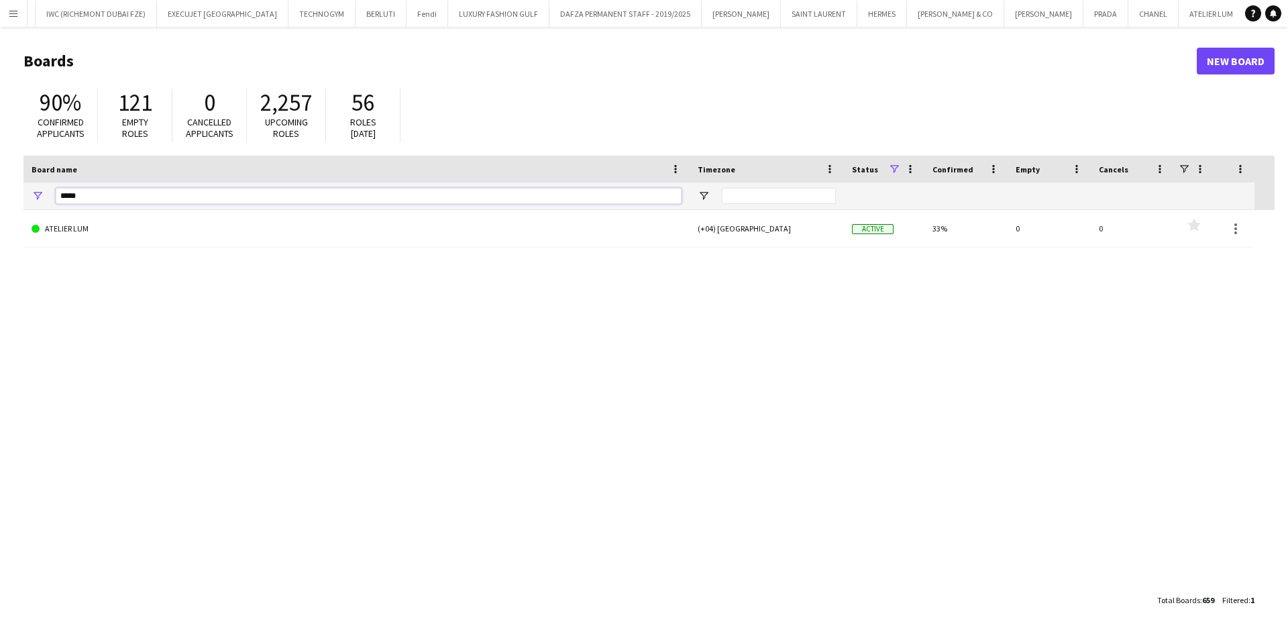
drag, startPoint x: 97, startPoint y: 191, endPoint x: 0, endPoint y: 191, distance: 96.6
click at [0, 191] on main "Boards New Board 90% Confirmed applicants 121 Empty roles 0 Cancelled applicant…" at bounding box center [644, 330] width 1288 height 606
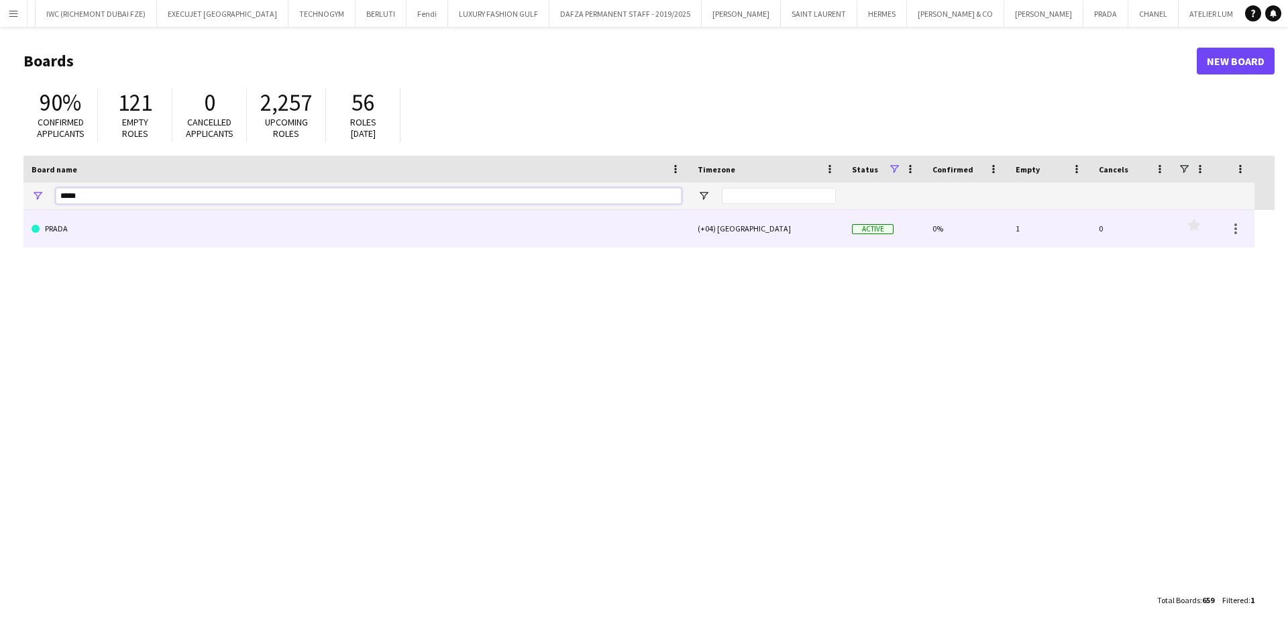
type input "*****"
click at [109, 239] on link "PRADA" at bounding box center [357, 229] width 650 height 38
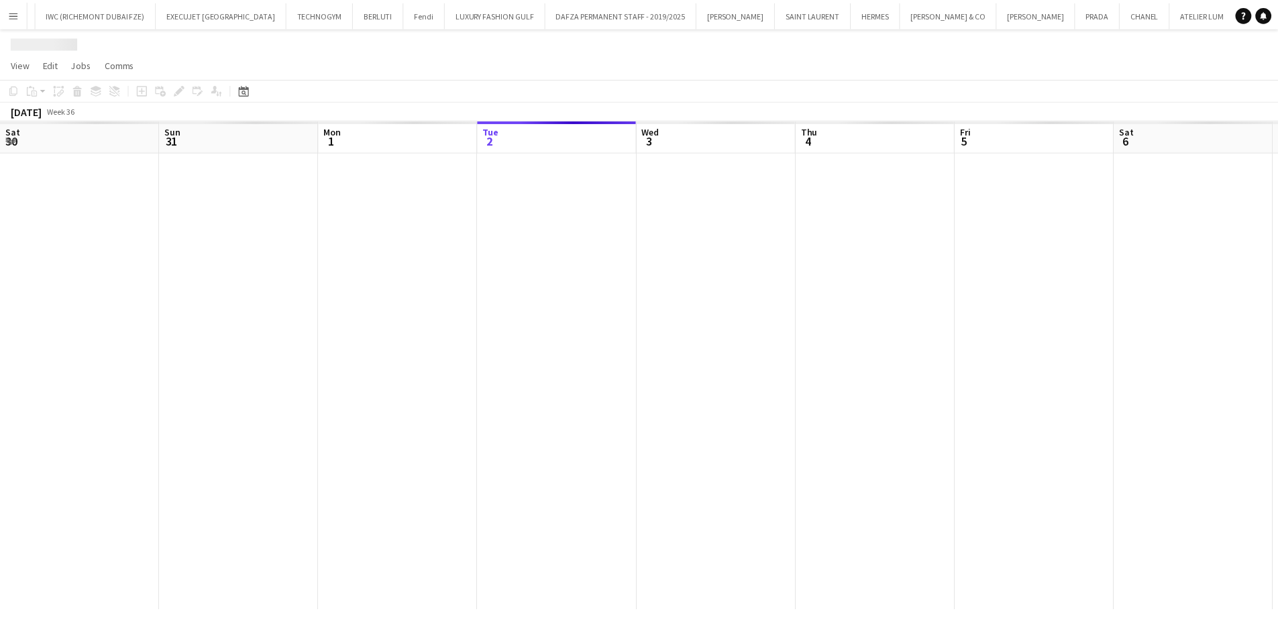
scroll to position [0, 321]
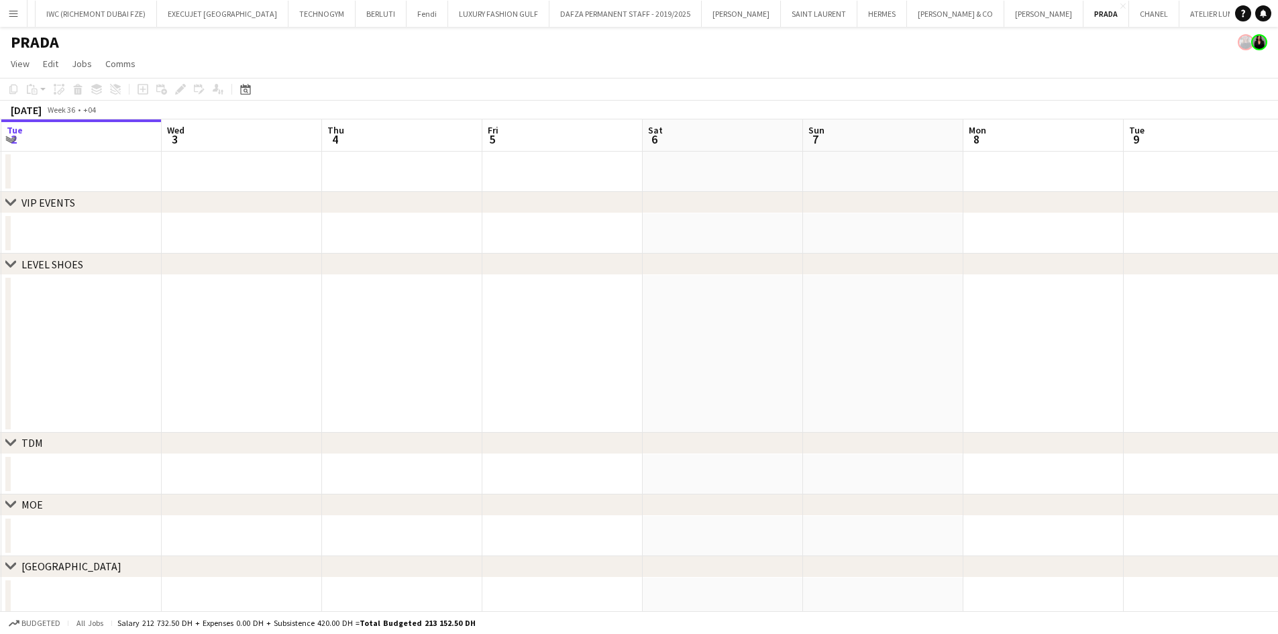
drag, startPoint x: 691, startPoint y: 354, endPoint x: 653, endPoint y: 357, distance: 37.7
click at [653, 356] on app-calendar-viewport "Sat 30 Sun 31 Mon 1 Tue 2 Wed 3 Thu 4 Fri 5 Sat 6 Sun 7 Mon 8 Tue 9 Wed 10 Thu …" at bounding box center [639, 368] width 1278 height 498
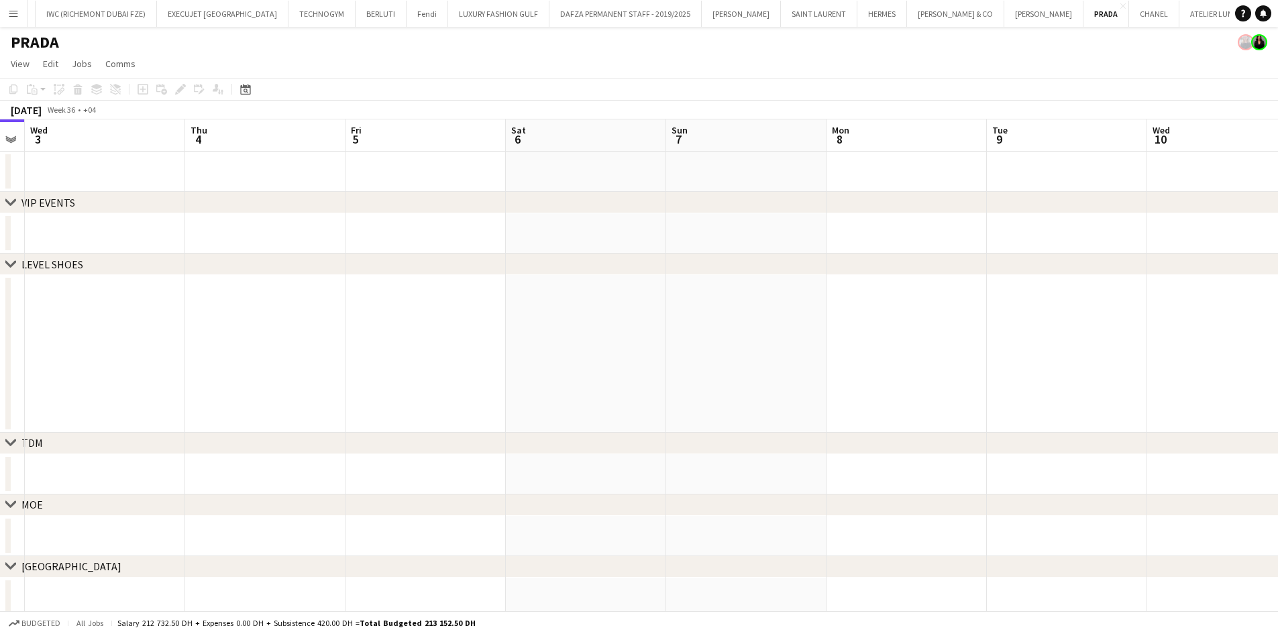
drag, startPoint x: 980, startPoint y: 364, endPoint x: 495, endPoint y: 359, distance: 485.0
click at [503, 359] on app-calendar-viewport "Sun 31 Mon 1 Tue 2 Wed 3 Thu 4 Fri 5 Sat 6 Sun 7 Mon 8 Tue 9 Wed 10 Thu 11 0/2 …" at bounding box center [639, 368] width 1278 height 498
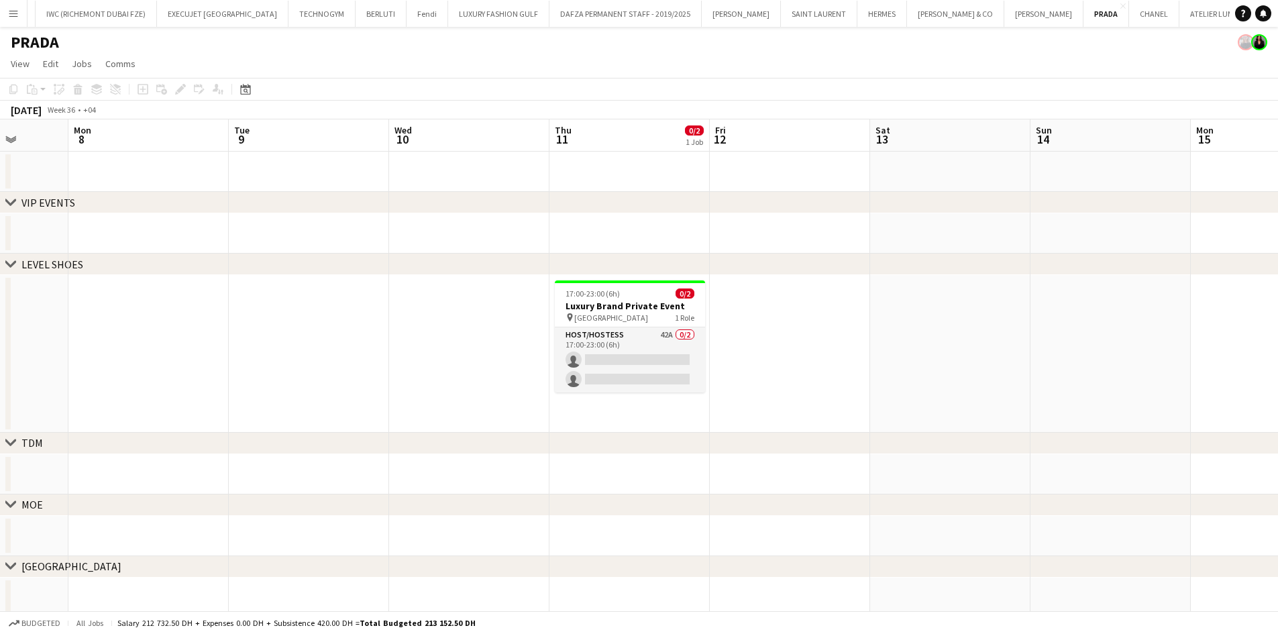
scroll to position [0, 421]
drag, startPoint x: 1110, startPoint y: 373, endPoint x: 875, endPoint y: 386, distance: 235.8
click at [875, 386] on app-calendar-viewport "Fri 5 Sat 6 Sun 7 Mon 8 Tue 9 Wed 10 Thu 11 0/2 1 Job Fri 12 Sat 13 Sun 14 Mon …" at bounding box center [639, 368] width 1278 height 498
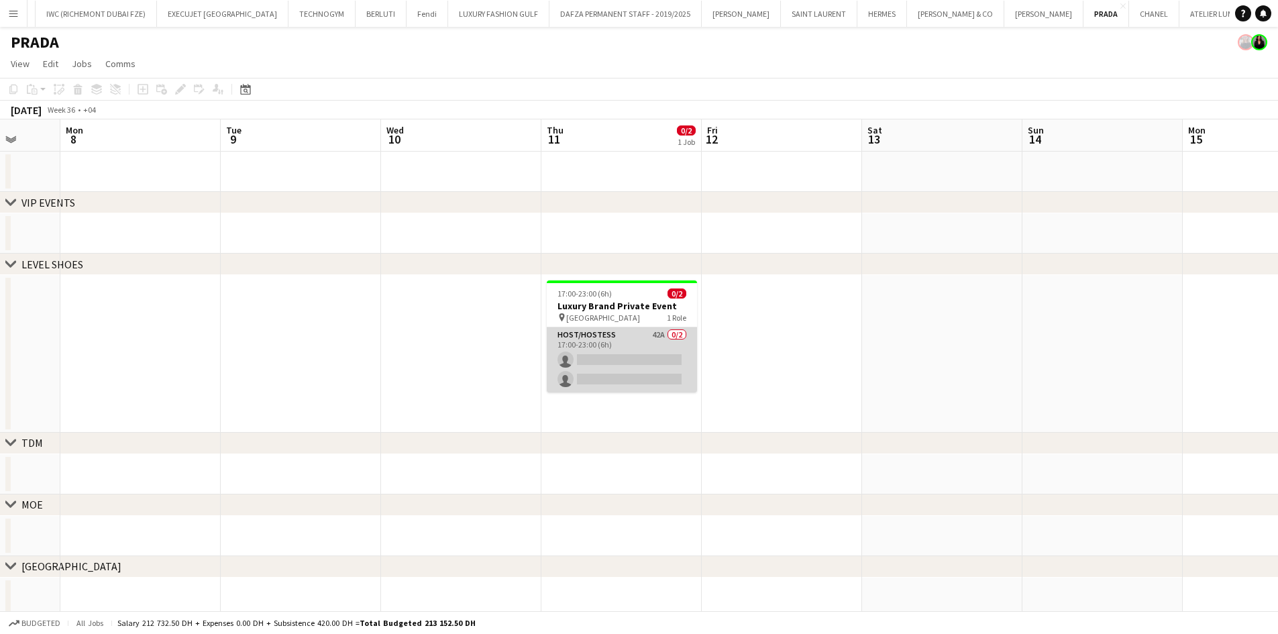
click at [665, 360] on app-card-role "Host/Hostess 42A 0/2 17:00-23:00 (6h) single-neutral-actions single-neutral-act…" at bounding box center [622, 359] width 150 height 65
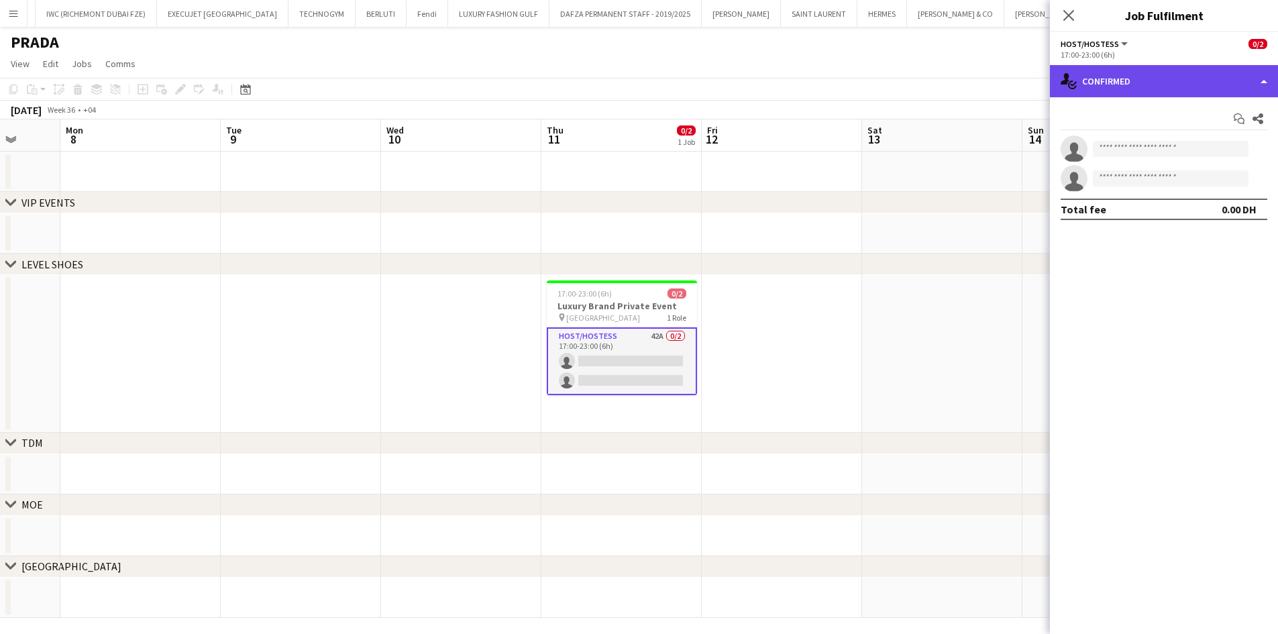
click at [1124, 78] on div "single-neutral-actions-check-2 Confirmed" at bounding box center [1164, 81] width 228 height 32
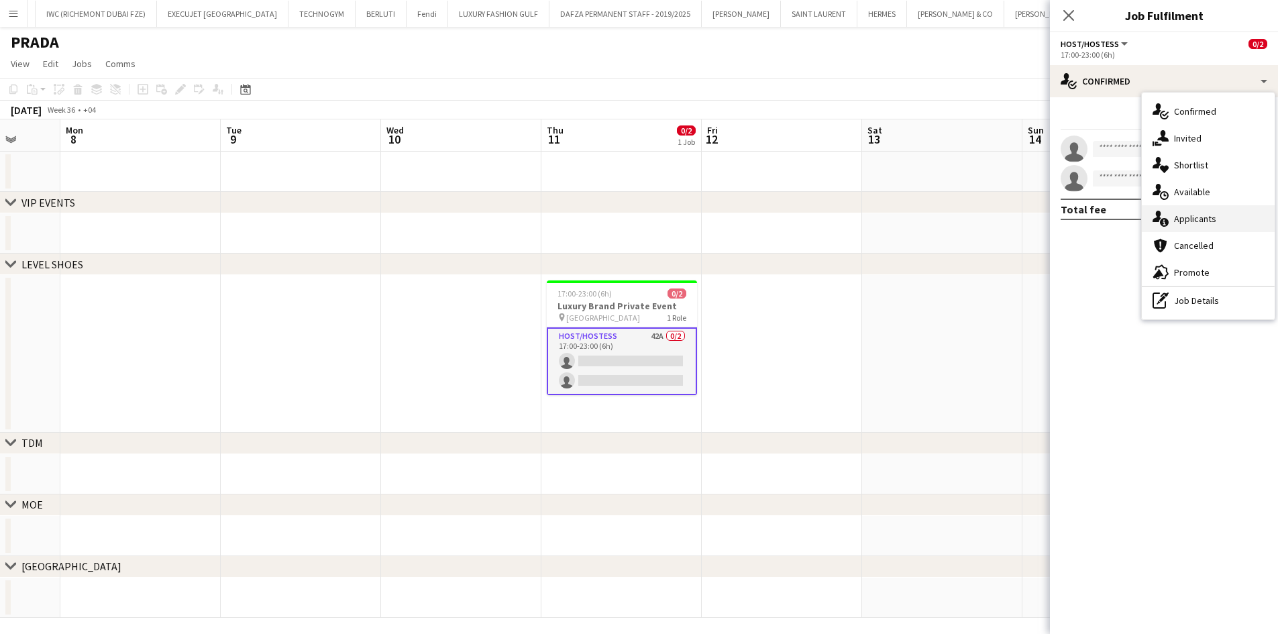
click at [1193, 225] on div "single-neutral-actions-information Applicants" at bounding box center [1208, 218] width 133 height 27
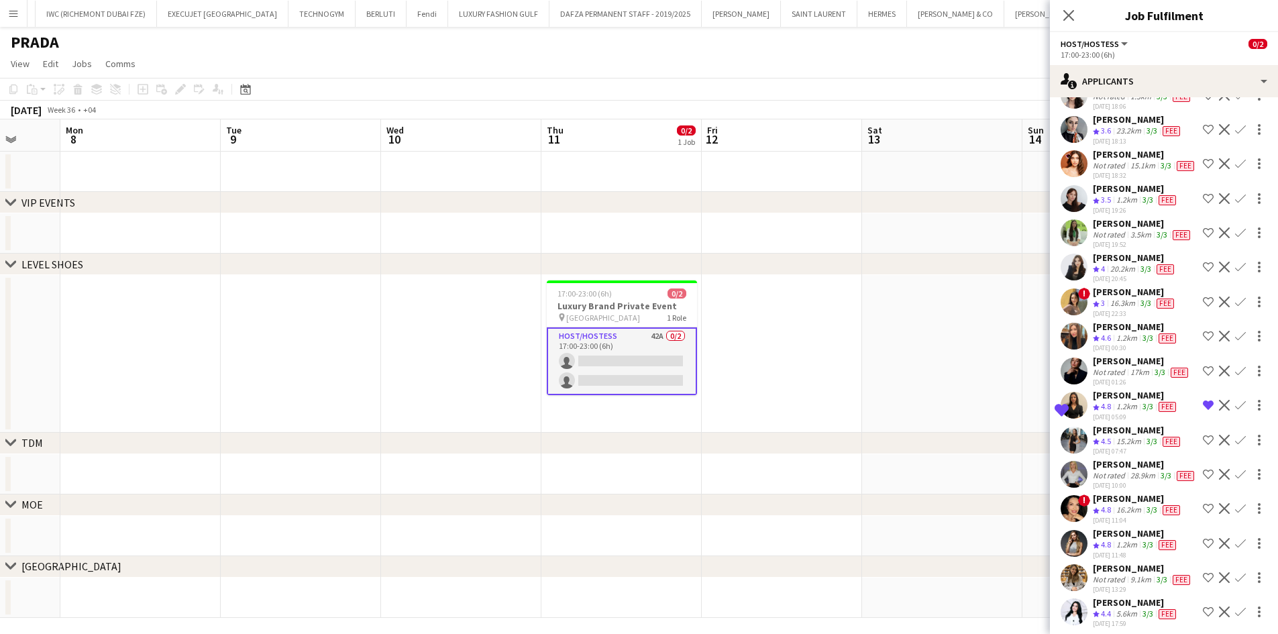
scroll to position [1115, 0]
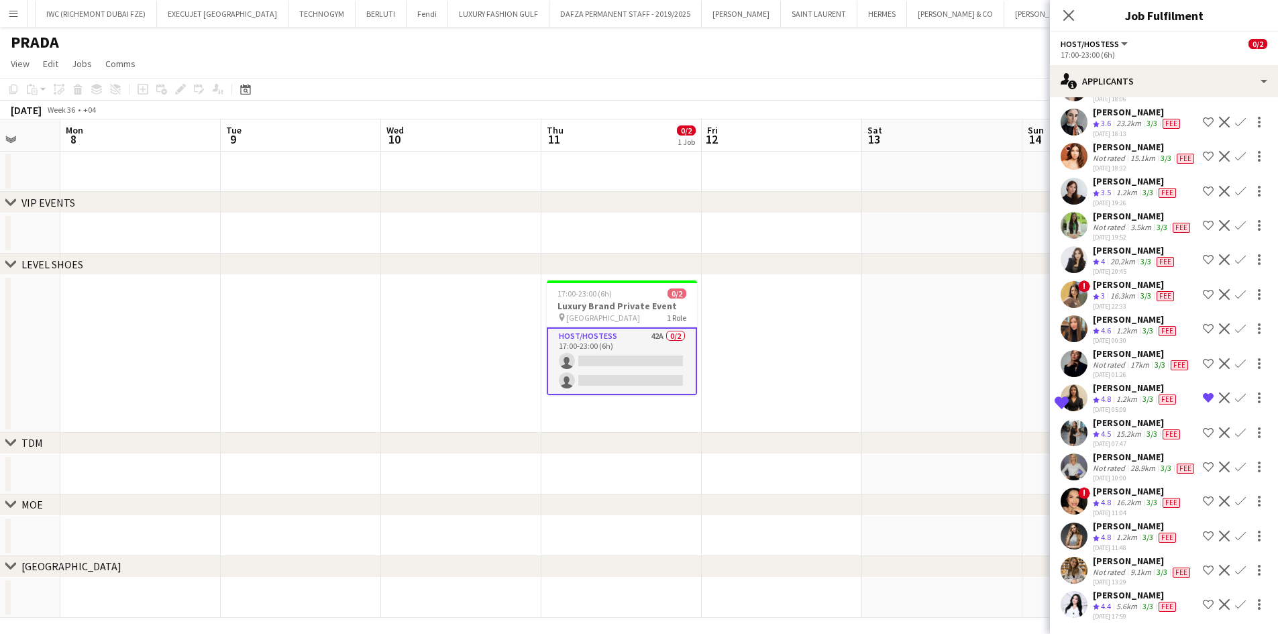
click at [1203, 531] on app-icon "Shortlist crew" at bounding box center [1208, 536] width 11 height 11
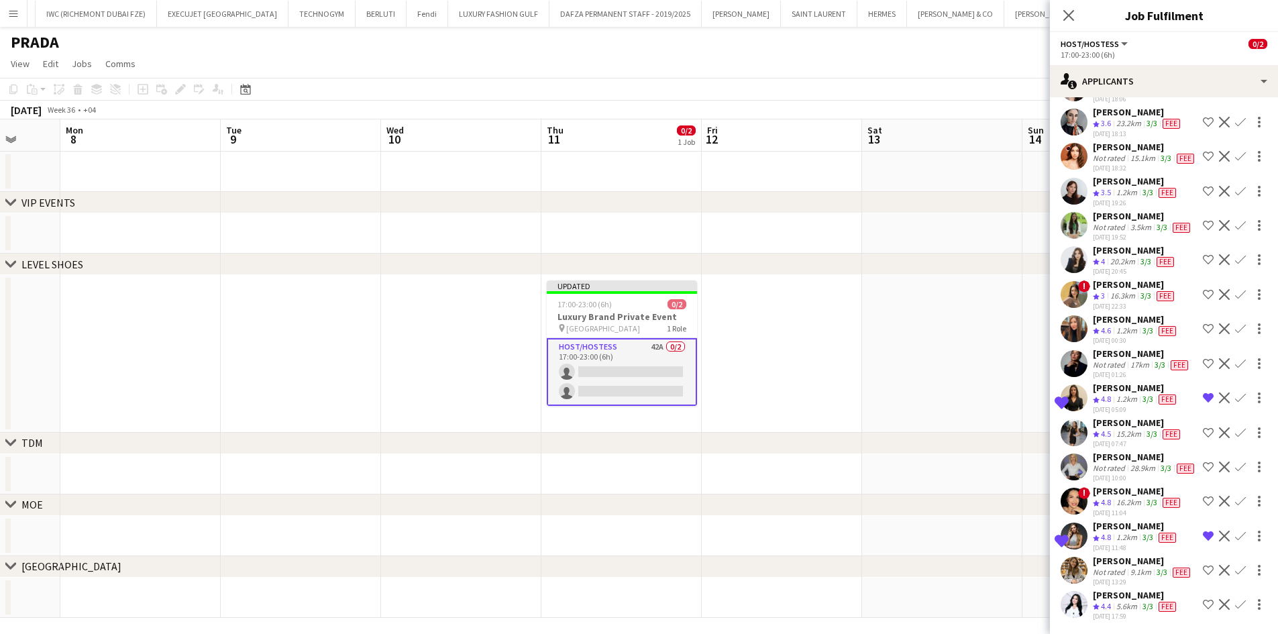
click at [1116, 520] on div "[PERSON_NAME]" at bounding box center [1136, 526] width 86 height 12
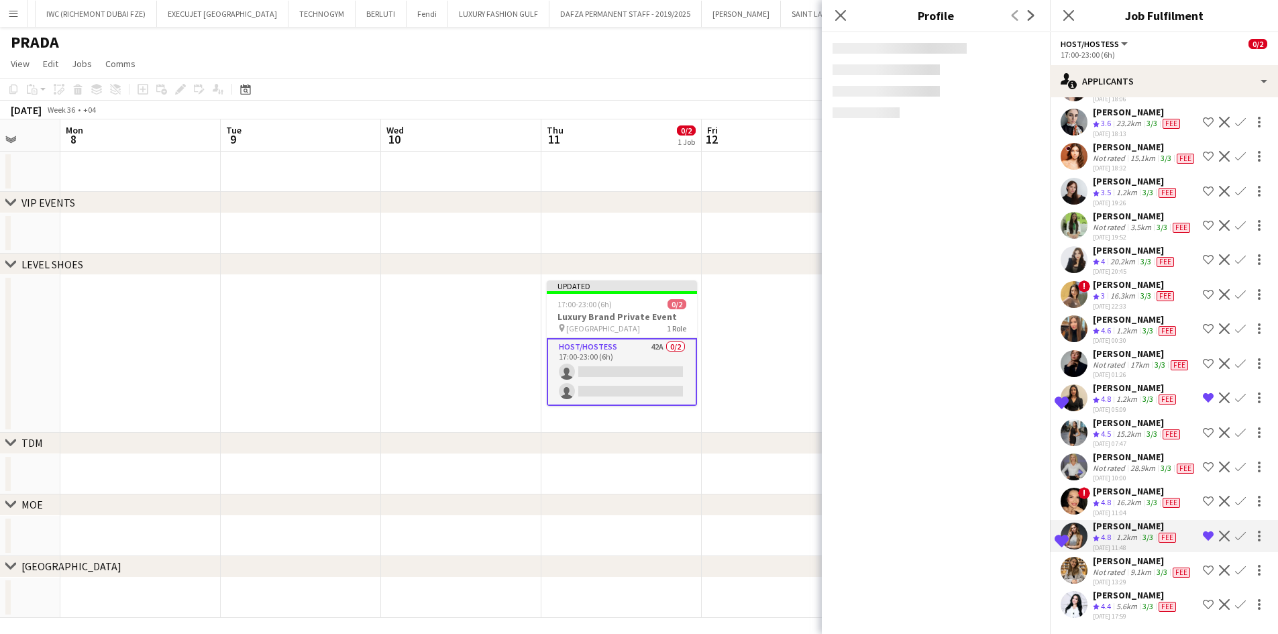
scroll to position [981, 0]
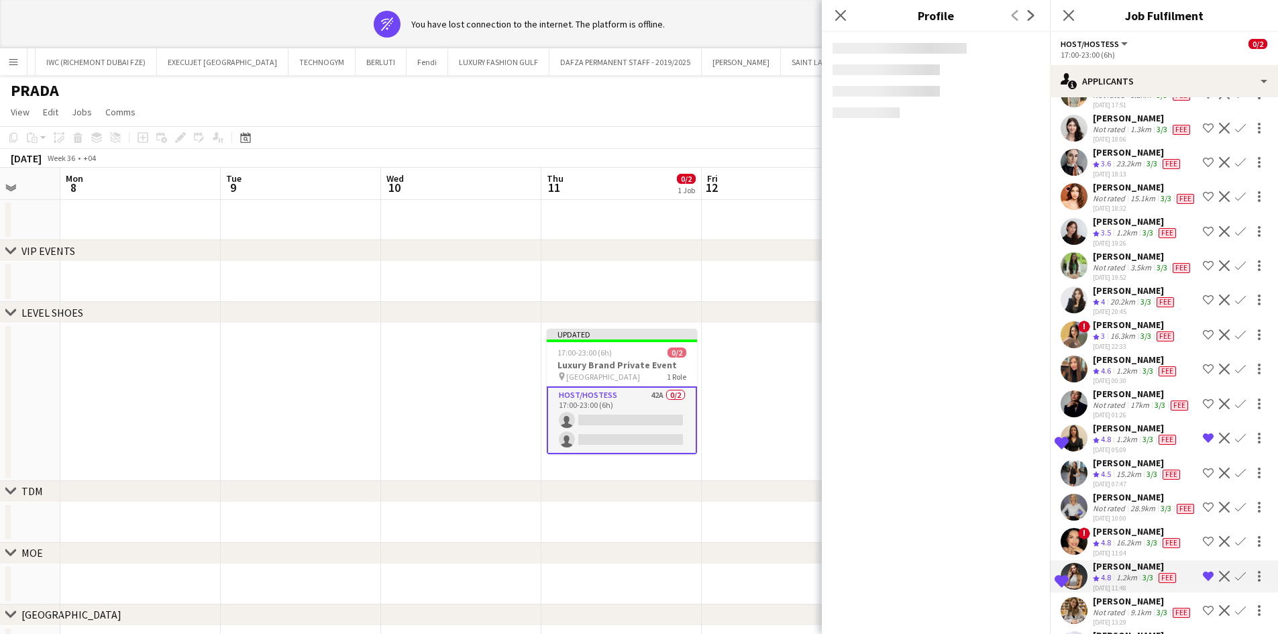
click at [1203, 443] on app-icon "Remove crew from shortlist" at bounding box center [1208, 438] width 11 height 11
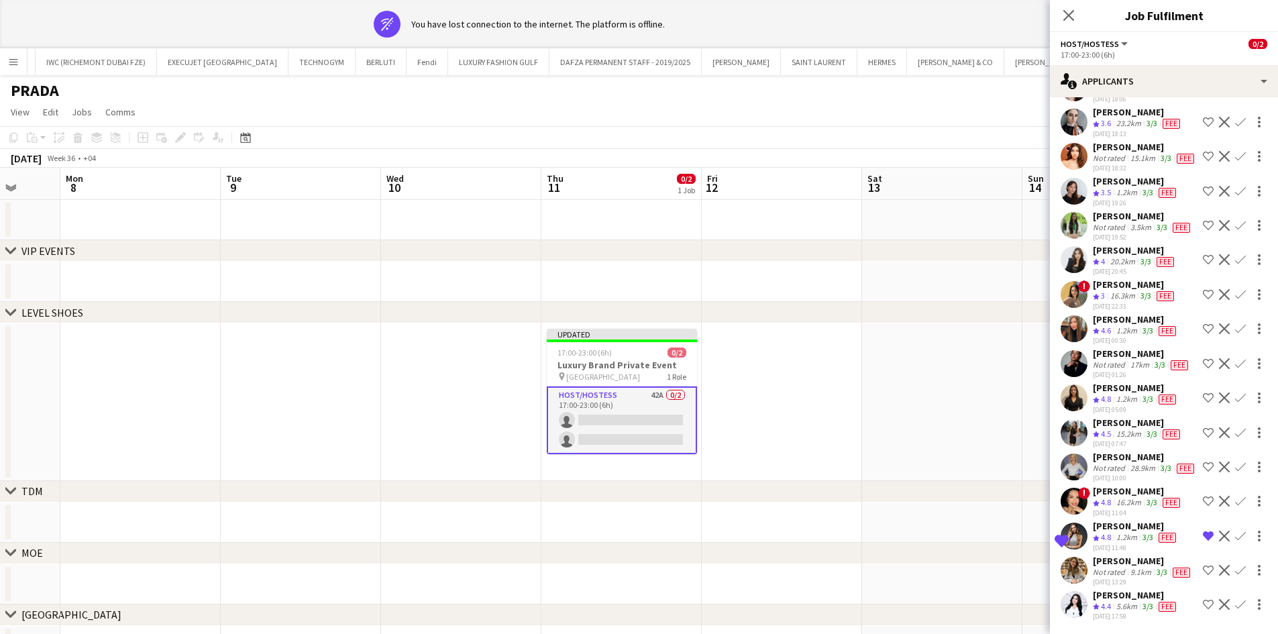
scroll to position [1115, 0]
click at [1203, 531] on app-icon "Remove crew from shortlist" at bounding box center [1208, 536] width 11 height 11
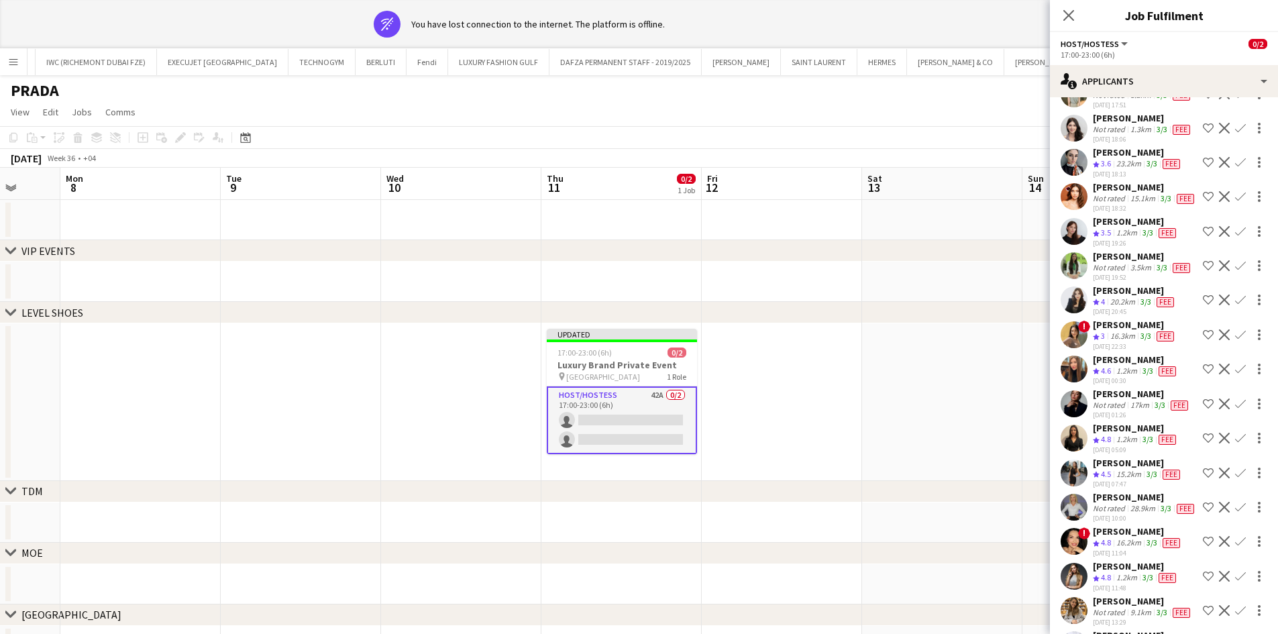
scroll to position [914, 0]
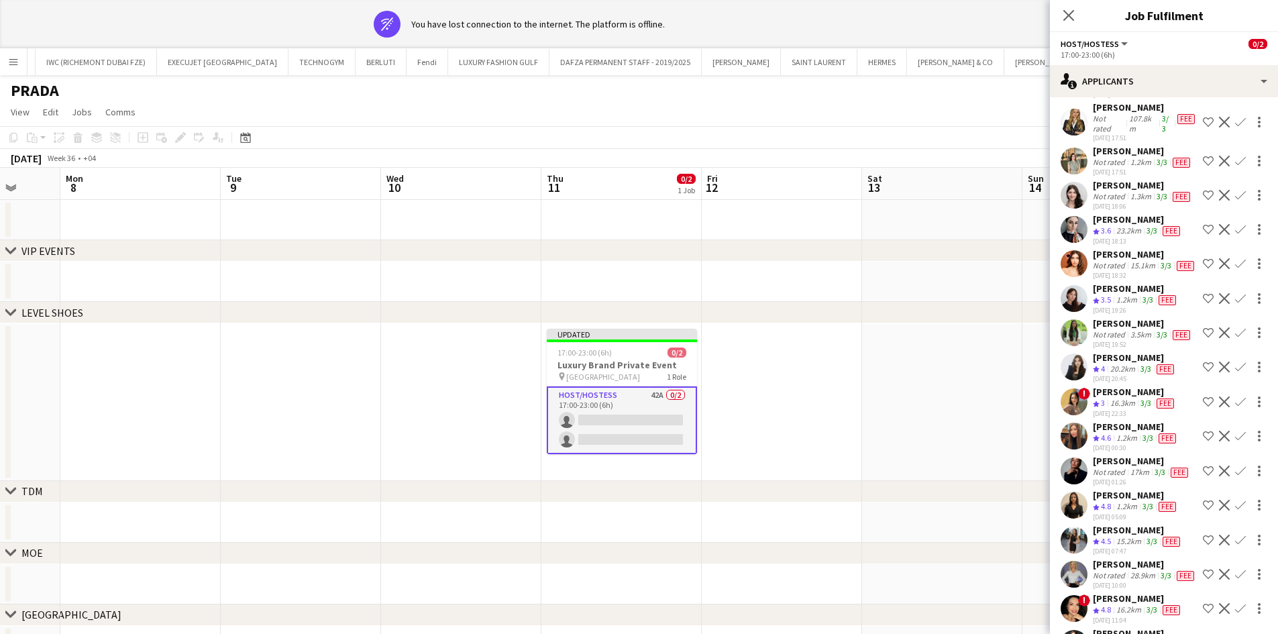
click at [1120, 191] on div "[PERSON_NAME]" at bounding box center [1143, 185] width 100 height 12
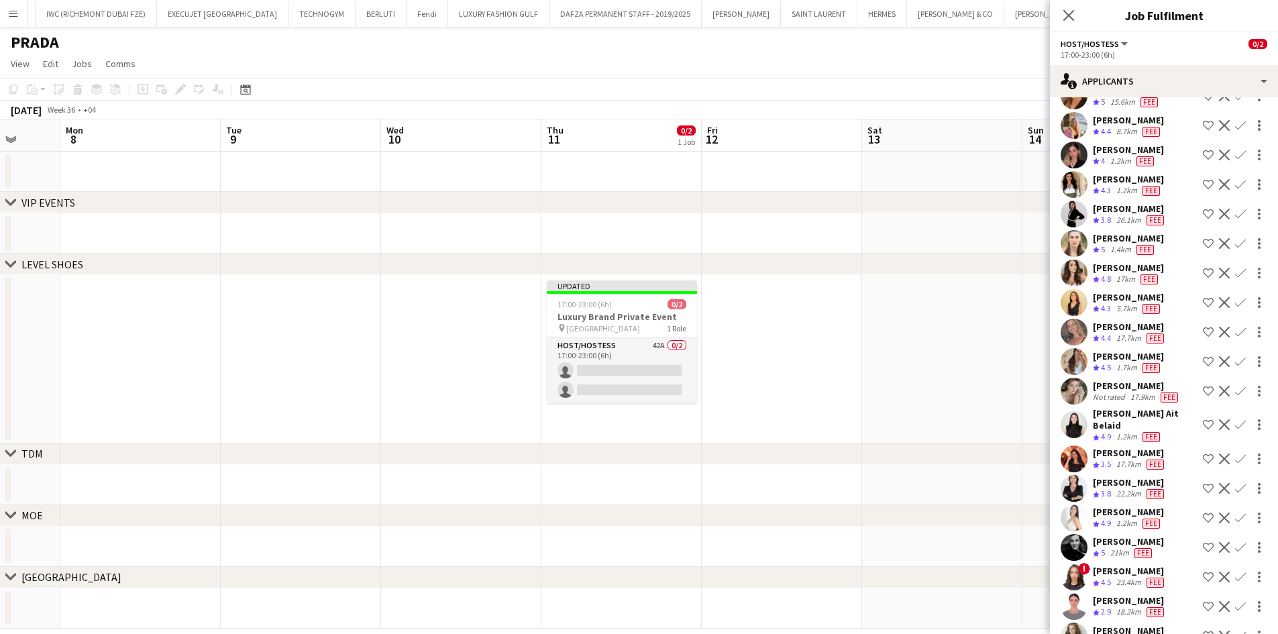
scroll to position [0, 0]
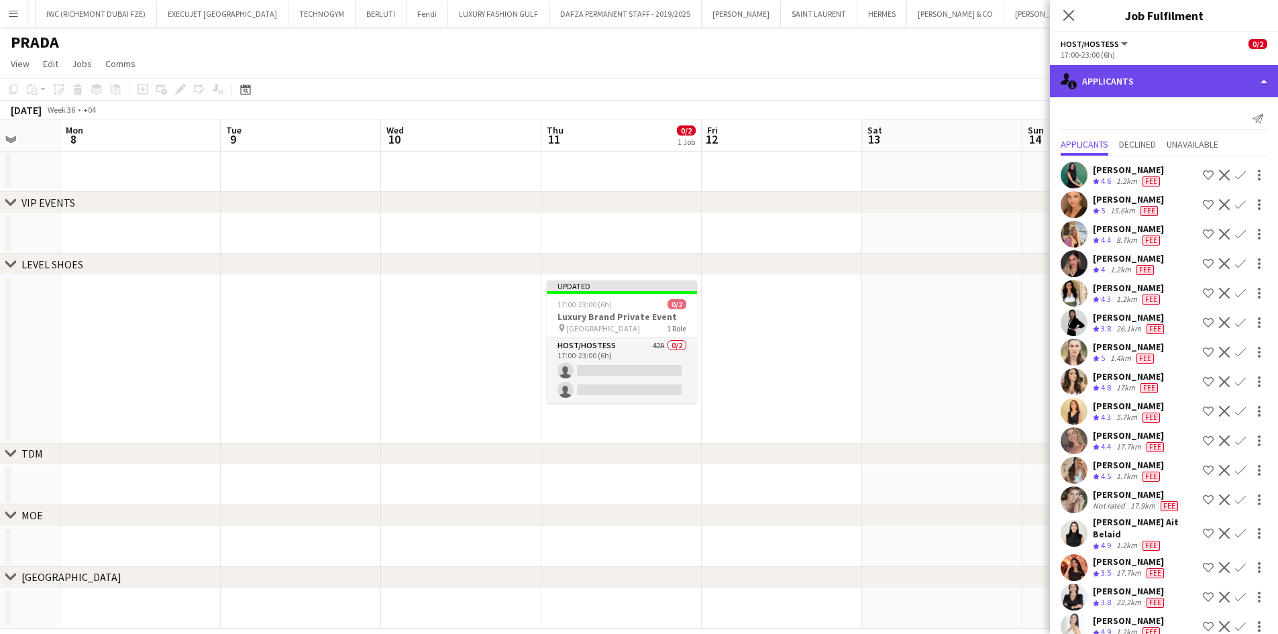
click at [1120, 74] on div "single-neutral-actions-information Applicants" at bounding box center [1164, 81] width 228 height 32
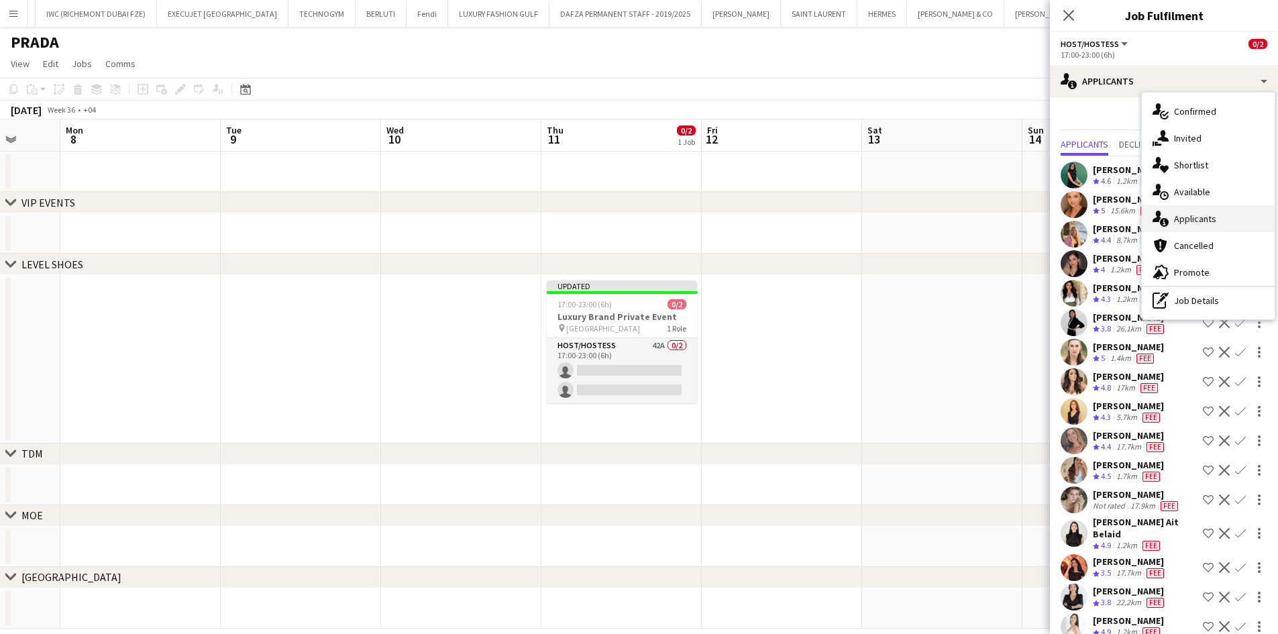
click at [1197, 219] on span "Applicants" at bounding box center [1195, 219] width 42 height 12
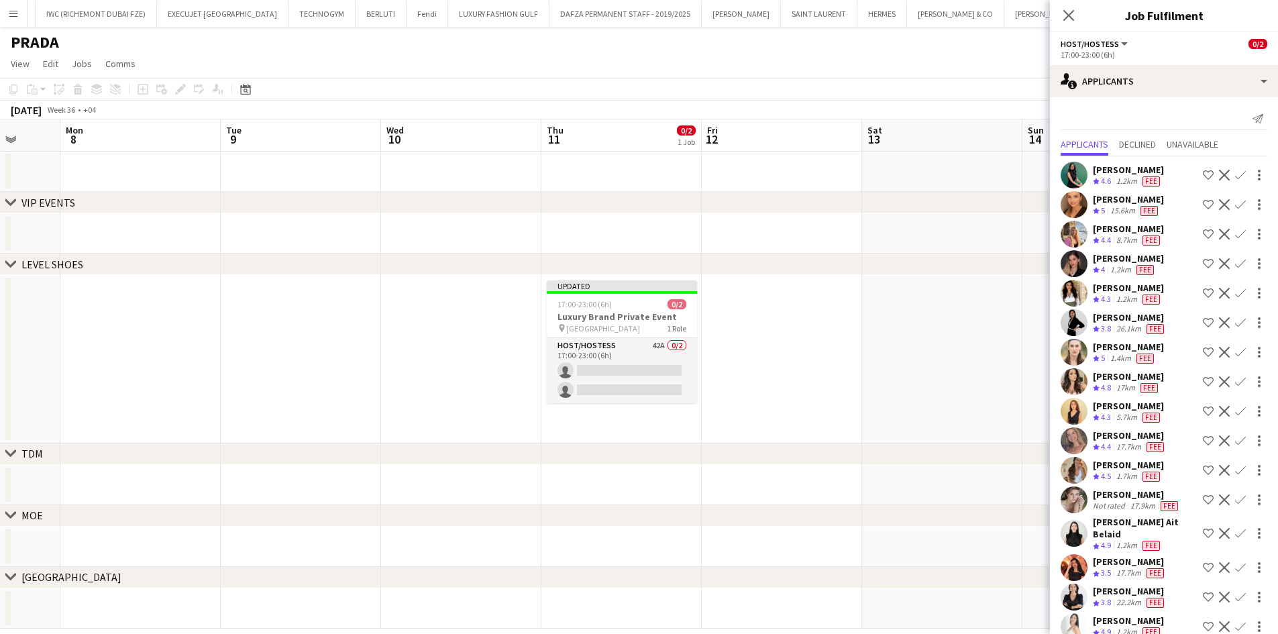
click at [541, 357] on app-date-cell "Updated 17:00-23:00 (6h) 0/2 Luxury Brand Private Event pin [GEOGRAPHIC_DATA] 1…" at bounding box center [621, 359] width 160 height 168
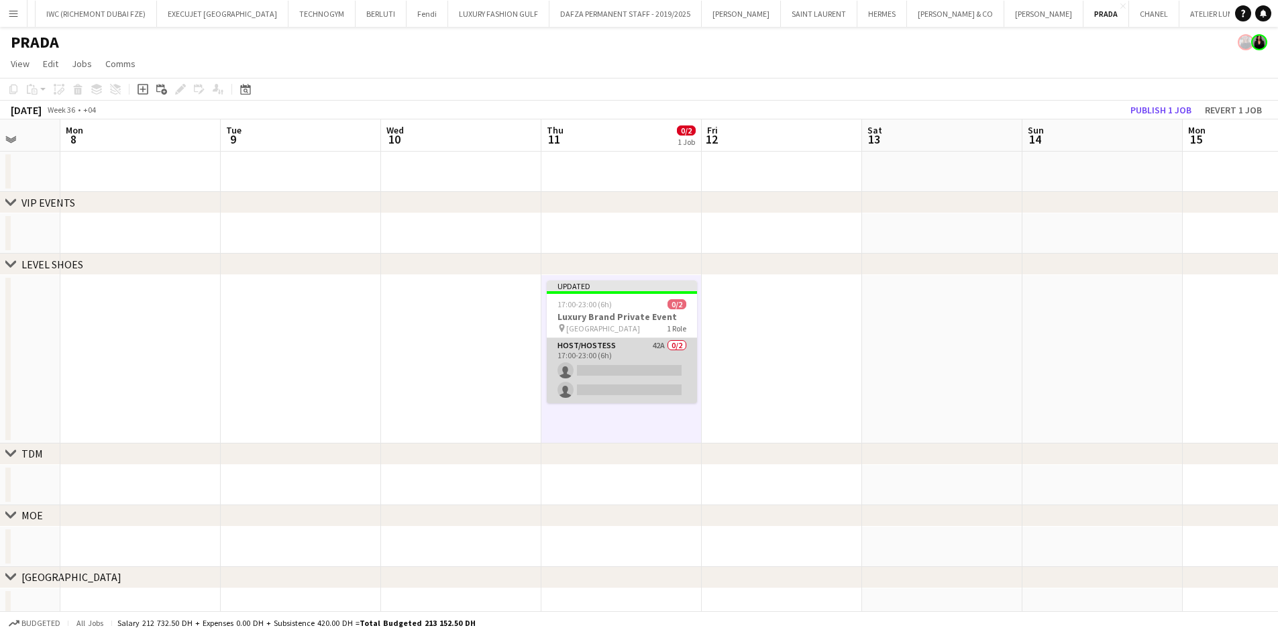
click at [619, 362] on app-card-role "Host/Hostess 42A 0/2 17:00-23:00 (6h) single-neutral-actions single-neutral-act…" at bounding box center [622, 370] width 150 height 65
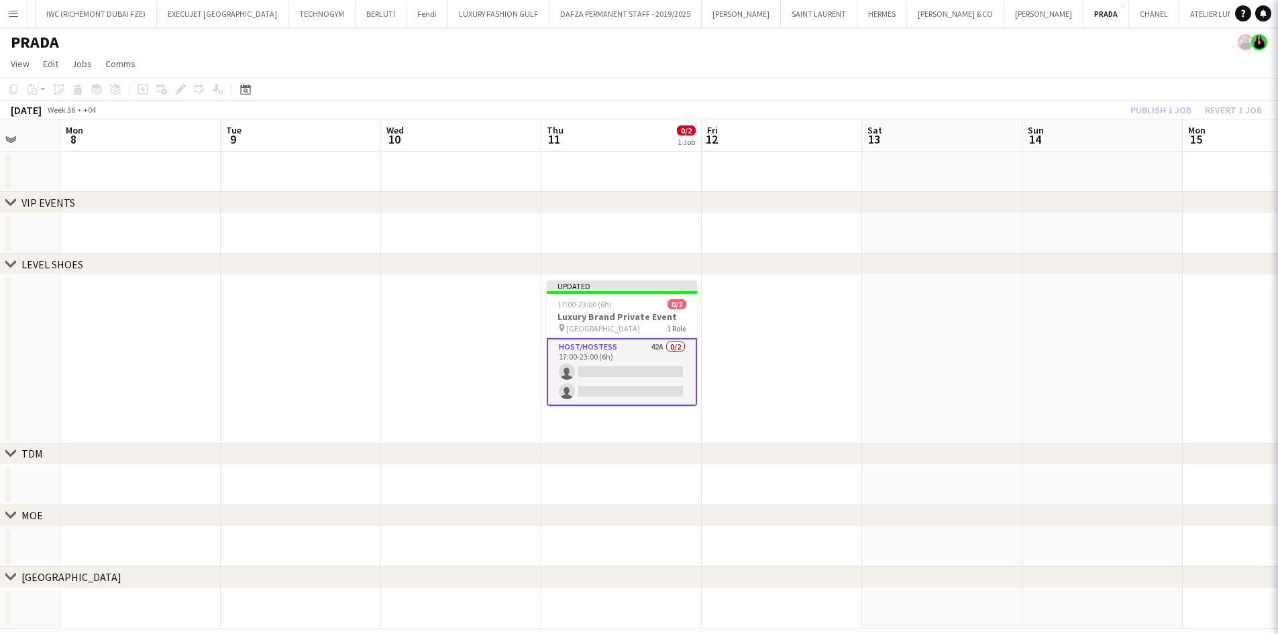
scroll to position [0, 420]
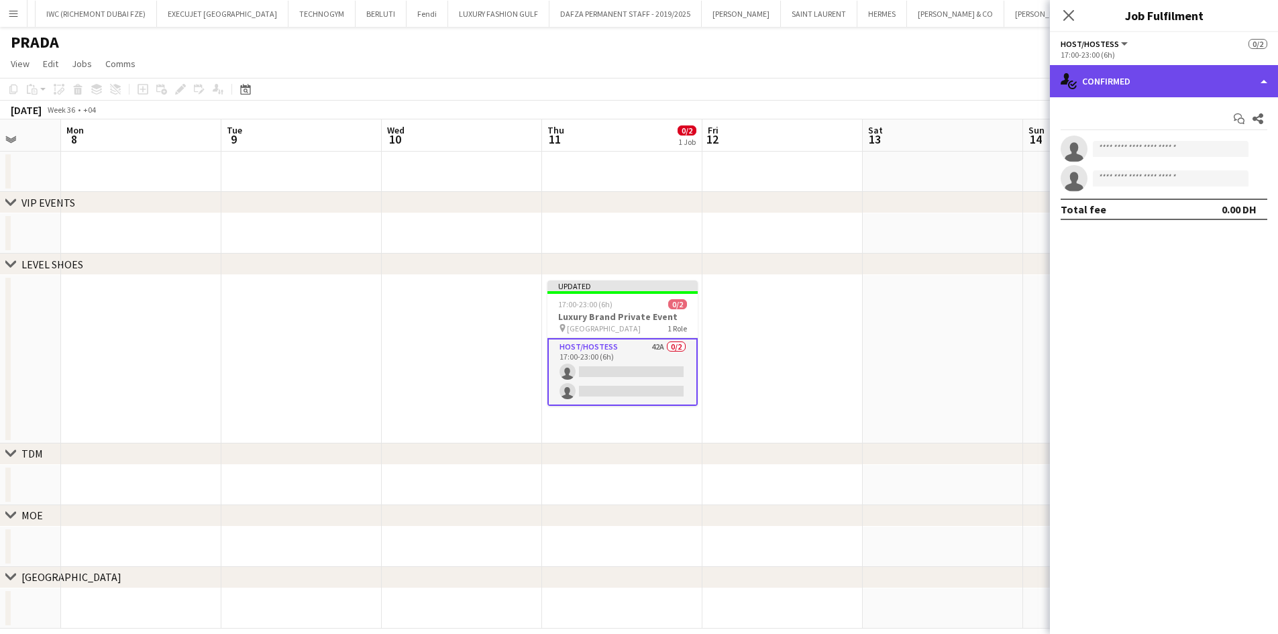
click at [1171, 74] on div "single-neutral-actions-check-2 Confirmed" at bounding box center [1164, 81] width 228 height 32
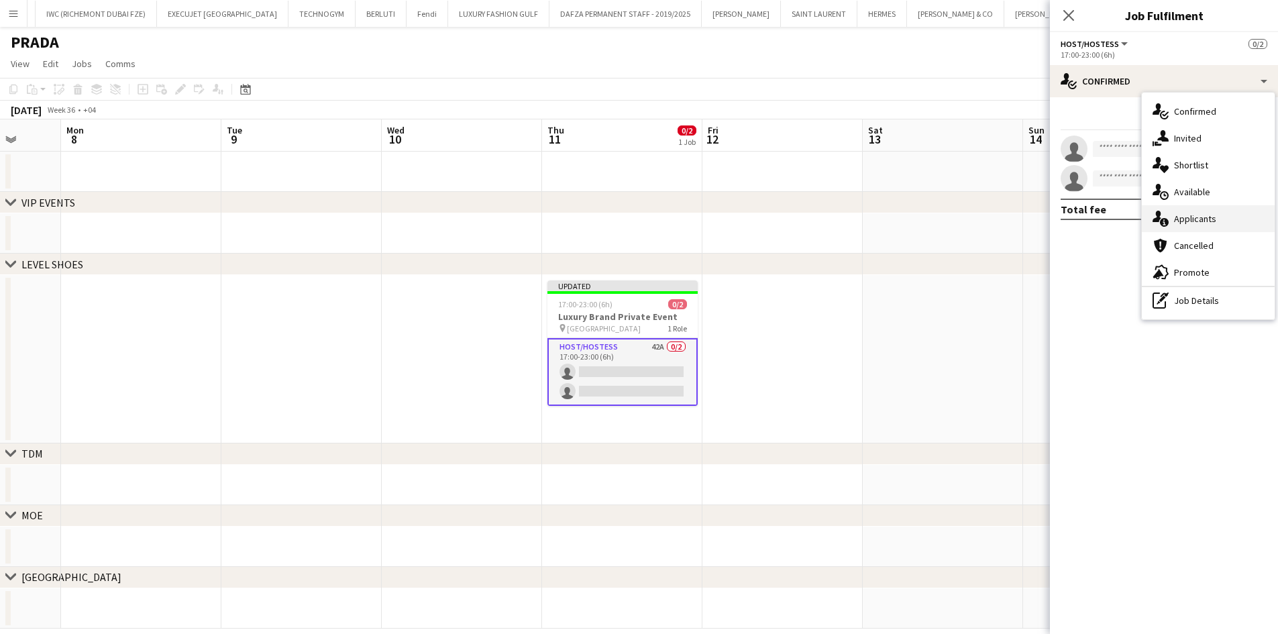
click at [1197, 217] on span "Applicants" at bounding box center [1195, 219] width 42 height 12
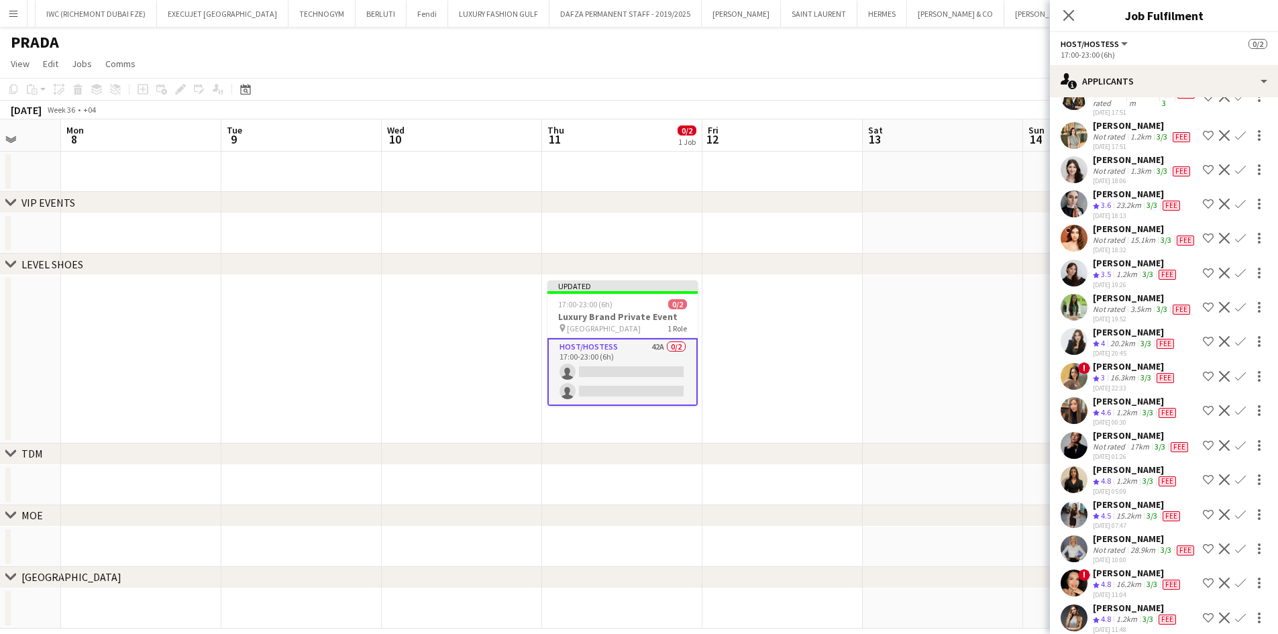
scroll to position [1115, 0]
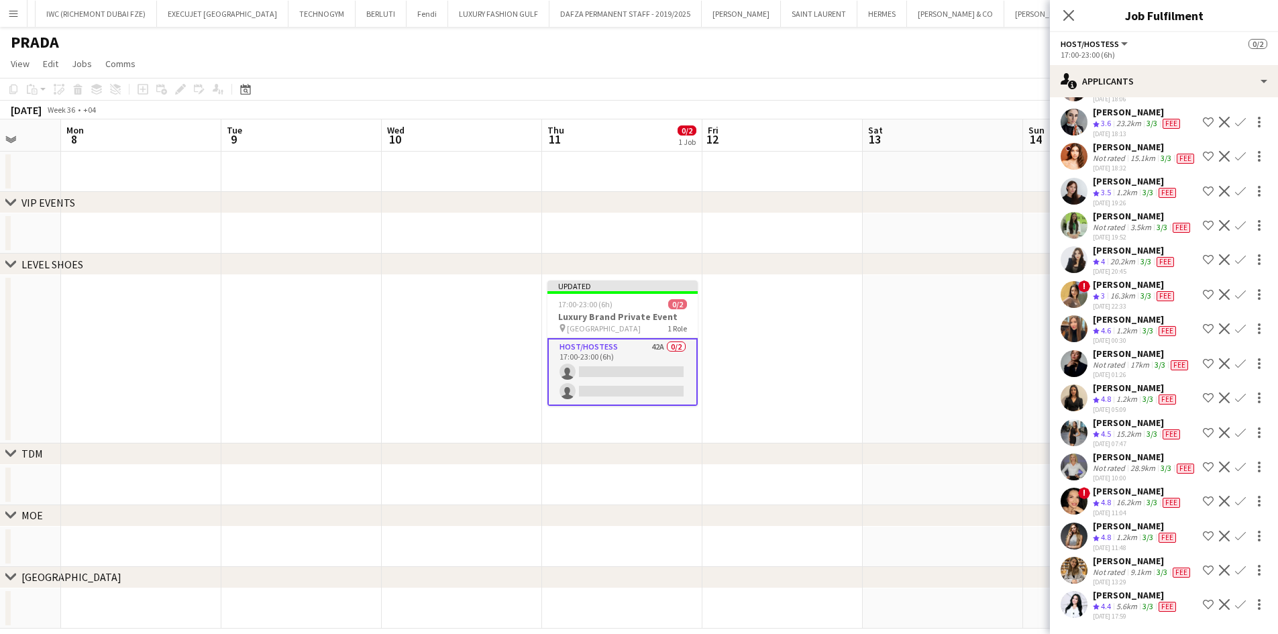
click at [919, 66] on app-page-menu "View Day view expanded Day view collapsed Month view Date picker Jump to [DATE]…" at bounding box center [639, 64] width 1278 height 25
